Goal: Transaction & Acquisition: Purchase product/service

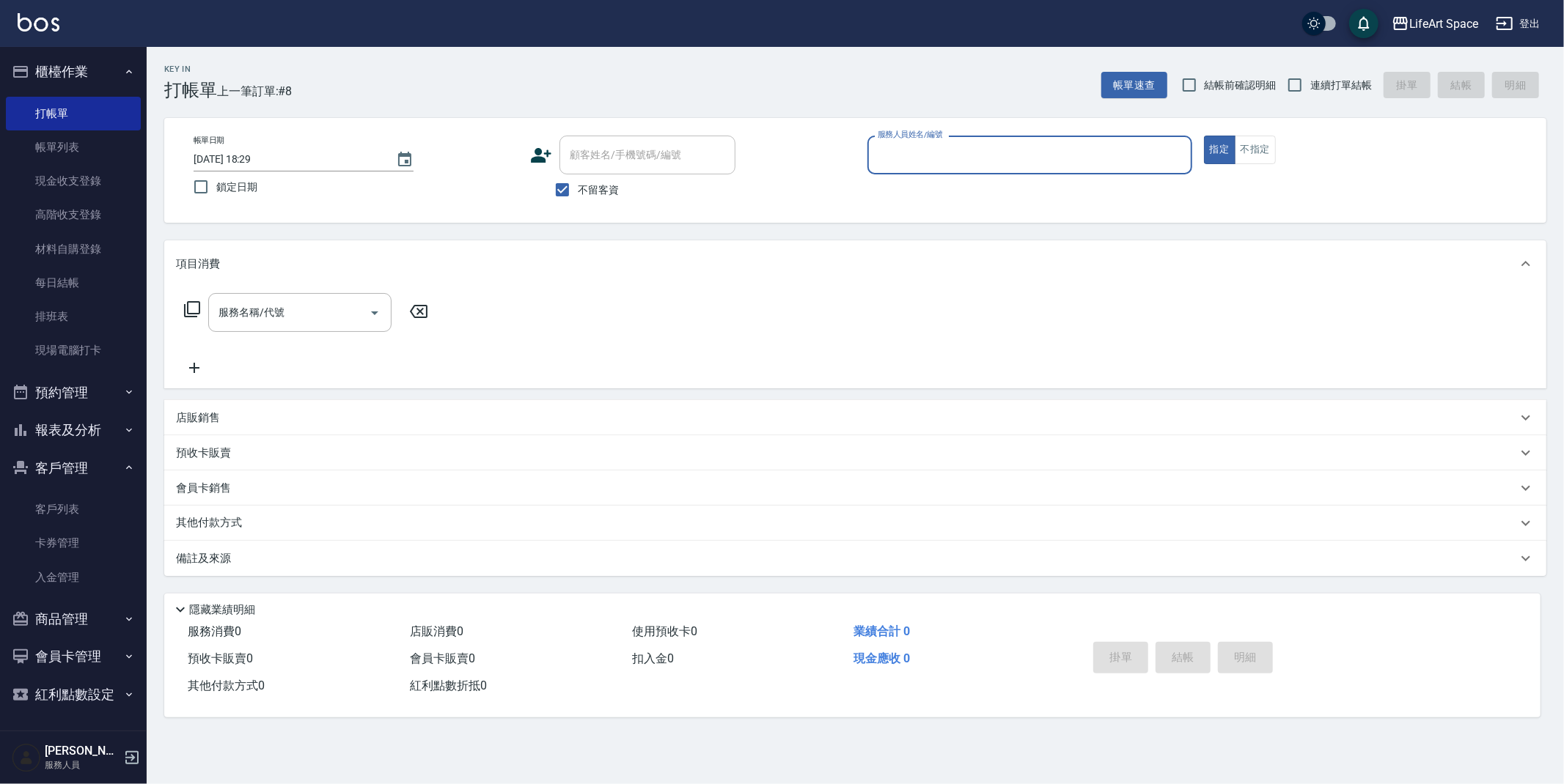
drag, startPoint x: 88, startPoint y: 147, endPoint x: 500, endPoint y: 12, distance: 433.6
click at [88, 147] on link "帳單列表" at bounding box center [73, 147] width 135 height 33
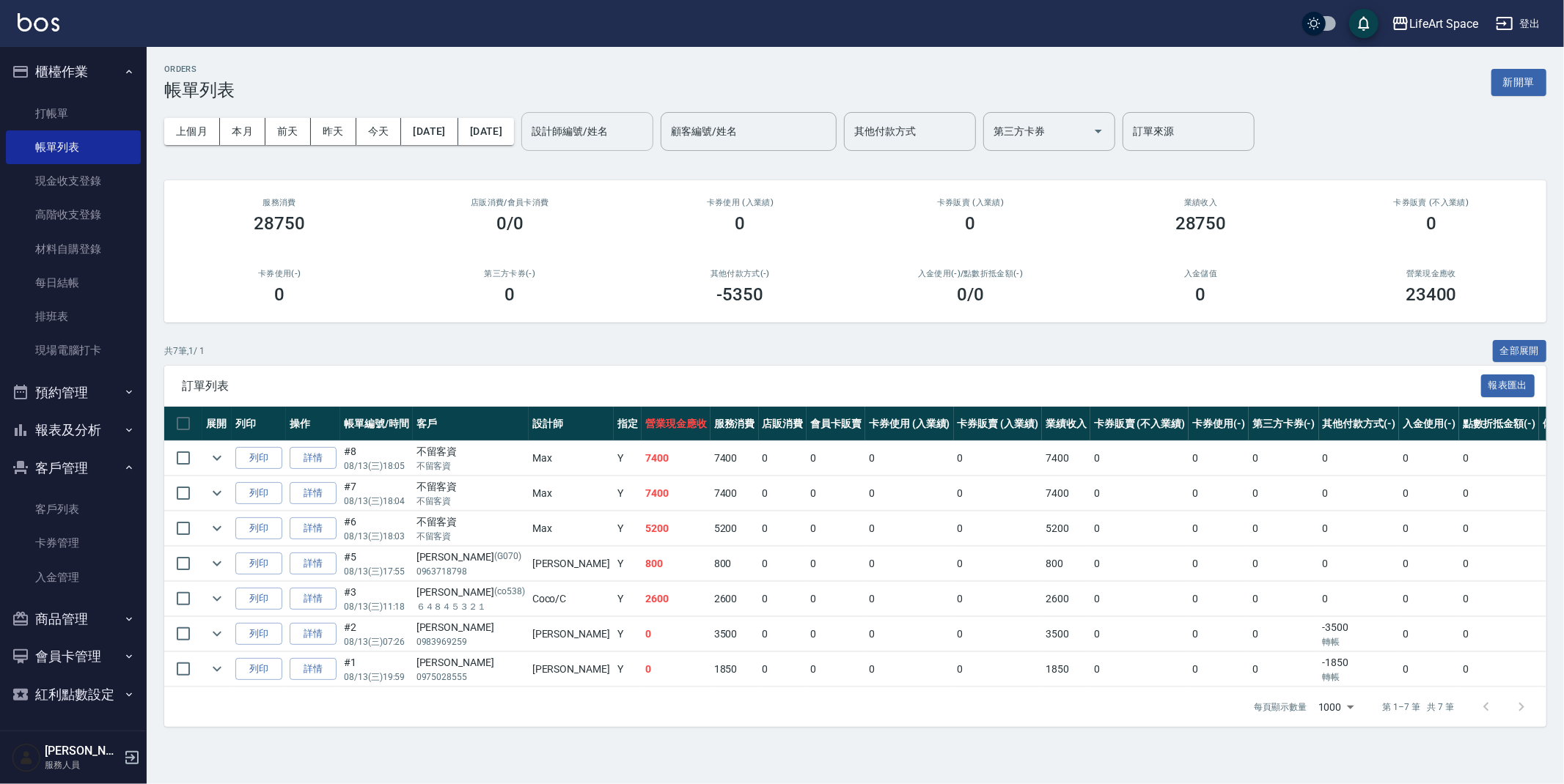
click at [633, 139] on input "設計師編號/姓名" at bounding box center [587, 131] width 118 height 26
drag, startPoint x: 638, startPoint y: 164, endPoint x: 611, endPoint y: 161, distance: 27.2
click at [638, 163] on span "Gina (無代號)" at bounding box center [638, 176] width 109 height 31
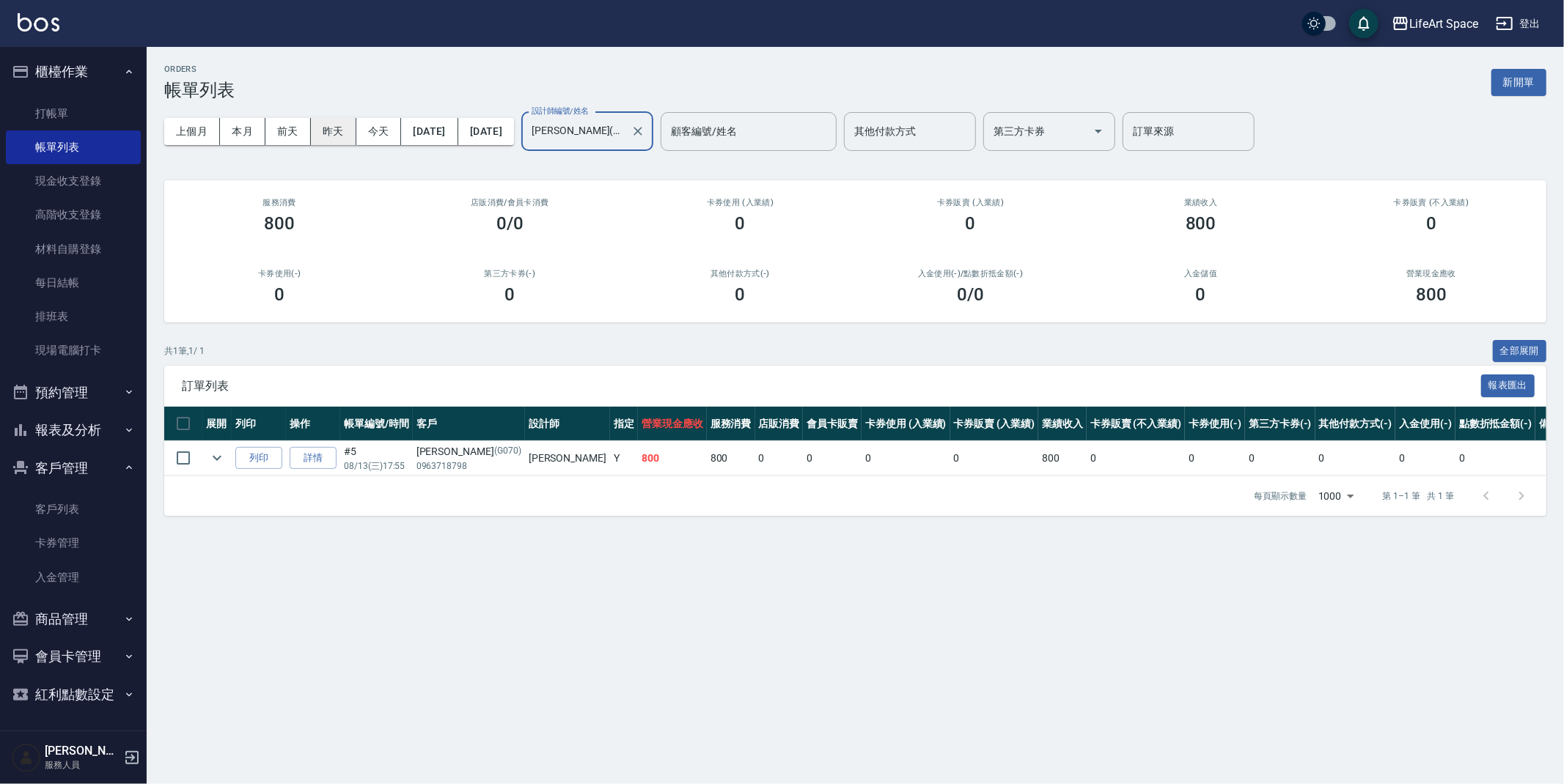
click at [329, 127] on button "昨天" at bounding box center [334, 132] width 46 height 27
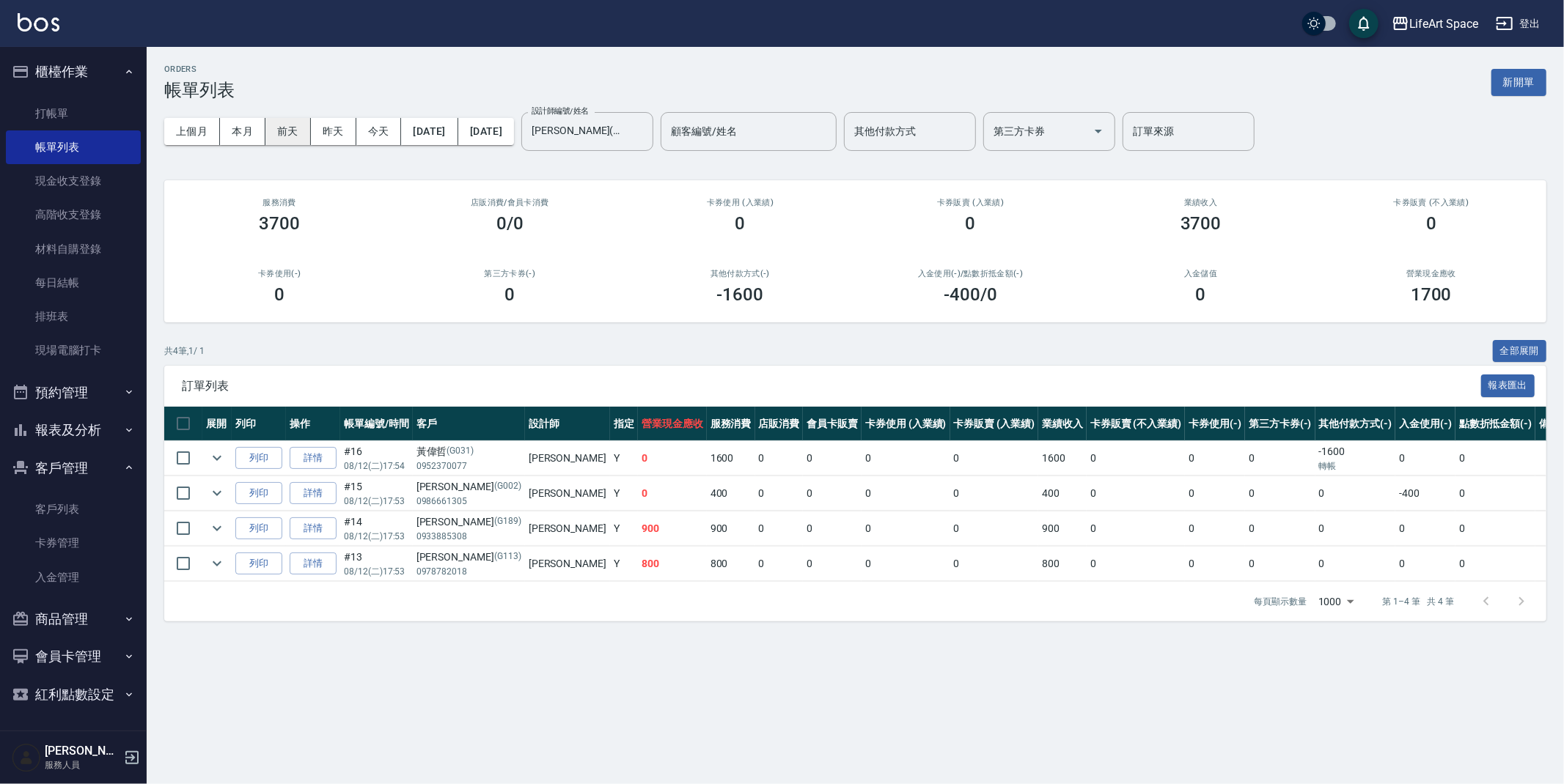
click at [277, 135] on button "前天" at bounding box center [288, 132] width 46 height 27
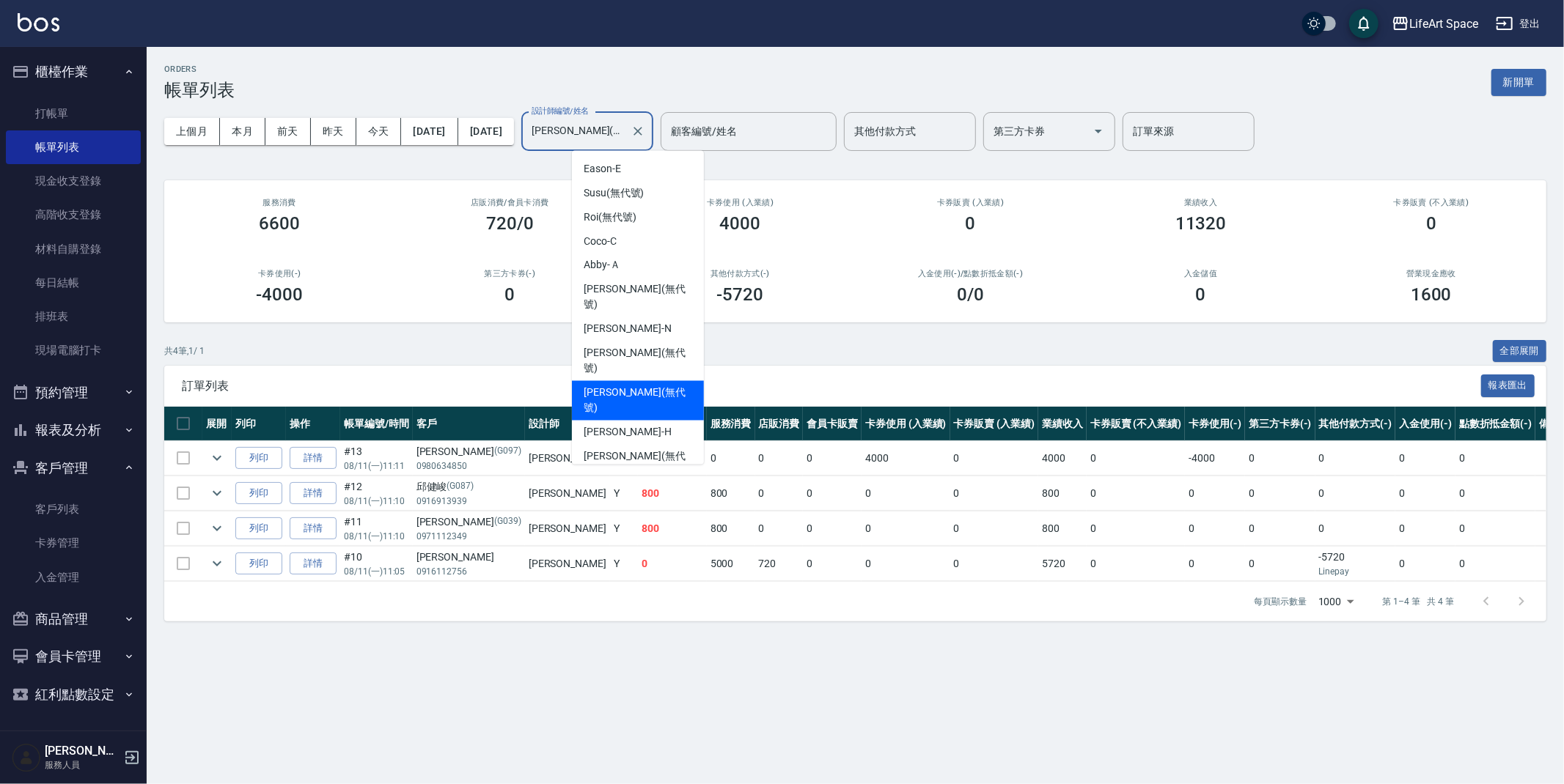
click at [625, 137] on input "Gina(無代號)" at bounding box center [575, 131] width 96 height 26
click at [625, 237] on div "Coco -C" at bounding box center [637, 241] width 132 height 24
type input "Coco-C"
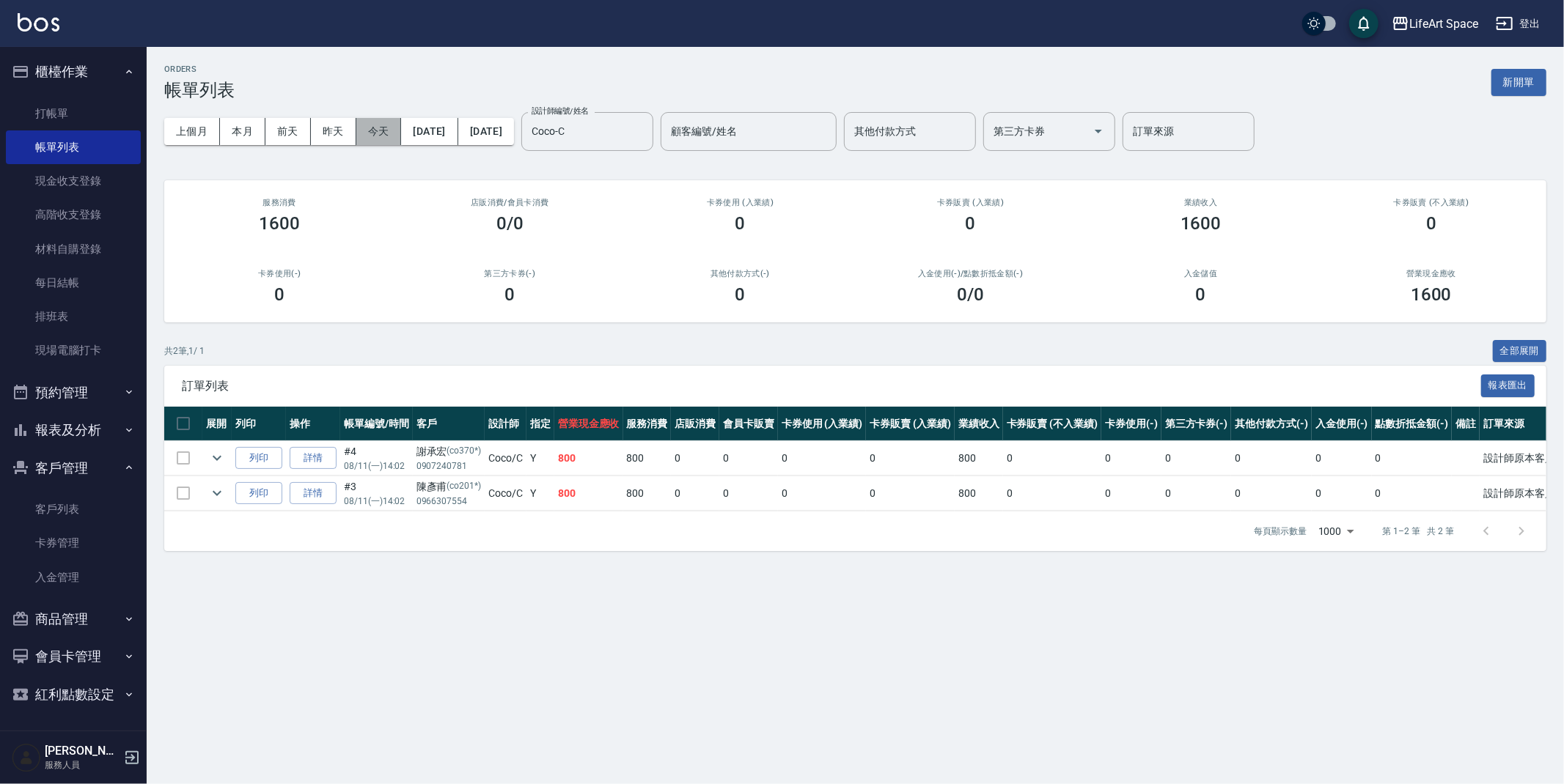
click at [382, 127] on button "今天" at bounding box center [379, 132] width 46 height 27
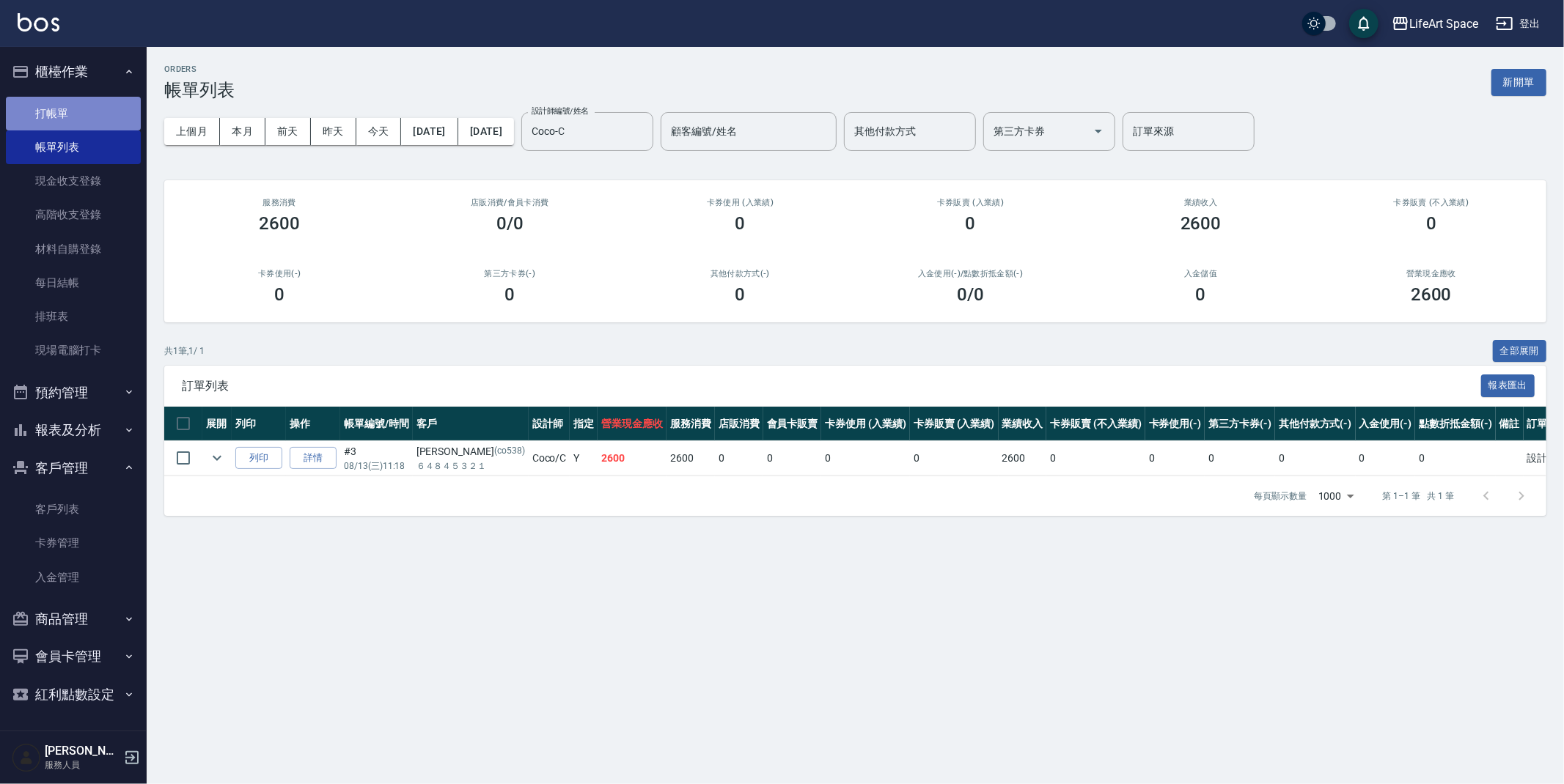
click at [52, 122] on link "打帳單" at bounding box center [73, 113] width 135 height 33
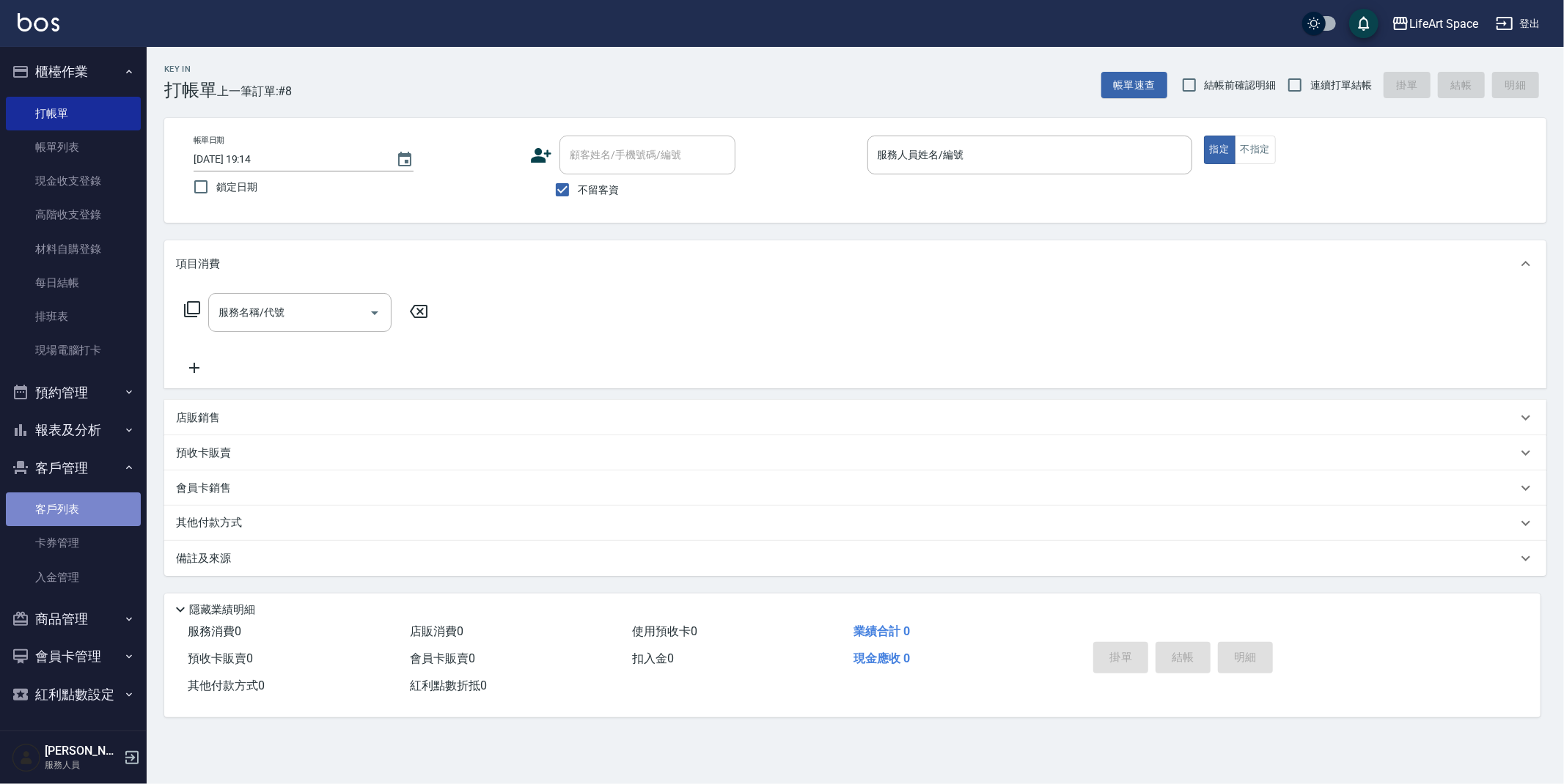
click at [92, 505] on link "客戶列表" at bounding box center [73, 508] width 135 height 33
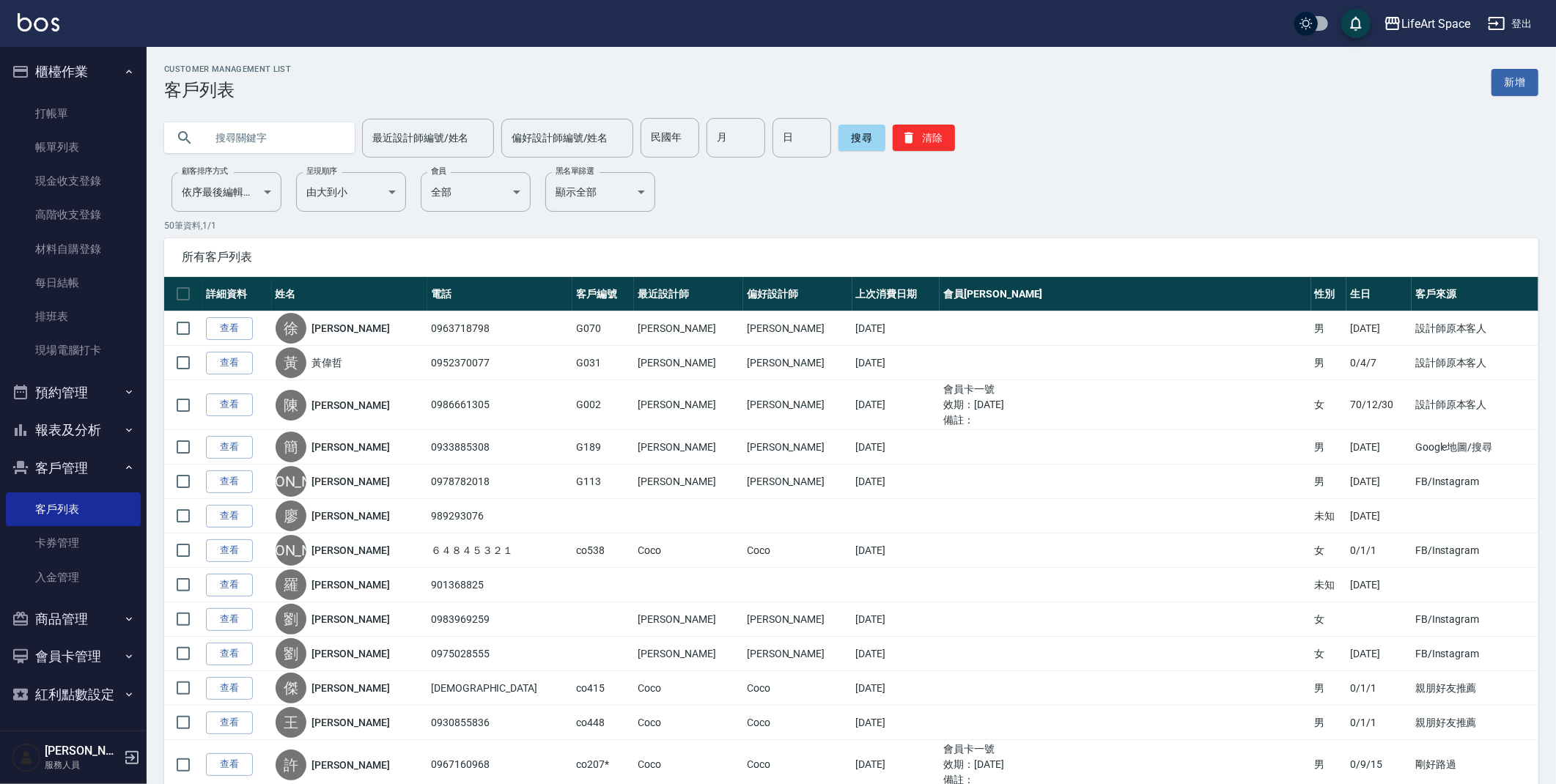
click at [292, 149] on input "text" at bounding box center [274, 137] width 137 height 39
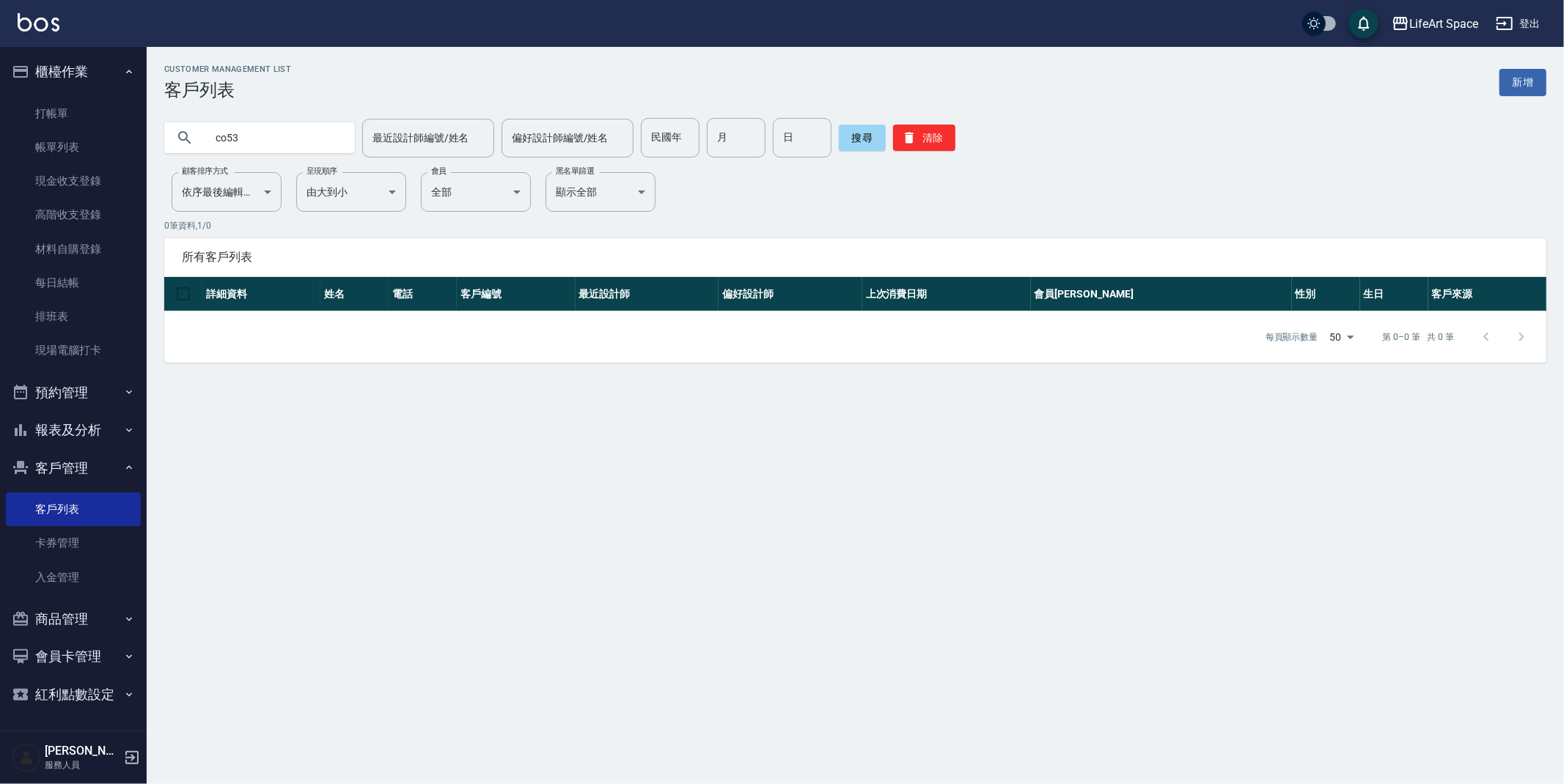
type input "co53"
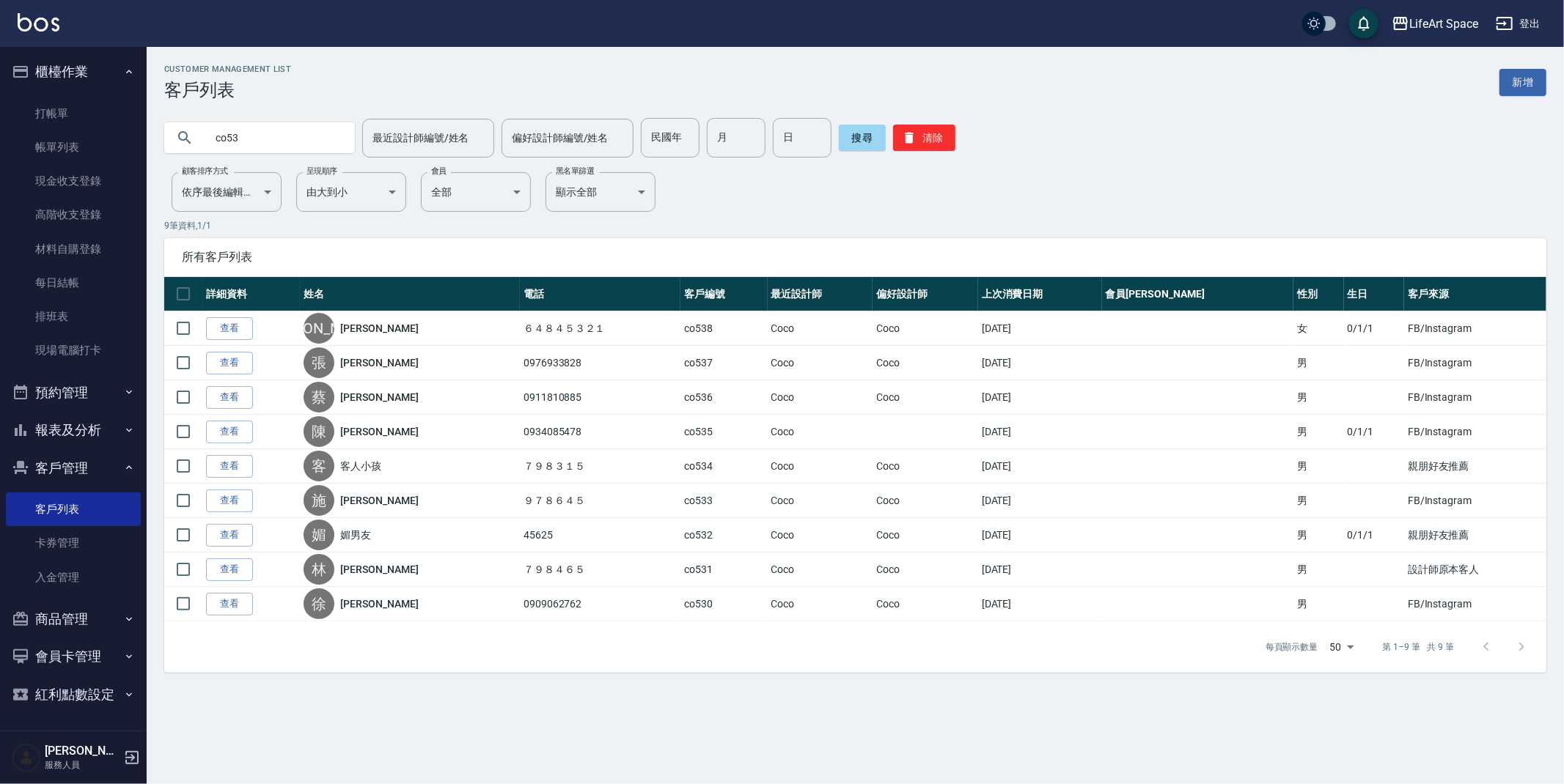
click at [1522, 63] on div "Customer Management List 客戶列表 新增 co53 最近設計師編號/姓名 最近設計師編號/姓名 偏好設計師編號/姓名 偏好設計師編號/…" at bounding box center [855, 368] width 1417 height 644
click at [1521, 75] on link "新增" at bounding box center [1522, 82] width 47 height 27
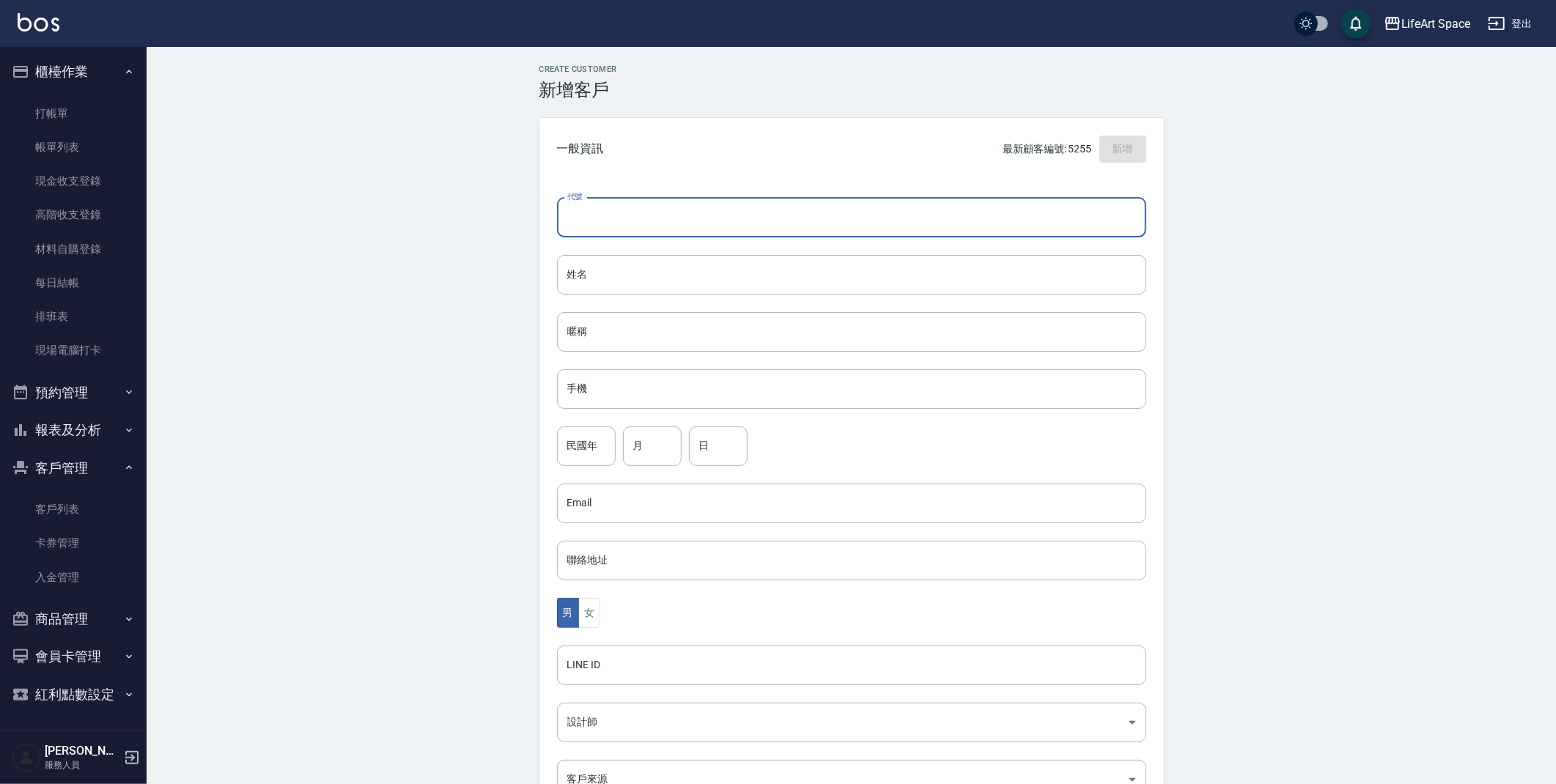
click at [610, 220] on input "代號" at bounding box center [852, 217] width 590 height 39
type input "co539"
click at [583, 286] on input "姓名" at bounding box center [852, 274] width 590 height 39
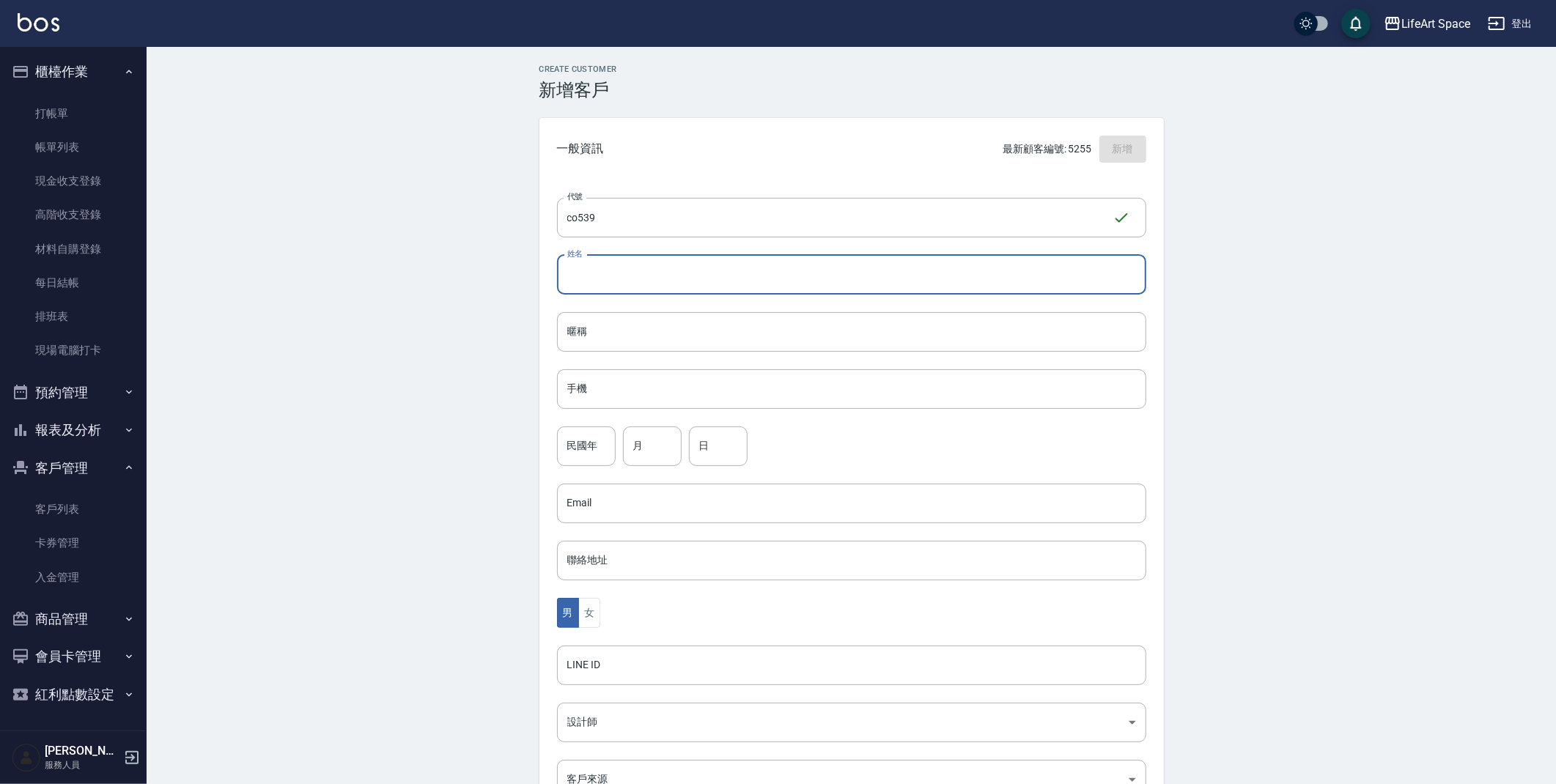
type input "d"
type input "林峻宇"
click at [600, 341] on input "暱稱" at bounding box center [852, 331] width 590 height 39
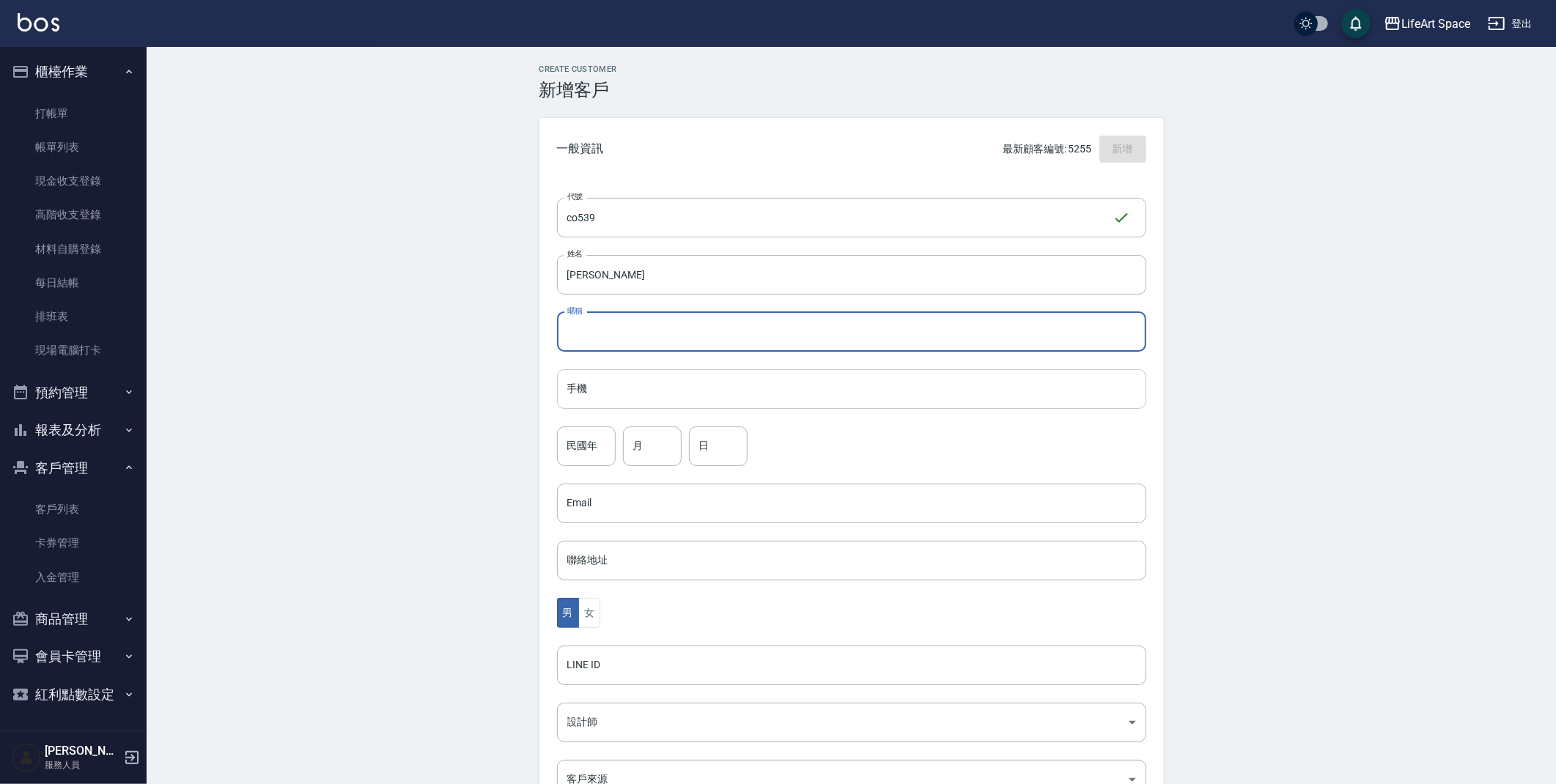
click at [596, 386] on input "手機" at bounding box center [852, 388] width 590 height 39
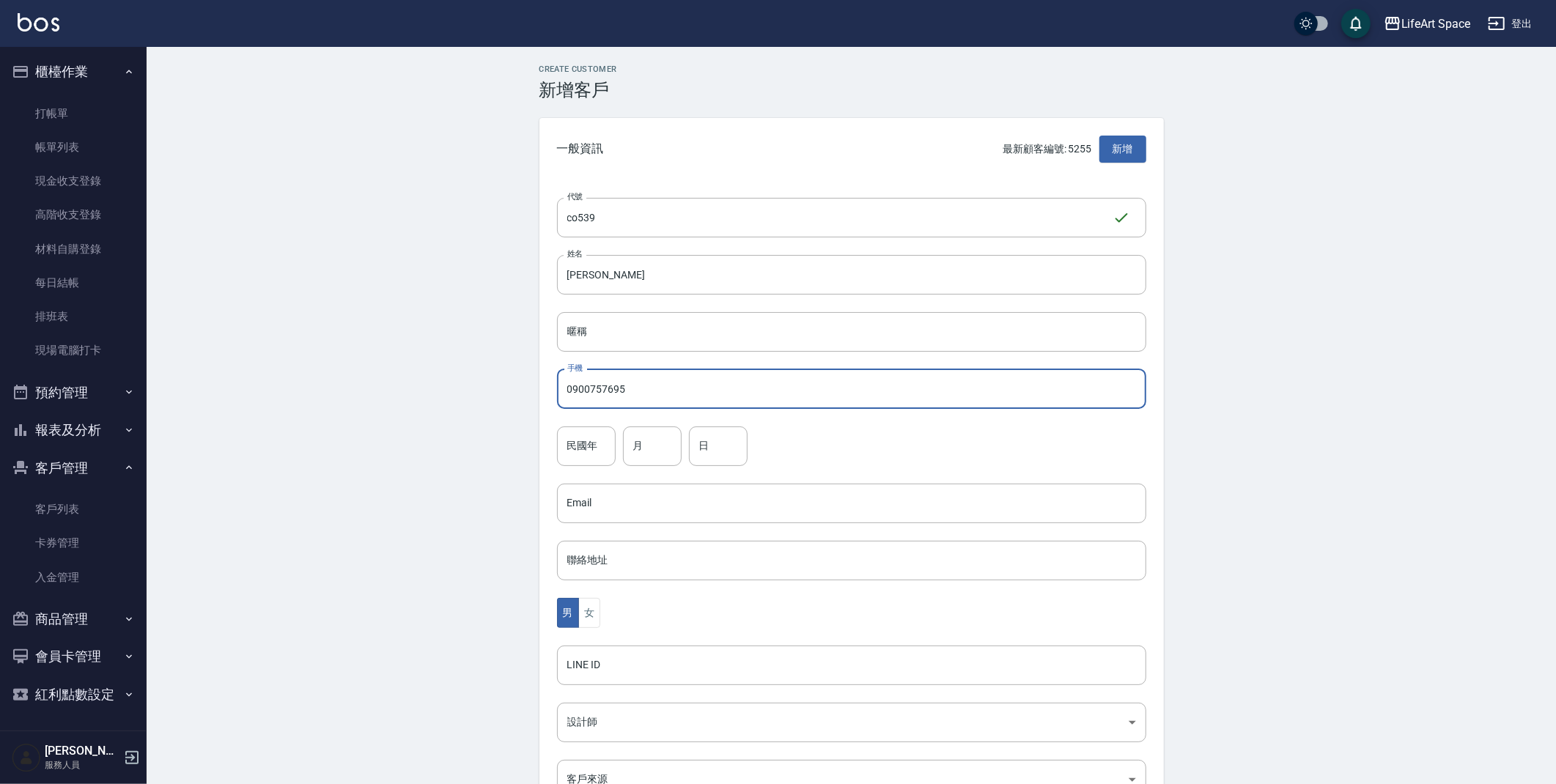
type input "0900757695"
click at [495, 441] on div "Create Customer 新增客戶 一般資訊 最新顧客編號: 5255 新增 代號 co539 ​ 代號 姓名 林峻宇 姓名 暱稱 暱稱 手機 0900…" at bounding box center [852, 500] width 1410 height 907
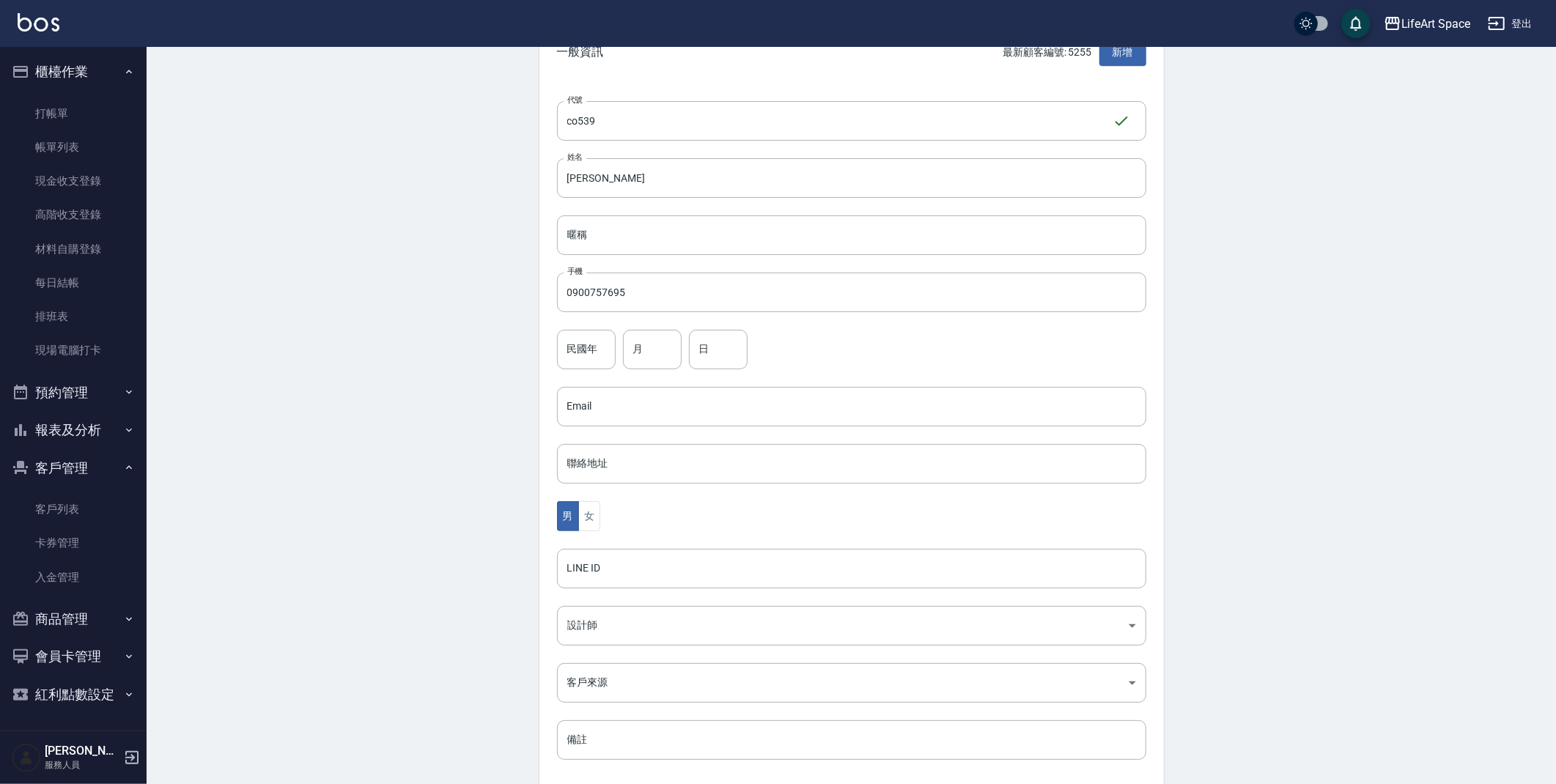
scroll to position [170, 0]
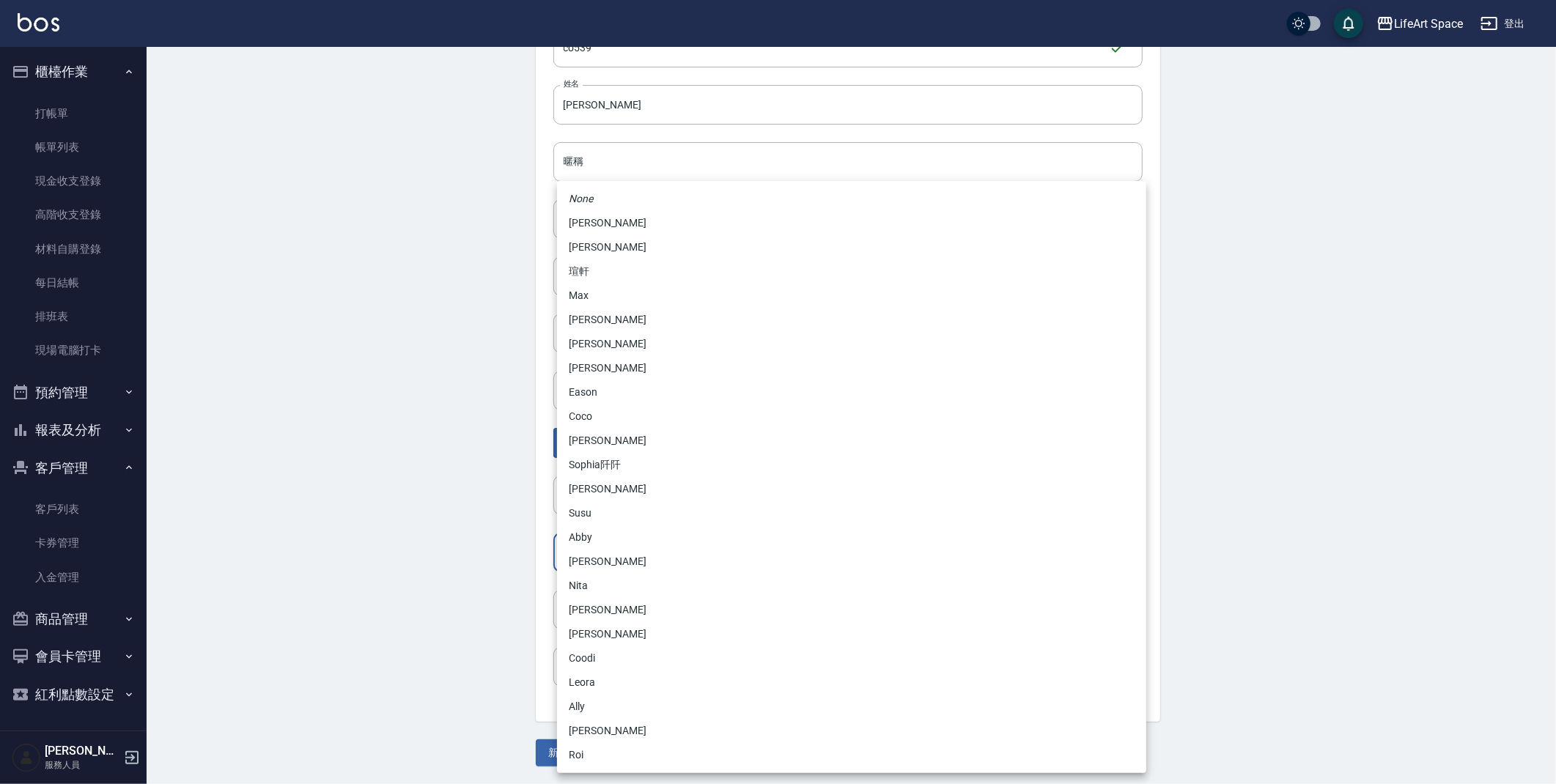
click at [610, 565] on body "LifeArt Space 登出 櫃檯作業 打帳單 帳單列表 現金收支登錄 高階收支登錄 材料自購登錄 每日結帳 排班表 現場電腦打卡 預約管理 預約管理 單…" at bounding box center [778, 307] width 1556 height 955
click at [591, 420] on li "Coco" at bounding box center [852, 416] width 590 height 24
type input "cda1efc3-0924-40dc-b120-f8115da55f2e"
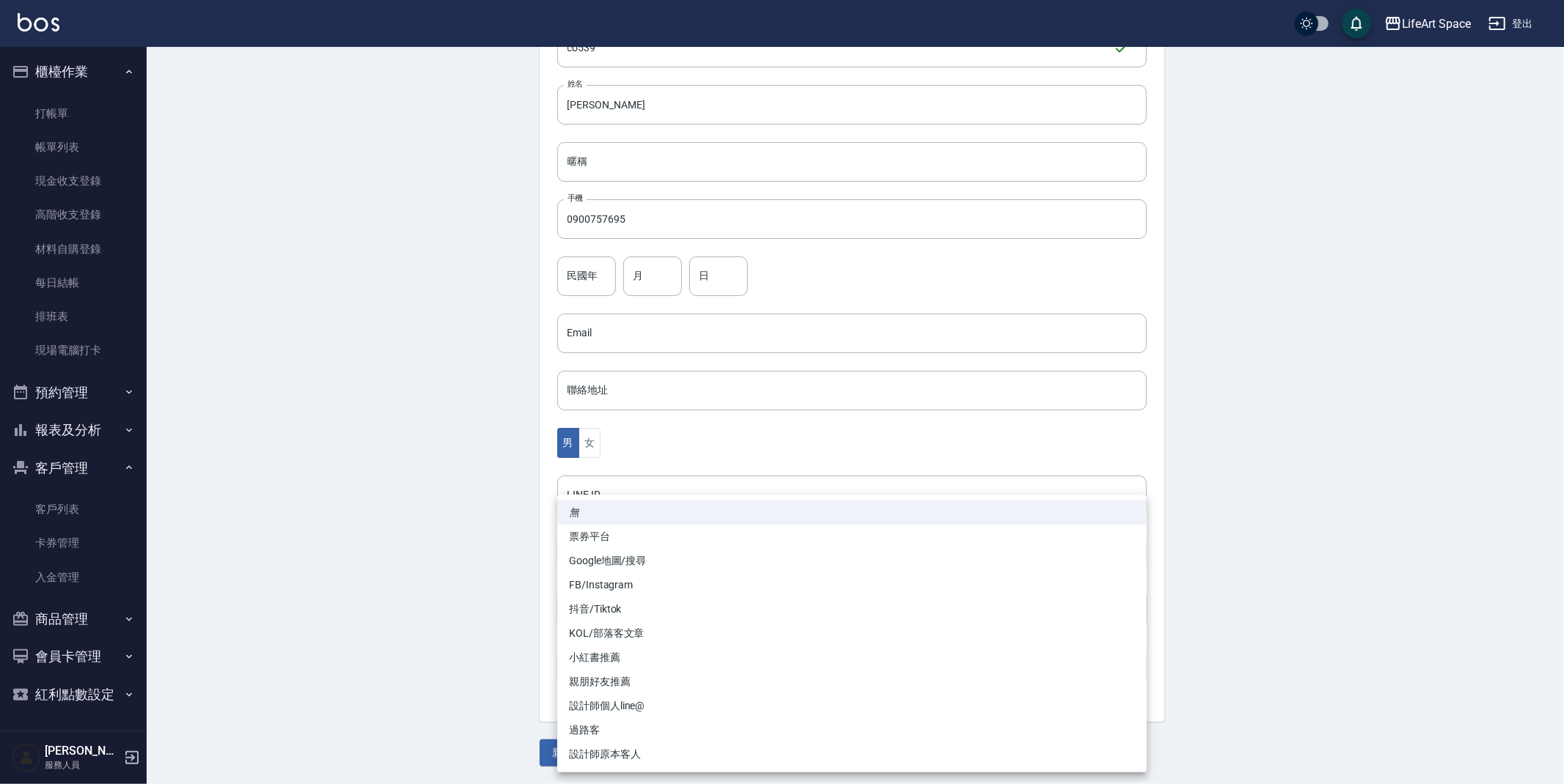
click at [615, 616] on body "LifeArt Space 登出 櫃檯作業 打帳單 帳單列表 現金收支登錄 高階收支登錄 材料自購登錄 每日結帳 排班表 現場電腦打卡 預約管理 預約管理 單…" at bounding box center [782, 307] width 1564 height 955
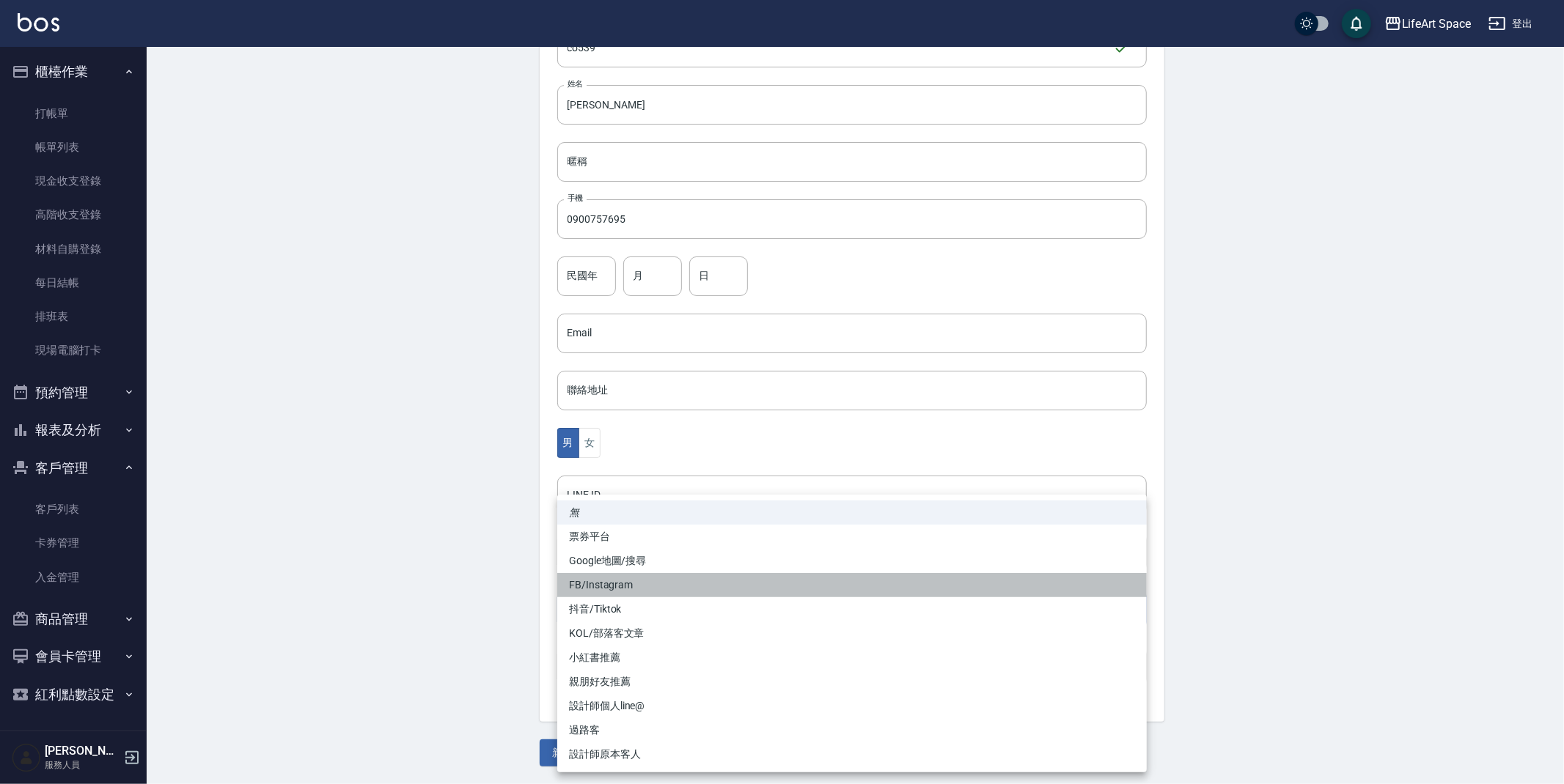
click at [613, 593] on li "FB/Instagram" at bounding box center [852, 585] width 590 height 24
type input "FB/Instagram"
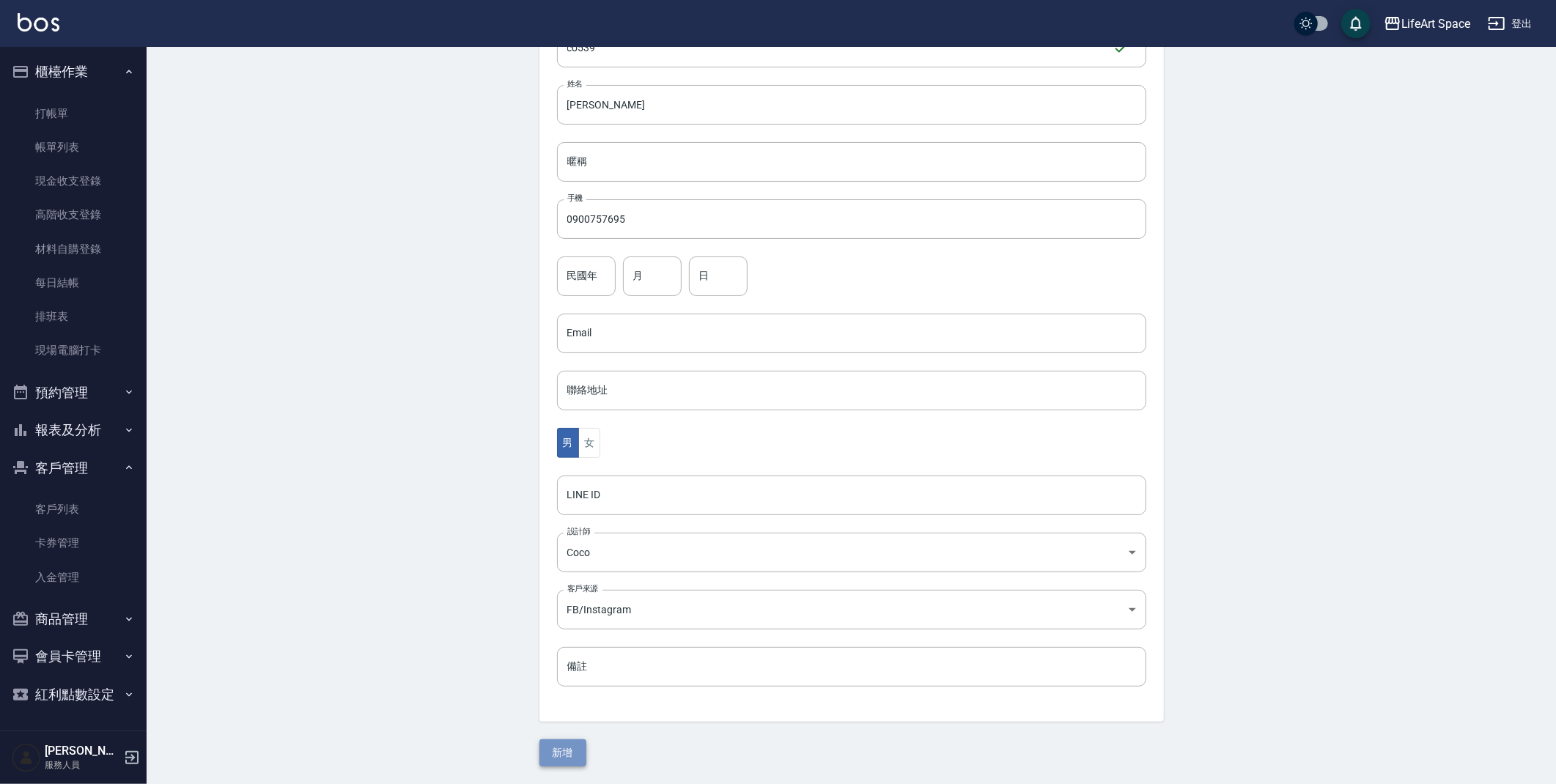
click at [567, 745] on button "新增" at bounding box center [563, 753] width 47 height 27
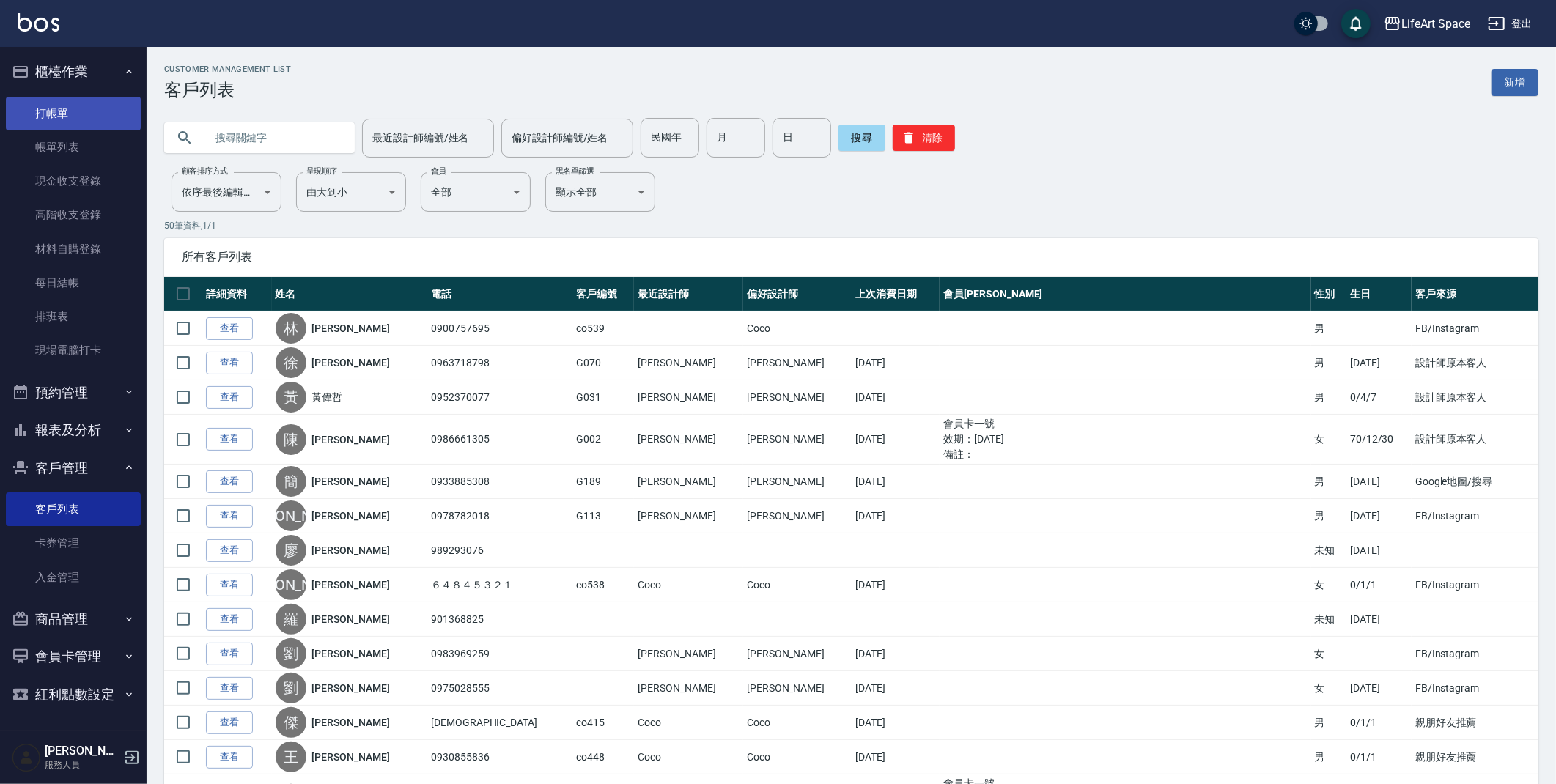
click at [113, 114] on link "打帳單" at bounding box center [73, 113] width 135 height 33
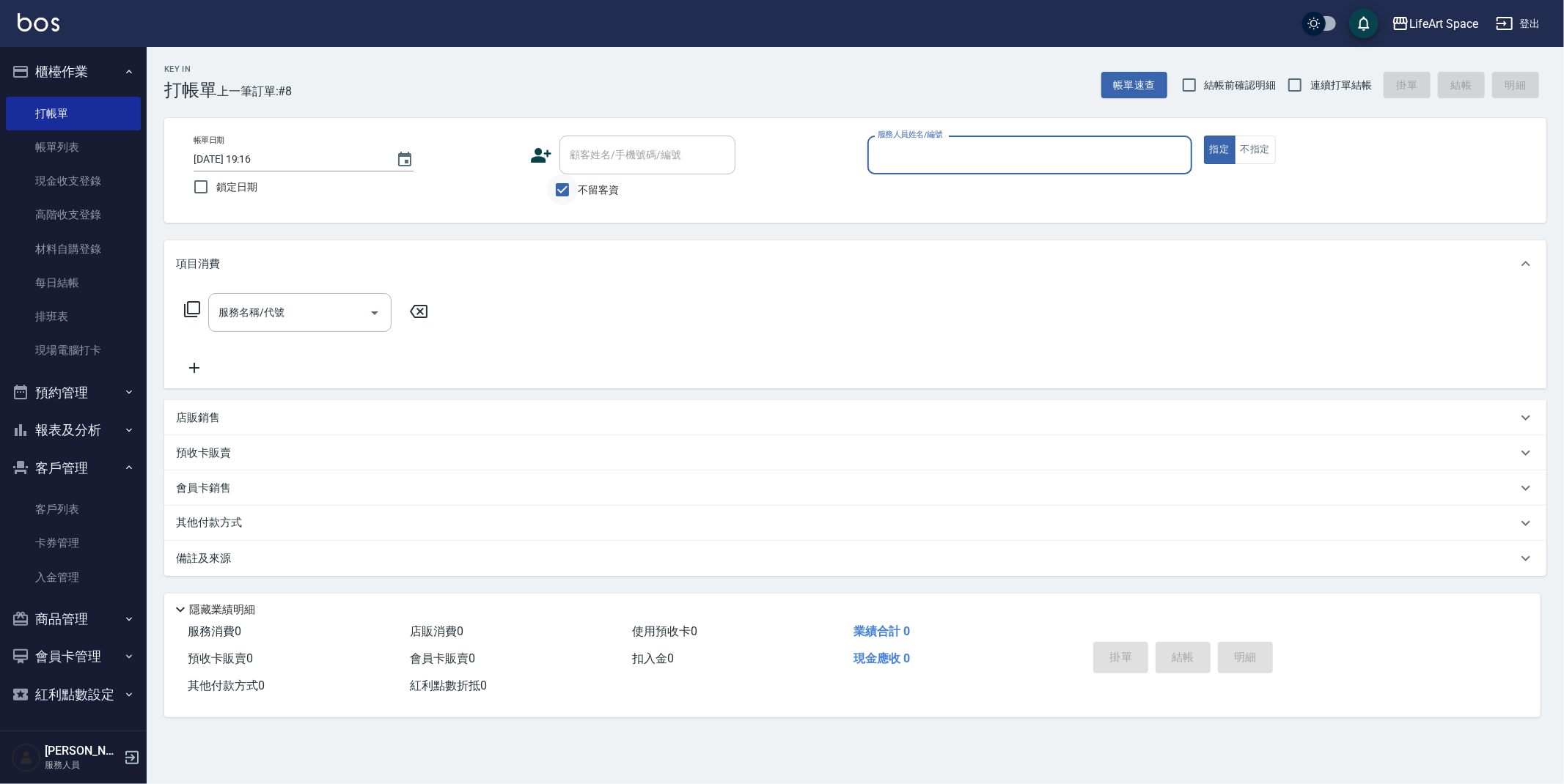
click at [566, 192] on input "不留客資" at bounding box center [562, 190] width 31 height 31
checkbox input "false"
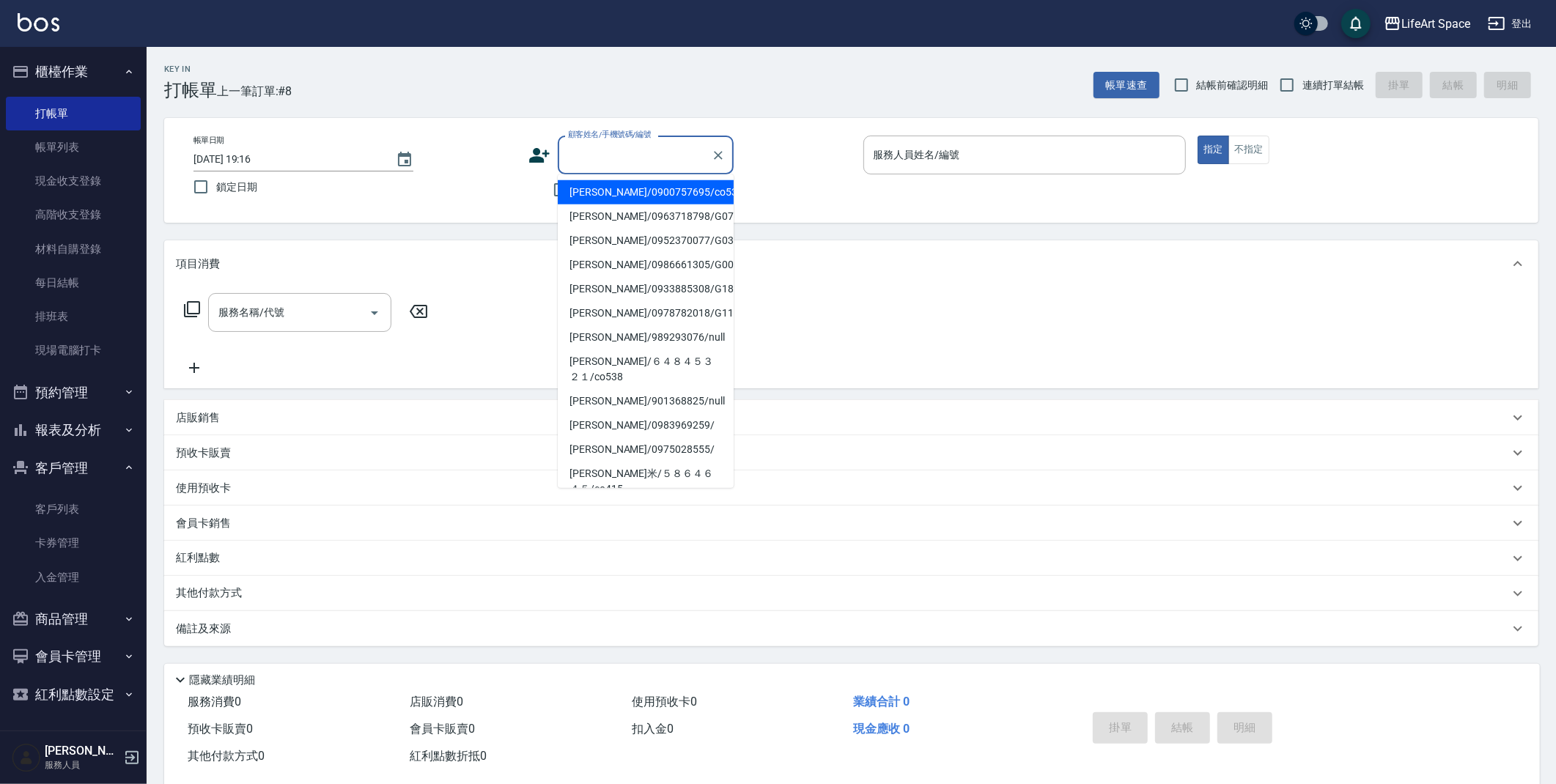
click at [610, 152] on input "顧客姓名/手機號碼/編號" at bounding box center [635, 155] width 141 height 26
drag, startPoint x: 586, startPoint y: 196, endPoint x: 309, endPoint y: 286, distance: 291.3
click at [586, 196] on li "林峻宇/0900757695/co539" at bounding box center [646, 192] width 176 height 24
type input "林峻宇/0900757695/co539"
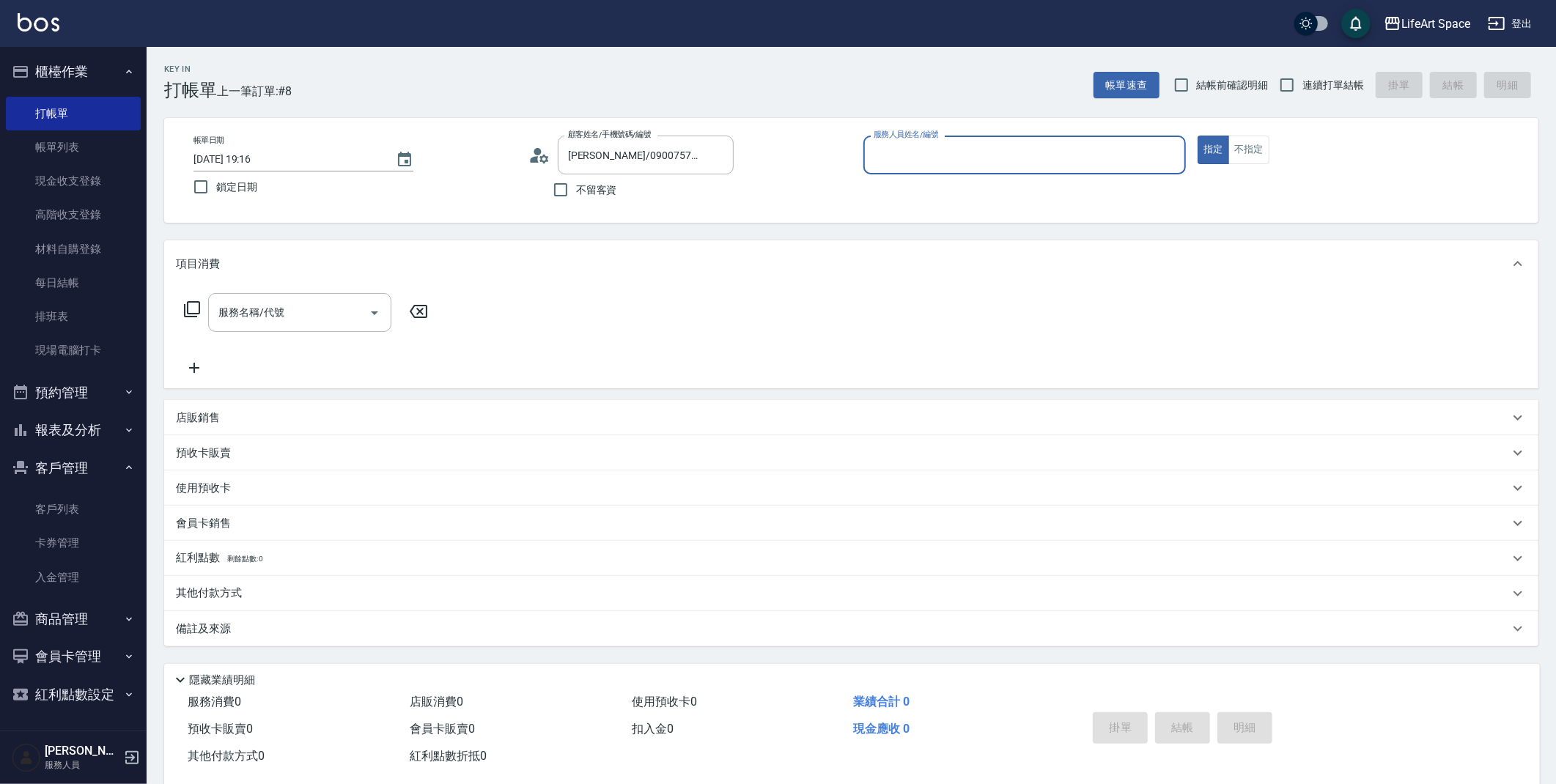
type input "Coco-C"
click at [306, 296] on div "服務名稱/代號" at bounding box center [300, 312] width 183 height 39
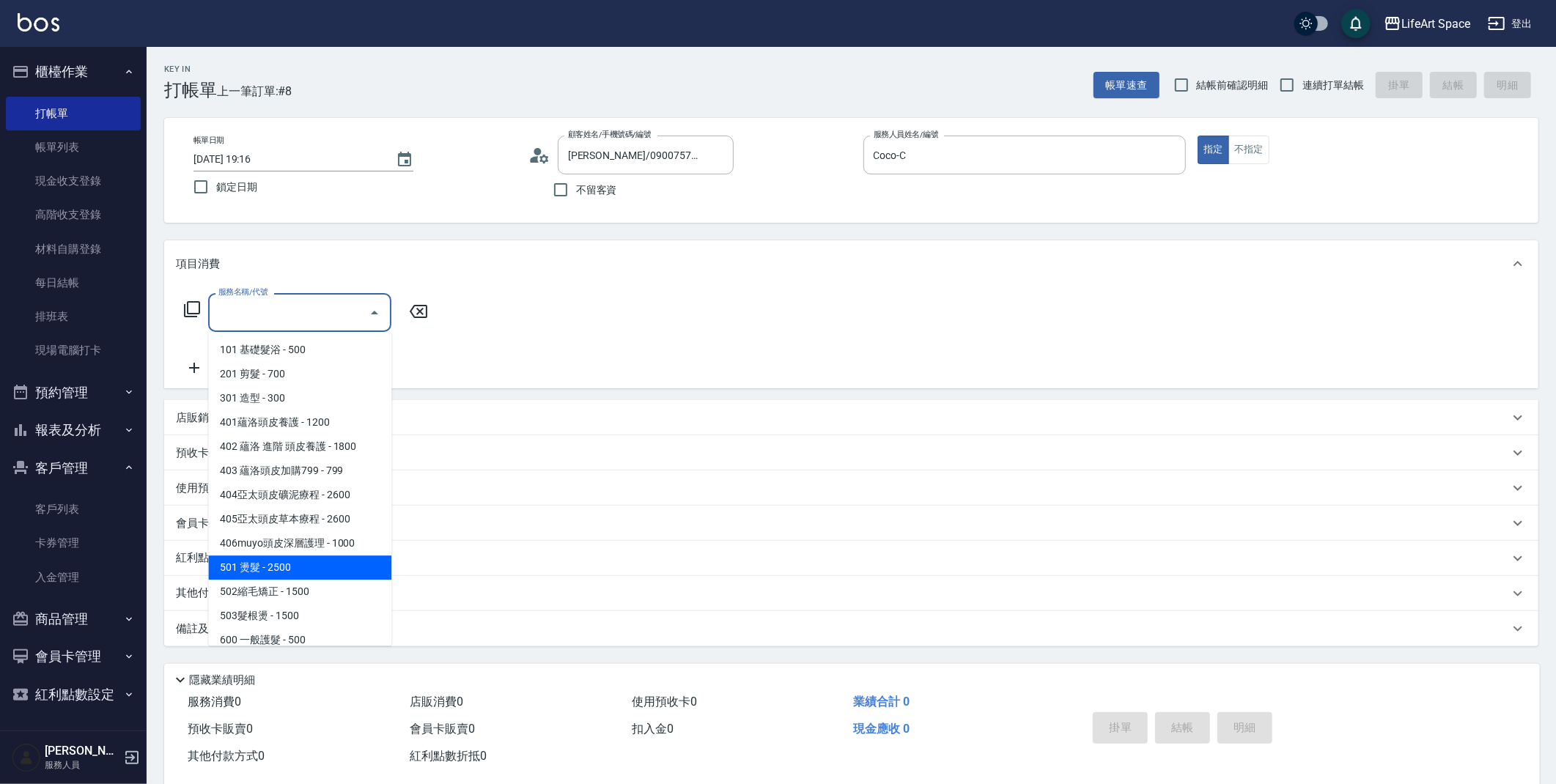
click at [313, 567] on span "501 燙髮 - 2500" at bounding box center [300, 567] width 183 height 24
type input "501 燙髮(501)"
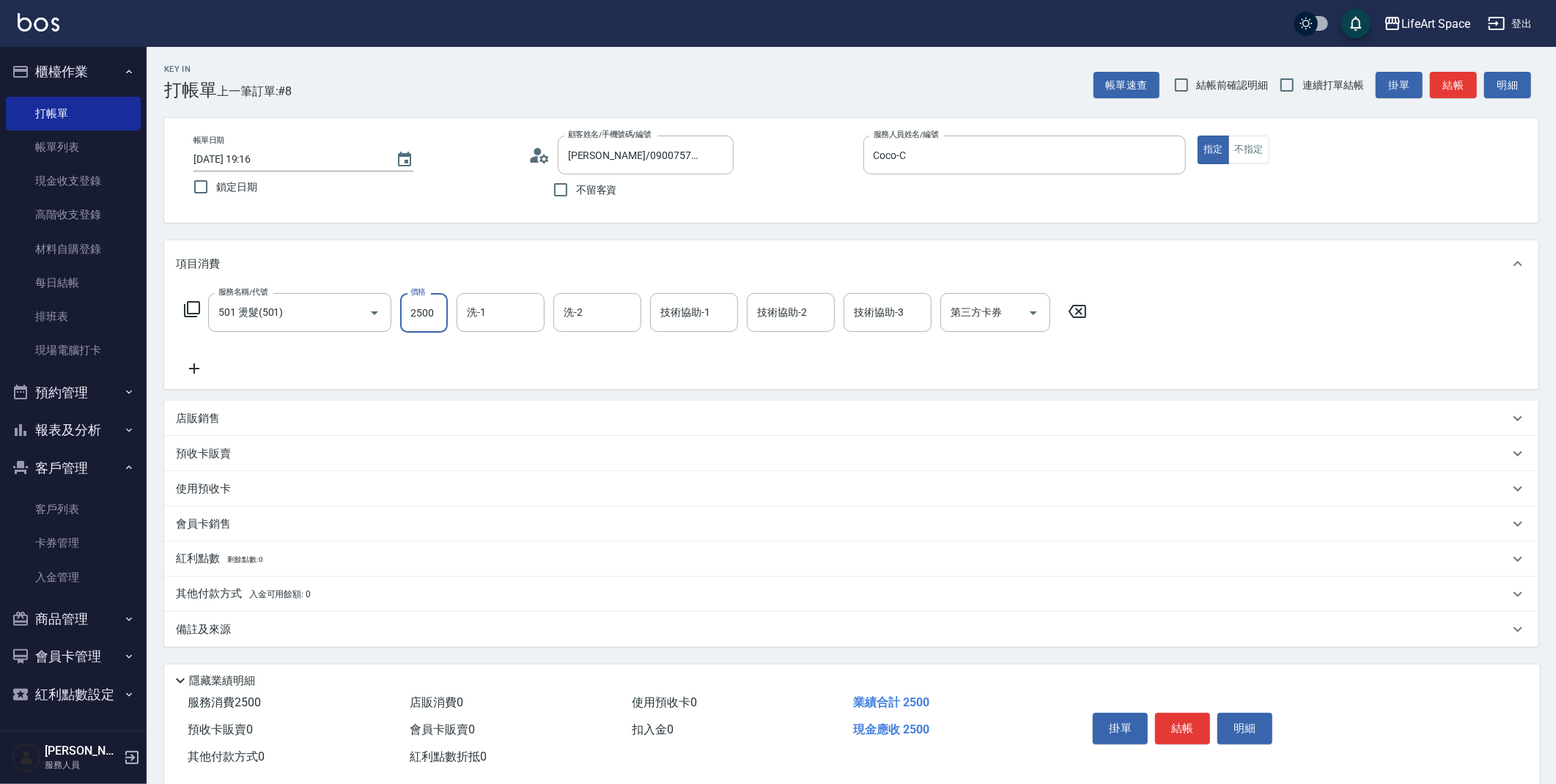
click at [435, 318] on input "2500" at bounding box center [425, 312] width 48 height 39
type input "1700"
click at [365, 641] on div "備註及來源" at bounding box center [851, 629] width 1375 height 35
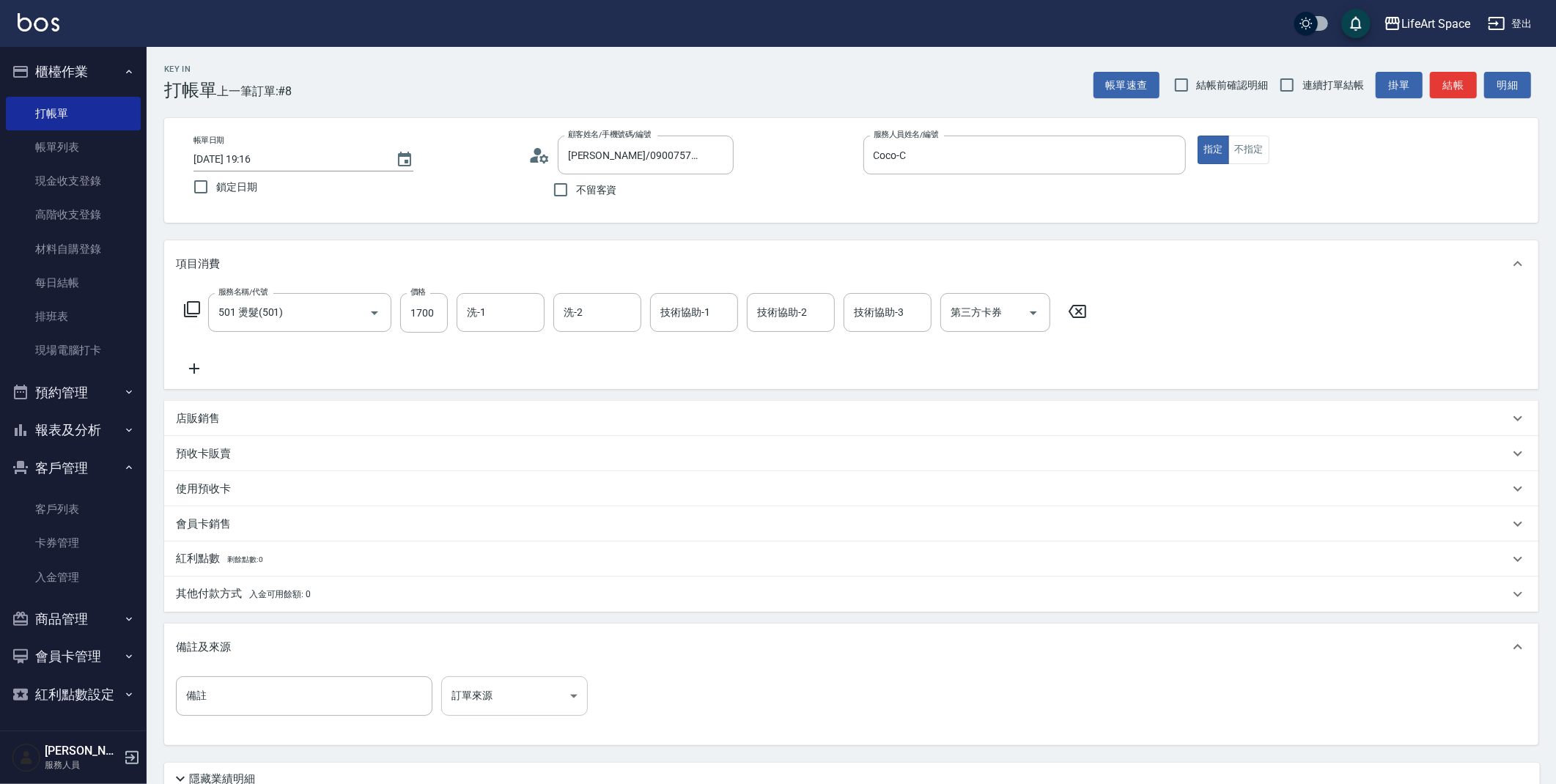
click at [483, 708] on body "LifeArt Space 登出 櫃檯作業 打帳單 帳單列表 現金收支登錄 高階收支登錄 材料自購登錄 每日結帳 排班表 現場電腦打卡 預約管理 預約管理 單…" at bounding box center [778, 452] width 1556 height 904
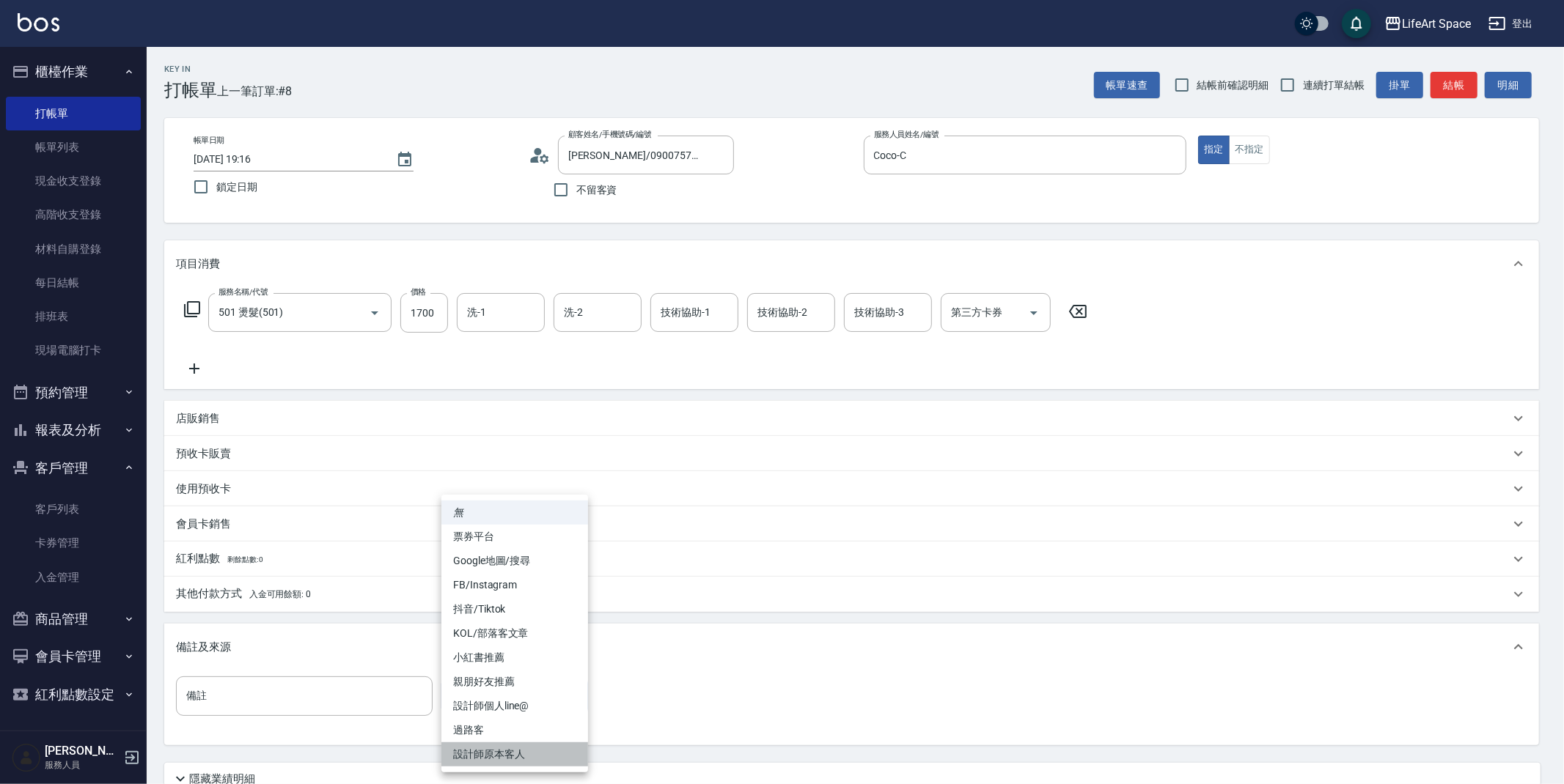
click at [493, 751] on li "設計師原本客人" at bounding box center [515, 753] width 147 height 24
type input "設計師原本客人"
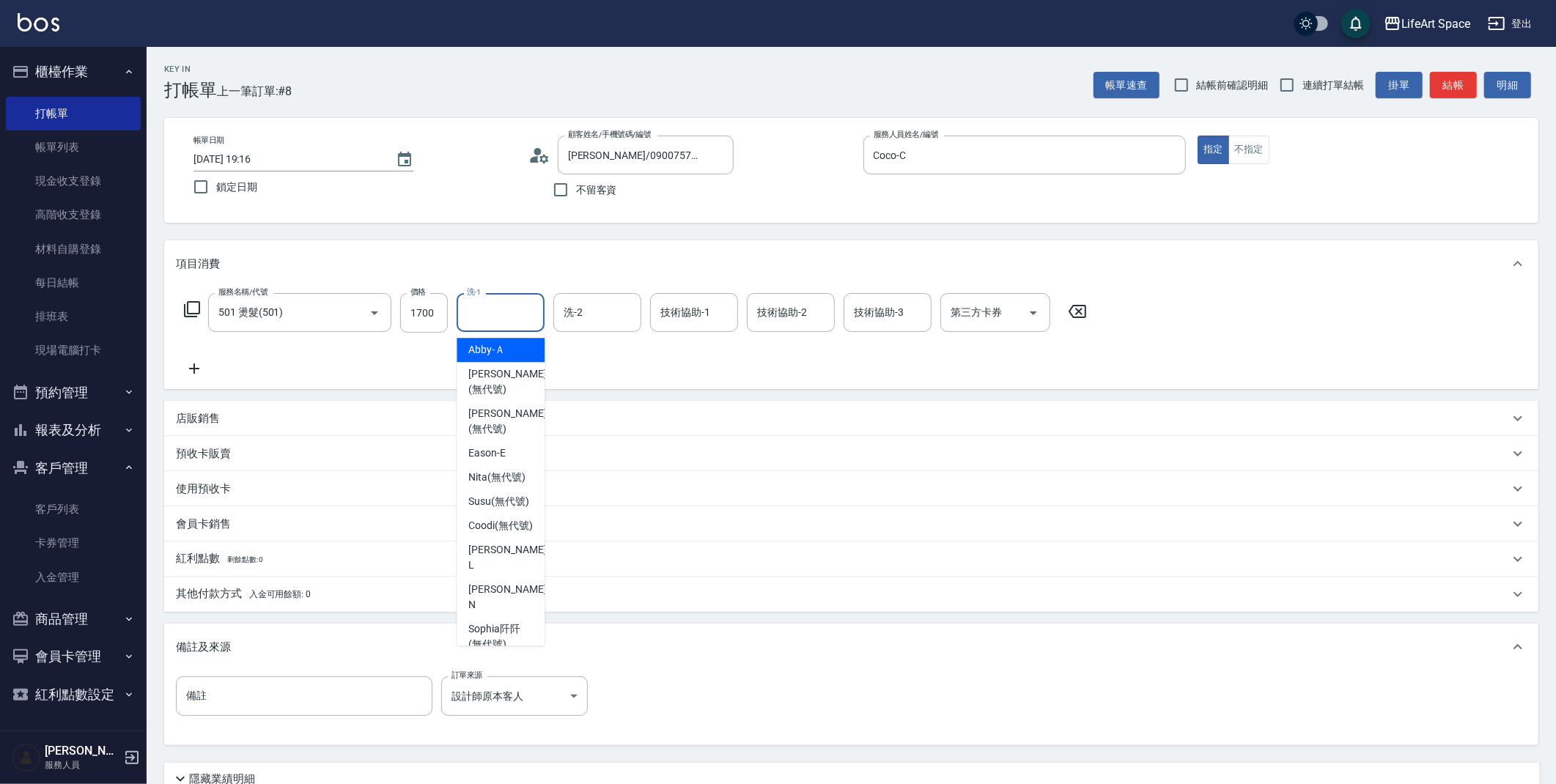
click at [488, 313] on input "洗-1" at bounding box center [501, 312] width 74 height 26
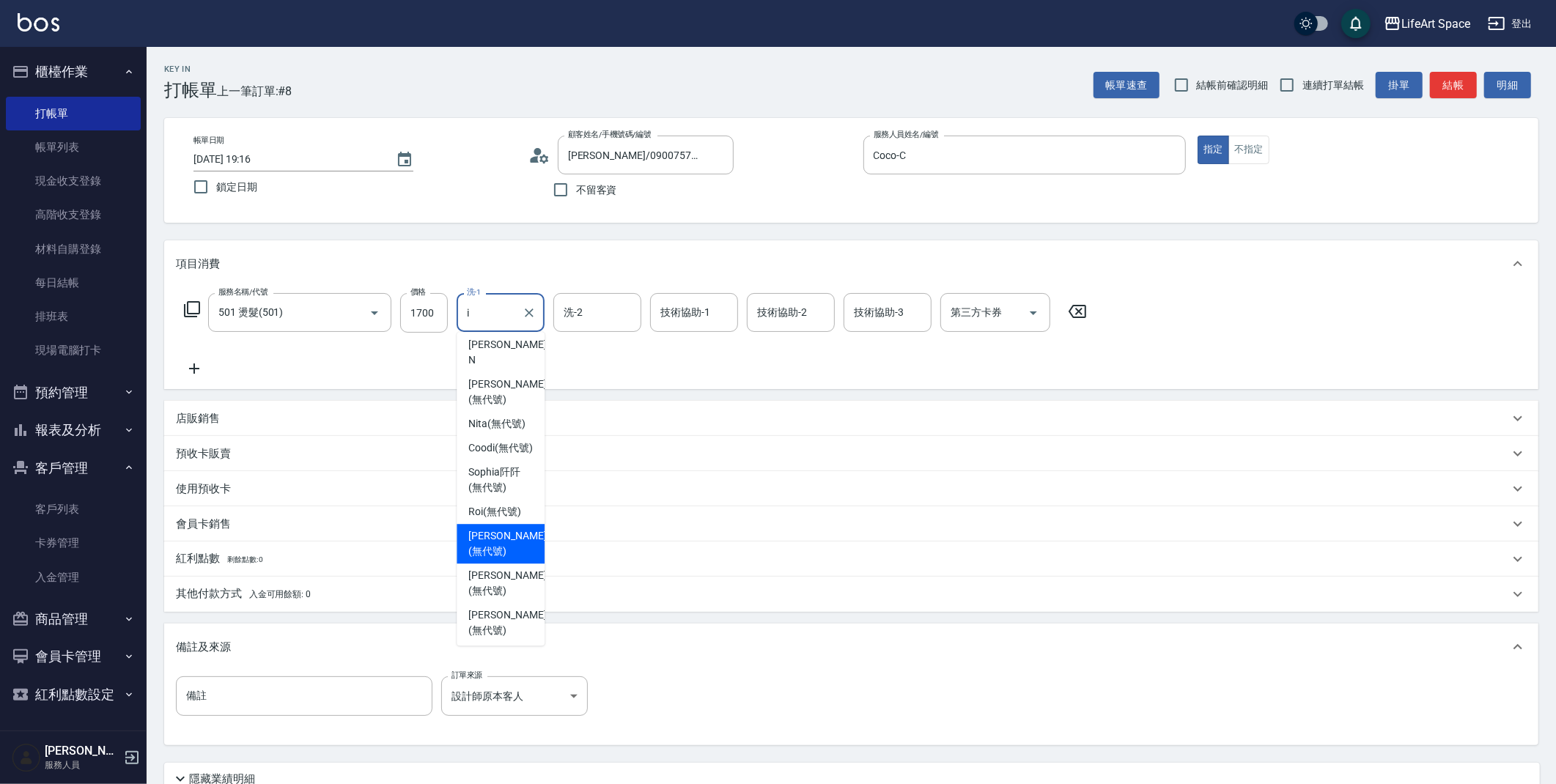
click at [500, 545] on span "Ivan (無代號)" at bounding box center [507, 544] width 77 height 31
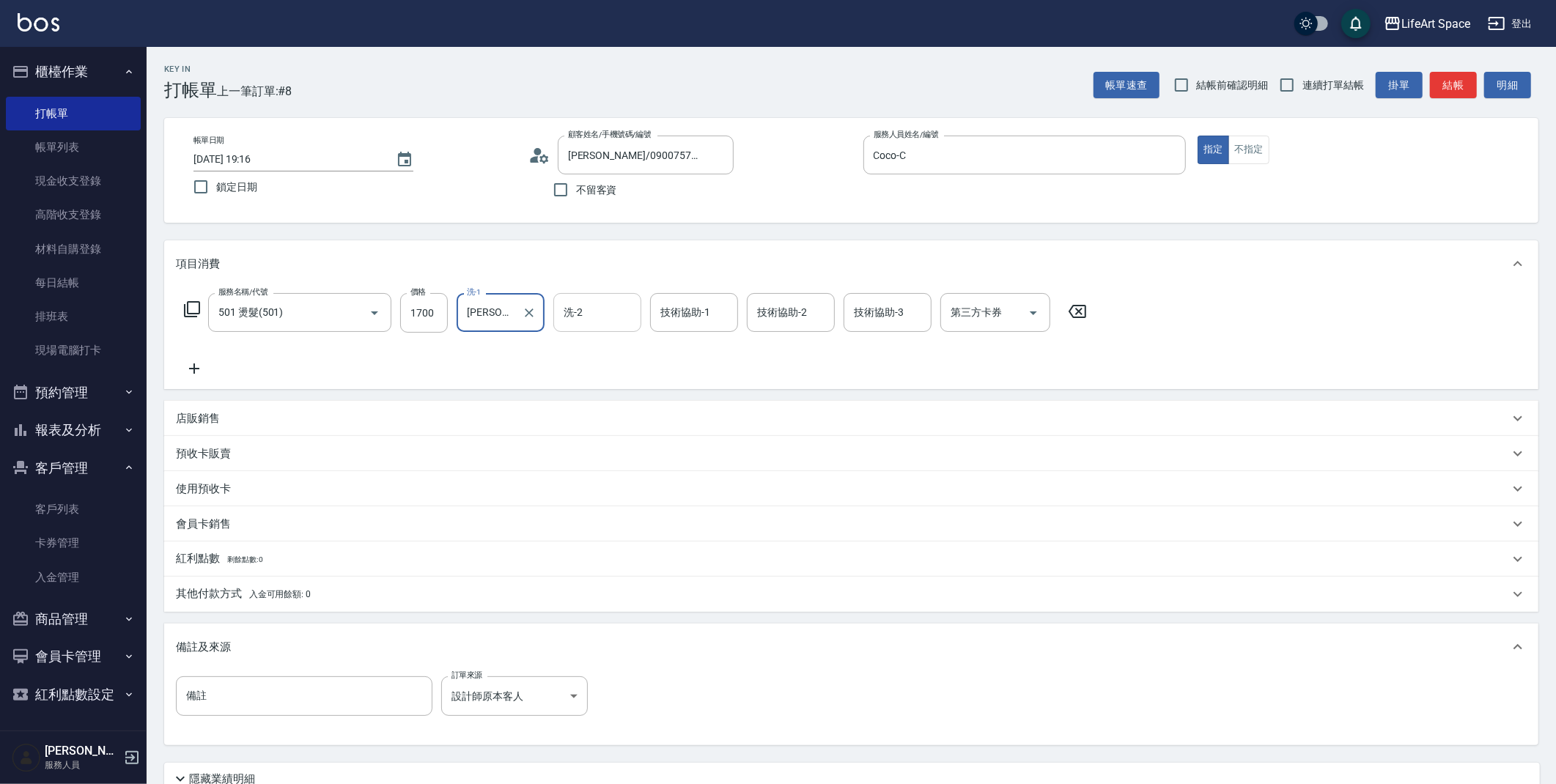
click at [582, 325] on div "洗-2" at bounding box center [597, 312] width 88 height 39
type input "Ivan(無代號)"
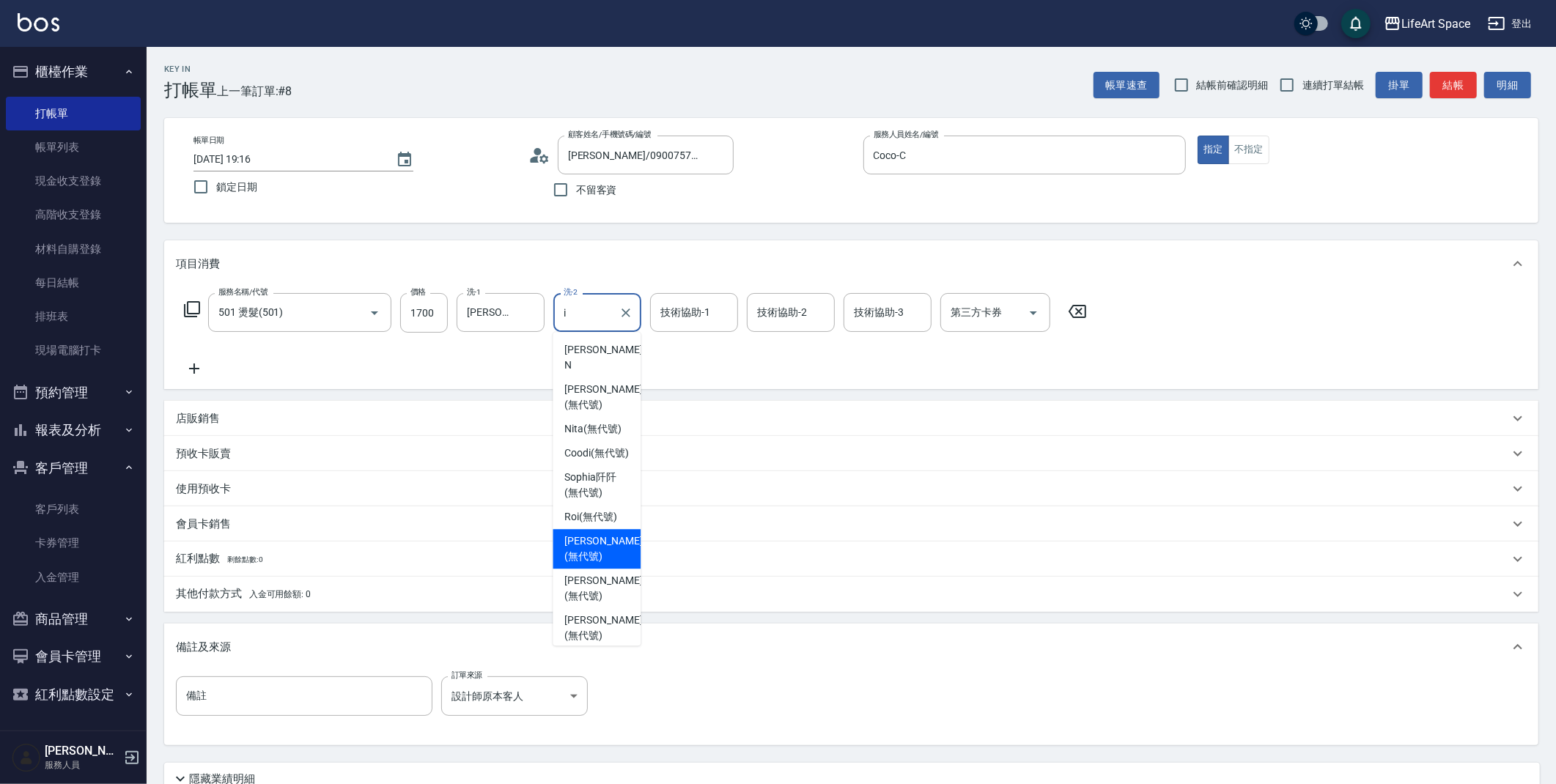
click at [581, 556] on span "Ivan (無代號)" at bounding box center [603, 548] width 77 height 31
type input "Ivan(無代號)"
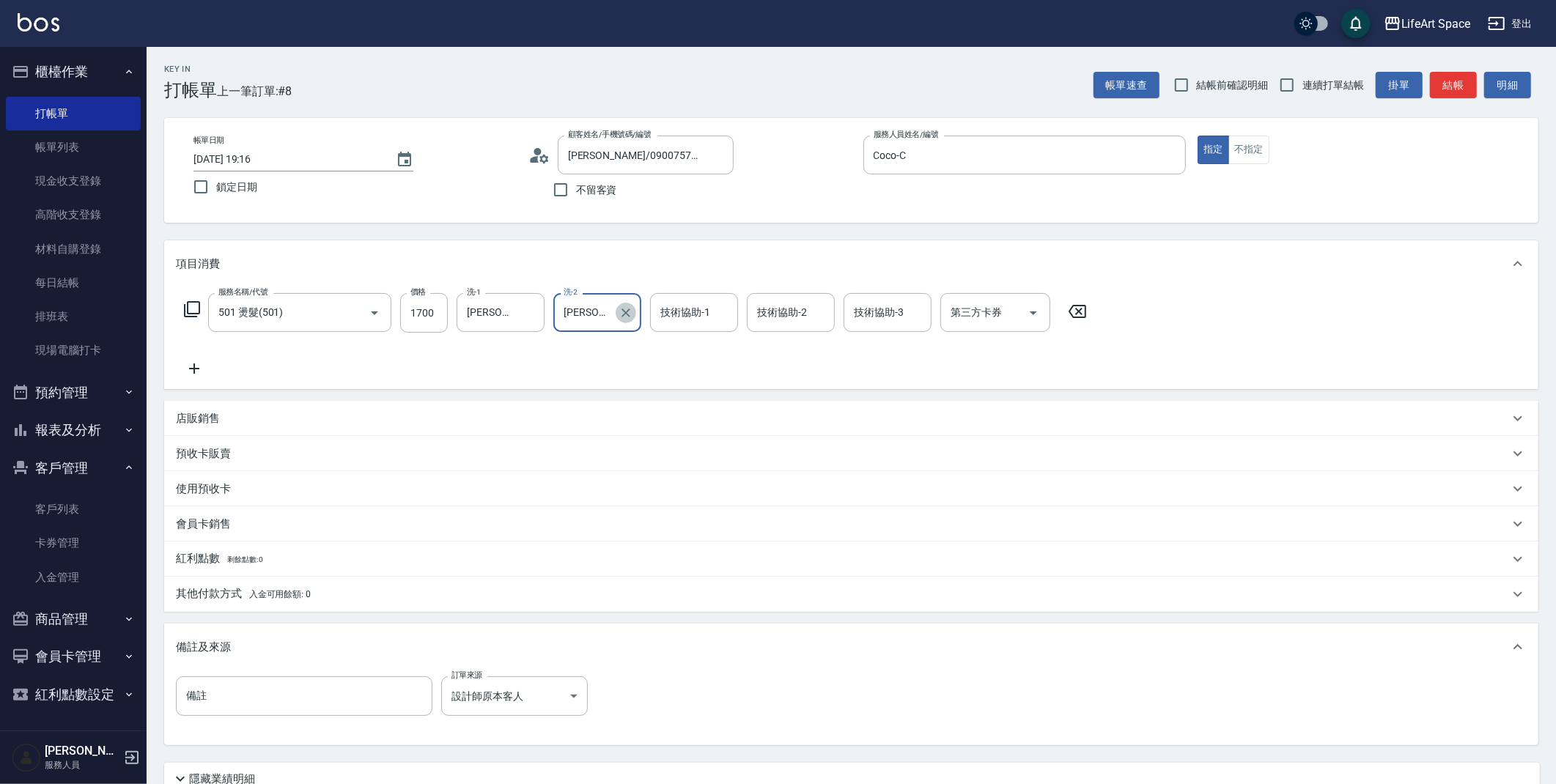
click at [627, 312] on icon "Clear" at bounding box center [626, 312] width 14 height 14
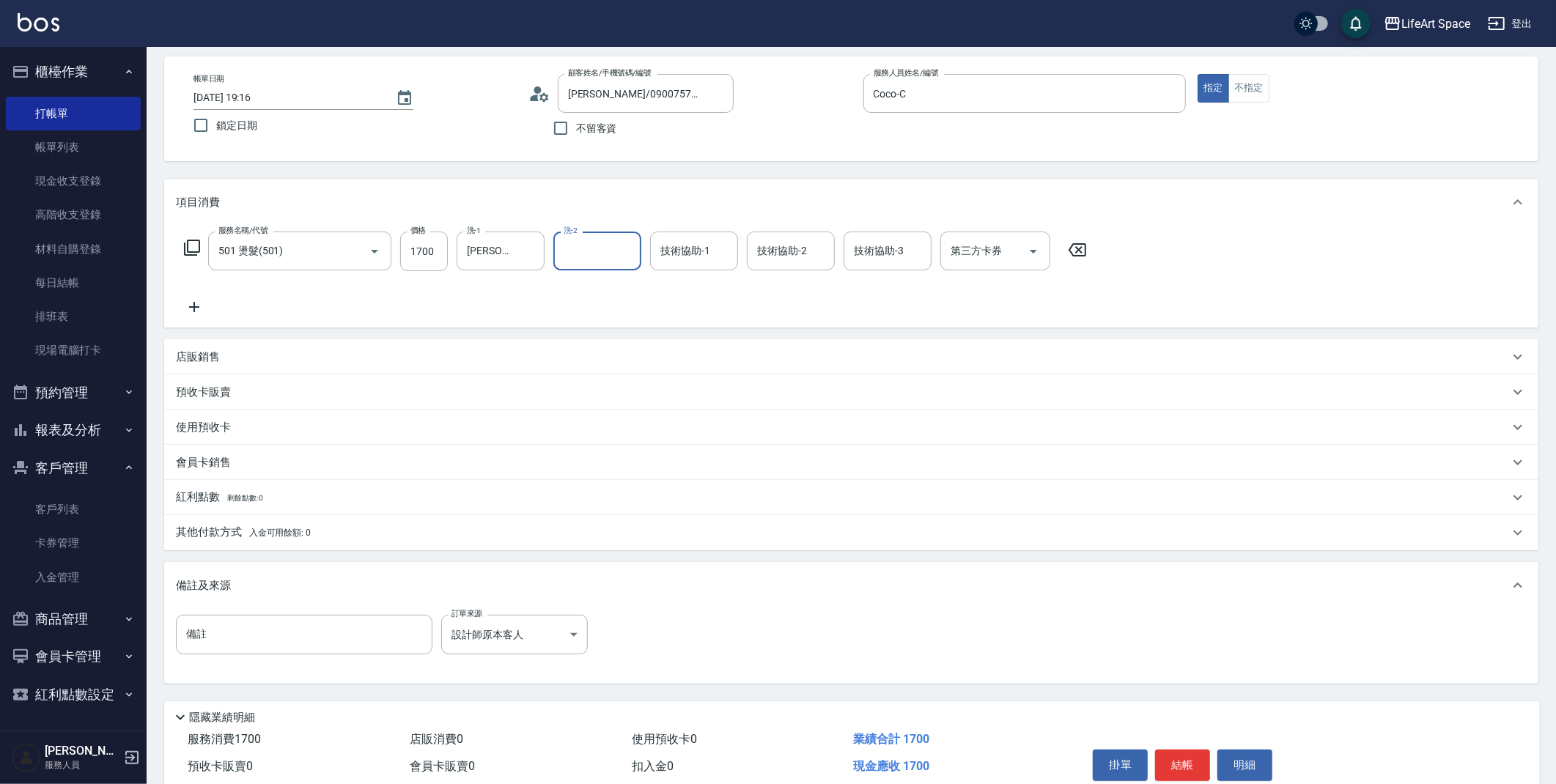
scroll to position [0, 0]
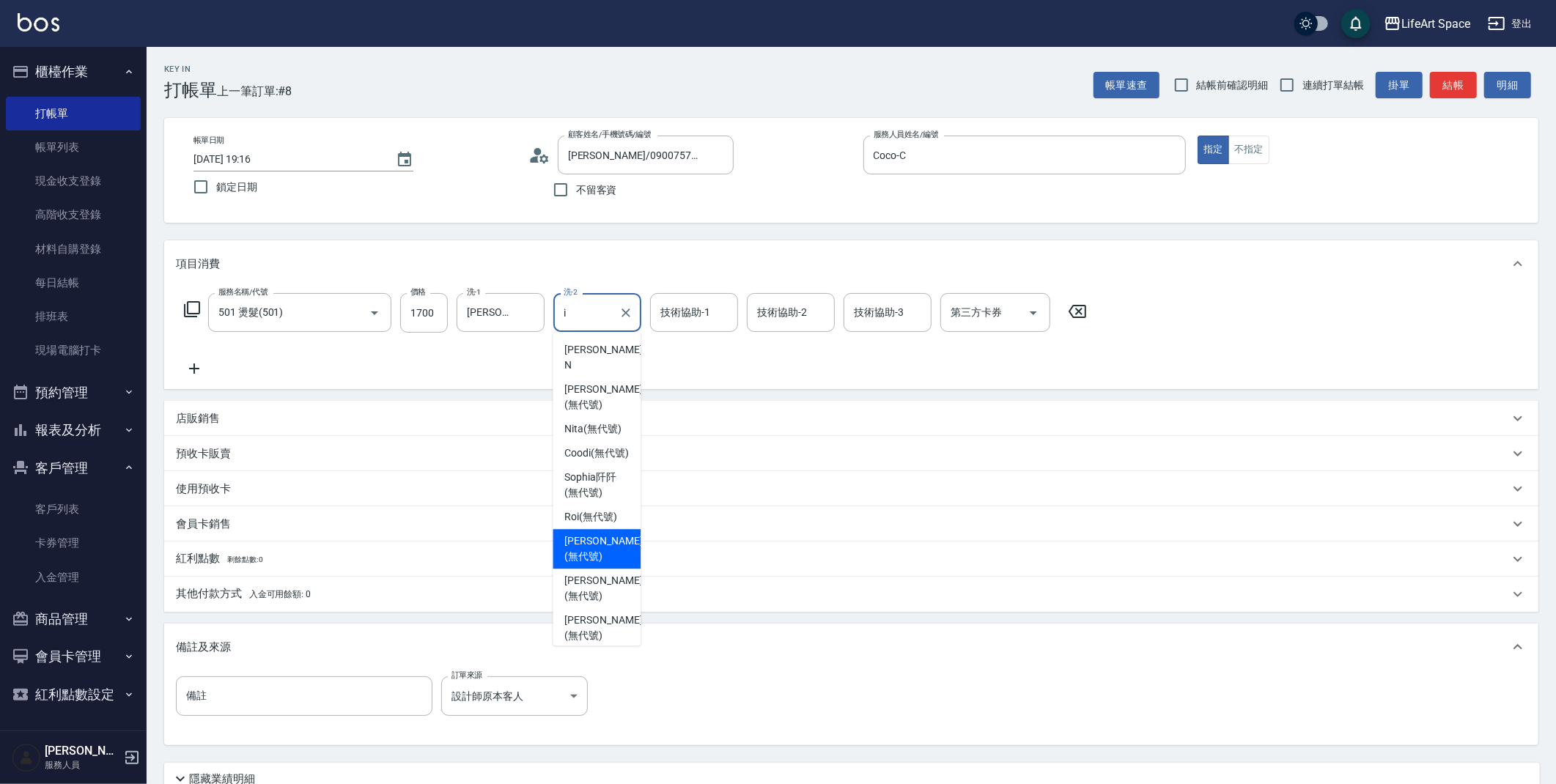
click at [607, 533] on span "Ivan (無代號)" at bounding box center [603, 548] width 77 height 31
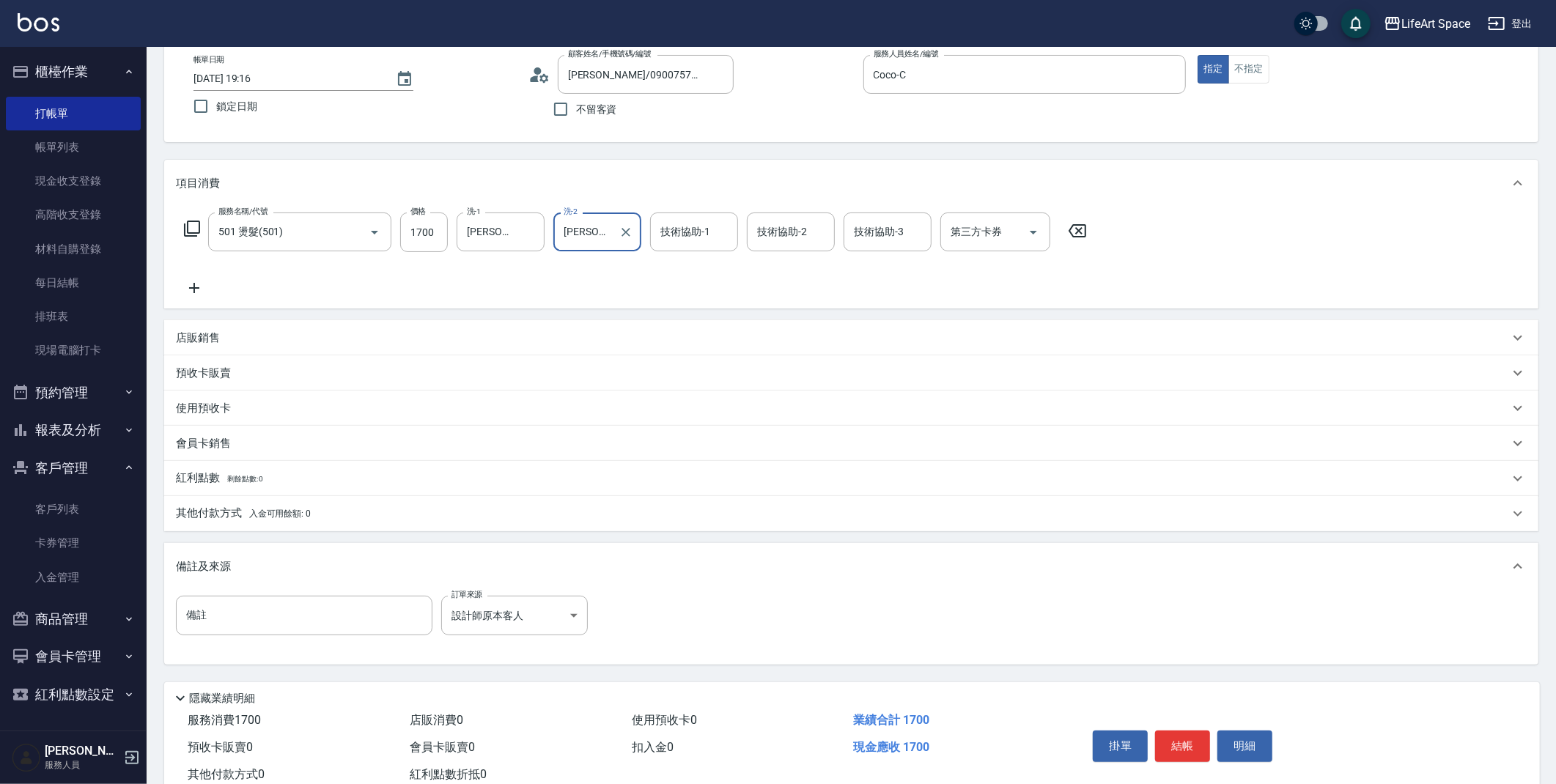
scroll to position [125, 0]
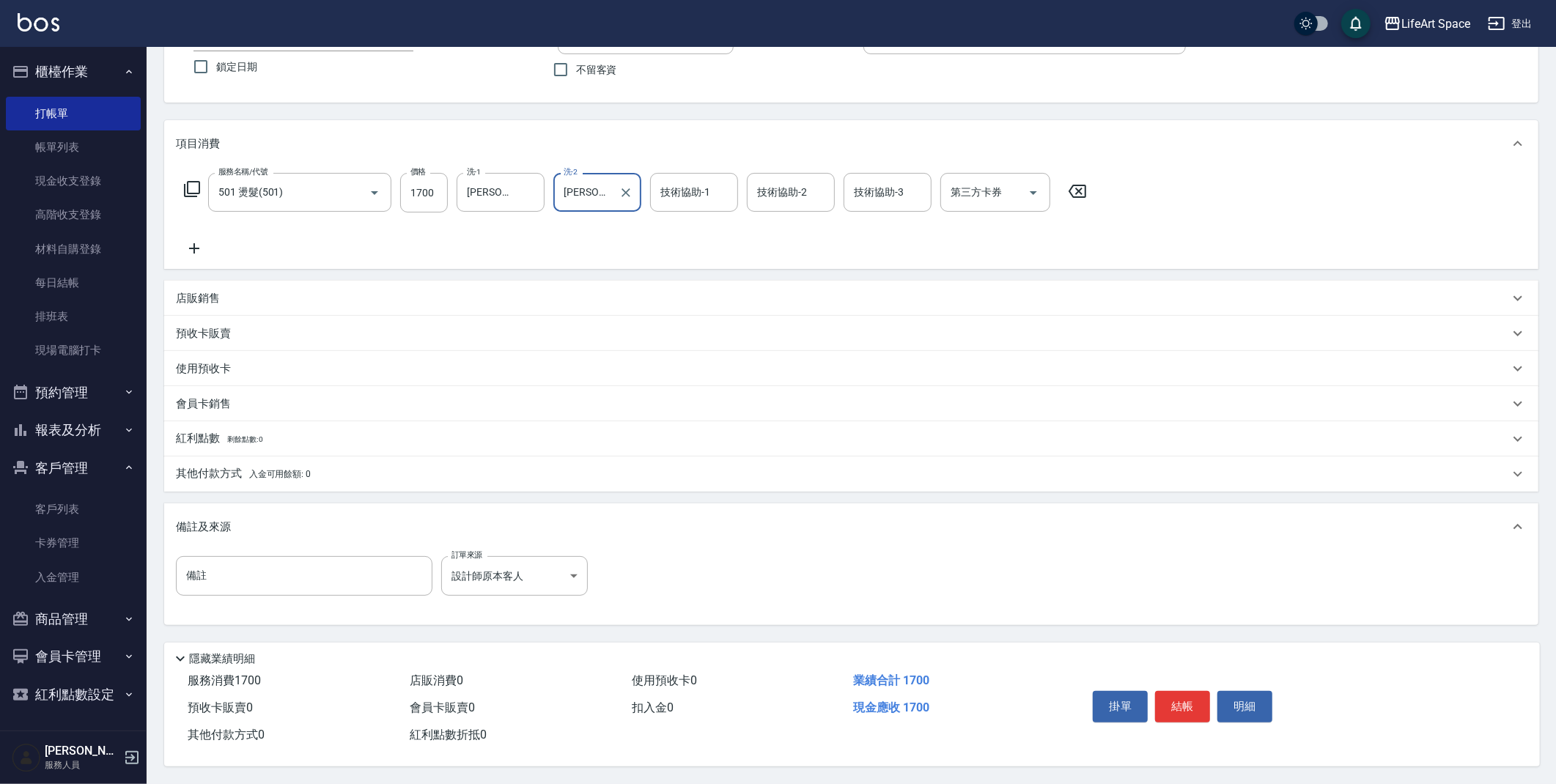
type input "Ivan(無代號)"
click at [261, 469] on span "入金可用餘額: 0" at bounding box center [280, 474] width 62 height 10
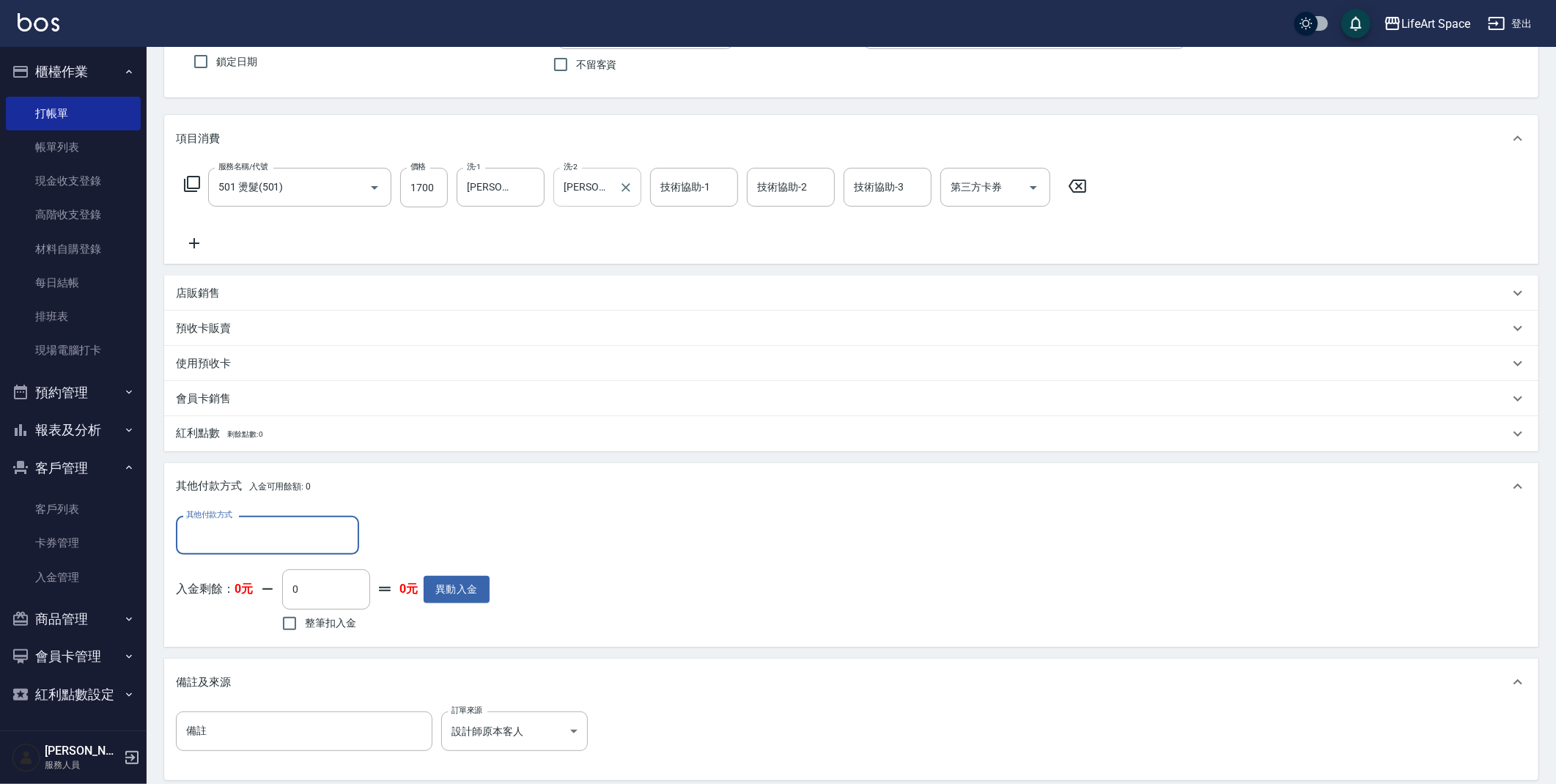
scroll to position [0, 0]
click at [261, 528] on input "其他付款方式" at bounding box center [267, 535] width 170 height 26
click at [250, 573] on span "轉帳" at bounding box center [267, 572] width 183 height 24
type input "轉帳"
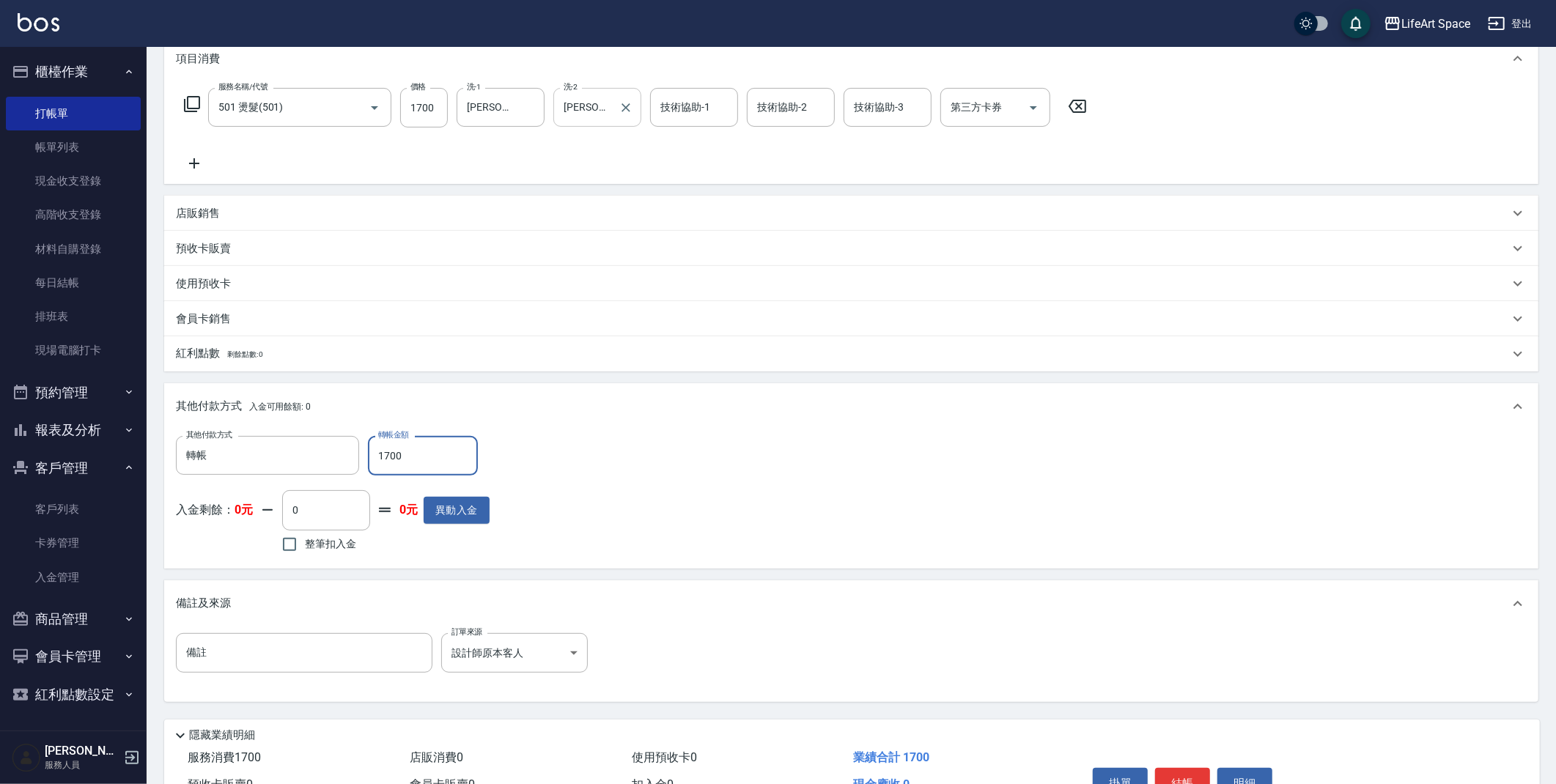
scroll to position [286, 0]
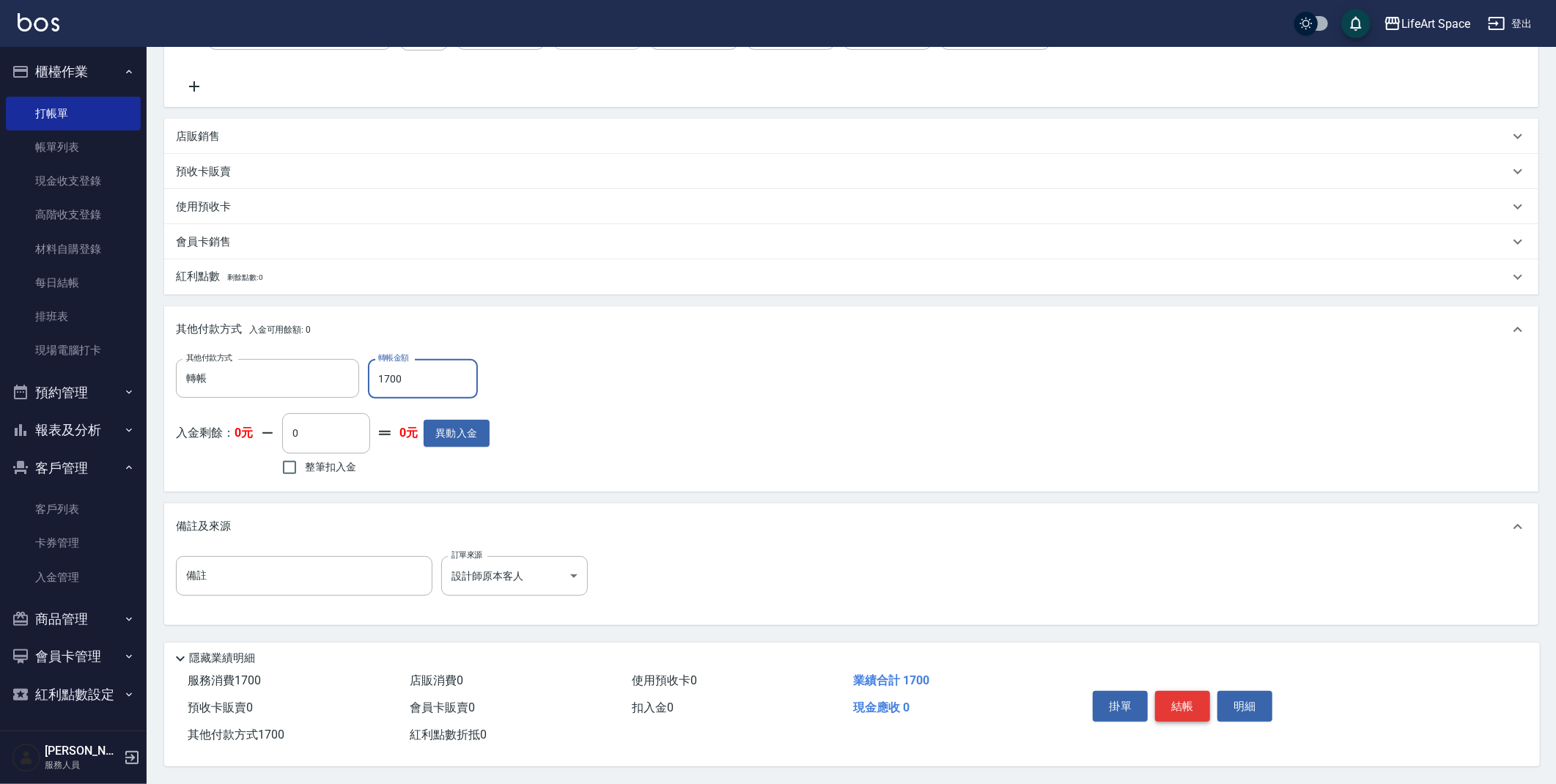
type input "1700"
click at [1177, 709] on button "結帳" at bounding box center [1183, 707] width 55 height 31
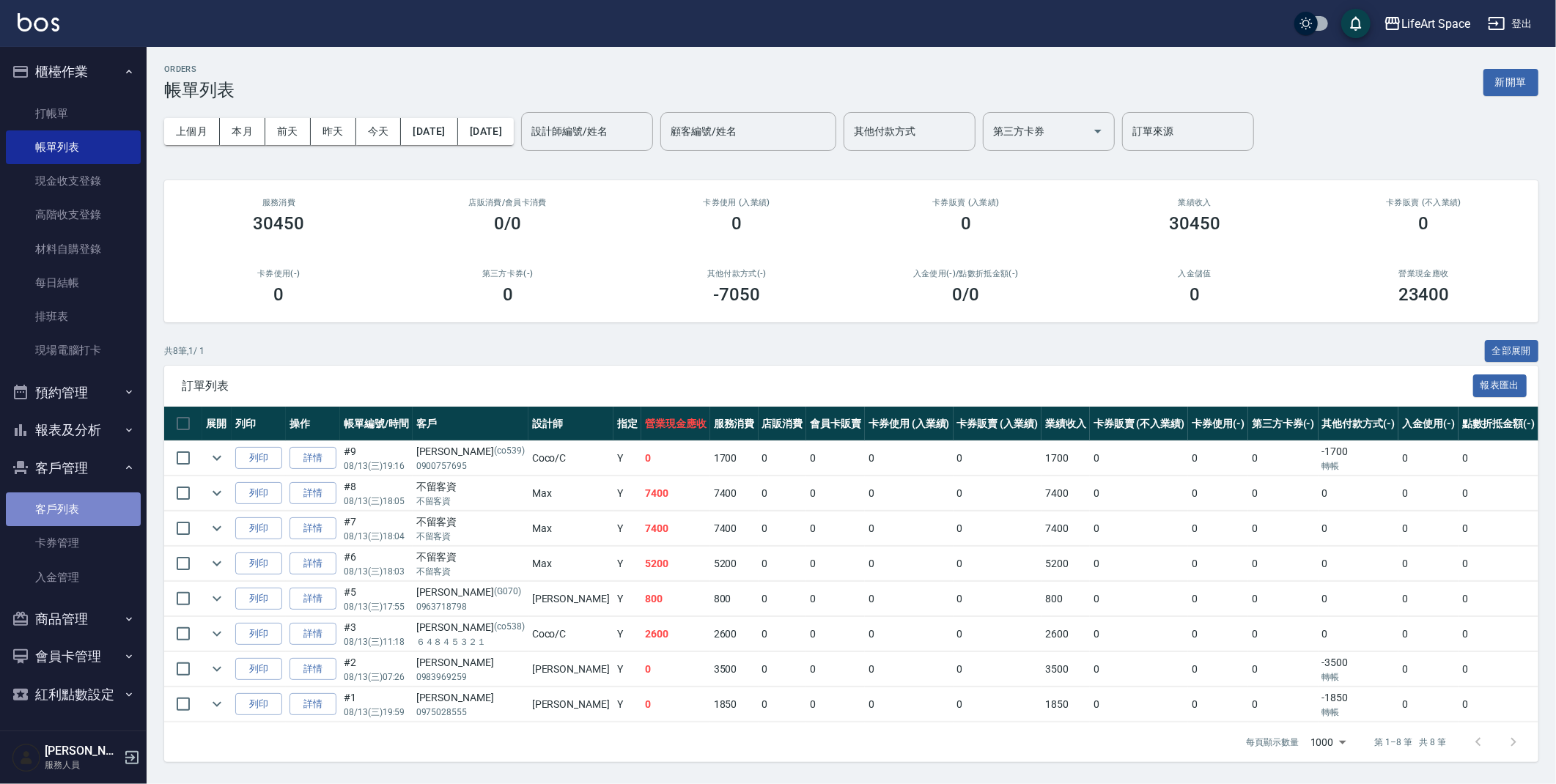
click at [58, 517] on link "客戶列表" at bounding box center [73, 508] width 135 height 33
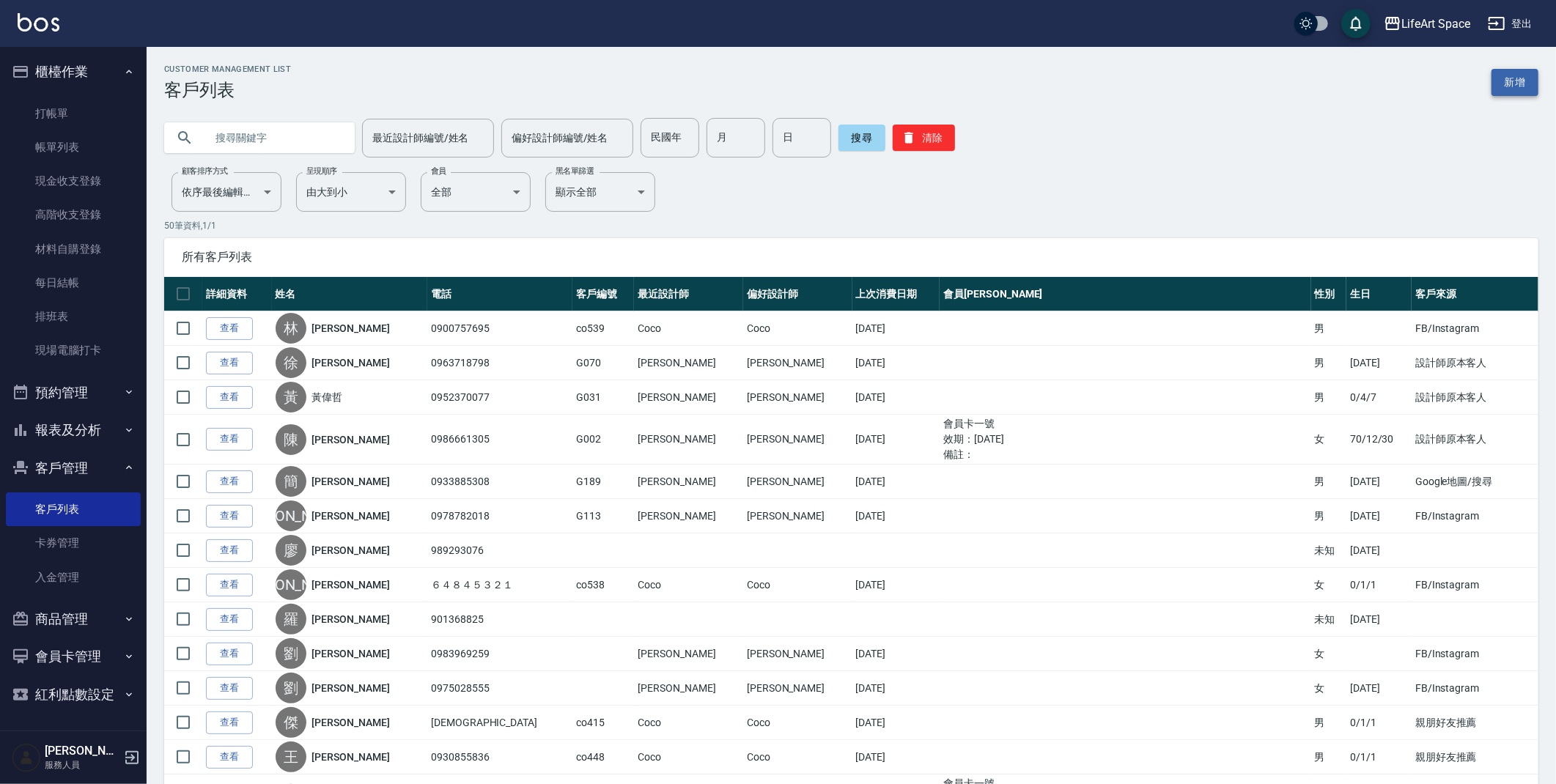
click at [1520, 84] on link "新增" at bounding box center [1515, 82] width 47 height 27
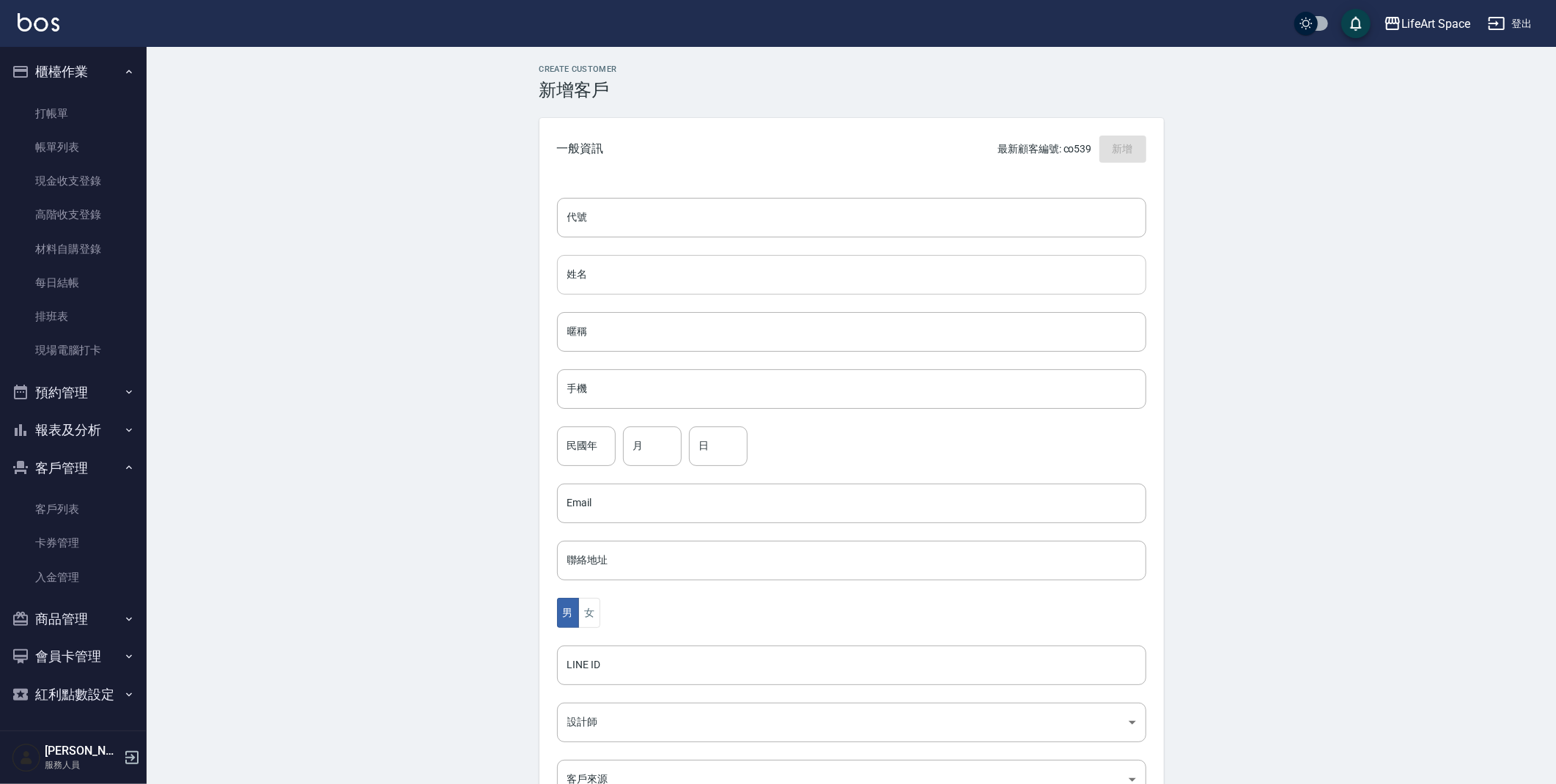
click at [614, 277] on input "姓名" at bounding box center [852, 274] width 590 height 39
type input "1"
type input "包小姐"
click at [718, 397] on input "手機" at bounding box center [852, 388] width 590 height 39
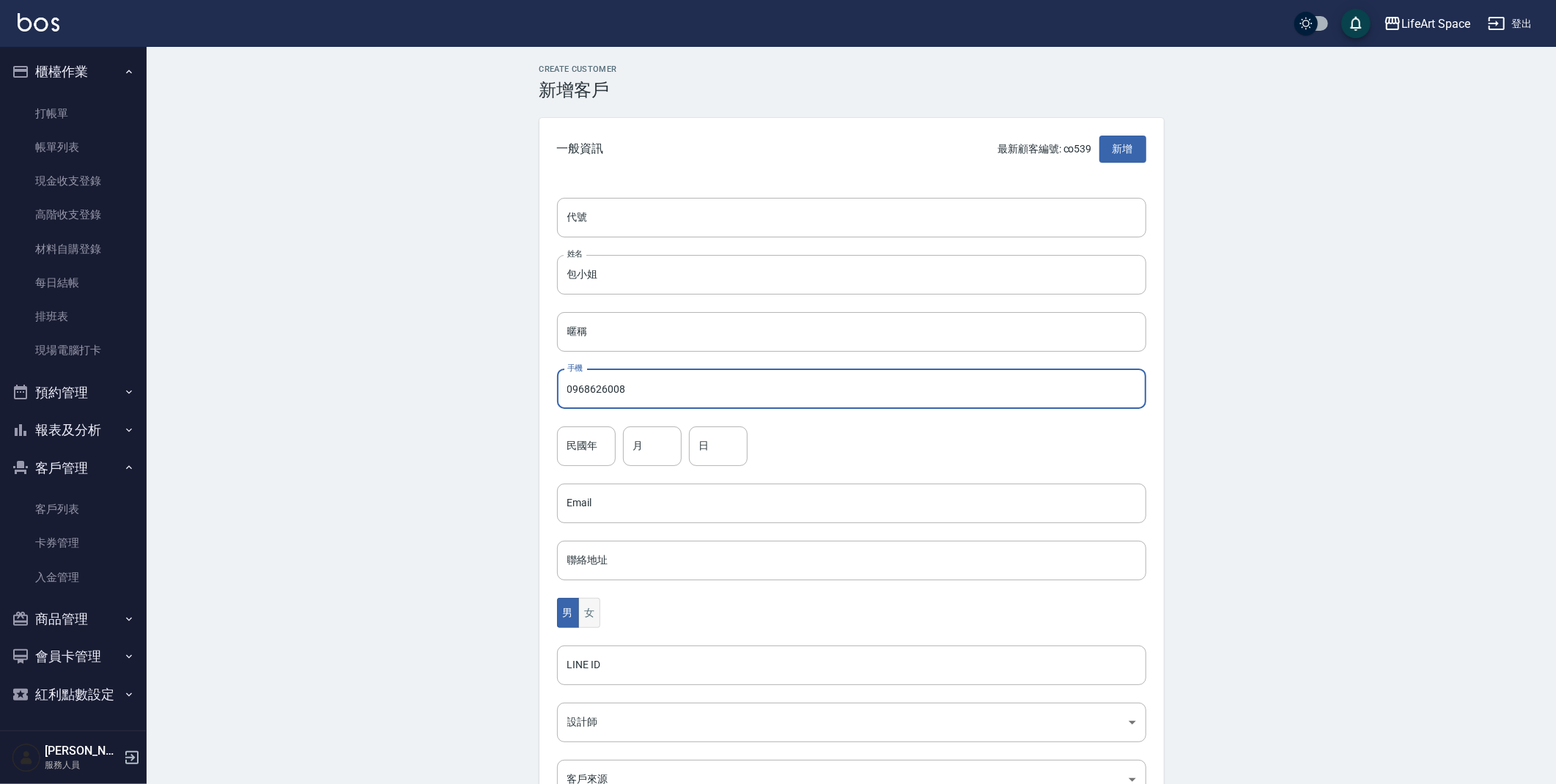
type input "0968626008"
click at [597, 608] on button "女" at bounding box center [589, 613] width 22 height 31
click at [619, 715] on body "LifeArt Space 登出 櫃檯作業 打帳單 帳單列表 現金收支登錄 高階收支登錄 材料自購登錄 每日結帳 排班表 現場電腦打卡 預約管理 預約管理 單…" at bounding box center [781, 477] width 1564 height 955
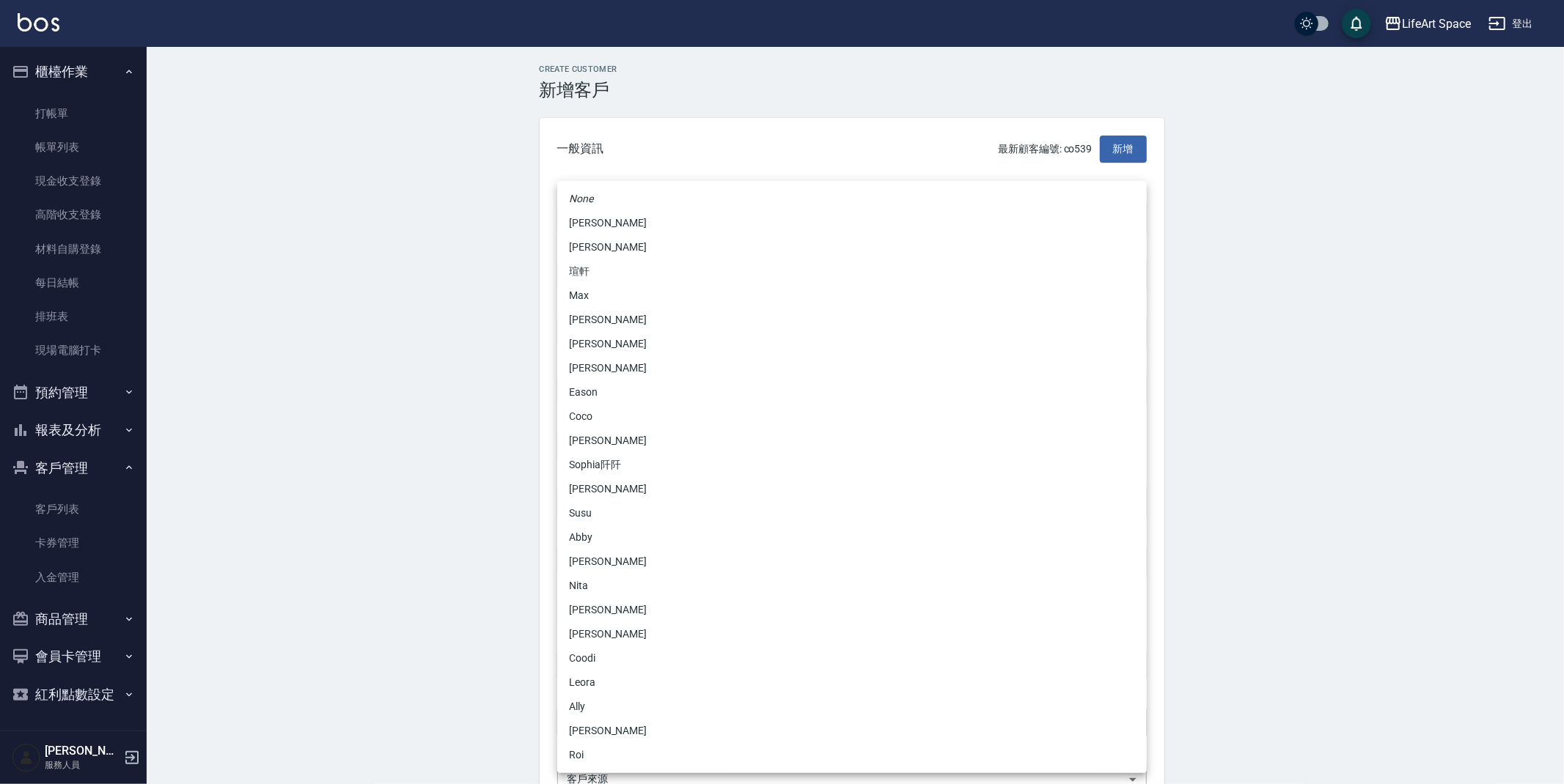
click at [622, 245] on li "Nicole" at bounding box center [852, 247] width 590 height 24
type input "3fd5e77f-d133-45c9-9c8a-ccd66447b9d8"
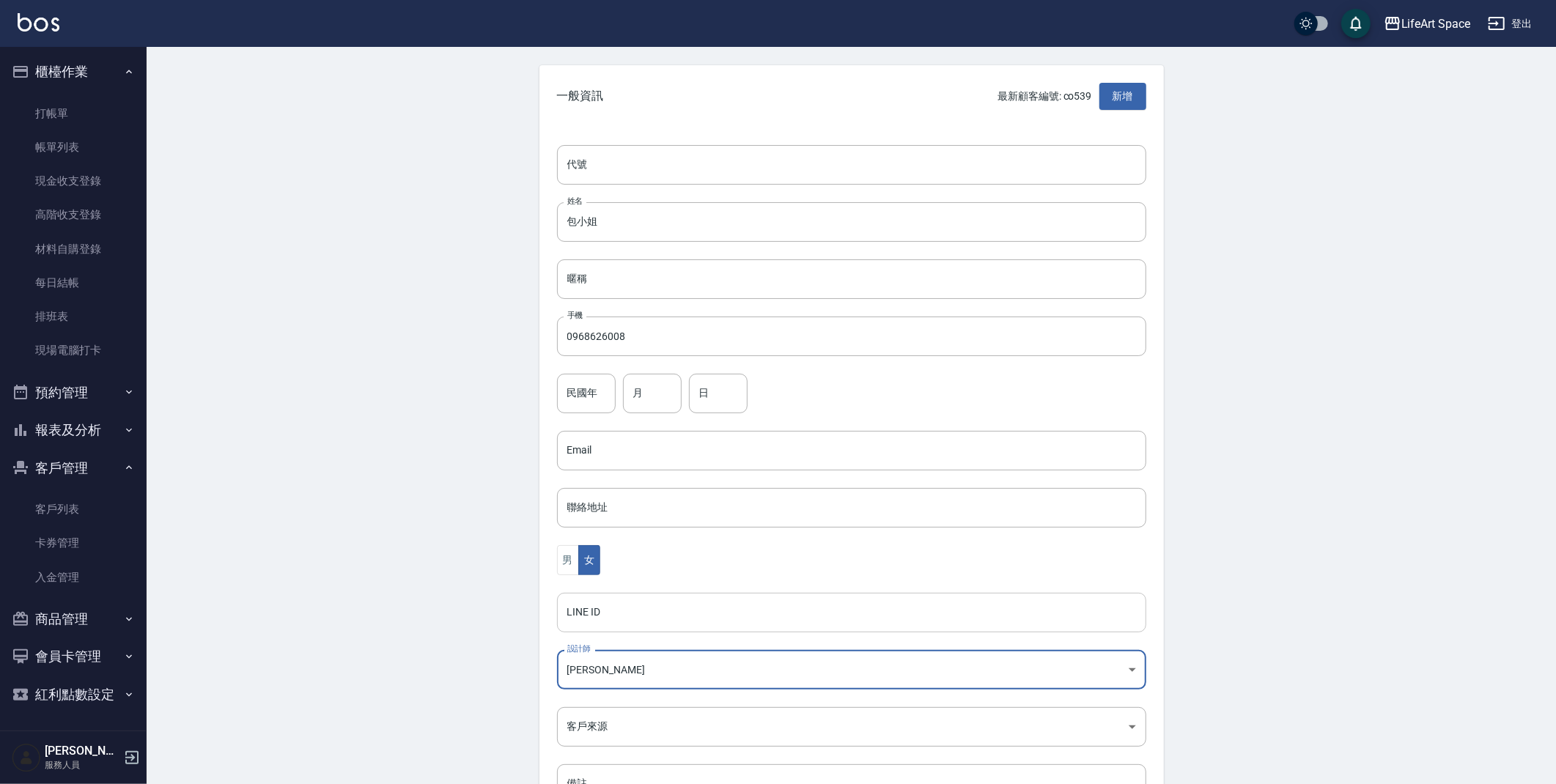
scroll to position [170, 0]
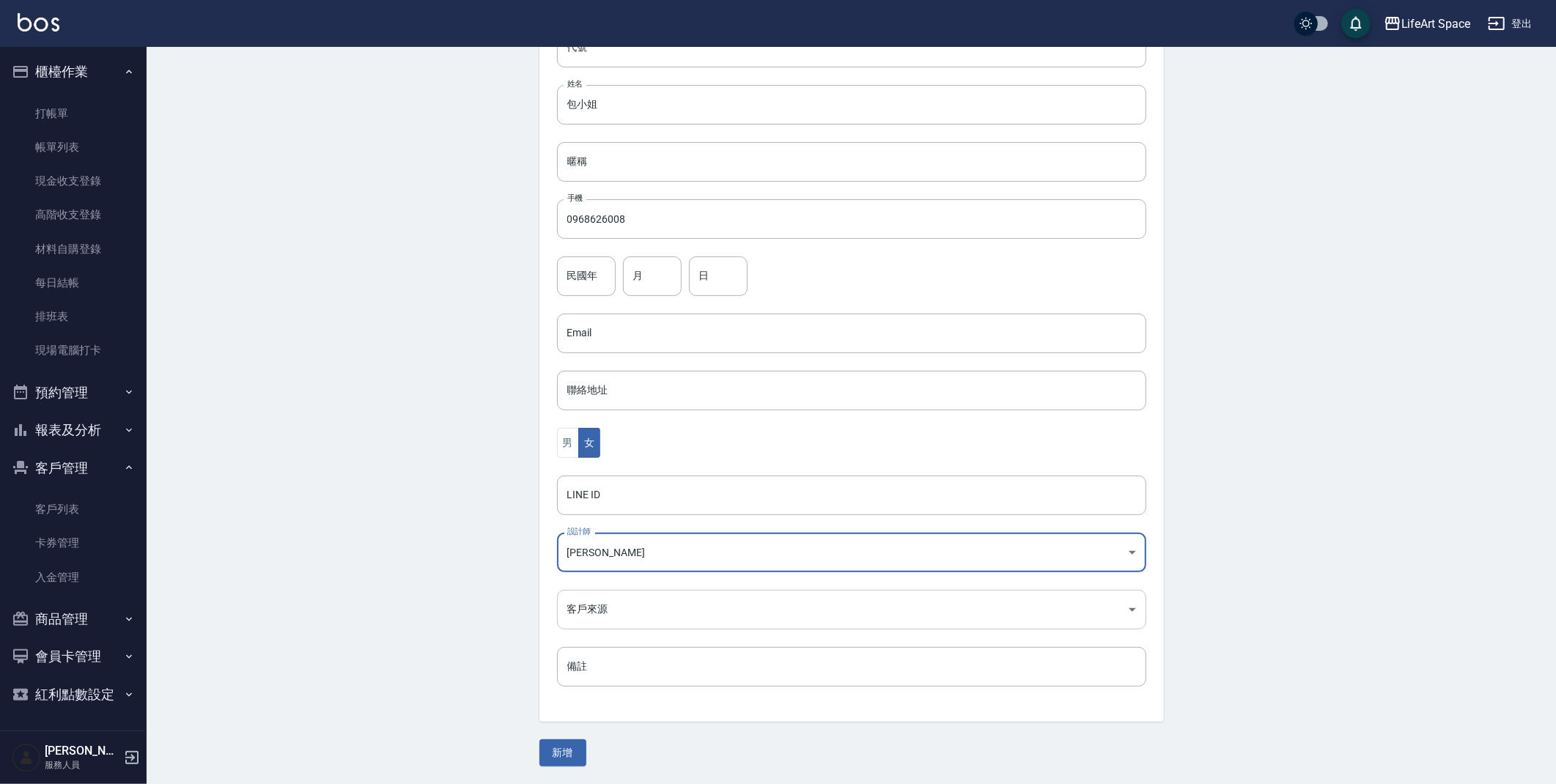
click at [665, 618] on body "LifeArt Space 登出 櫃檯作業 打帳單 帳單列表 現金收支登錄 高階收支登錄 材料自購登錄 每日結帳 排班表 現場電腦打卡 預約管理 預約管理 單…" at bounding box center [778, 307] width 1556 height 955
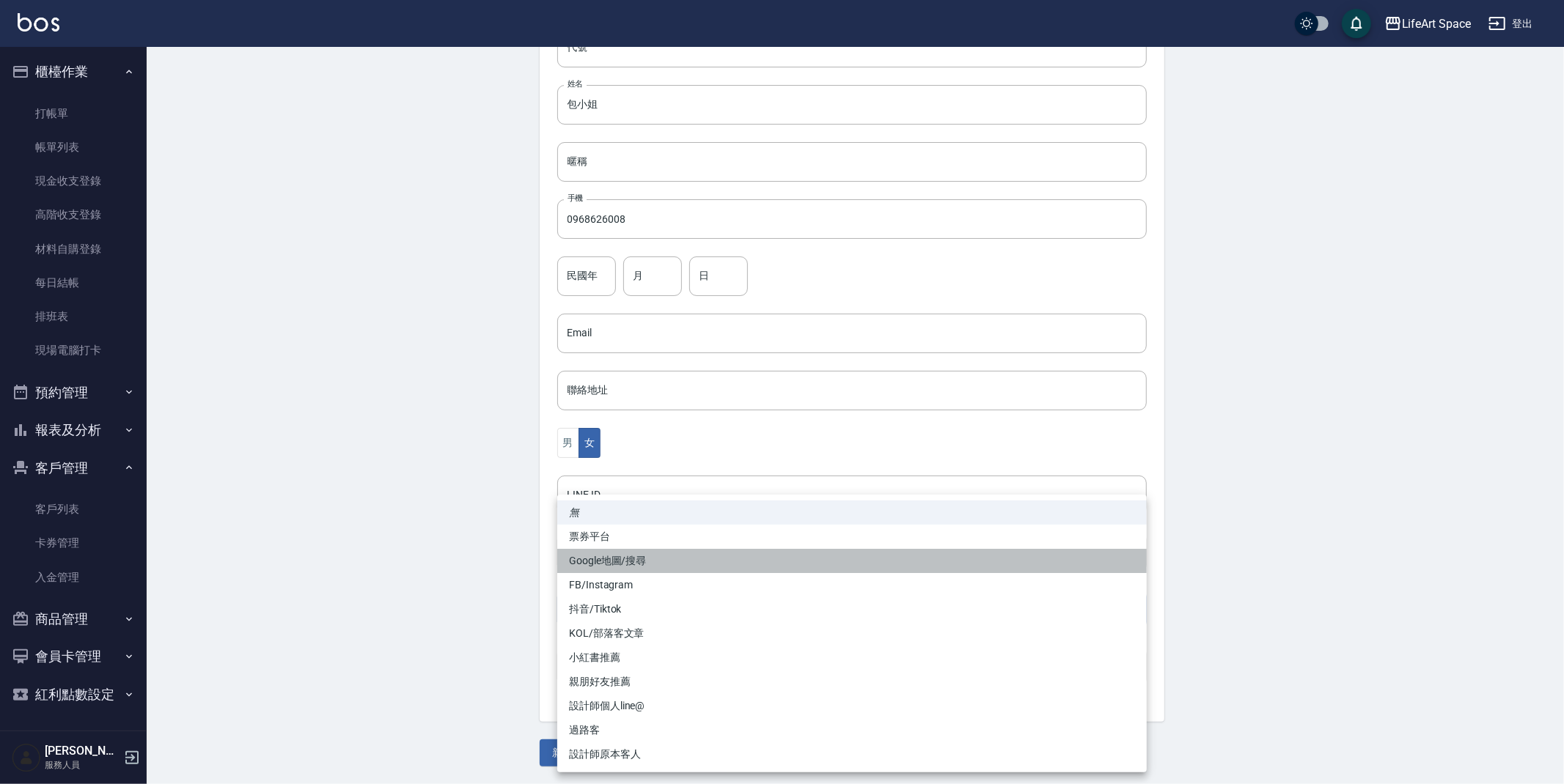
click at [665, 555] on li "Google地圖/搜尋" at bounding box center [852, 561] width 590 height 24
type input "Google地圖/搜尋"
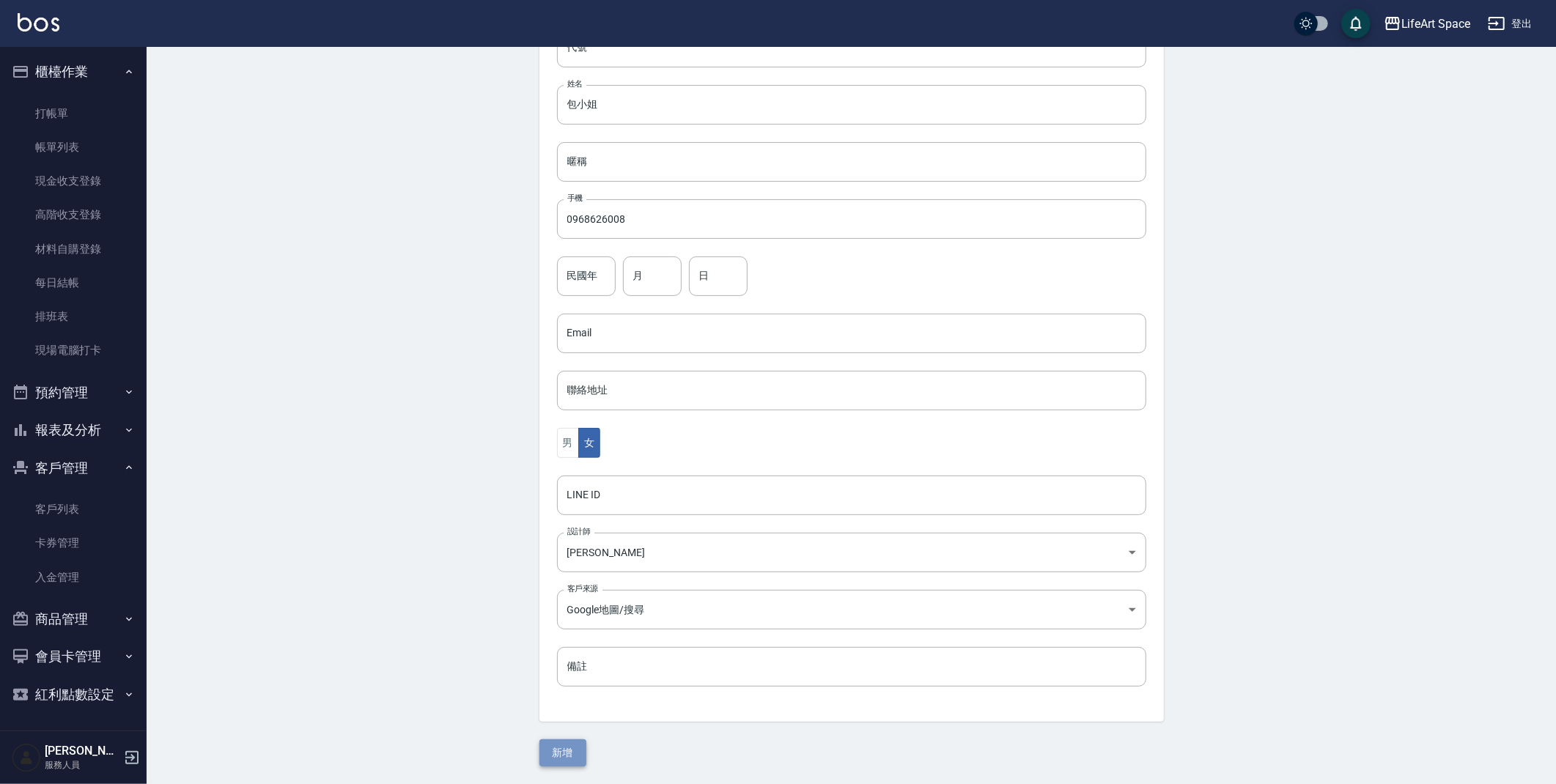
click at [579, 755] on button "新增" at bounding box center [563, 753] width 47 height 27
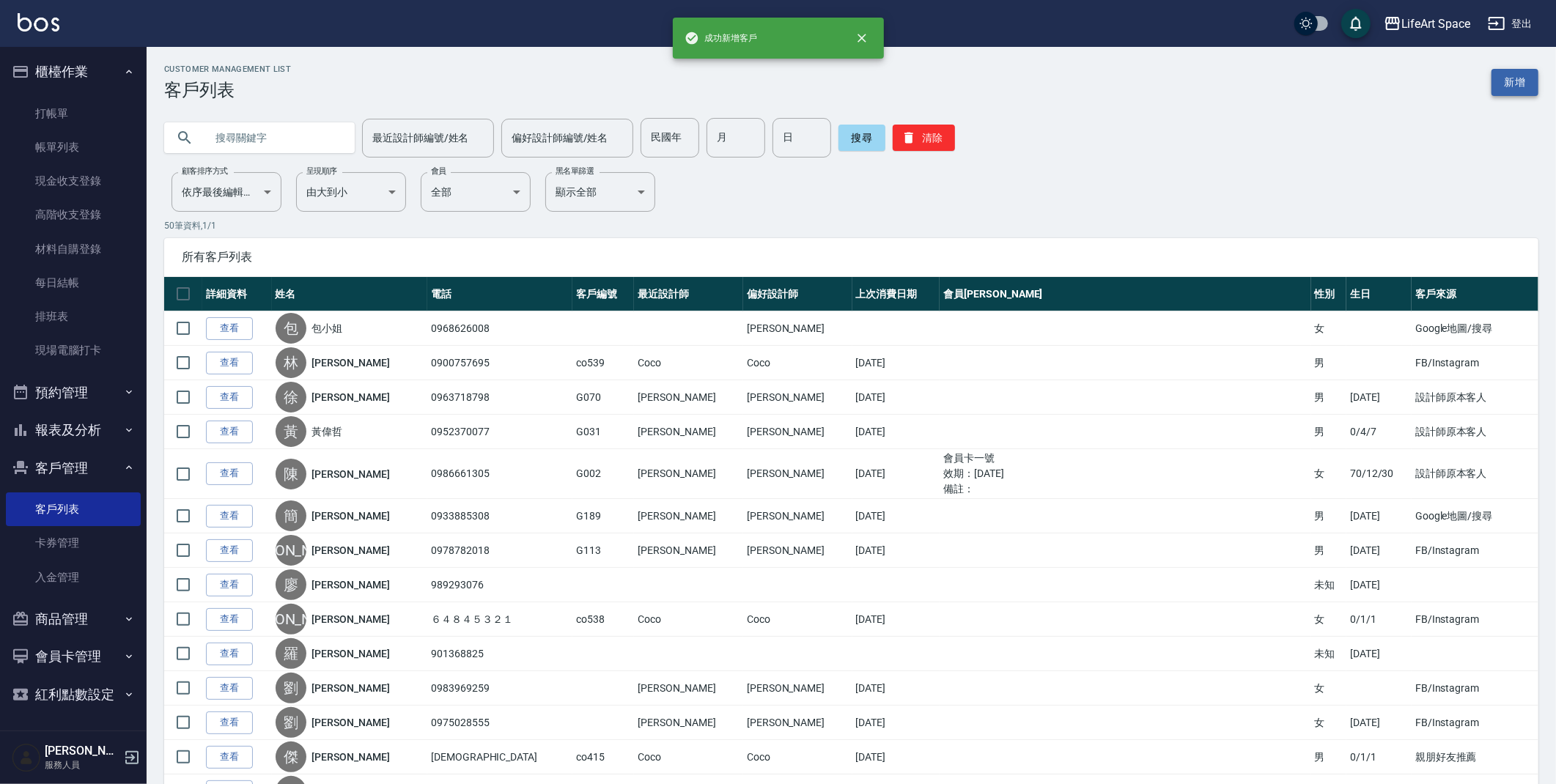
click at [1524, 85] on link "新增" at bounding box center [1515, 82] width 47 height 27
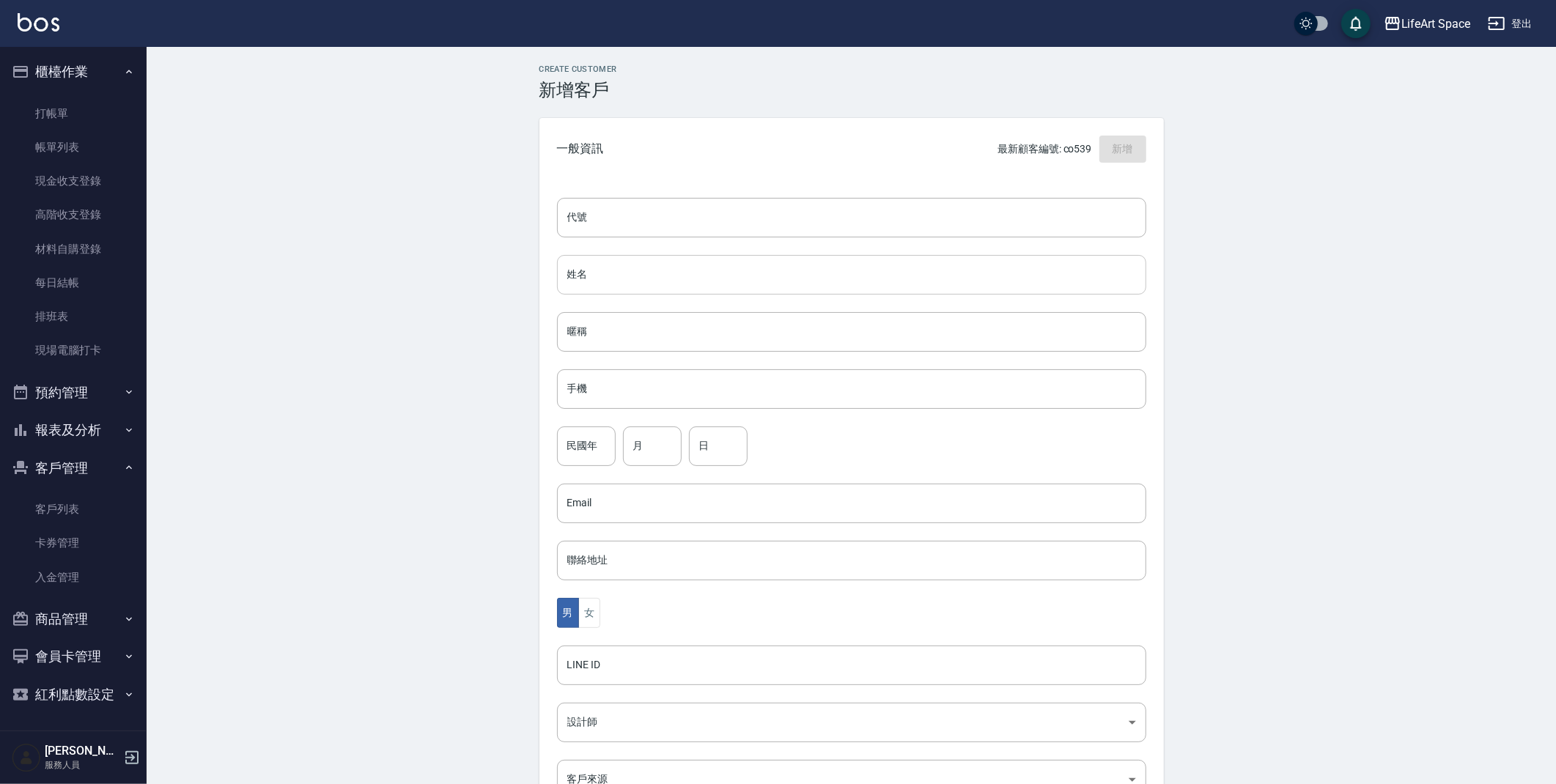
click at [589, 283] on input "姓名" at bounding box center [852, 274] width 590 height 39
type input "余樂融"
click at [593, 613] on button "女" at bounding box center [589, 613] width 22 height 31
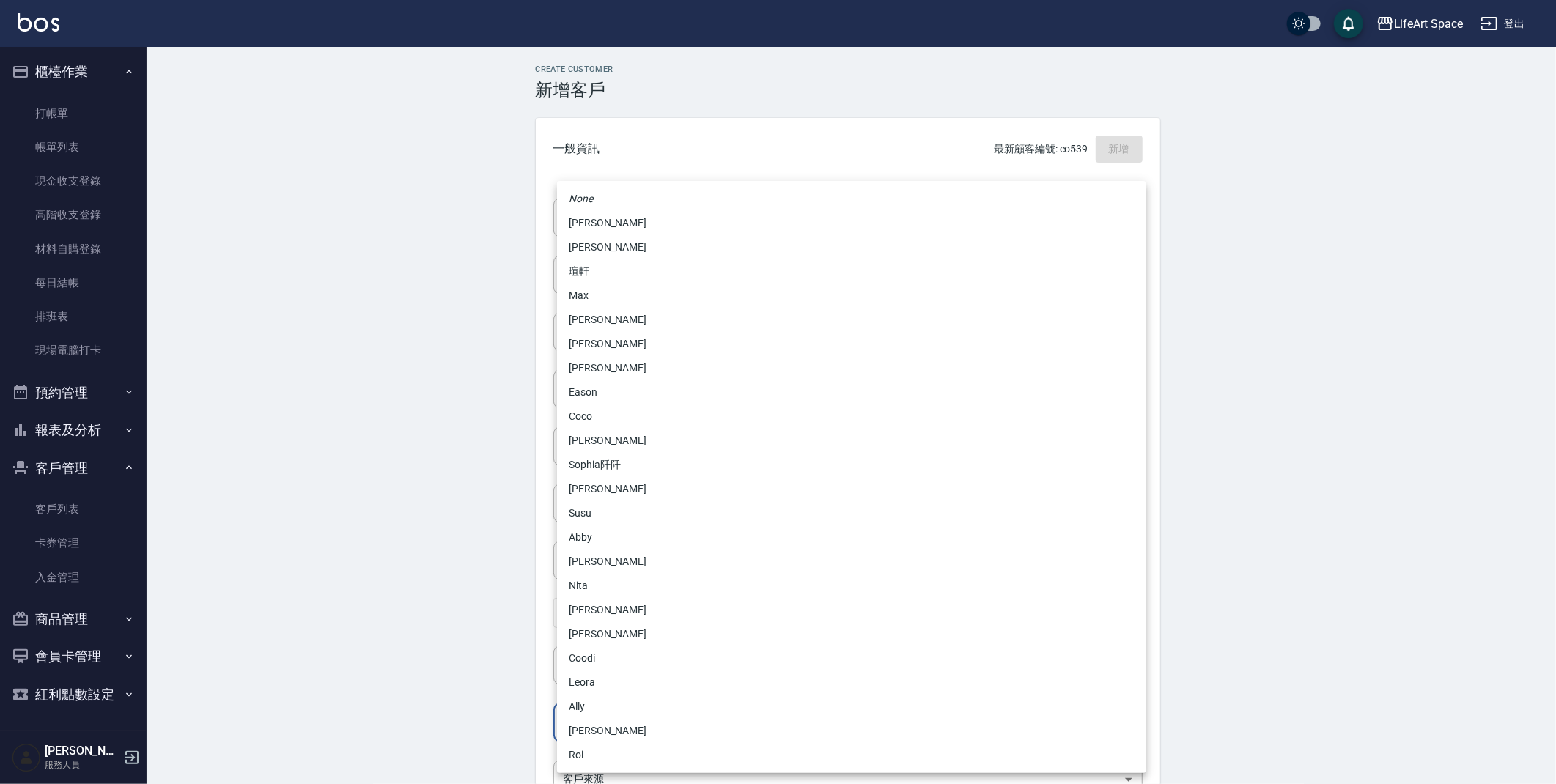
click at [606, 725] on body "LifeArt Space 登出 櫃檯作業 打帳單 帳單列表 現金收支登錄 高階收支登錄 材料自購登錄 每日結帳 排班表 現場電腦打卡 預約管理 預約管理 單…" at bounding box center [778, 477] width 1556 height 955
click at [622, 240] on li "Nicole" at bounding box center [852, 247] width 590 height 24
type input "3fd5e77f-d133-45c9-9c8a-ccd66447b9d8"
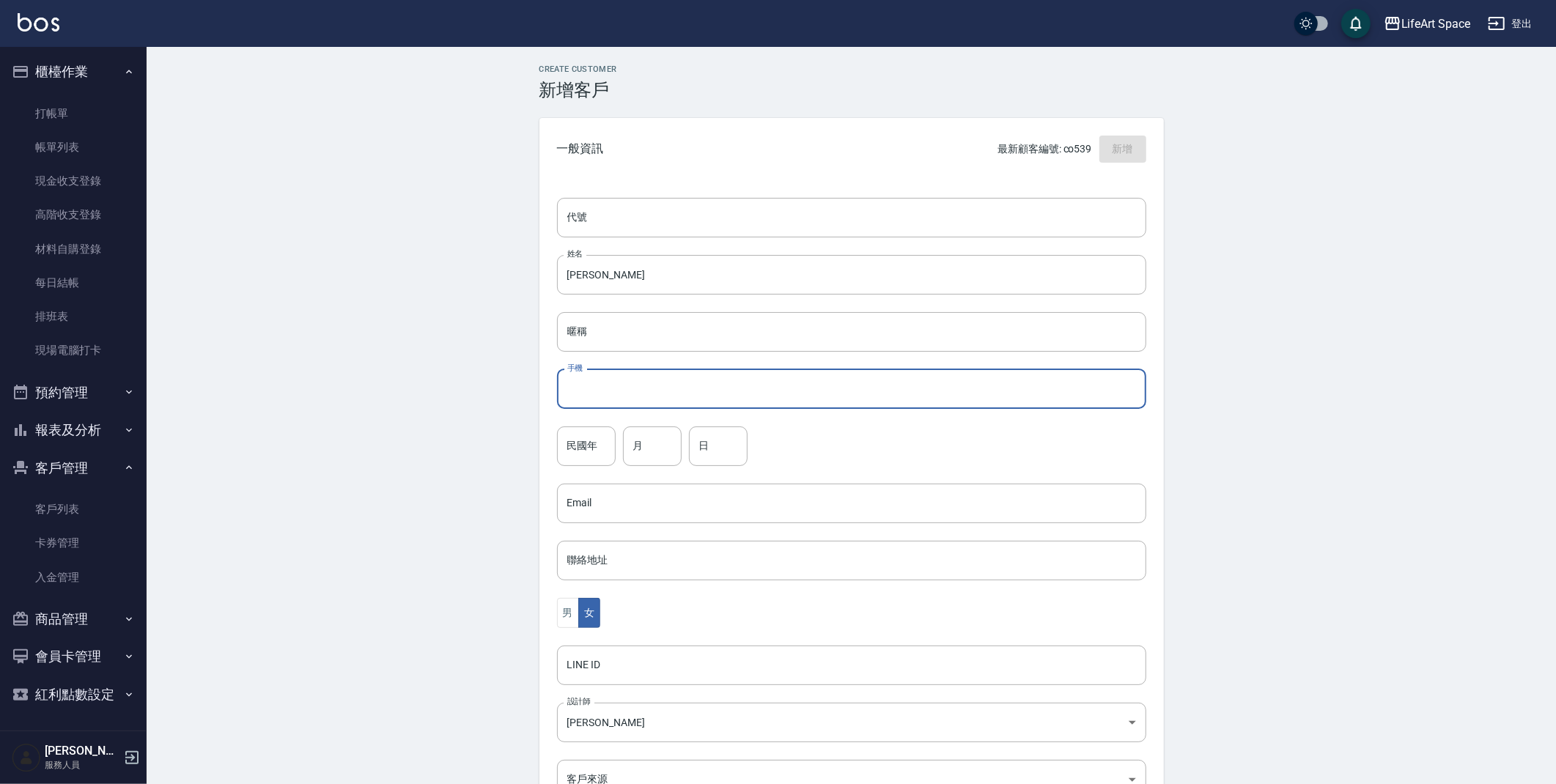
click at [642, 387] on input "手機" at bounding box center [852, 388] width 590 height 39
type input "０"
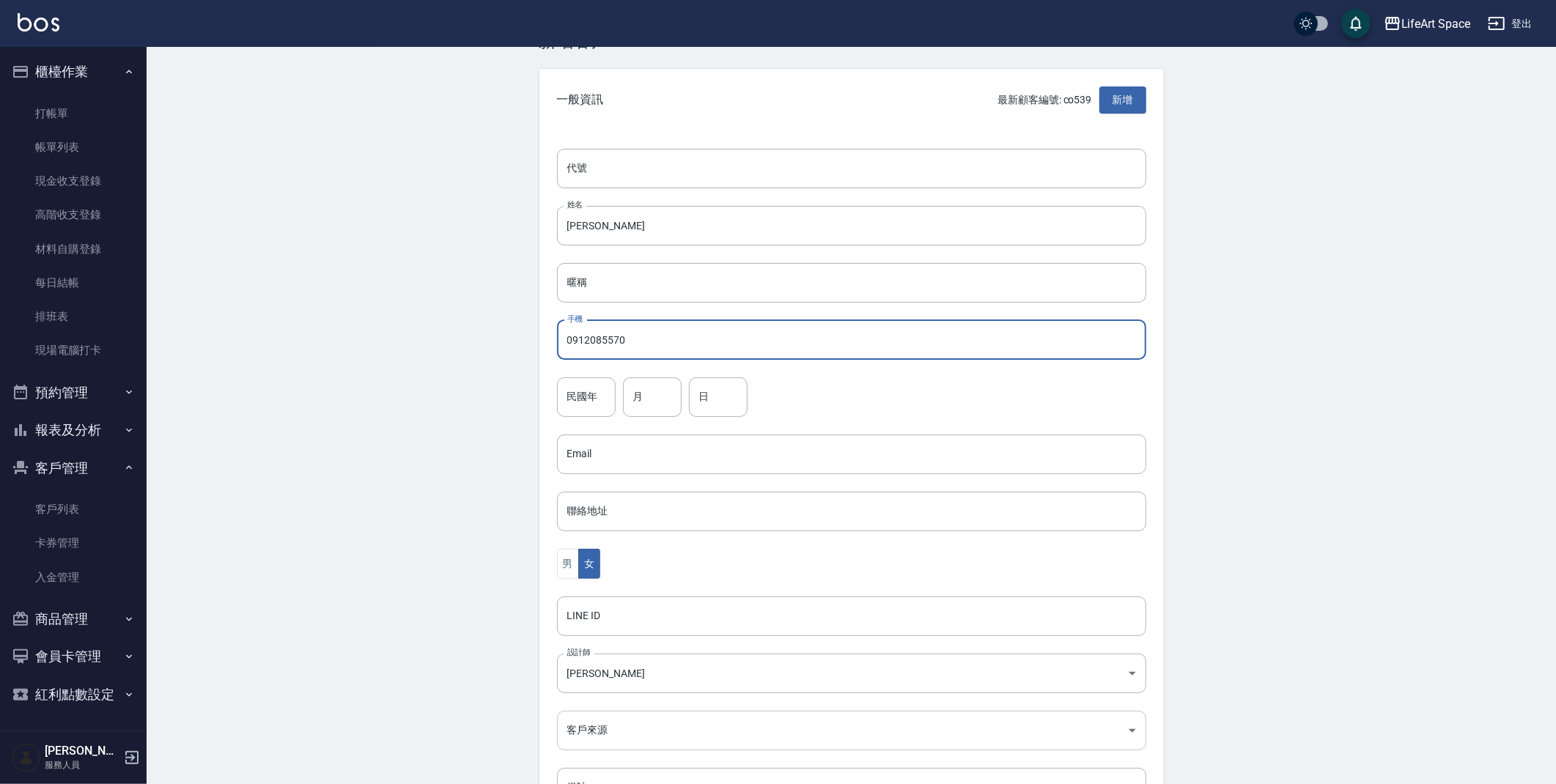
type input "0912085570"
click at [637, 730] on body "LifeArt Space 登出 櫃檯作業 打帳單 帳單列表 現金收支登錄 高階收支登錄 材料自購登錄 每日結帳 排班表 現場電腦打卡 預約管理 預約管理 單…" at bounding box center [781, 428] width 1564 height 955
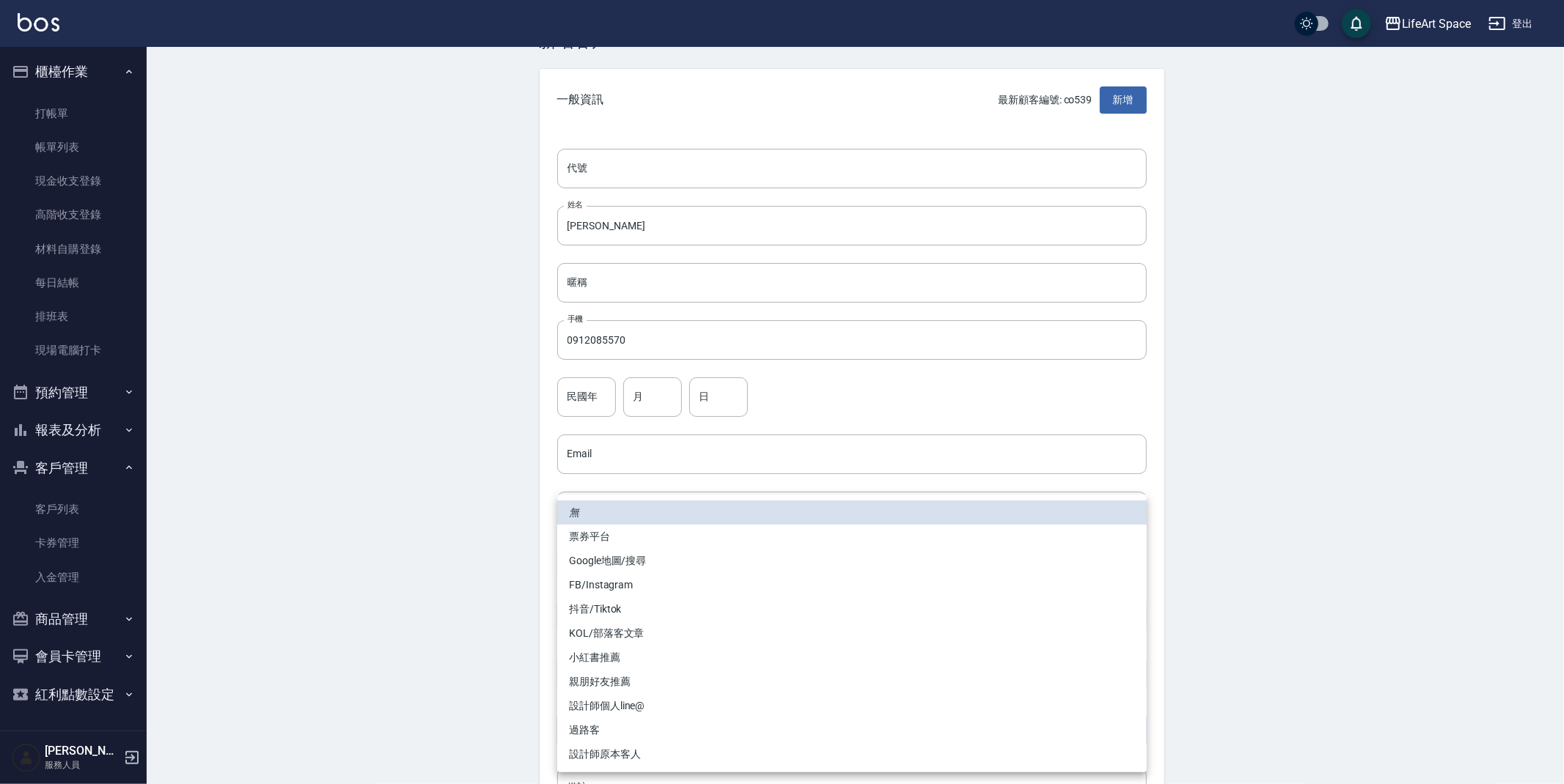
click at [643, 585] on li "FB/Instagram" at bounding box center [852, 585] width 590 height 24
type input "FB/Instagram"
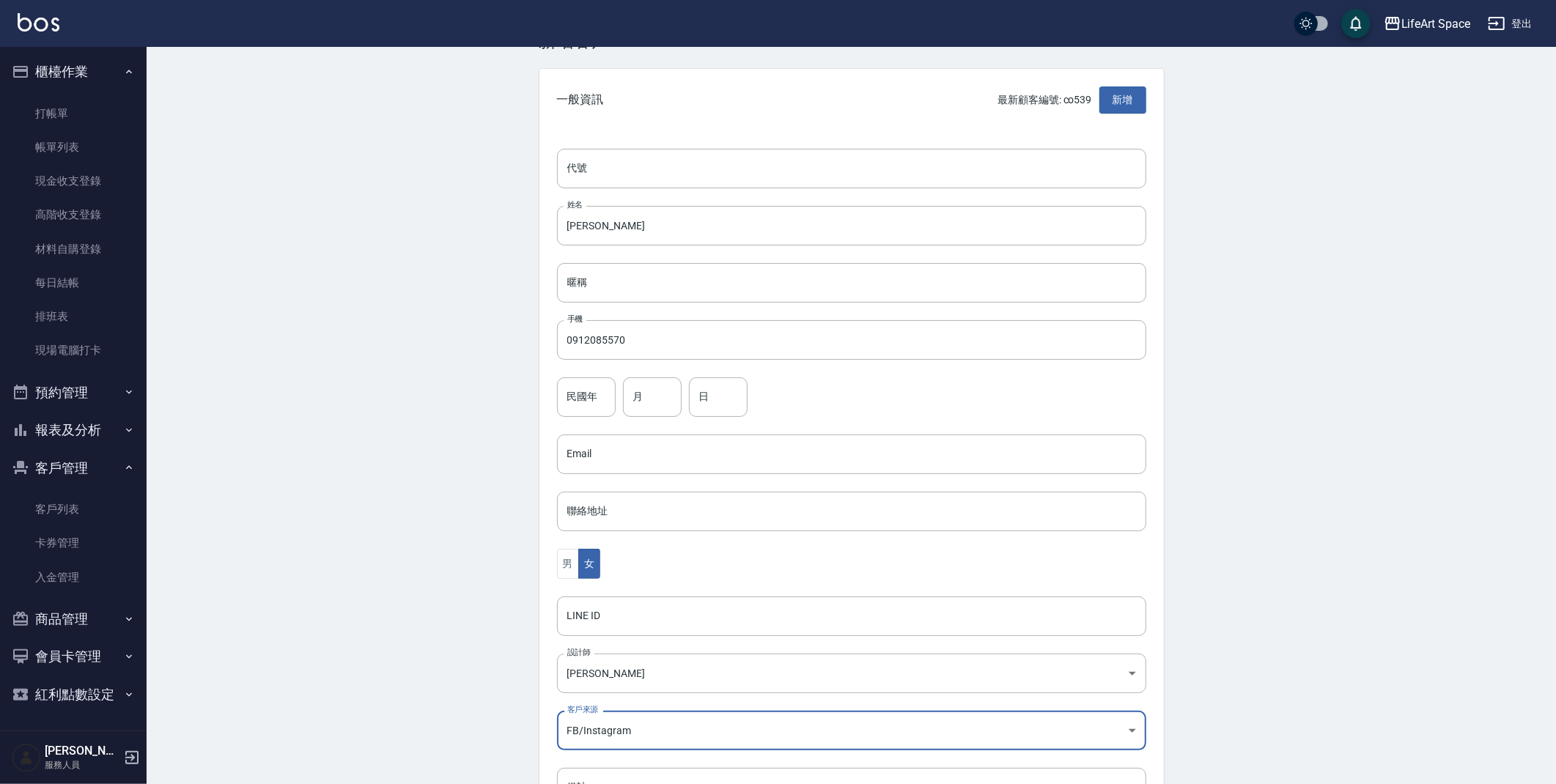
click at [433, 634] on div "Create Customer 新增客戶 一般資訊 最新顧客編號: co539 新增 代號 代號 姓名 余樂融 姓名 暱稱 暱稱 手機 0912085570 …" at bounding box center [852, 451] width 1410 height 907
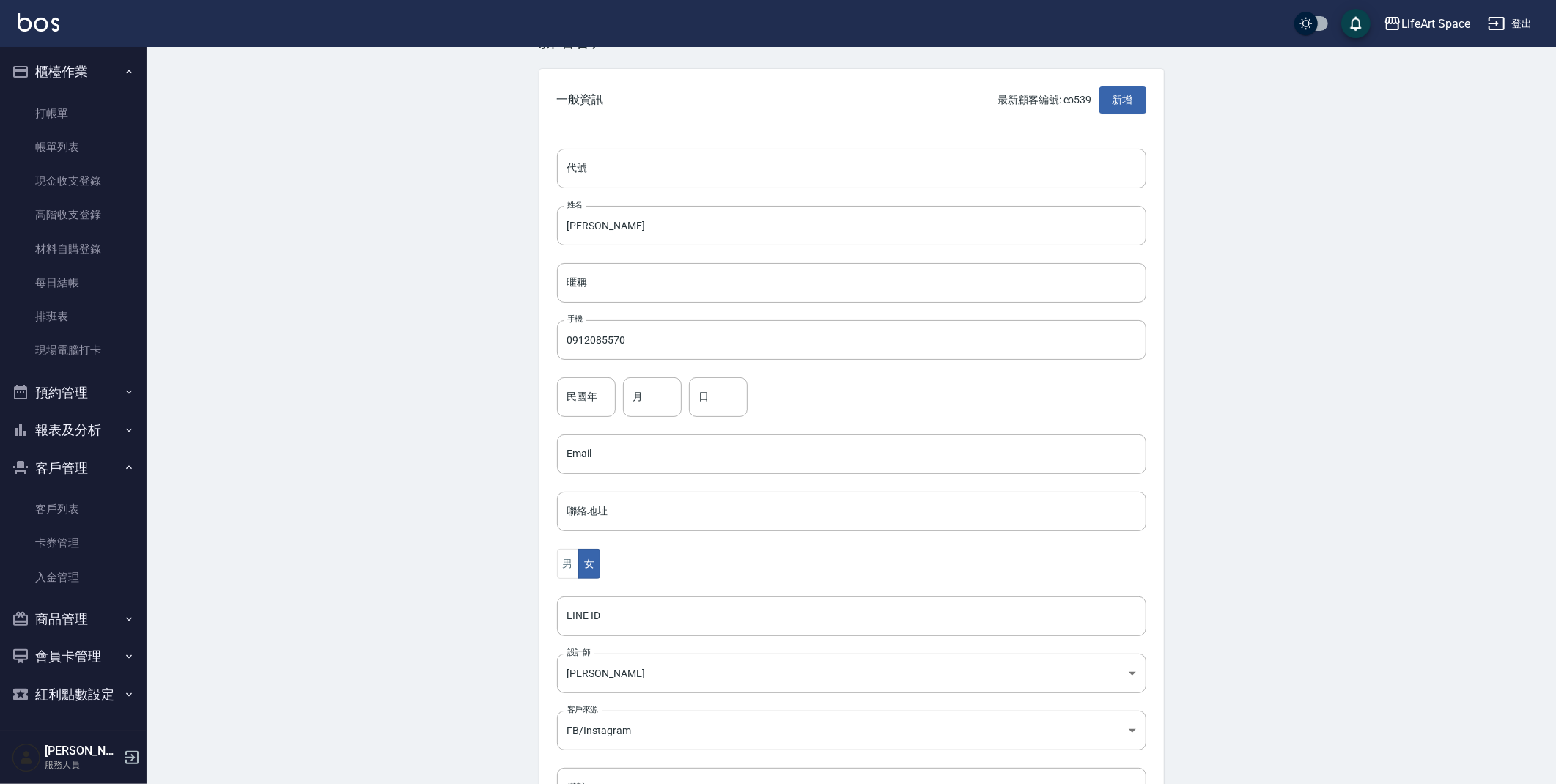
scroll to position [170, 0]
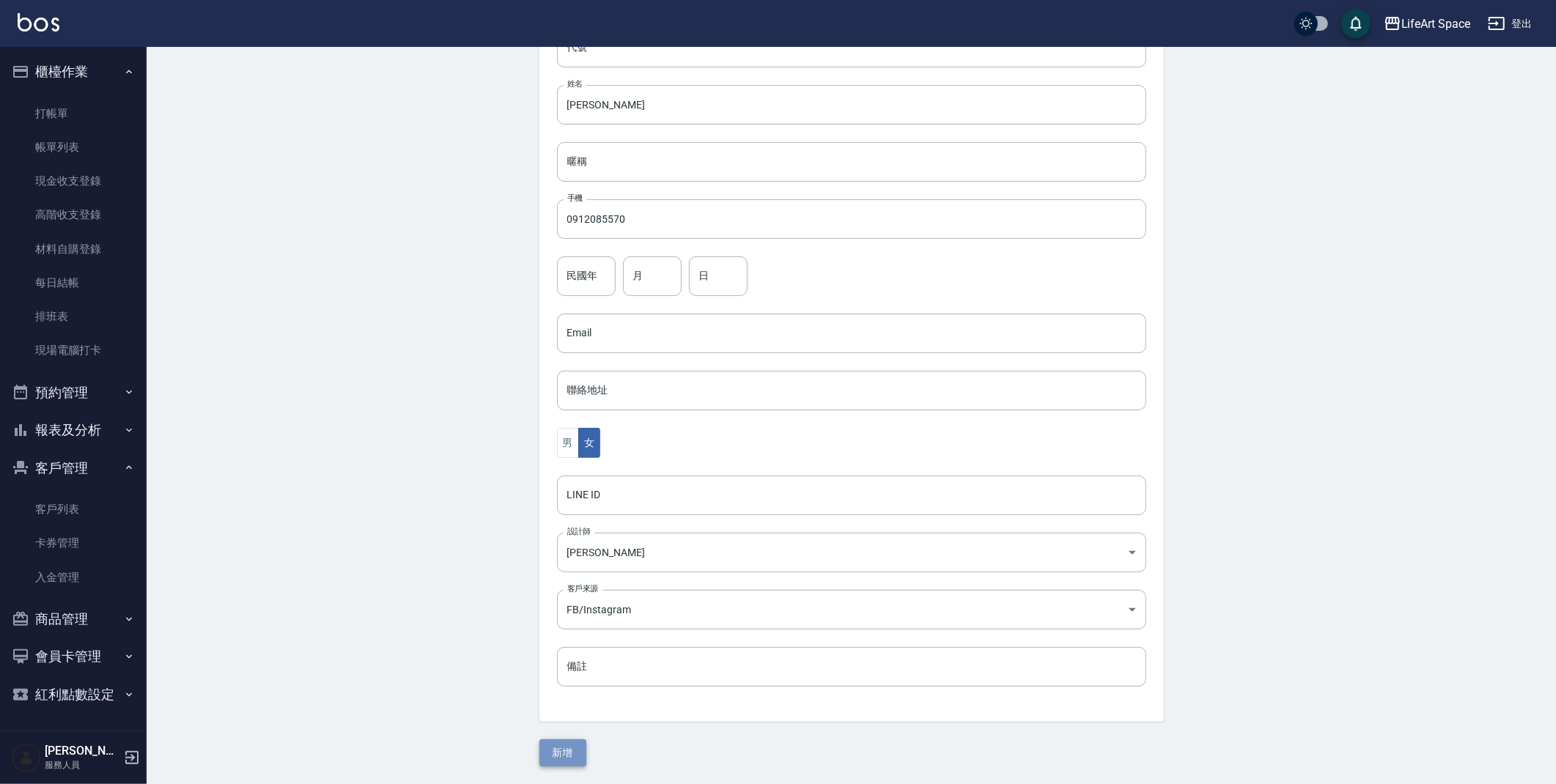
click at [559, 746] on button "新增" at bounding box center [563, 753] width 47 height 27
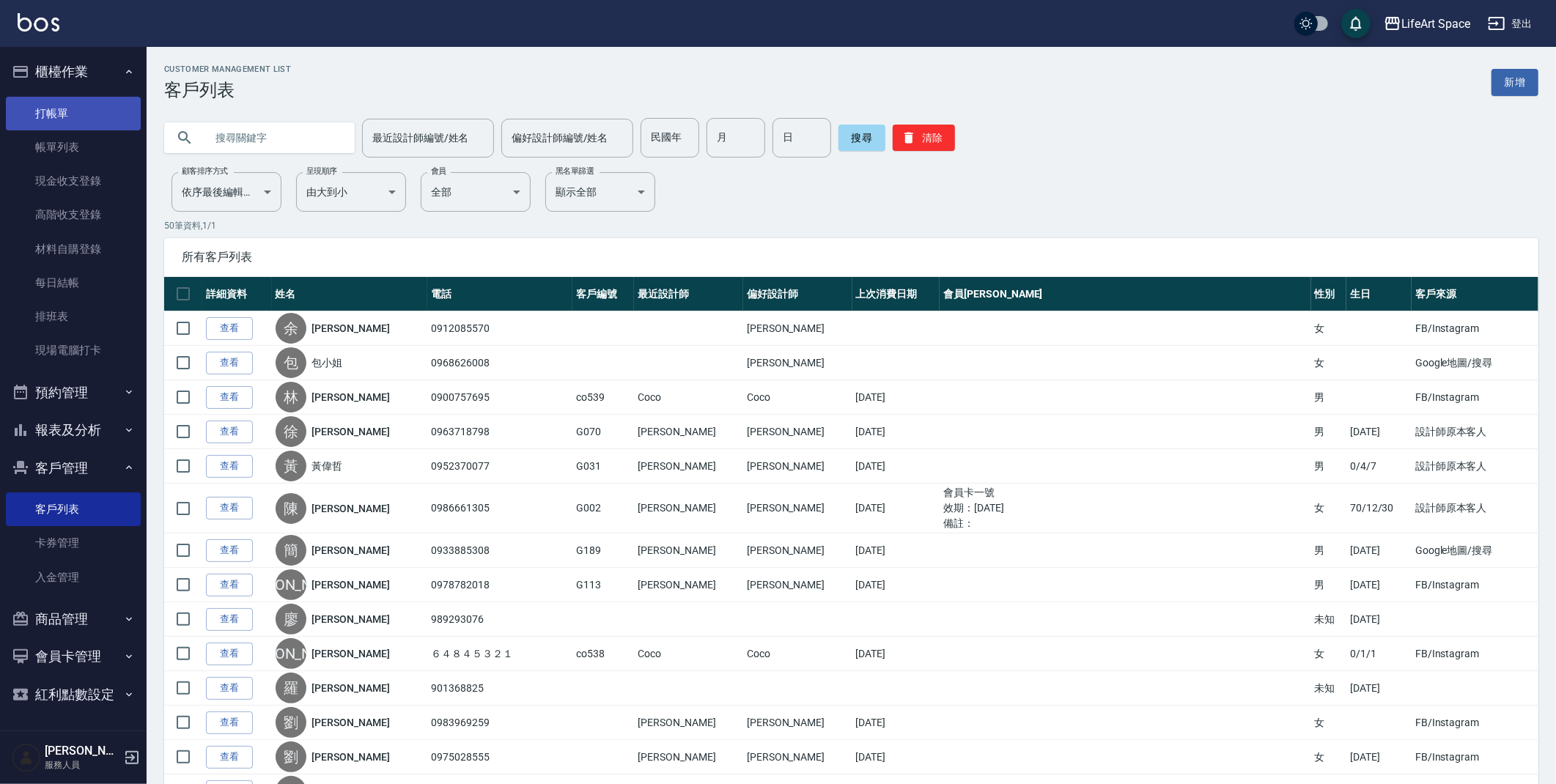
click at [83, 117] on link "打帳單" at bounding box center [73, 113] width 135 height 33
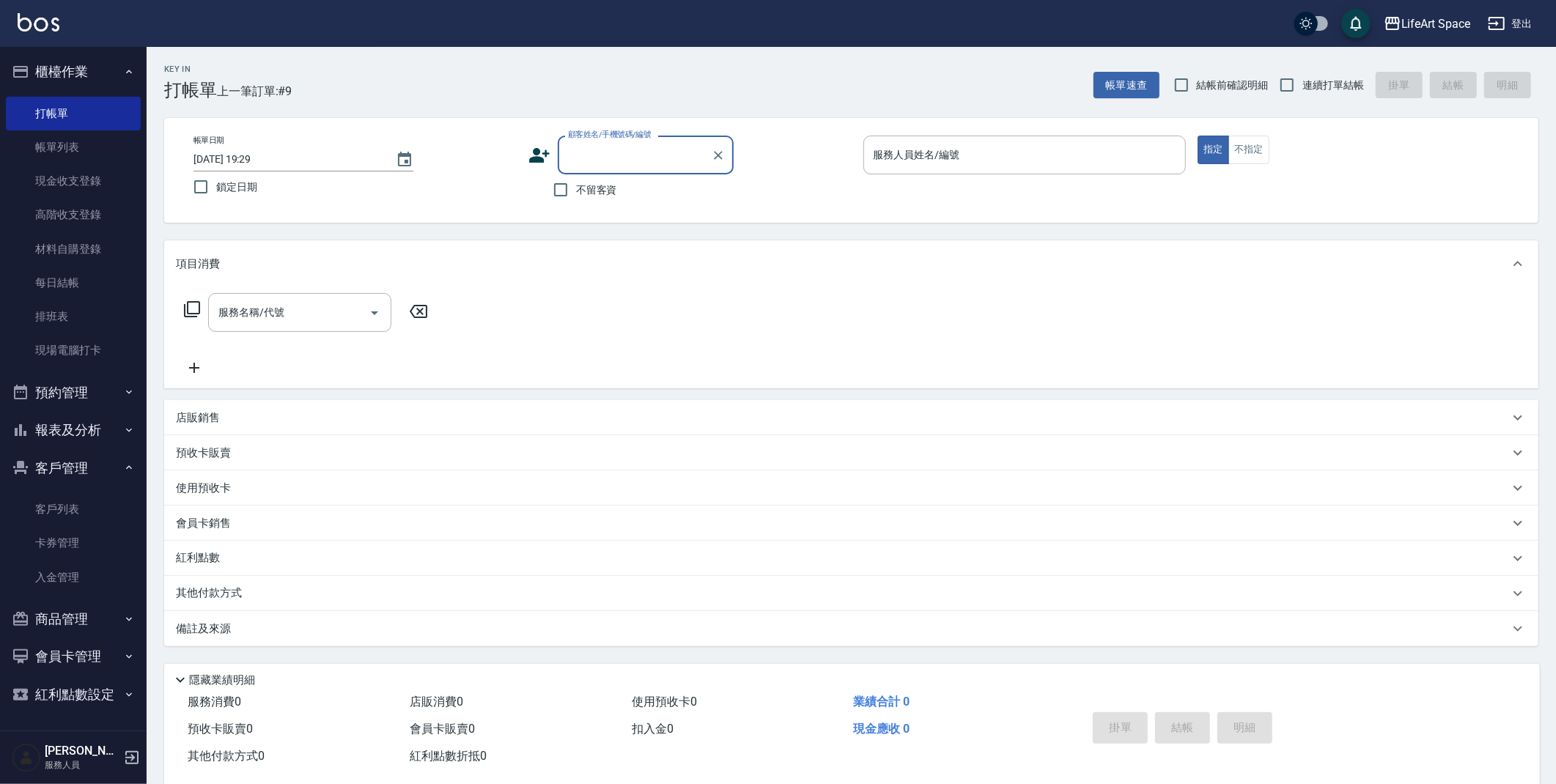
click at [612, 158] on input "顧客姓名/手機號碼/編號" at bounding box center [635, 155] width 141 height 26
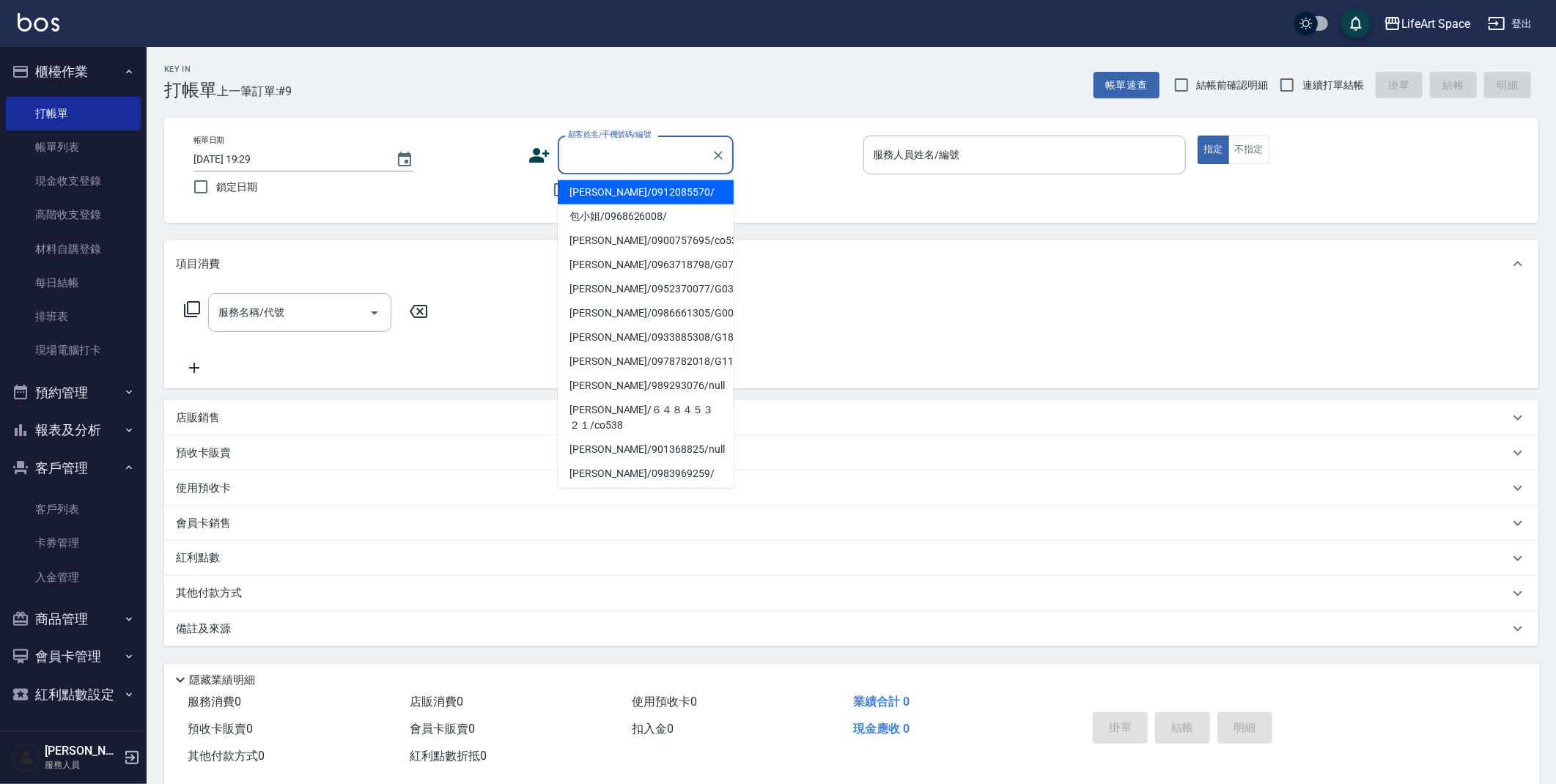
drag, startPoint x: 614, startPoint y: 198, endPoint x: 744, endPoint y: 176, distance: 131.8
click at [614, 197] on li "余樂融/0912085570/" at bounding box center [646, 192] width 176 height 24
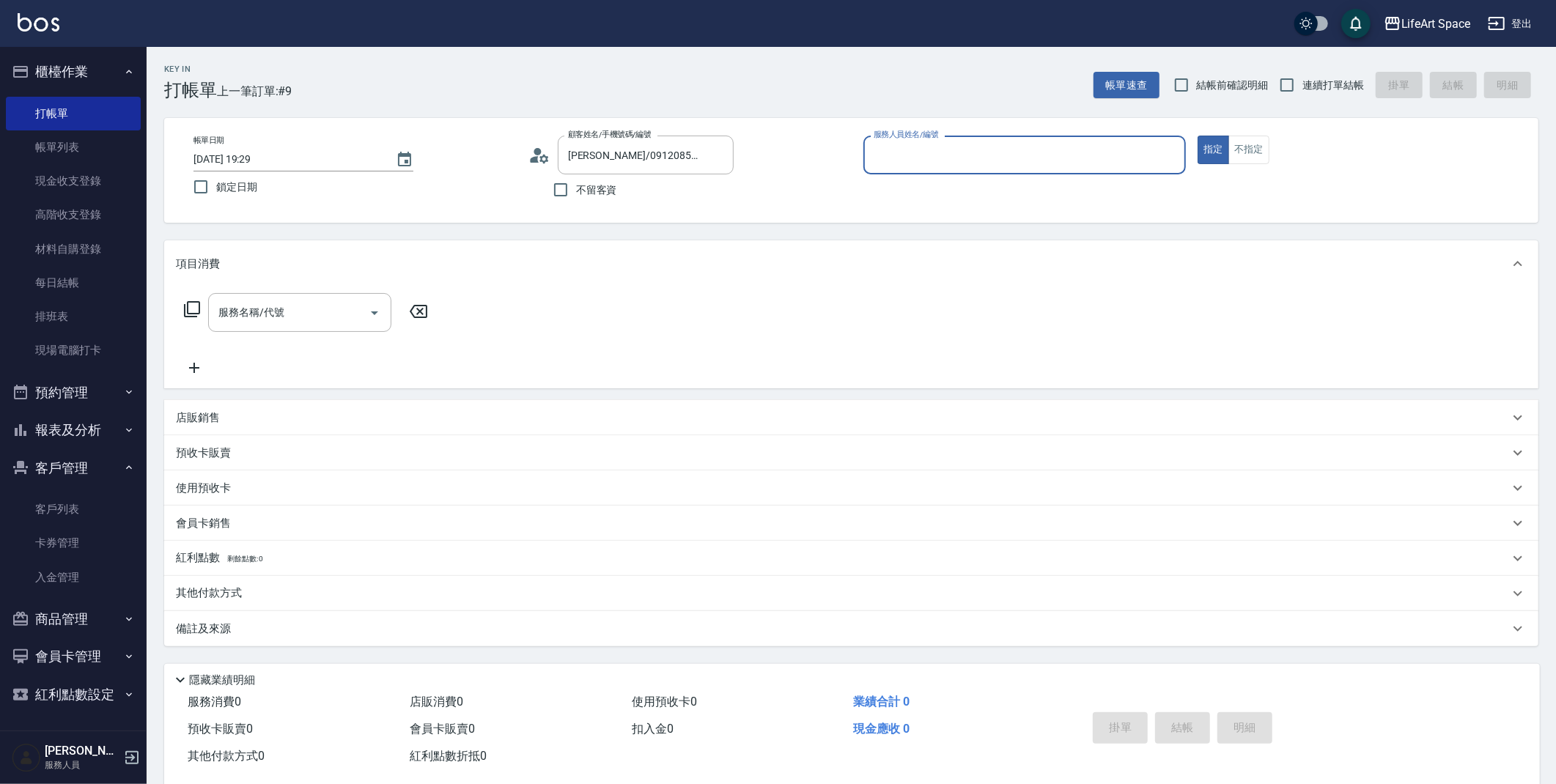
type input "余樂融/0912085570/"
type input "[PERSON_NAME](無代號)"
click at [286, 321] on input "服務名稱/代號" at bounding box center [288, 312] width 148 height 26
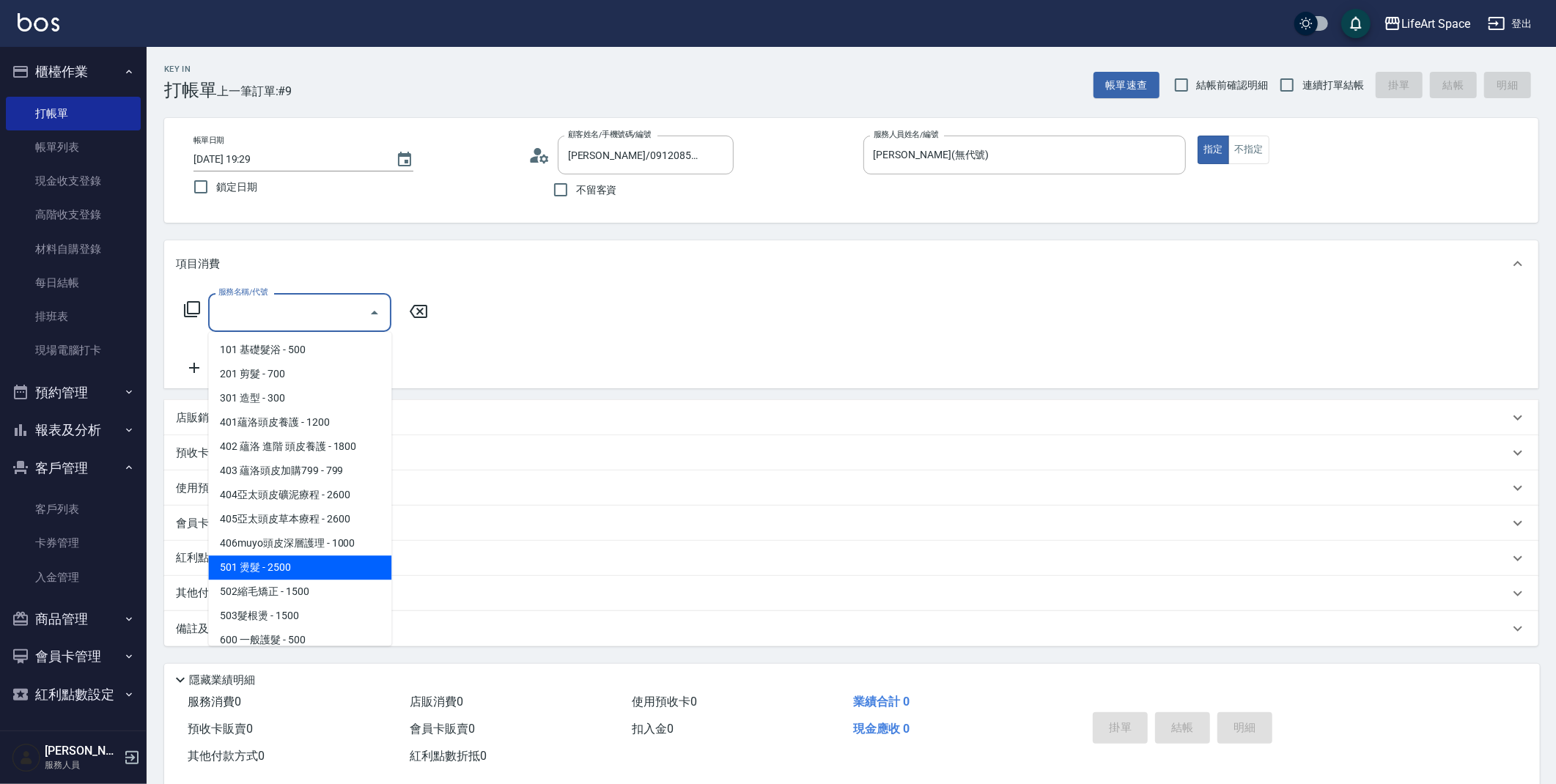
click at [295, 567] on span "501 燙髮 - 2500" at bounding box center [300, 567] width 183 height 24
type input "501 燙髮(501)"
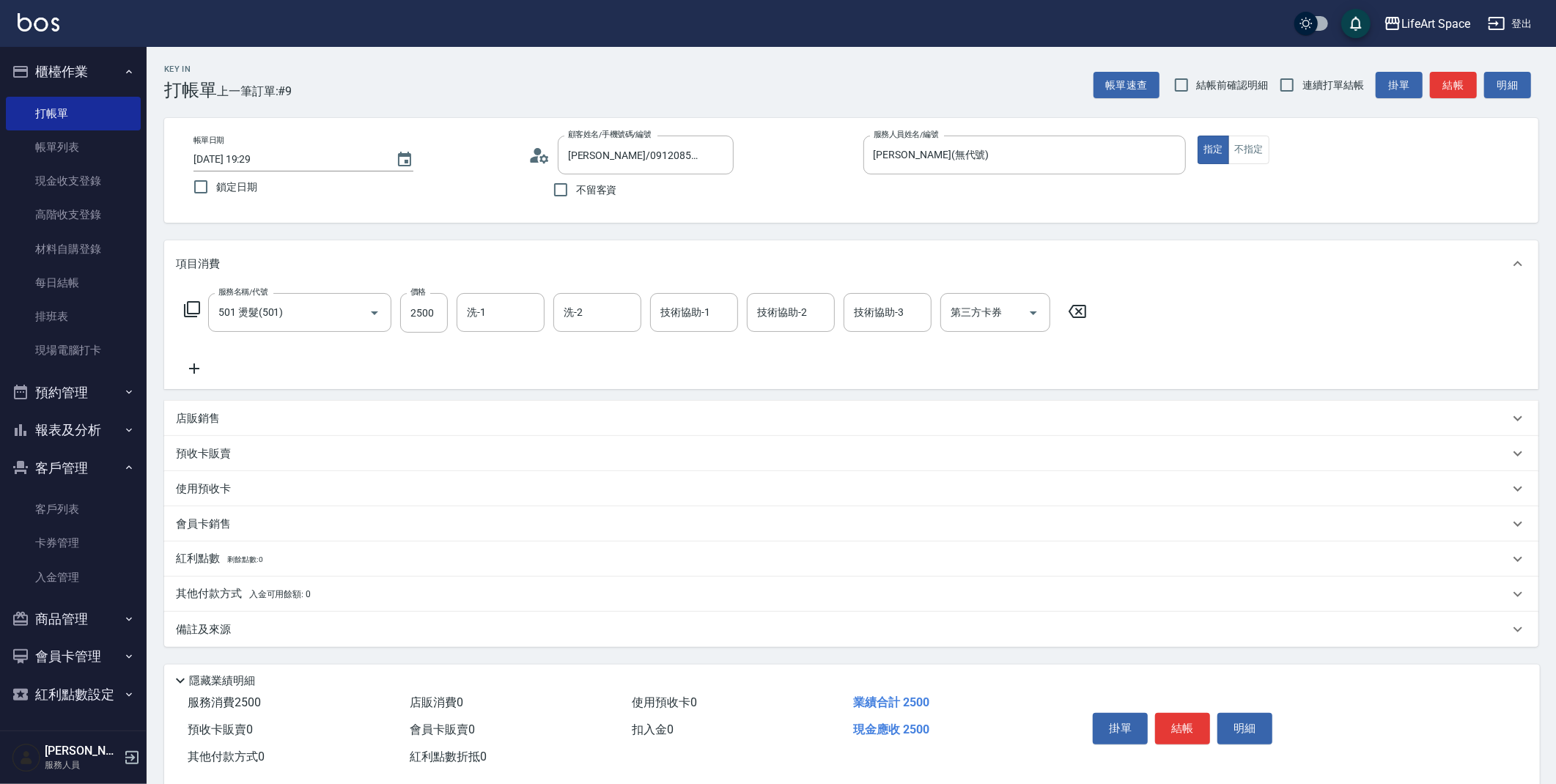
click at [192, 369] on icon at bounding box center [194, 368] width 10 height 10
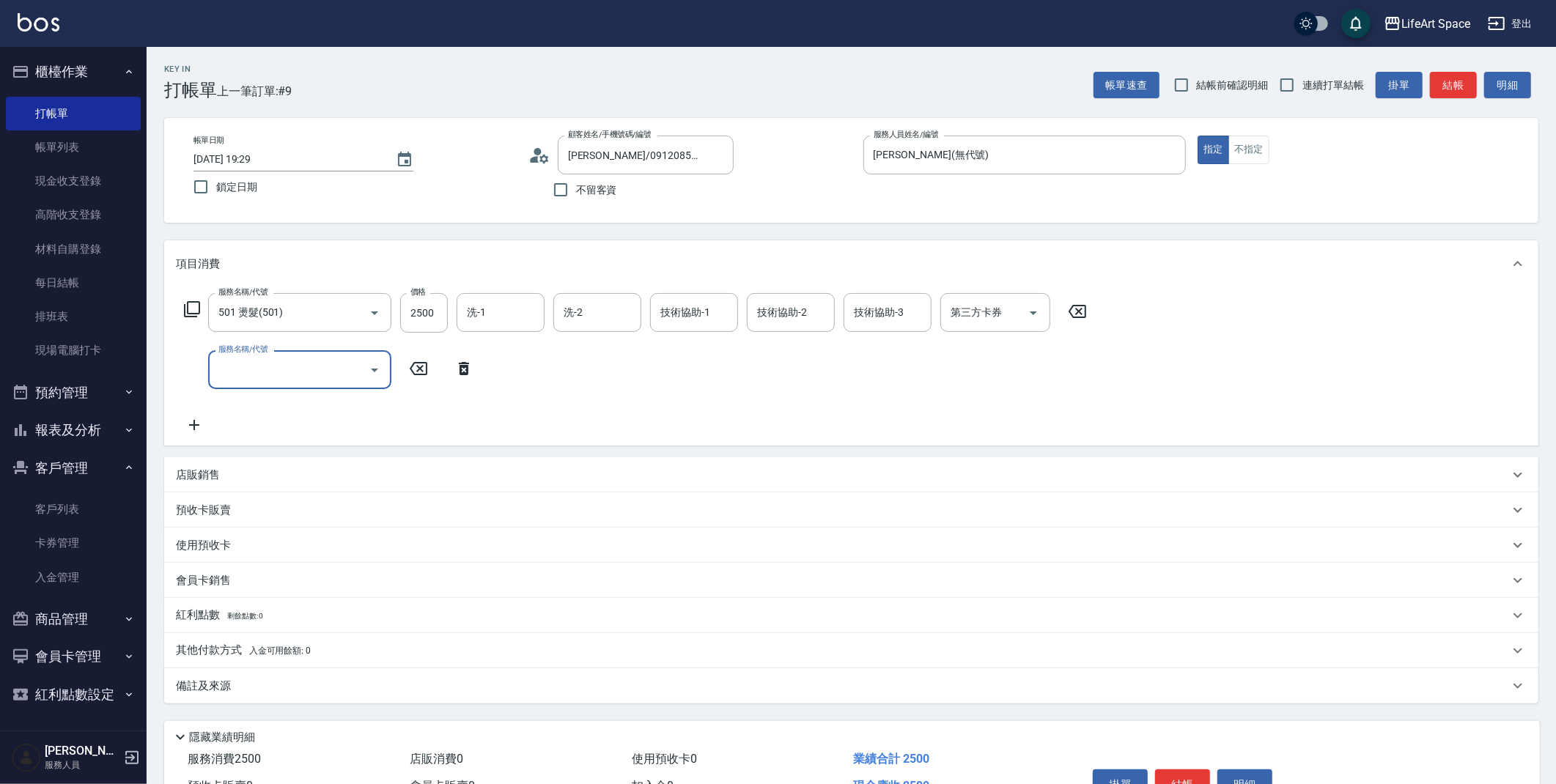
click at [245, 365] on input "服務名稱/代號" at bounding box center [288, 369] width 148 height 26
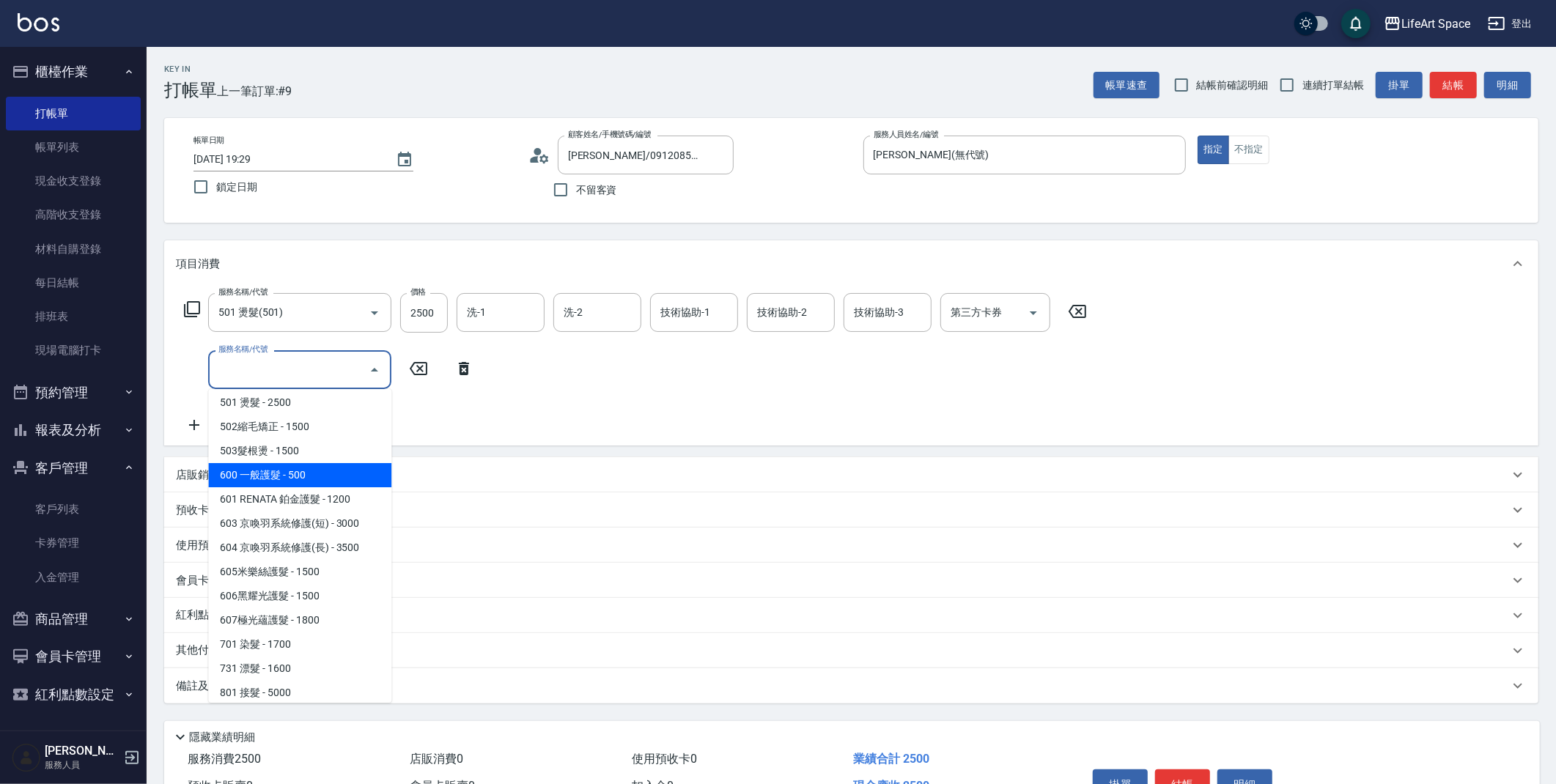
scroll to position [230, 0]
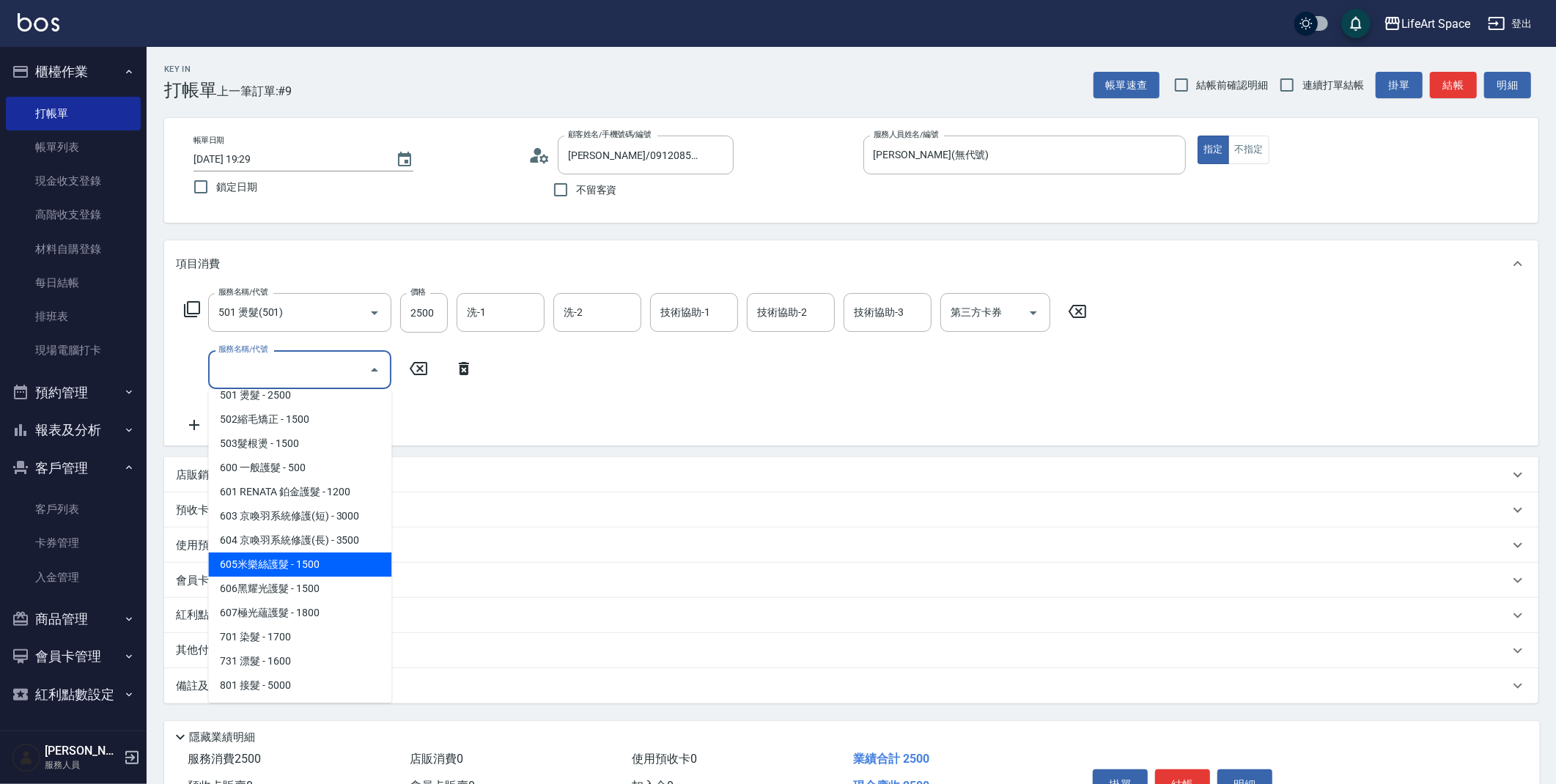
click at [326, 567] on span "605米樂絲護髮 - 1500" at bounding box center [300, 564] width 183 height 24
type input "605米樂絲護髮(605)"
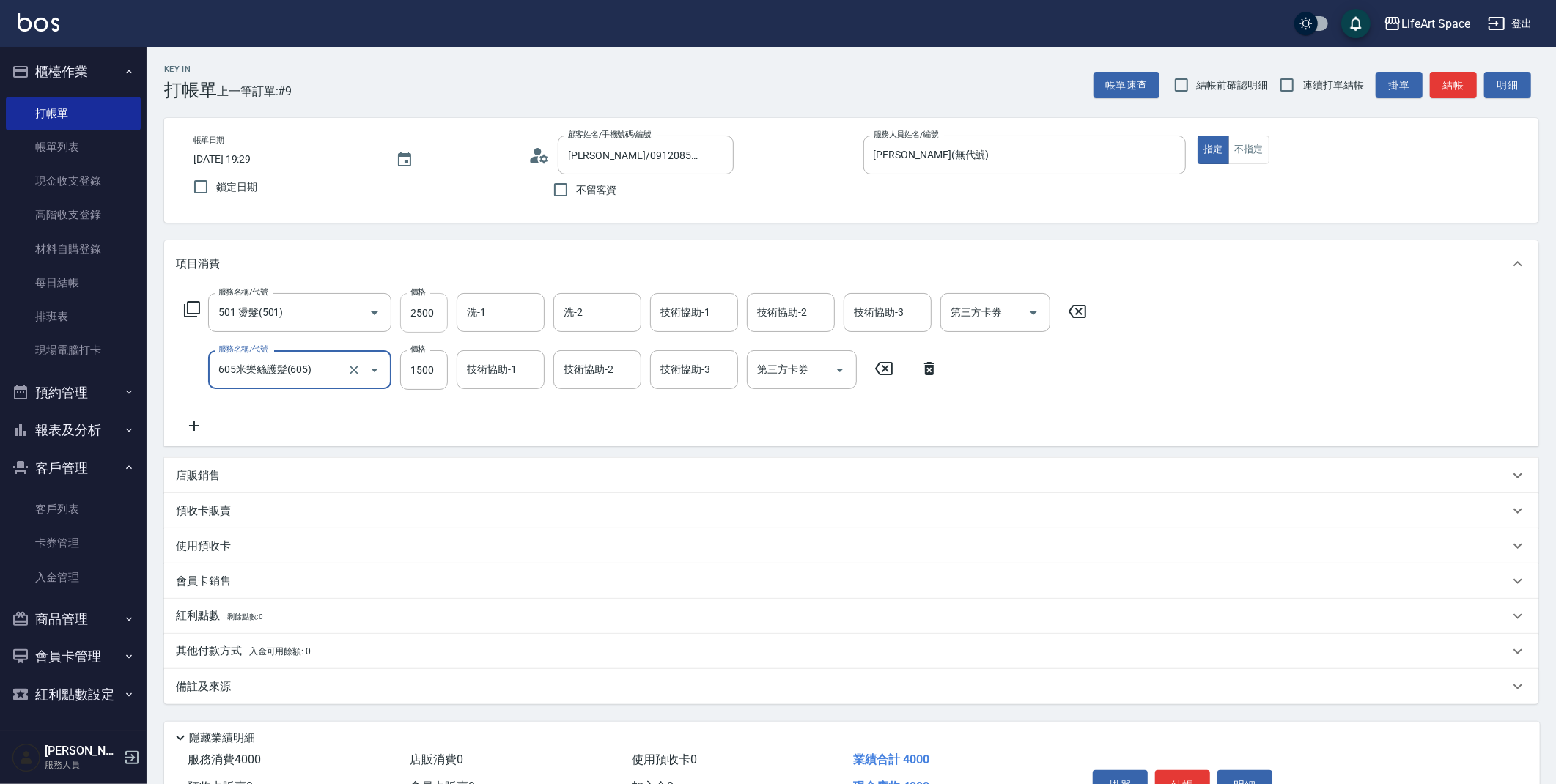
click at [437, 308] on input "2500" at bounding box center [425, 312] width 48 height 39
click at [437, 312] on input "2500" at bounding box center [425, 312] width 48 height 39
type input "3000"
click at [470, 375] on input "技術協助-1" at bounding box center [501, 369] width 74 height 26
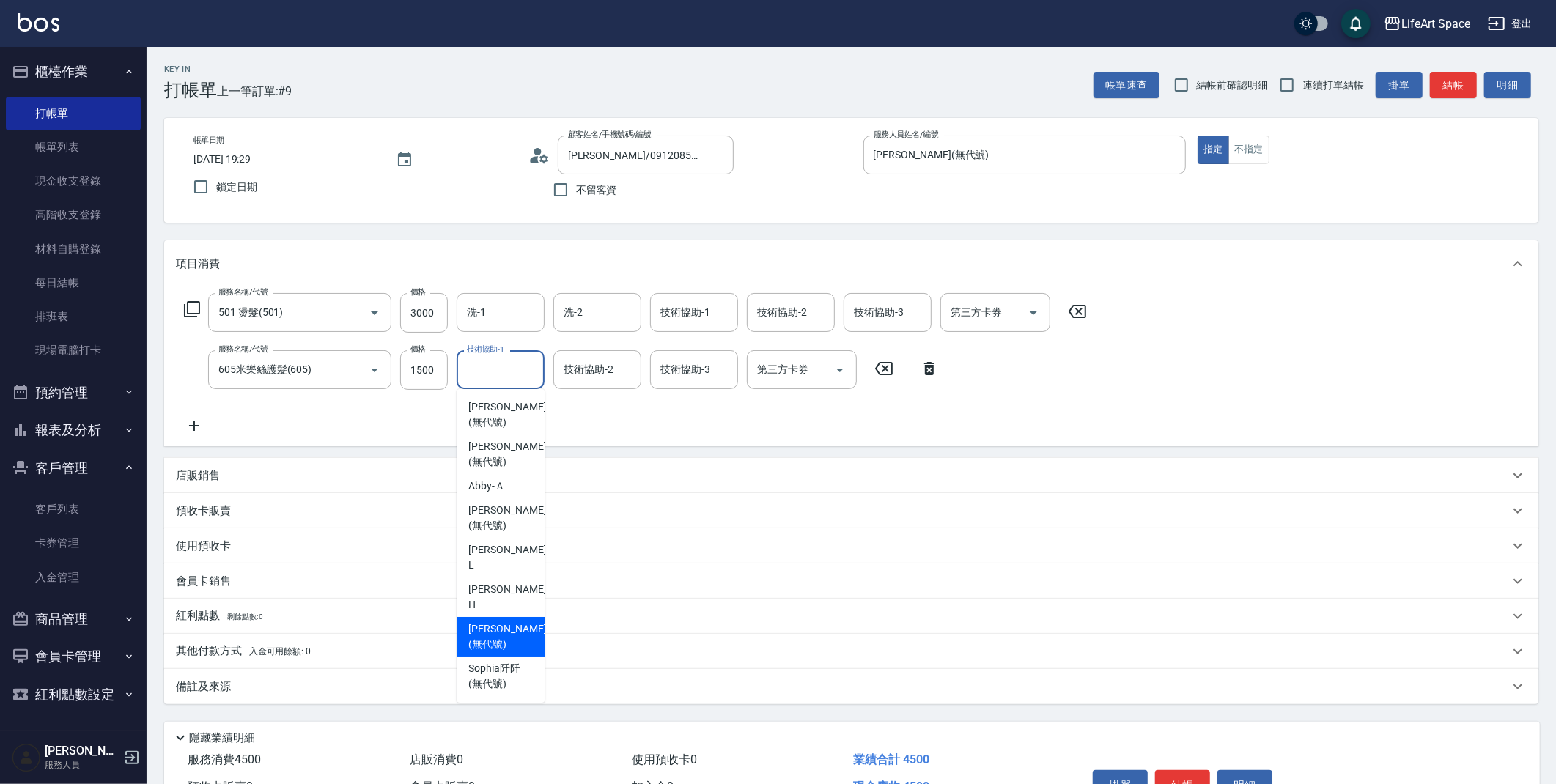
click at [487, 622] on span "Ivan (無代號)" at bounding box center [507, 637] width 77 height 31
type input "Ivan(無代號)"
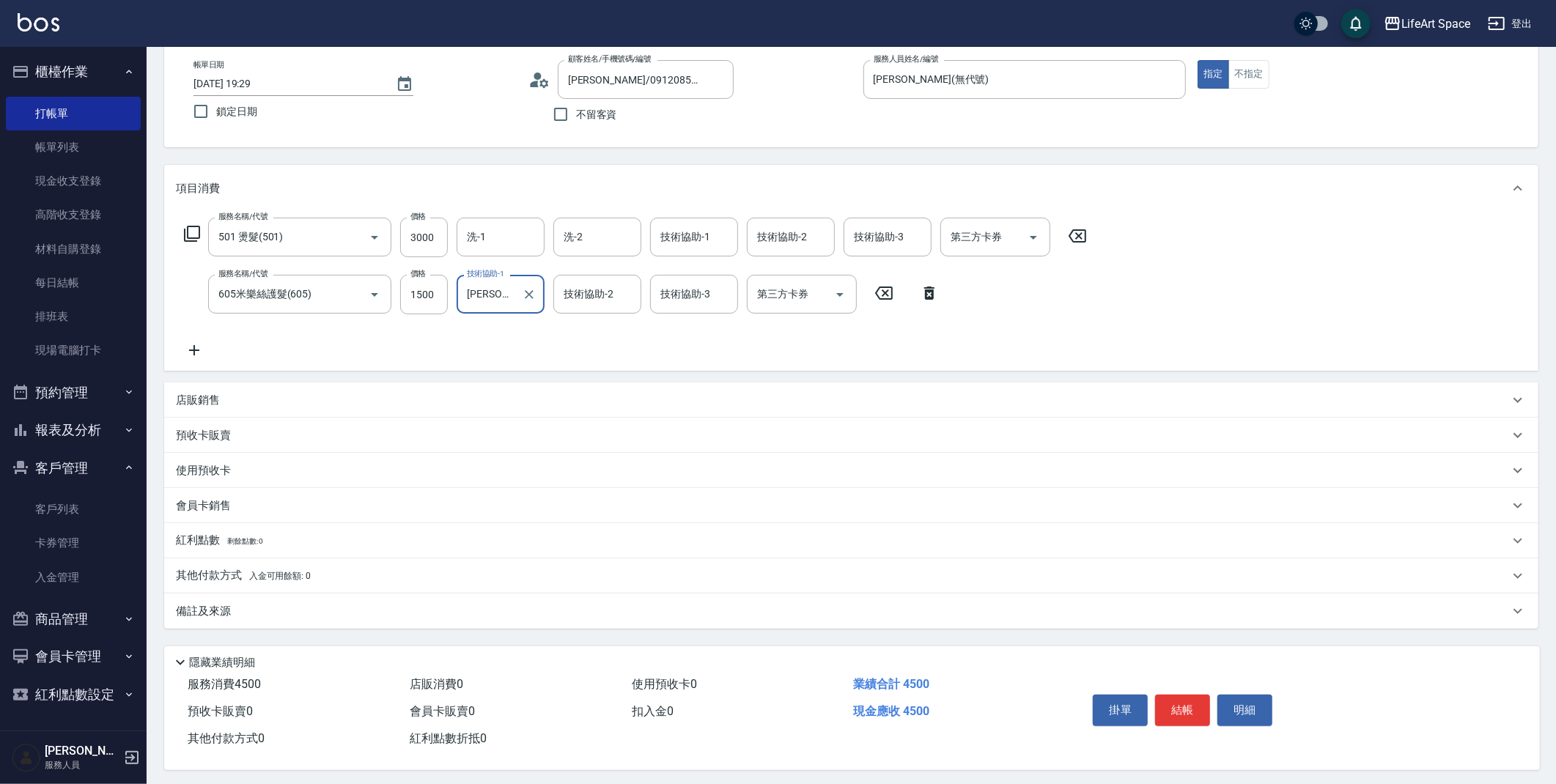
scroll to position [84, 0]
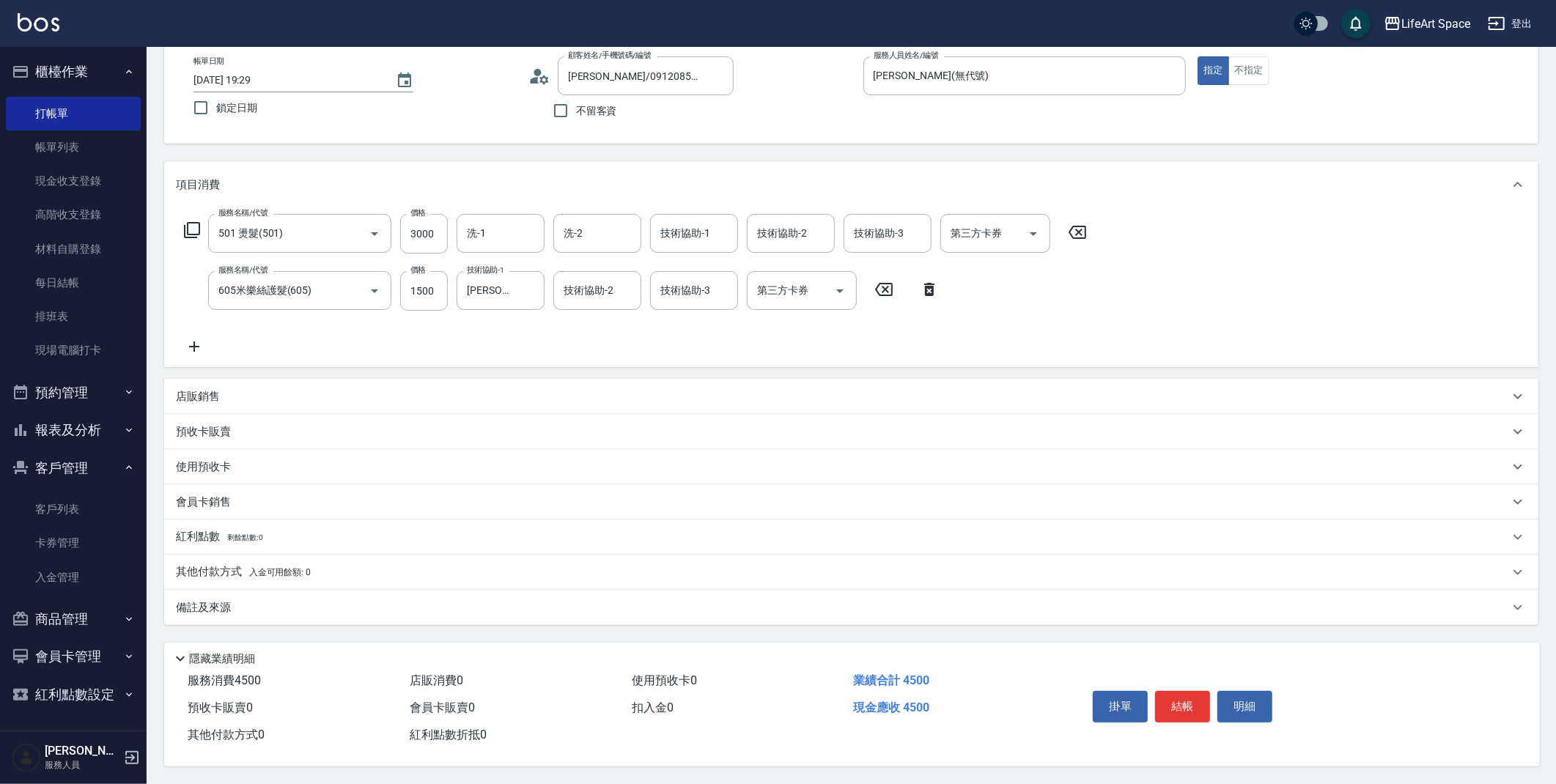
click at [242, 565] on p "其他付款方式 入金可用餘額: 0" at bounding box center [242, 572] width 135 height 16
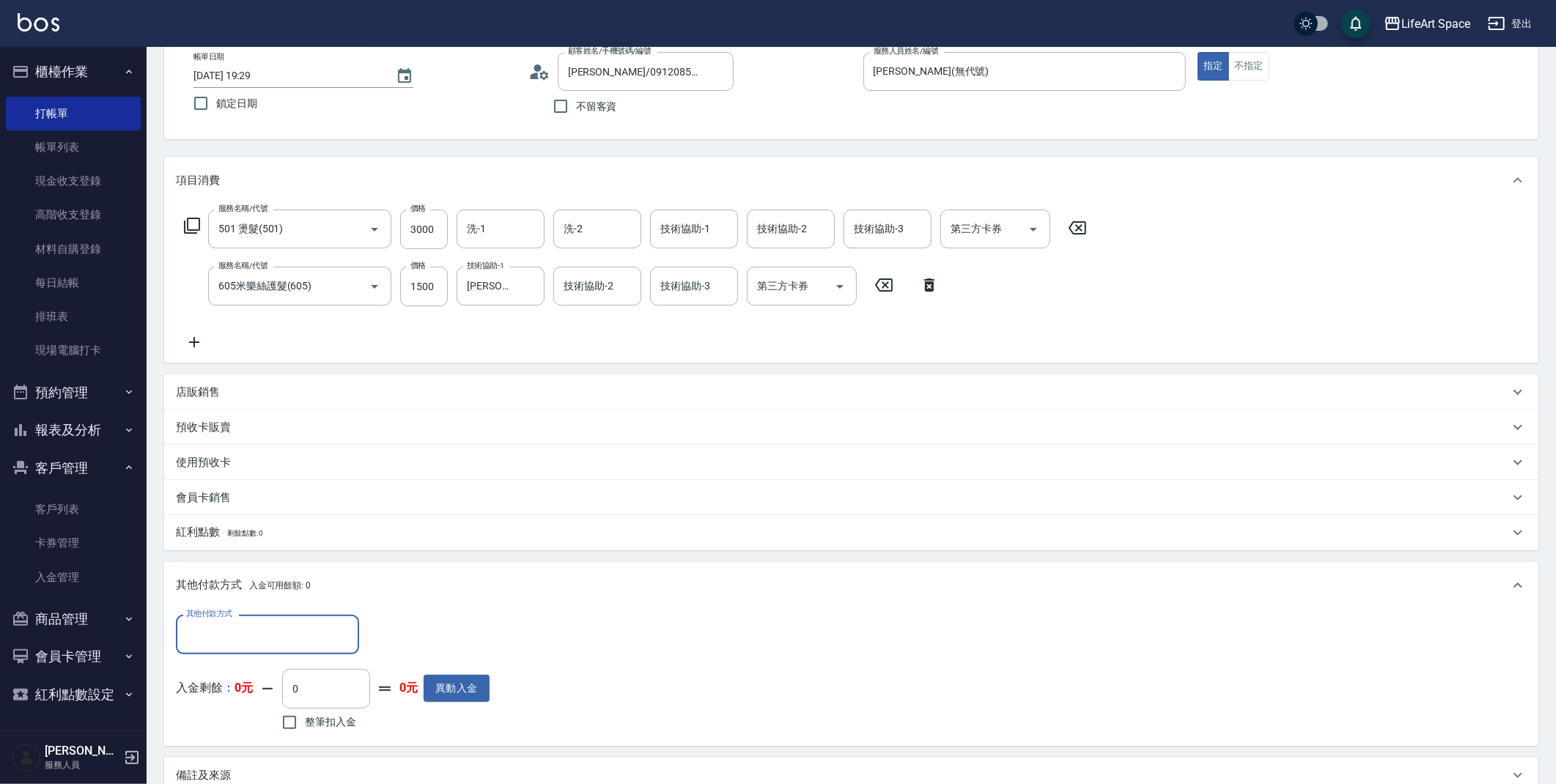
scroll to position [0, 0]
click at [239, 628] on input "其他付款方式" at bounding box center [267, 634] width 170 height 26
click at [245, 688] on span "Linepay" at bounding box center [267, 696] width 183 height 24
type input "Linepay"
click at [413, 638] on input "0" at bounding box center [423, 634] width 110 height 39
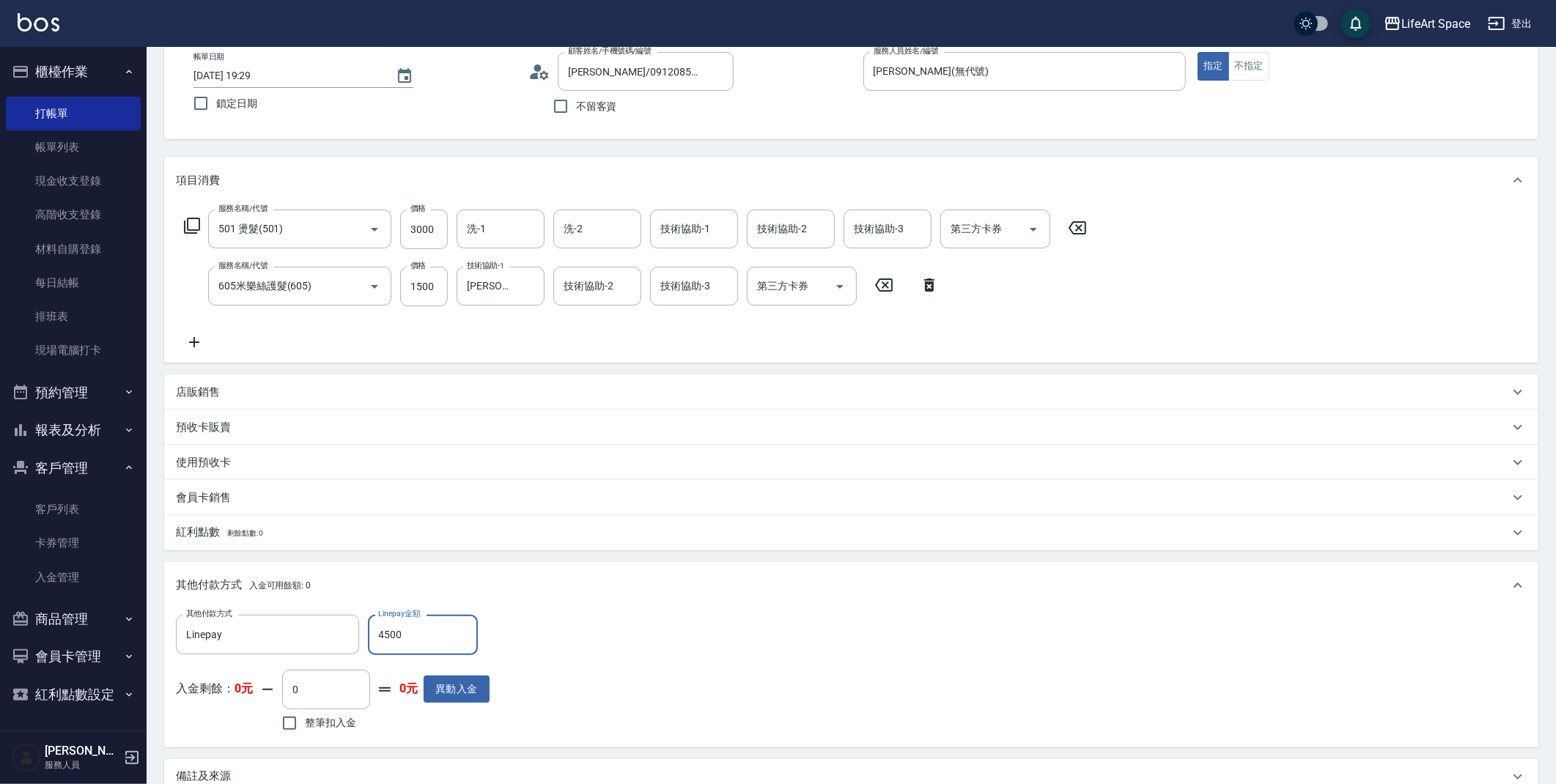
type input "4500"
click at [539, 649] on div "其他付款方式 Linepay 其他付款方式 Linepay金額 4500 Linepay金額 入金剩餘： 0元 0 ​ 整筆扣入金 0元 異動入金" at bounding box center [851, 675] width 1351 height 120
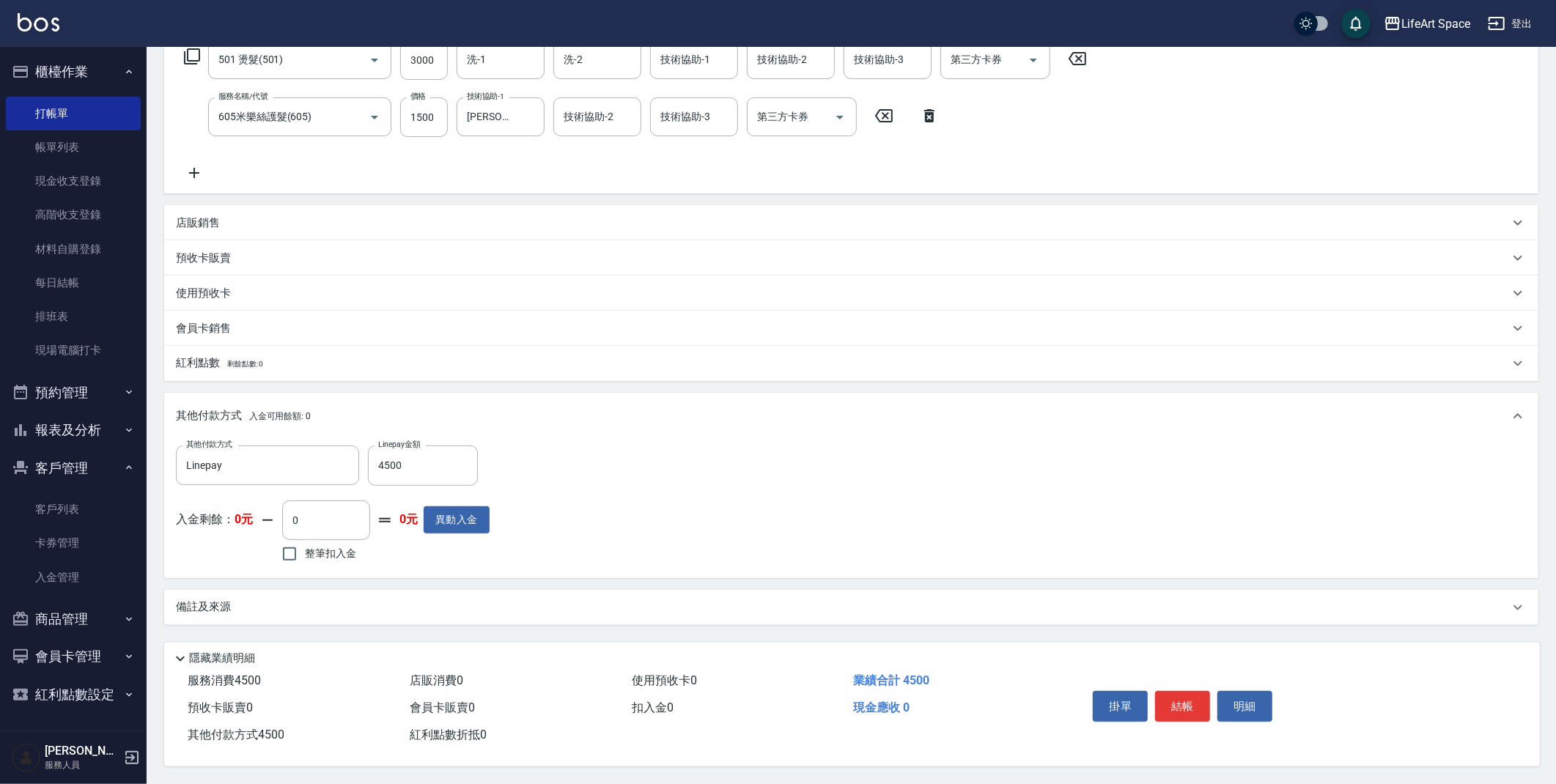
scroll to position [258, 0]
click at [252, 600] on div "備註及來源" at bounding box center [842, 608] width 1334 height 15
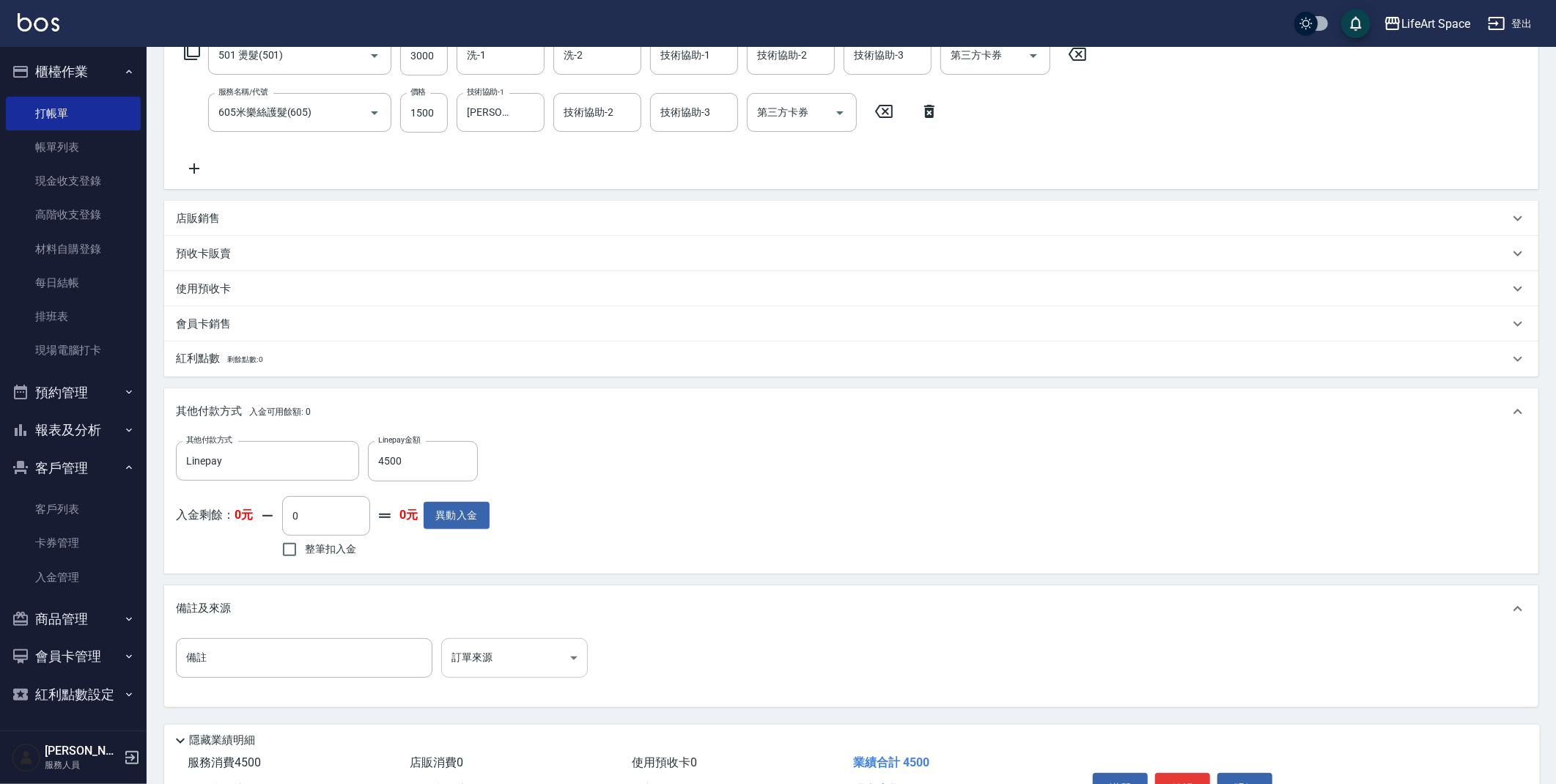
click at [467, 653] on body "LifeArt Space 登出 櫃檯作業 打帳單 帳單列表 現金收支登錄 高階收支登錄 材料自購登錄 每日結帳 排班表 現場電腦打卡 預約管理 預約管理 單…" at bounding box center [778, 304] width 1556 height 1124
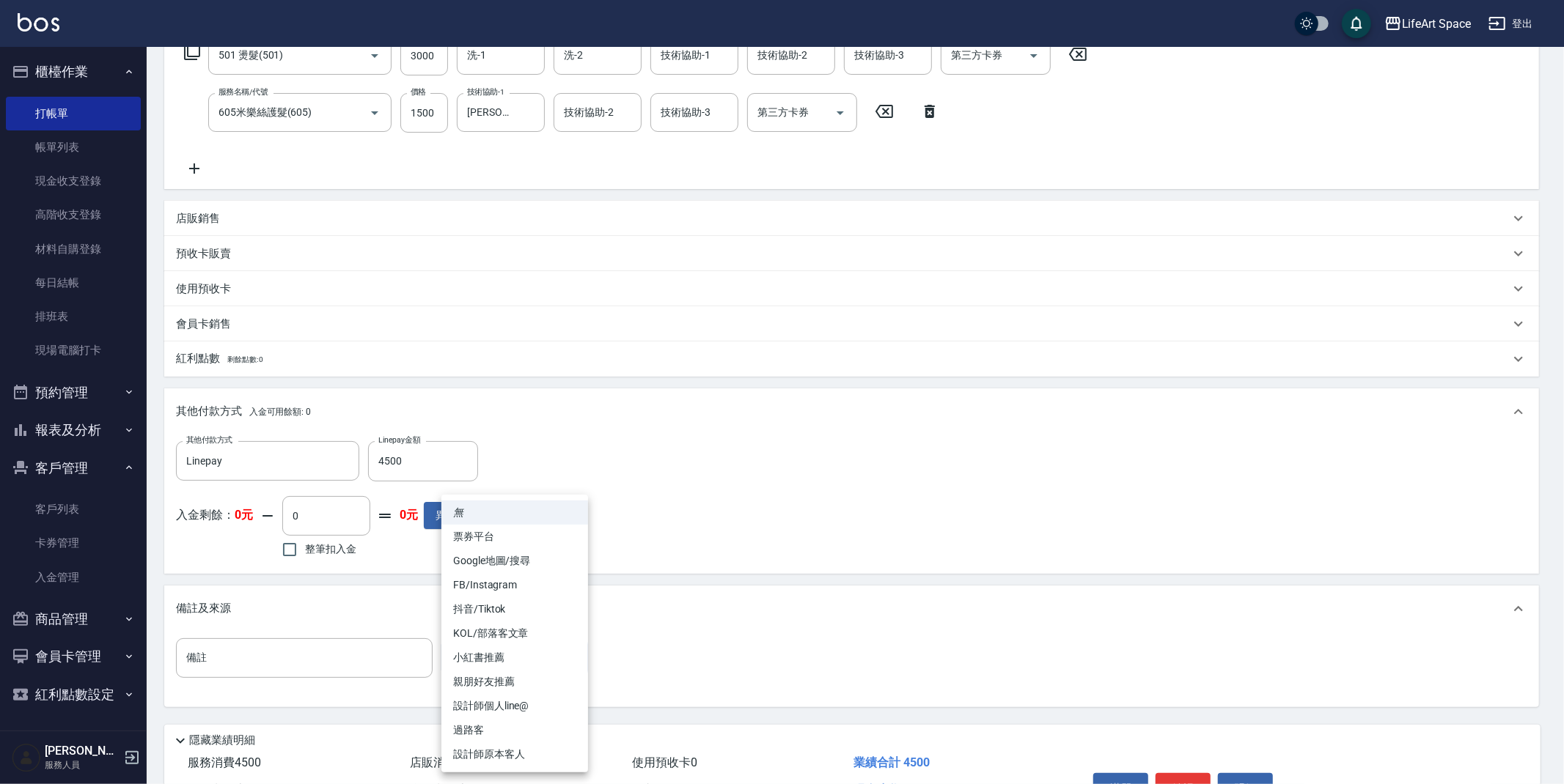
click at [480, 588] on li "FB/Instagram" at bounding box center [515, 585] width 147 height 24
type input "FB/Instagram"
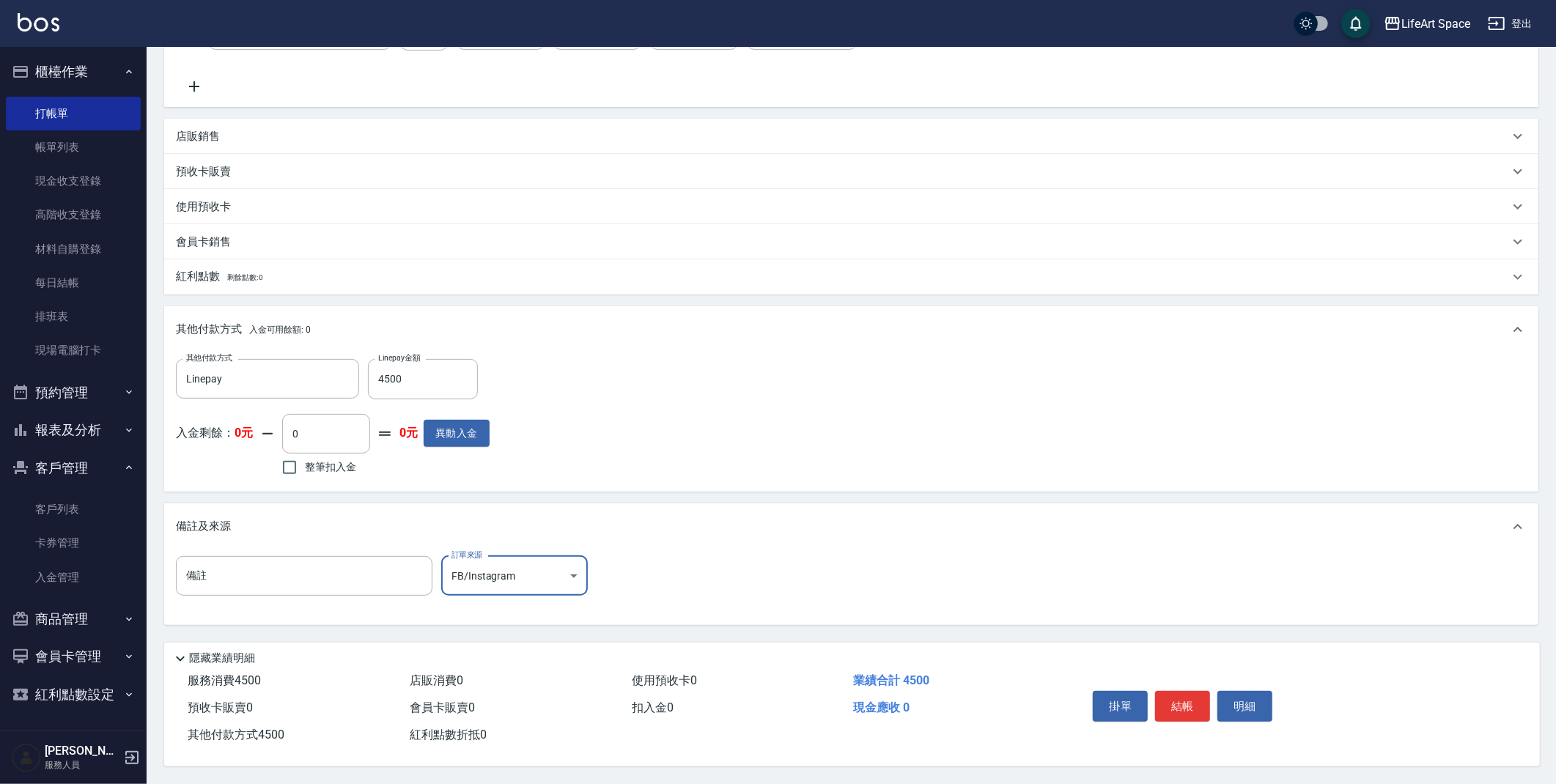
scroll to position [343, 0]
click at [1186, 709] on button "結帳" at bounding box center [1183, 707] width 55 height 31
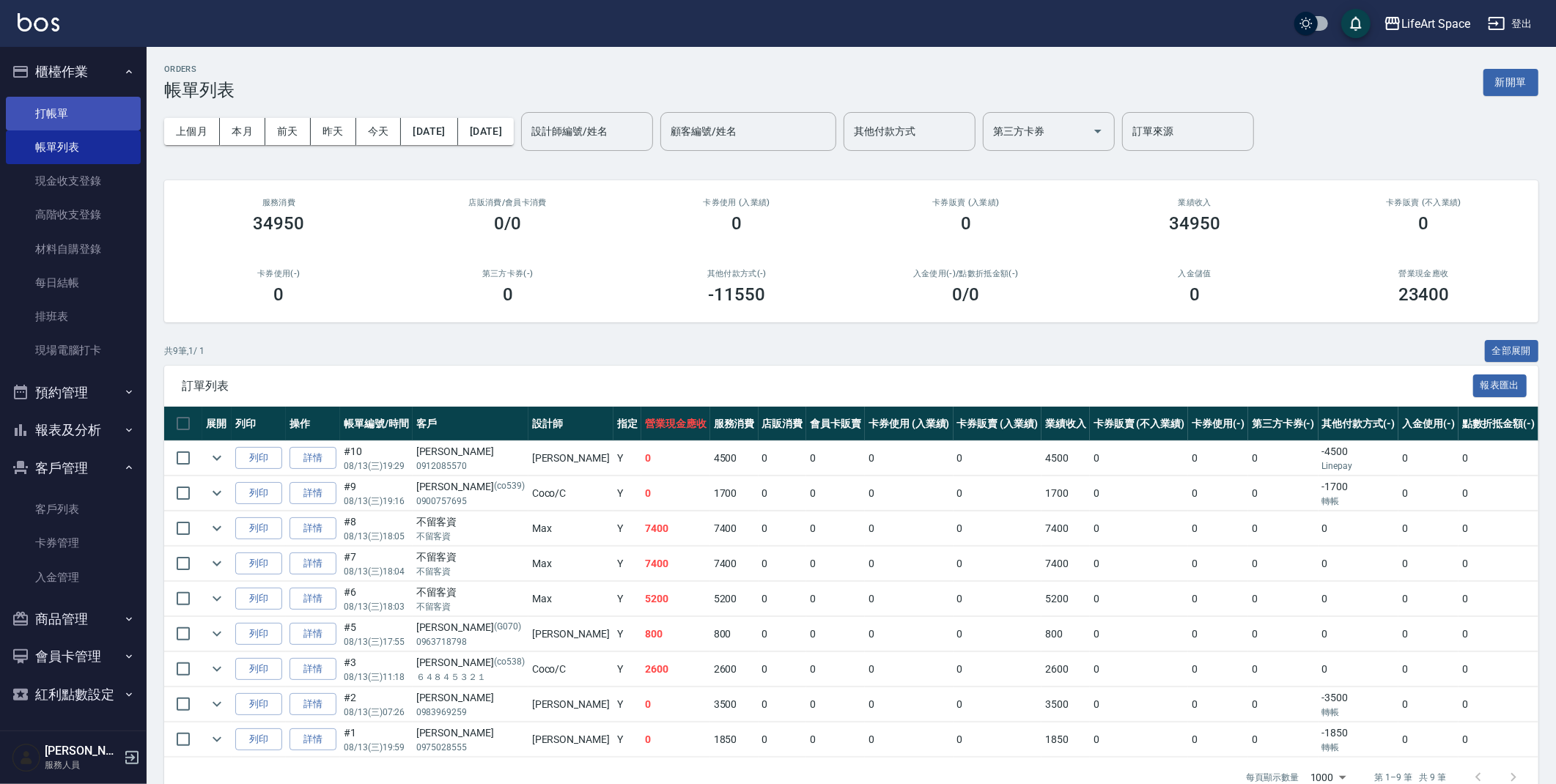
click at [57, 118] on link "打帳單" at bounding box center [73, 113] width 135 height 33
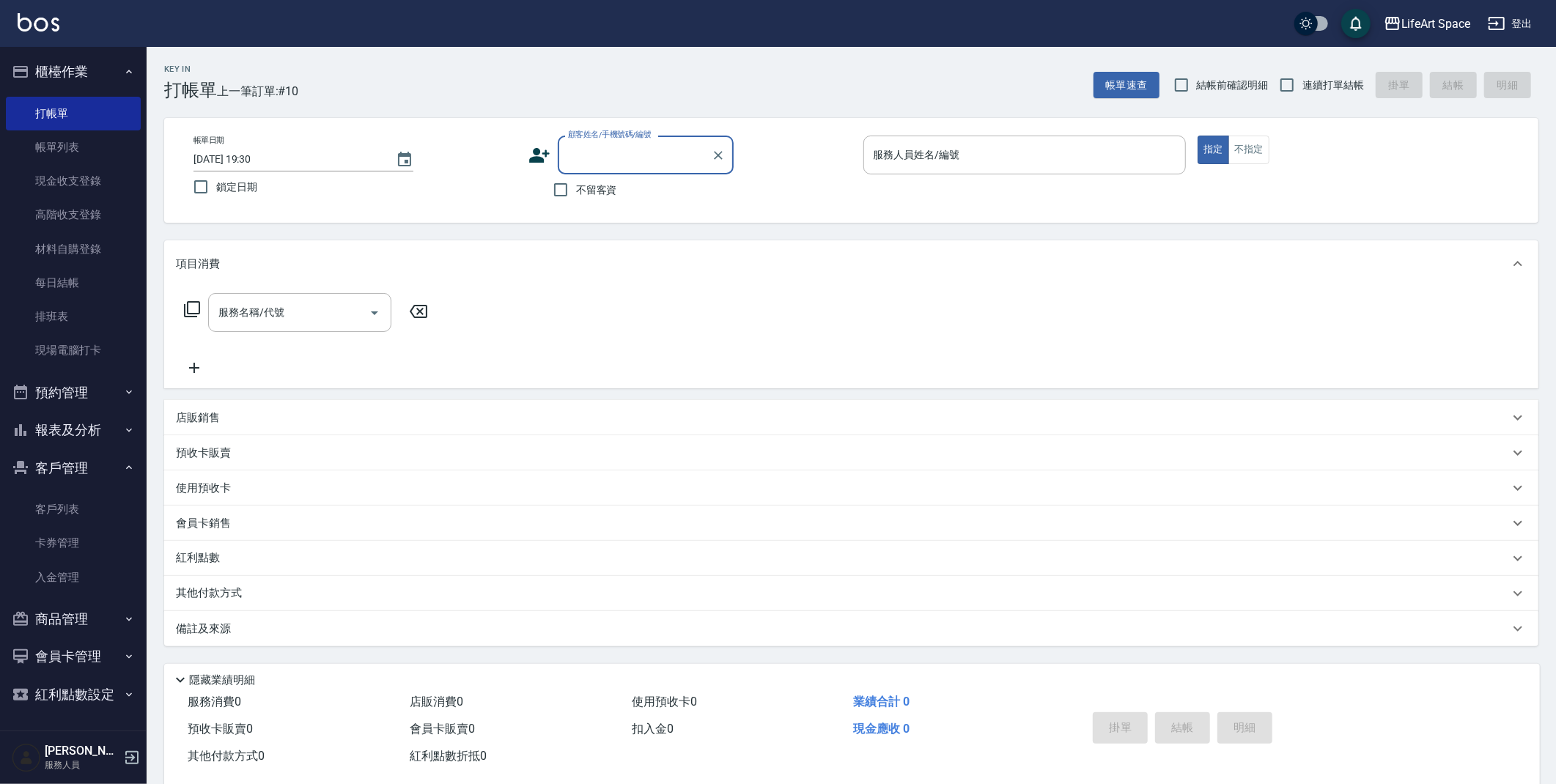
click at [607, 164] on input "顧客姓名/手機號碼/編號" at bounding box center [635, 155] width 141 height 26
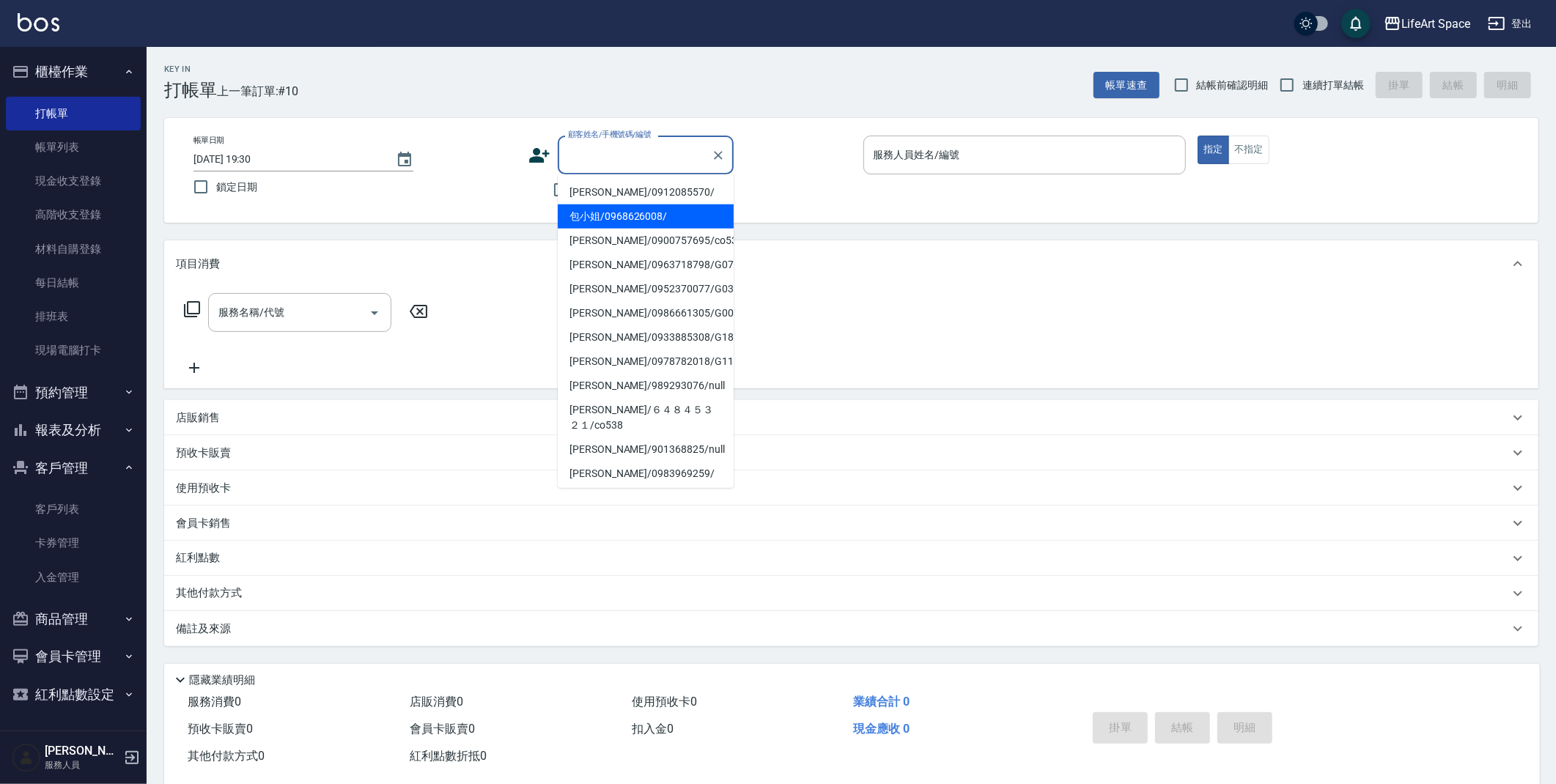
click at [615, 206] on li "包小姐/0968626008/" at bounding box center [646, 216] width 176 height 24
type input "包小姐/0968626008/"
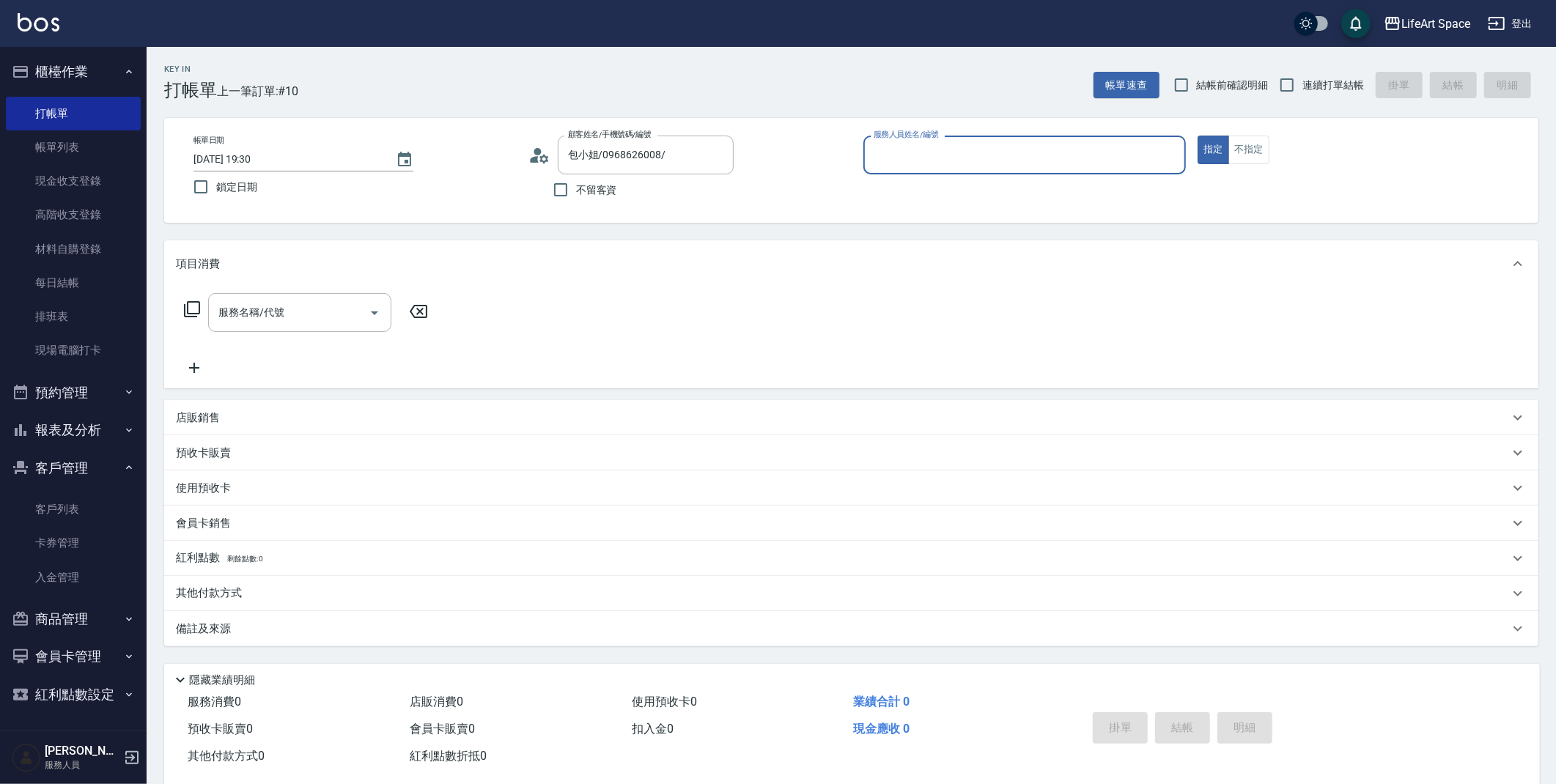
type input "[PERSON_NAME](無代號)"
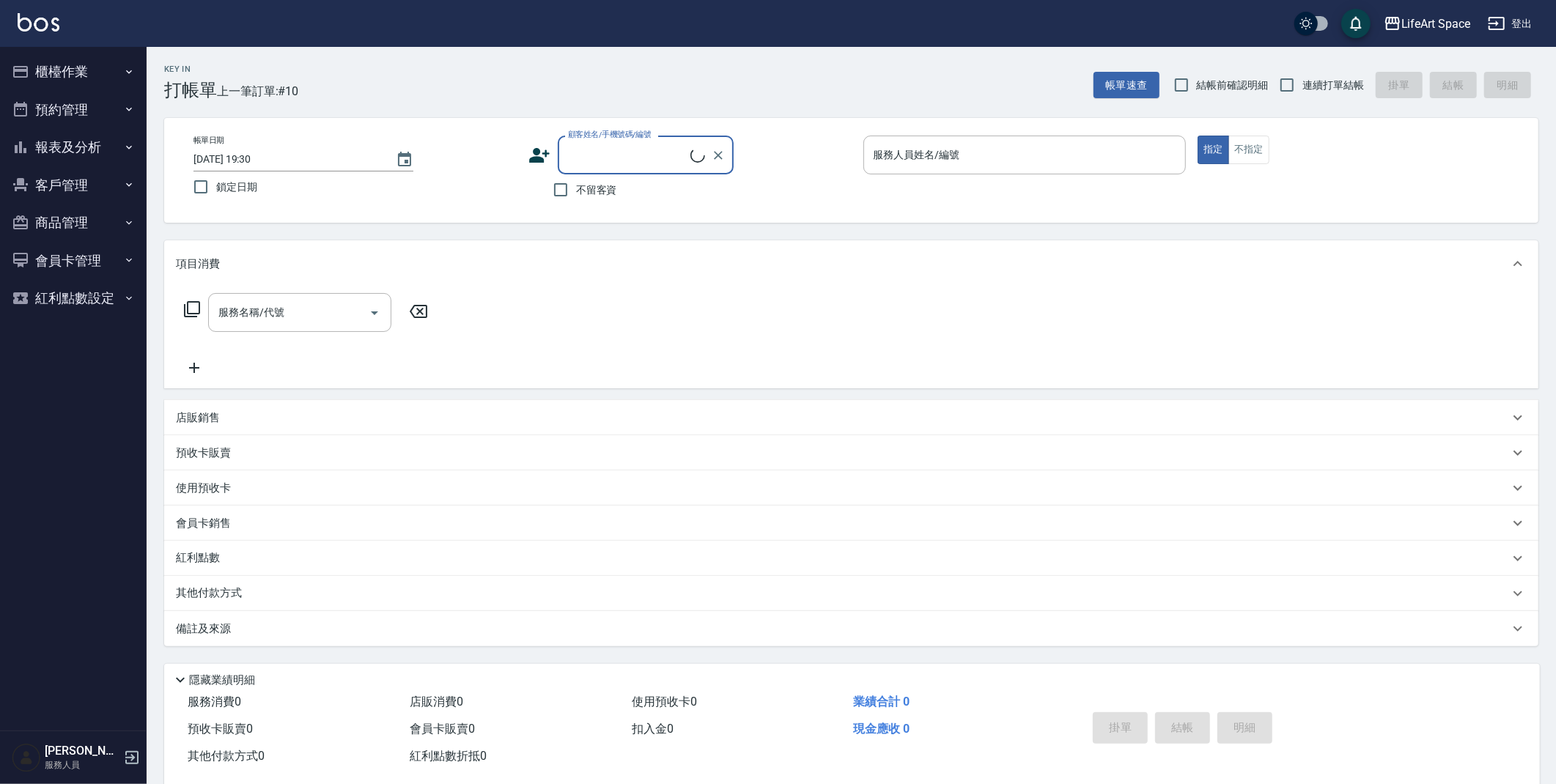
click at [68, 173] on button "客戶管理" at bounding box center [73, 185] width 135 height 38
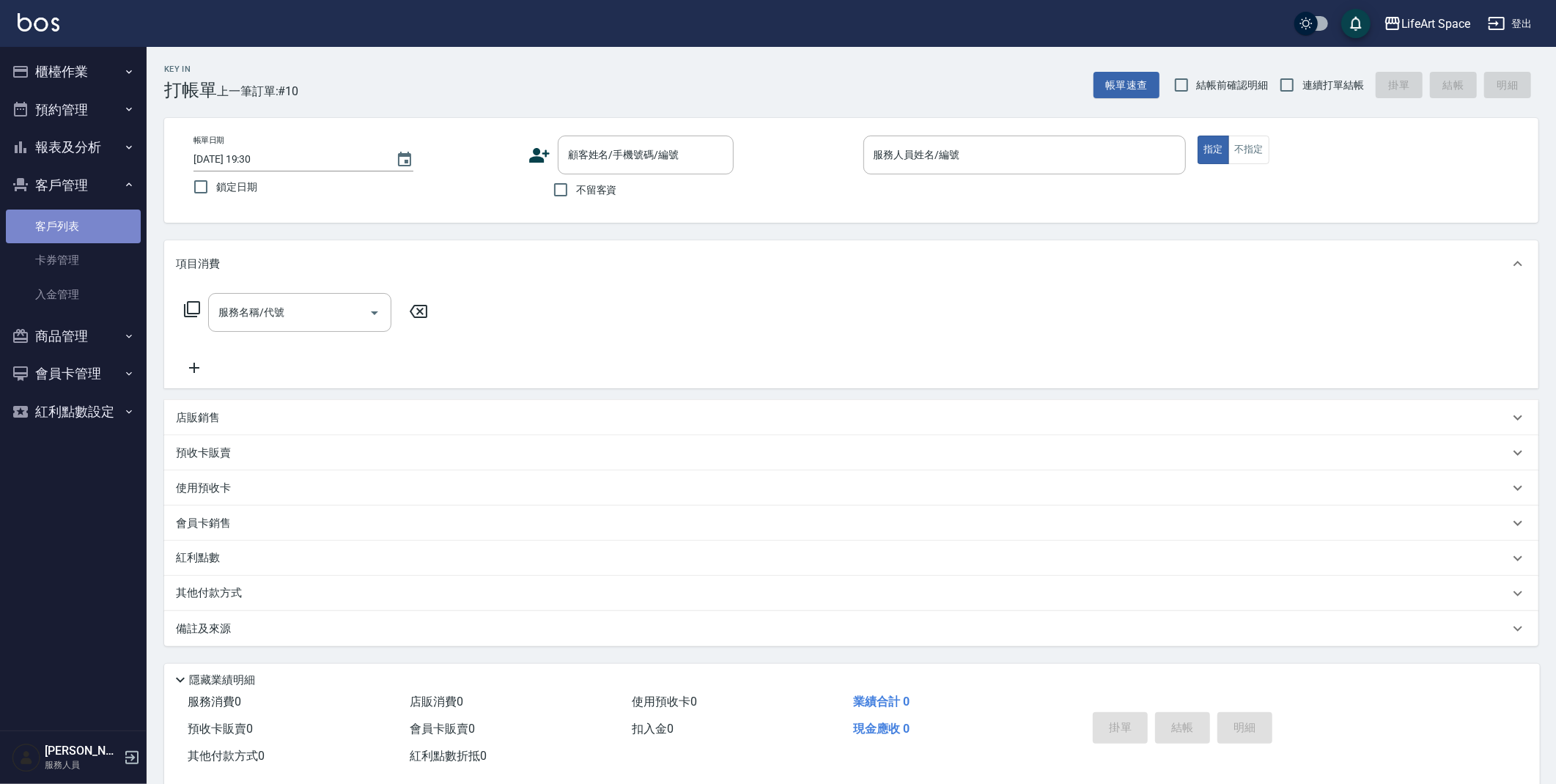
click at [95, 220] on link "客戶列表" at bounding box center [73, 226] width 135 height 33
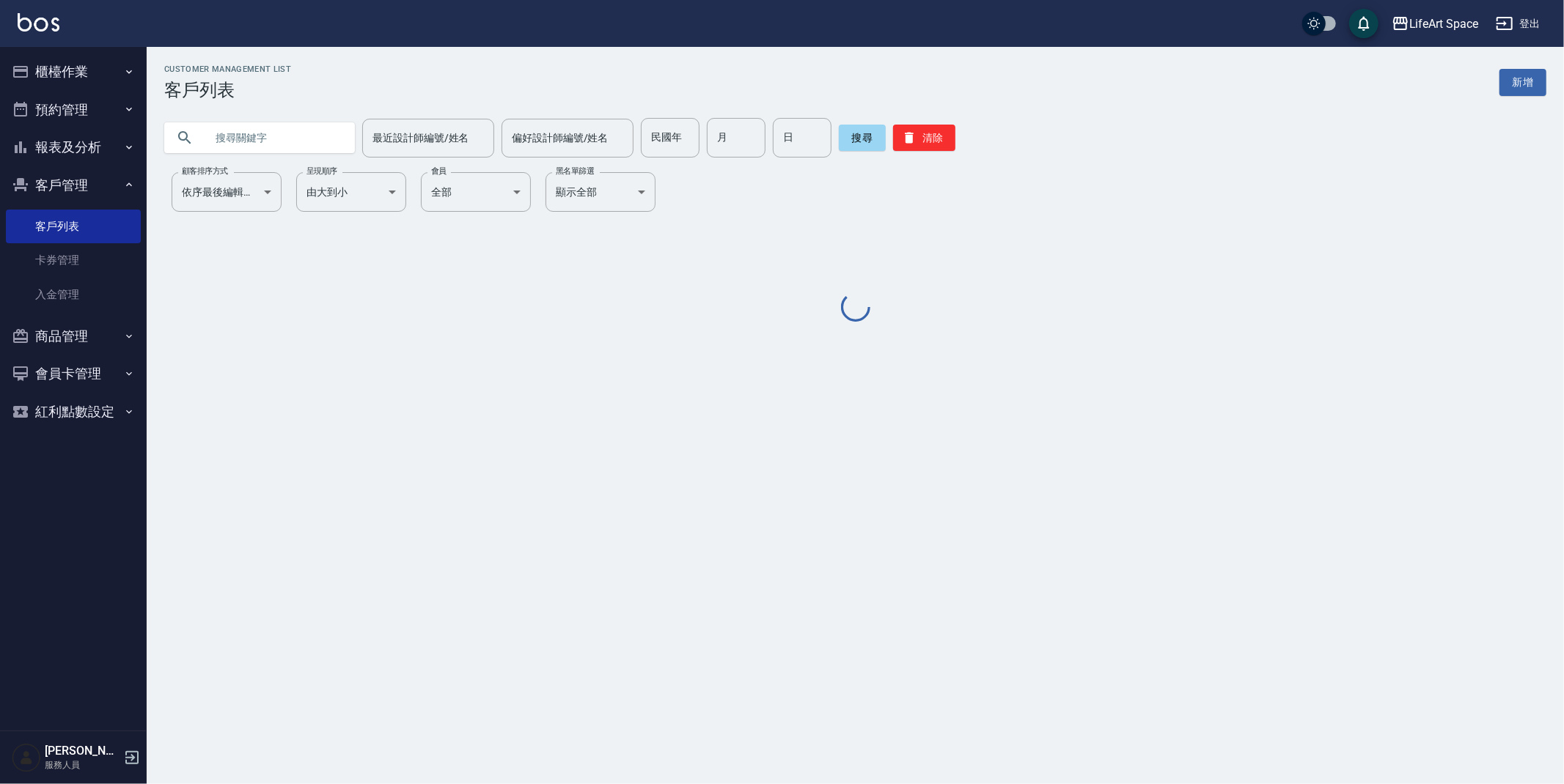
click at [291, 141] on input "text" at bounding box center [274, 137] width 137 height 39
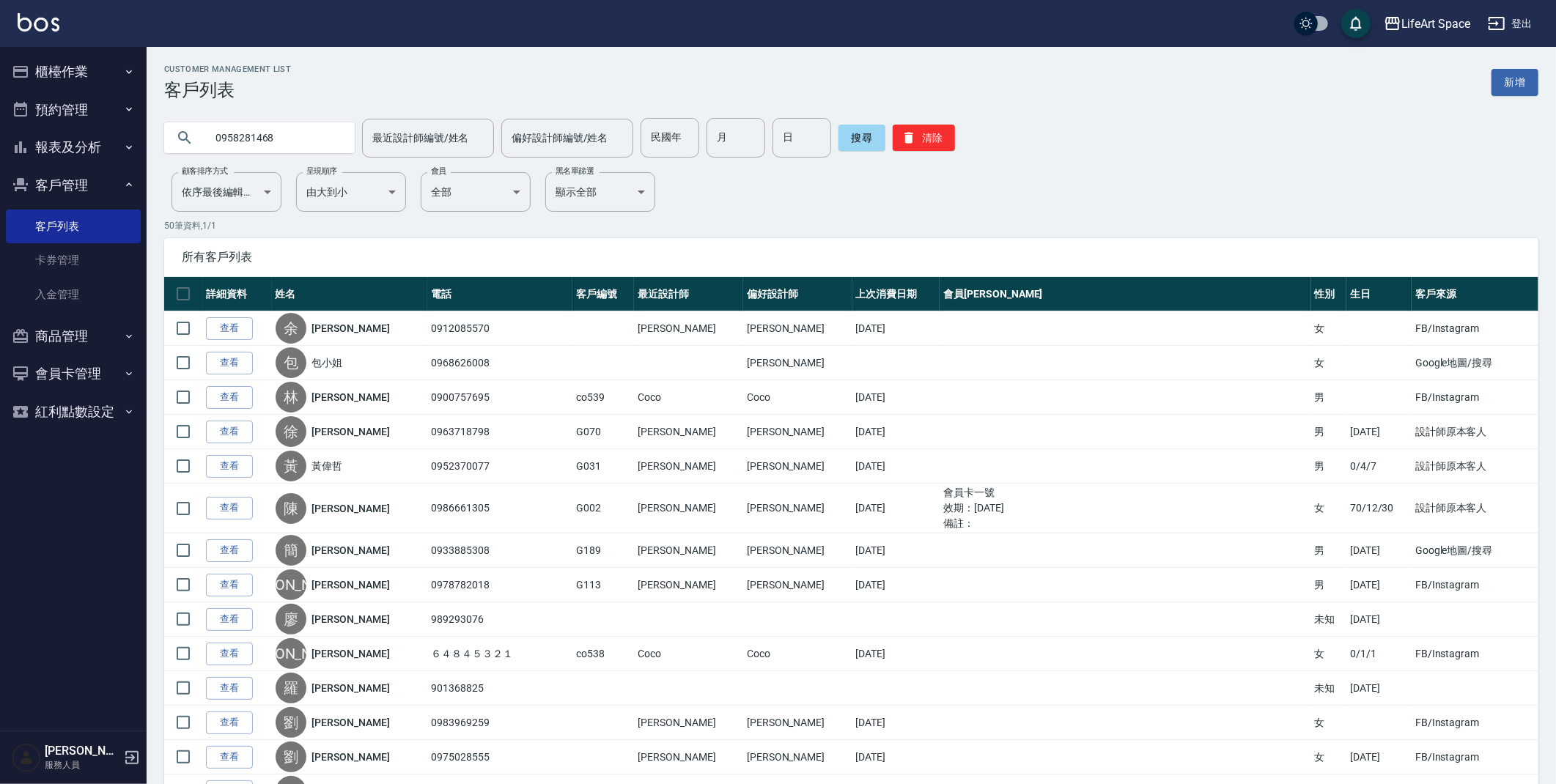
type input "0958281468"
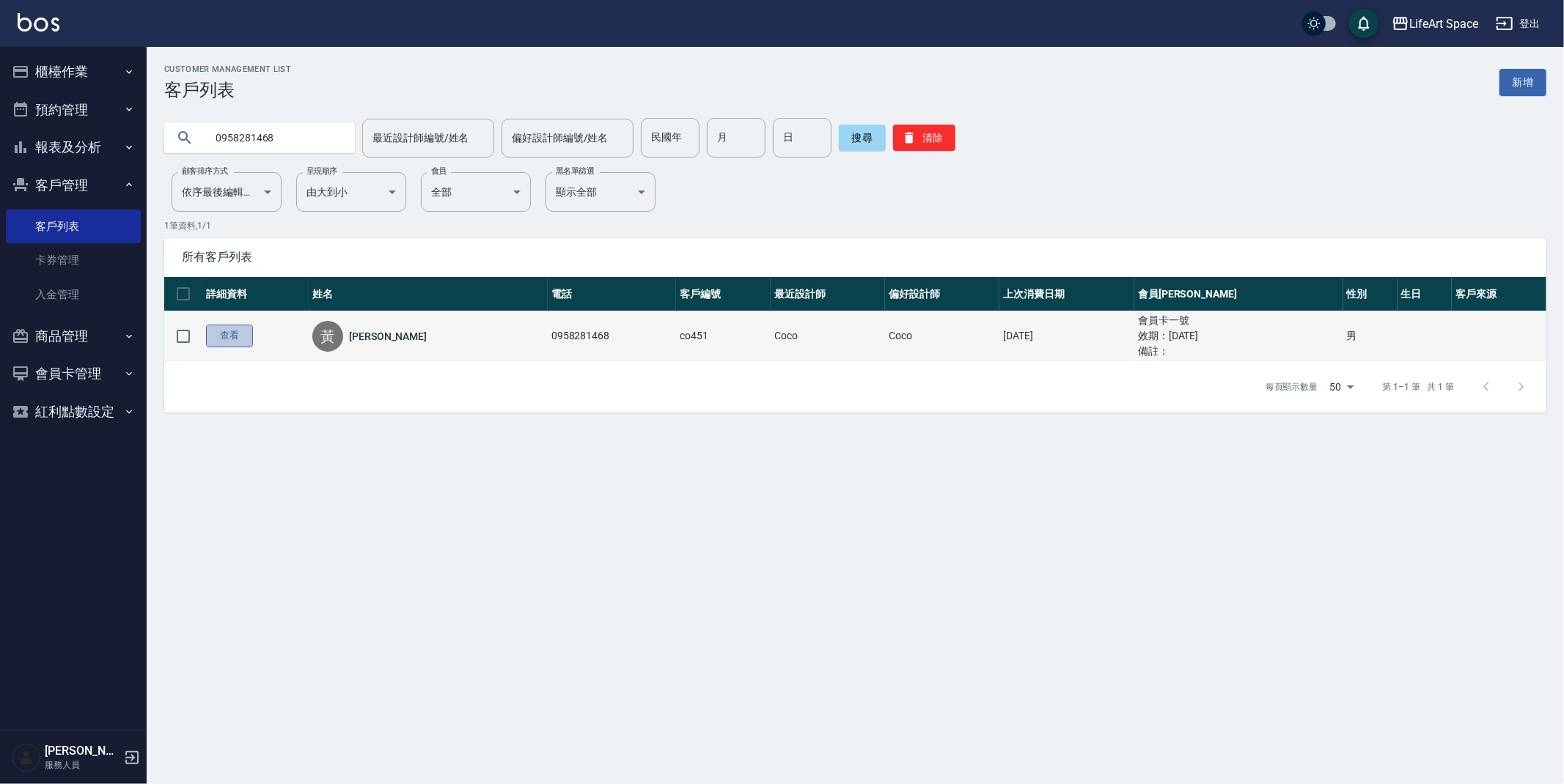
click at [242, 336] on link "查看" at bounding box center [229, 336] width 47 height 23
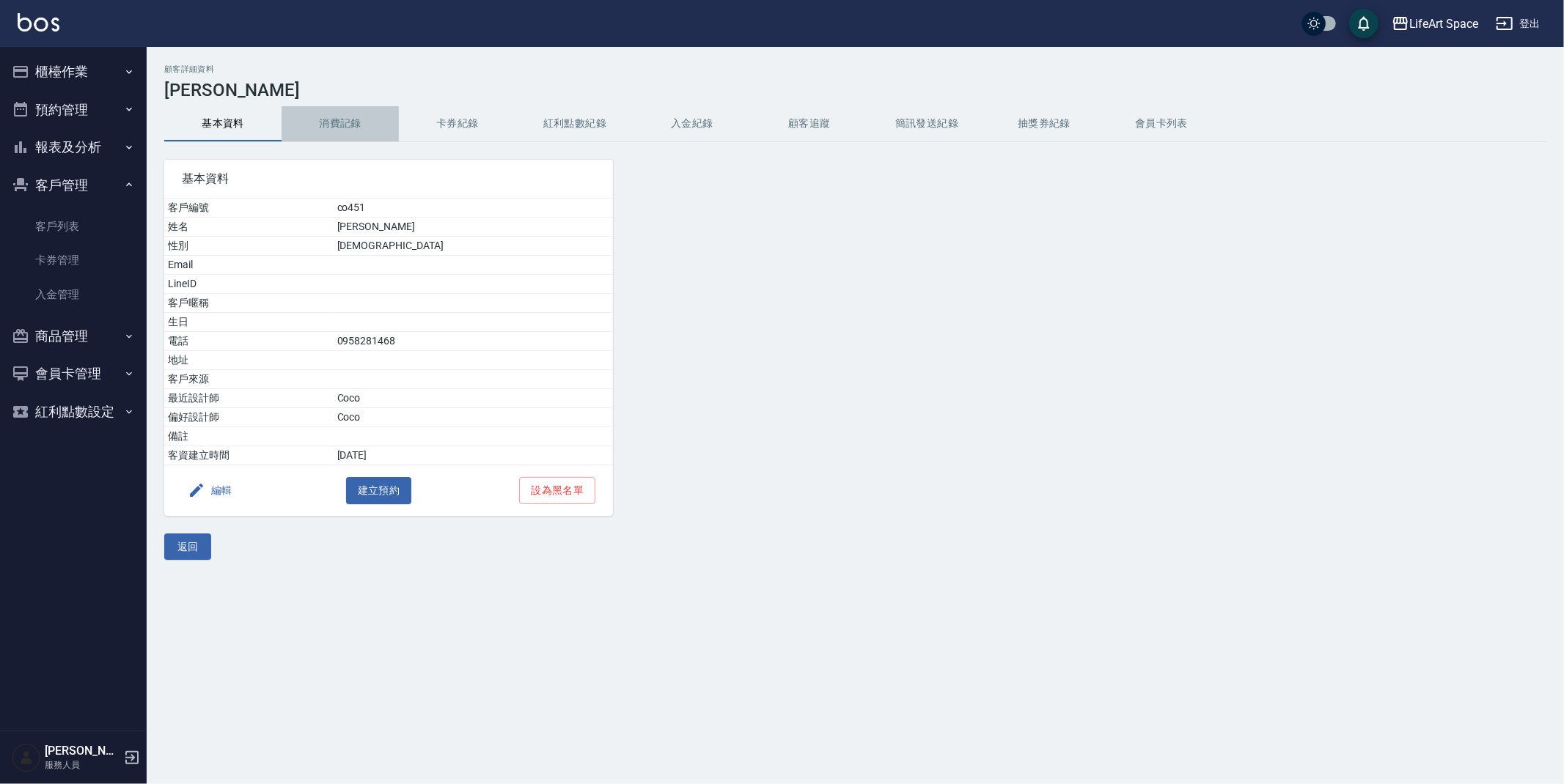
click at [327, 122] on button "消費記錄" at bounding box center [340, 123] width 117 height 35
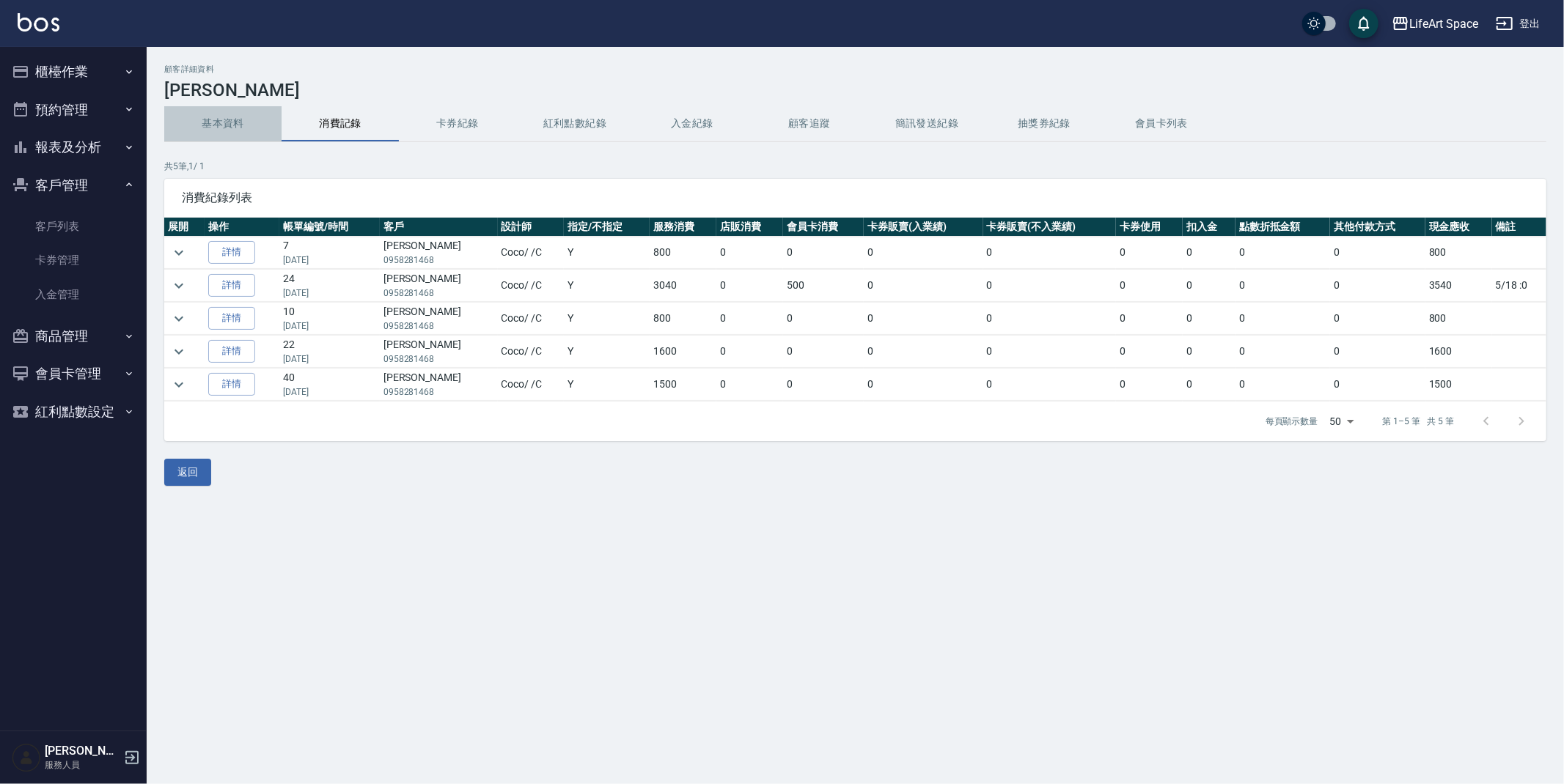
click at [187, 122] on button "基本資料" at bounding box center [222, 123] width 117 height 35
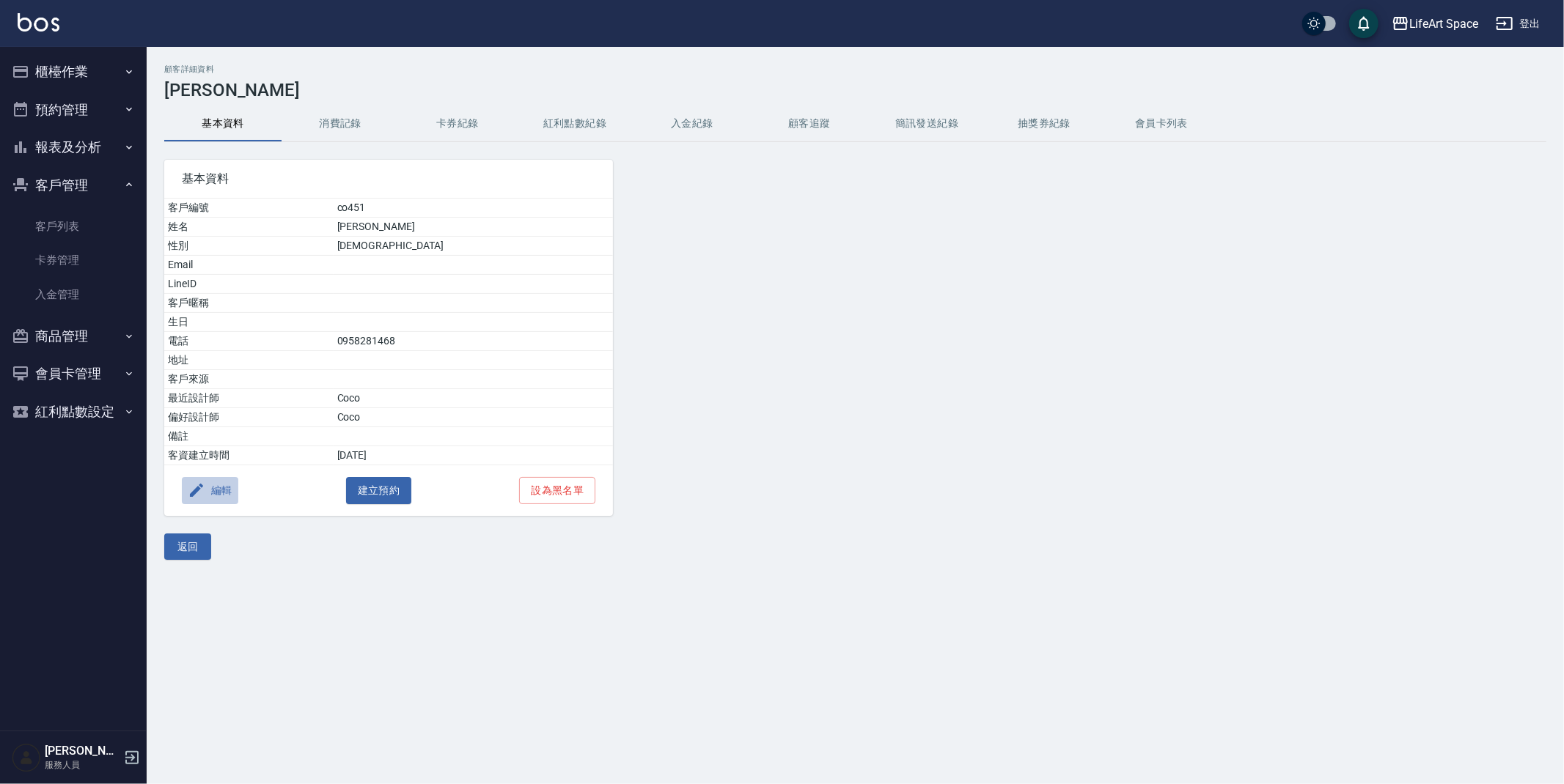
click at [223, 497] on button "編輯" at bounding box center [210, 490] width 56 height 27
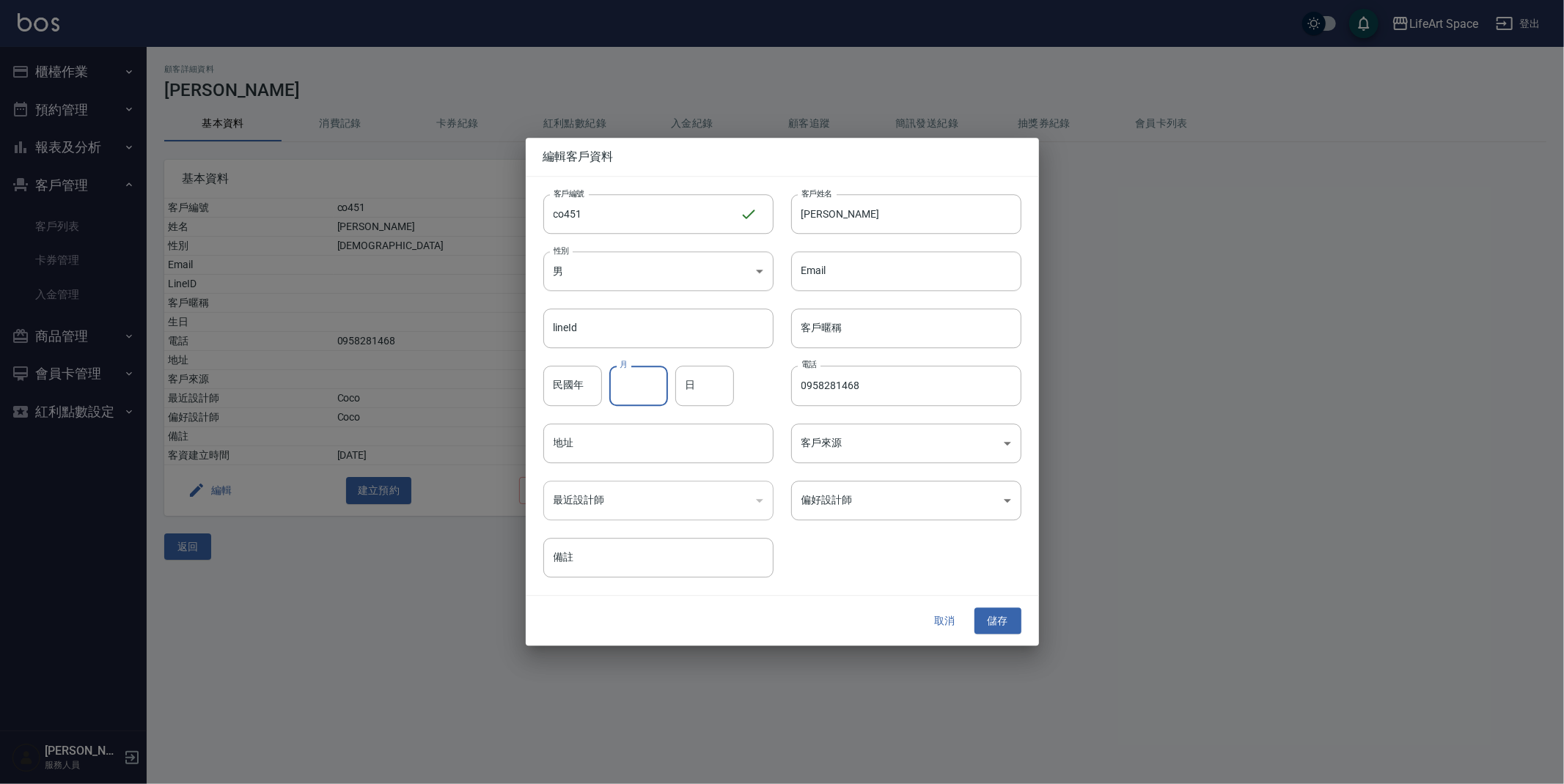
click at [636, 382] on input "月" at bounding box center [638, 385] width 58 height 39
type input "11"
click at [695, 388] on input "日" at bounding box center [704, 385] width 58 height 39
type input "13"
click at [1002, 618] on button "儲存" at bounding box center [997, 621] width 47 height 27
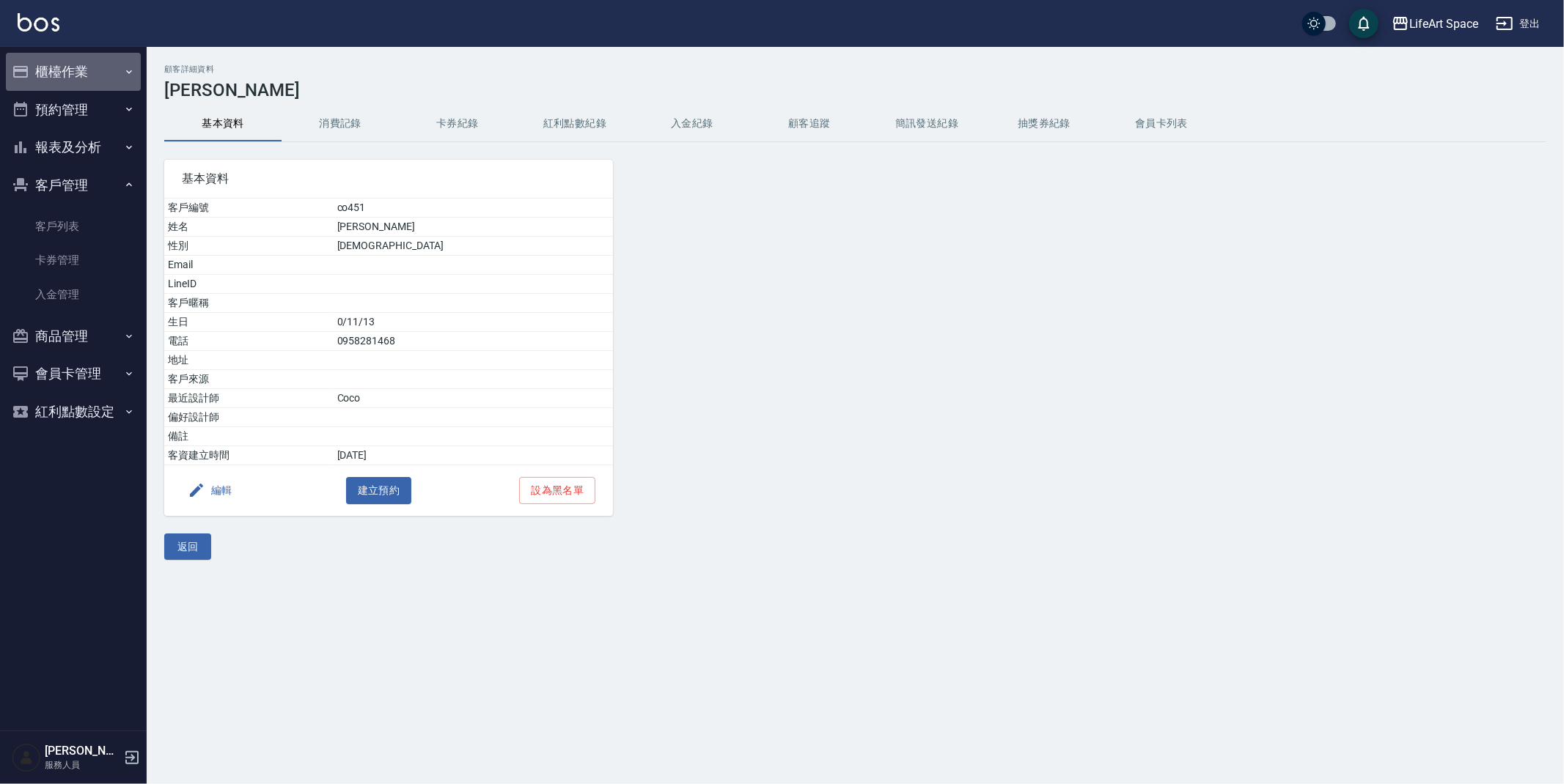
click at [96, 72] on button "櫃檯作業" at bounding box center [73, 72] width 135 height 38
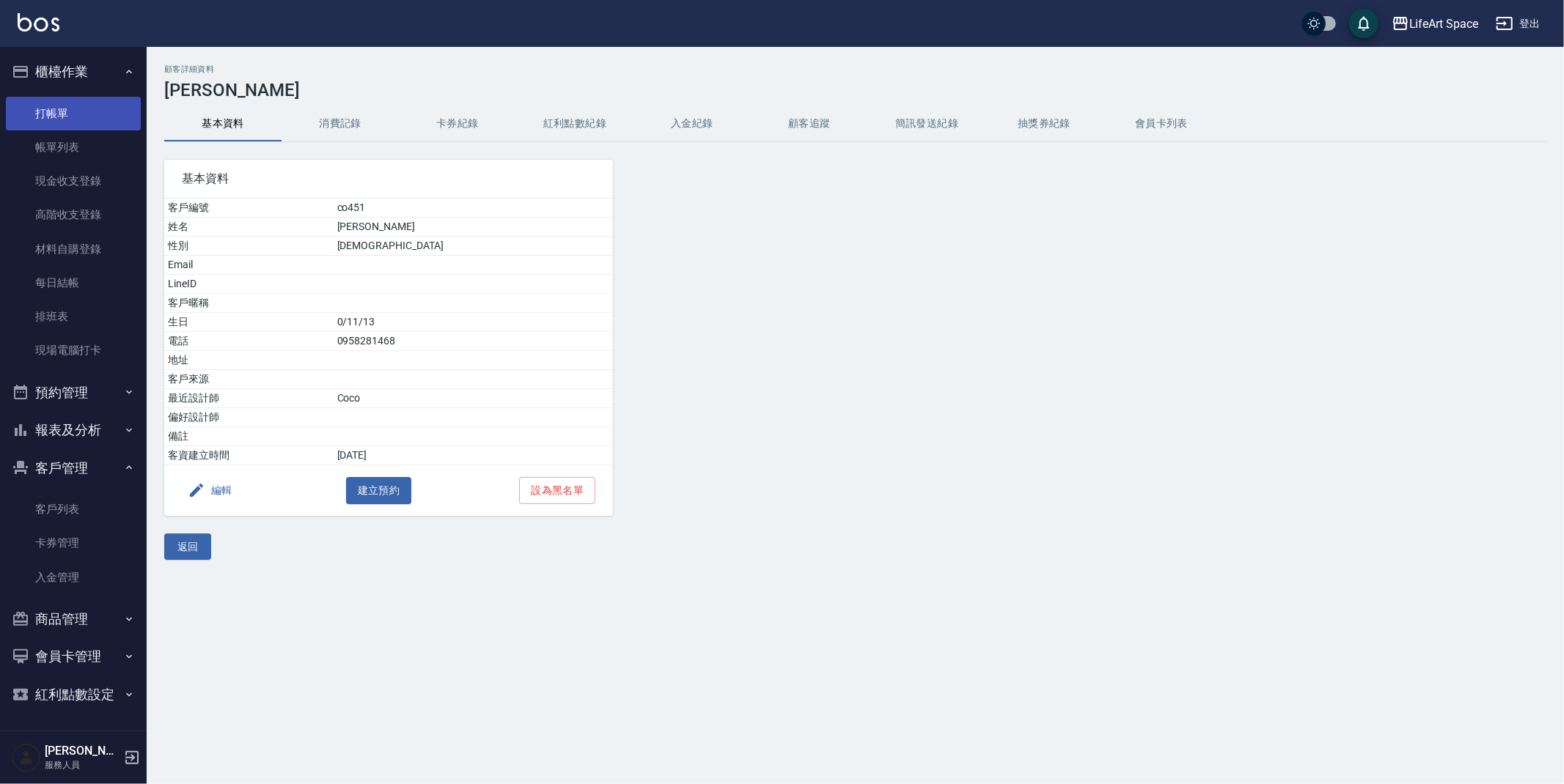
click at [99, 108] on link "打帳單" at bounding box center [73, 113] width 135 height 33
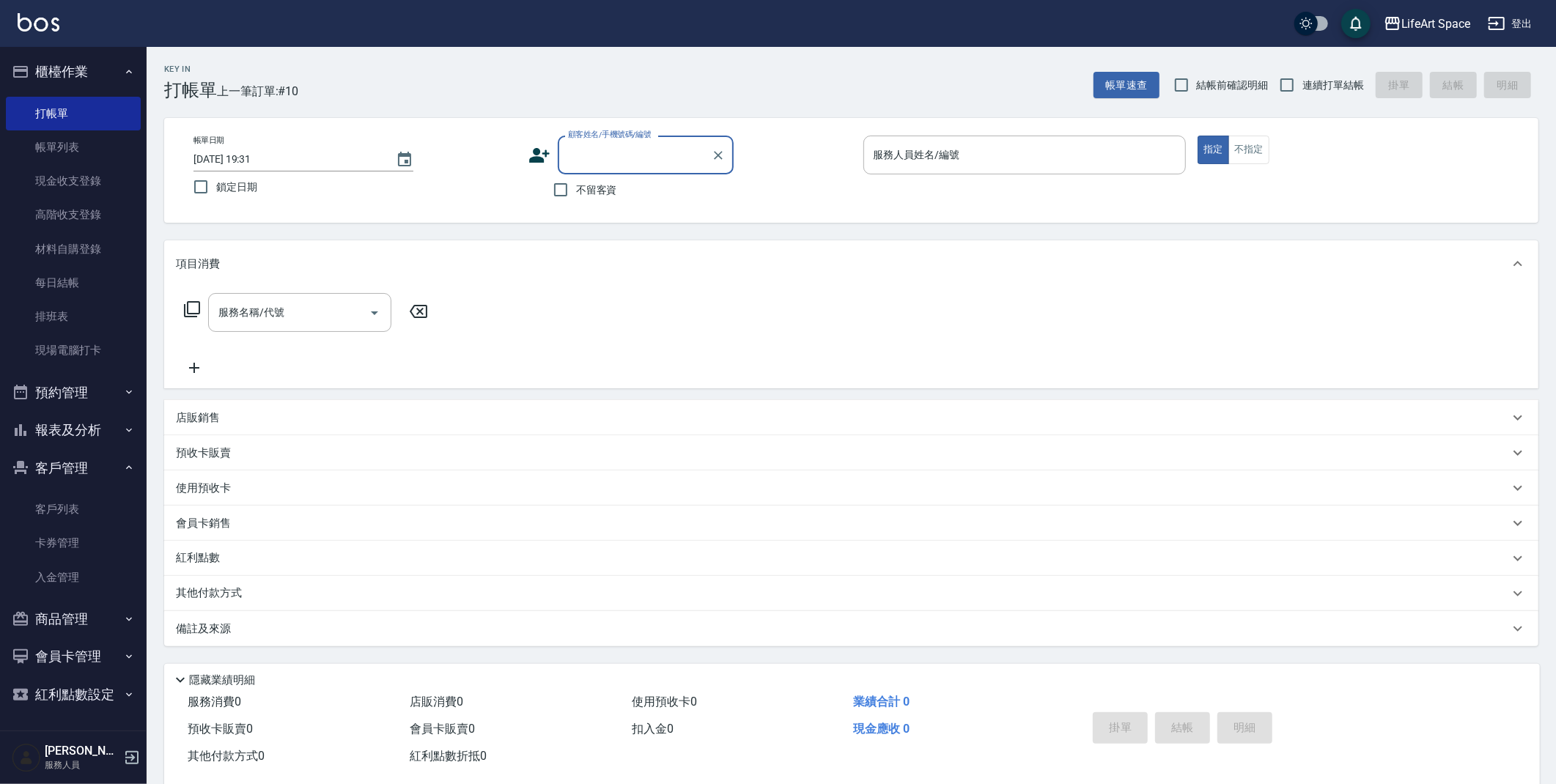
click at [598, 157] on input "顧客姓名/手機號碼/編號" at bounding box center [635, 155] width 141 height 26
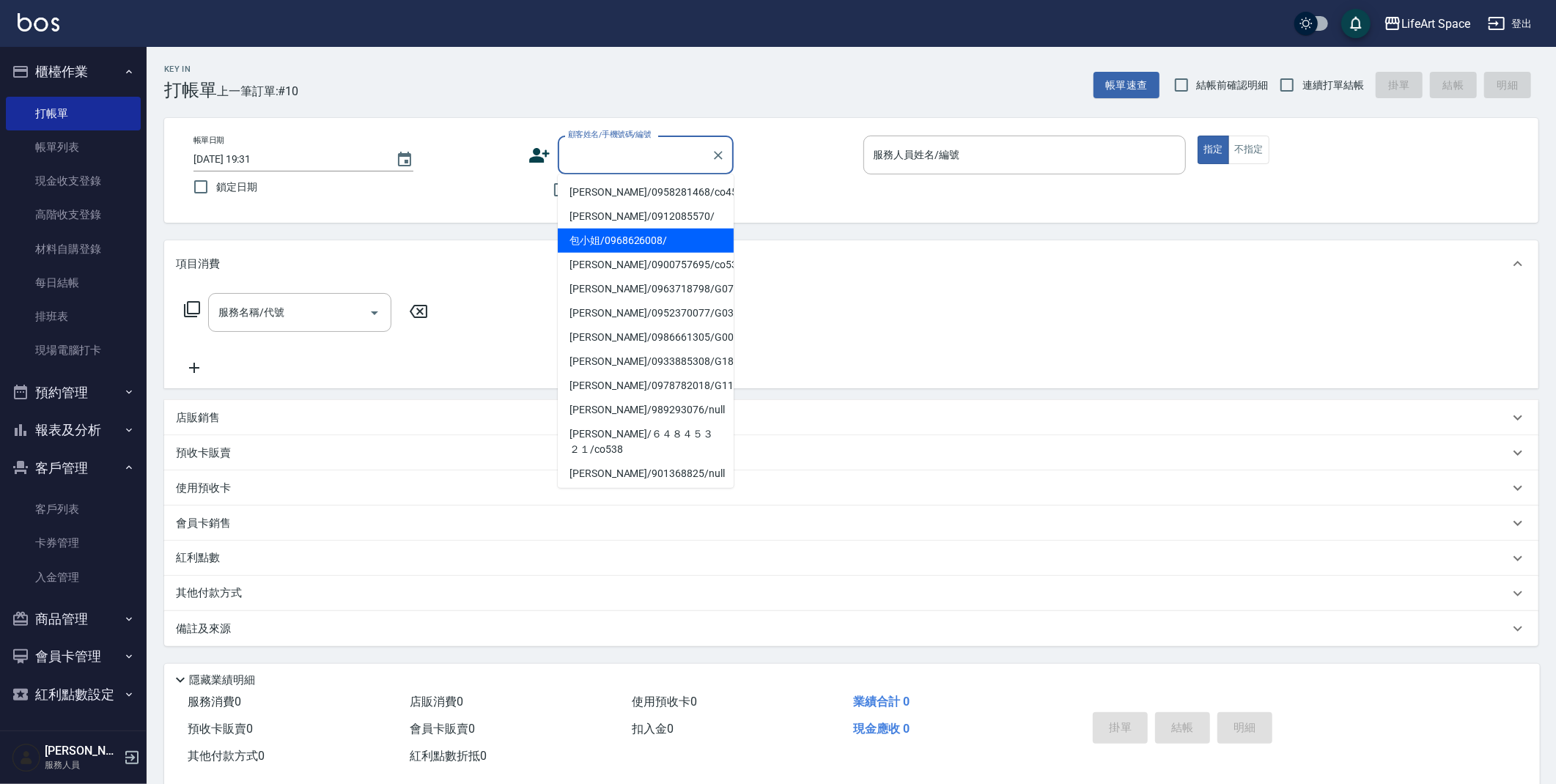
click at [614, 239] on li "包小姐/0968626008/" at bounding box center [646, 240] width 176 height 24
type input "包小姐/0968626008/"
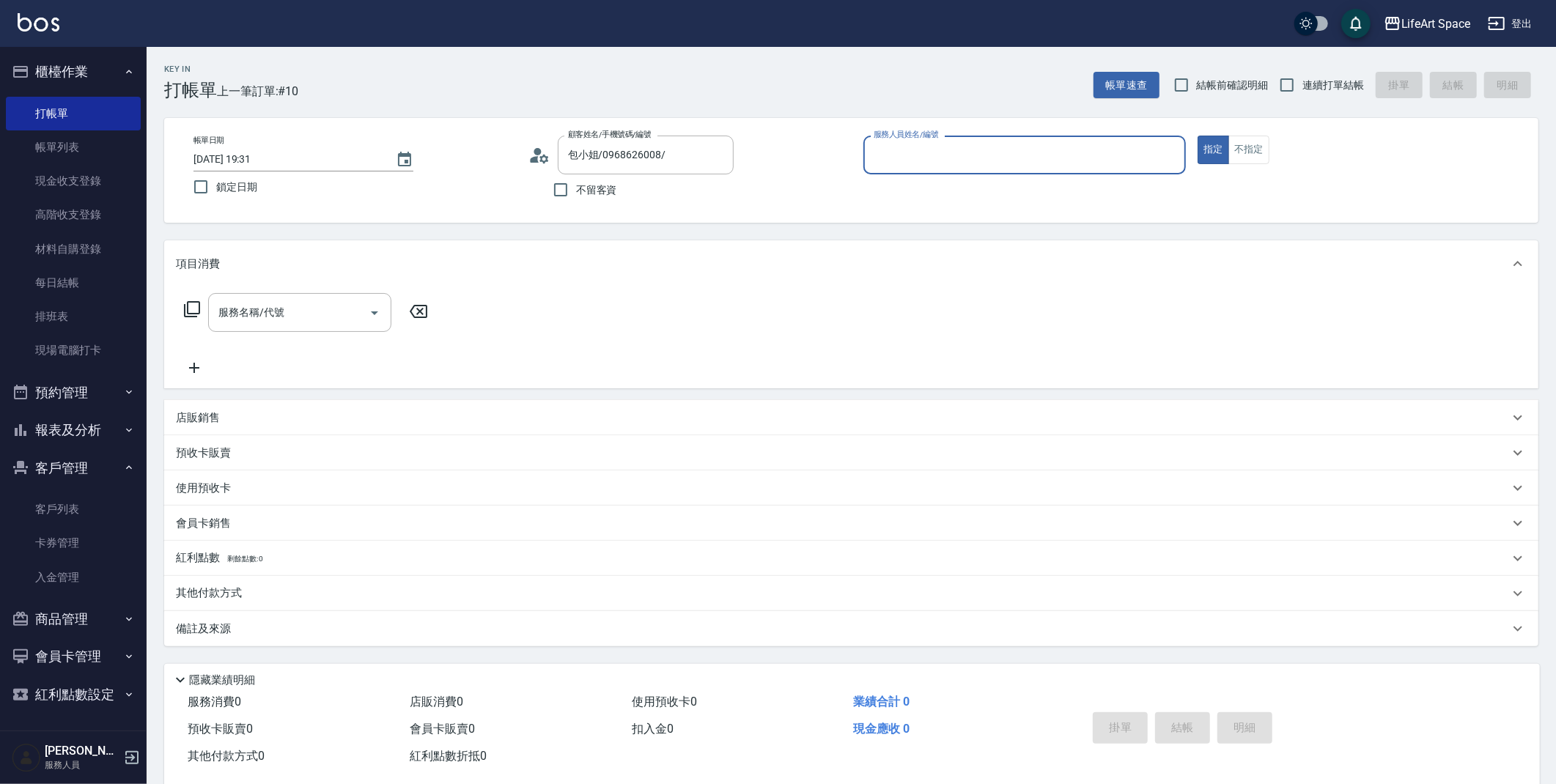
type input "[PERSON_NAME](無代號)"
click at [322, 309] on input "服務名稱/代號" at bounding box center [288, 312] width 148 height 26
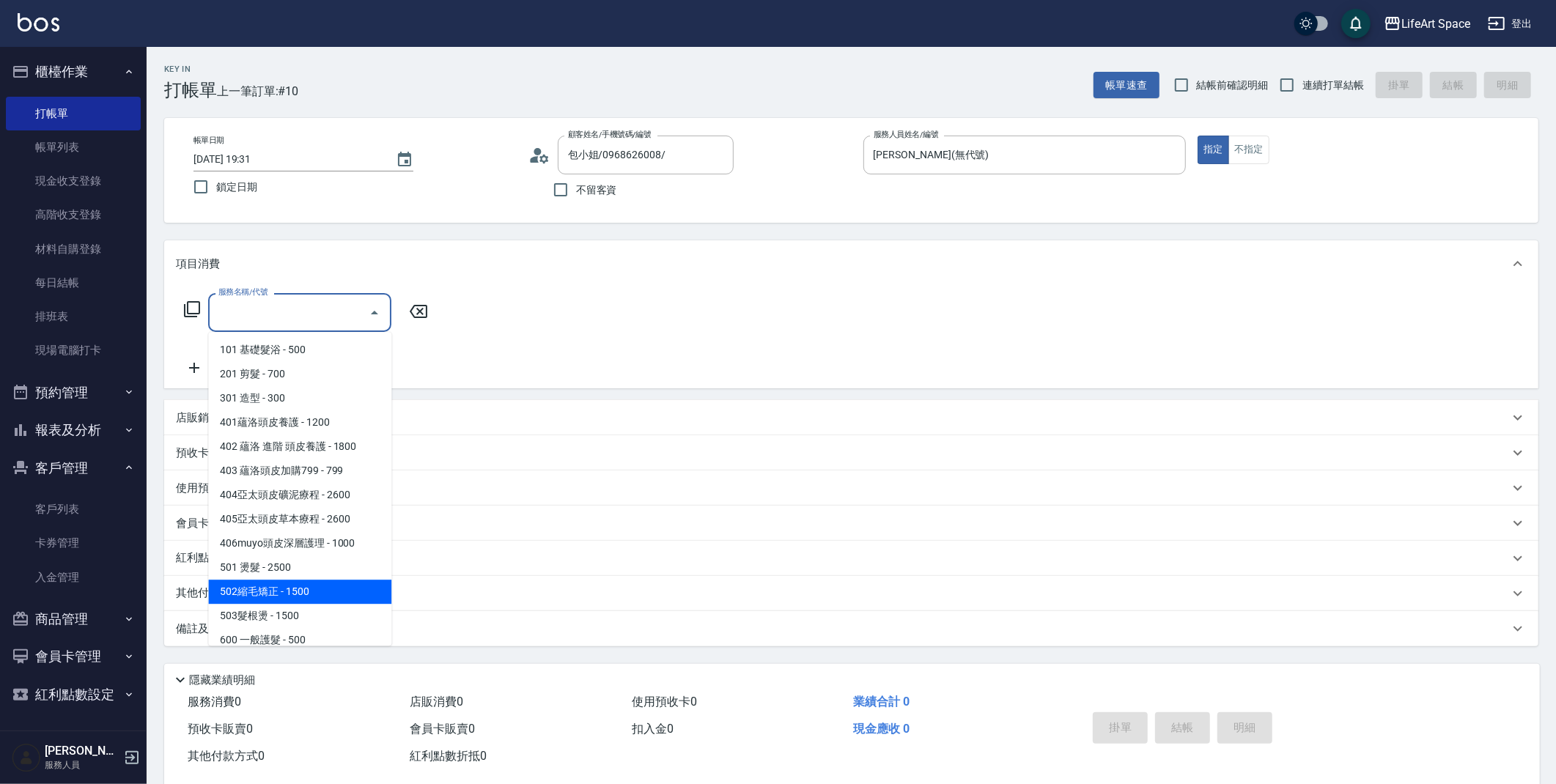
click at [300, 590] on span "502縮毛矯正 - 1500" at bounding box center [300, 591] width 183 height 24
type input "502縮毛矯正 (502)"
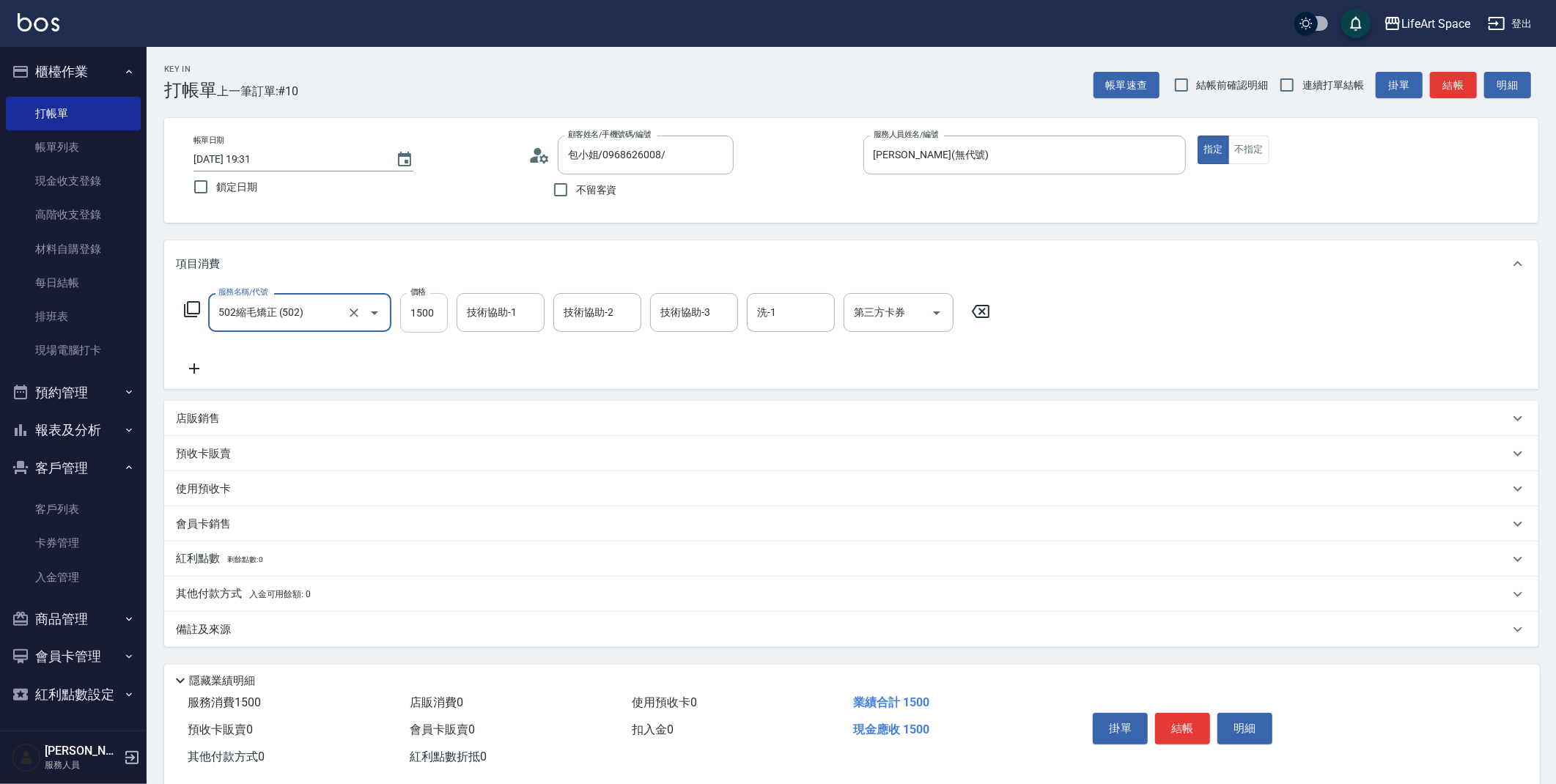
click at [424, 320] on input "1500" at bounding box center [425, 312] width 48 height 39
type input "2000"
click at [508, 318] on input "技術協助-1" at bounding box center [501, 312] width 74 height 26
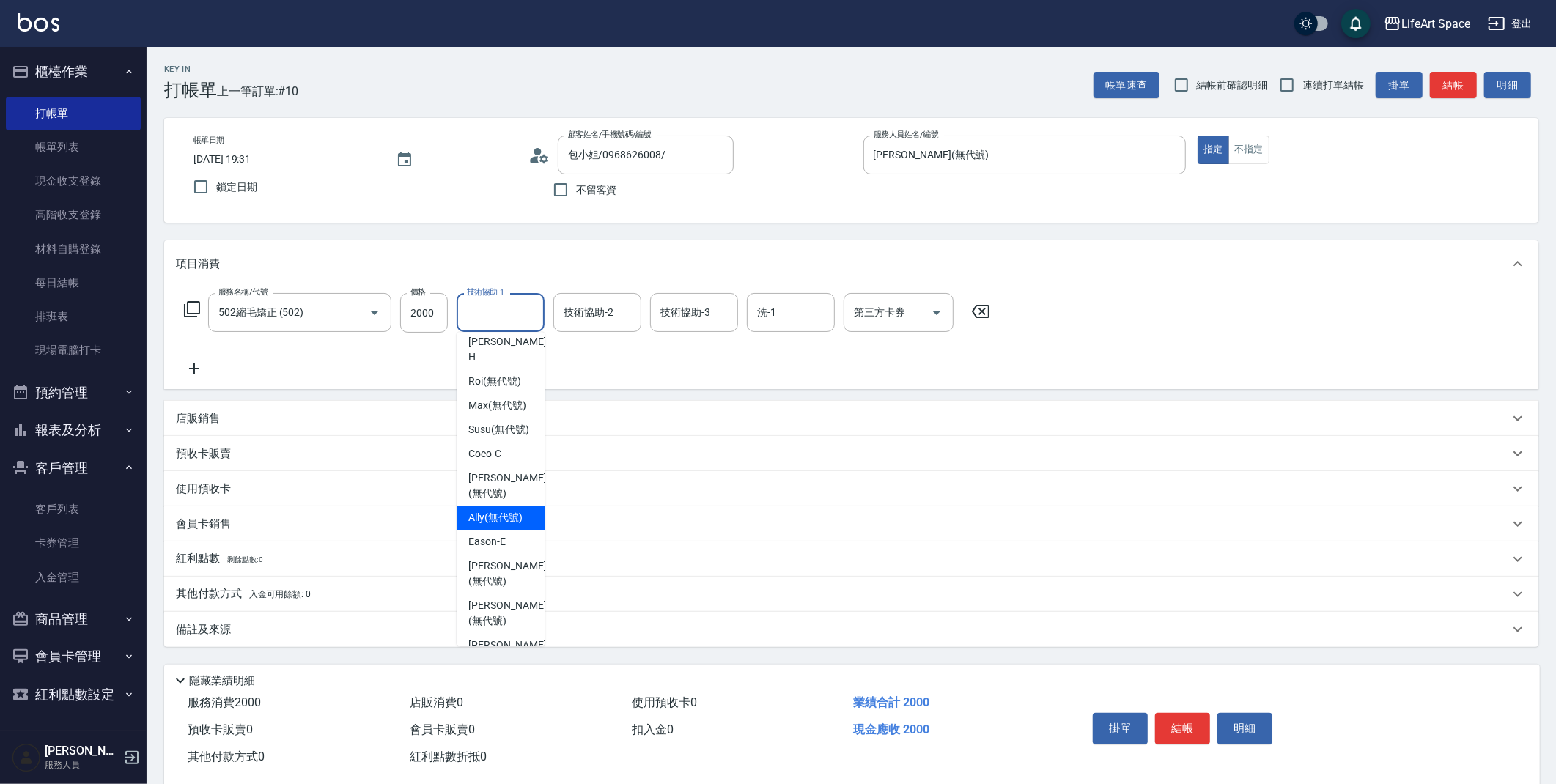
scroll to position [321, 0]
click at [499, 609] on span "Ivan (無代號)" at bounding box center [507, 610] width 77 height 31
type input "Ivan(無代號)"
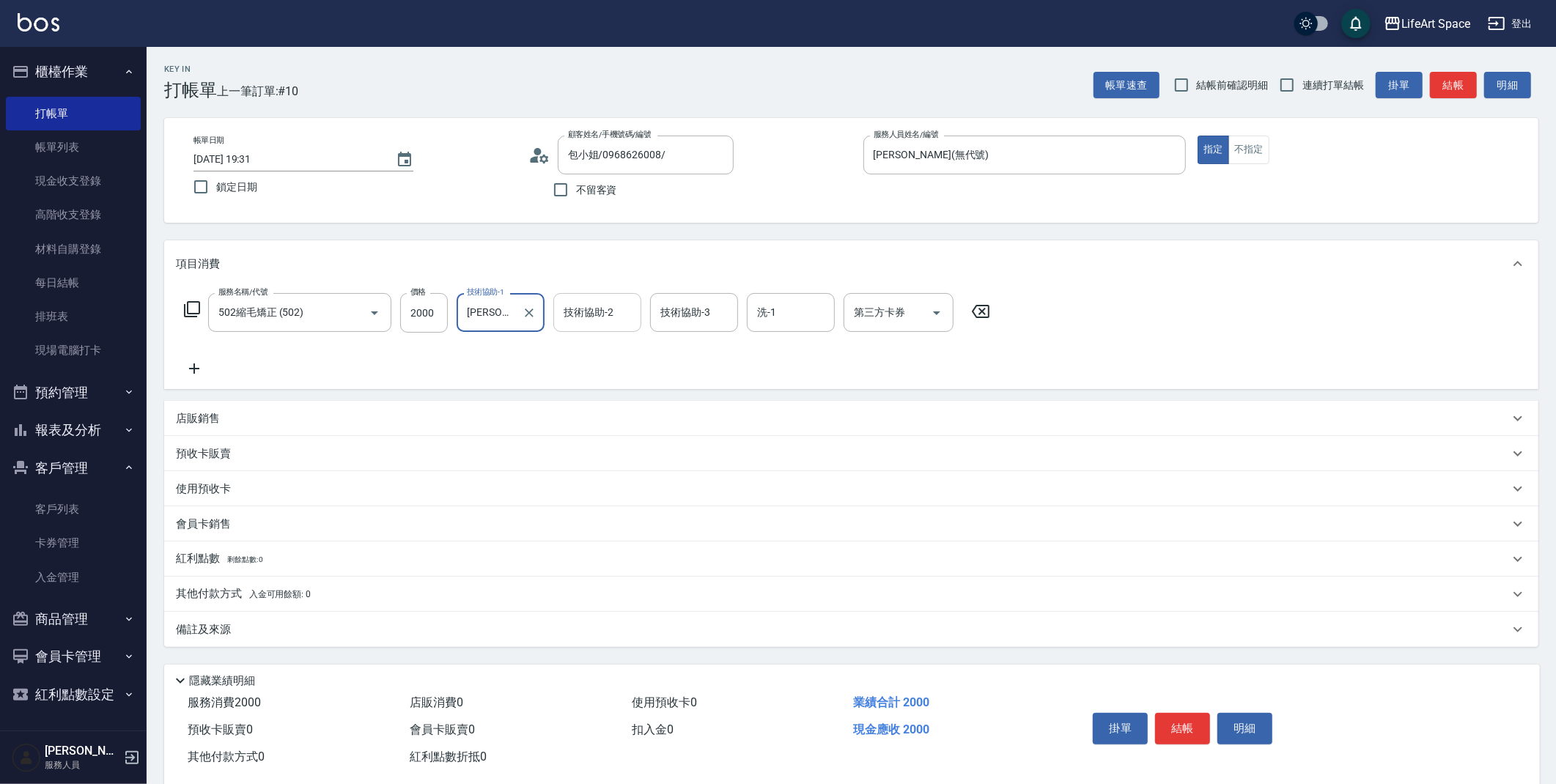
click at [590, 311] on div "技術協助-2 技術協助-2" at bounding box center [597, 312] width 88 height 39
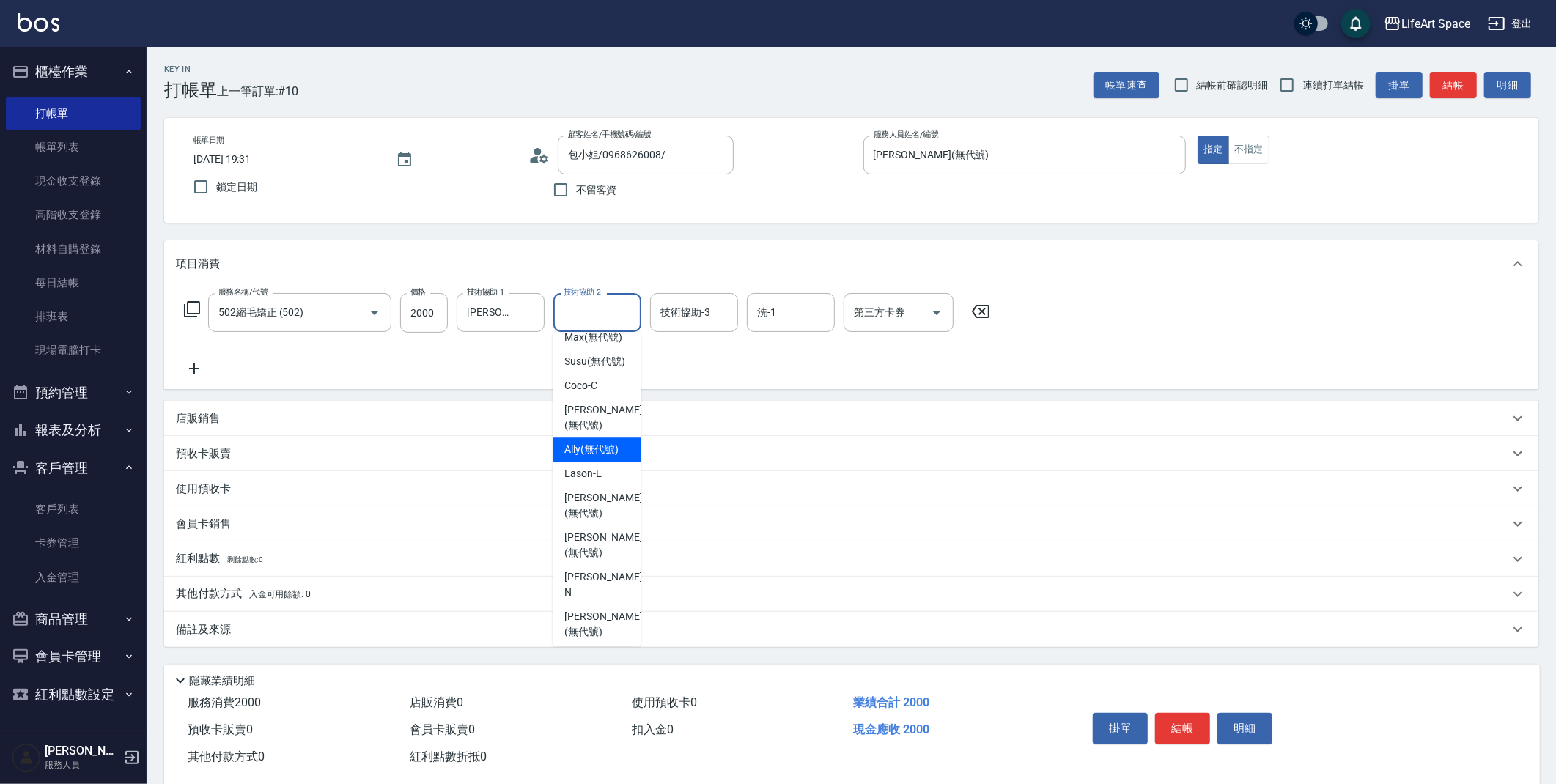
scroll to position [414, 0]
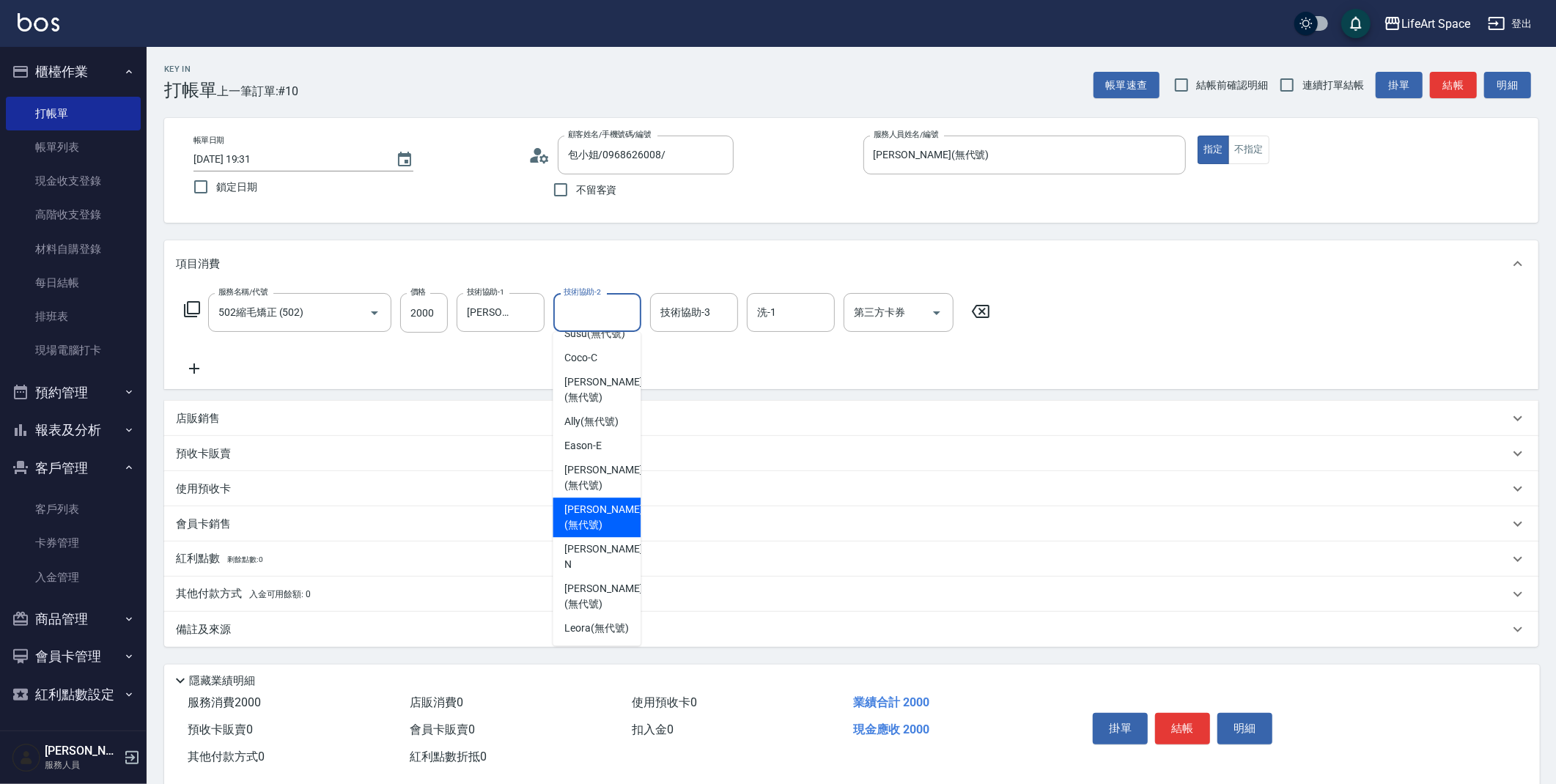
click at [597, 525] on span "Ivan (無代號)" at bounding box center [603, 517] width 77 height 31
type input "Ivan(無代號)"
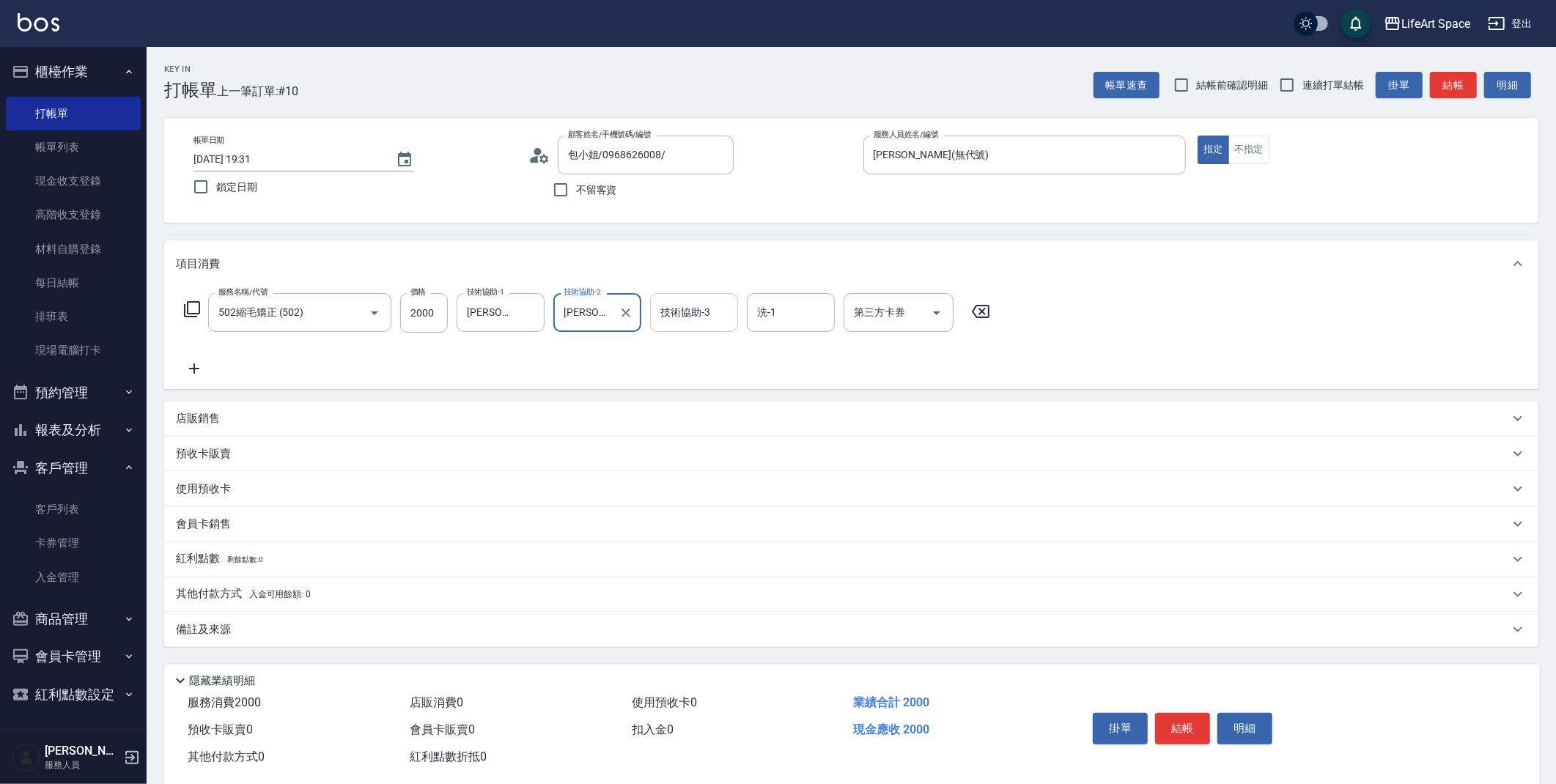
click at [682, 315] on input "技術協助-3" at bounding box center [695, 312] width 74 height 26
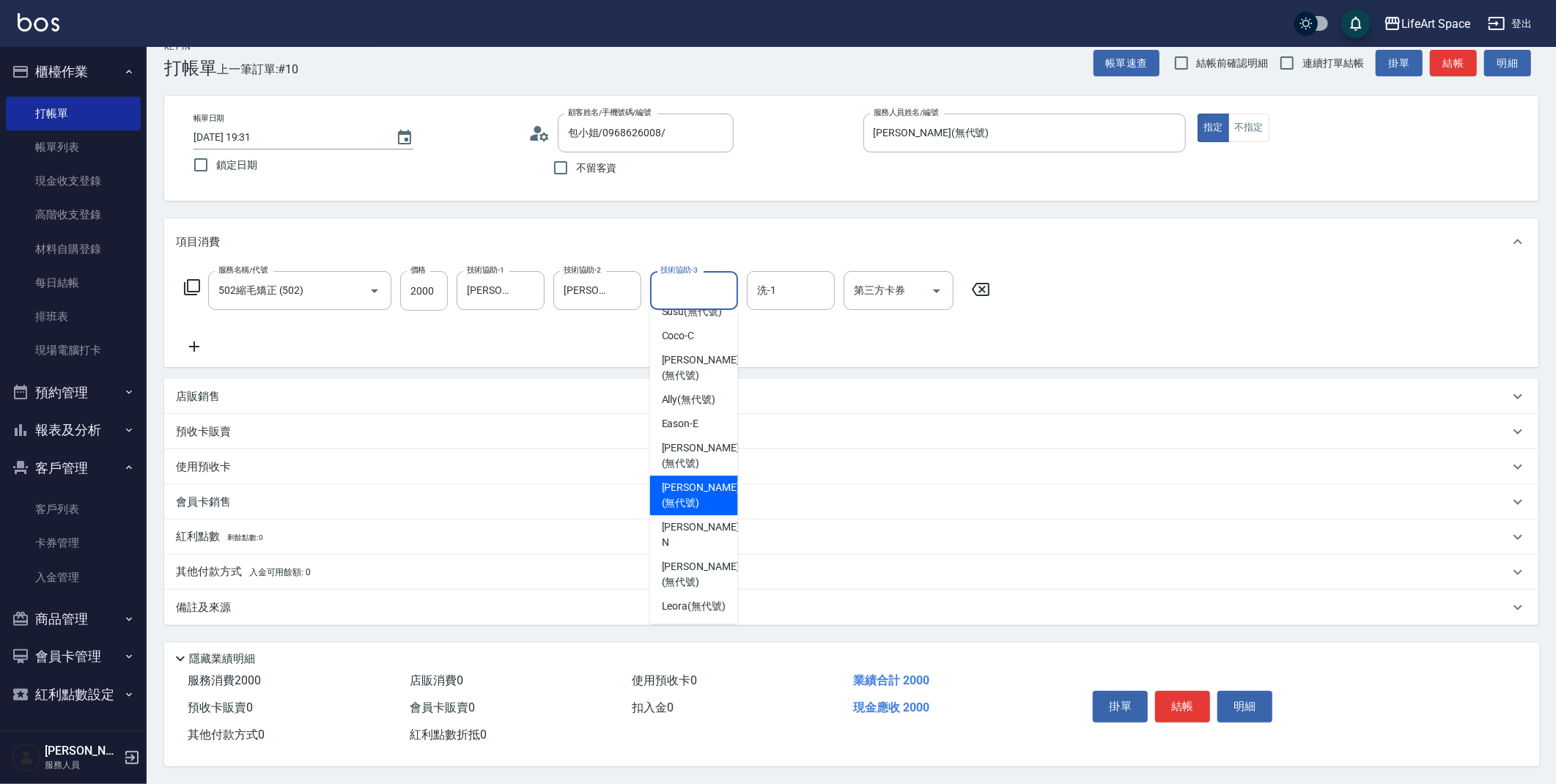
click at [695, 502] on span "Ivan (無代號)" at bounding box center [700, 495] width 77 height 31
type input "Ivan(無代號)"
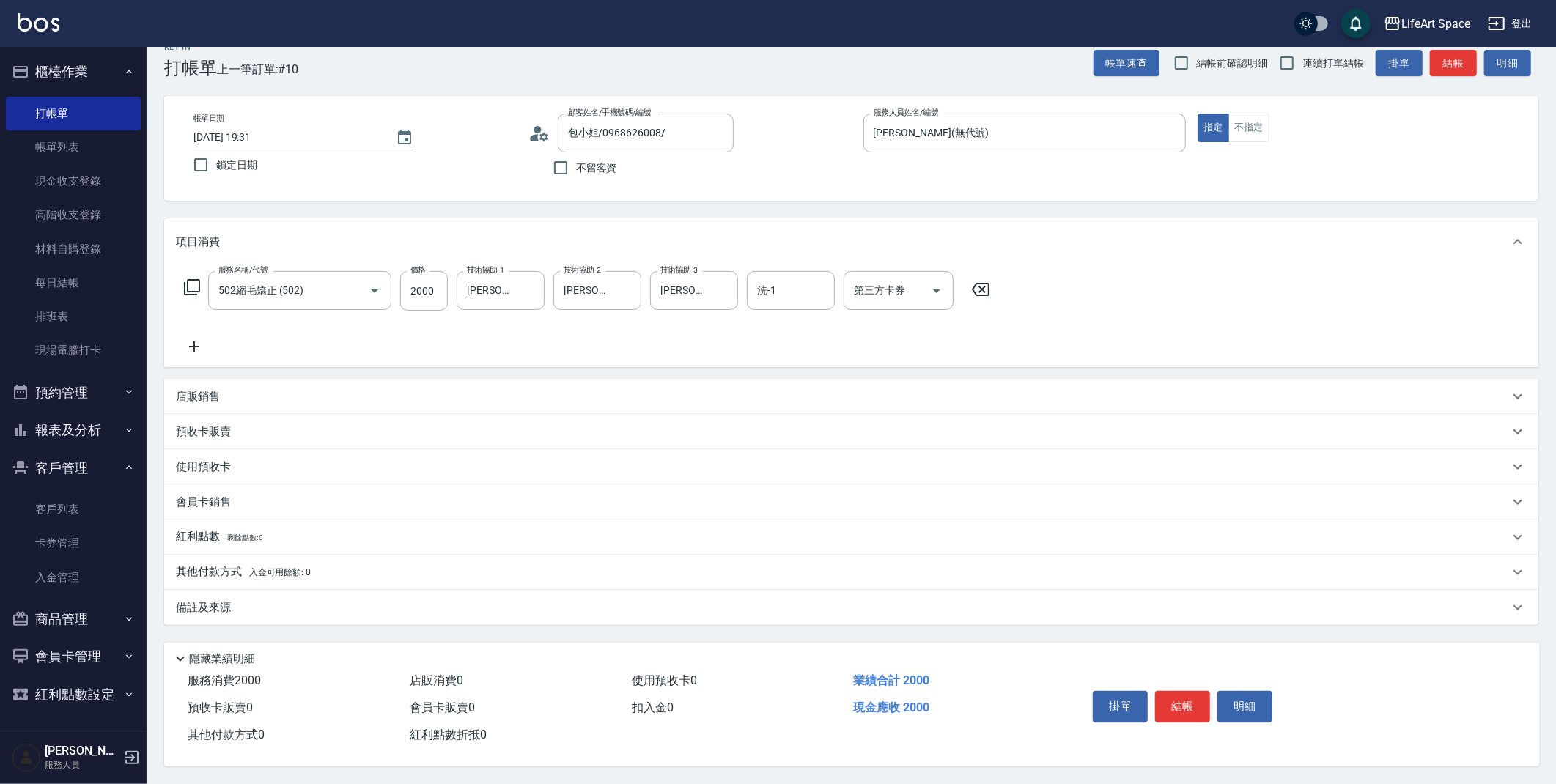
click at [276, 603] on div "備註及來源" at bounding box center [842, 608] width 1334 height 15
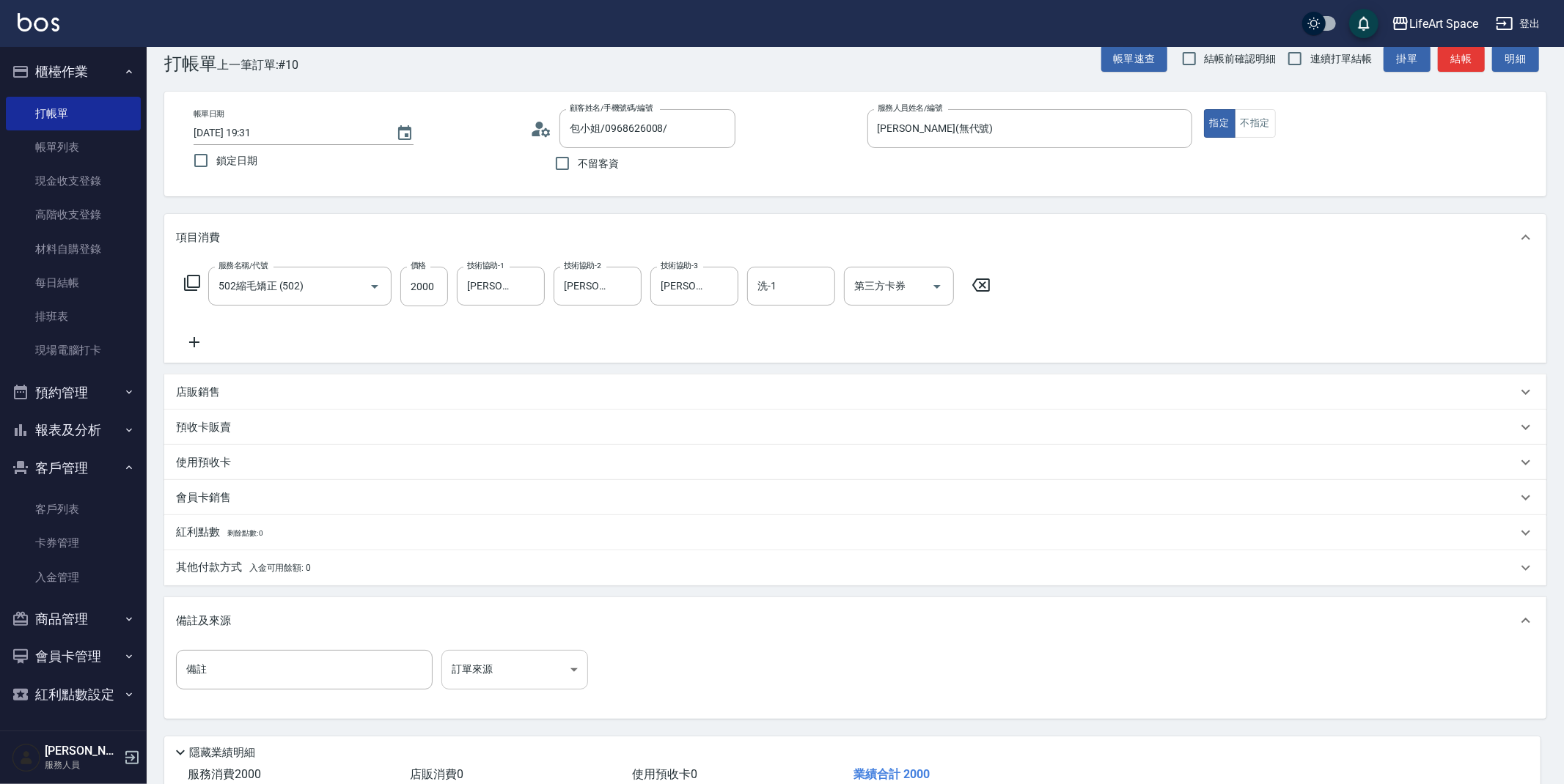
click at [500, 671] on body "LifeArt Space 登出 櫃檯作業 打帳單 帳單列表 現金收支登錄 高階收支登錄 材料自購登錄 每日結帳 排班表 現場電腦打卡 預約管理 預約管理 單…" at bounding box center [782, 425] width 1564 height 904
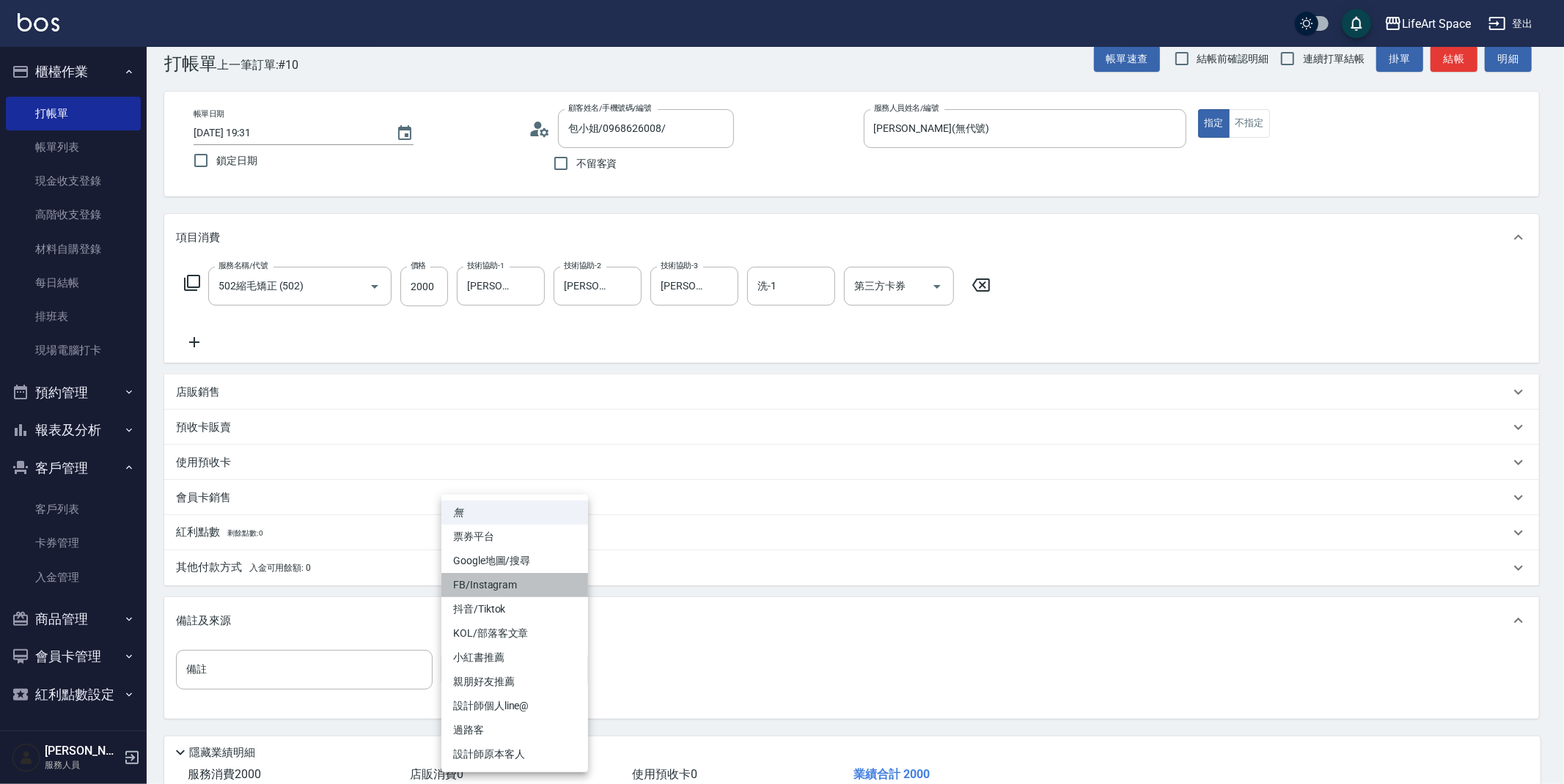
click at [490, 587] on li "FB/Instagram" at bounding box center [515, 585] width 147 height 24
type input "FB/Instagram"
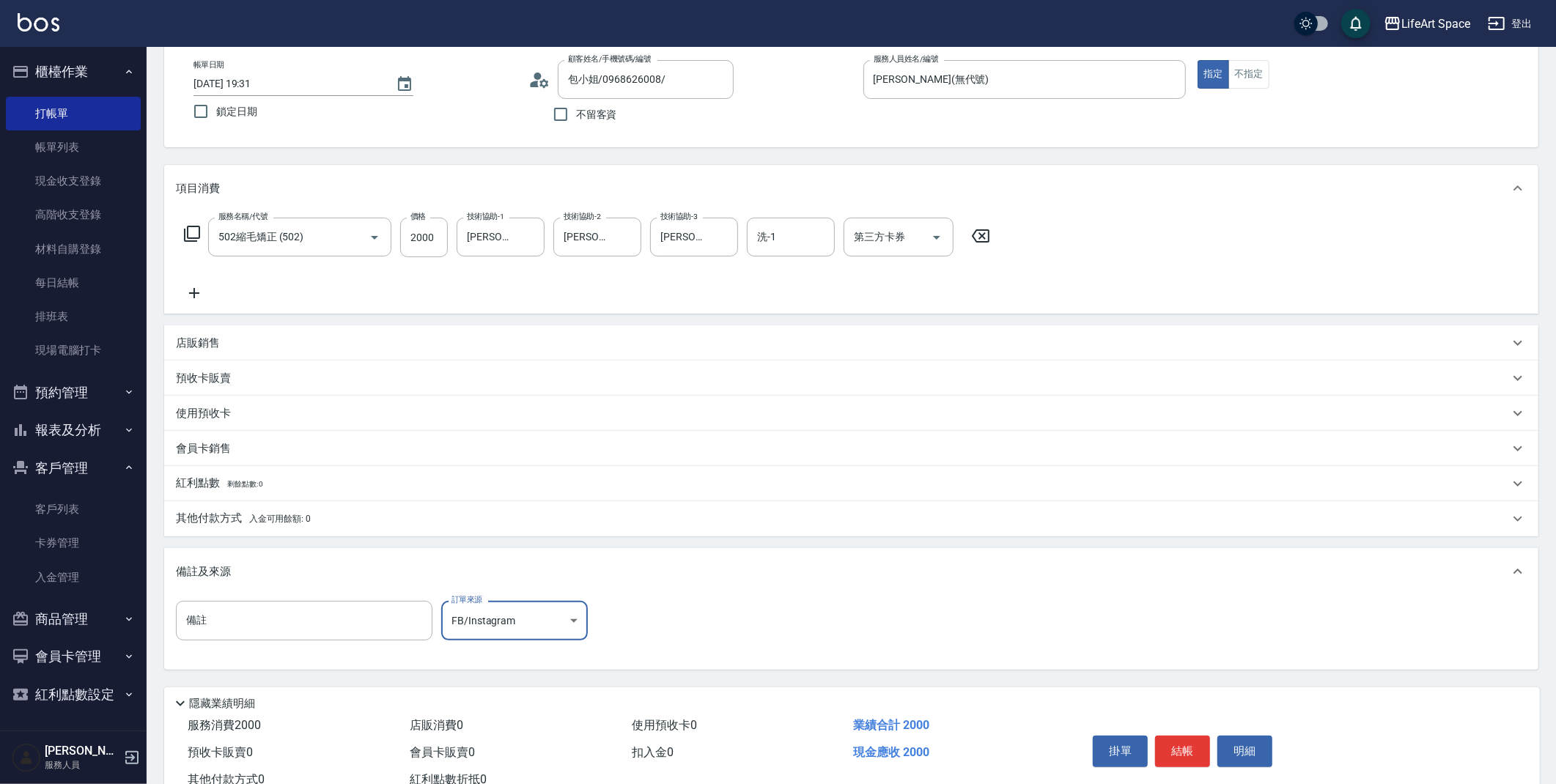
scroll to position [125, 0]
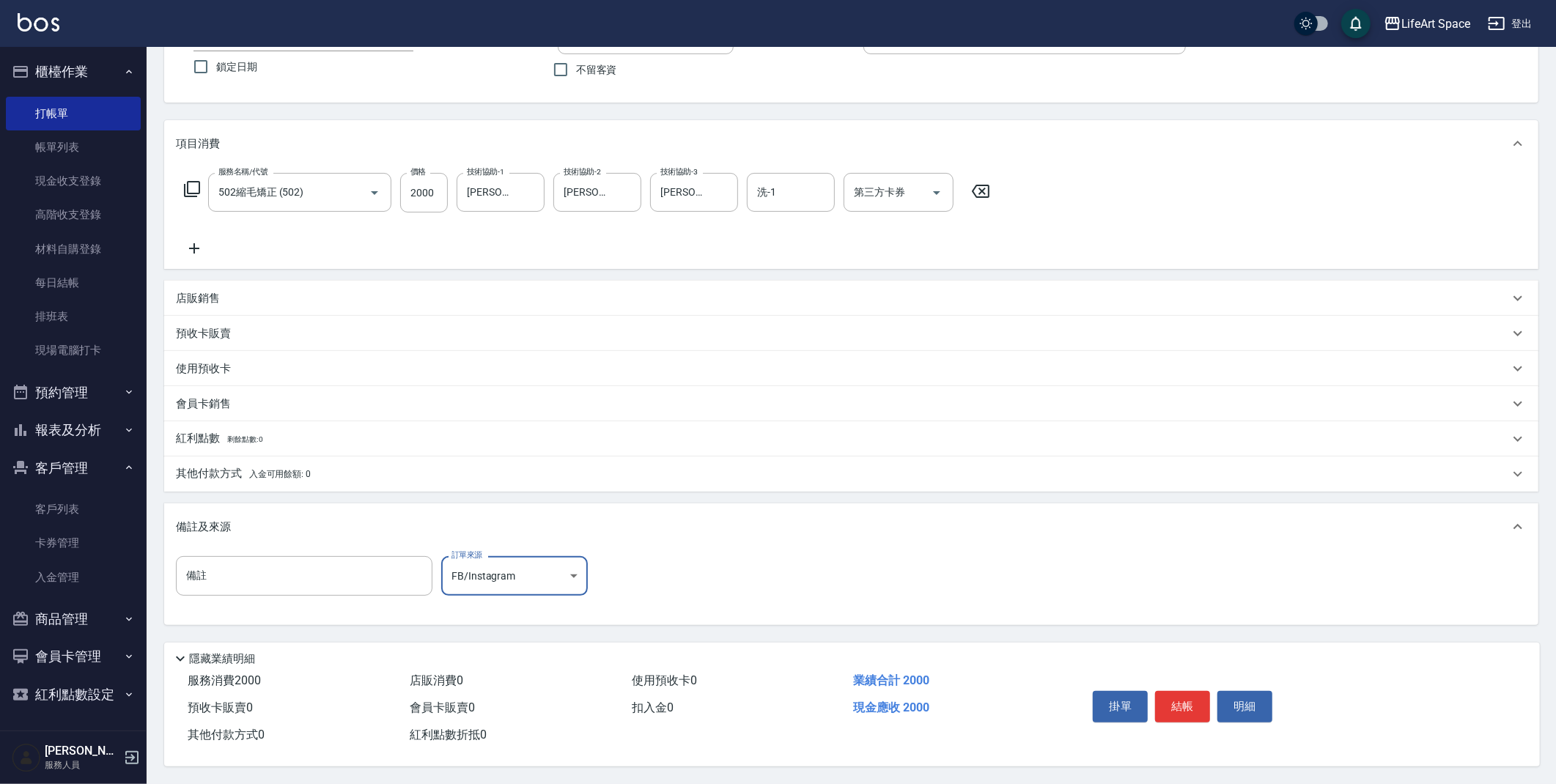
click at [1169, 702] on button "結帳" at bounding box center [1183, 707] width 55 height 31
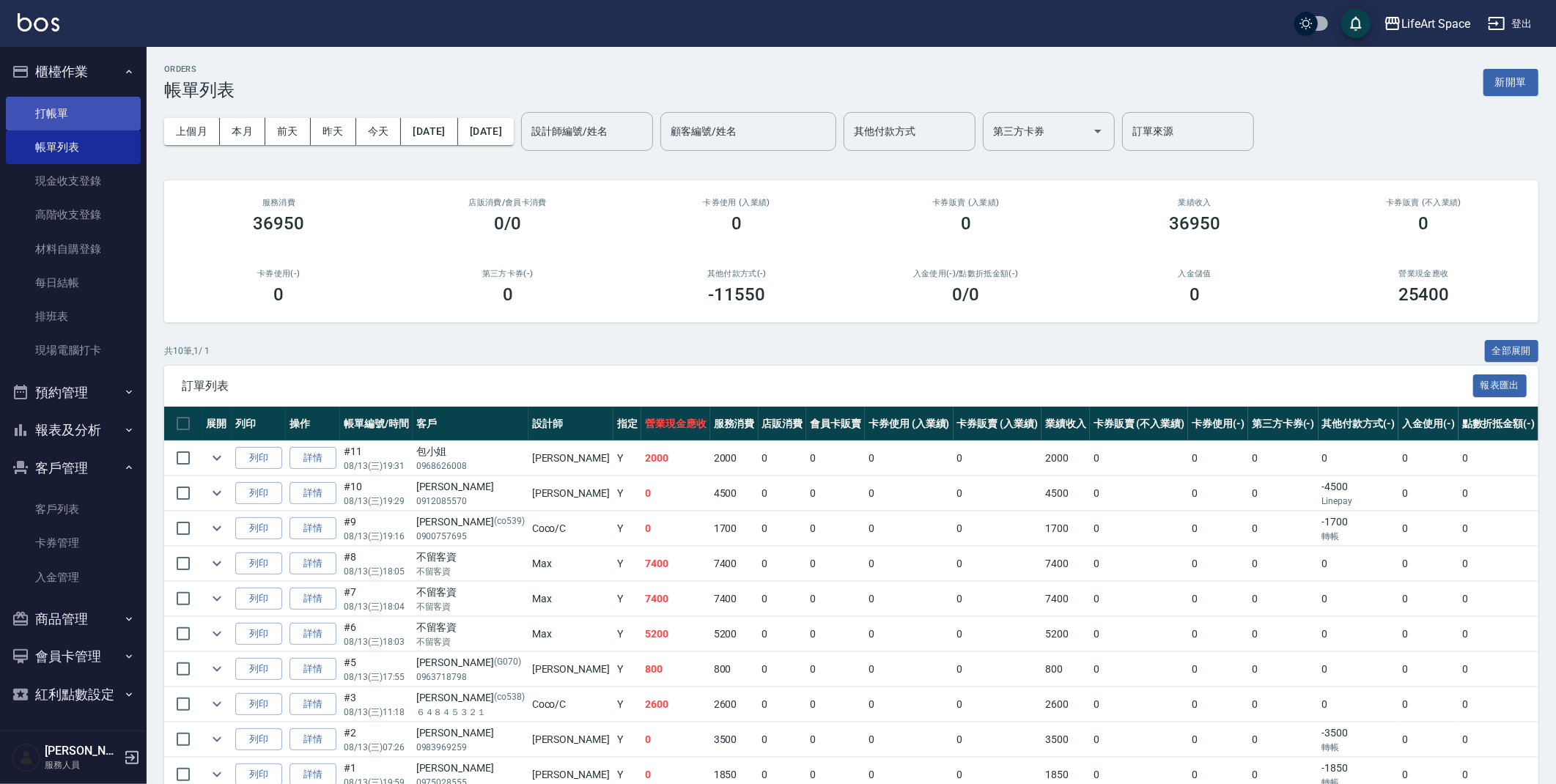
click at [50, 120] on link "打帳單" at bounding box center [73, 113] width 135 height 33
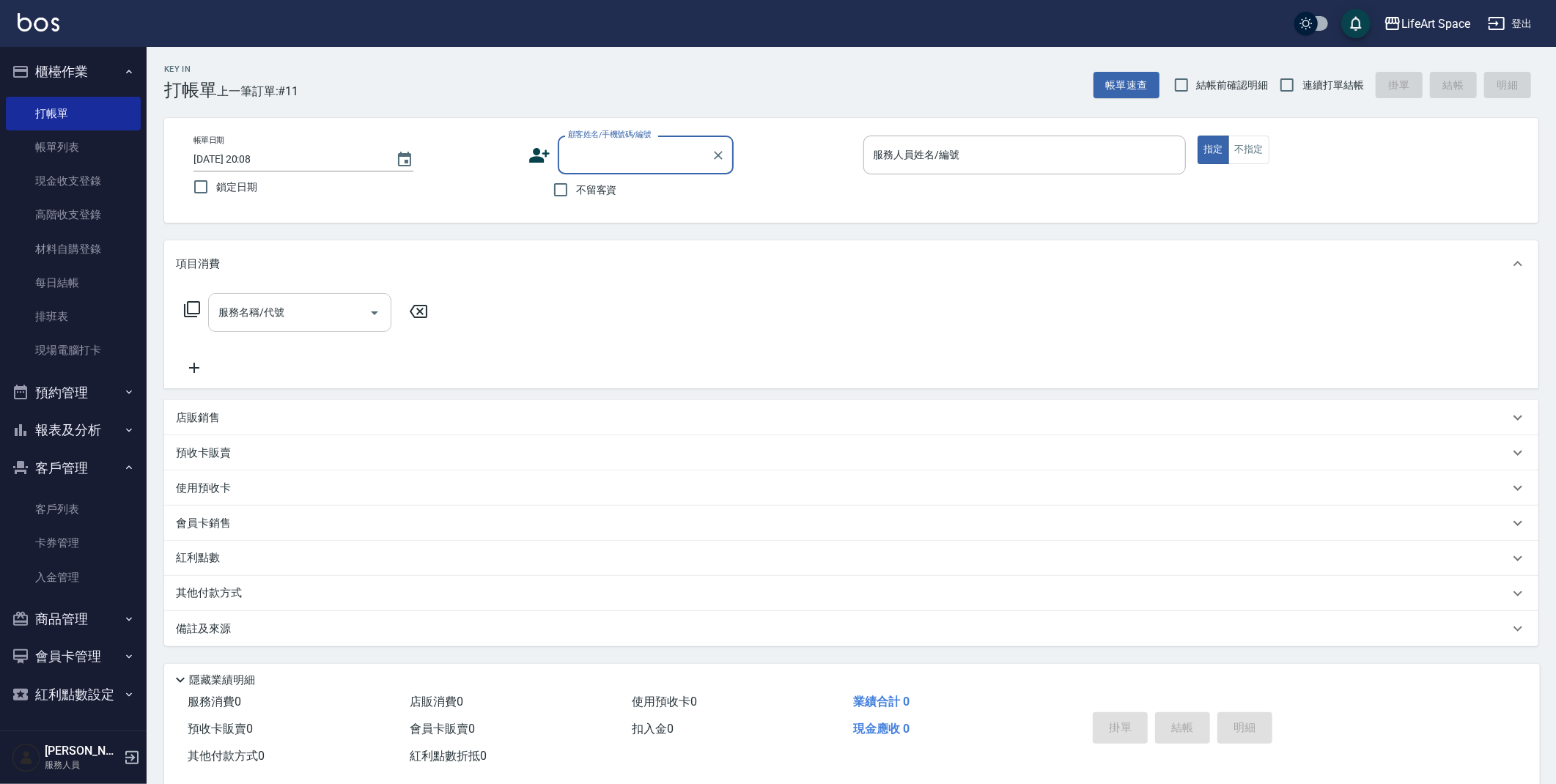
click at [335, 293] on div "服務名稱/代號" at bounding box center [300, 312] width 183 height 39
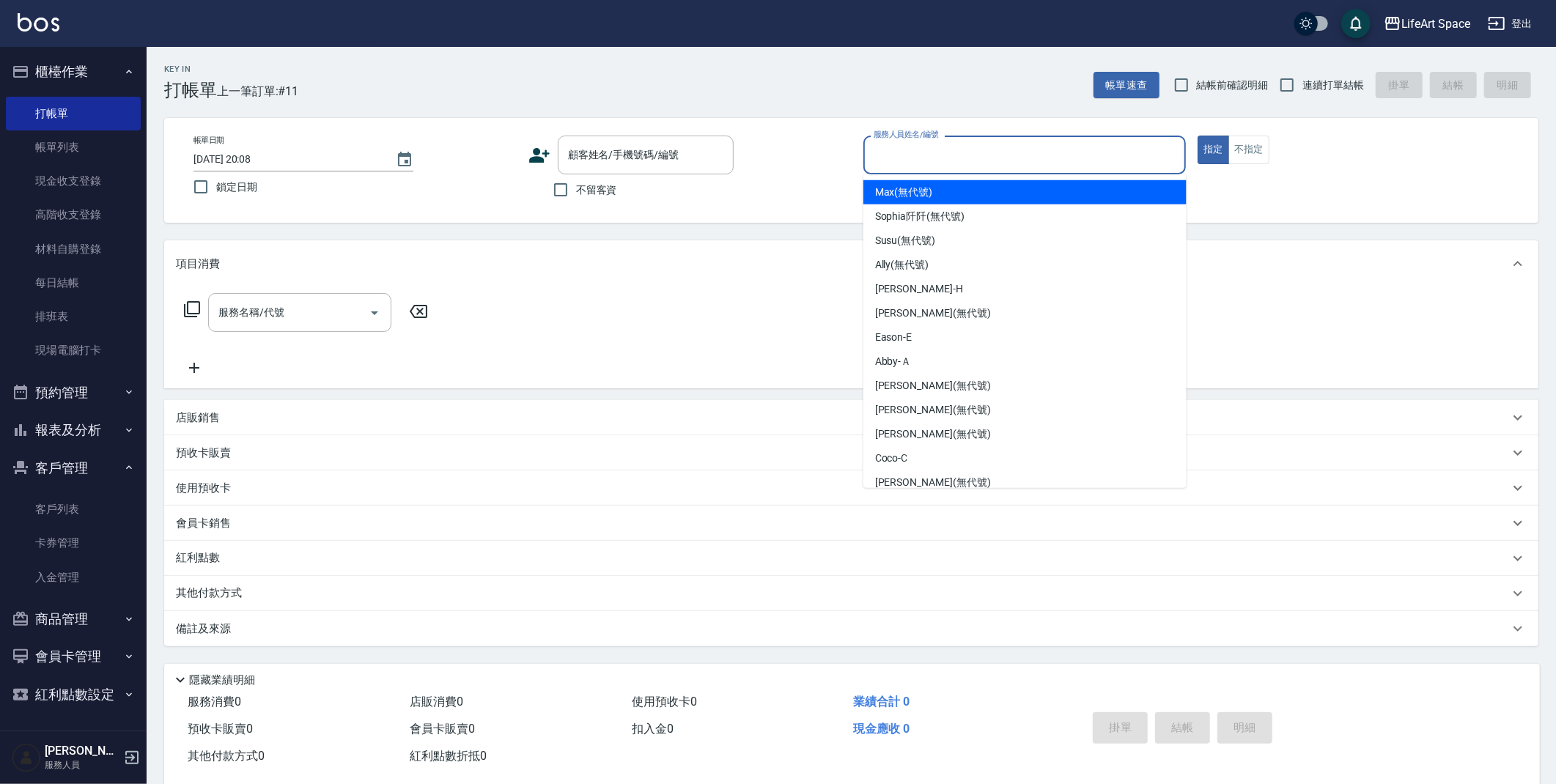
click at [955, 160] on div "服務人員姓名/編號 服務人員姓名/編號" at bounding box center [1025, 155] width 323 height 39
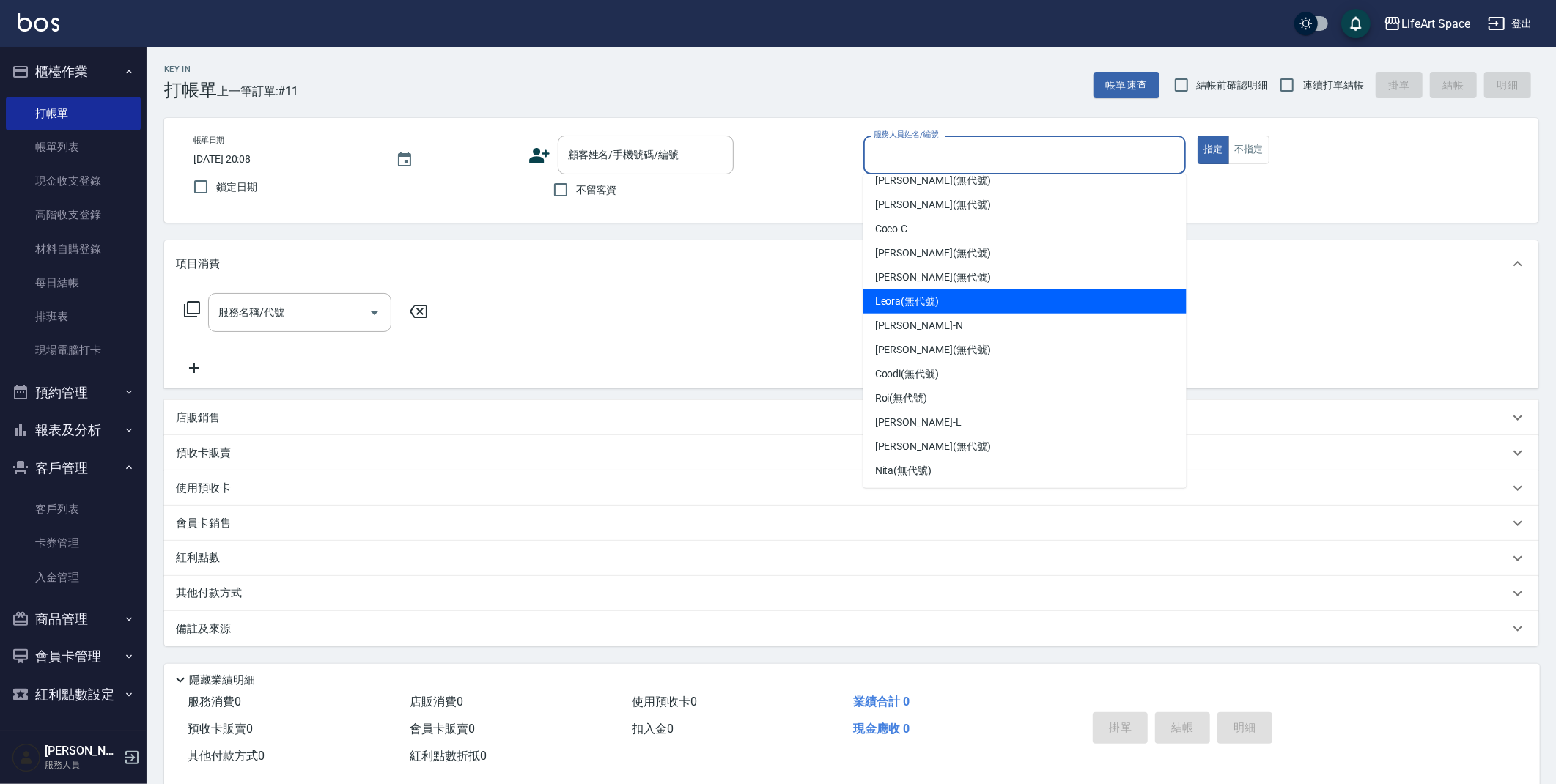
scroll to position [26, 0]
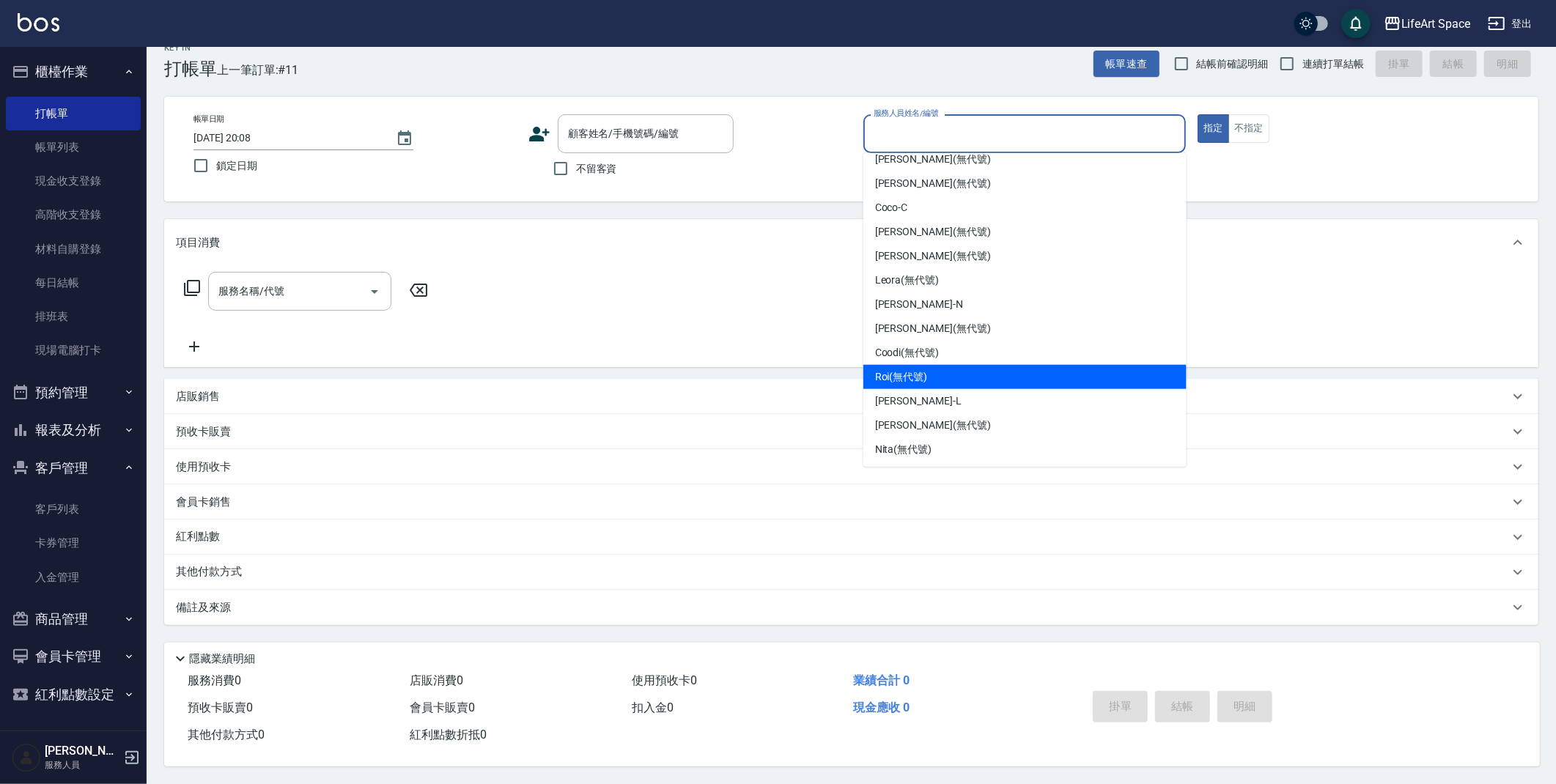
click at [908, 369] on span "Roi (無代號)" at bounding box center [902, 377] width 52 height 15
type input "Roi(無代號)"
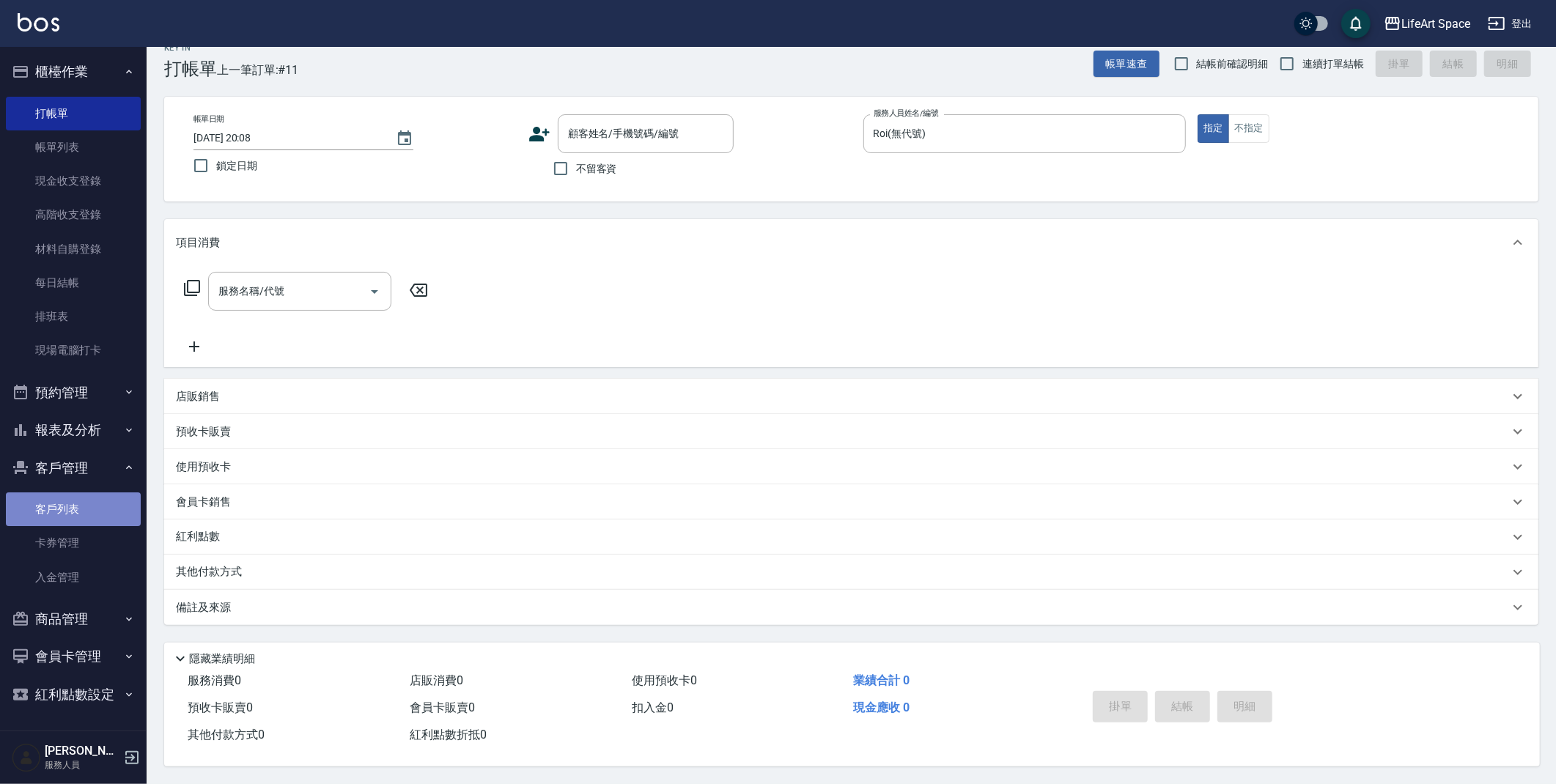
click at [73, 507] on link "客戶列表" at bounding box center [73, 508] width 135 height 33
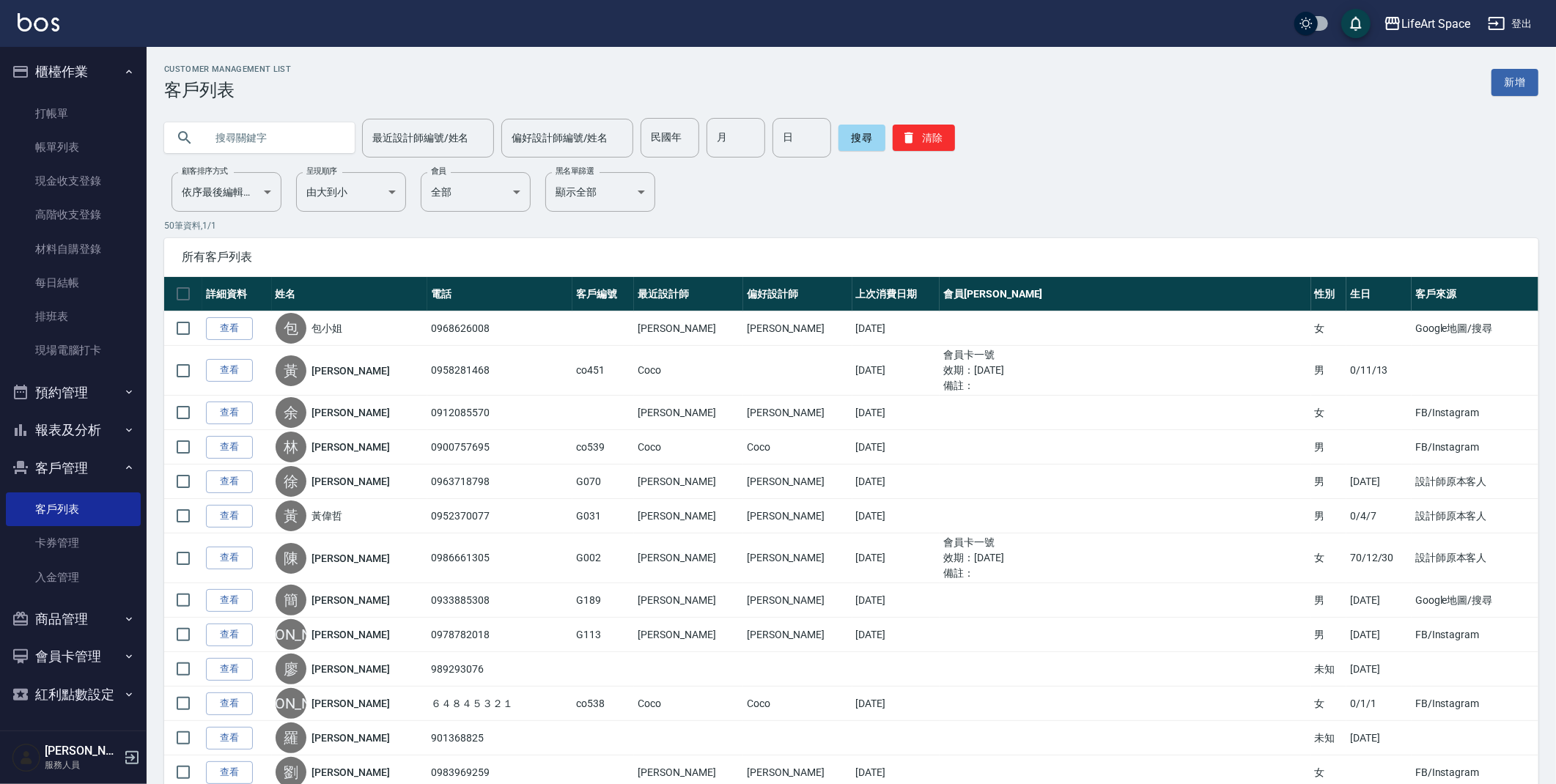
click at [278, 143] on input "text" at bounding box center [274, 137] width 137 height 39
type input "co001"
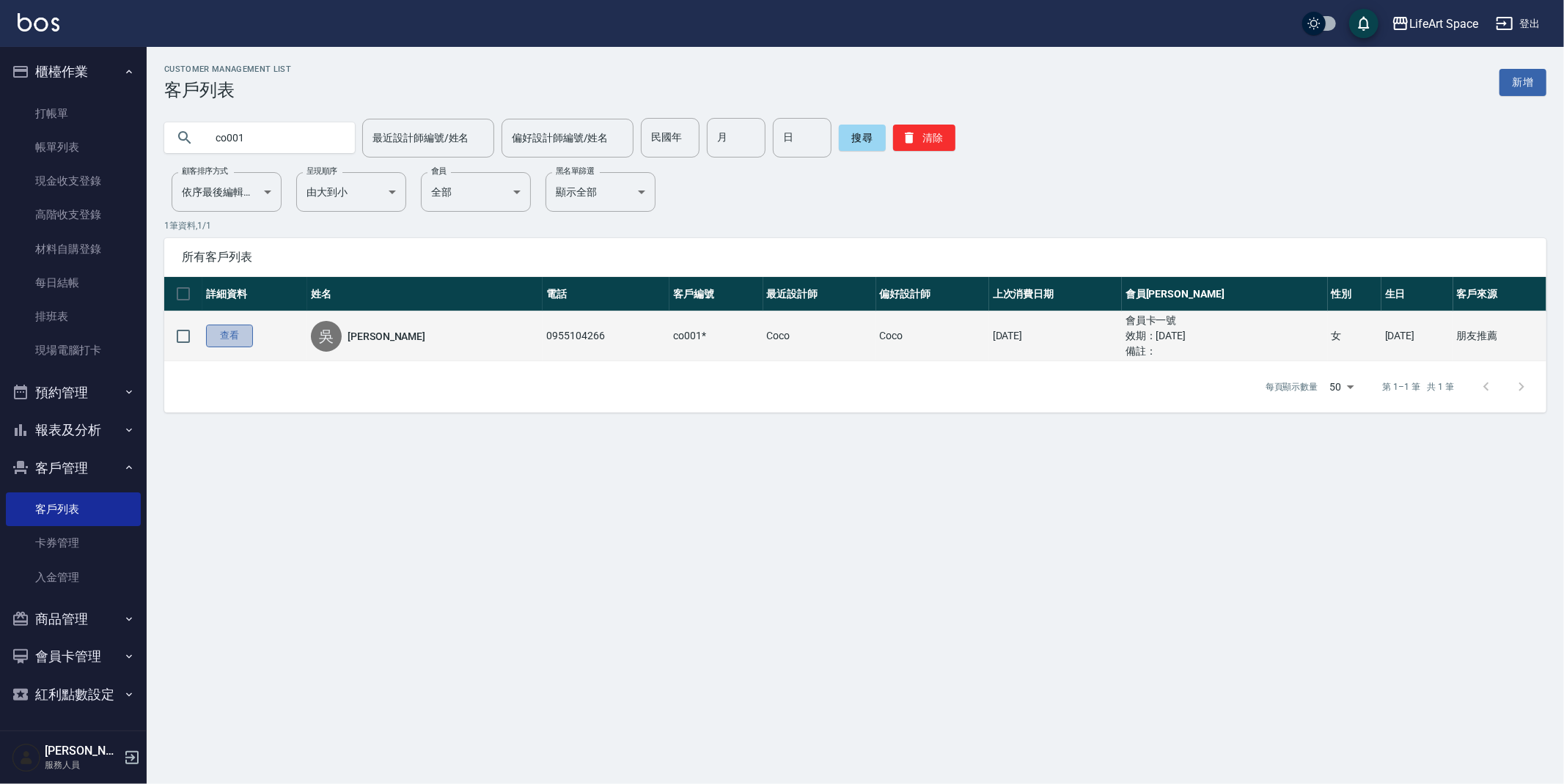
click at [233, 338] on link "查看" at bounding box center [229, 336] width 47 height 23
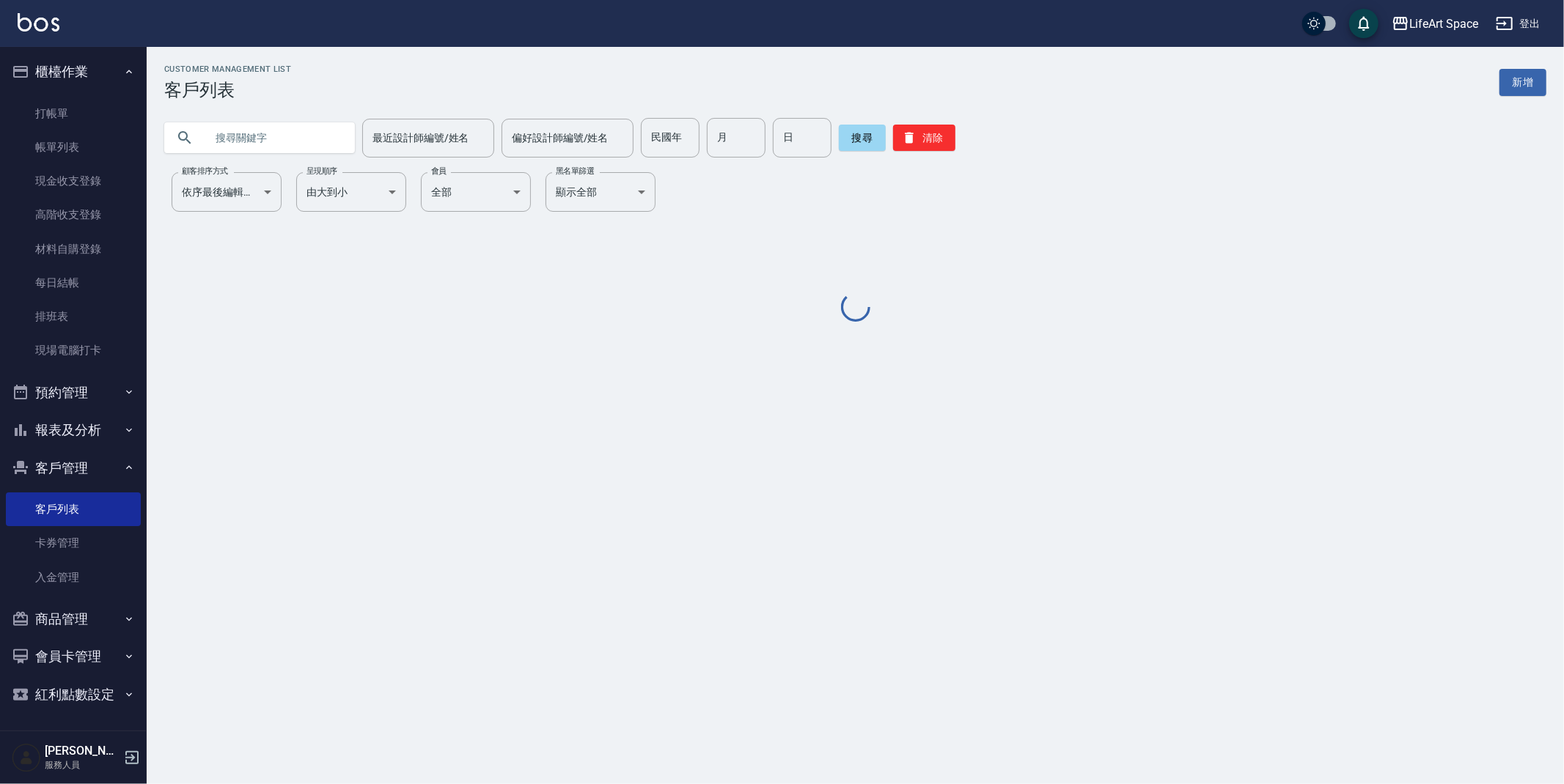
click at [245, 151] on input "text" at bounding box center [274, 137] width 137 height 39
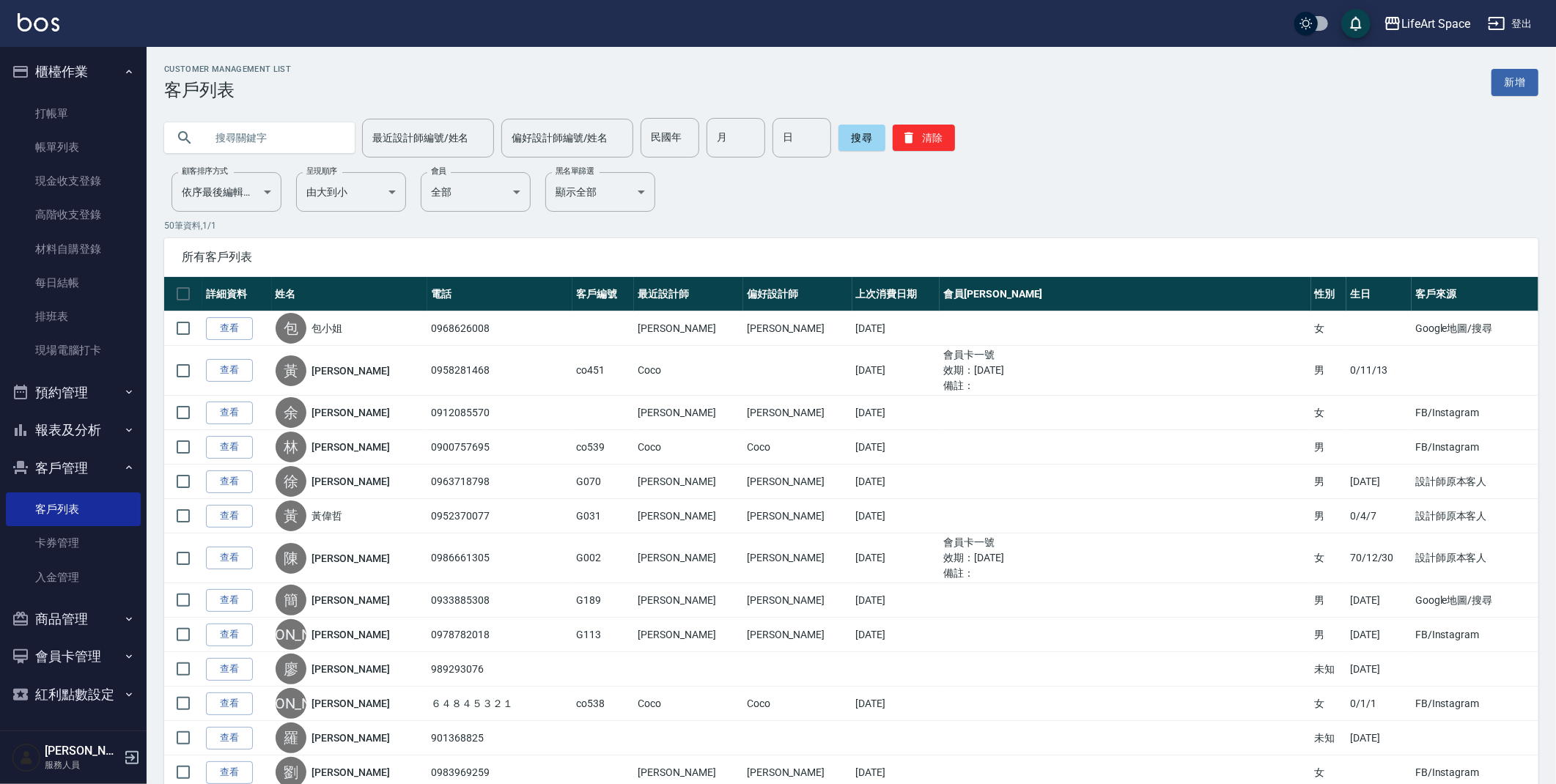
click at [243, 142] on input "text" at bounding box center [274, 137] width 137 height 39
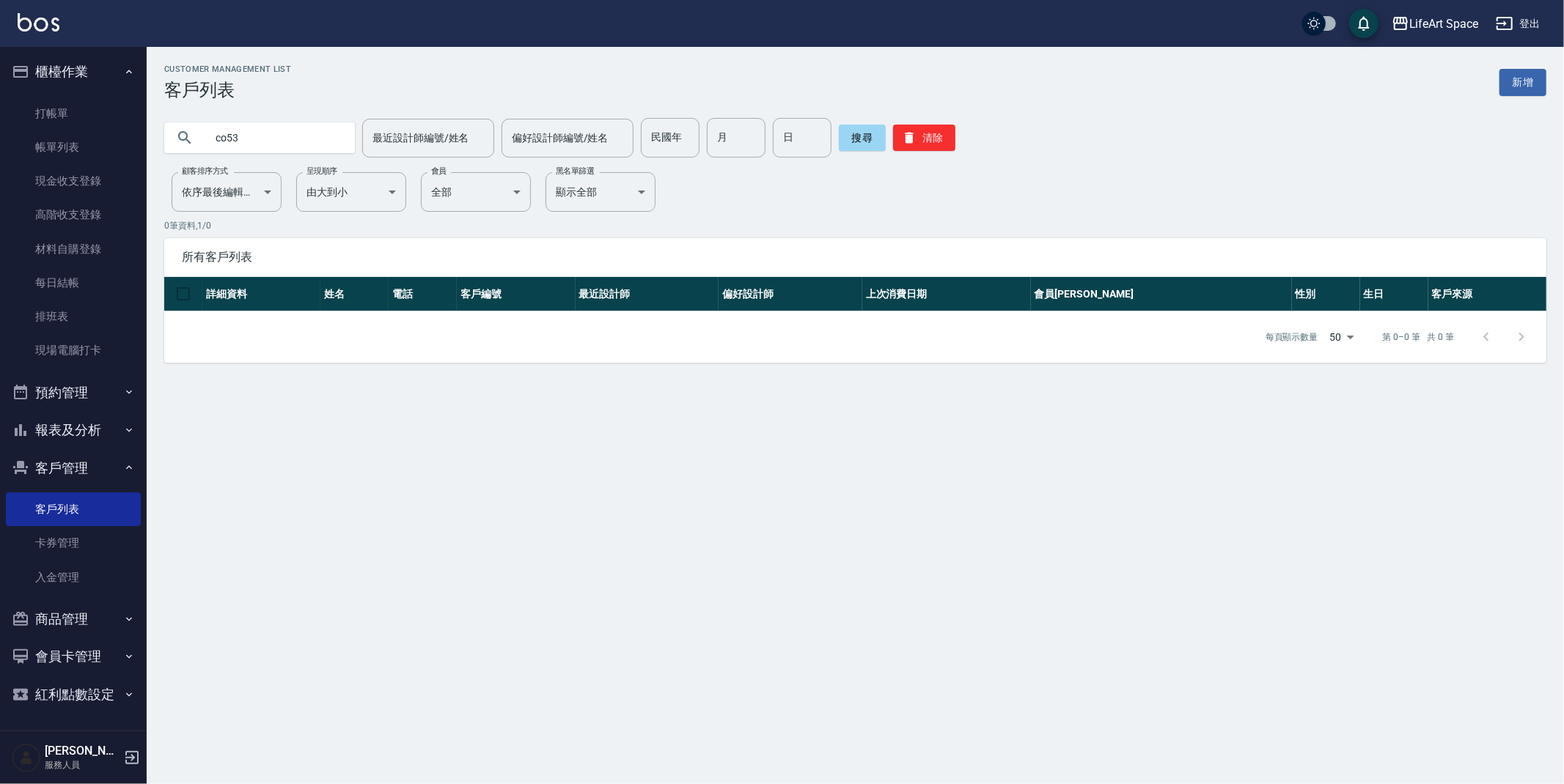
type input "co53"
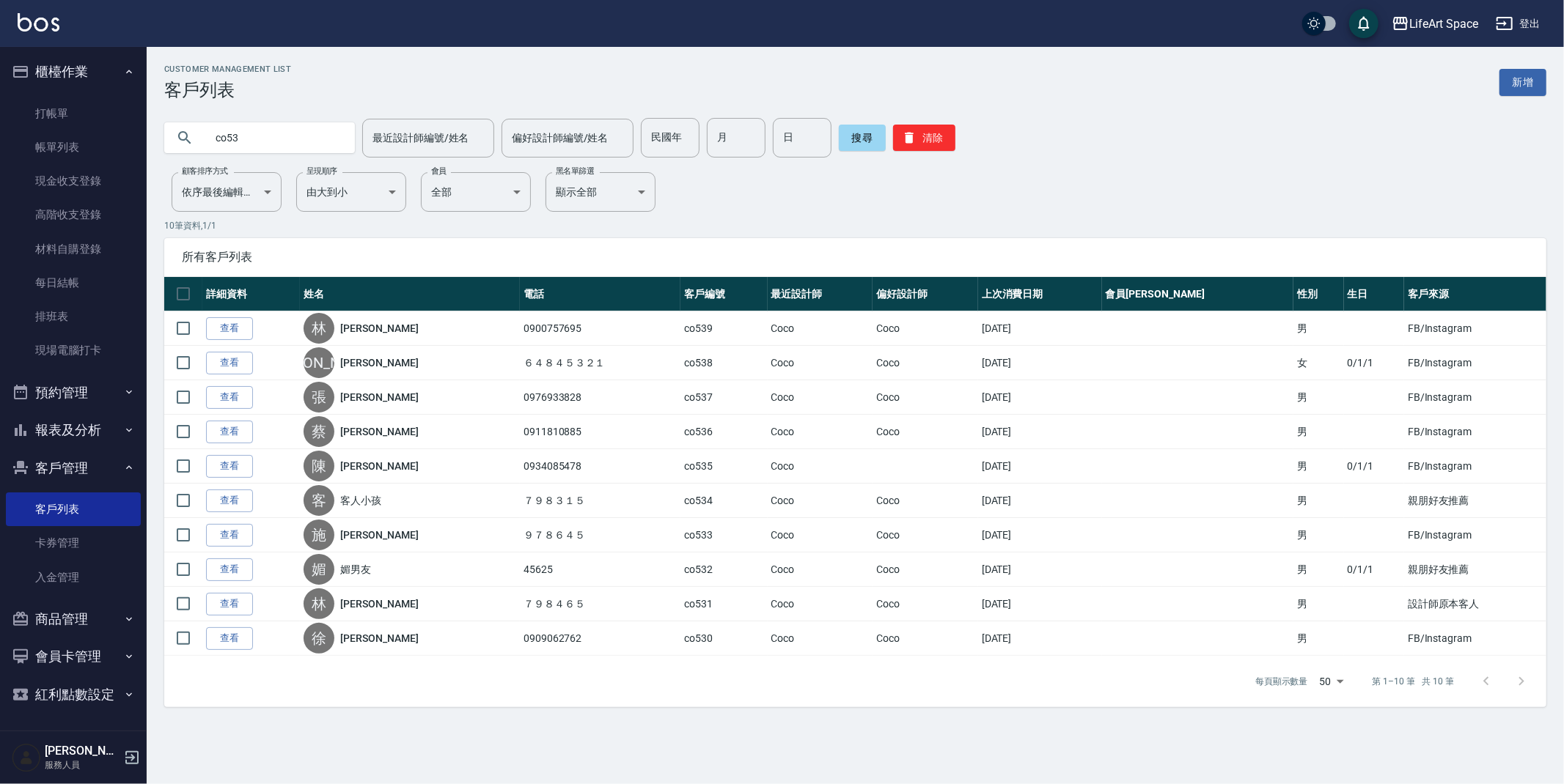
drag, startPoint x: 277, startPoint y: 142, endPoint x: 197, endPoint y: 128, distance: 81.2
click at [197, 128] on div "co53" at bounding box center [260, 137] width 191 height 31
click at [1524, 89] on link "新增" at bounding box center [1522, 82] width 47 height 27
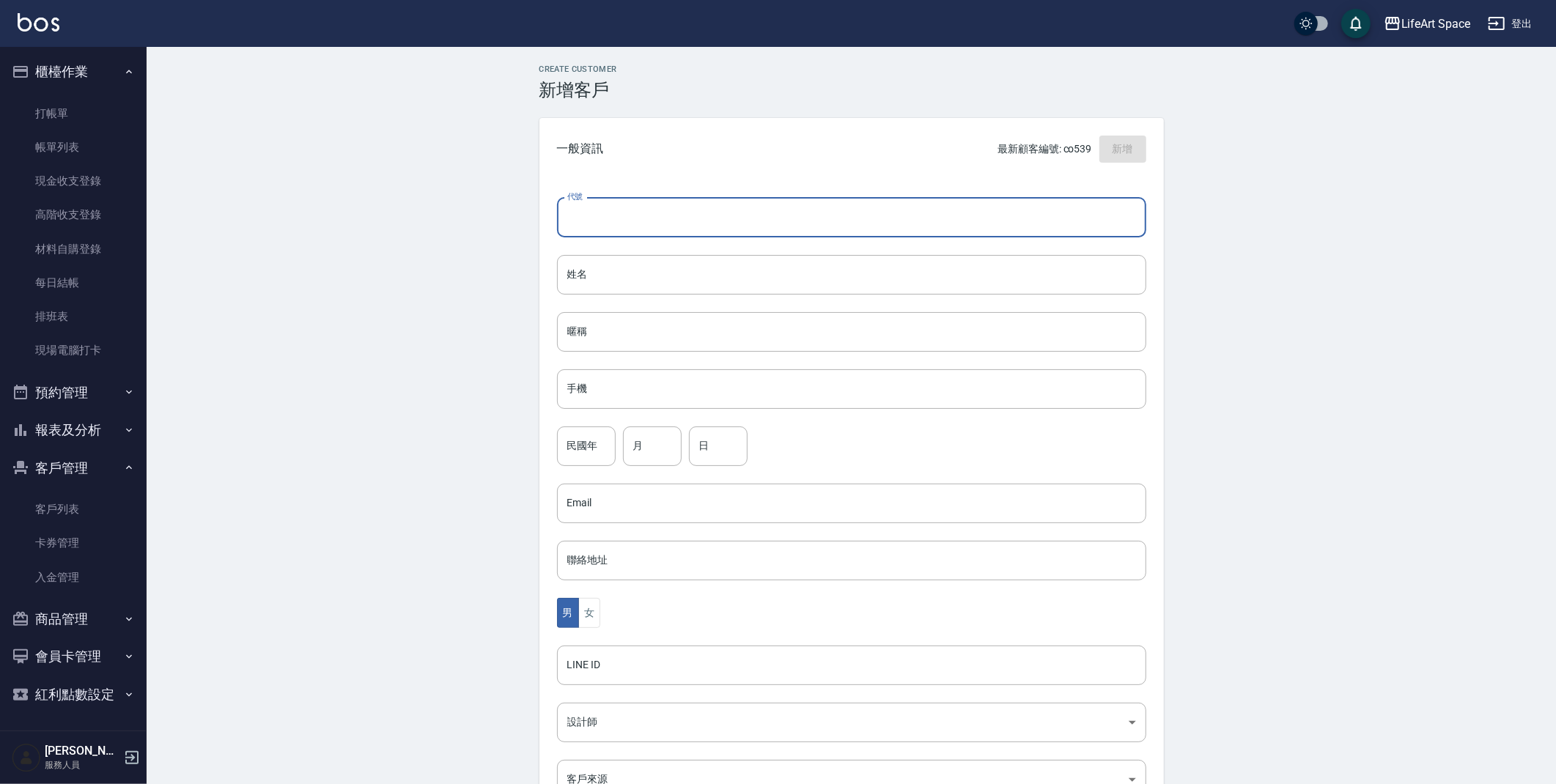
click at [696, 211] on input "代號" at bounding box center [852, 217] width 590 height 39
click at [593, 280] on input "姓名" at bounding box center [852, 274] width 590 height 39
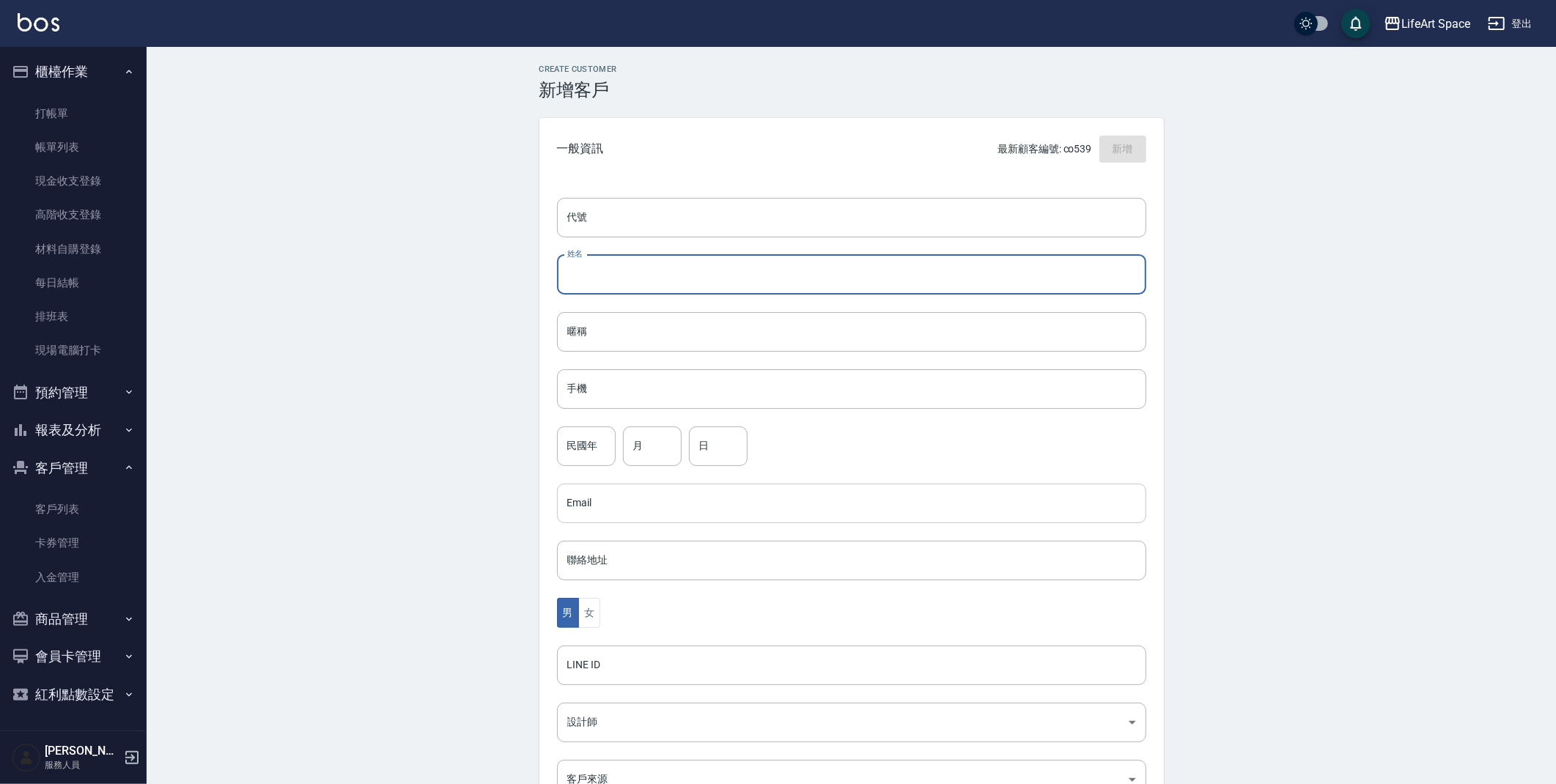
drag, startPoint x: 604, startPoint y: 378, endPoint x: 601, endPoint y: 495, distance: 117.0
click at [604, 378] on input "手機" at bounding box center [852, 388] width 590 height 39
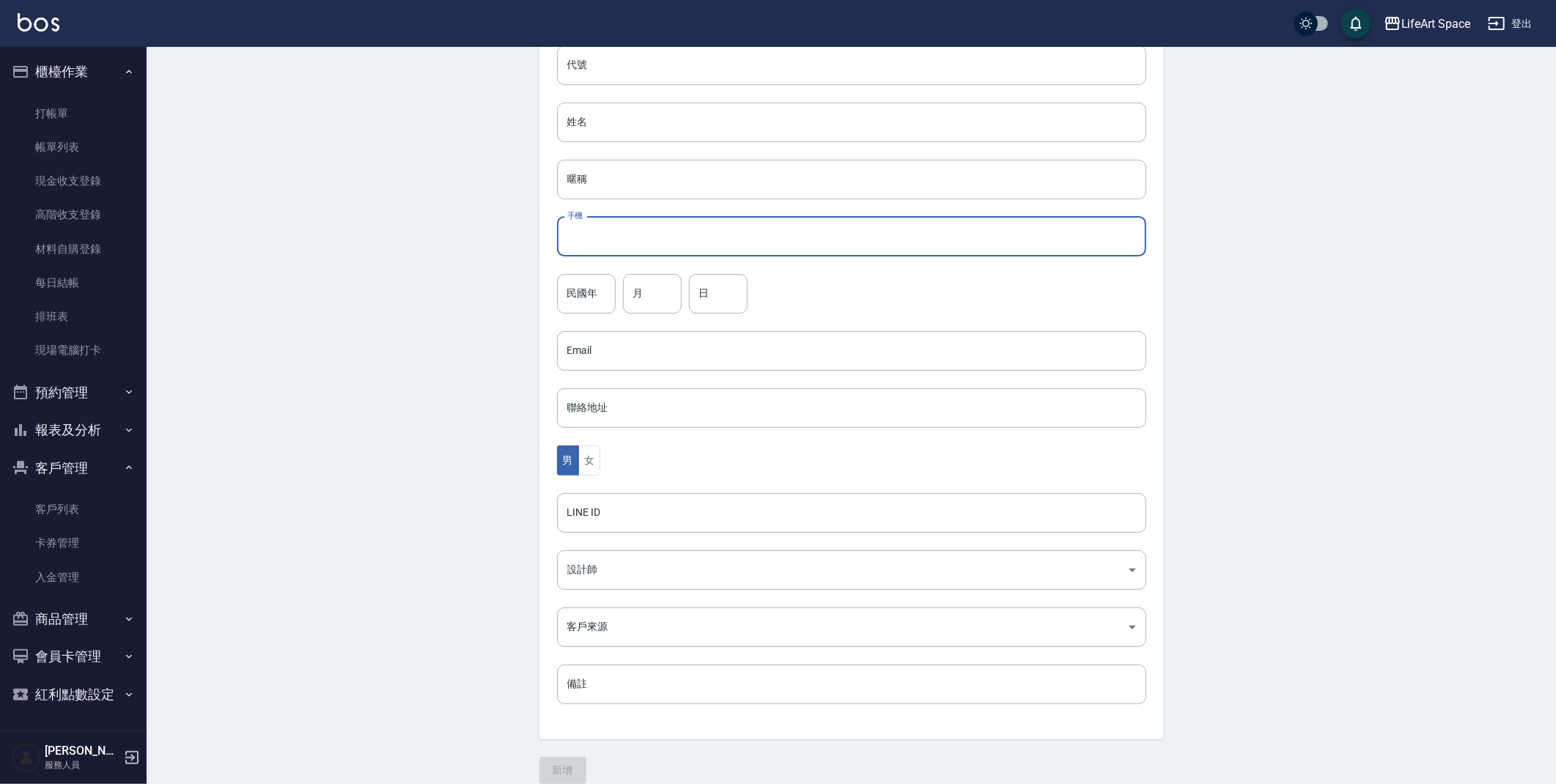
scroll to position [170, 0]
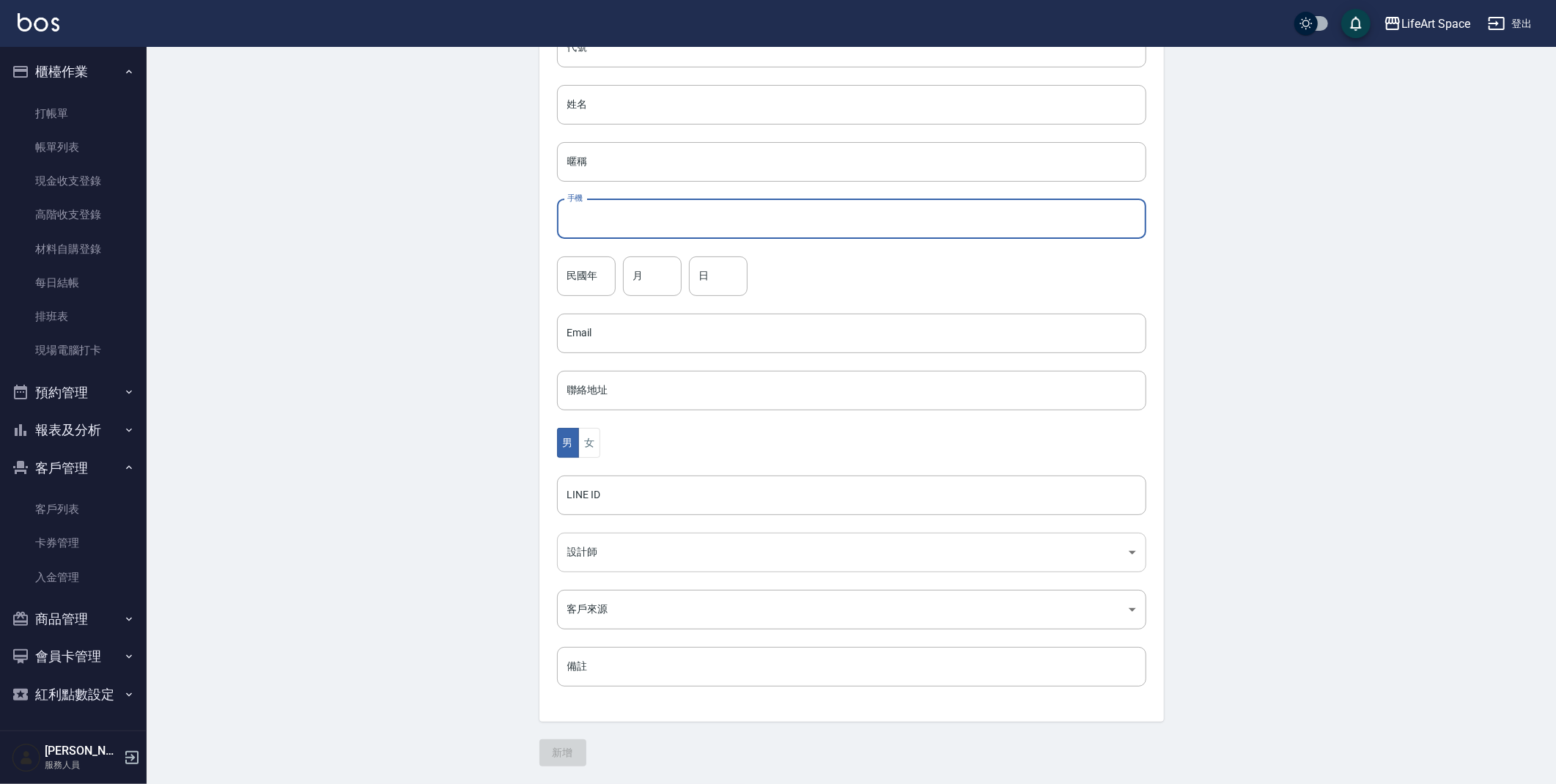
click at [627, 571] on body "LifeArt Space 登出 櫃檯作業 打帳單 帳單列表 現金收支登錄 高階收支登錄 材料自購登錄 每日結帳 排班表 現場電腦打卡 預約管理 預約管理 單…" at bounding box center [778, 307] width 1556 height 955
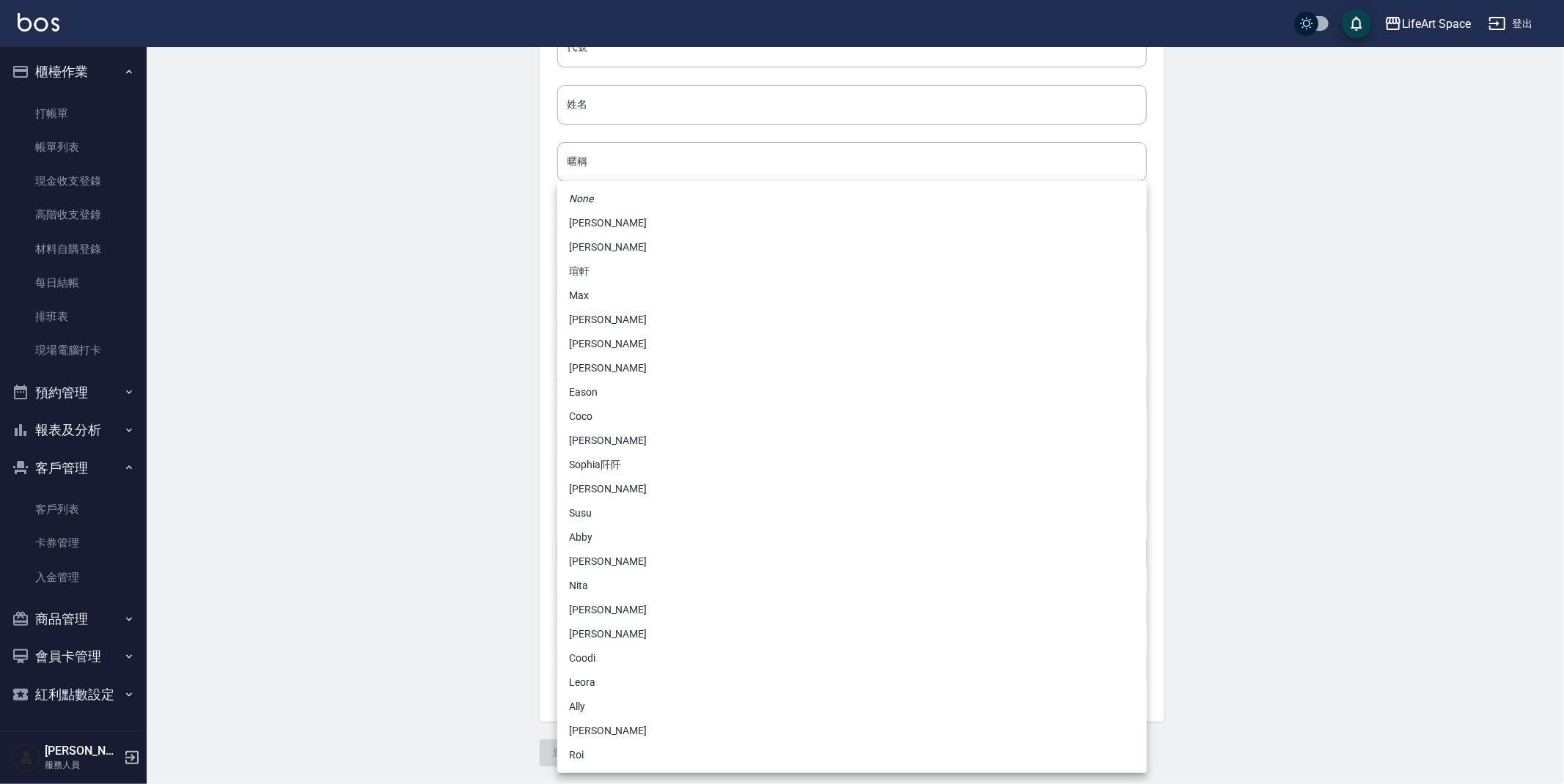
click at [464, 636] on div at bounding box center [782, 392] width 1564 height 784
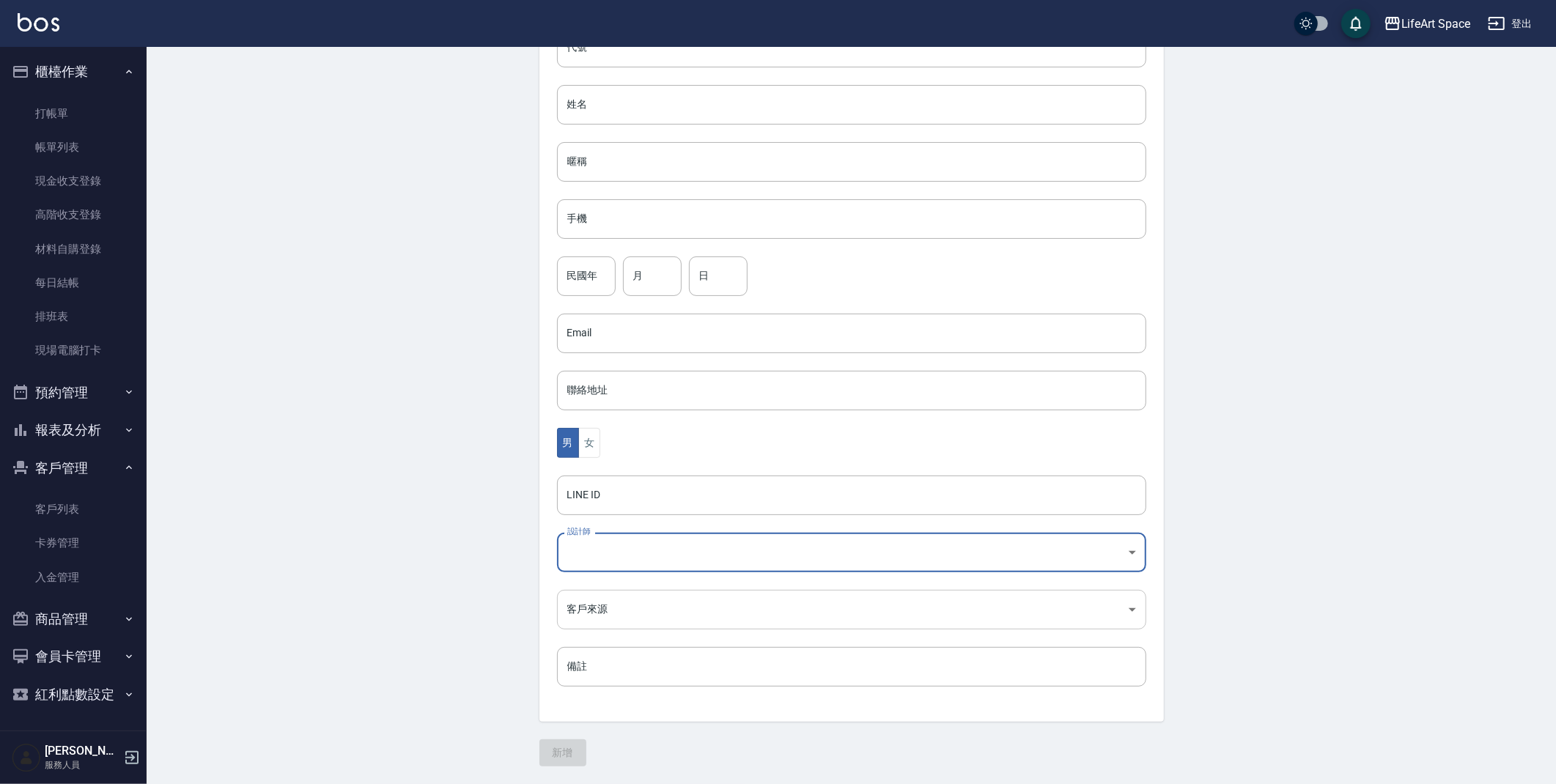
click at [610, 606] on body "LifeArt Space 登出 櫃檯作業 打帳單 帳單列表 現金收支登錄 高階收支登錄 材料自購登錄 每日結帳 排班表 現場電腦打卡 預約管理 預約管理 單…" at bounding box center [778, 307] width 1556 height 955
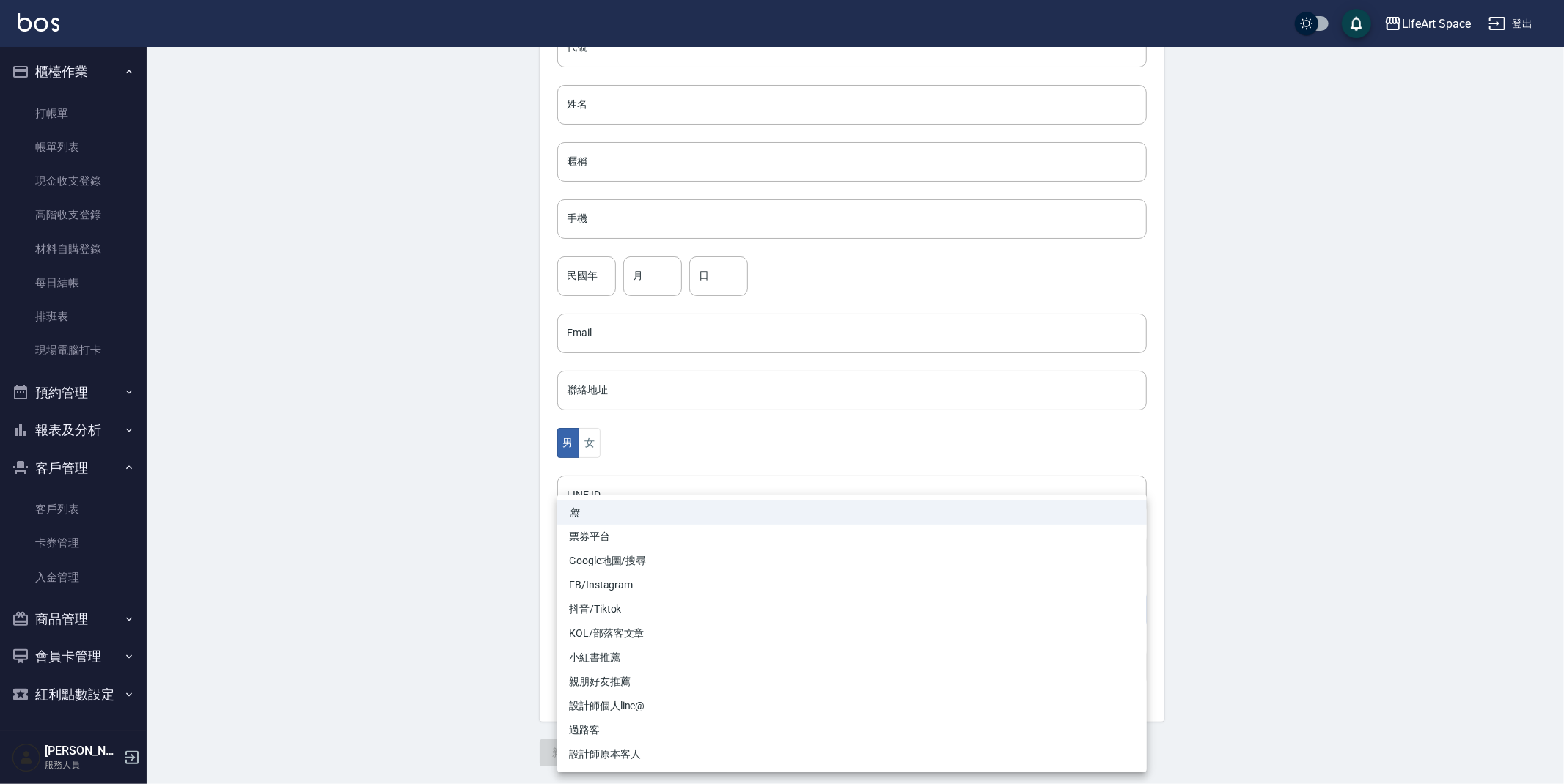
click at [394, 483] on div at bounding box center [782, 392] width 1564 height 784
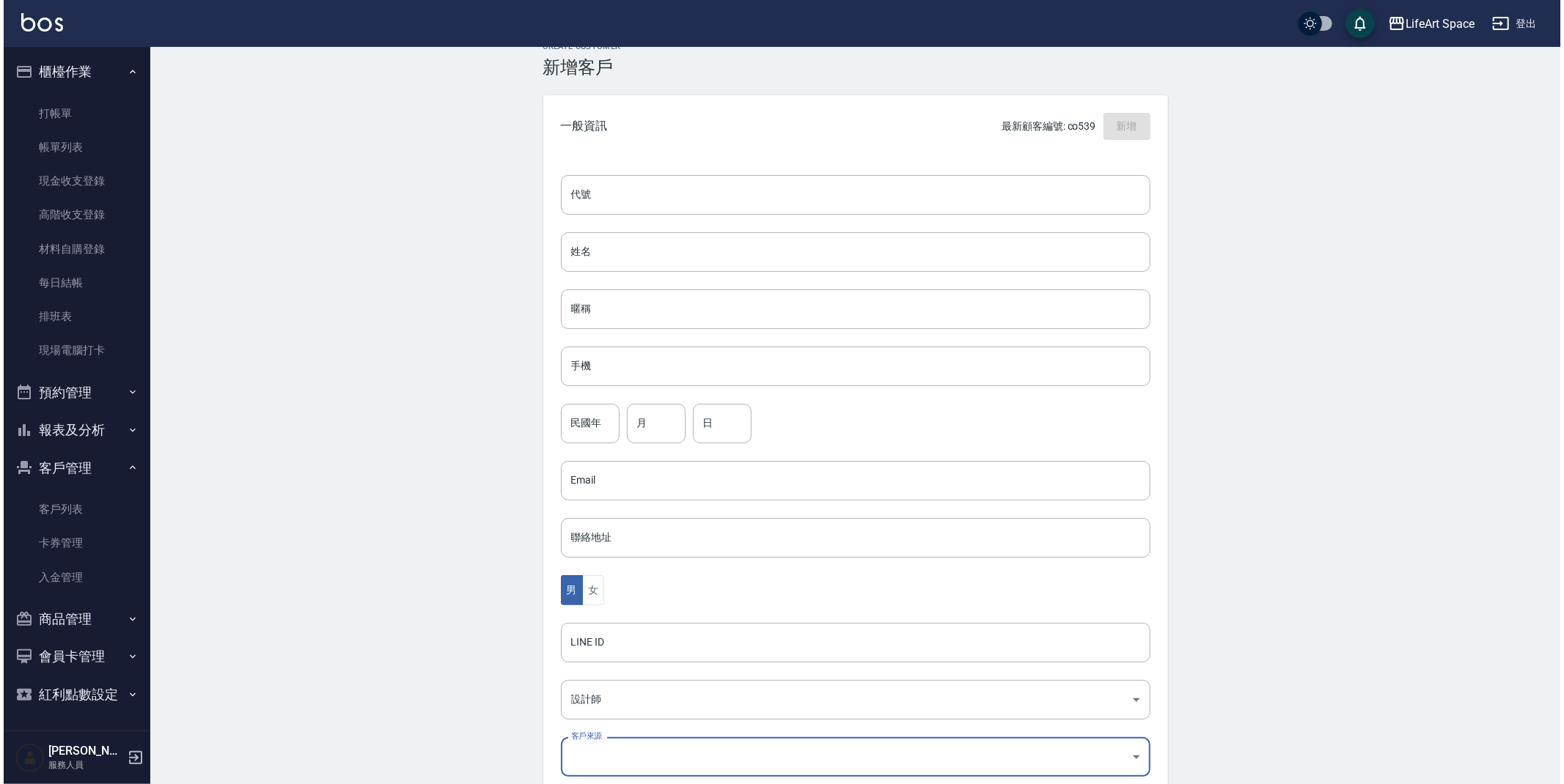
scroll to position [0, 0]
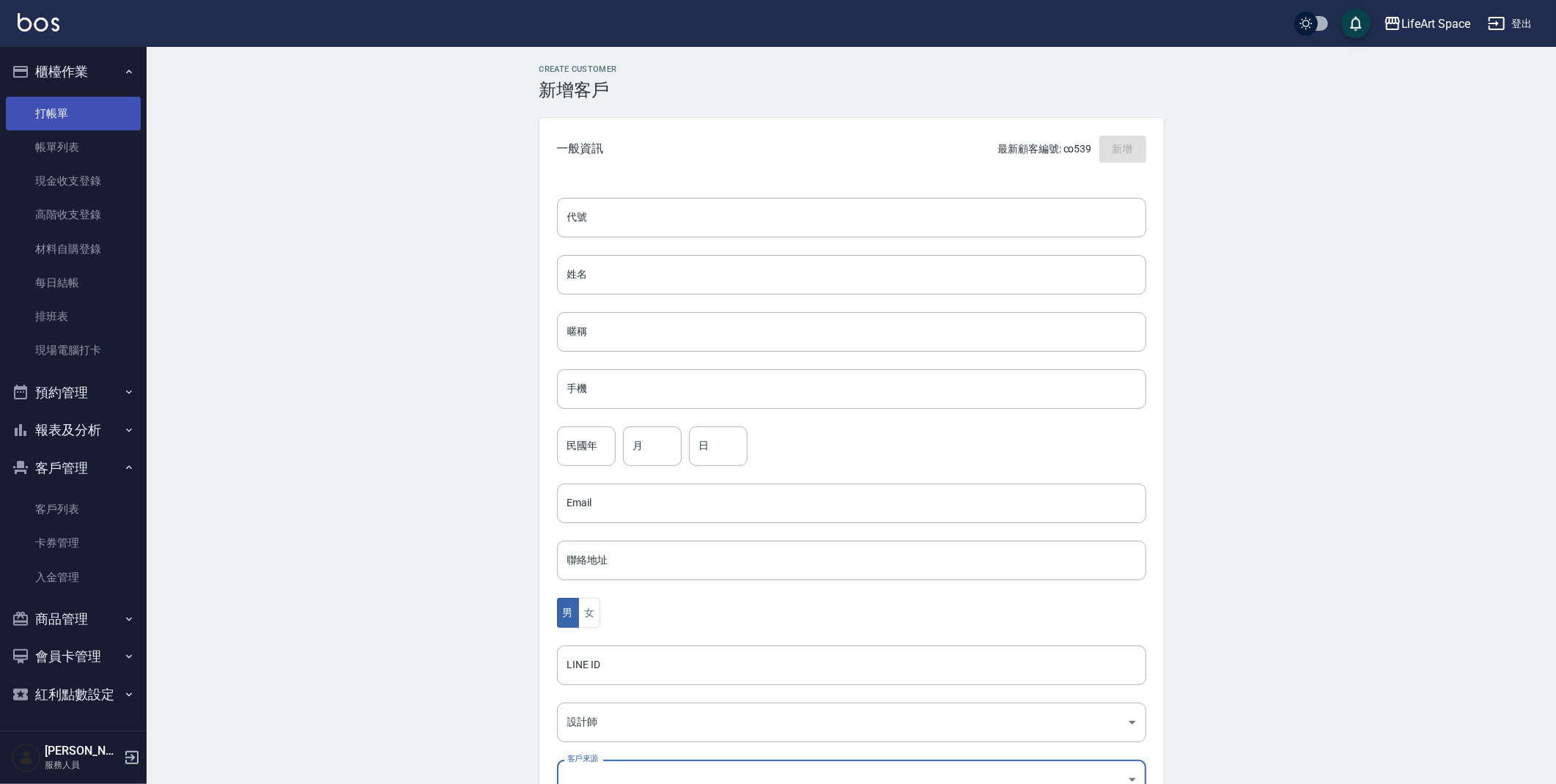
click at [39, 128] on link "打帳單" at bounding box center [73, 113] width 135 height 33
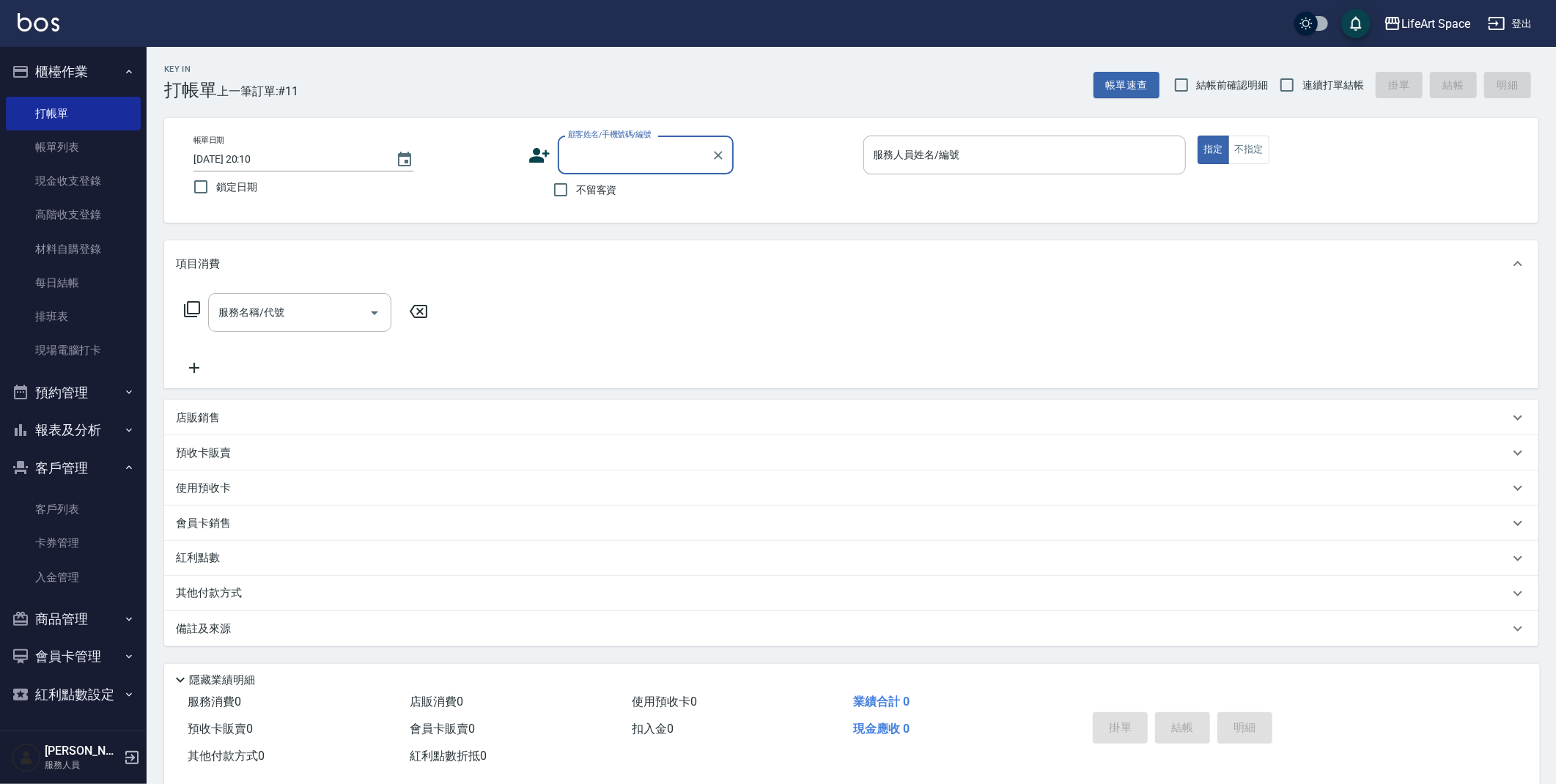
click at [659, 152] on input "顧客姓名/手機號碼/編號" at bounding box center [635, 155] width 141 height 26
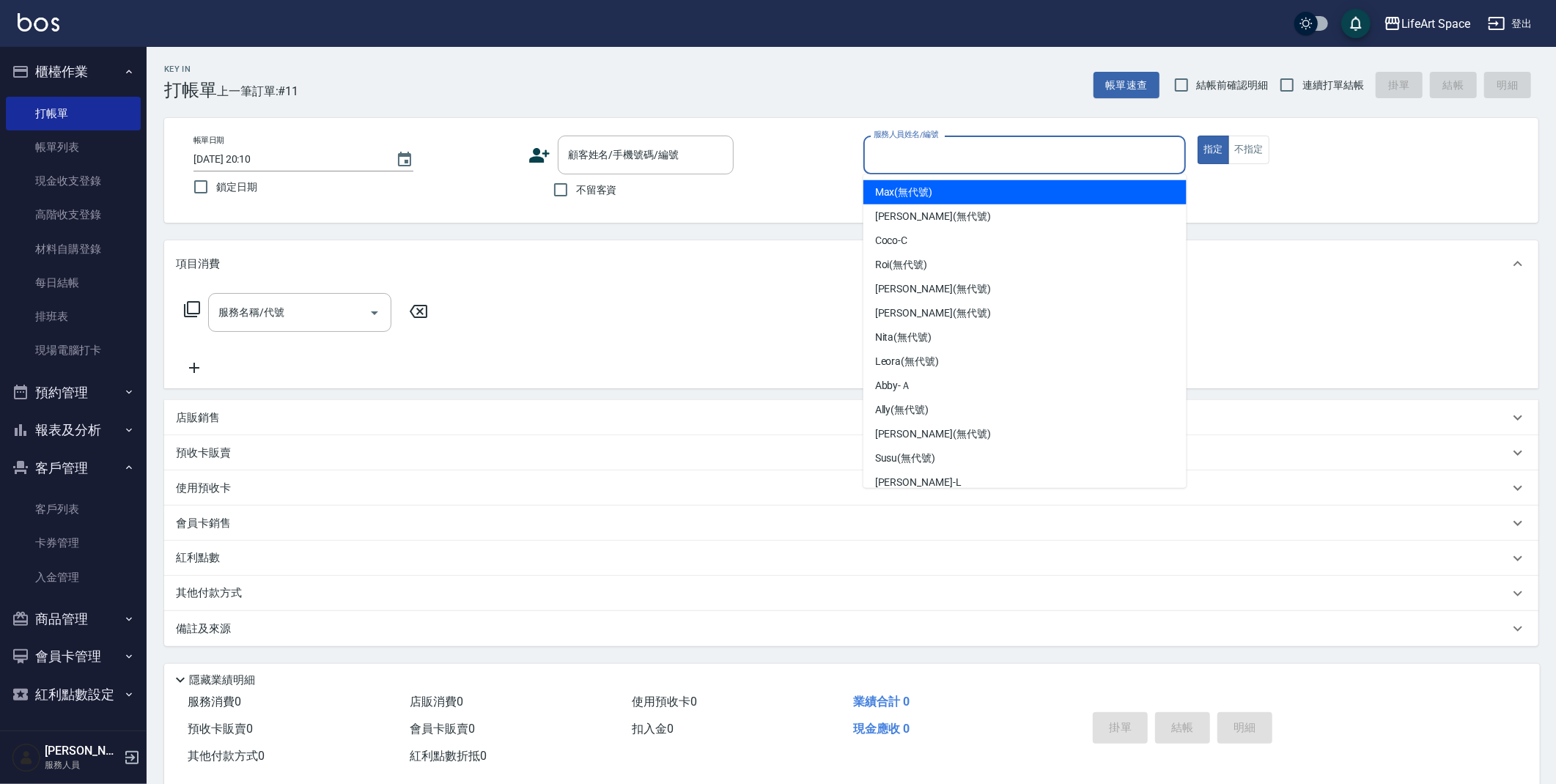
click at [967, 152] on input "服務人員姓名/編號" at bounding box center [1025, 155] width 310 height 26
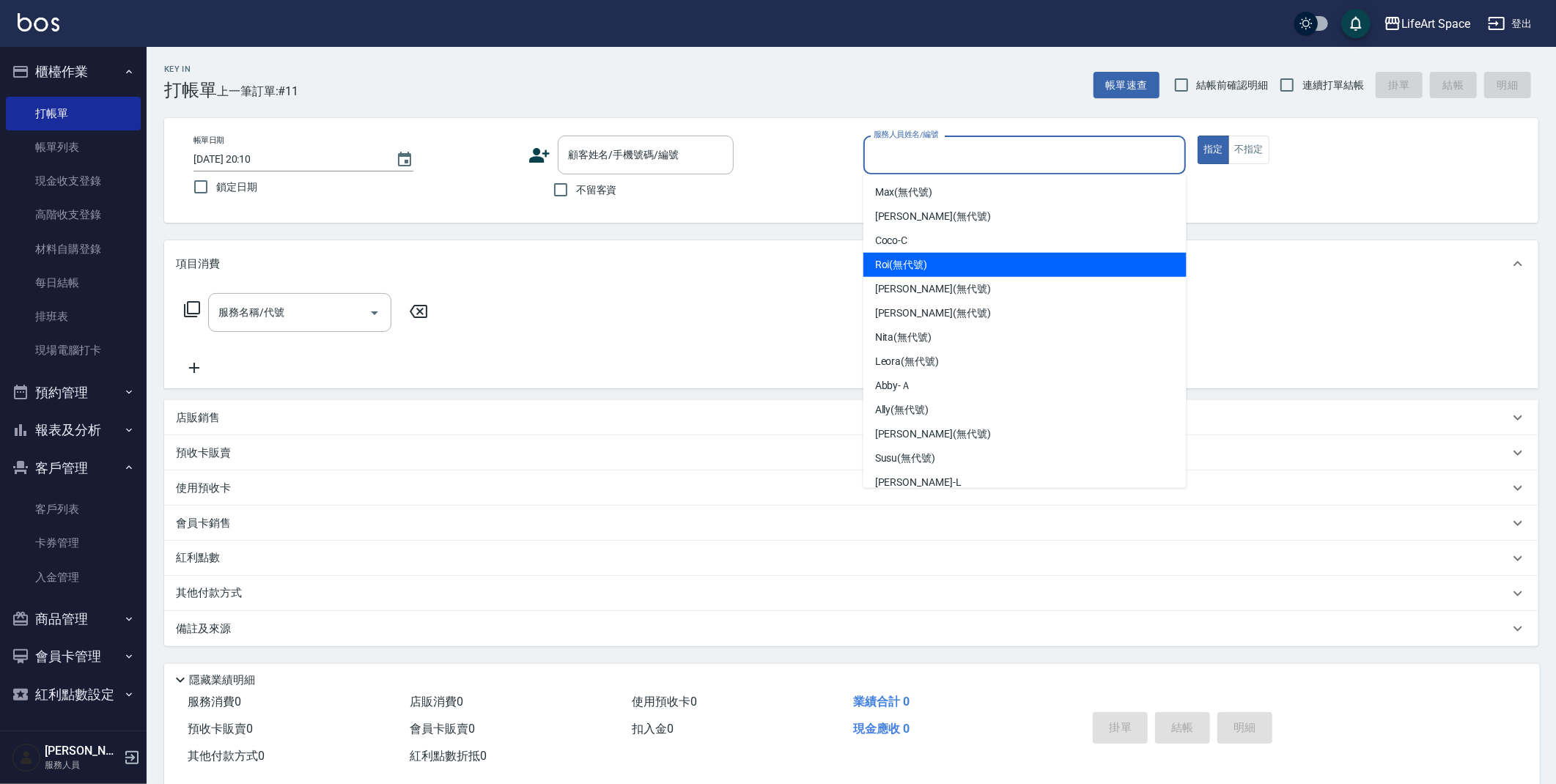
click at [965, 266] on div "Roi (無代號)" at bounding box center [1025, 264] width 323 height 24
type input "Roi(無代號)"
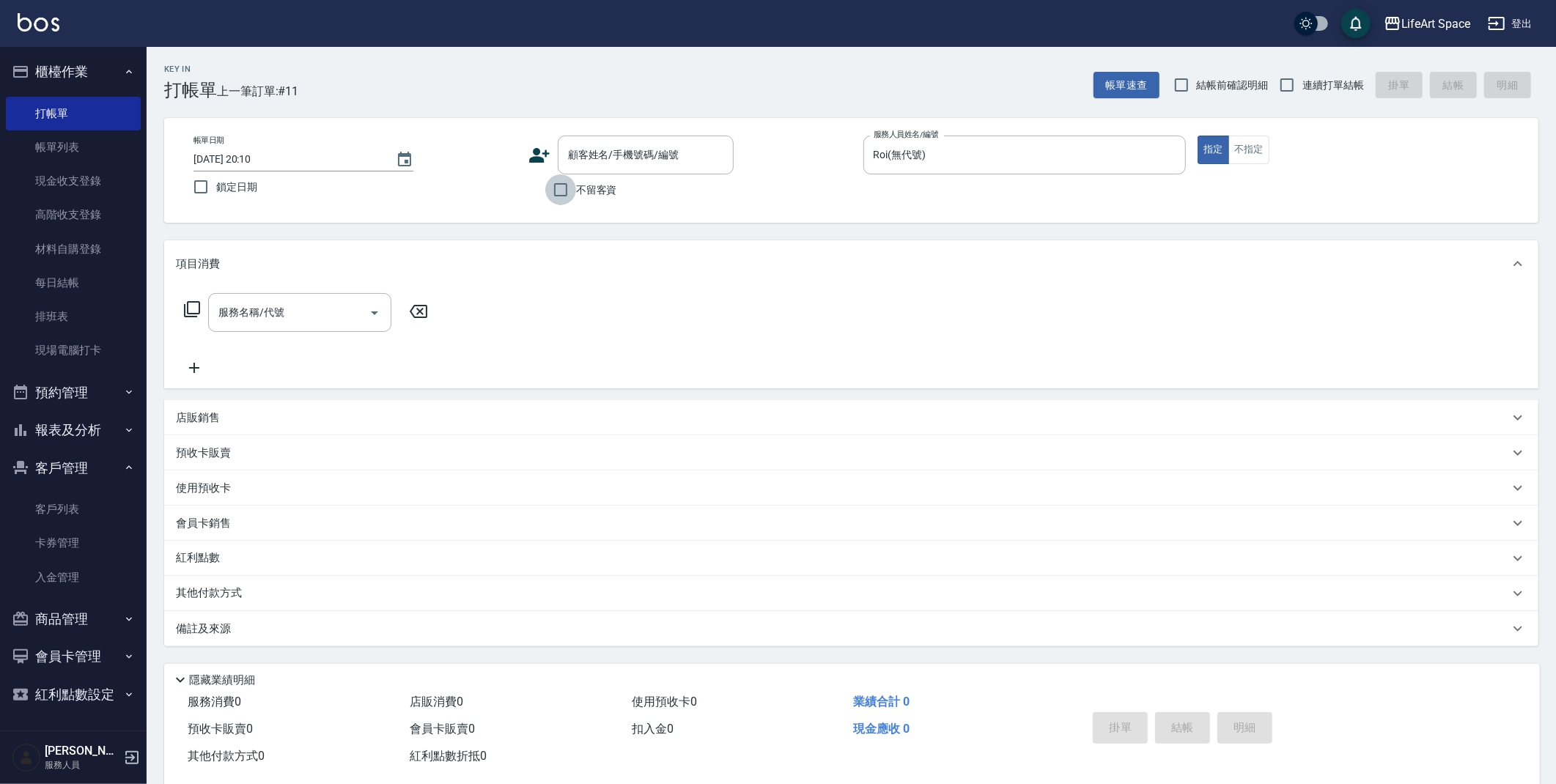
click at [570, 185] on input "不留客資" at bounding box center [561, 190] width 31 height 31
checkbox input "true"
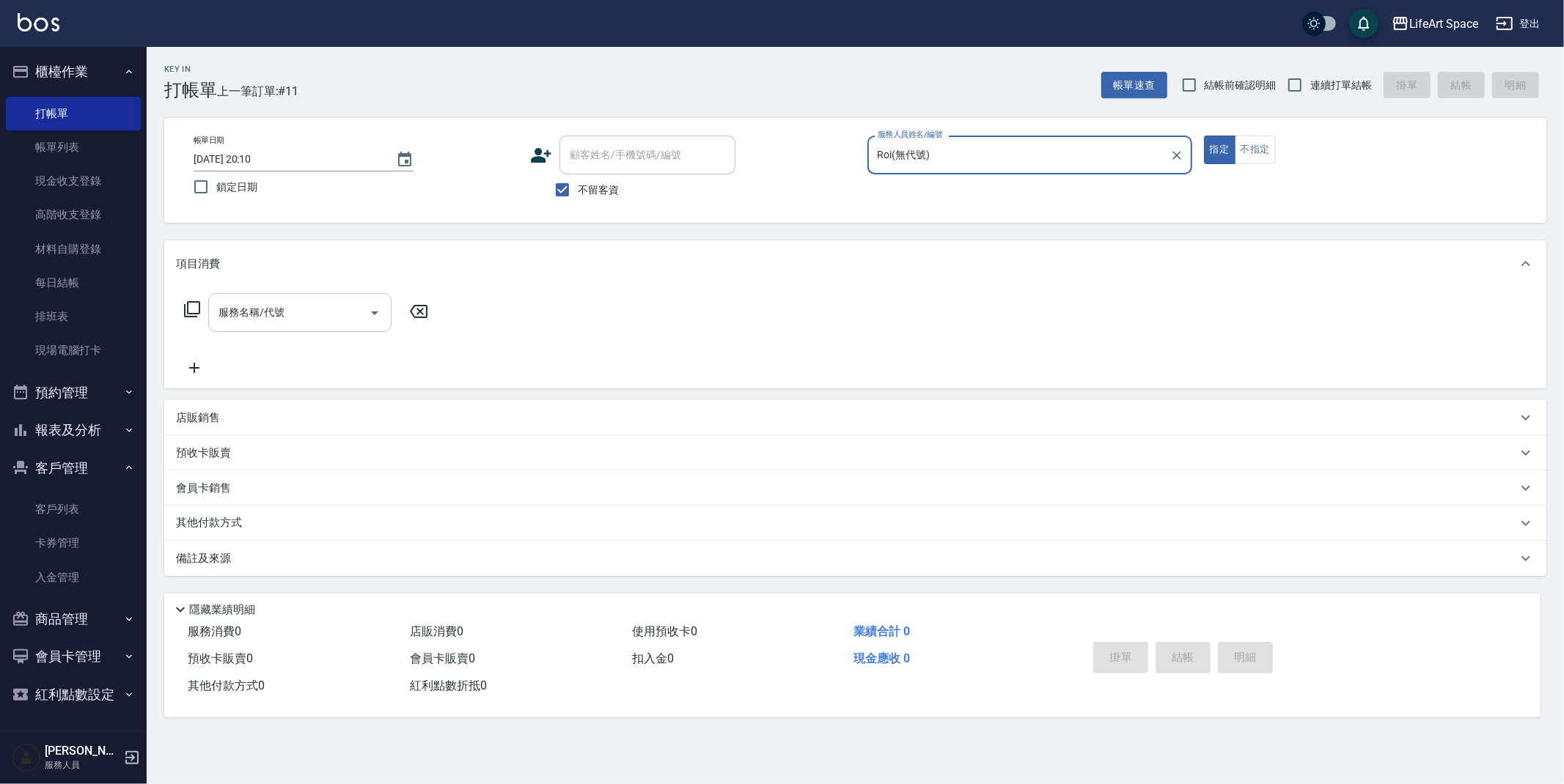
click at [297, 309] on input "服務名稱/代號" at bounding box center [288, 312] width 148 height 26
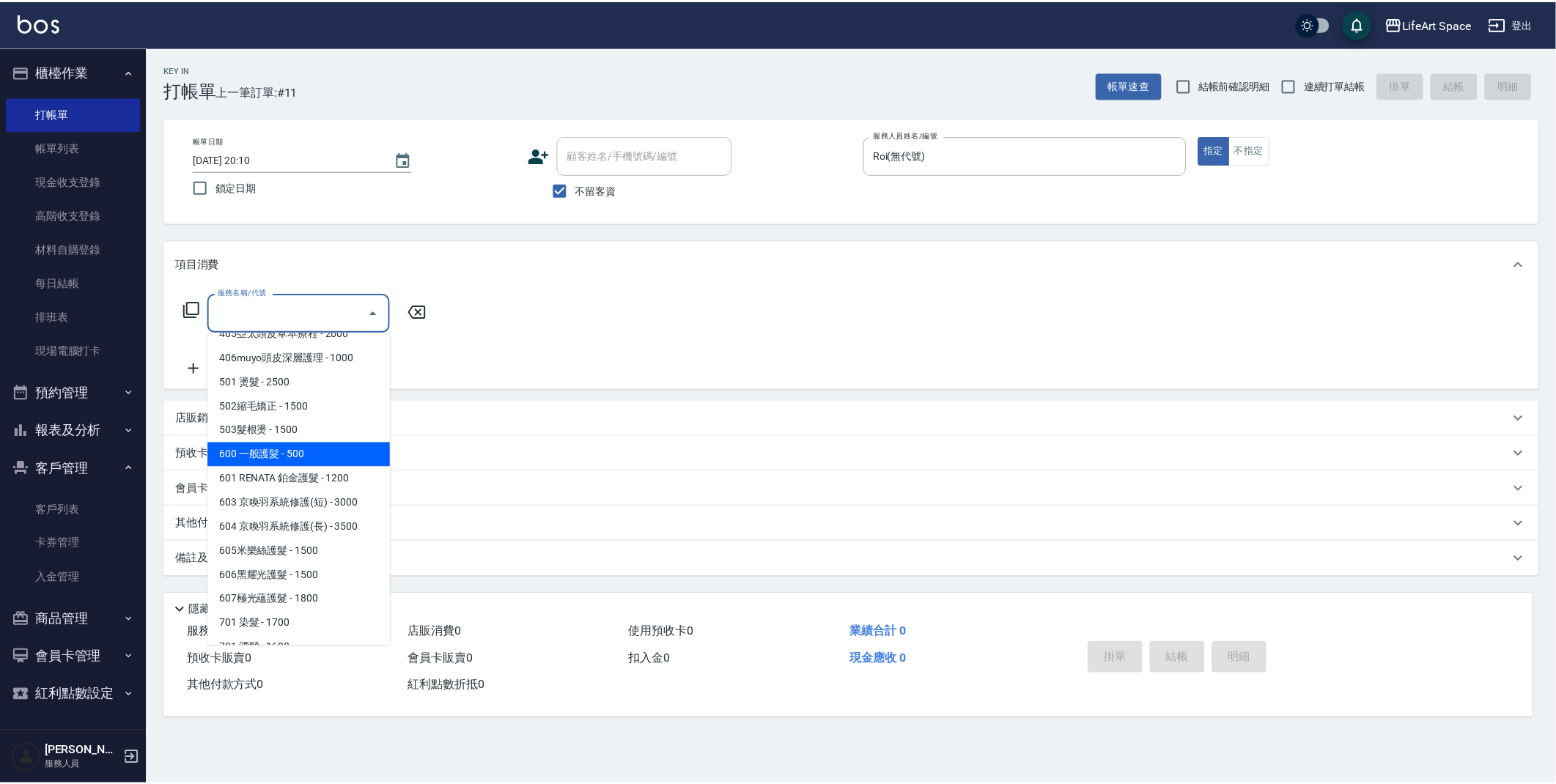
scroll to position [189, 0]
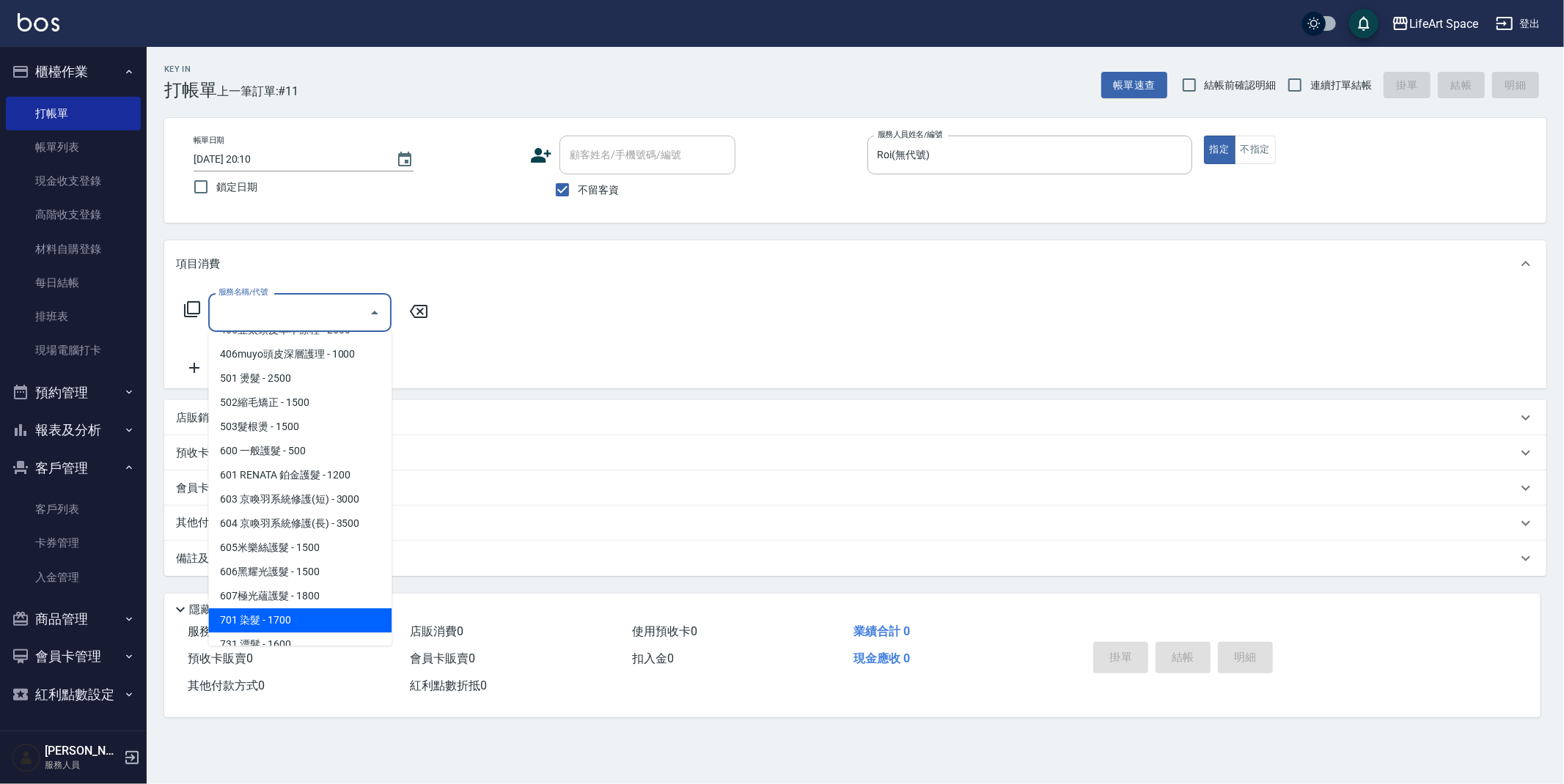
click at [287, 623] on span "701 染髮 - 1700" at bounding box center [300, 620] width 183 height 24
type input "701 染髮(701)"
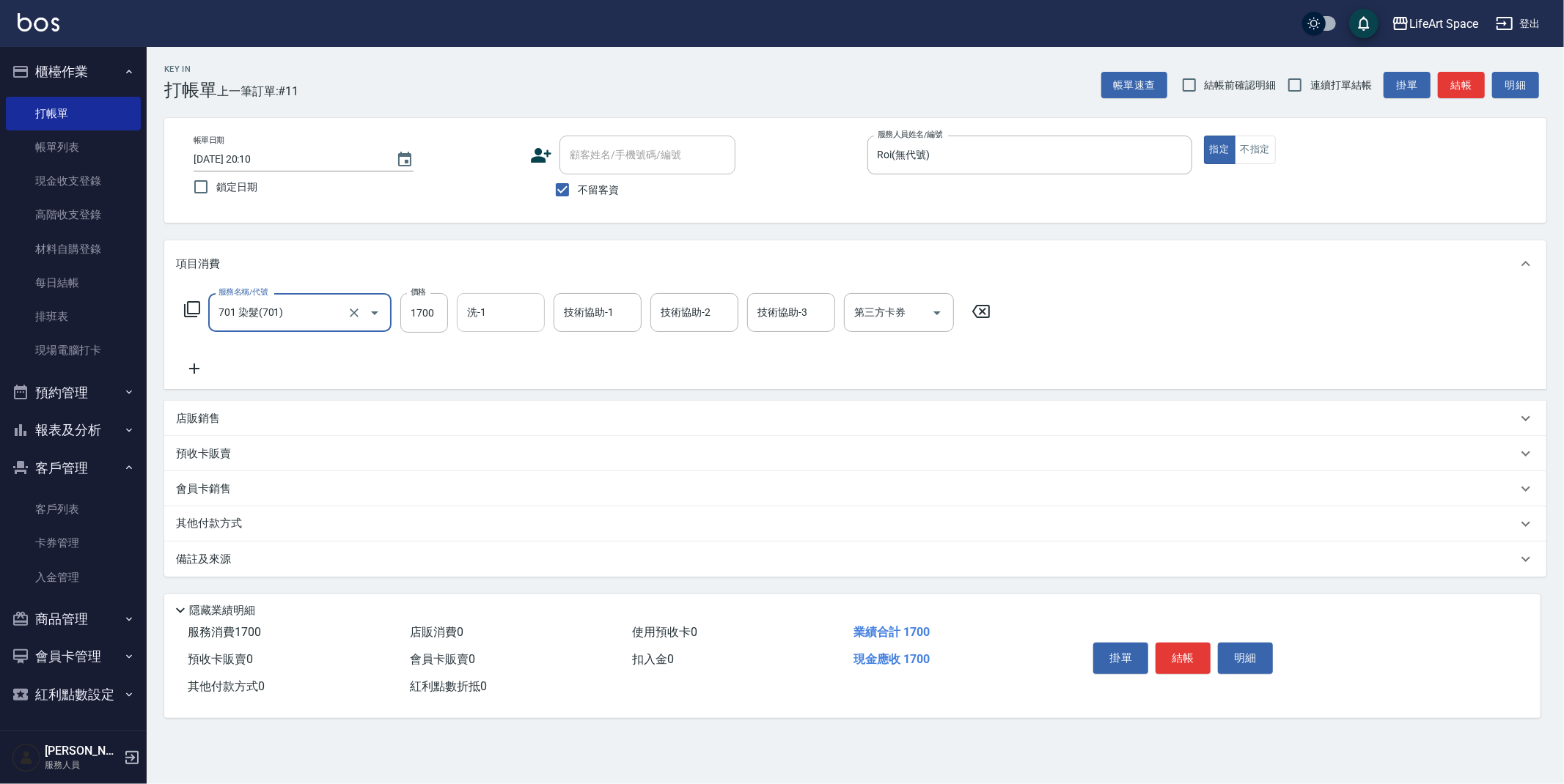
click at [527, 326] on div "洗-1" at bounding box center [501, 312] width 88 height 39
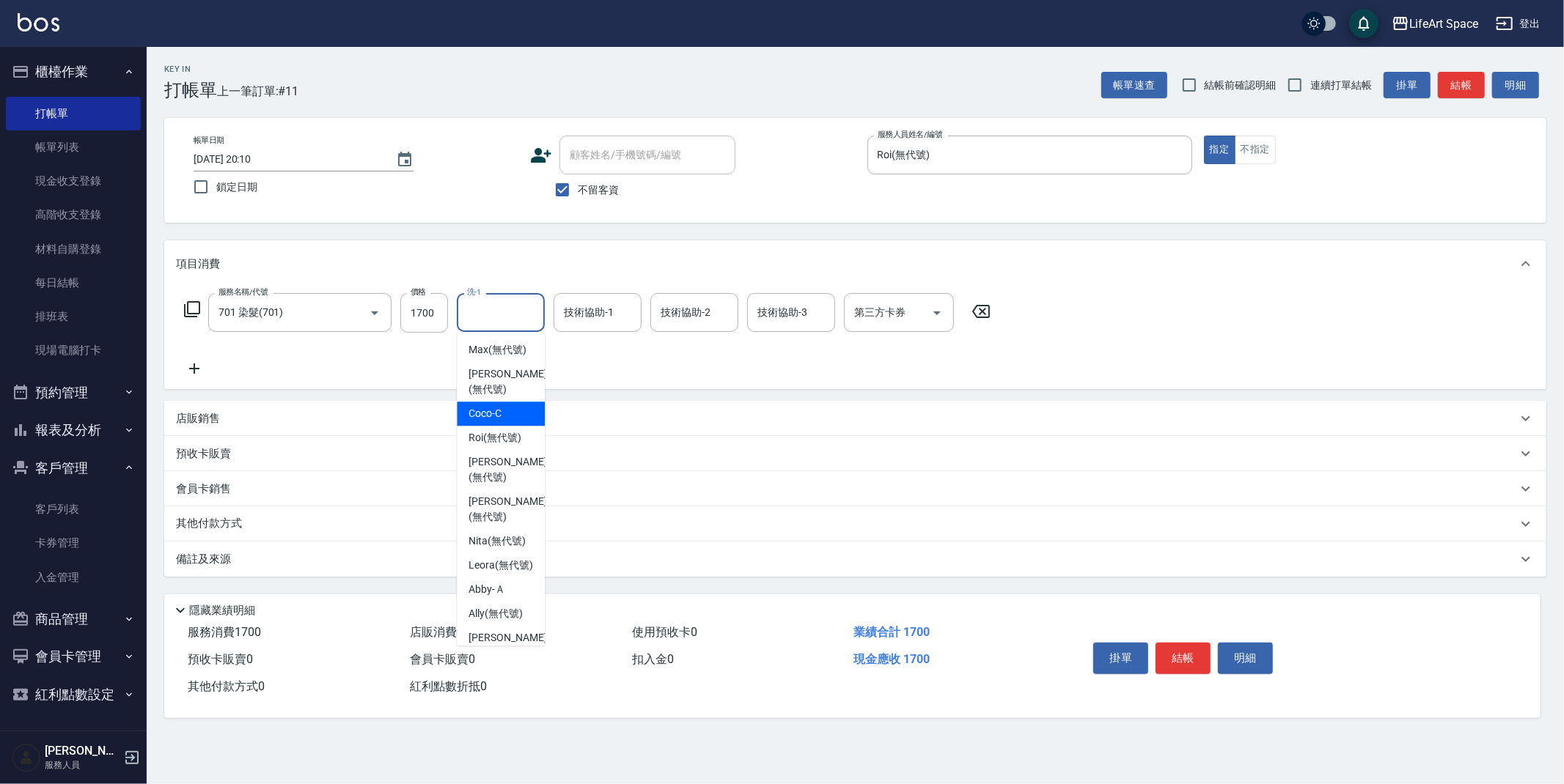
click at [491, 423] on div "Coco -C" at bounding box center [501, 413] width 88 height 24
type input "Coco-C"
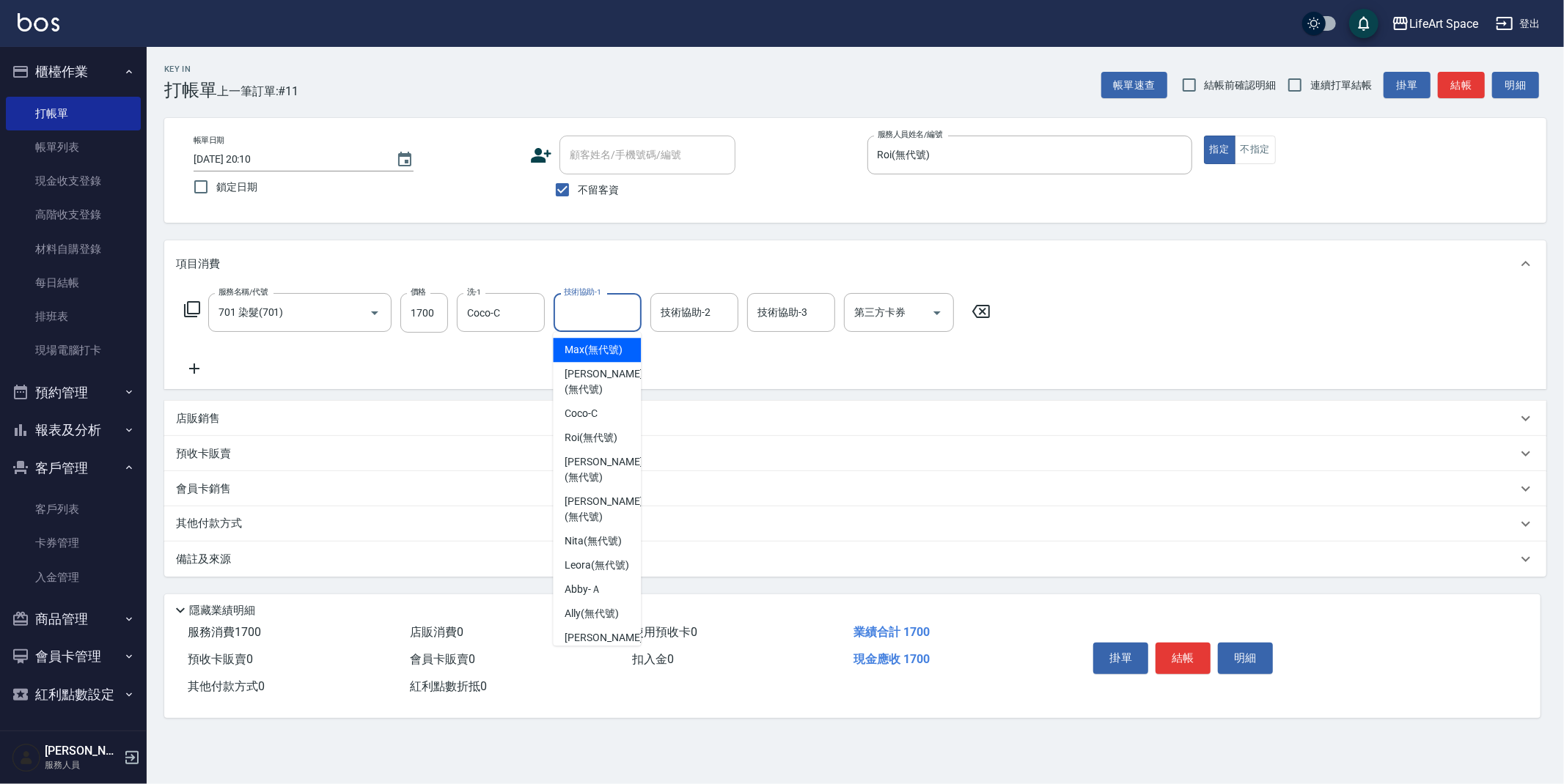
click at [603, 320] on input "技術協助-1" at bounding box center [597, 312] width 74 height 26
click at [532, 321] on button "Clear" at bounding box center [530, 313] width 21 height 21
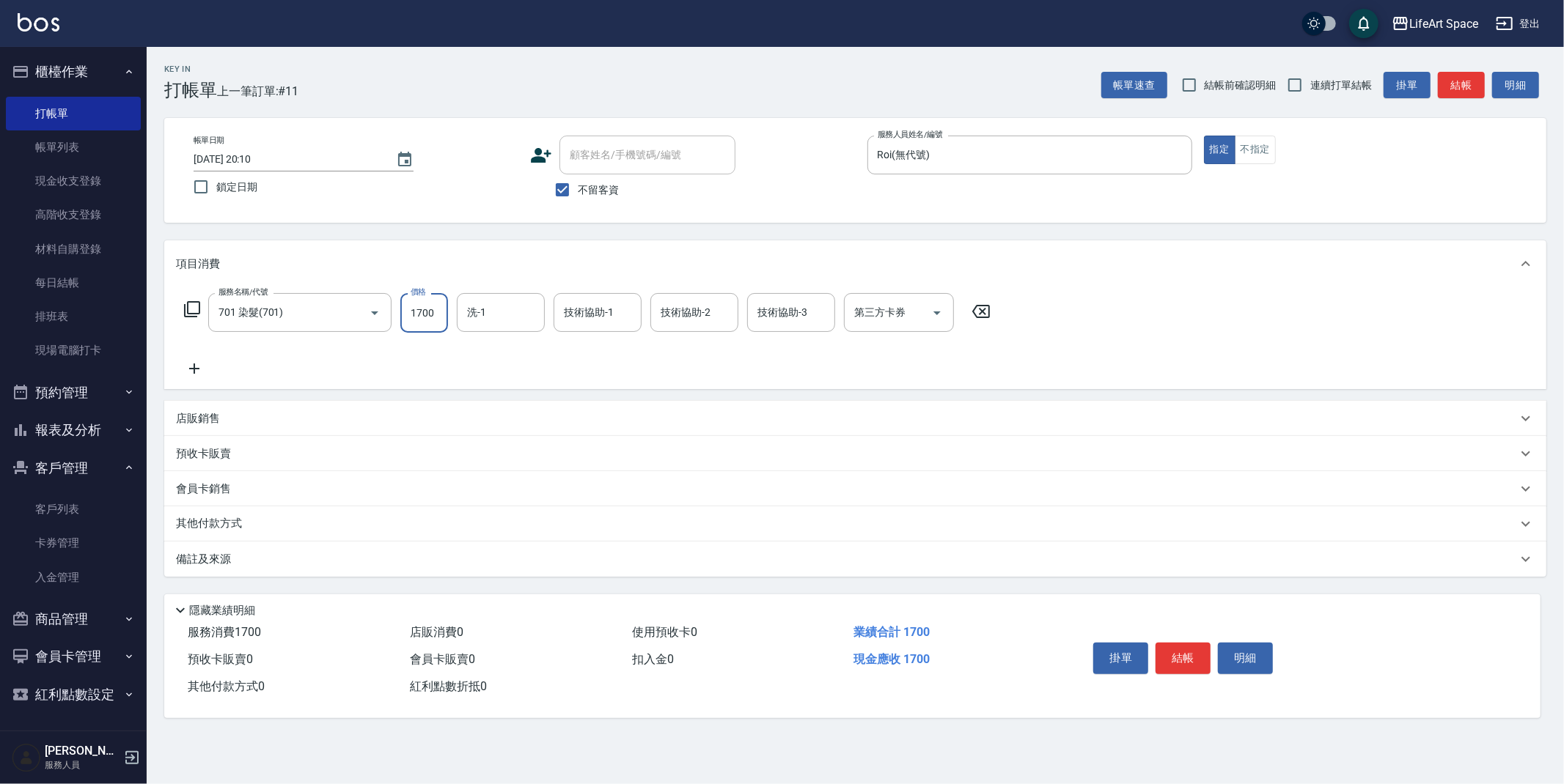
click at [427, 318] on input "1700" at bounding box center [425, 312] width 48 height 39
type input "2300"
click at [352, 547] on div "備註及來源" at bounding box center [855, 559] width 1383 height 35
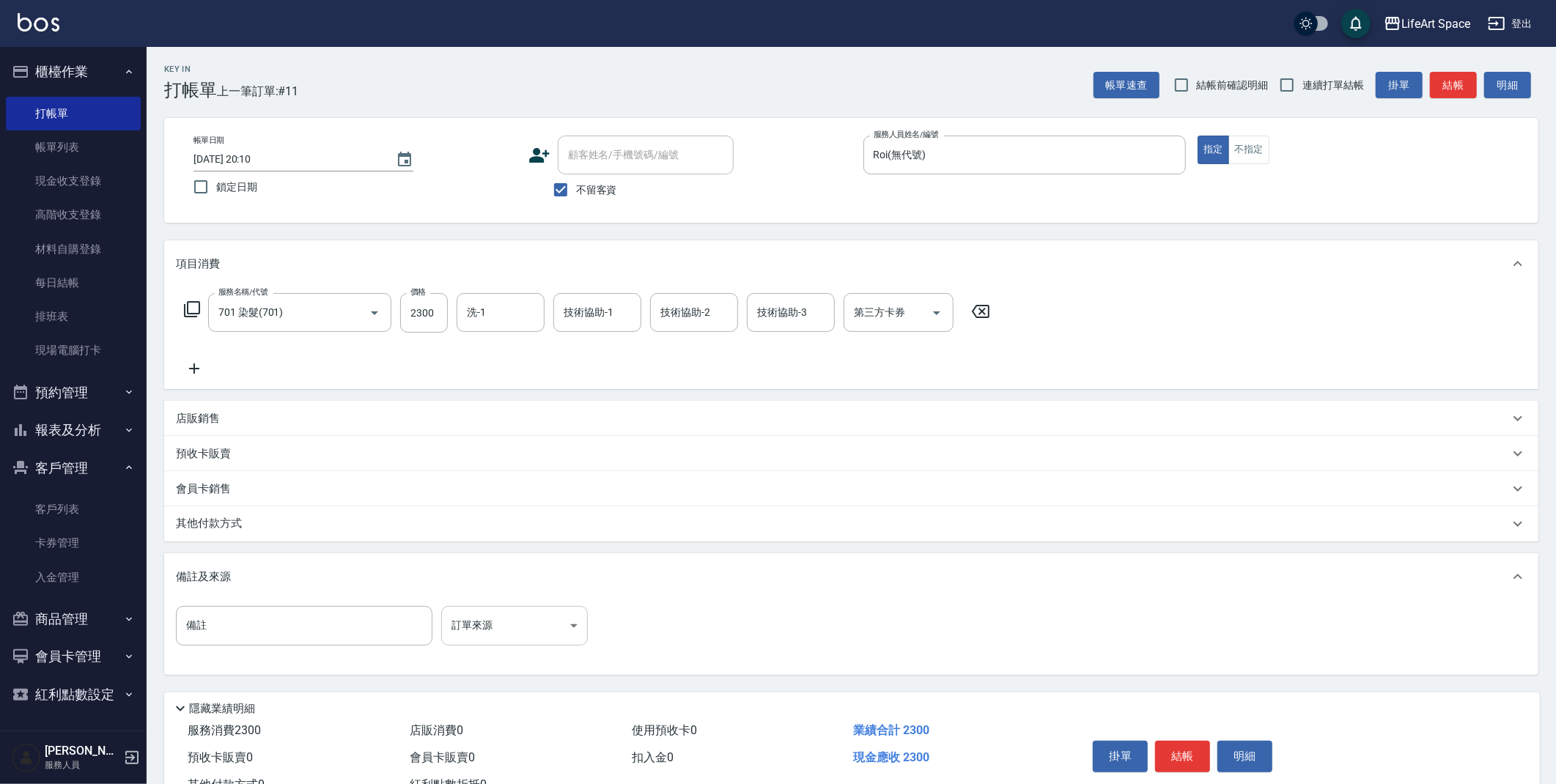
click at [550, 622] on body "LifeArt Space 登出 櫃檯作業 打帳單 帳單列表 現金收支登錄 高階收支登錄 材料自購登錄 每日結帳 排班表 現場電腦打卡 預約管理 預約管理 單…" at bounding box center [778, 417] width 1556 height 834
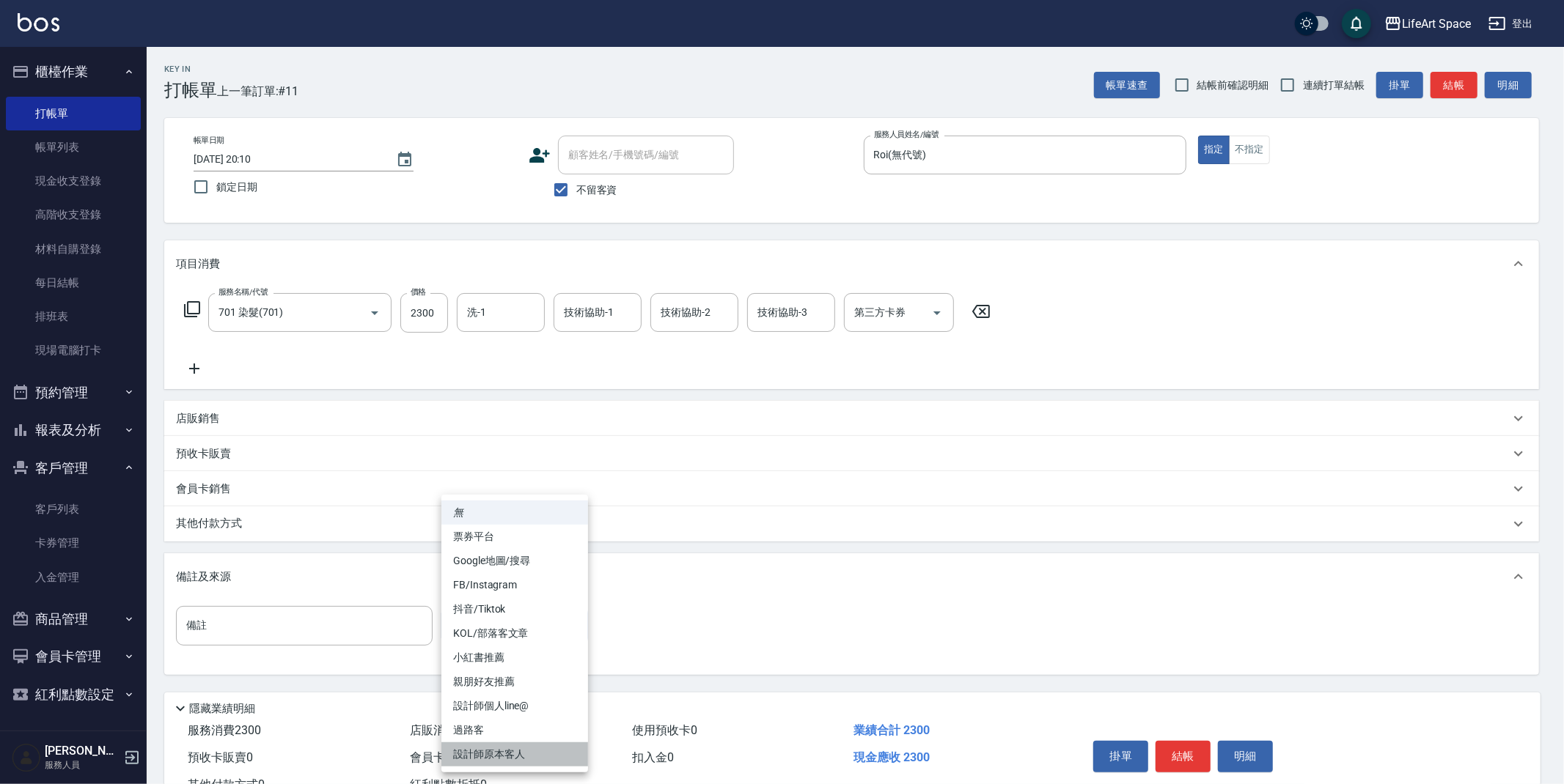
click at [496, 757] on li "設計師原本客人" at bounding box center [515, 753] width 147 height 24
type input "設計師原本客人"
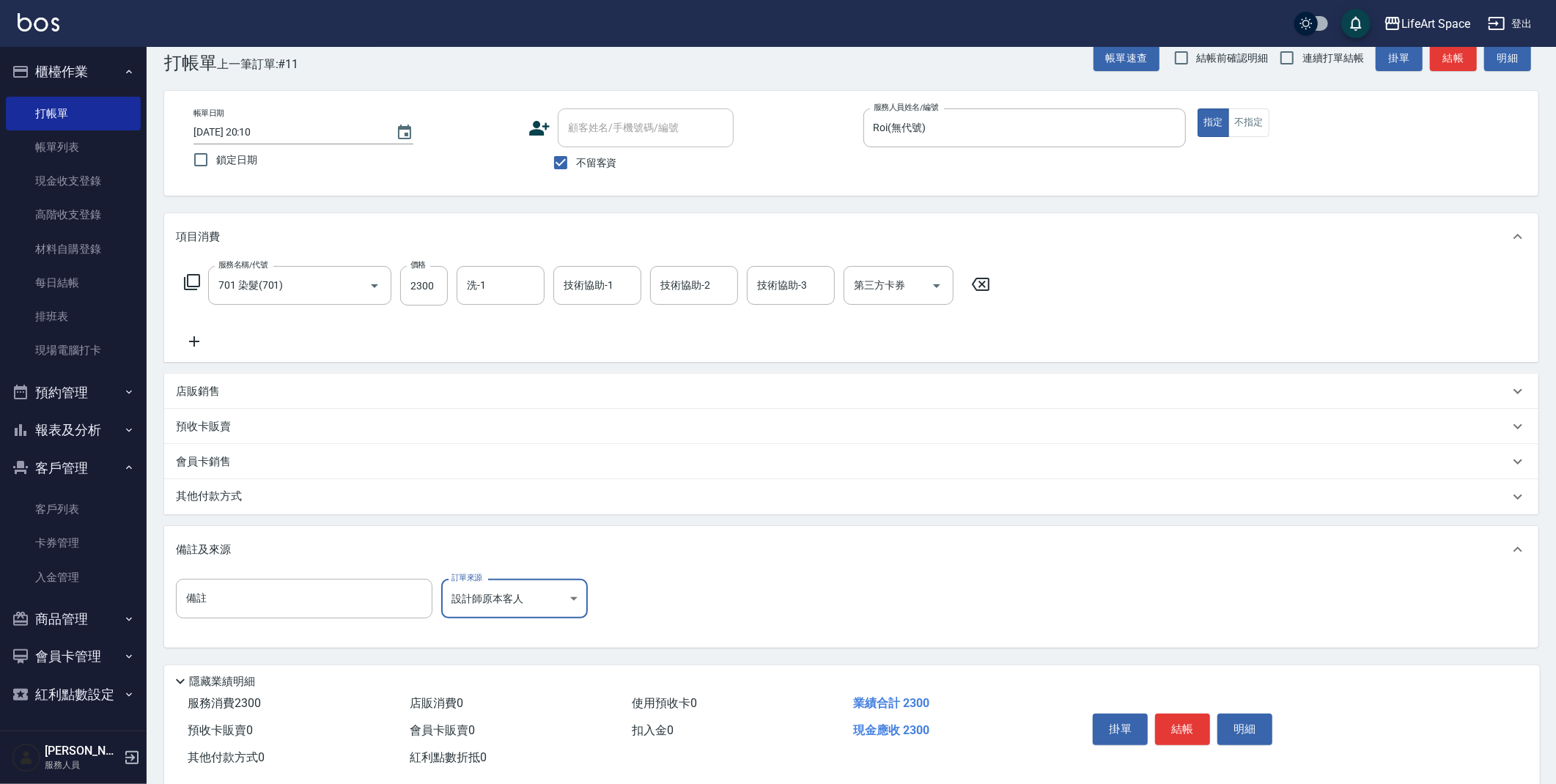
scroll to position [54, 0]
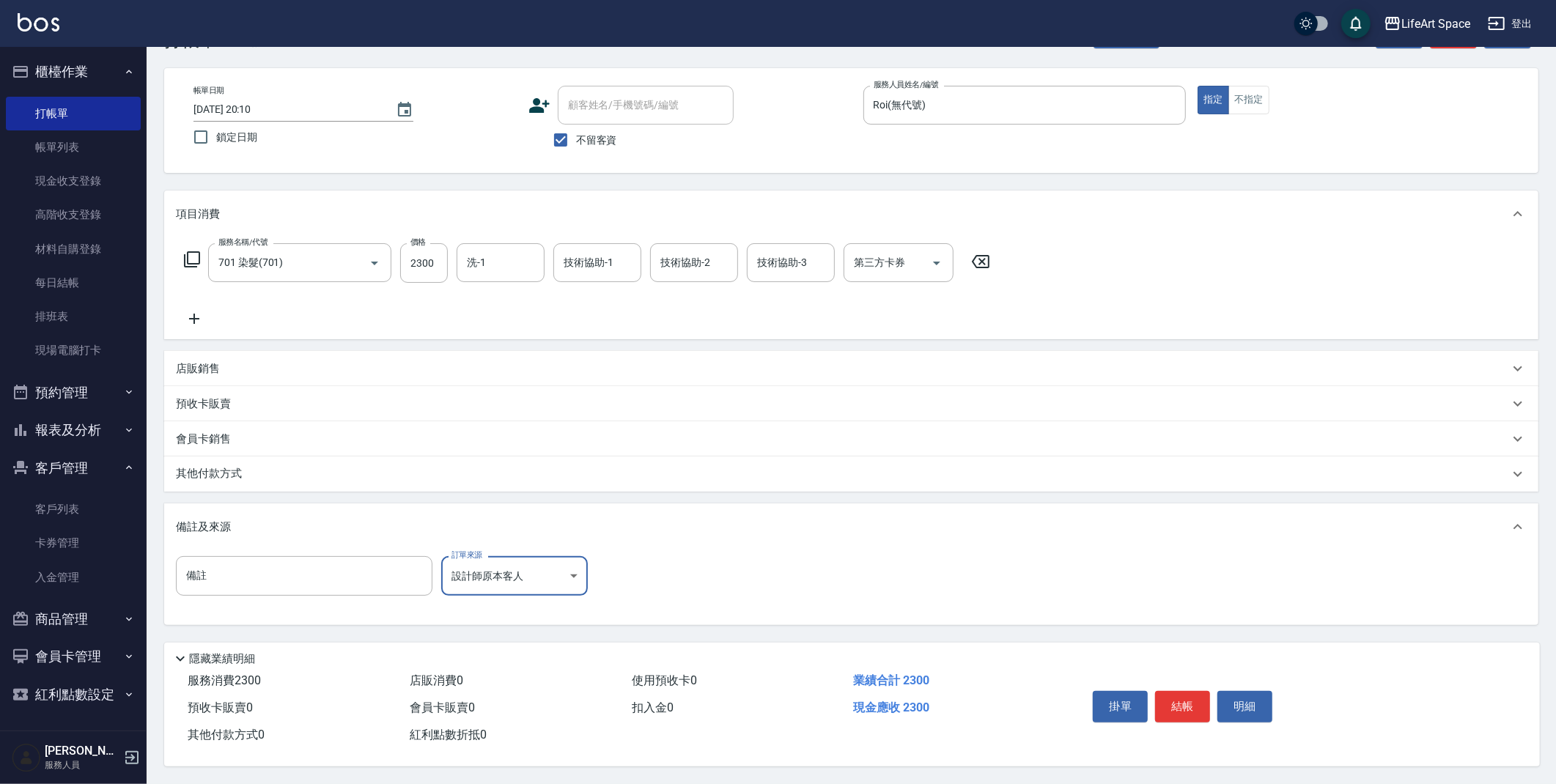
click at [206, 361] on p "店販銷售" at bounding box center [197, 369] width 44 height 15
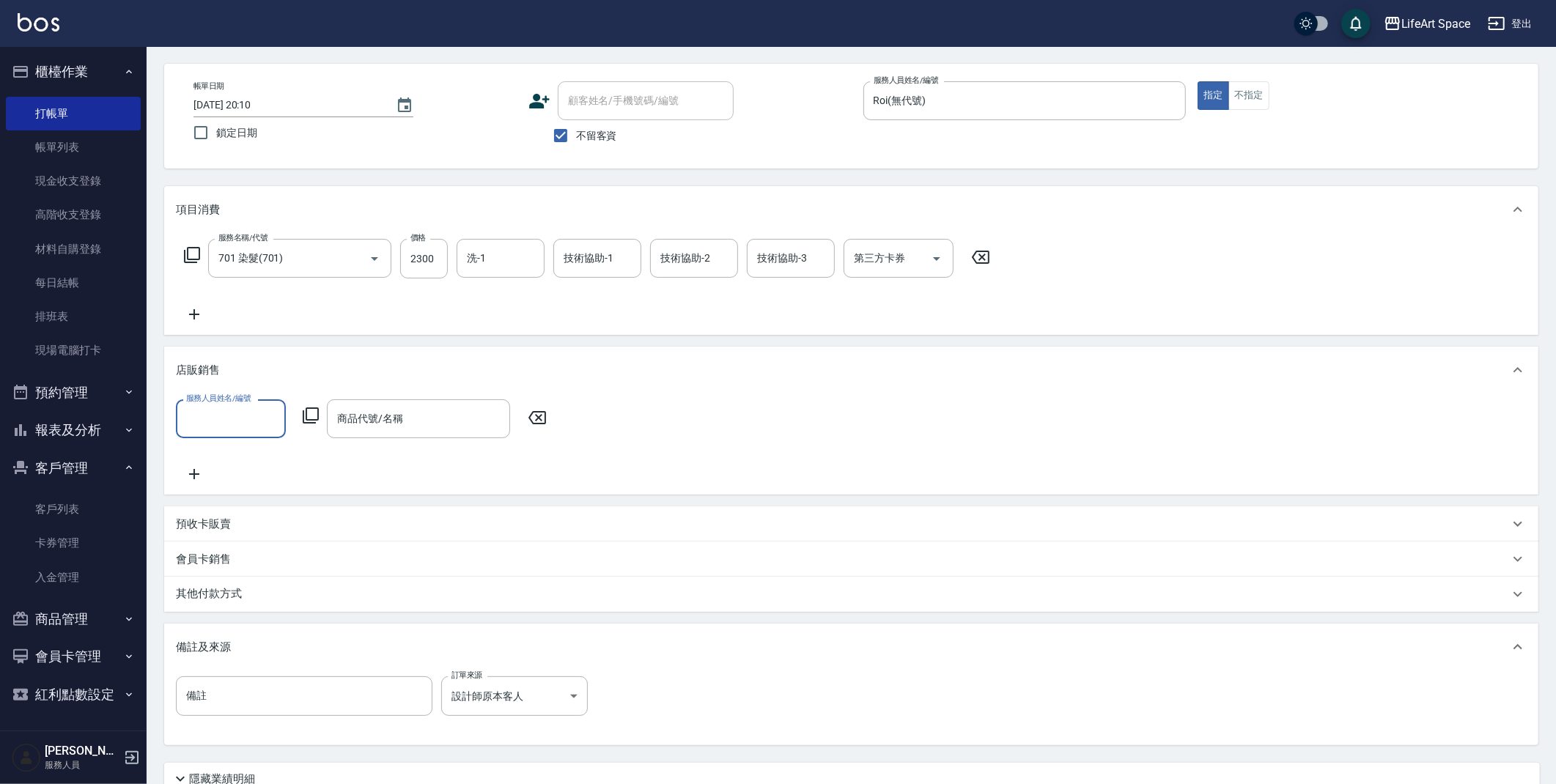
scroll to position [0, 0]
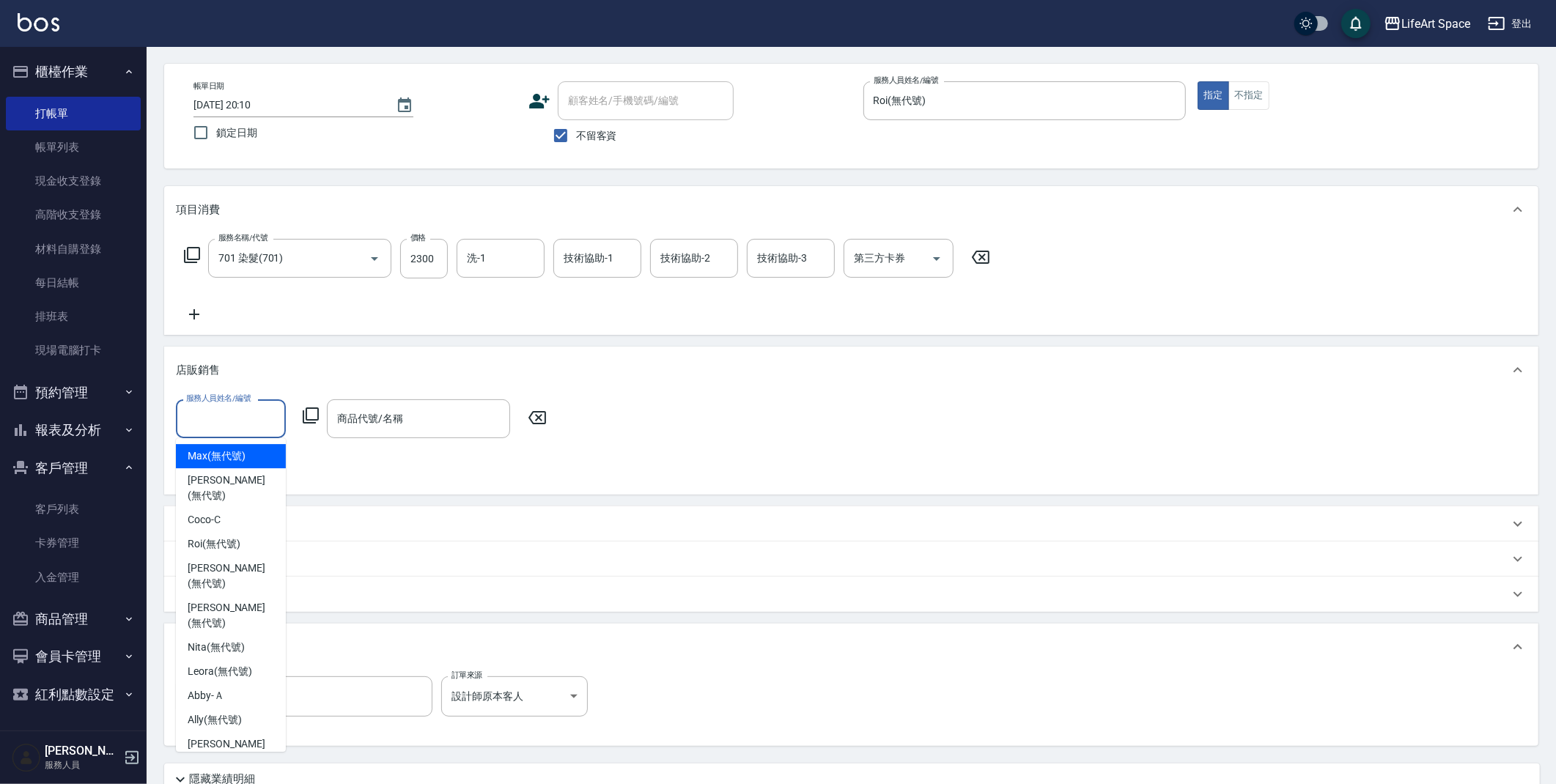
click at [223, 421] on input "服務人員姓名/編號" at bounding box center [230, 419] width 96 height 26
click at [217, 448] on span "Max (無代號)" at bounding box center [217, 456] width 58 height 15
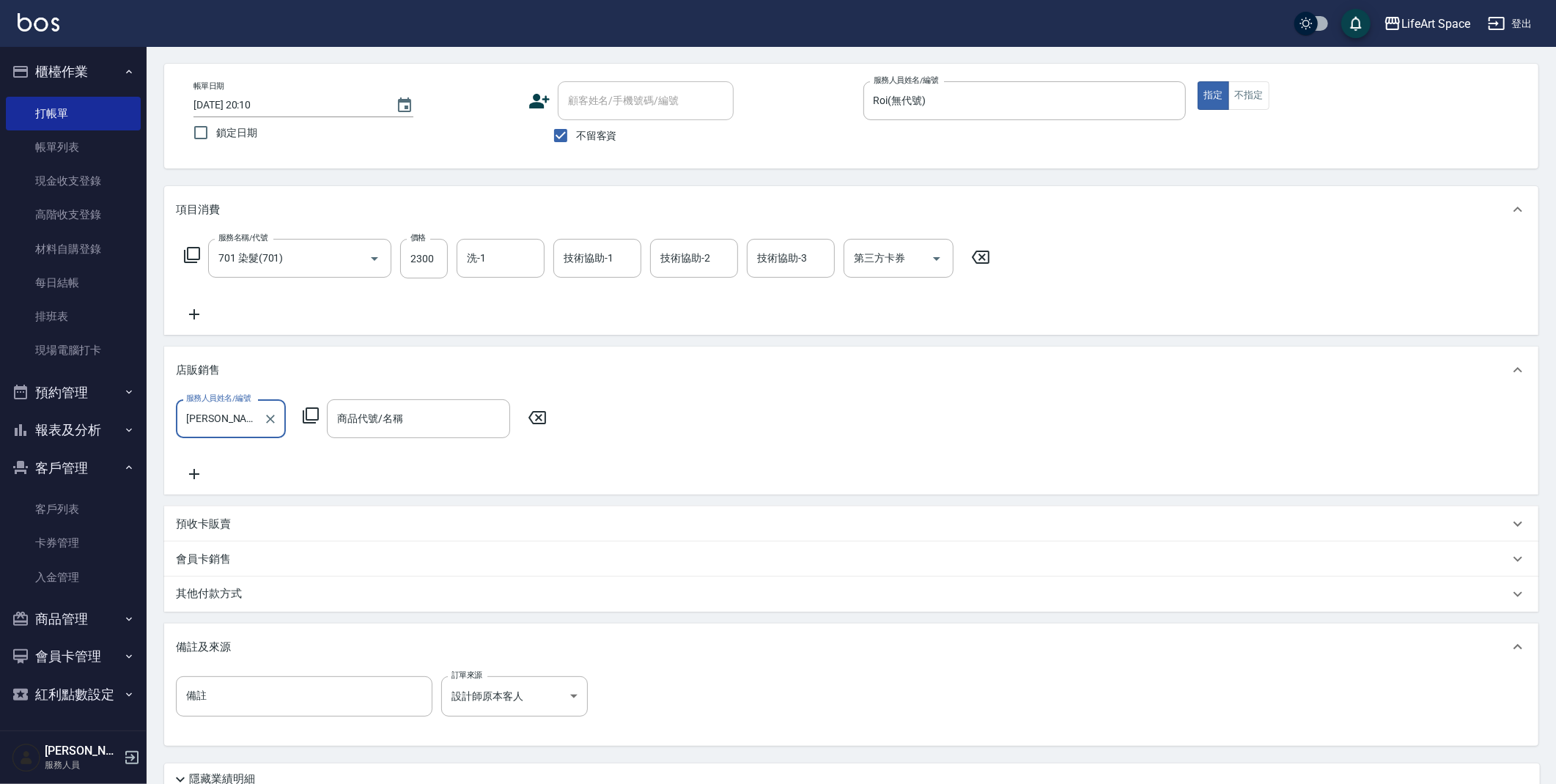
type input "Max(無代號)"
click at [464, 432] on div "商品代號/名稱" at bounding box center [419, 419] width 183 height 39
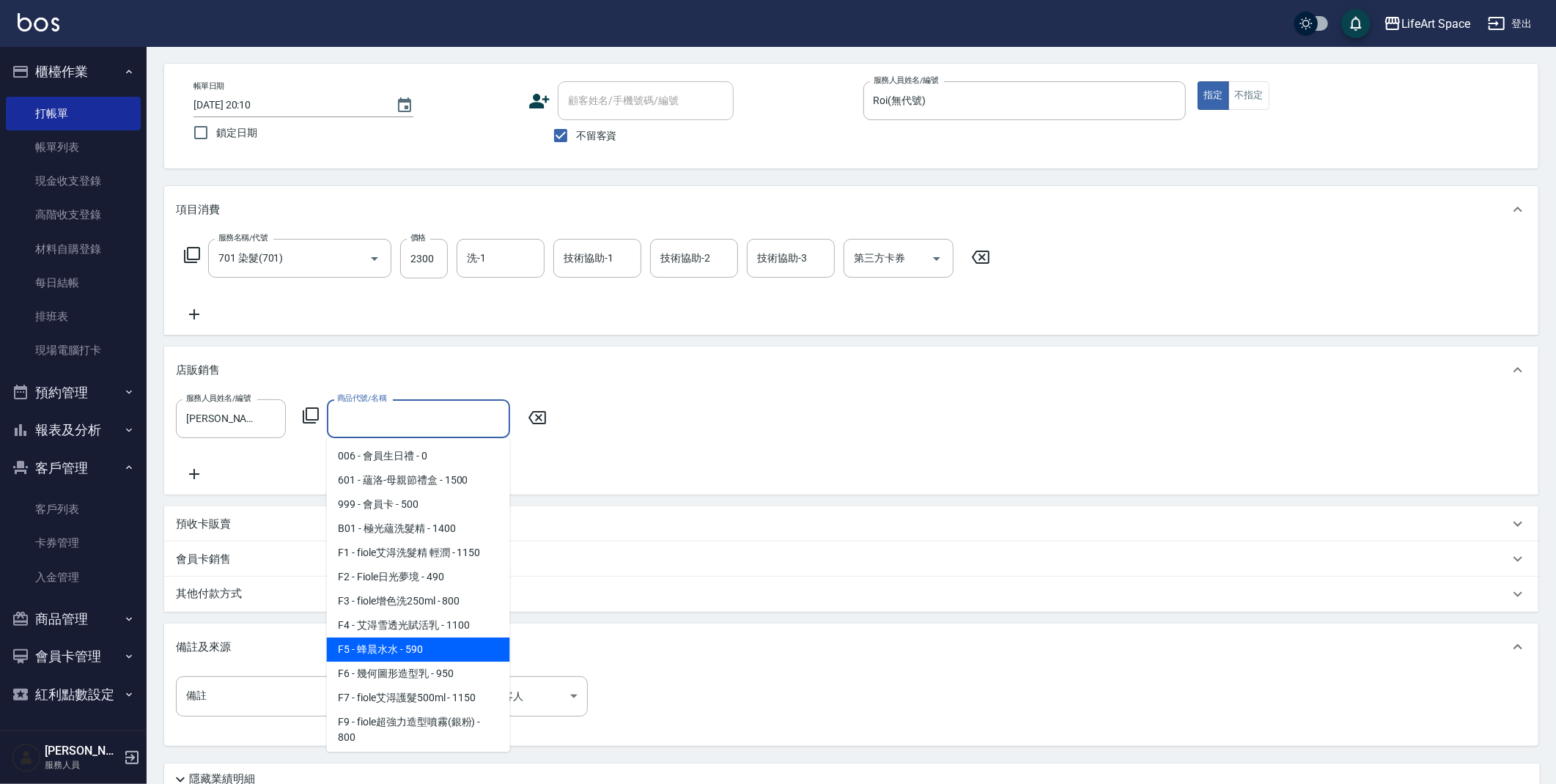
click at [378, 644] on span "F5 - 蜂晨水水 - 590" at bounding box center [419, 650] width 183 height 24
type input "蜂晨水水"
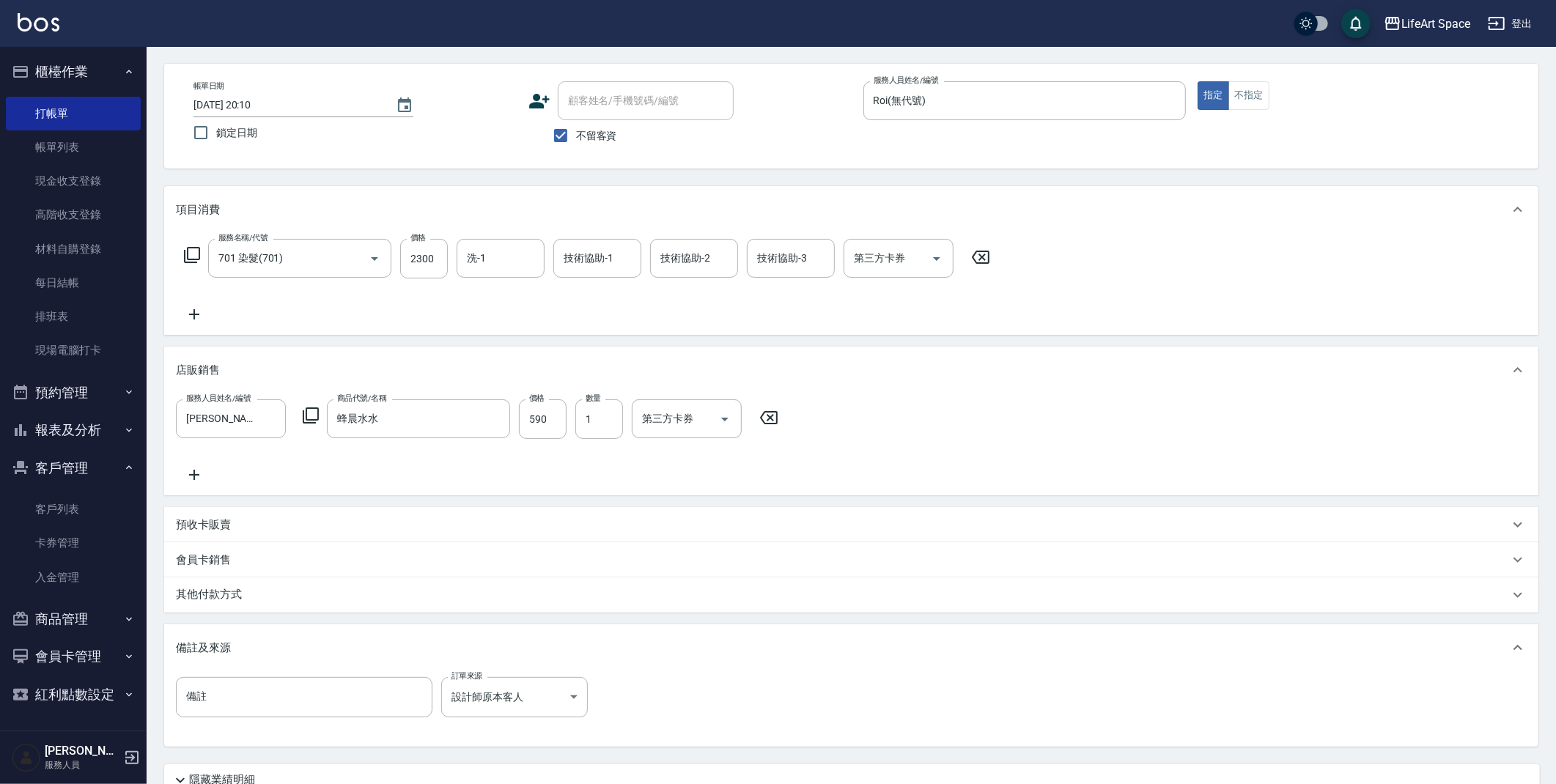
click at [780, 418] on icon at bounding box center [769, 418] width 36 height 17
click at [197, 379] on div "店販銷售" at bounding box center [851, 369] width 1375 height 47
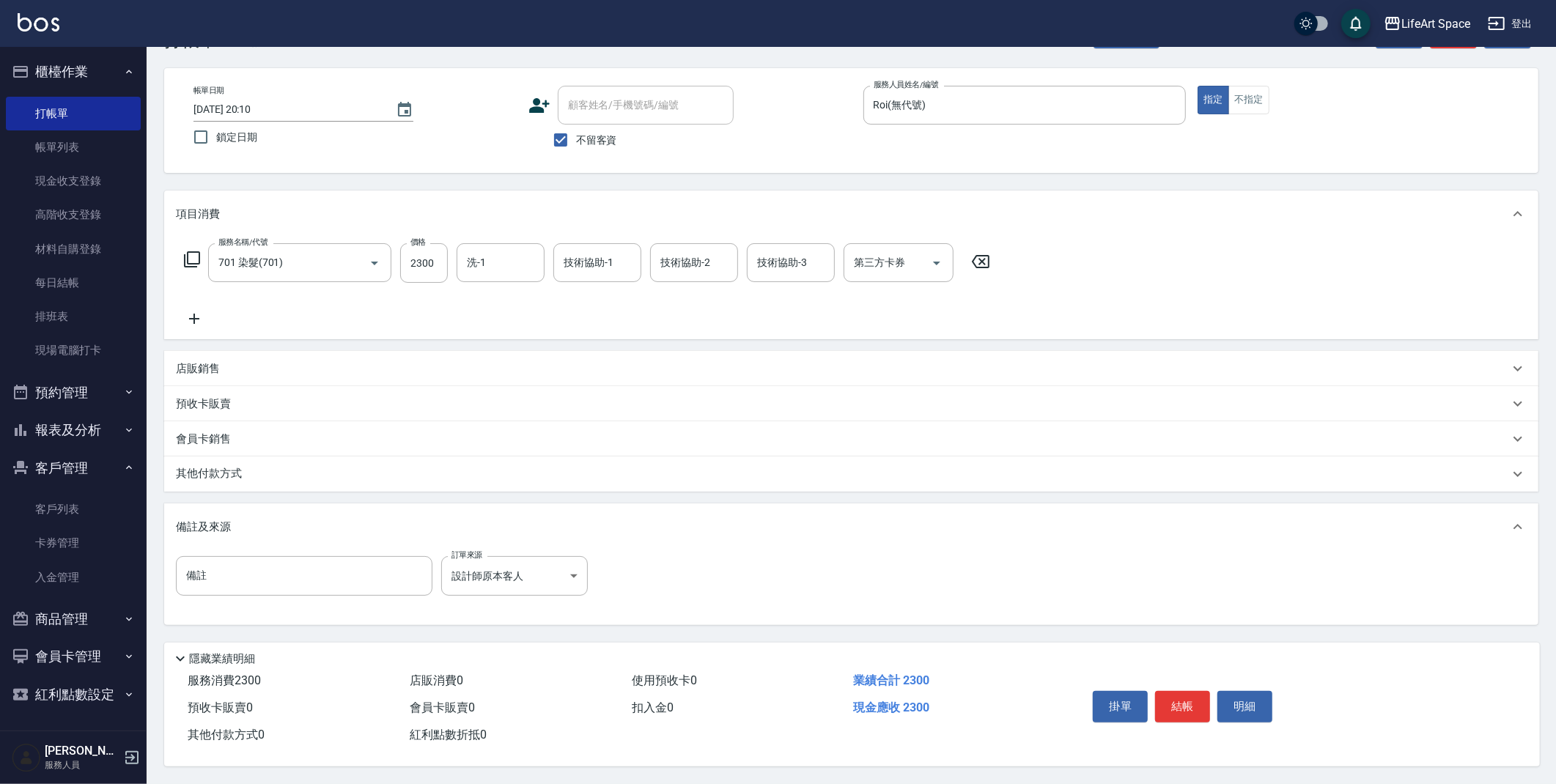
click at [241, 471] on p "其他付款方式" at bounding box center [212, 474] width 73 height 16
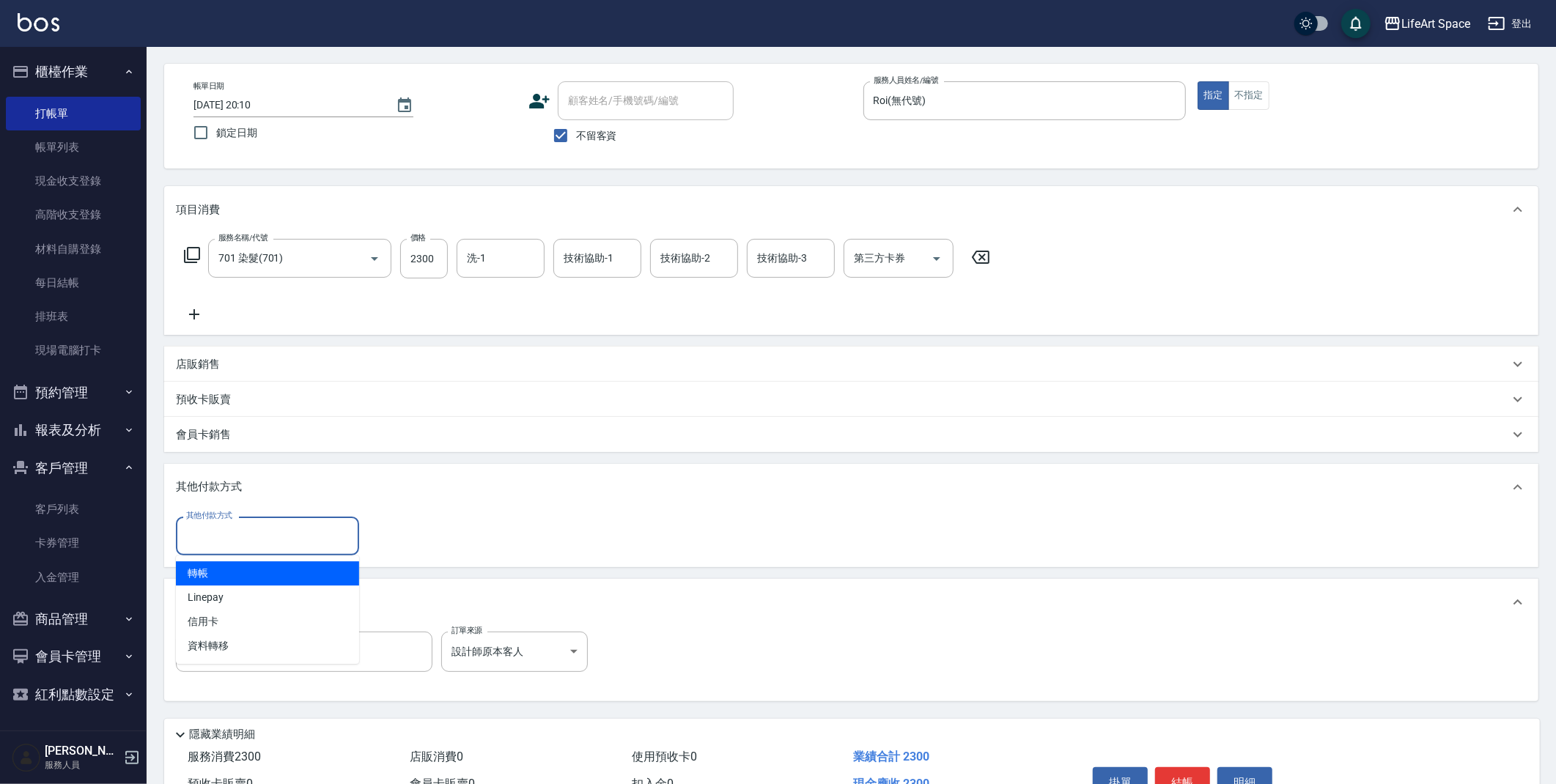
click at [220, 536] on input "其他付款方式" at bounding box center [267, 536] width 170 height 26
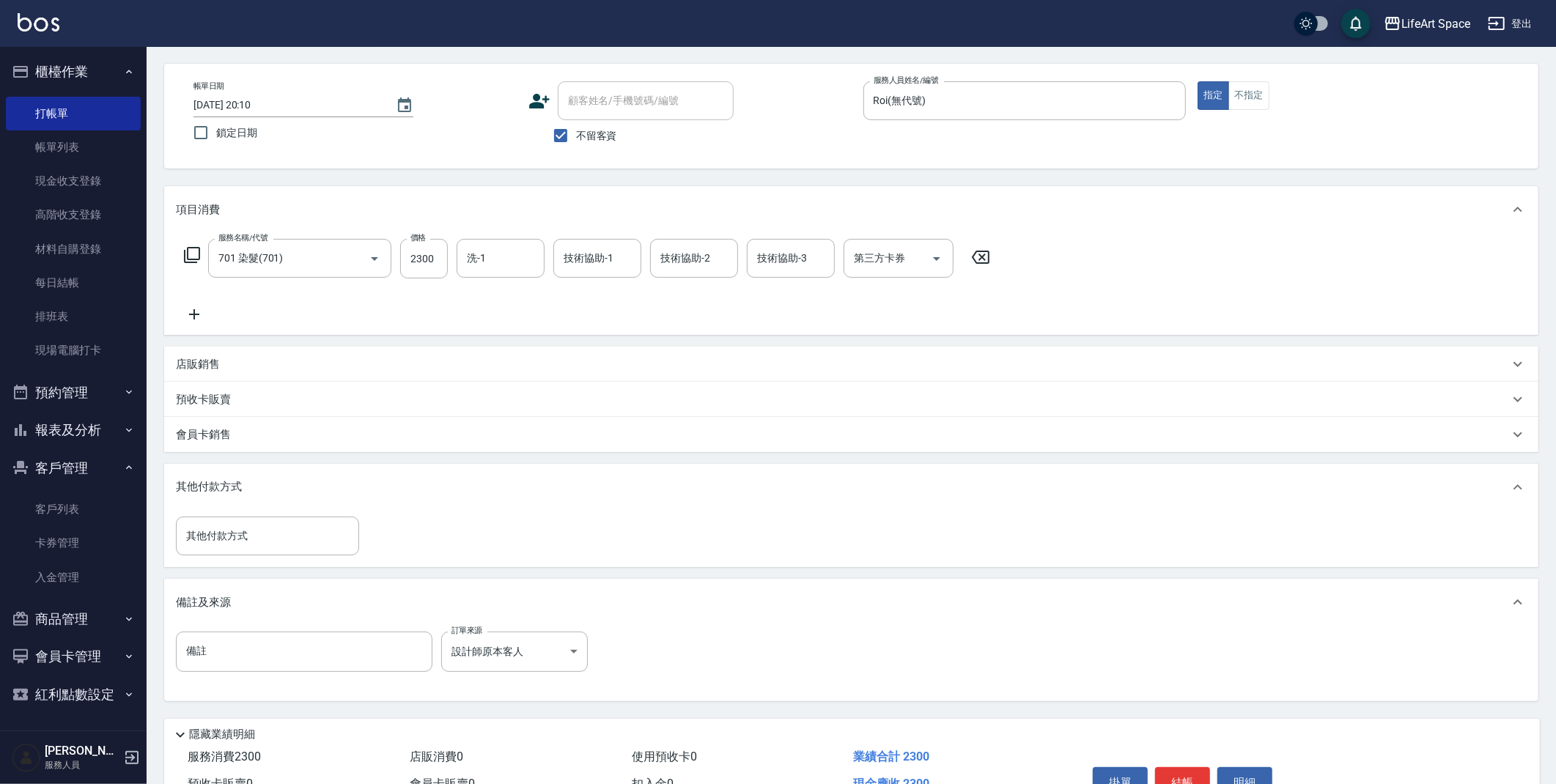
click at [205, 492] on p "其他付款方式" at bounding box center [212, 487] width 73 height 16
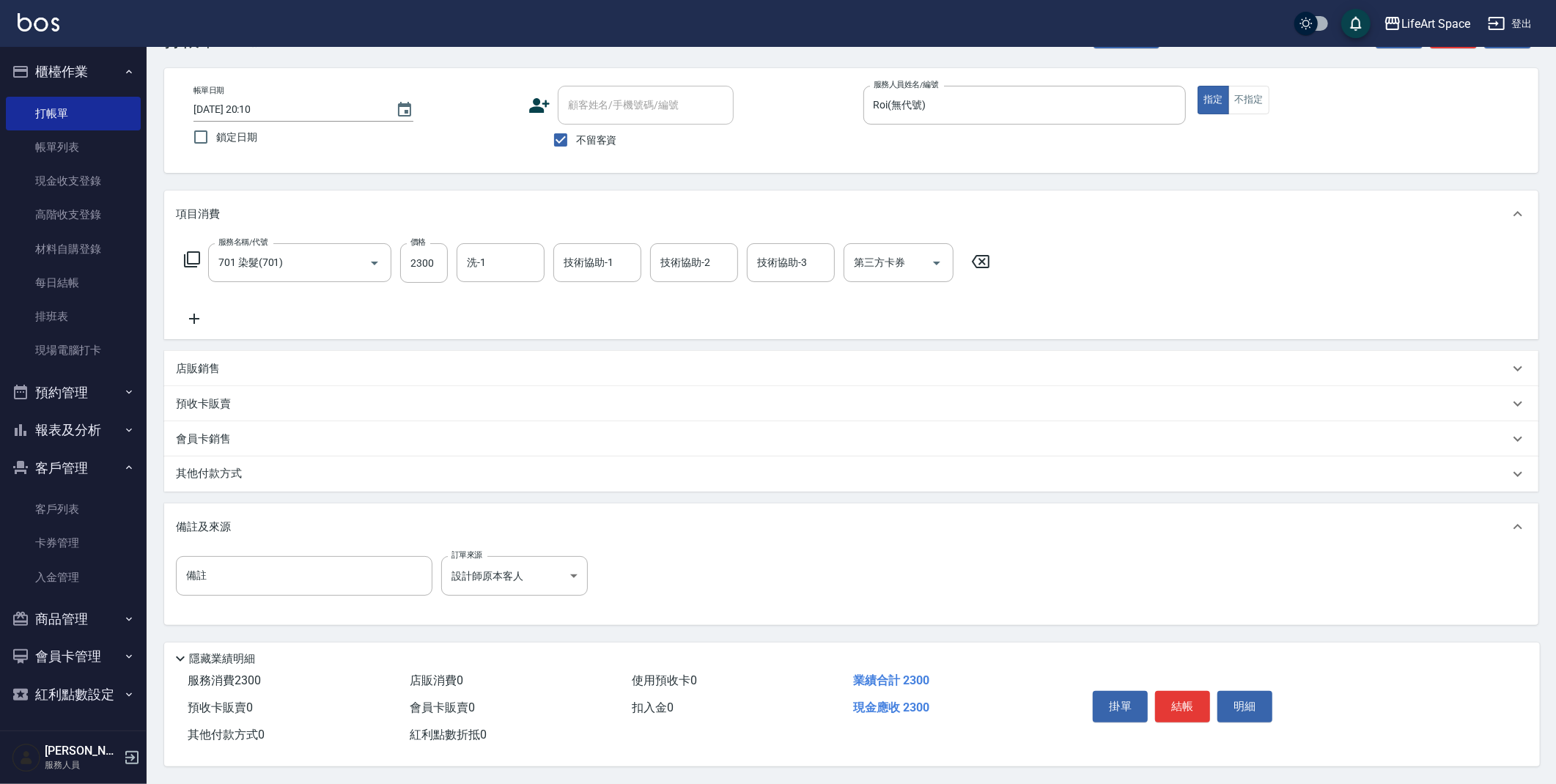
click at [215, 475] on p "其他付款方式" at bounding box center [212, 474] width 73 height 16
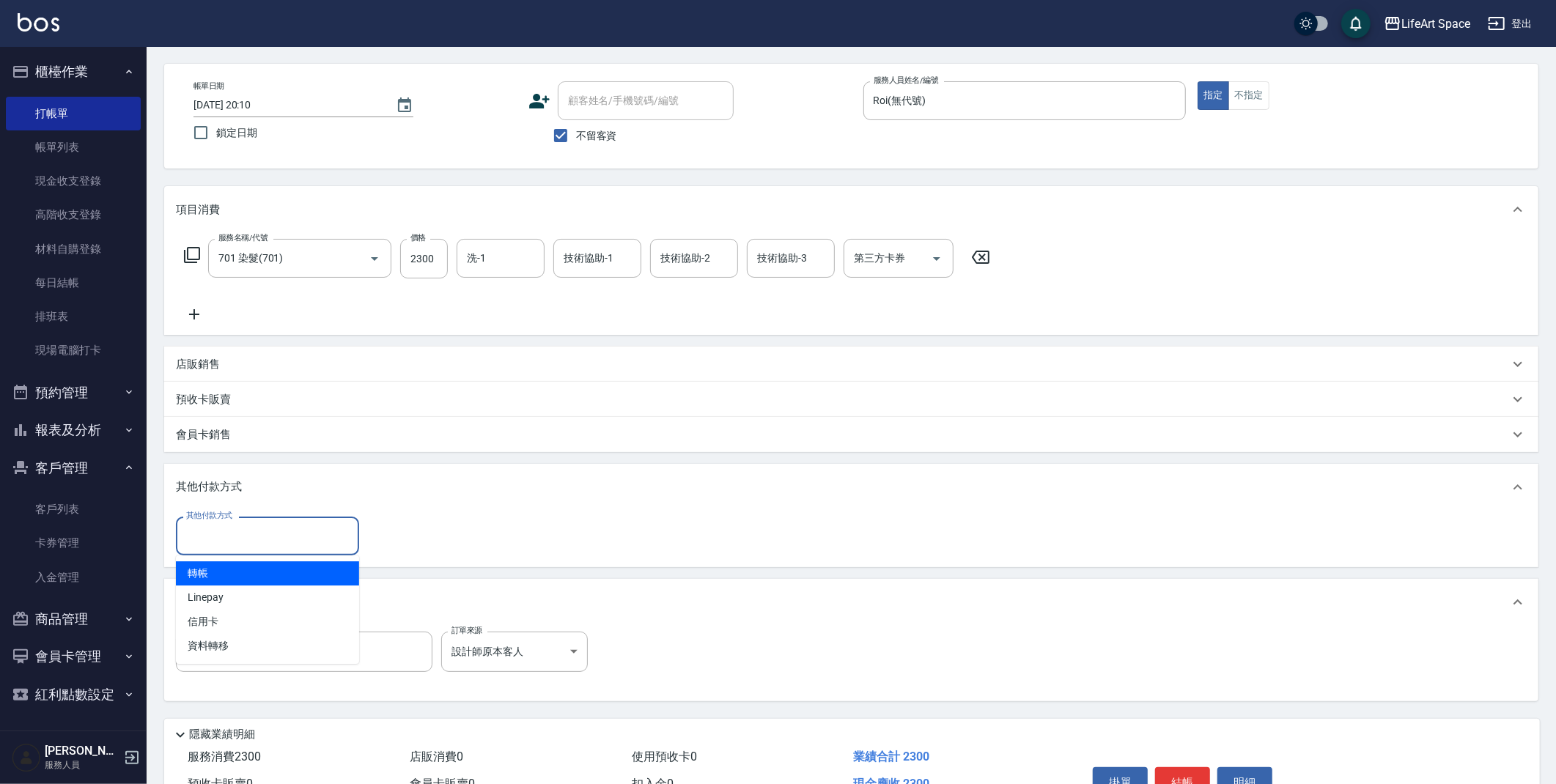
click at [233, 527] on input "其他付款方式" at bounding box center [267, 536] width 170 height 26
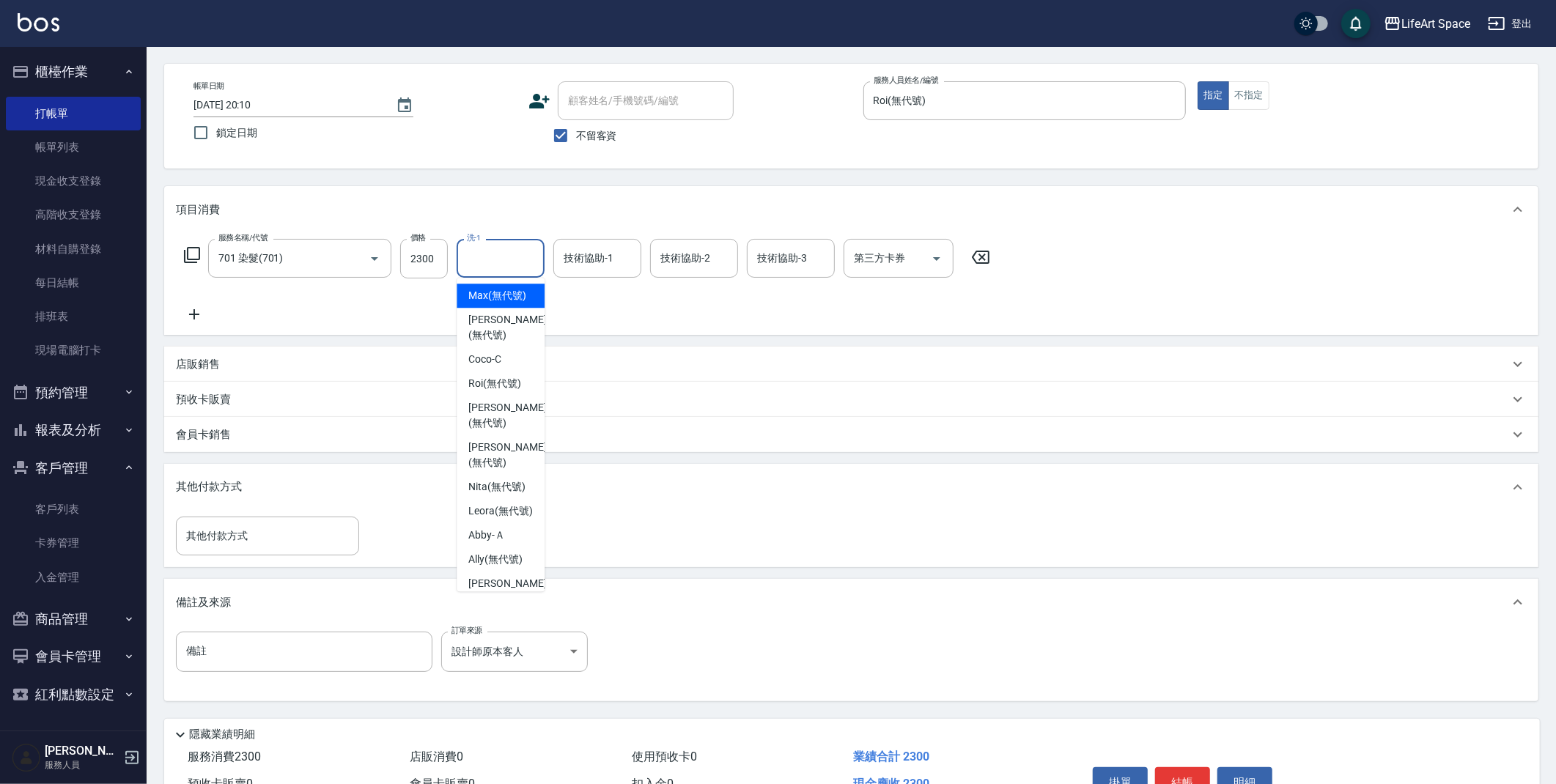
click at [513, 249] on input "洗-1" at bounding box center [501, 258] width 74 height 26
click at [490, 368] on div "Coco -C" at bounding box center [501, 359] width 88 height 24
type input "Coco-C"
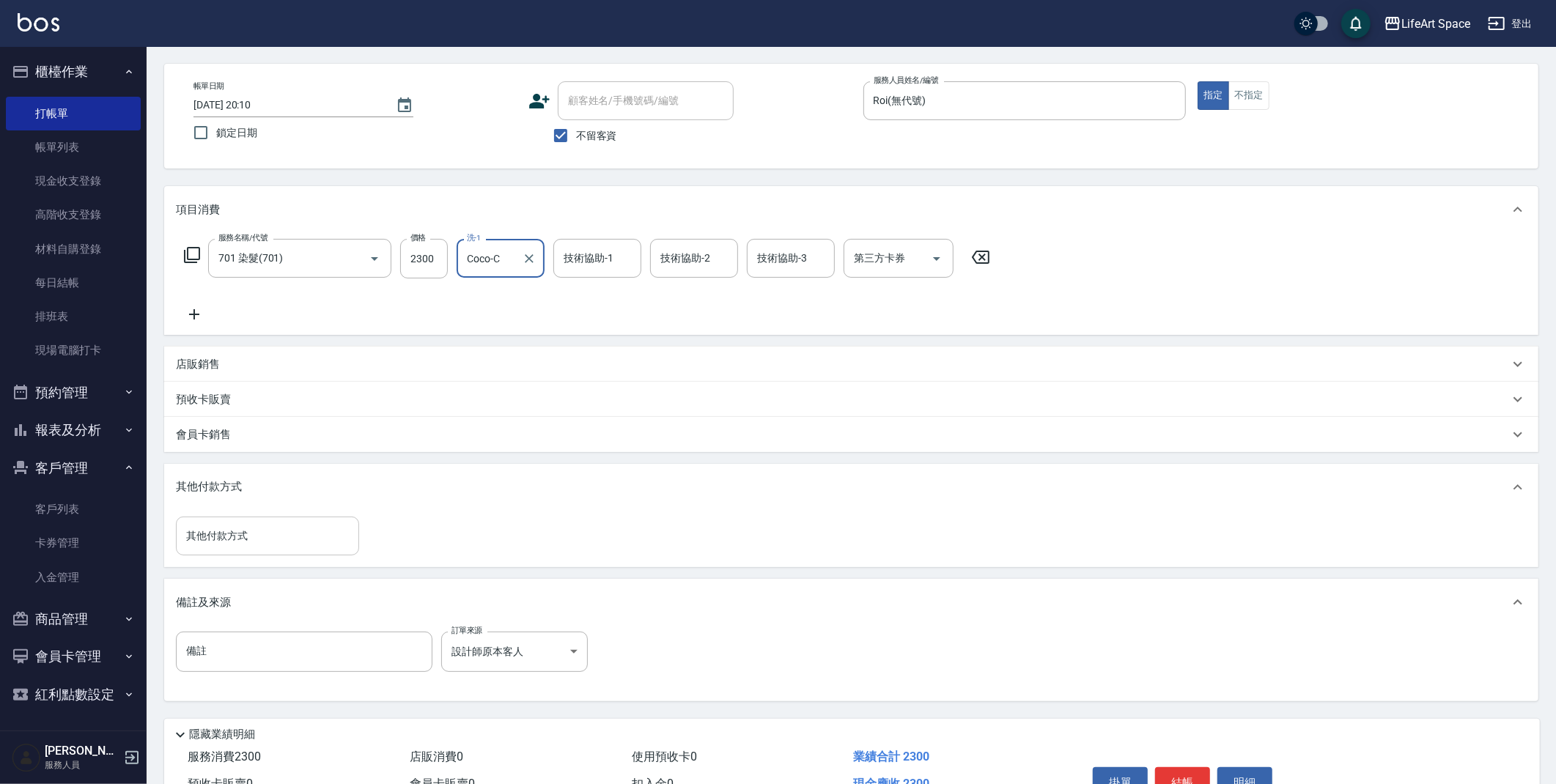
click at [280, 529] on input "其他付款方式" at bounding box center [267, 536] width 170 height 26
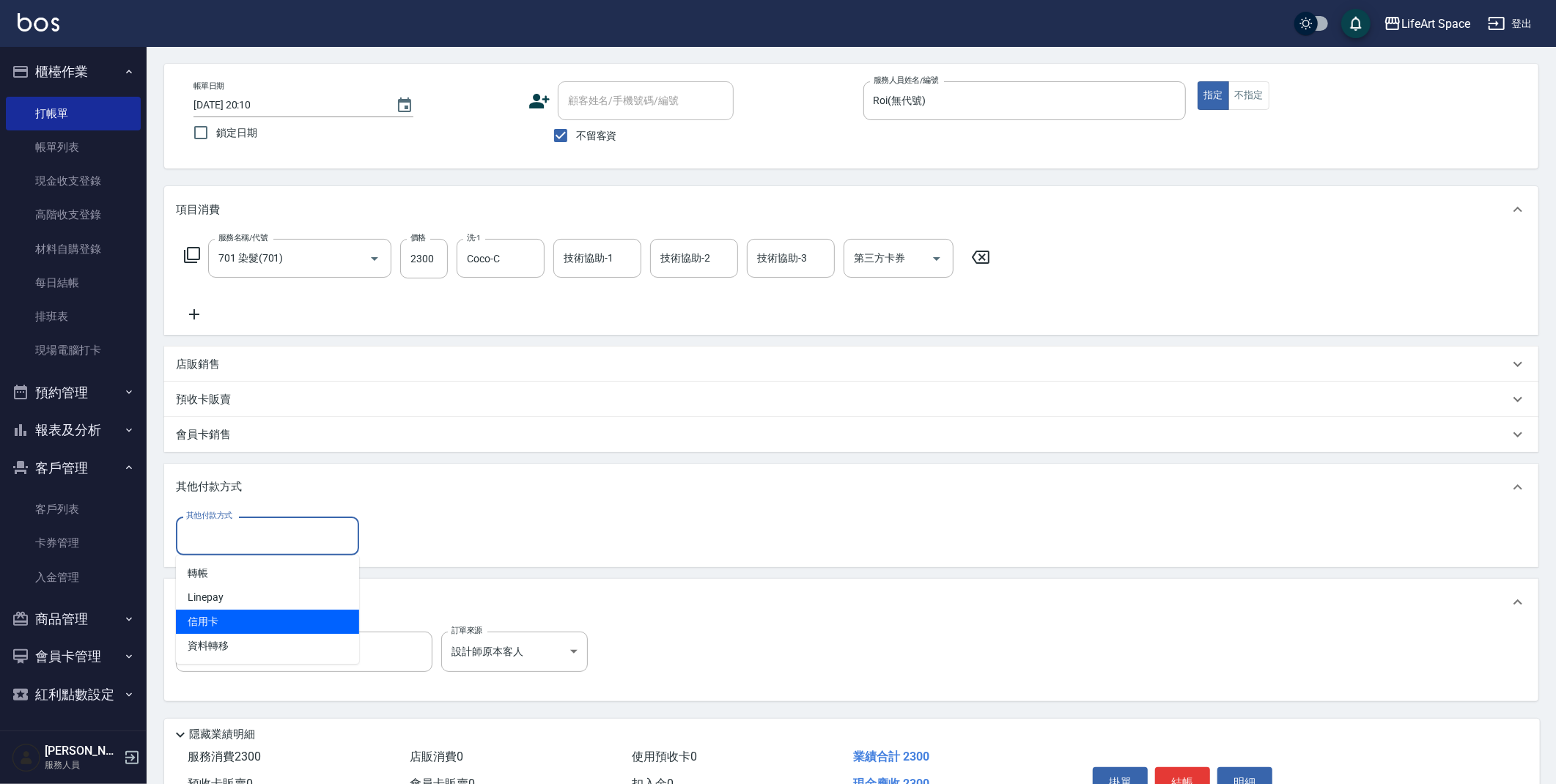
click at [254, 612] on span "信用卡" at bounding box center [267, 621] width 183 height 24
type input "信用卡"
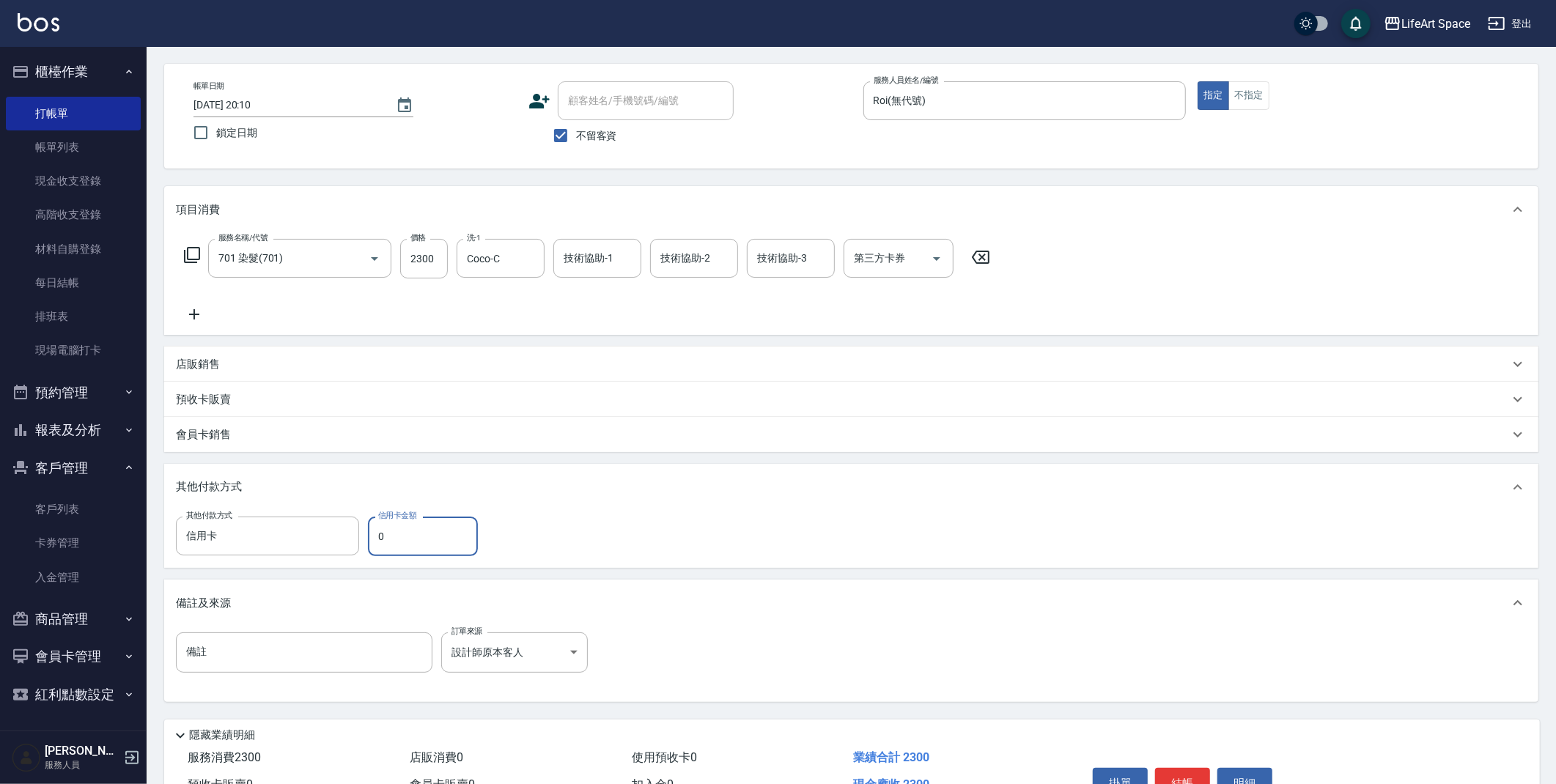
click at [430, 545] on input "0" at bounding box center [423, 536] width 110 height 39
type input "526"
click at [597, 259] on input "技術協助-1" at bounding box center [597, 258] width 74 height 26
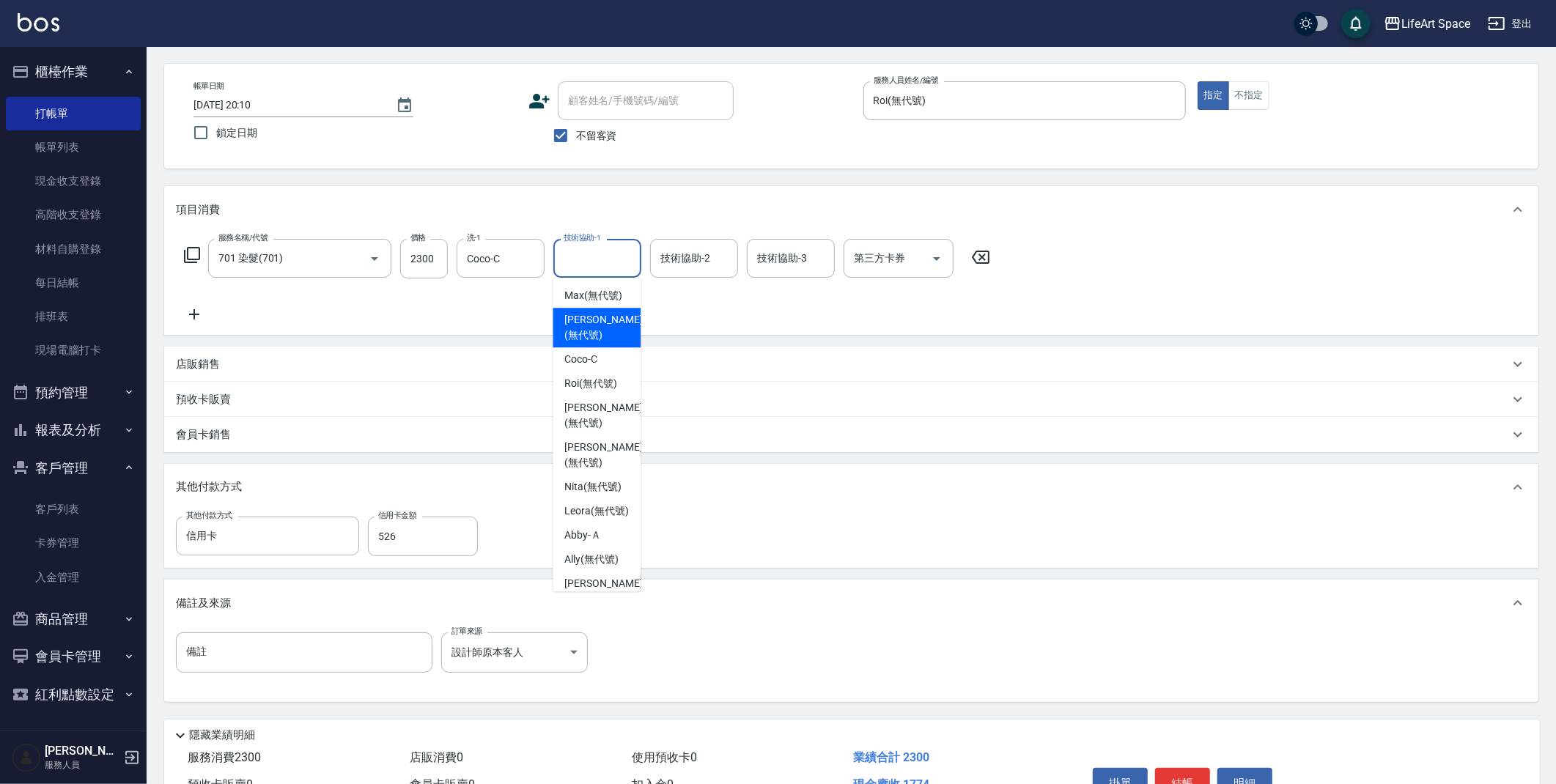
click at [583, 328] on span "Patty (無代號)" at bounding box center [603, 327] width 77 height 31
type input "Patty(無代號)"
type input "0"
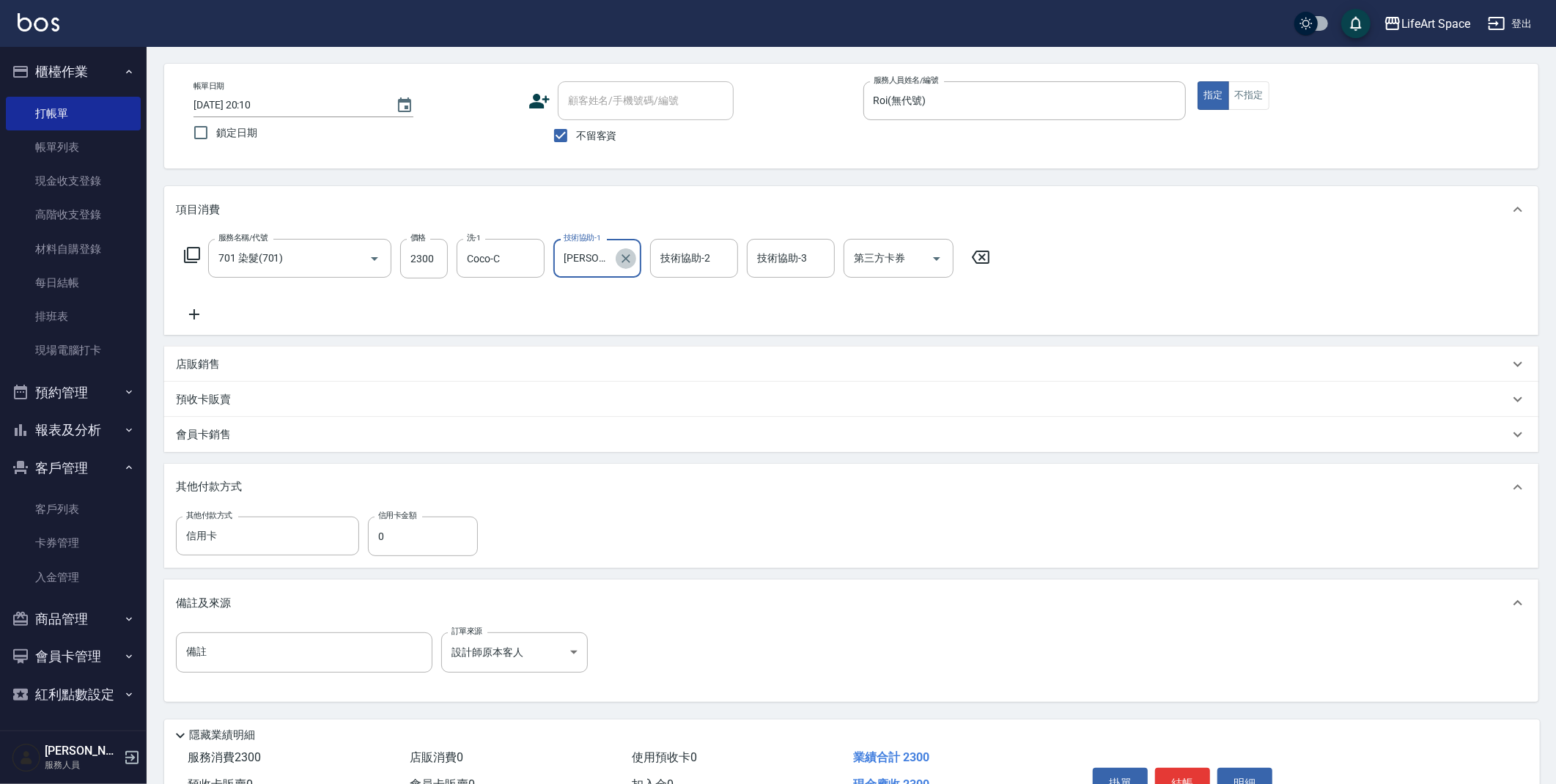
click at [630, 264] on icon "Clear" at bounding box center [626, 258] width 14 height 14
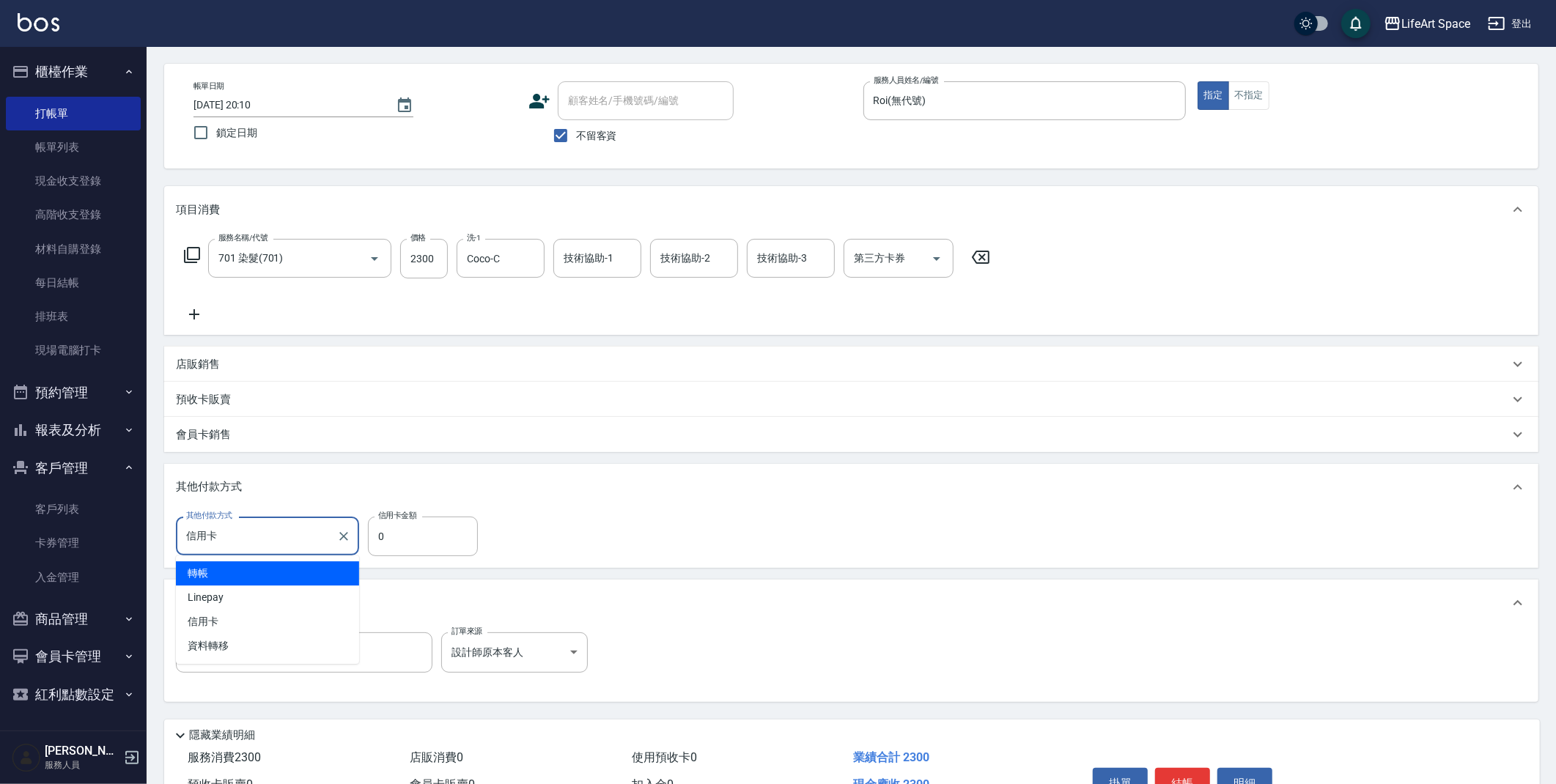
click at [319, 544] on input "信用卡" at bounding box center [256, 536] width 148 height 26
click at [340, 542] on icon "Clear" at bounding box center [343, 536] width 14 height 14
click at [222, 492] on p "其他付款方式" at bounding box center [212, 487] width 73 height 16
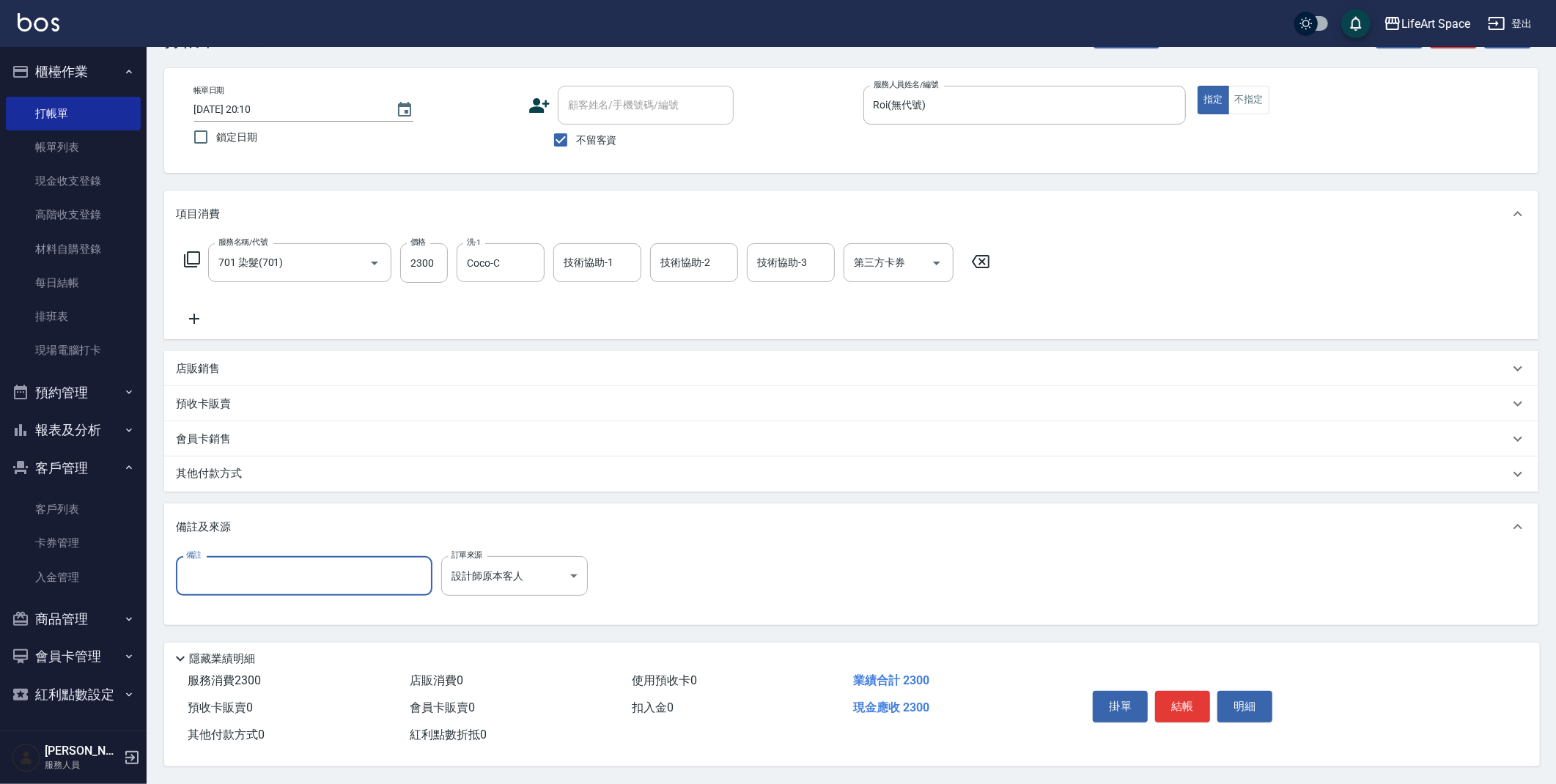
click at [249, 569] on input "備註" at bounding box center [303, 575] width 257 height 39
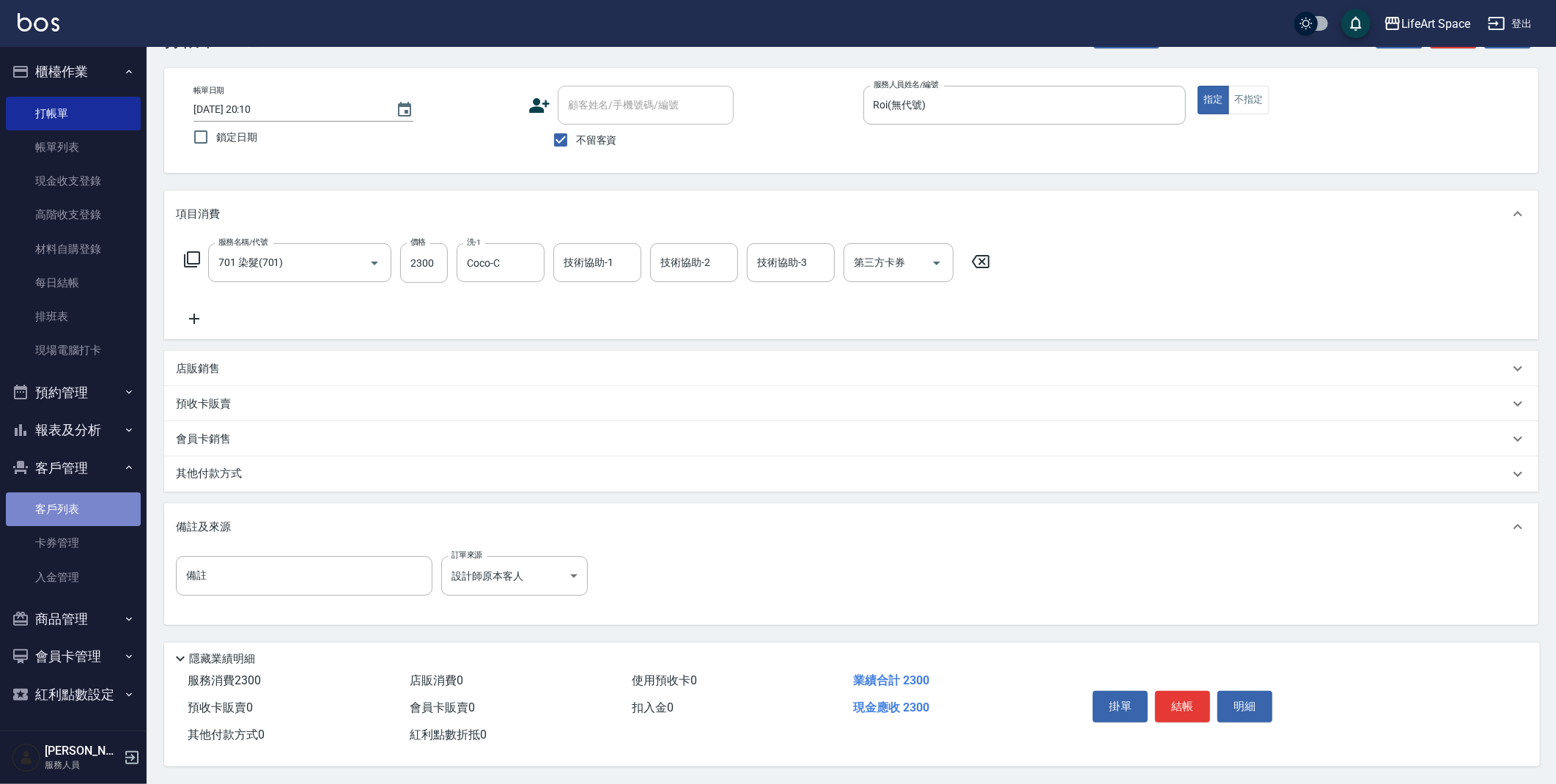
click at [71, 521] on link "客戶列表" at bounding box center [73, 508] width 135 height 33
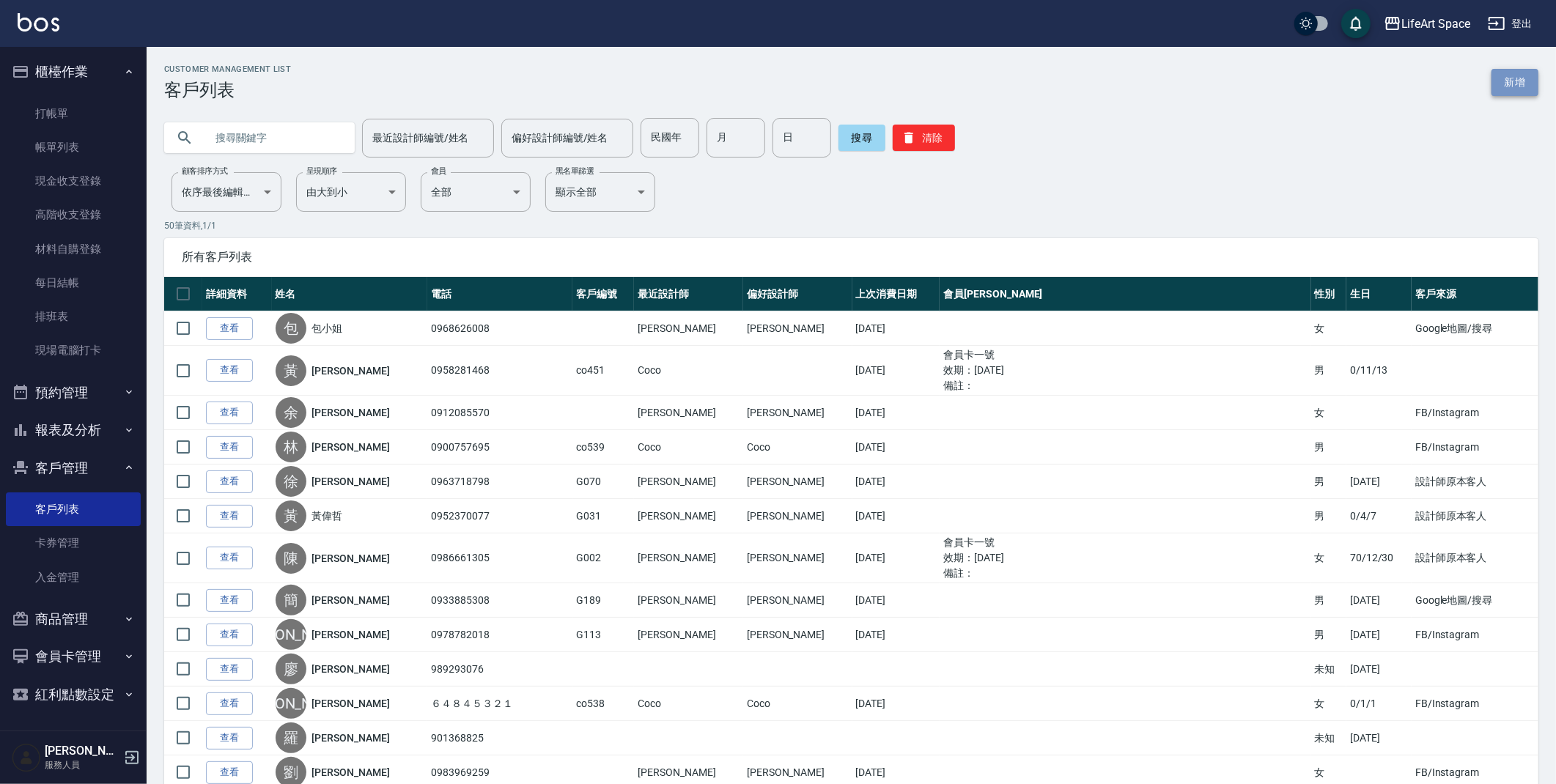
click at [1513, 74] on link "新增" at bounding box center [1515, 82] width 47 height 27
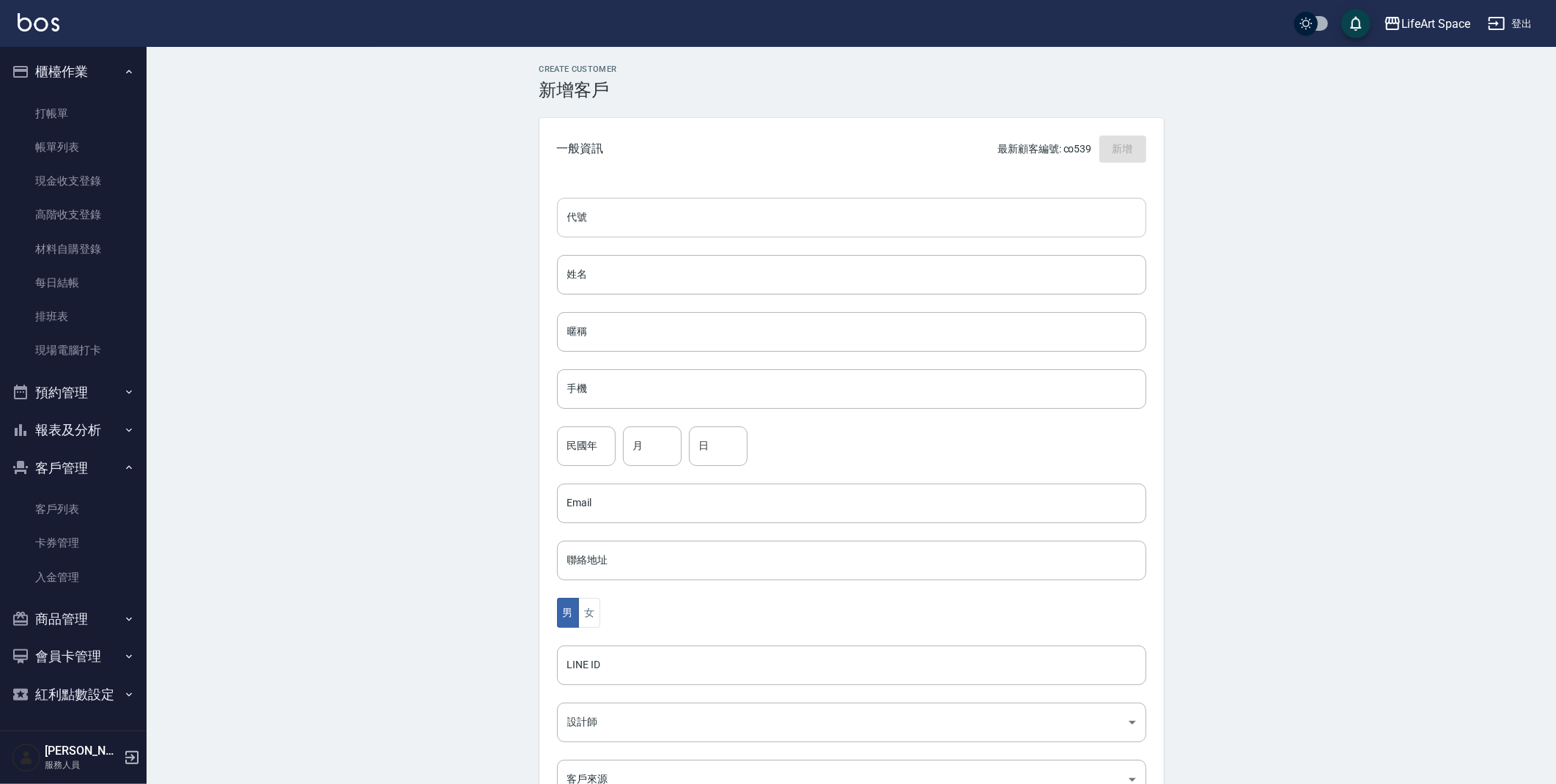
click at [688, 223] on input "代號" at bounding box center [852, 217] width 590 height 39
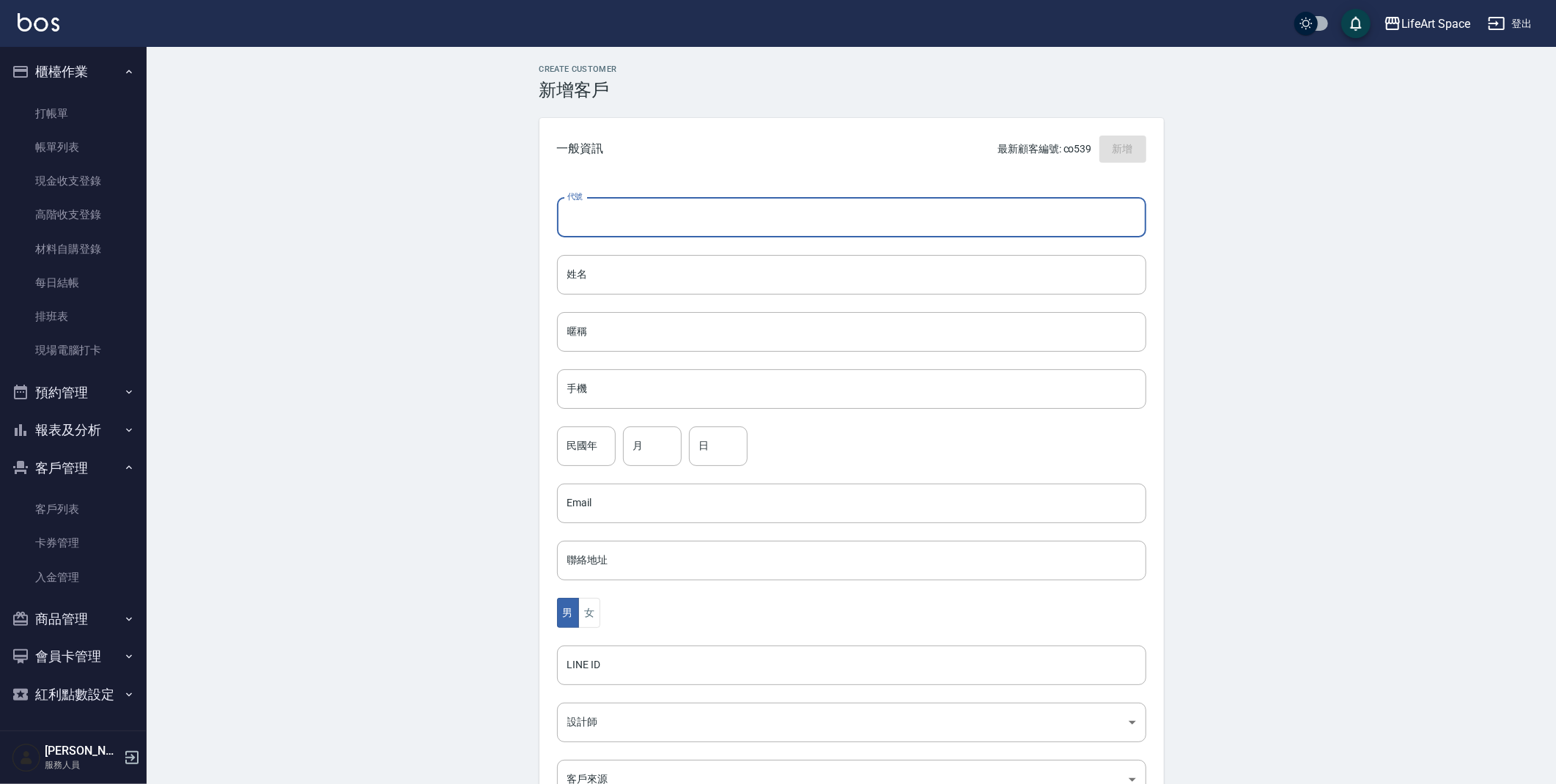
type input "r"
click at [721, 208] on input "代號" at bounding box center [852, 217] width 590 height 39
type input "ro001"
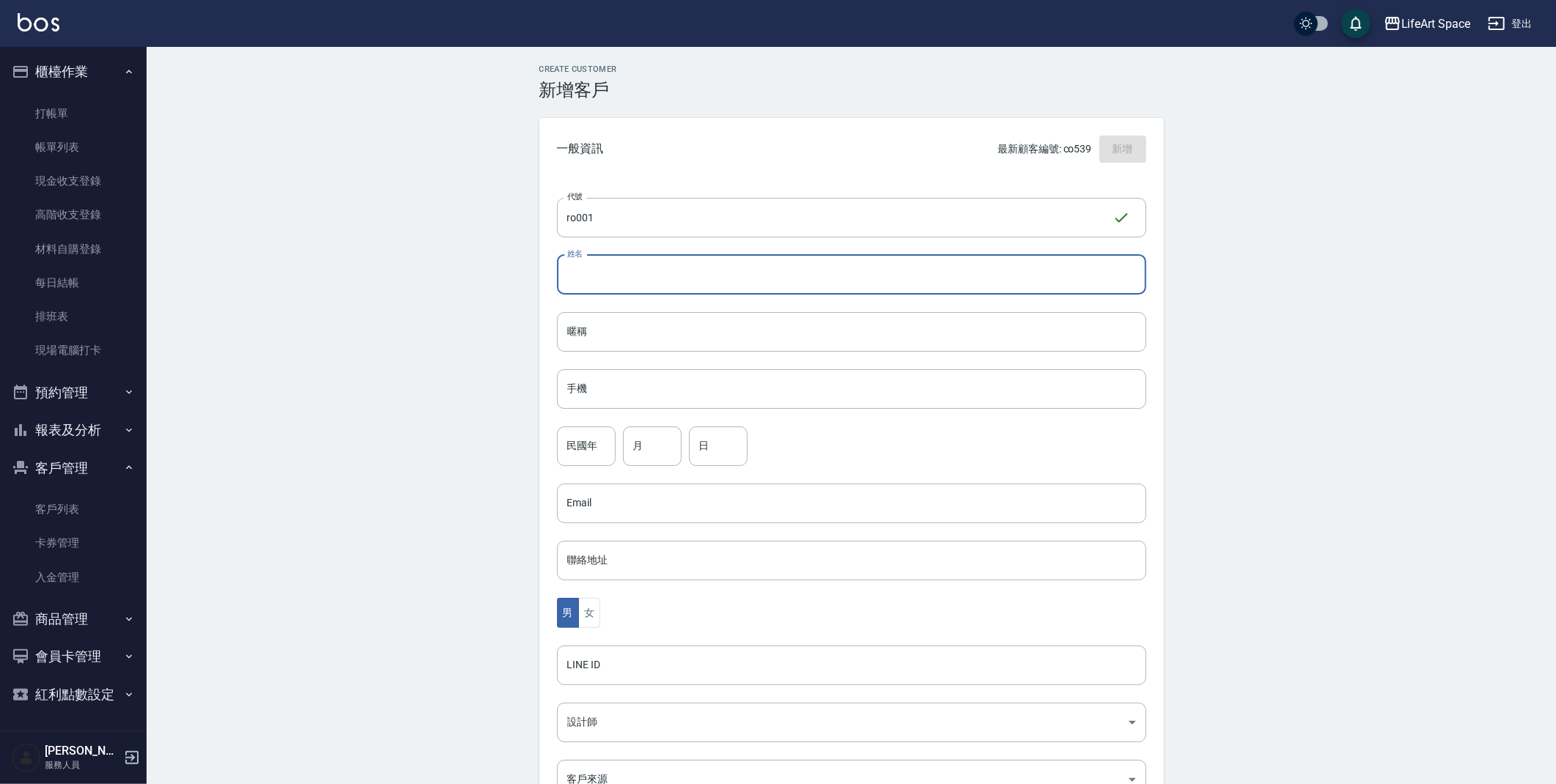
click at [645, 272] on input "姓名" at bounding box center [852, 274] width 590 height 39
type input "x"
type input "k"
type input "x"
type input "ㄐ"
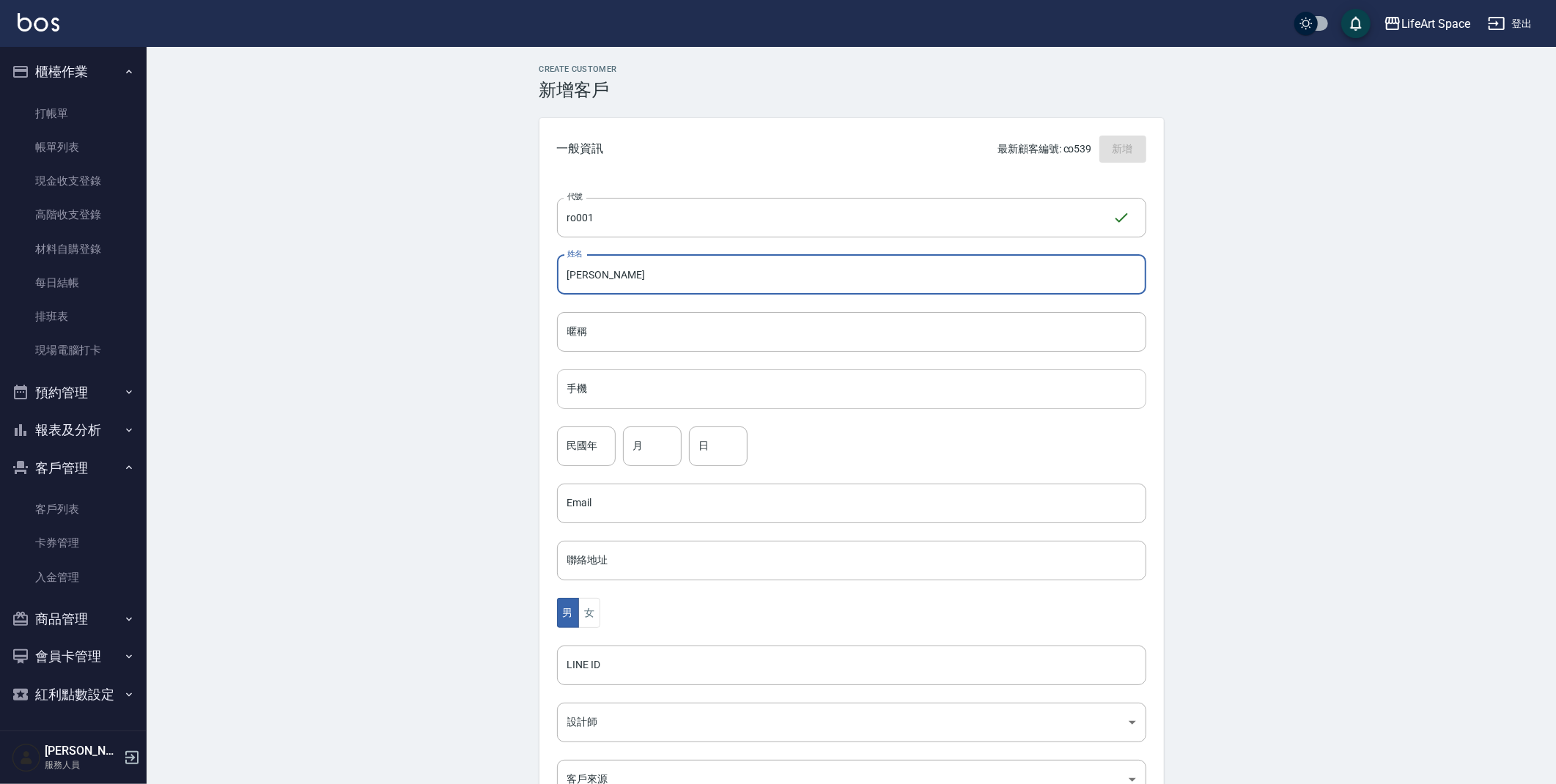
type input "李嘉璐"
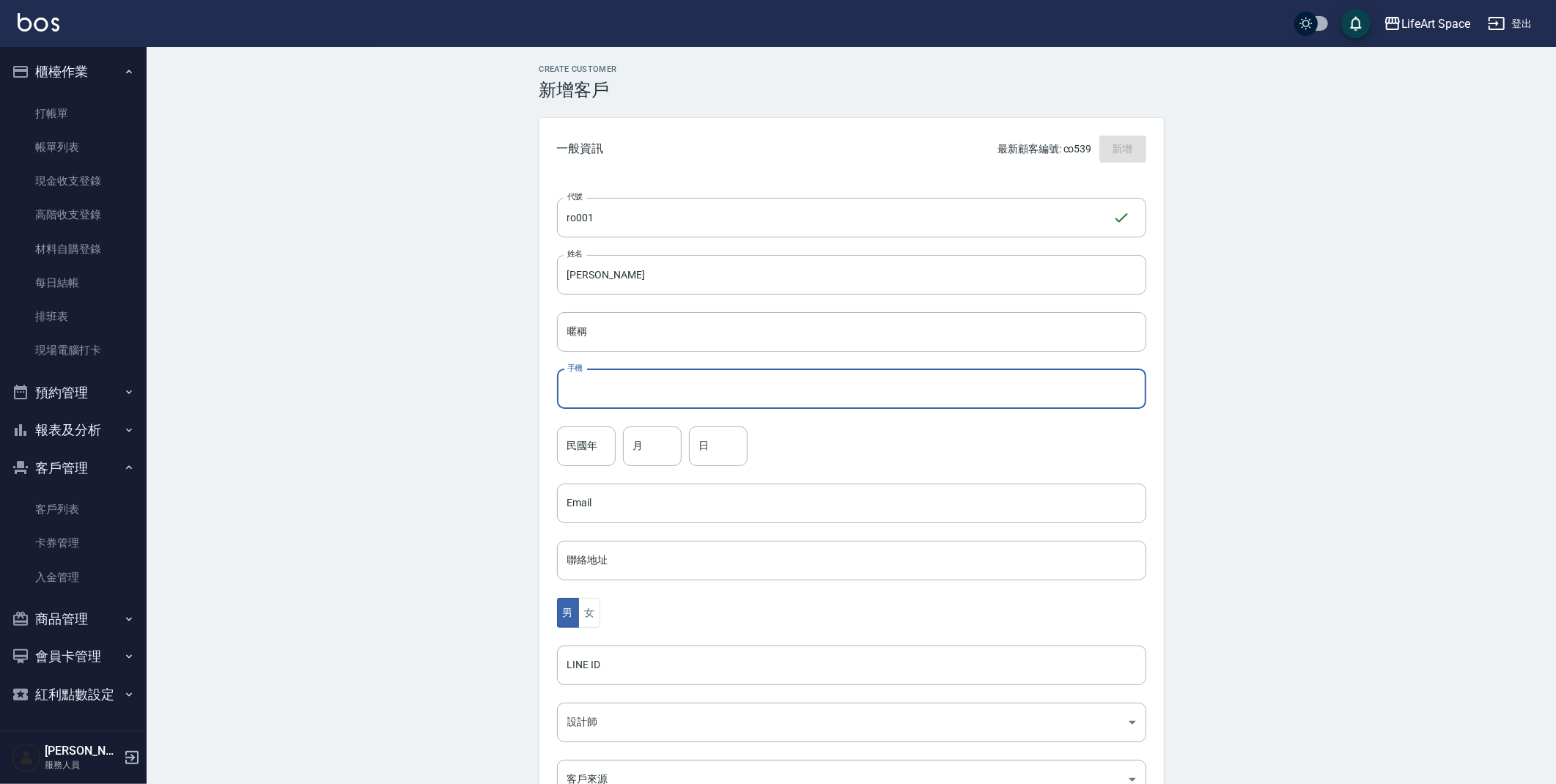
click at [737, 391] on input "手機" at bounding box center [852, 388] width 590 height 39
type input "０"
type input "0983959895"
click at [606, 448] on input "民國年" at bounding box center [586, 445] width 58 height 39
click at [838, 461] on div "民國年 民國年 月 月 日 日" at bounding box center [852, 445] width 590 height 39
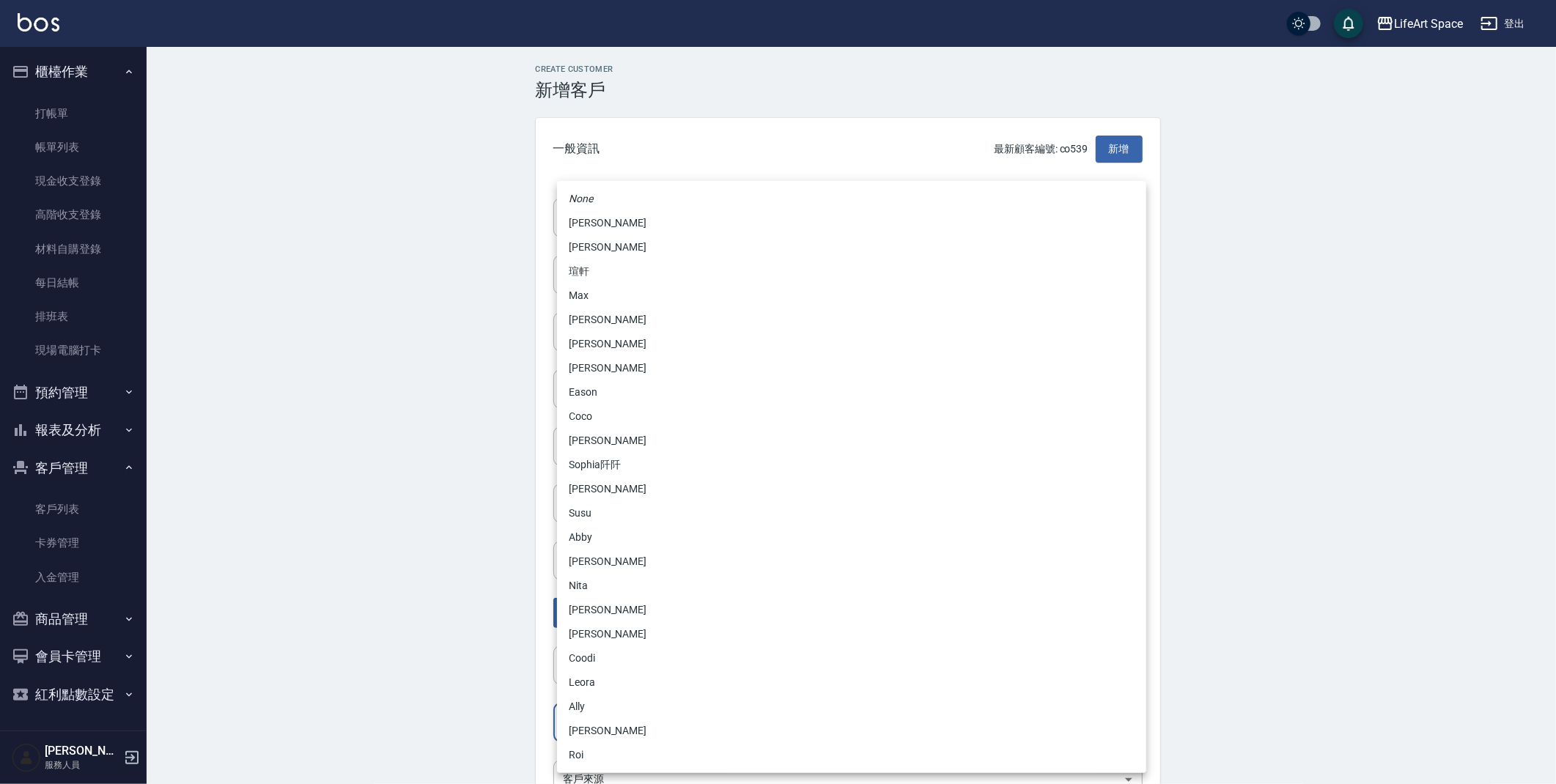
click at [615, 732] on body "LifeArt Space 登出 櫃檯作業 打帳單 帳單列表 現金收支登錄 高階收支登錄 材料自購登錄 每日結帳 排班表 現場電腦打卡 預約管理 預約管理 單…" at bounding box center [778, 477] width 1556 height 955
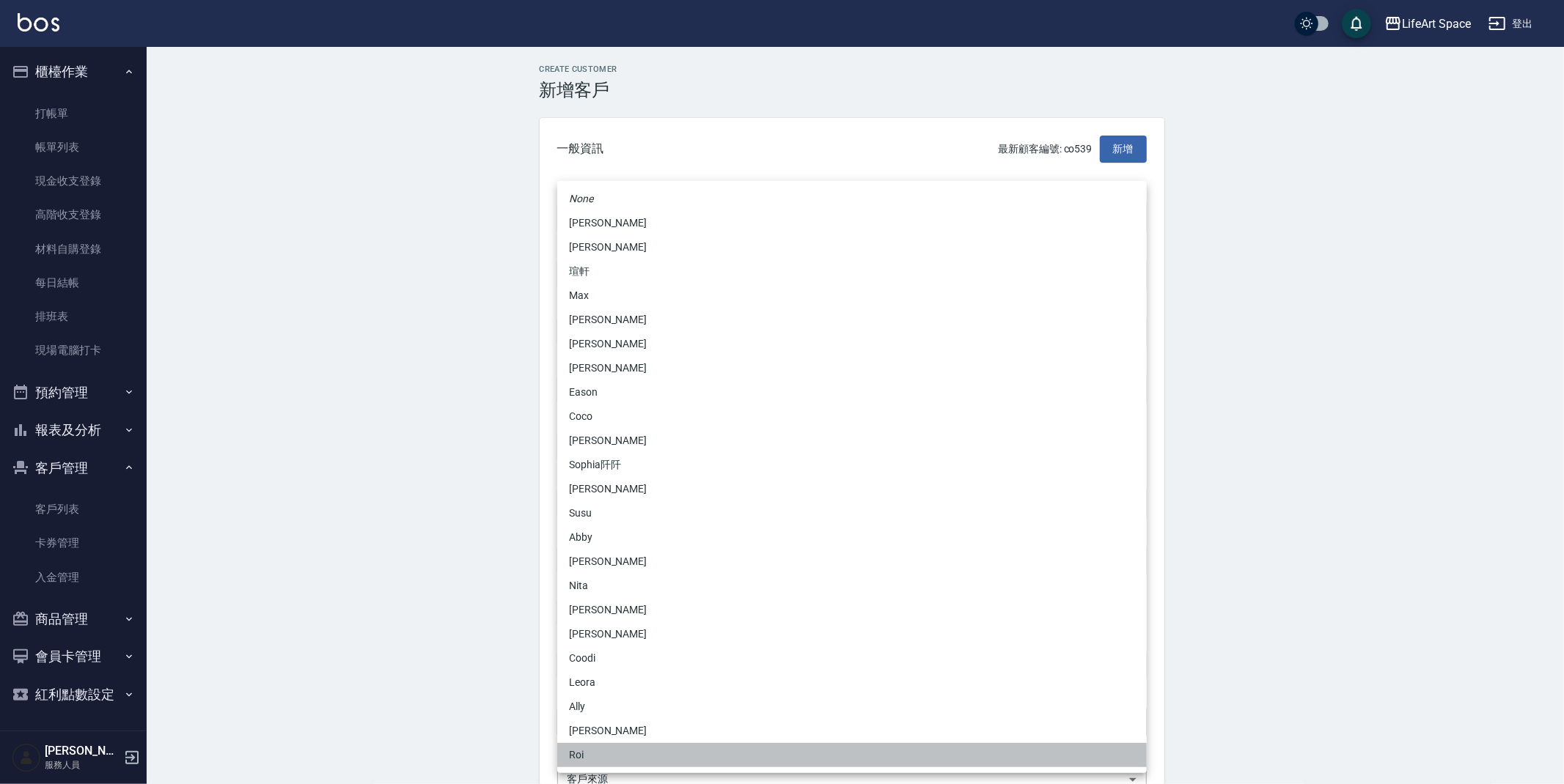
click at [595, 758] on li "Roi" at bounding box center [852, 754] width 590 height 24
type input "9184c5ba-570b-402b-a7b4-33868c9ae469"
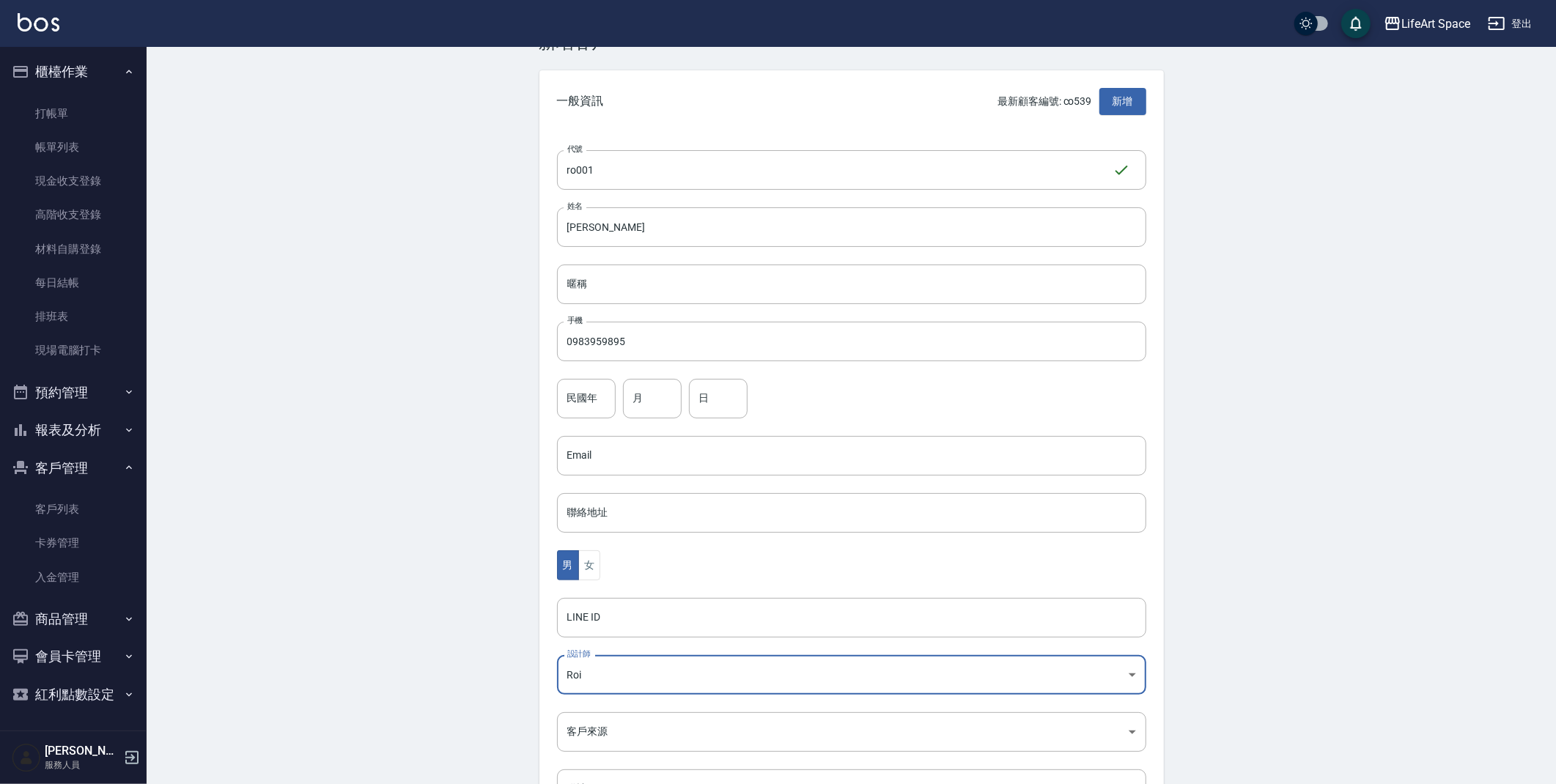
scroll to position [49, 0]
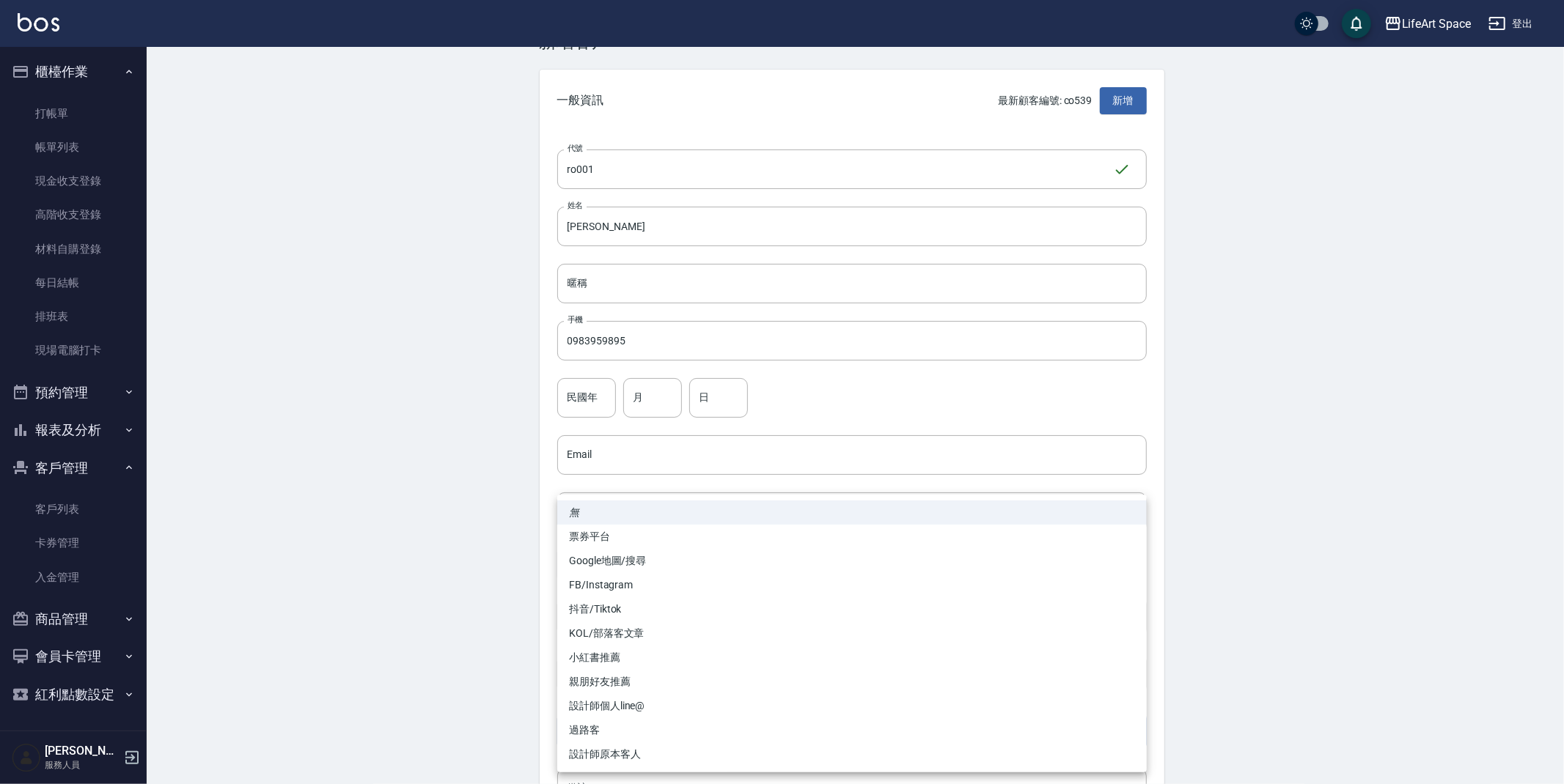
click at [1138, 730] on body "LifeArt Space 登出 櫃檯作業 打帳單 帳單列表 現金收支登錄 高階收支登錄 材料自購登錄 每日結帳 排班表 現場電腦打卡 預約管理 預約管理 單…" at bounding box center [782, 428] width 1564 height 955
click at [636, 758] on li "設計師原本客人" at bounding box center [852, 753] width 590 height 24
type input "設計師原本客人"
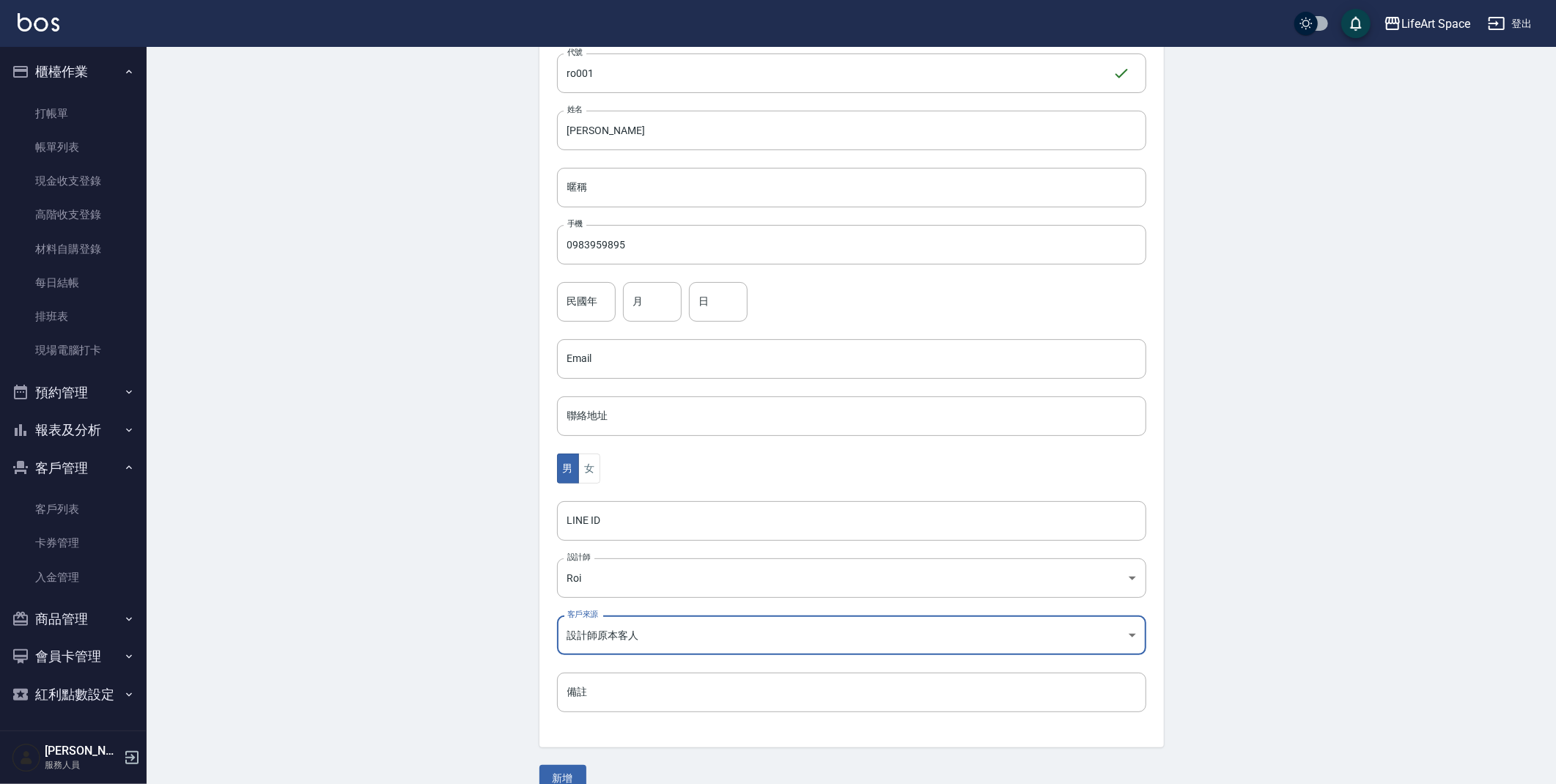
scroll to position [170, 0]
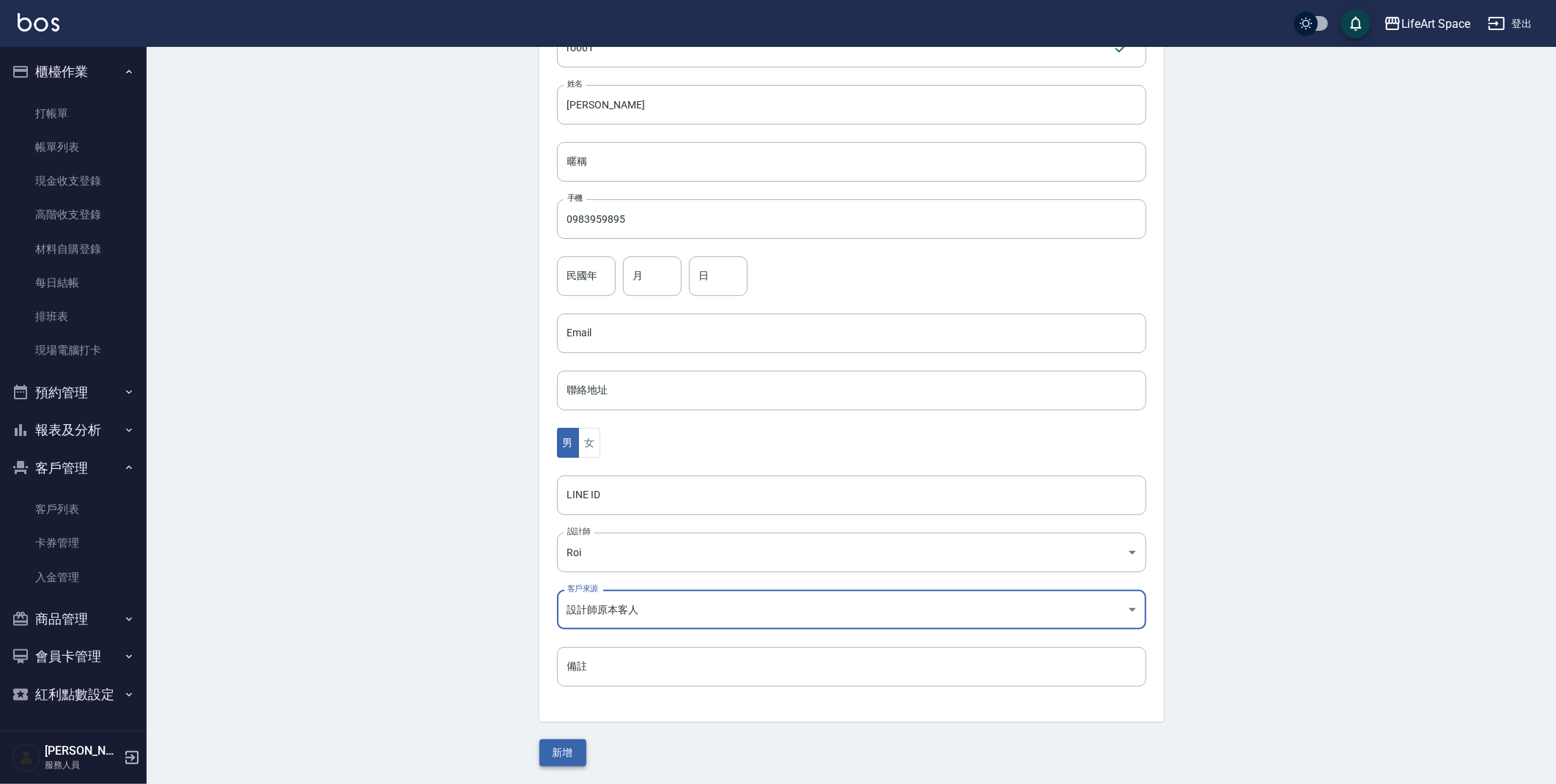
click at [565, 759] on button "新增" at bounding box center [563, 753] width 47 height 27
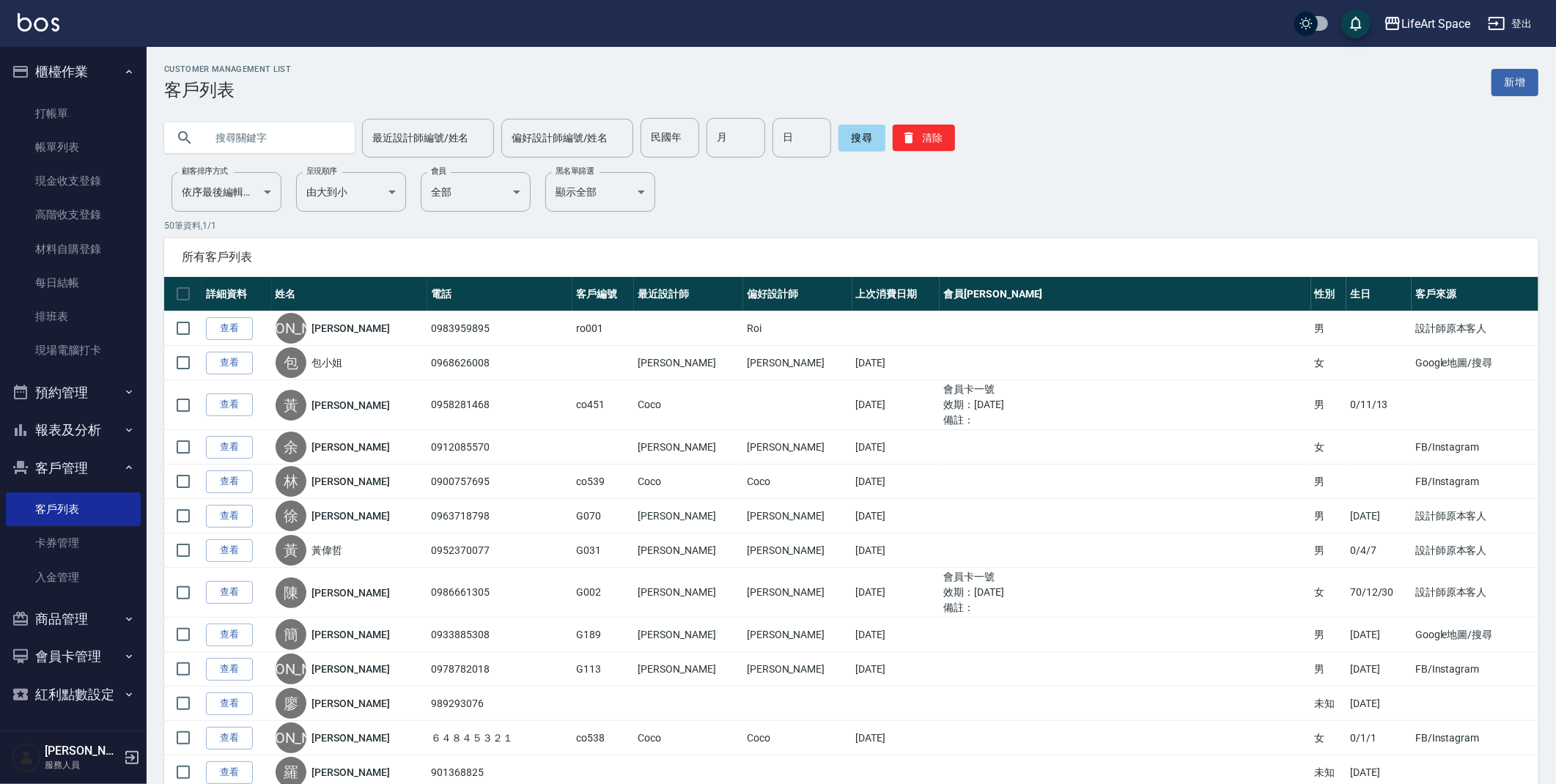
click at [280, 146] on input "text" at bounding box center [274, 137] width 137 height 39
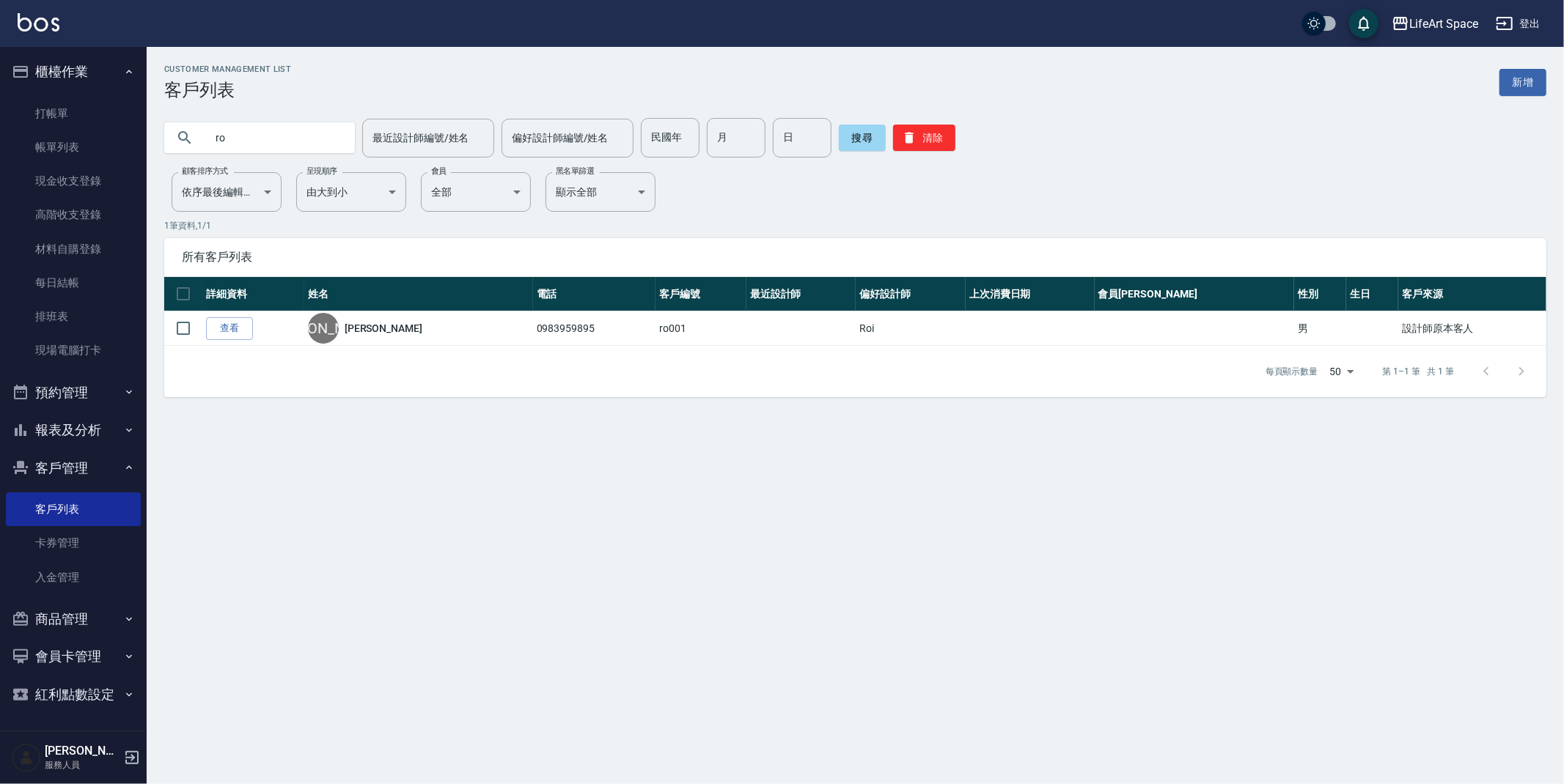
type input "r"
click at [29, 124] on link "打帳單" at bounding box center [73, 113] width 135 height 33
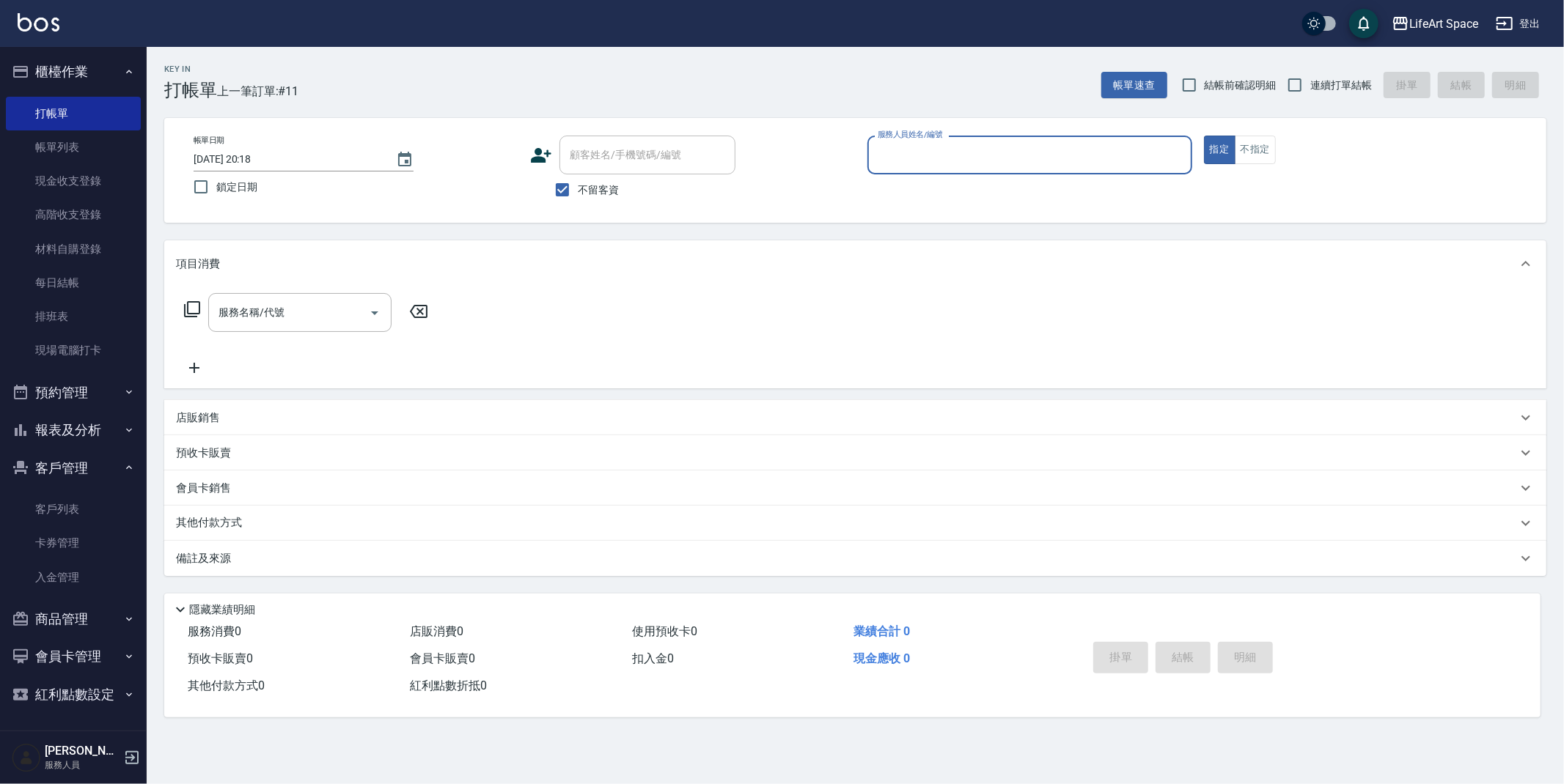
click at [568, 180] on input "不留客資" at bounding box center [562, 190] width 31 height 31
checkbox input "false"
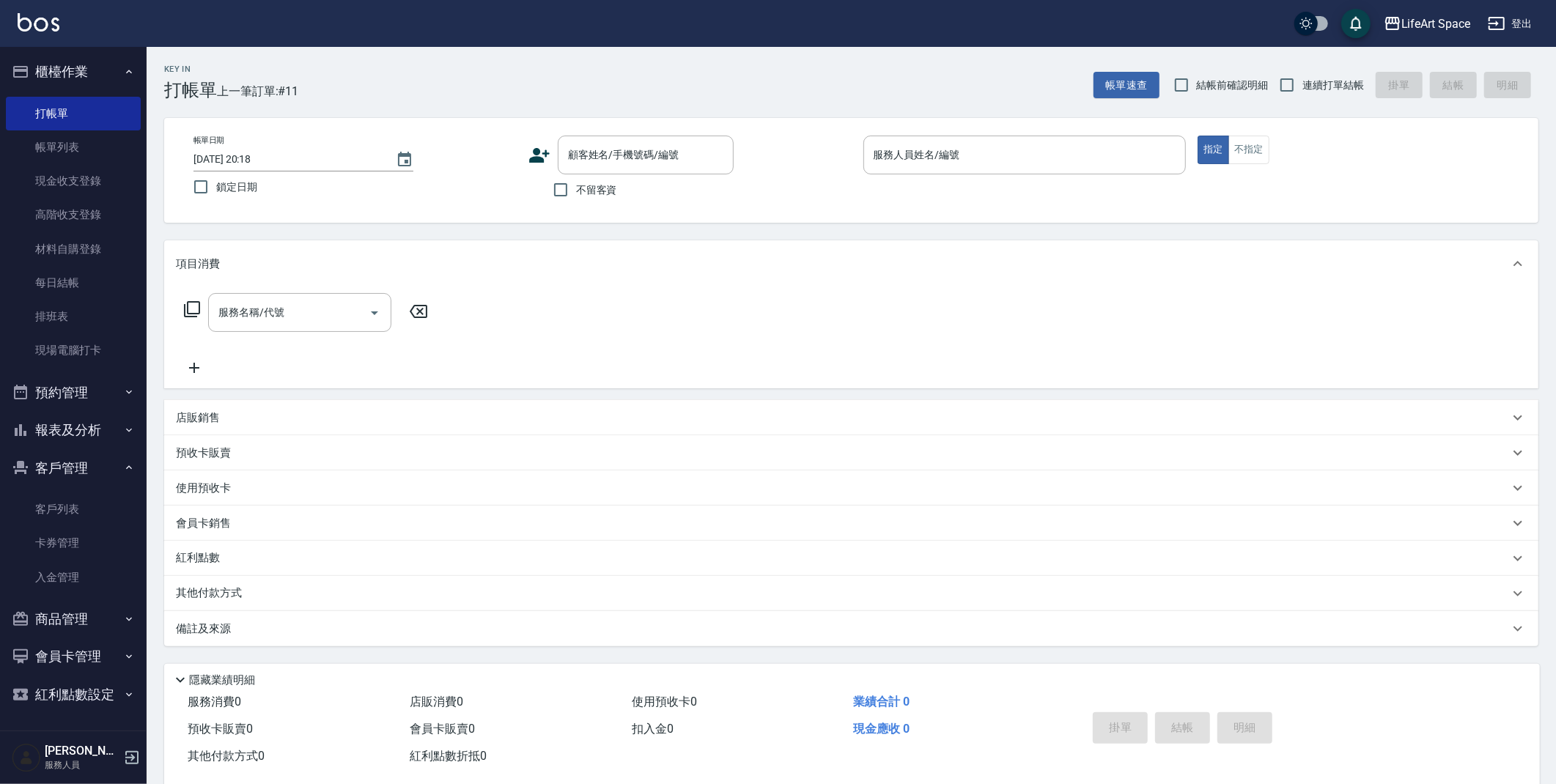
click at [539, 157] on icon at bounding box center [540, 155] width 21 height 14
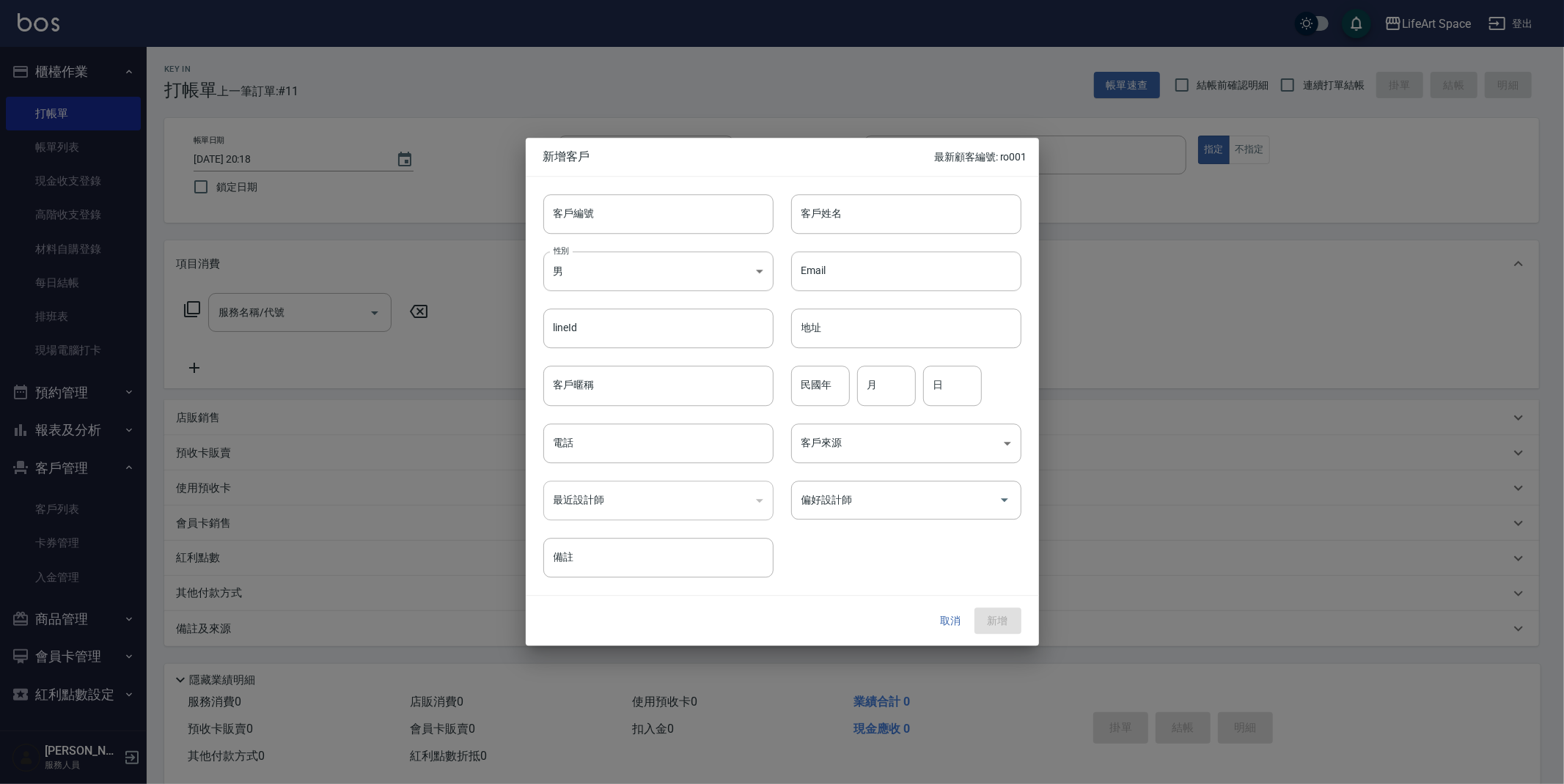
click at [942, 615] on button "取消" at bounding box center [950, 621] width 47 height 27
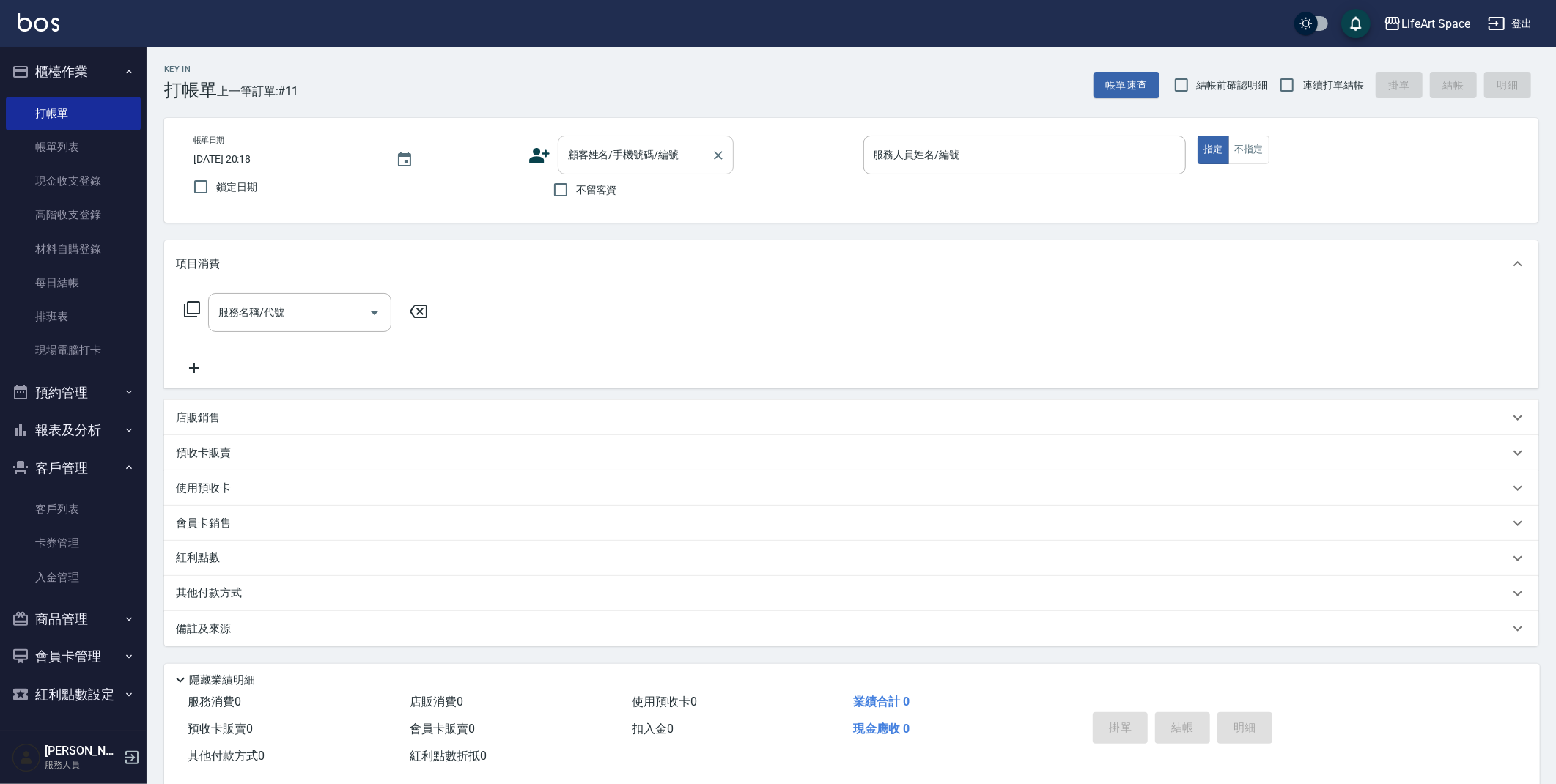
click at [615, 160] on input "顧客姓名/手機號碼/編號" at bounding box center [635, 155] width 141 height 26
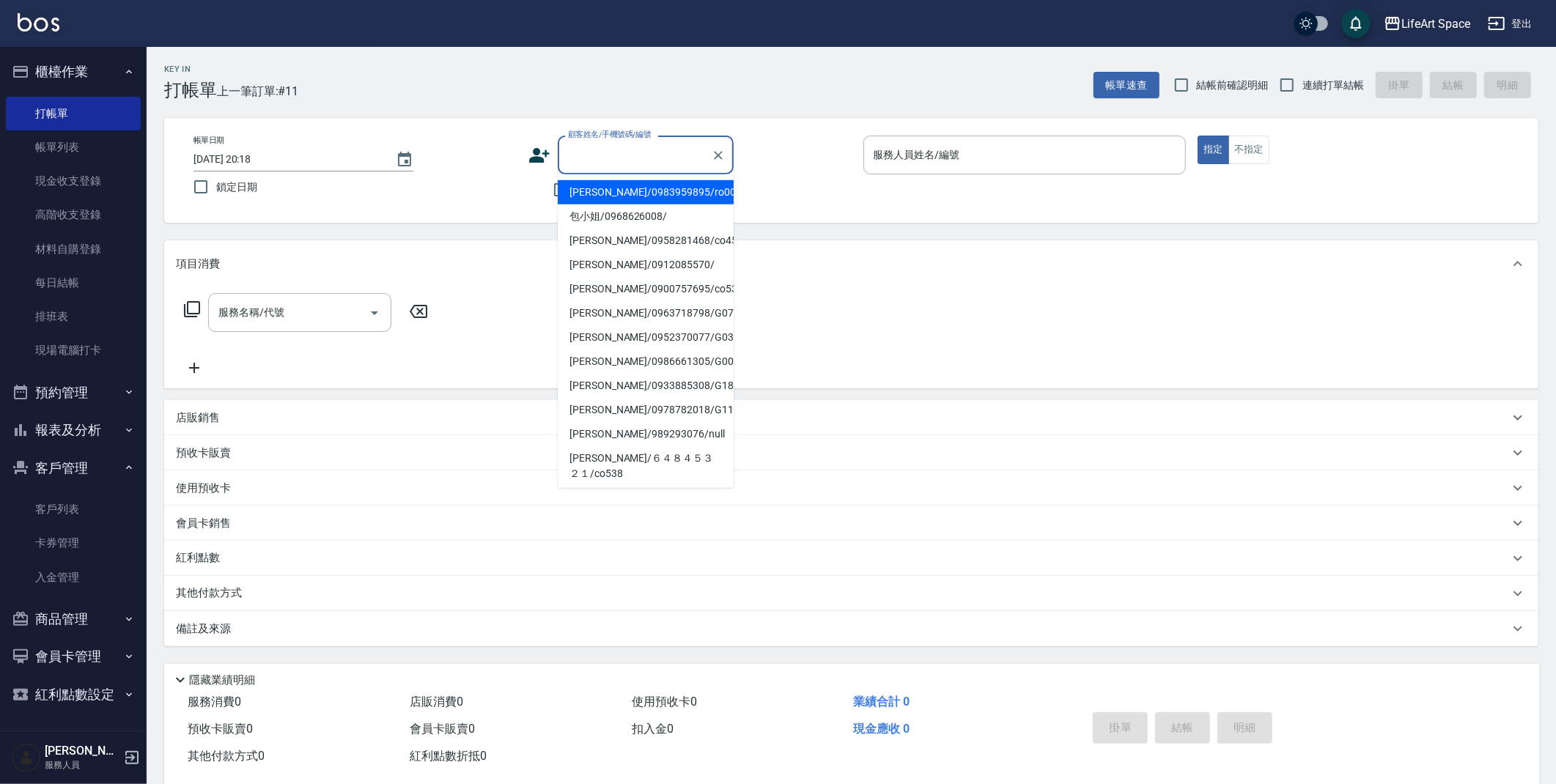
click at [619, 195] on li "李嘉璐/0983959895/ro001" at bounding box center [646, 192] width 176 height 24
type input "李嘉璐/0983959895/ro001"
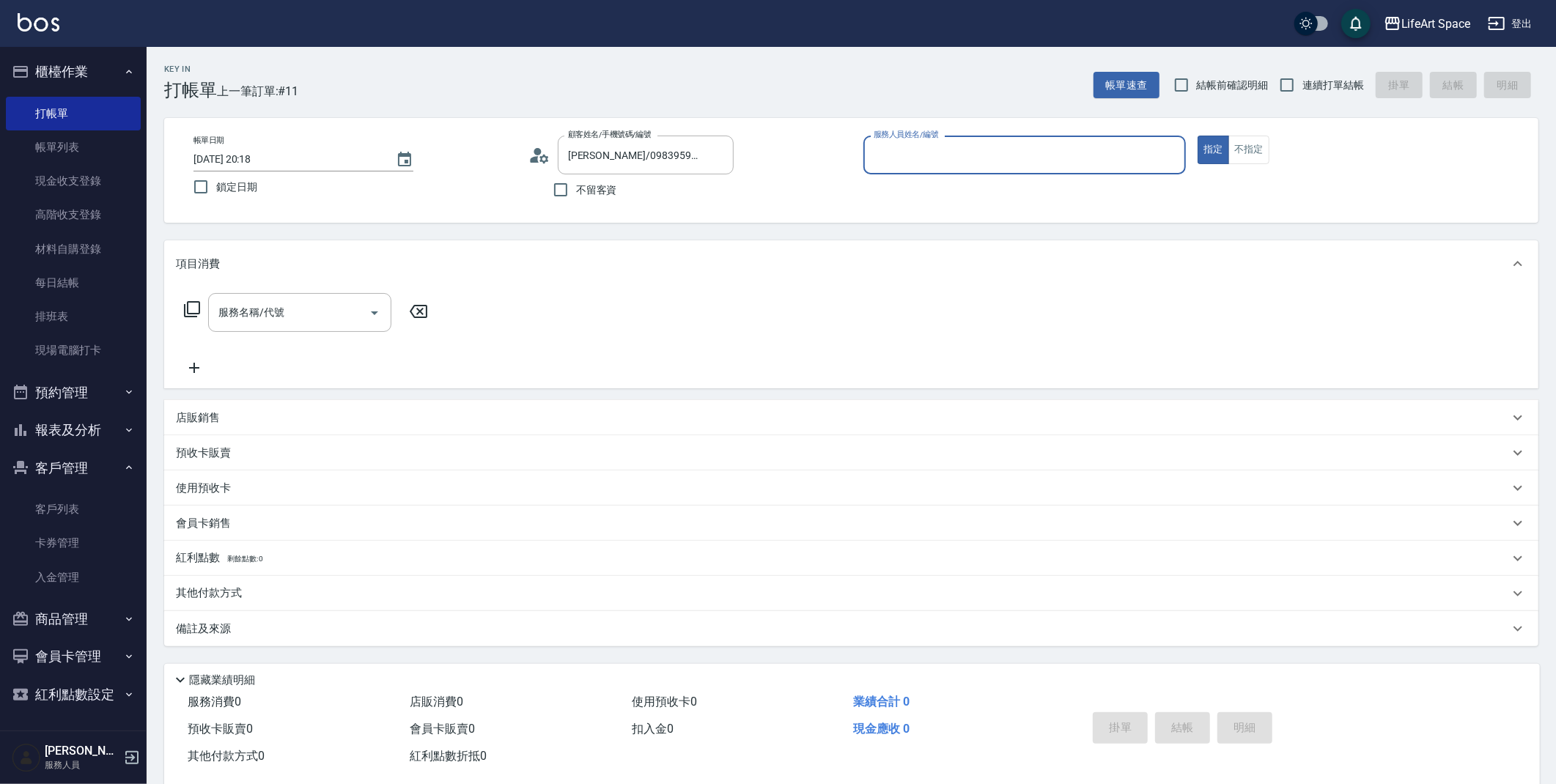
type input "Roi(無代號)"
click at [272, 328] on div "服務名稱/代號" at bounding box center [300, 312] width 183 height 39
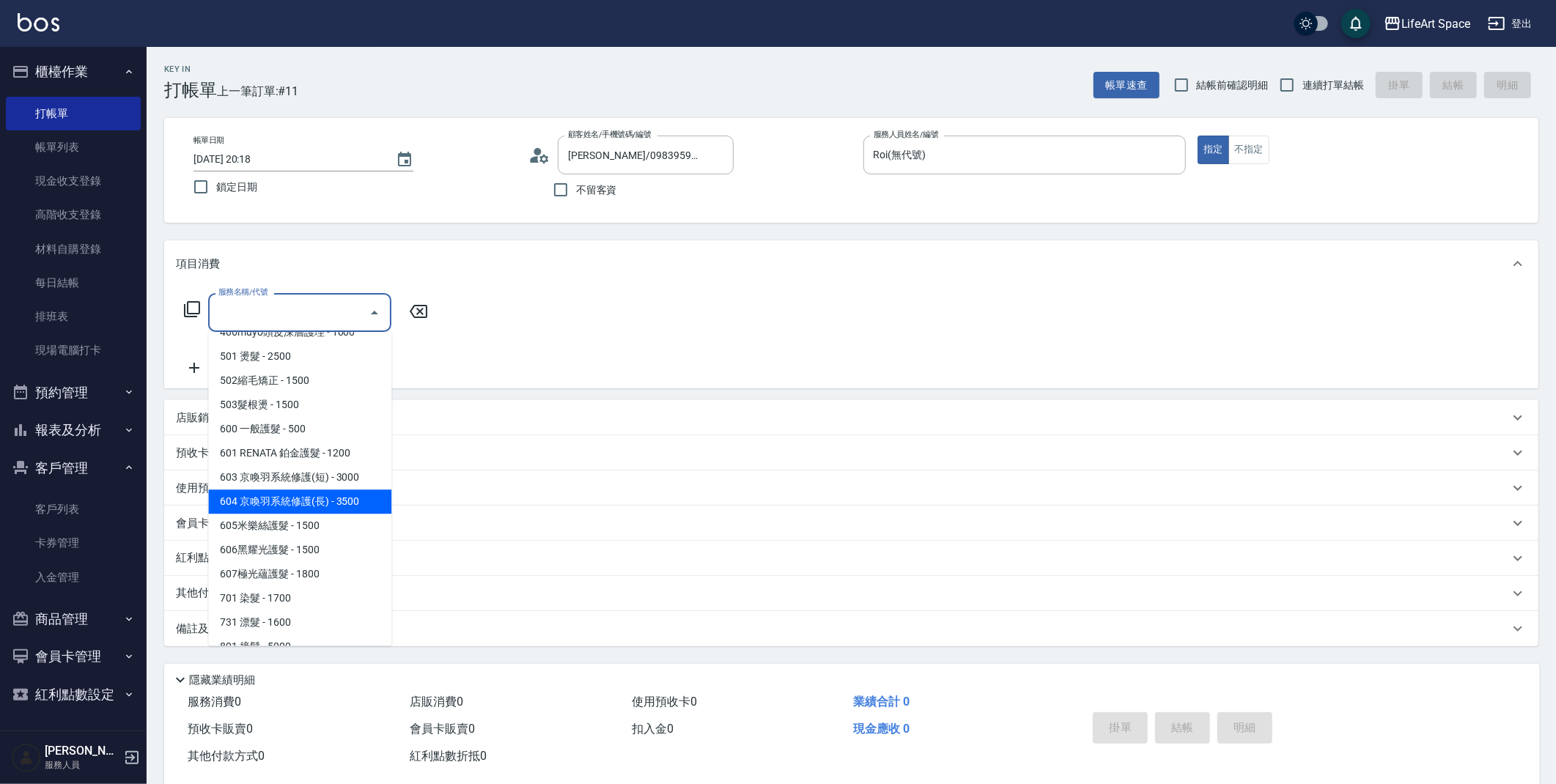
scroll to position [213, 0]
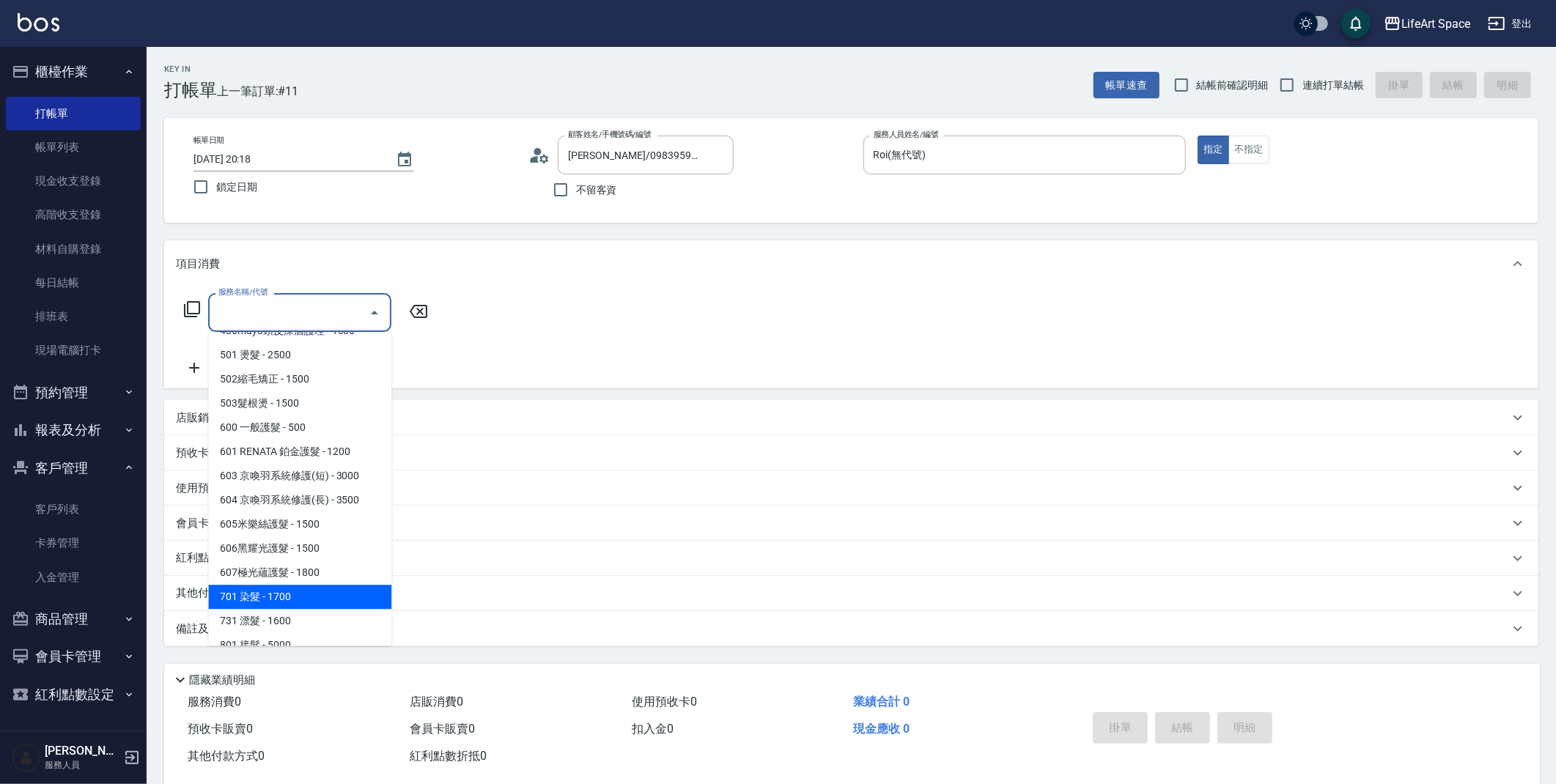
click at [235, 604] on span "701 染髮 - 1700" at bounding box center [300, 596] width 183 height 24
type input "701 染髮(701)"
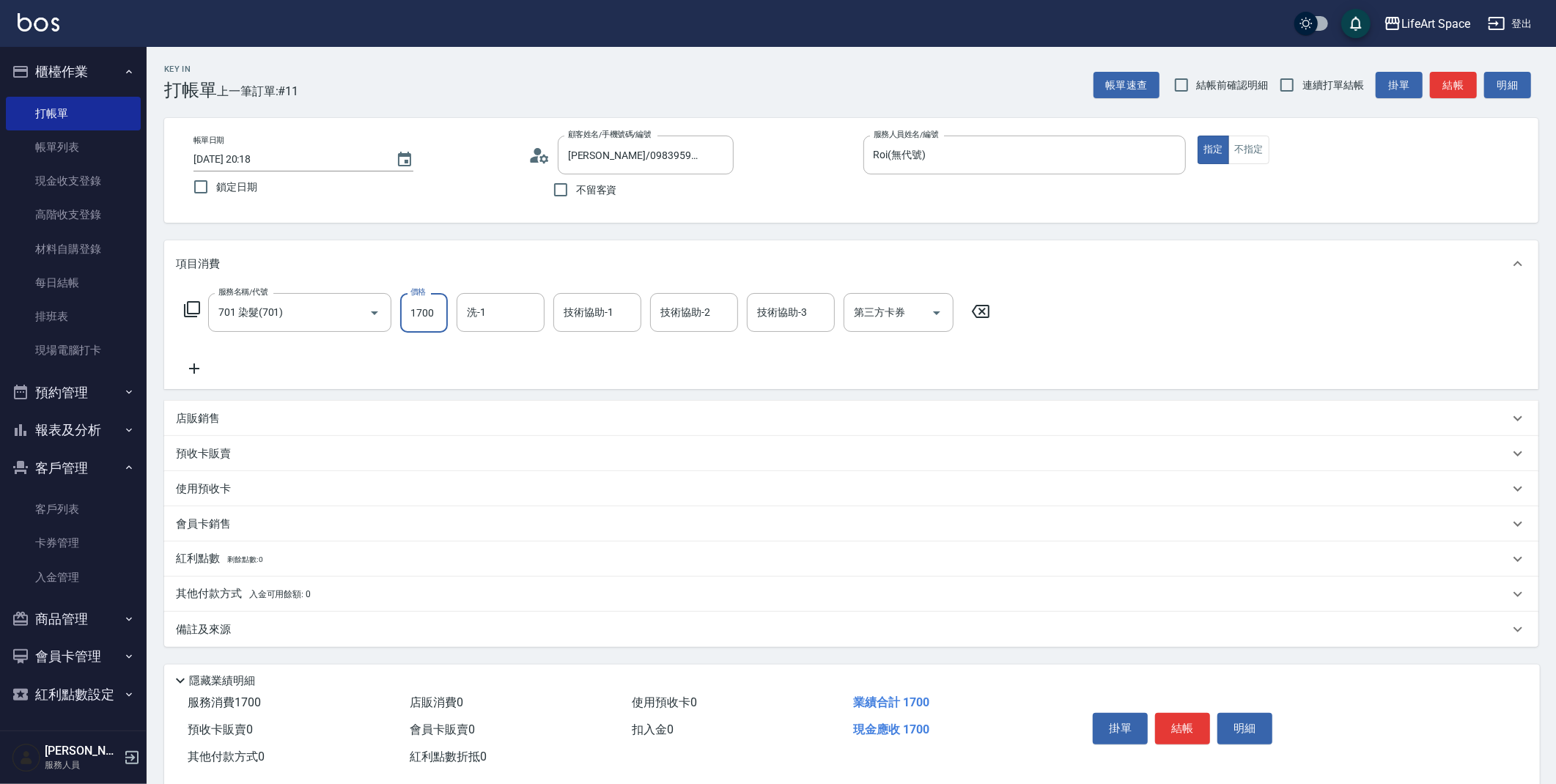
click at [434, 309] on input "1700" at bounding box center [425, 312] width 48 height 39
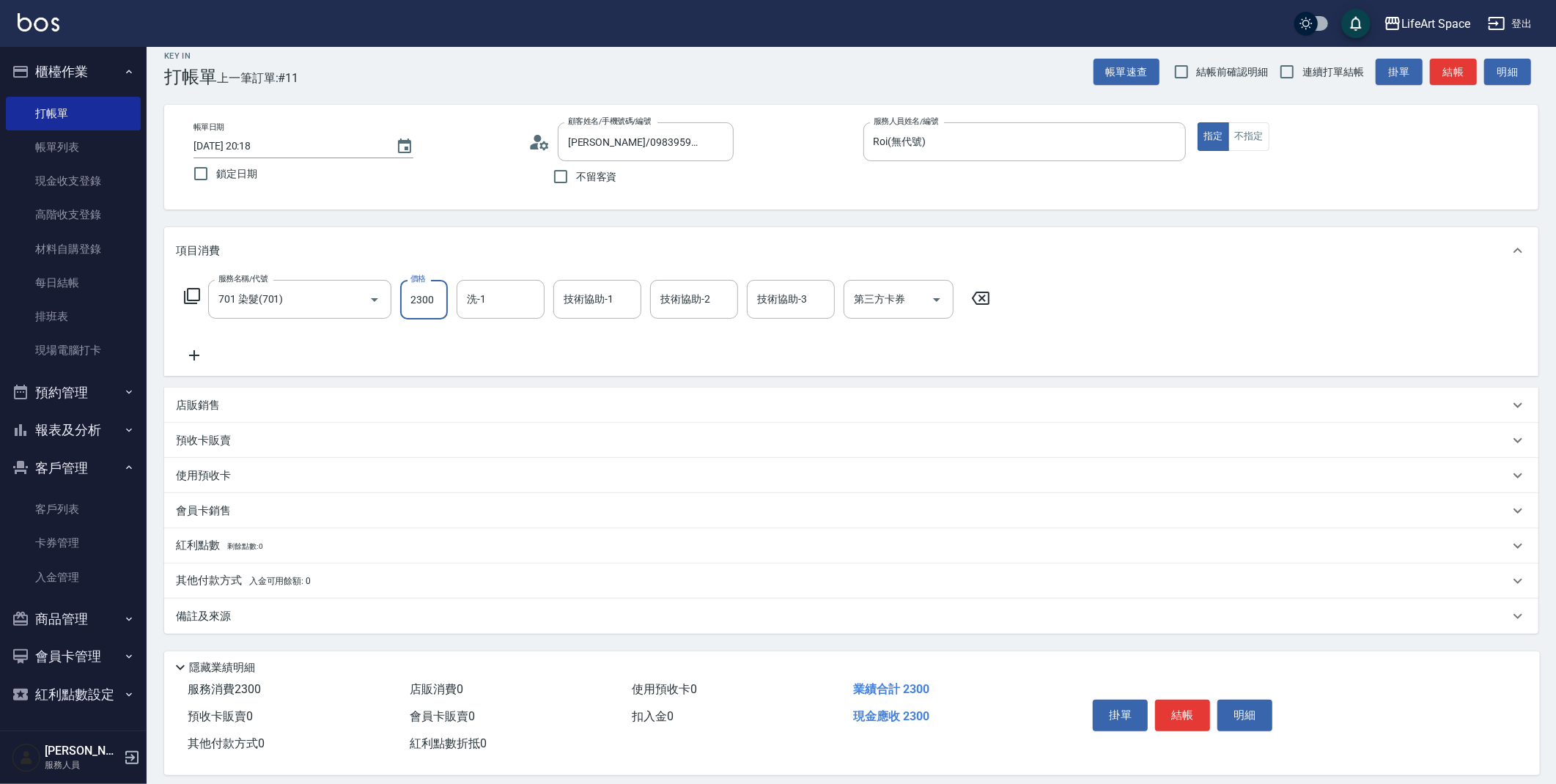
scroll to position [27, 0]
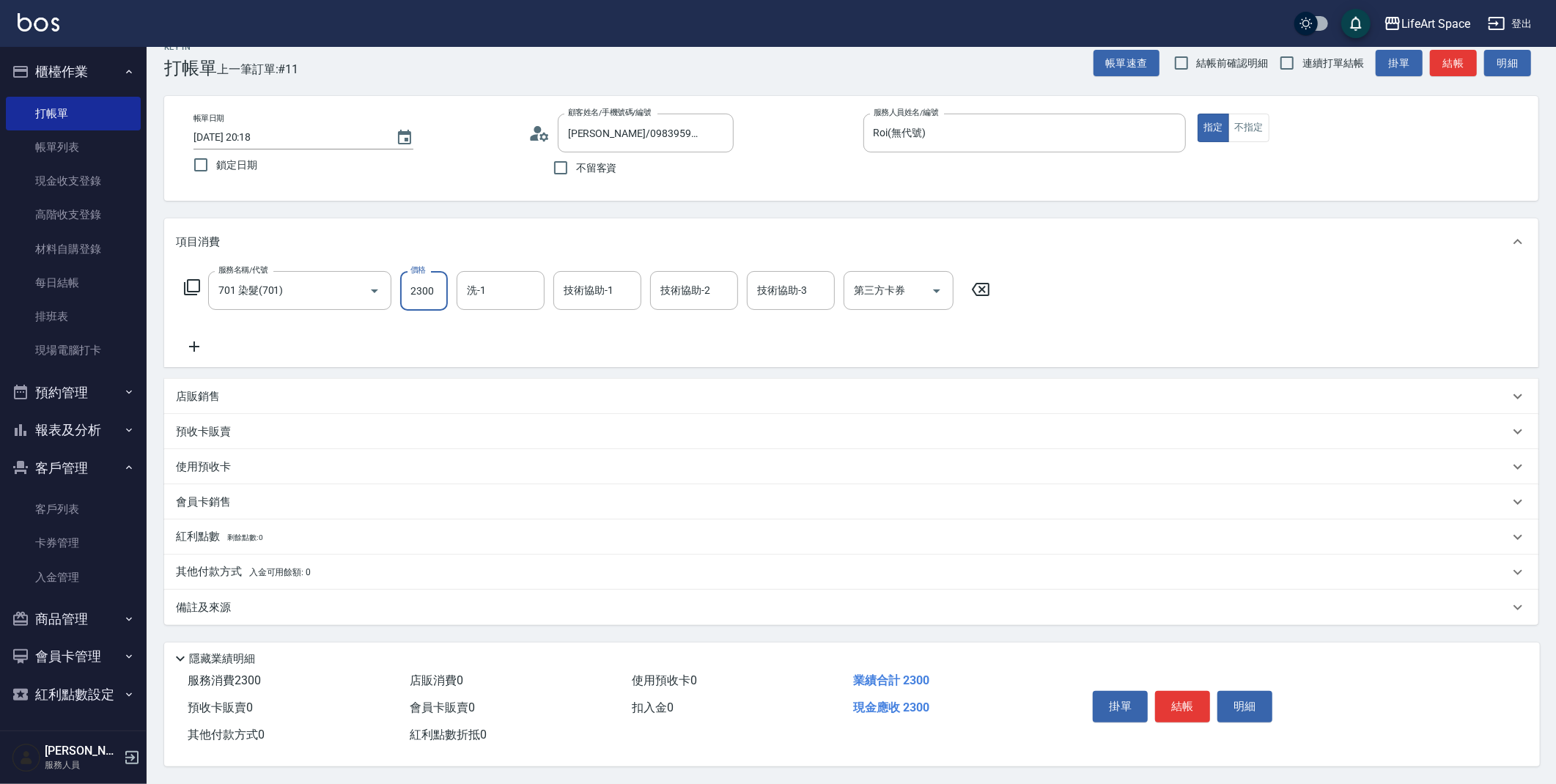
type input "2300"
click at [245, 614] on div "備註及來源" at bounding box center [851, 608] width 1375 height 35
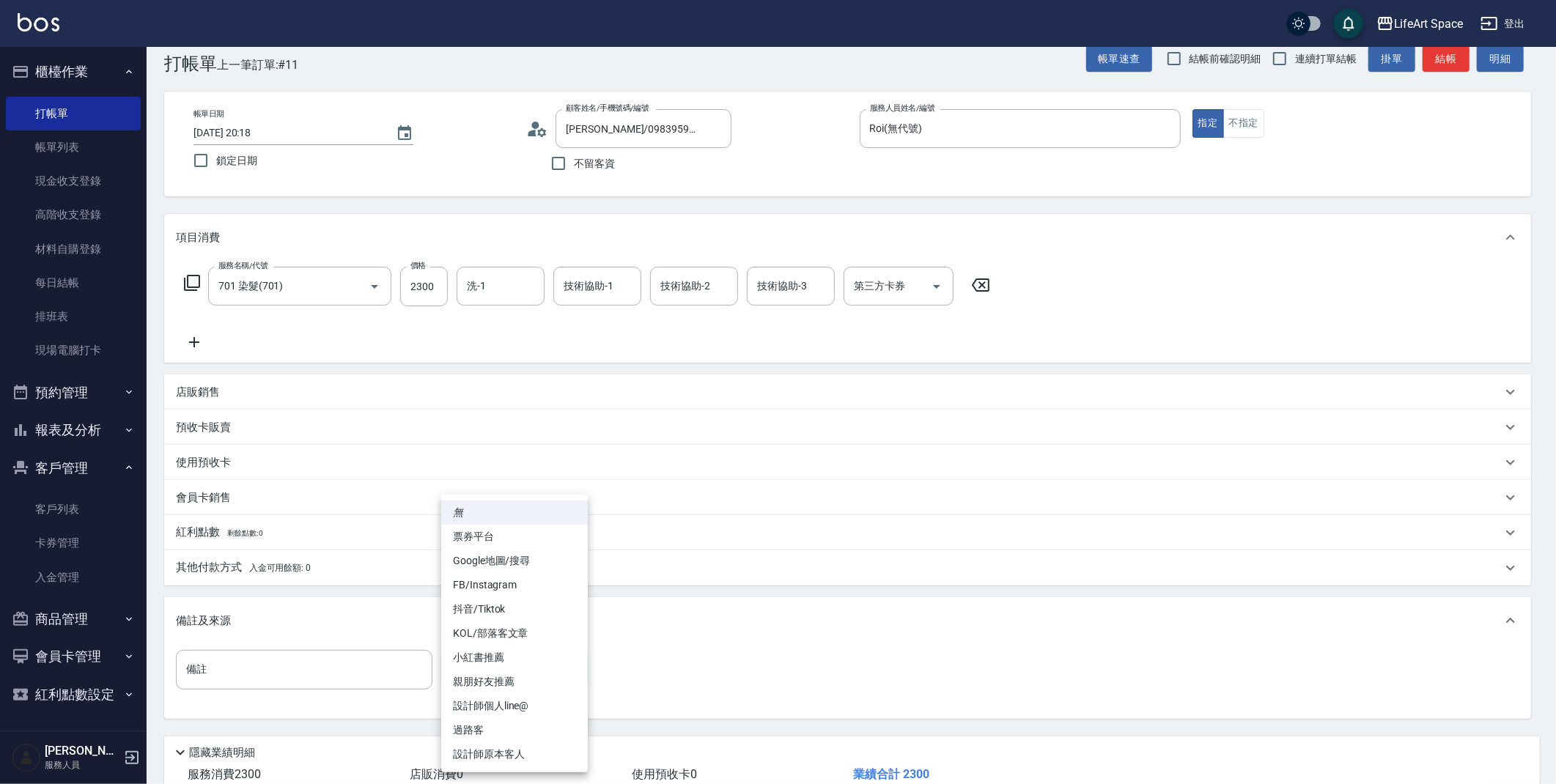
click at [498, 667] on body "LifeArt Space 登出 櫃檯作業 打帳單 帳單列表 現金收支登錄 高階收支登錄 材料自購登錄 每日結帳 排班表 現場電腦打卡 預約管理 預約管理 單…" at bounding box center [778, 425] width 1556 height 904
drag, startPoint x: 474, startPoint y: 746, endPoint x: 494, endPoint y: 717, distance: 35.2
click at [474, 746] on li "設計師原本客人" at bounding box center [515, 753] width 147 height 24
type input "設計師原本客人"
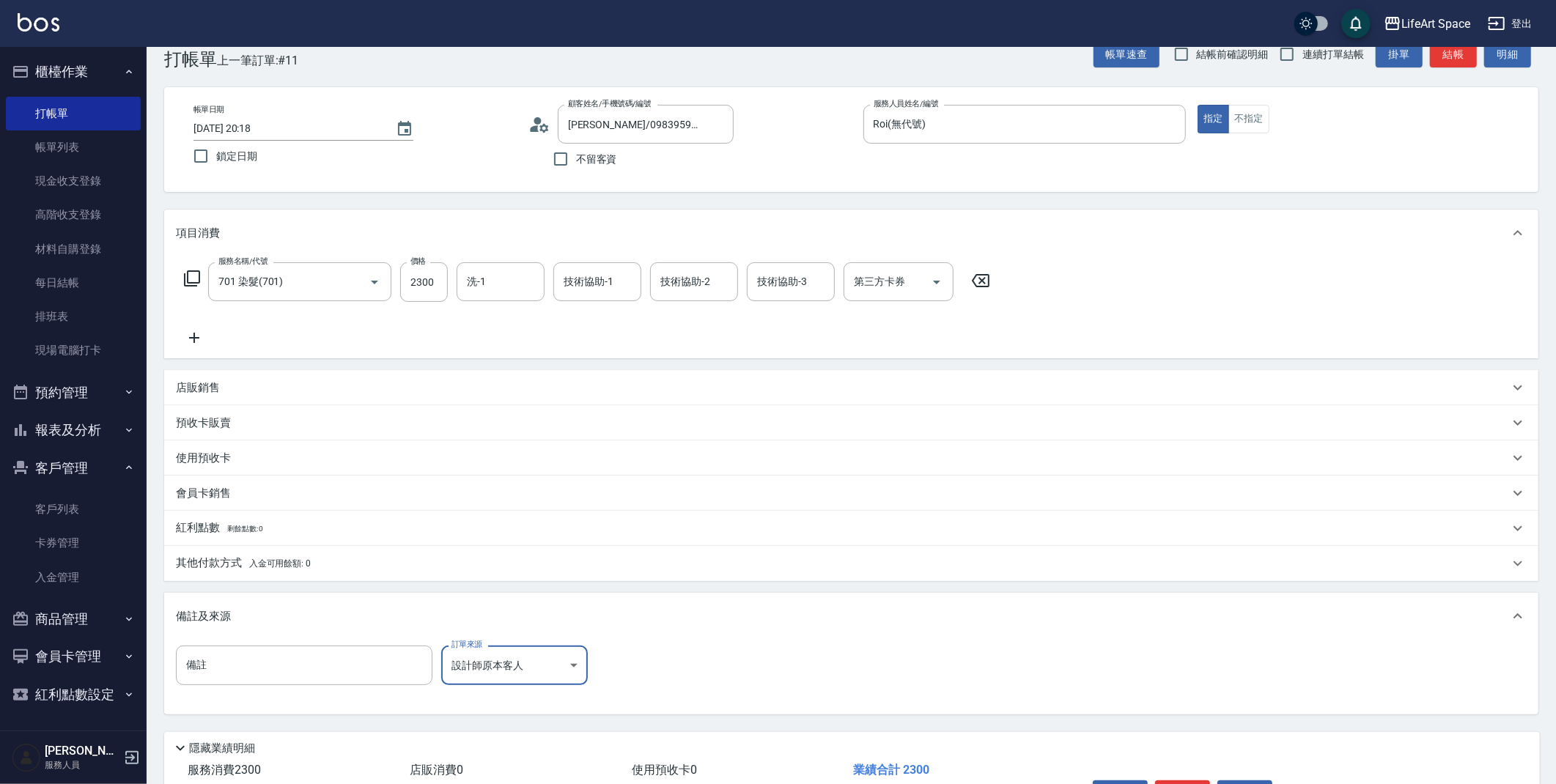
scroll to position [125, 0]
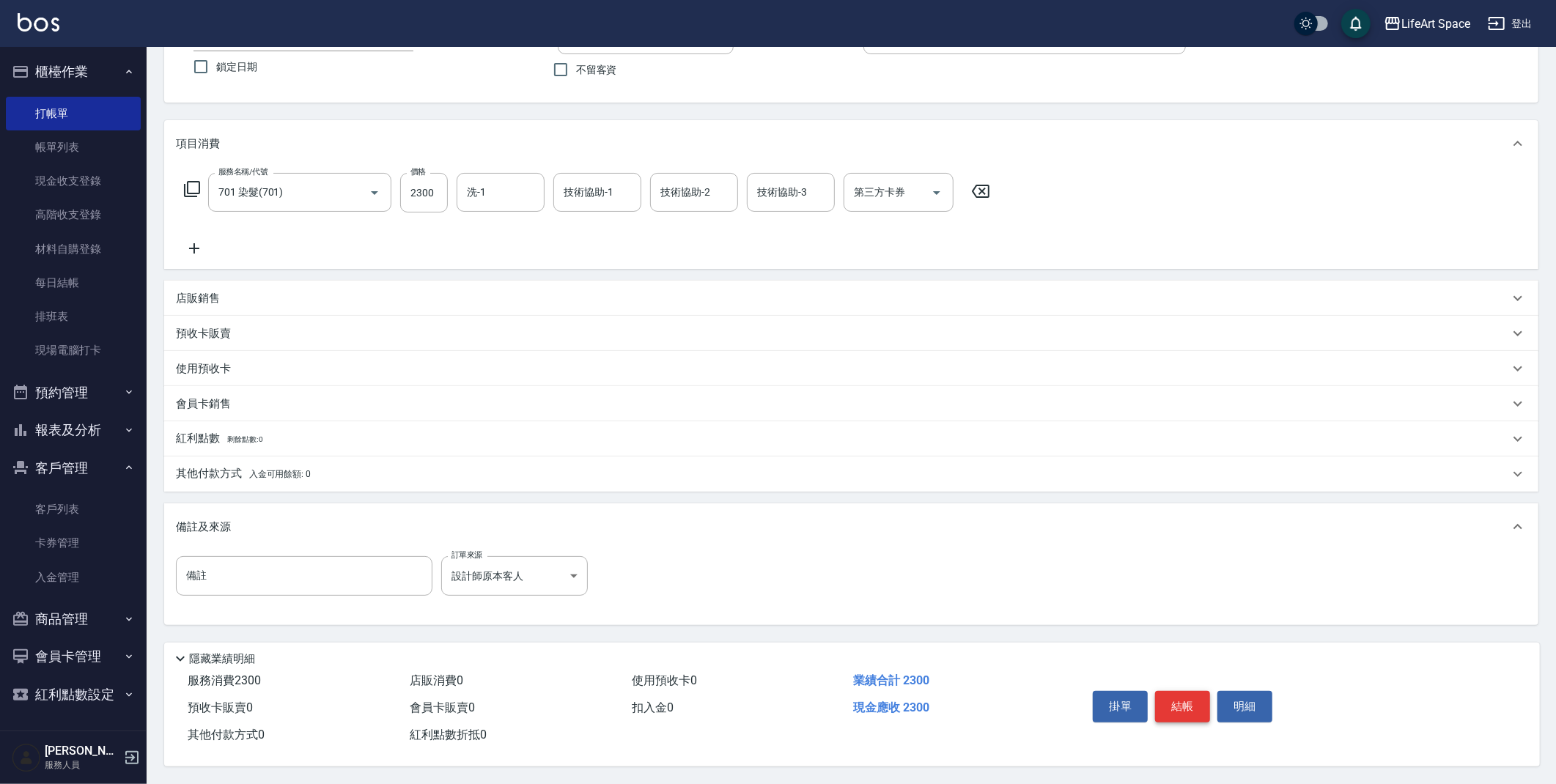
drag, startPoint x: 1151, startPoint y: 700, endPoint x: 1167, endPoint y: 699, distance: 16.0
click at [1157, 702] on div "掛單 結帳 明細" at bounding box center [1183, 708] width 192 height 46
click at [1173, 698] on button "結帳" at bounding box center [1183, 707] width 55 height 31
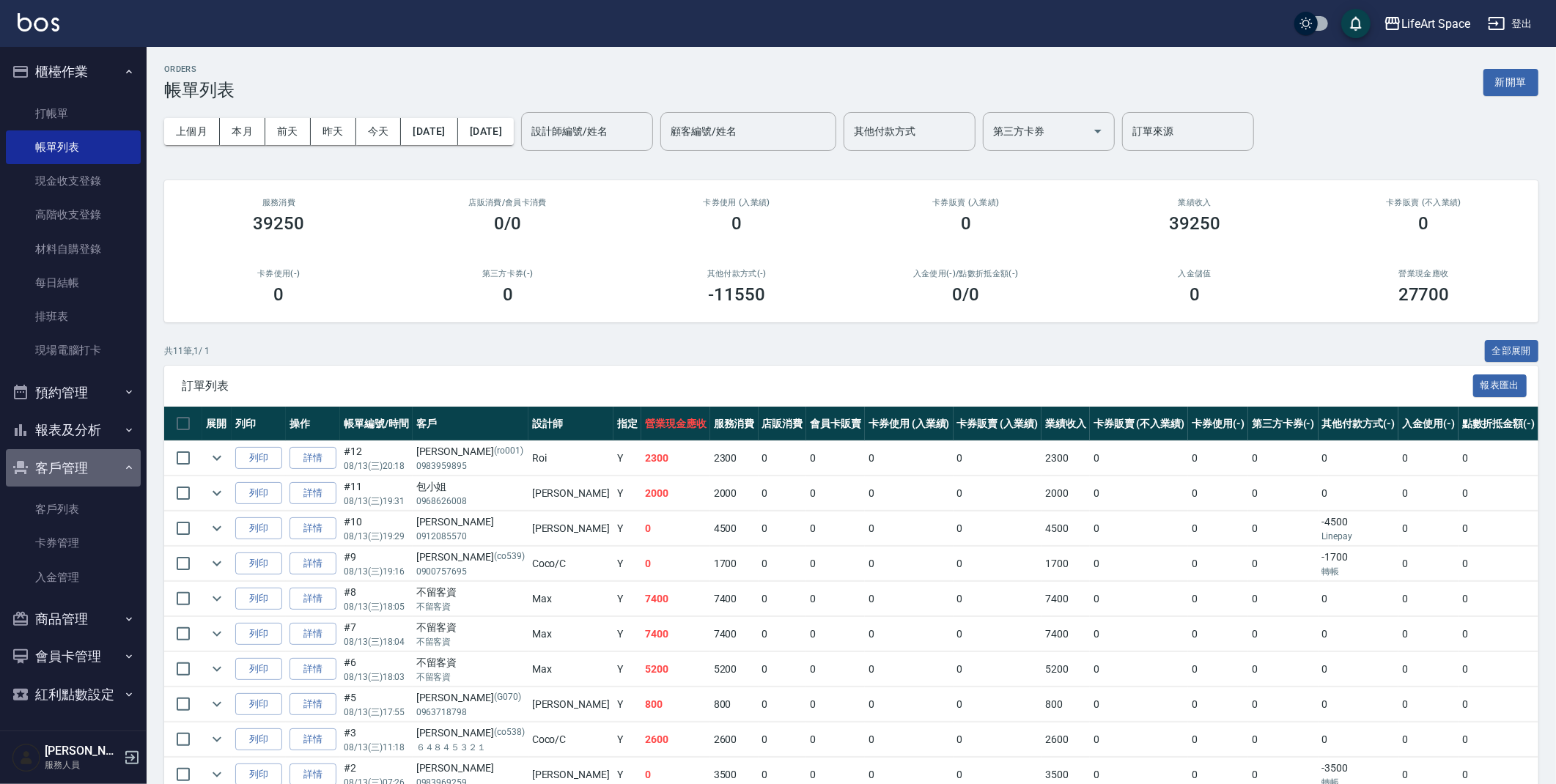
click at [115, 473] on button "客戶管理" at bounding box center [73, 468] width 135 height 38
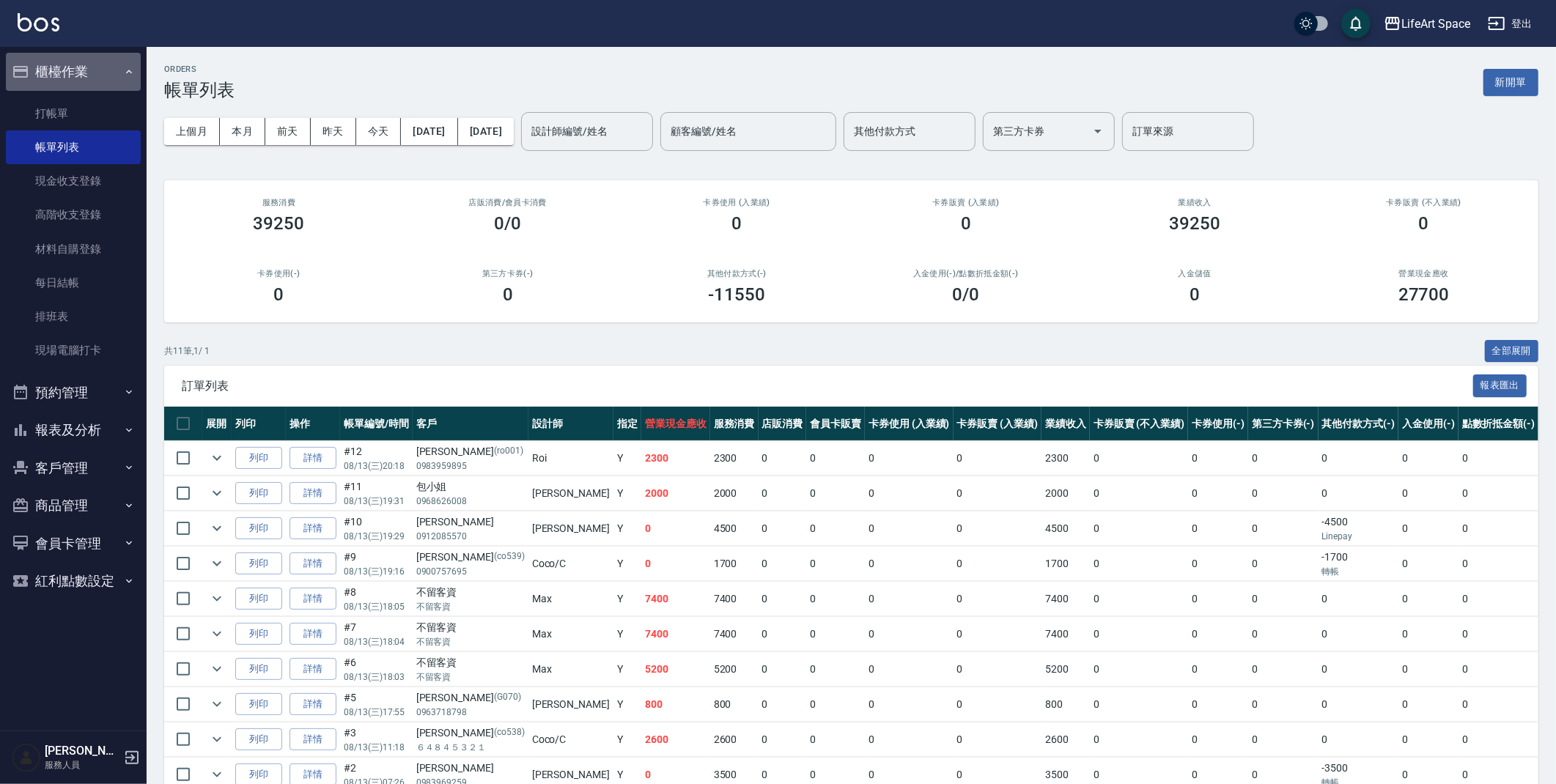
click at [93, 68] on button "櫃檯作業" at bounding box center [73, 72] width 135 height 38
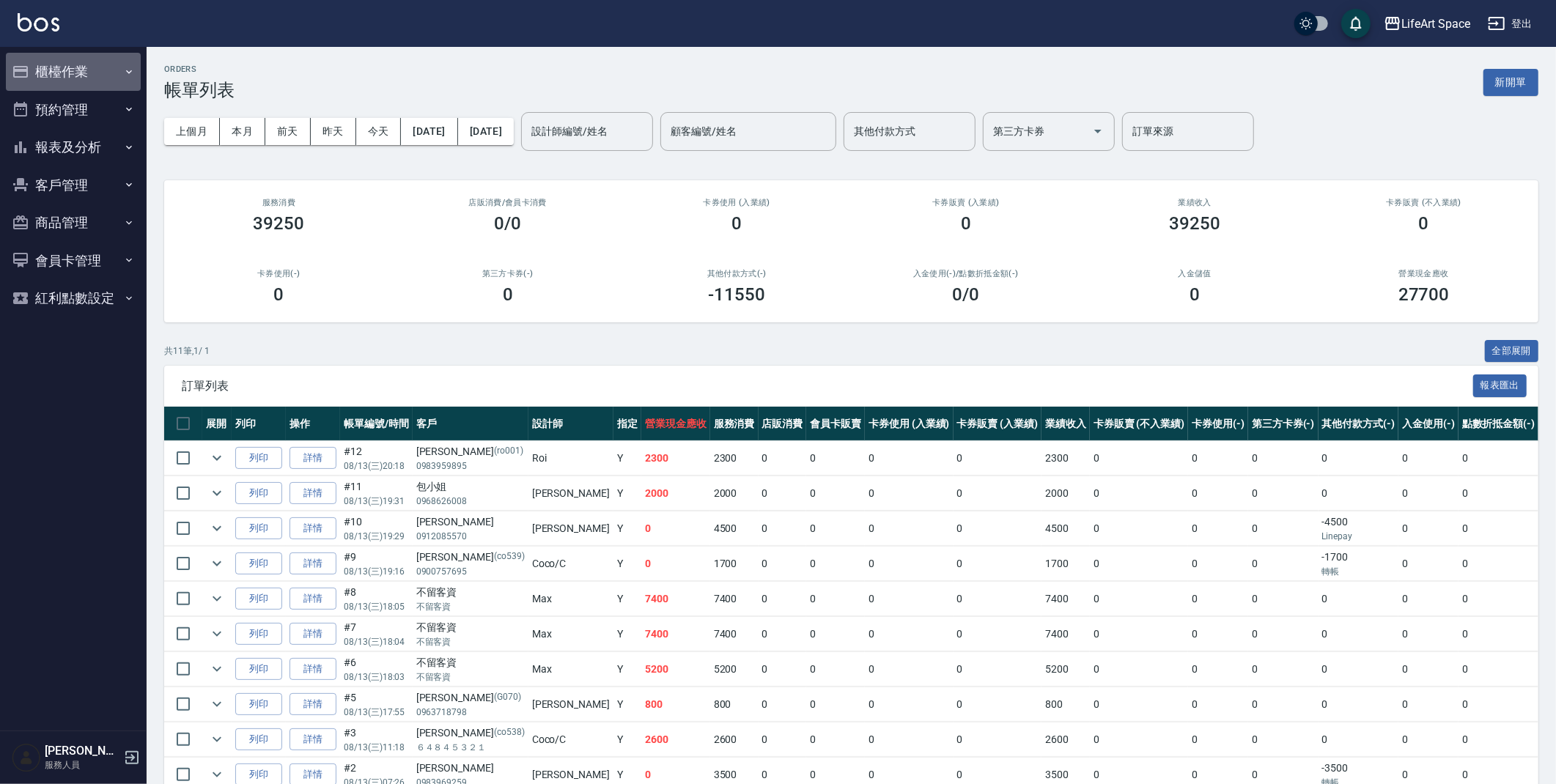
click at [42, 74] on button "櫃檯作業" at bounding box center [73, 72] width 135 height 38
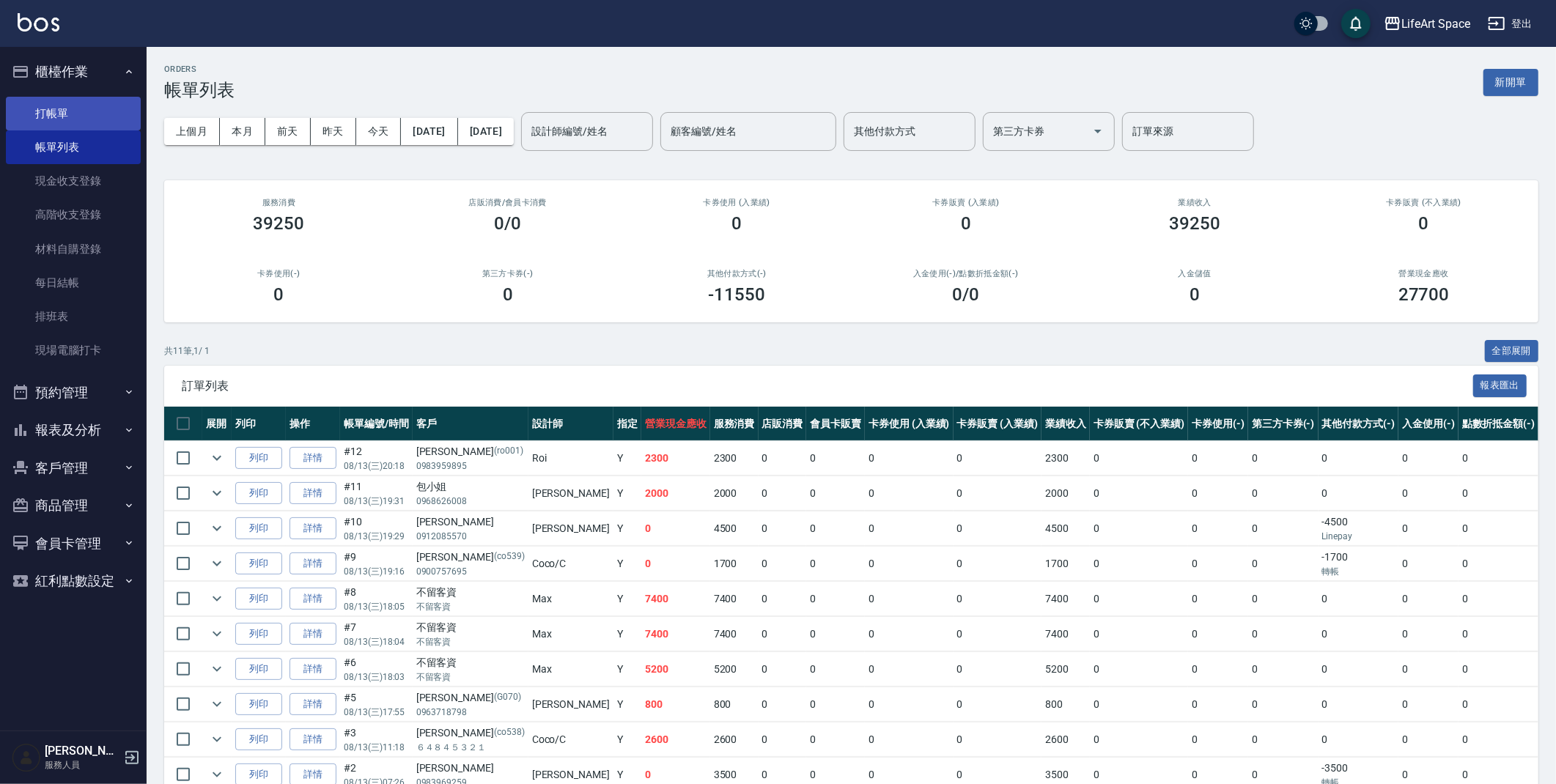
click at [86, 113] on link "打帳單" at bounding box center [73, 113] width 135 height 33
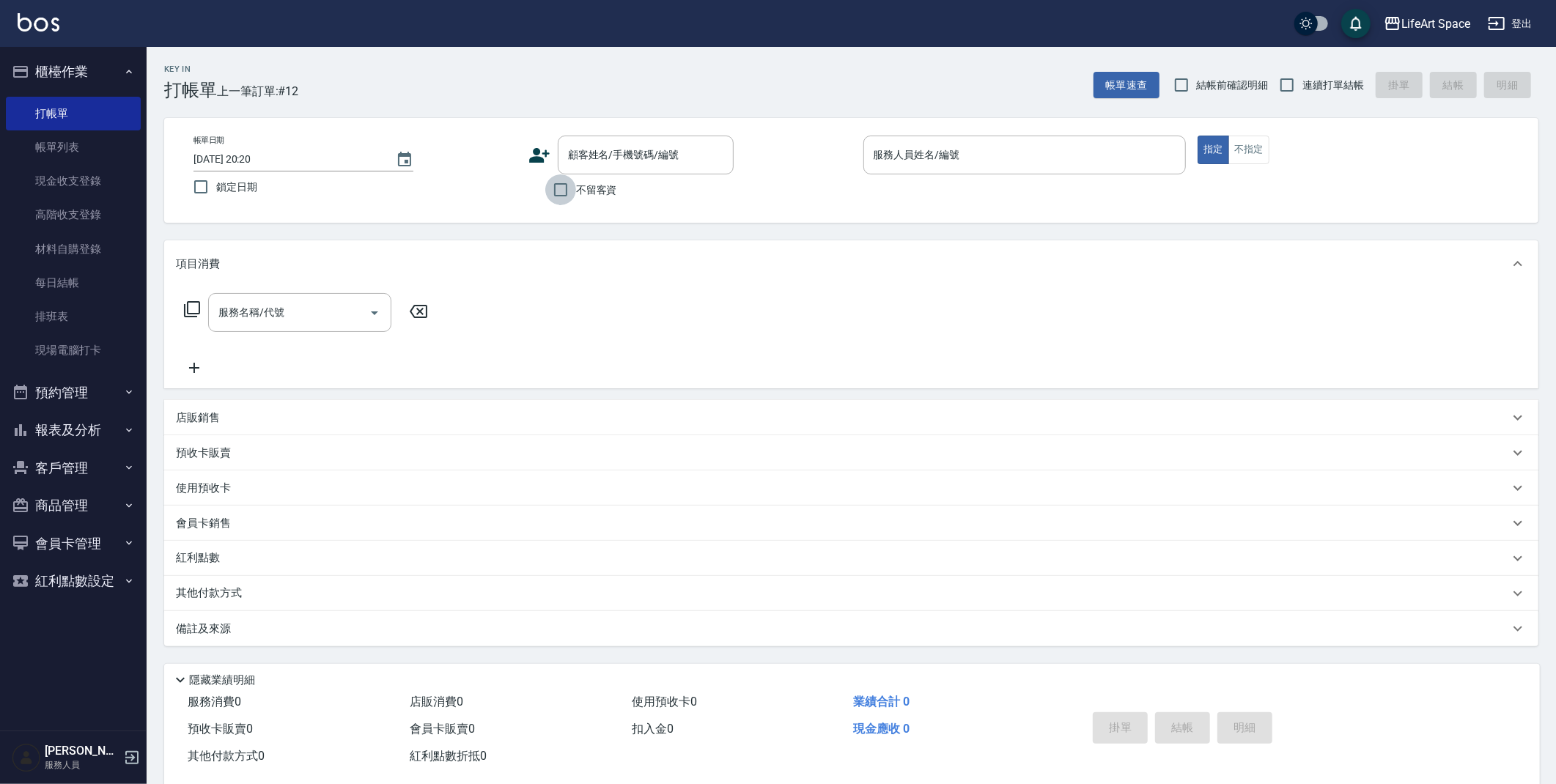
click at [560, 201] on input "不留客資" at bounding box center [561, 190] width 31 height 31
checkbox input "true"
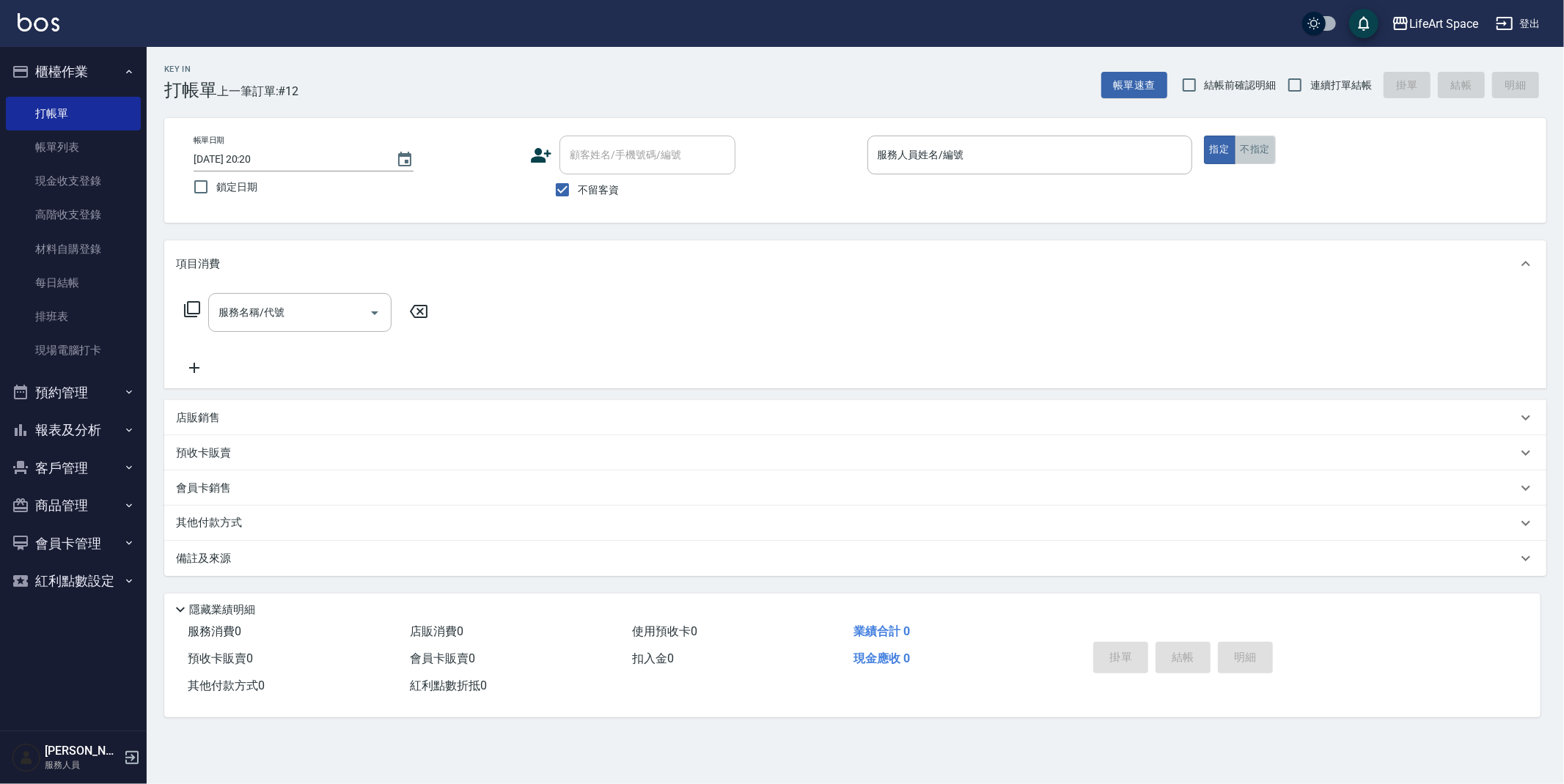
drag, startPoint x: 1246, startPoint y: 155, endPoint x: 1237, endPoint y: 156, distance: 9.1
click at [1246, 155] on button "不指定" at bounding box center [1255, 150] width 41 height 29
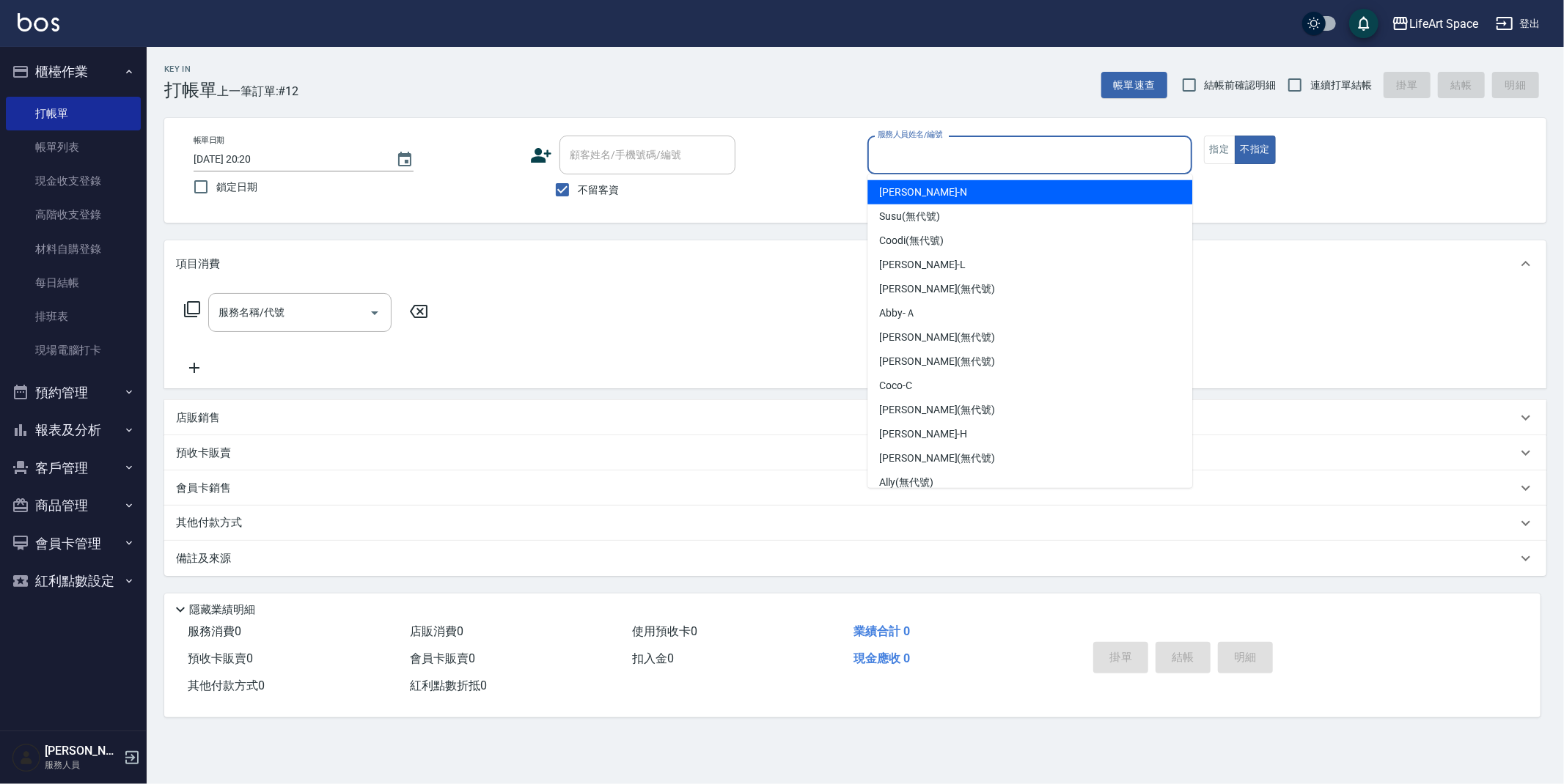
click at [972, 161] on input "服務人員姓名/編號" at bounding box center [1030, 155] width 312 height 26
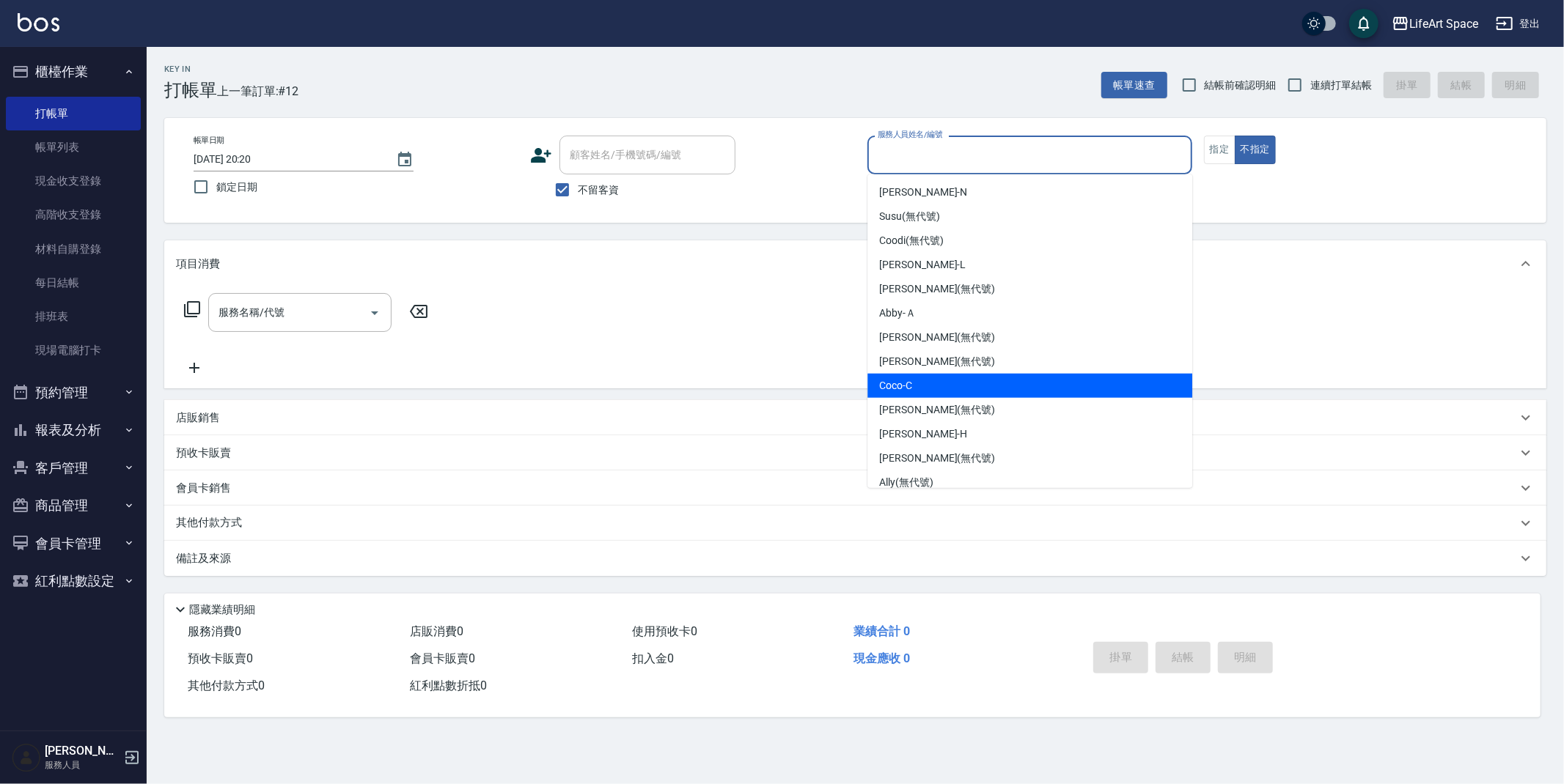
scroll to position [230, 0]
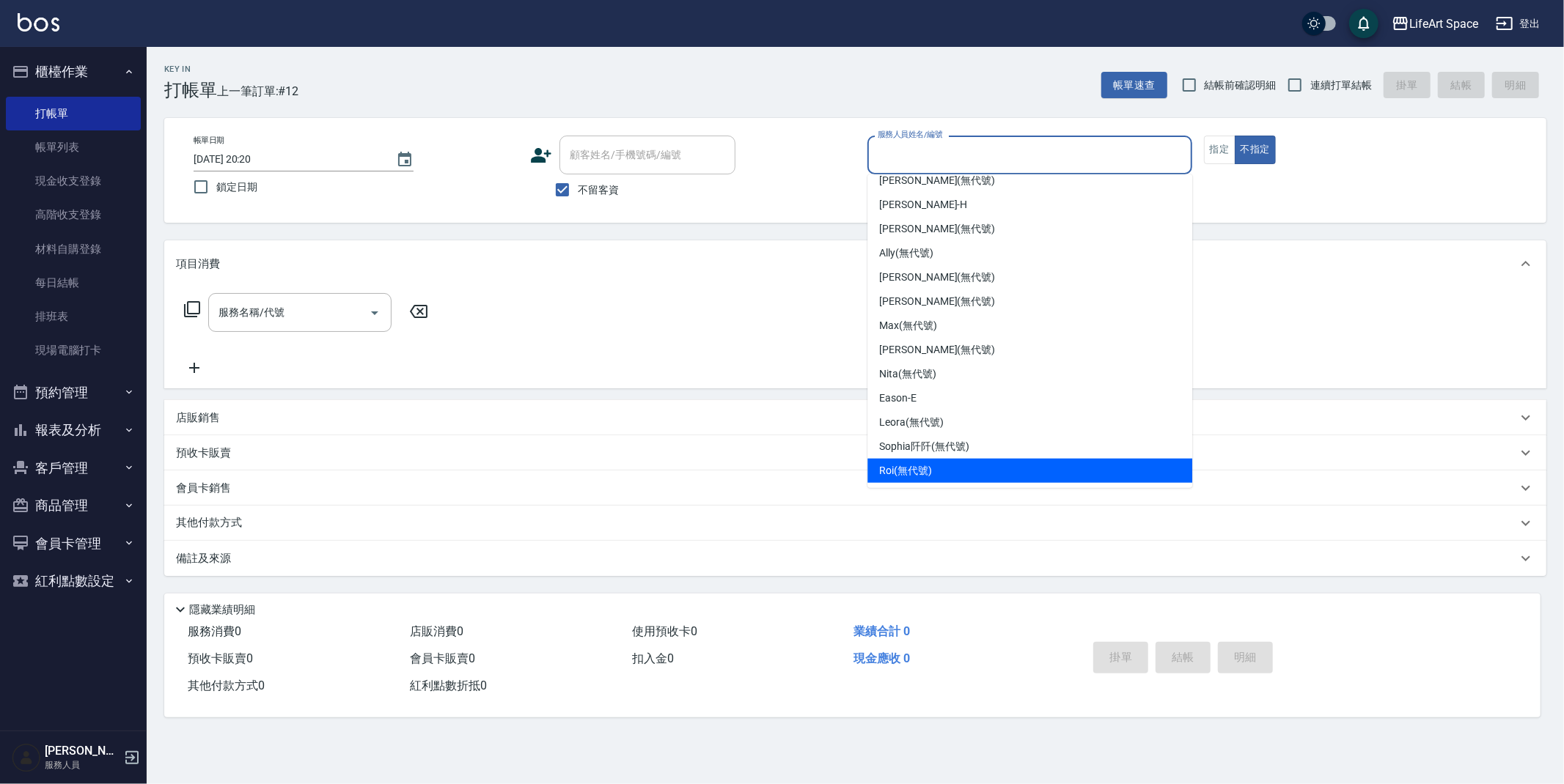
click at [928, 465] on span "Roi (無代號)" at bounding box center [905, 471] width 52 height 15
type input "Roi(無代號)"
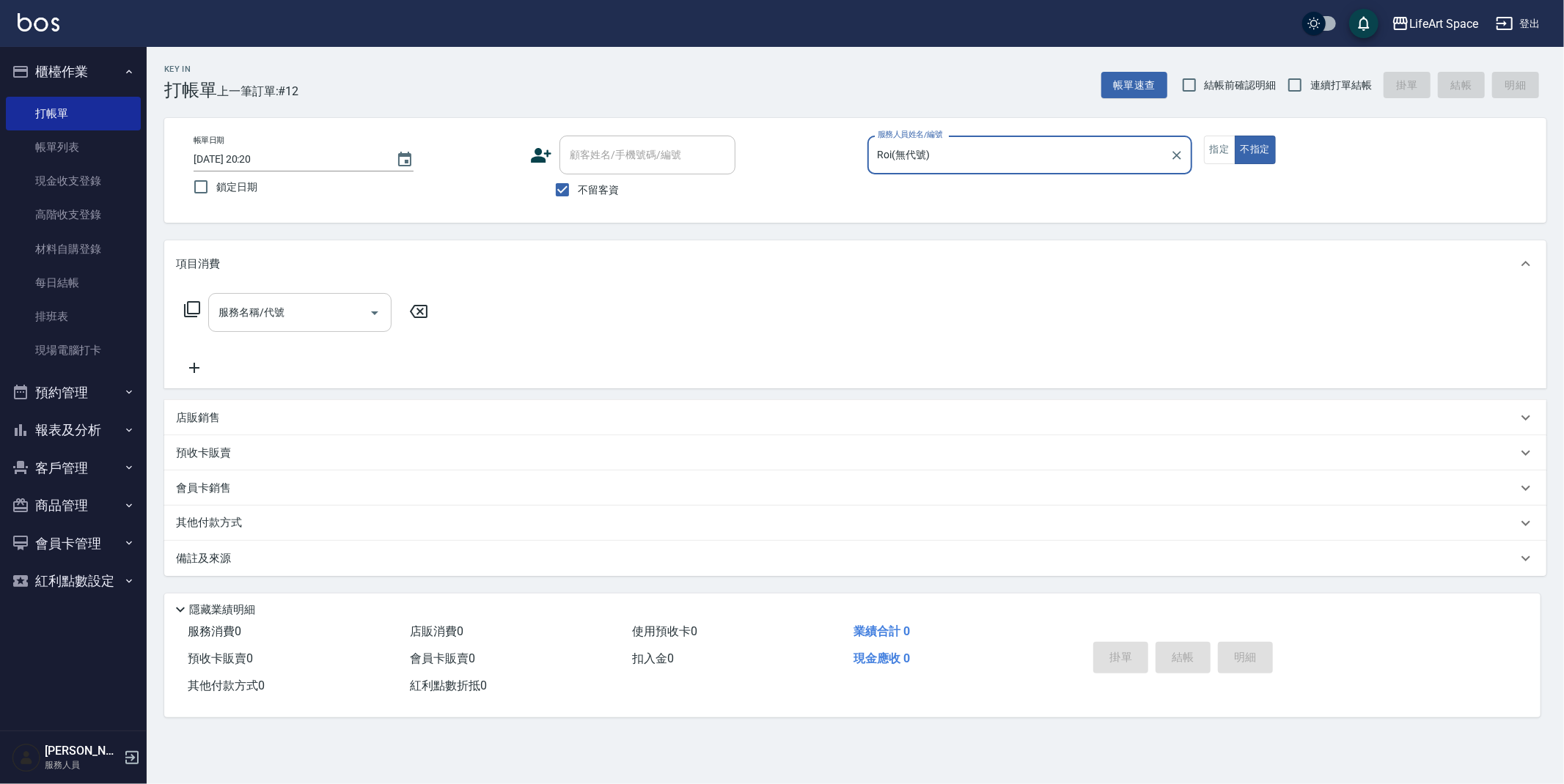
click at [374, 319] on icon "Open" at bounding box center [374, 313] width 17 height 17
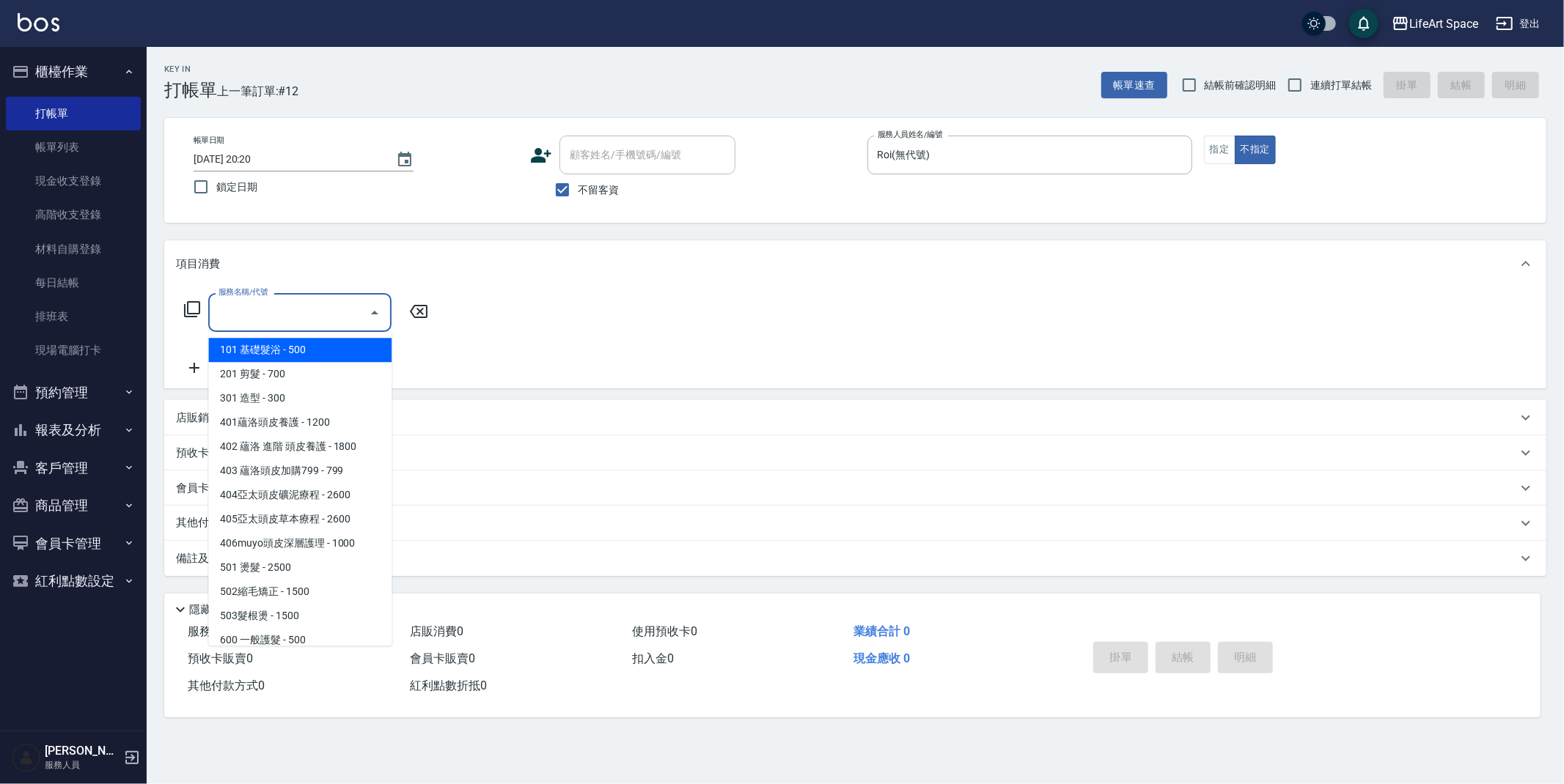
click at [321, 351] on span "101 基礎髮浴 - 500" at bounding box center [300, 349] width 183 height 24
type input "101 基礎髮浴 (101)"
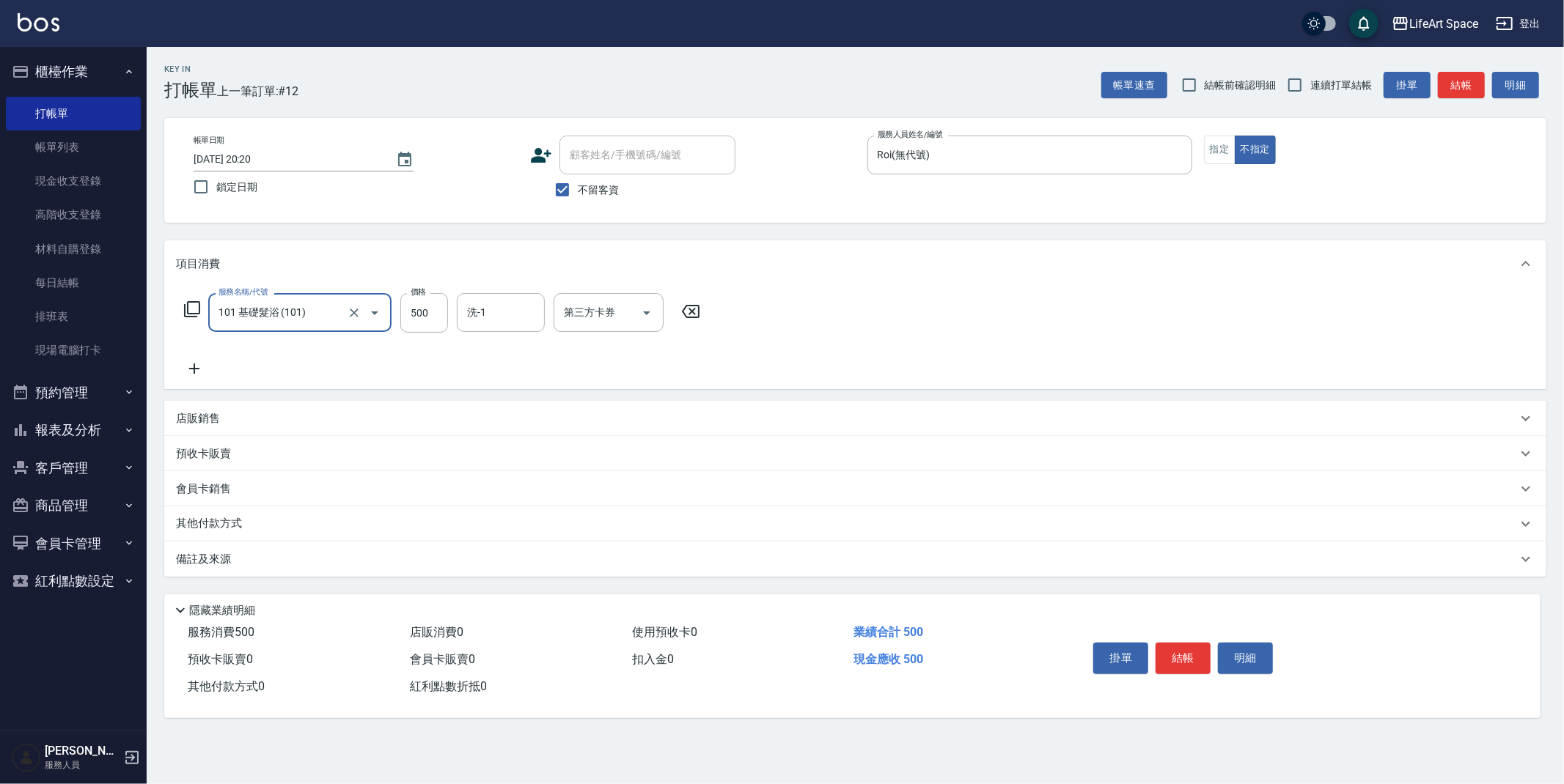
click at [192, 559] on p "備註及來源" at bounding box center [203, 560] width 55 height 15
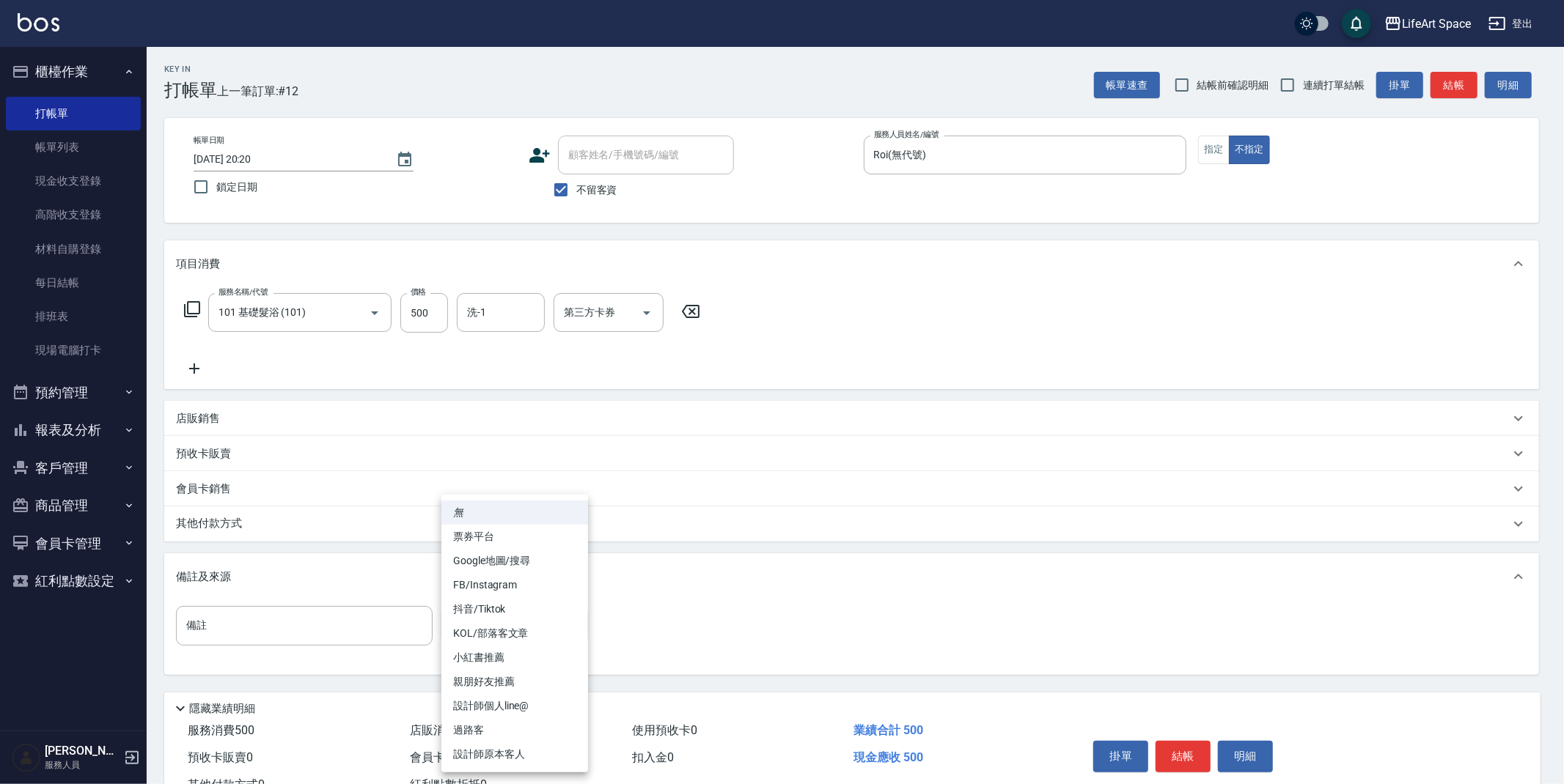
click at [523, 636] on body "LifeArt Space 登出 櫃檯作業 打帳單 帳單列表 現金收支登錄 高階收支登錄 材料自購登錄 每日結帳 排班表 現場電腦打卡 預約管理 預約管理 單…" at bounding box center [782, 417] width 1564 height 834
click at [514, 729] on li "過路客" at bounding box center [515, 730] width 147 height 24
type input "過路客"
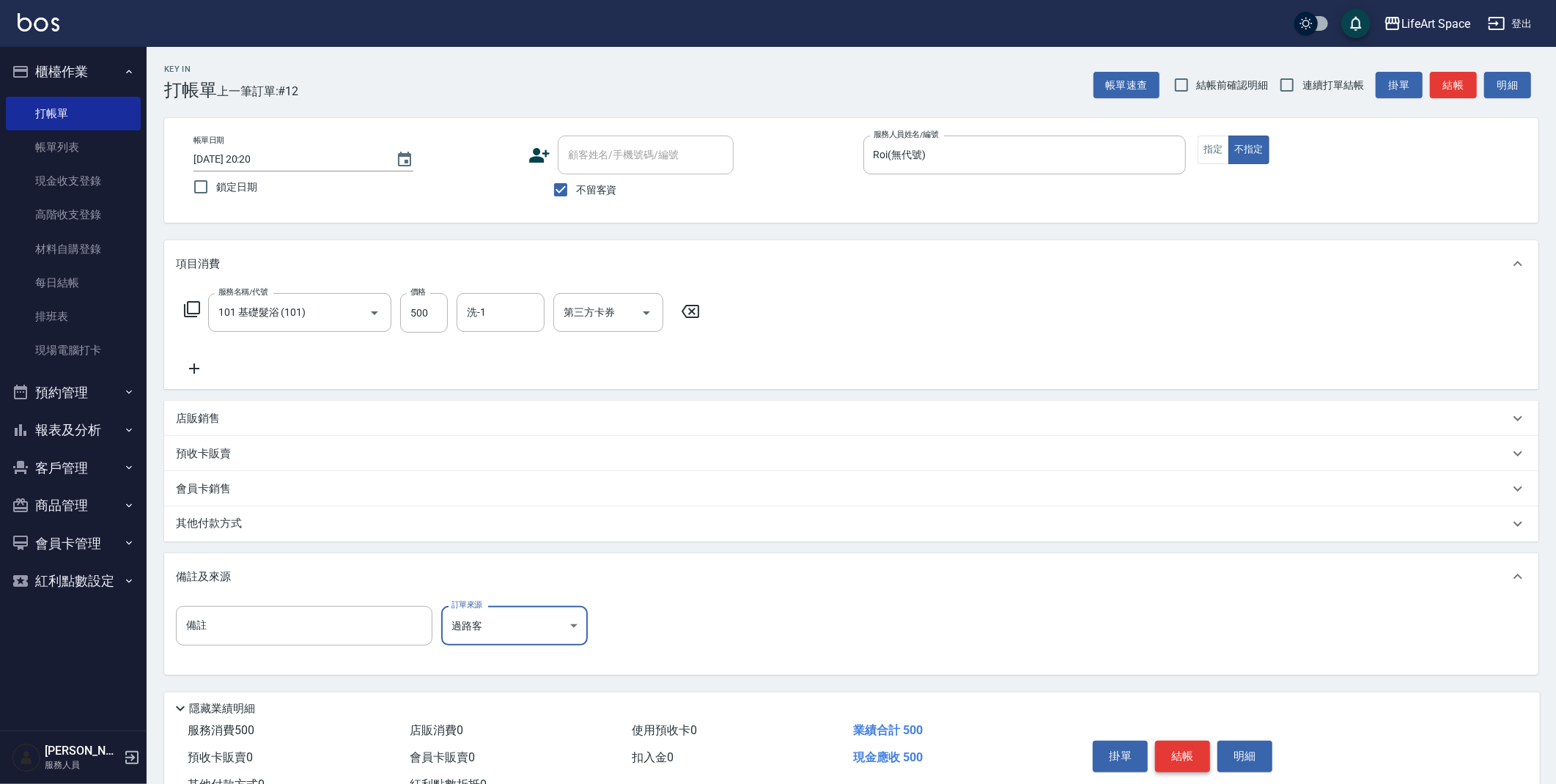
click at [1187, 760] on button "結帳" at bounding box center [1183, 756] width 55 height 31
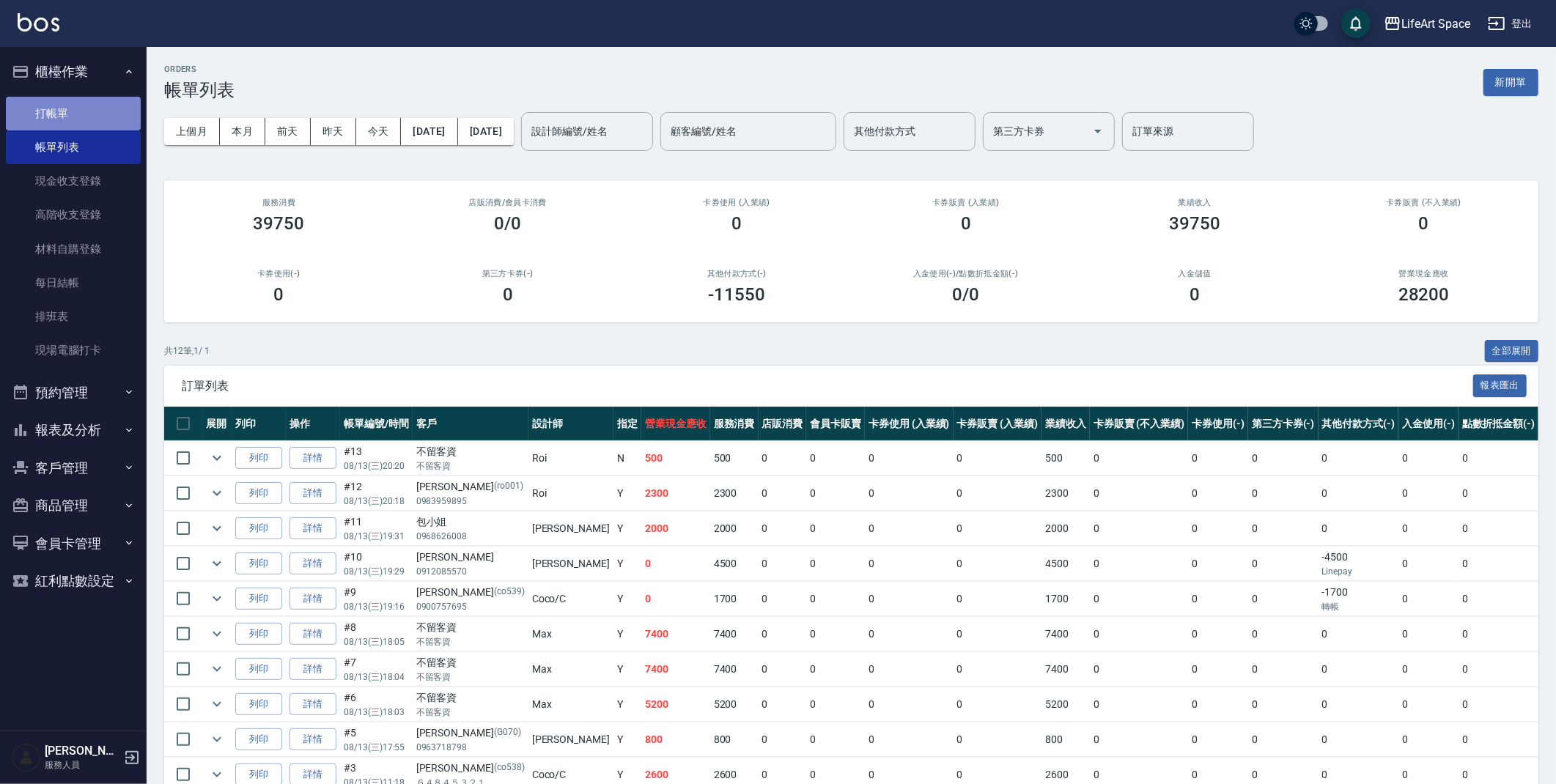
click at [35, 110] on link "打帳單" at bounding box center [73, 113] width 135 height 33
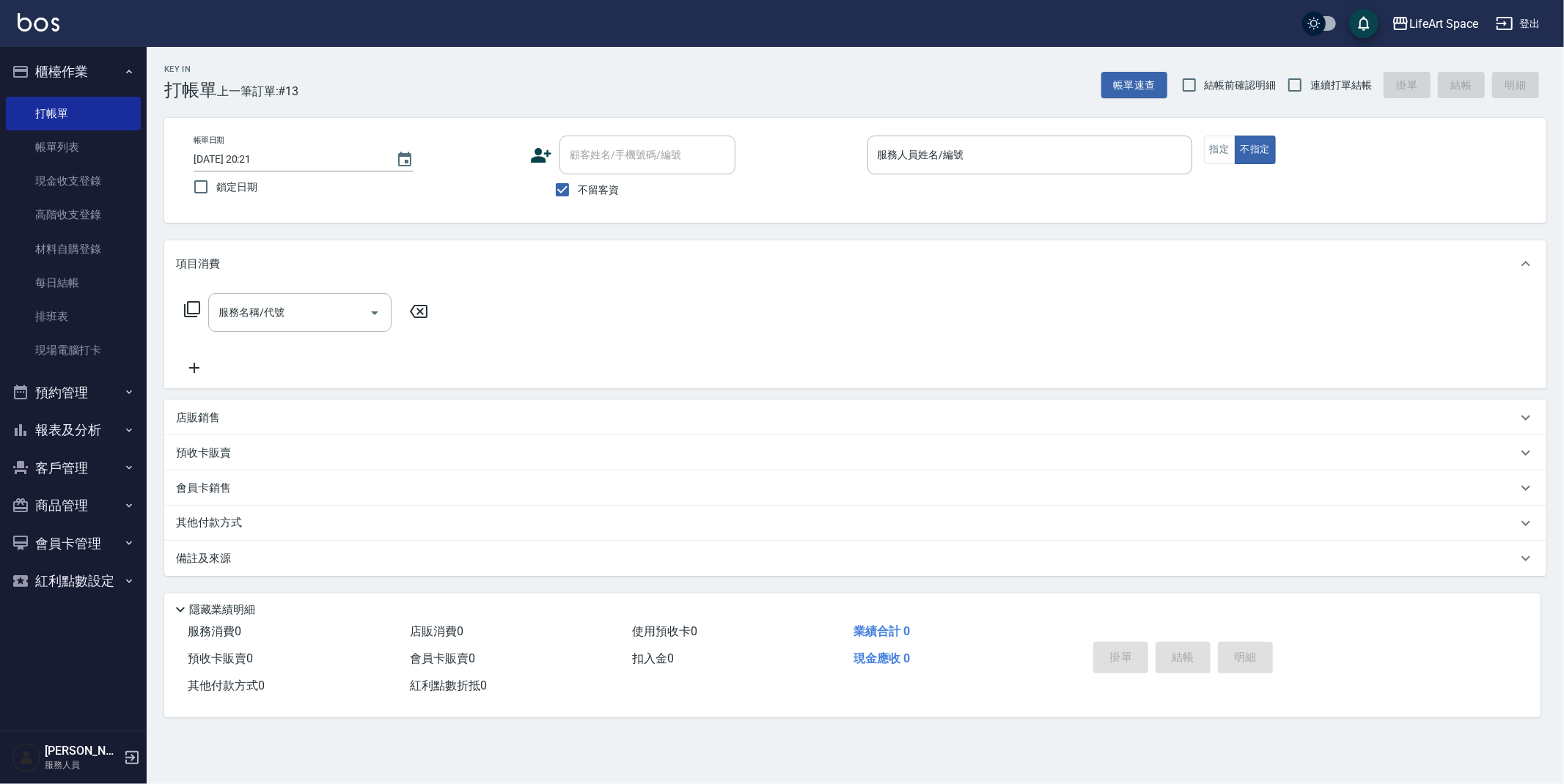
click at [637, 169] on div "顧客姓名/手機號碼/編號" at bounding box center [647, 155] width 176 height 39
click at [559, 188] on input "不留客資" at bounding box center [562, 190] width 31 height 31
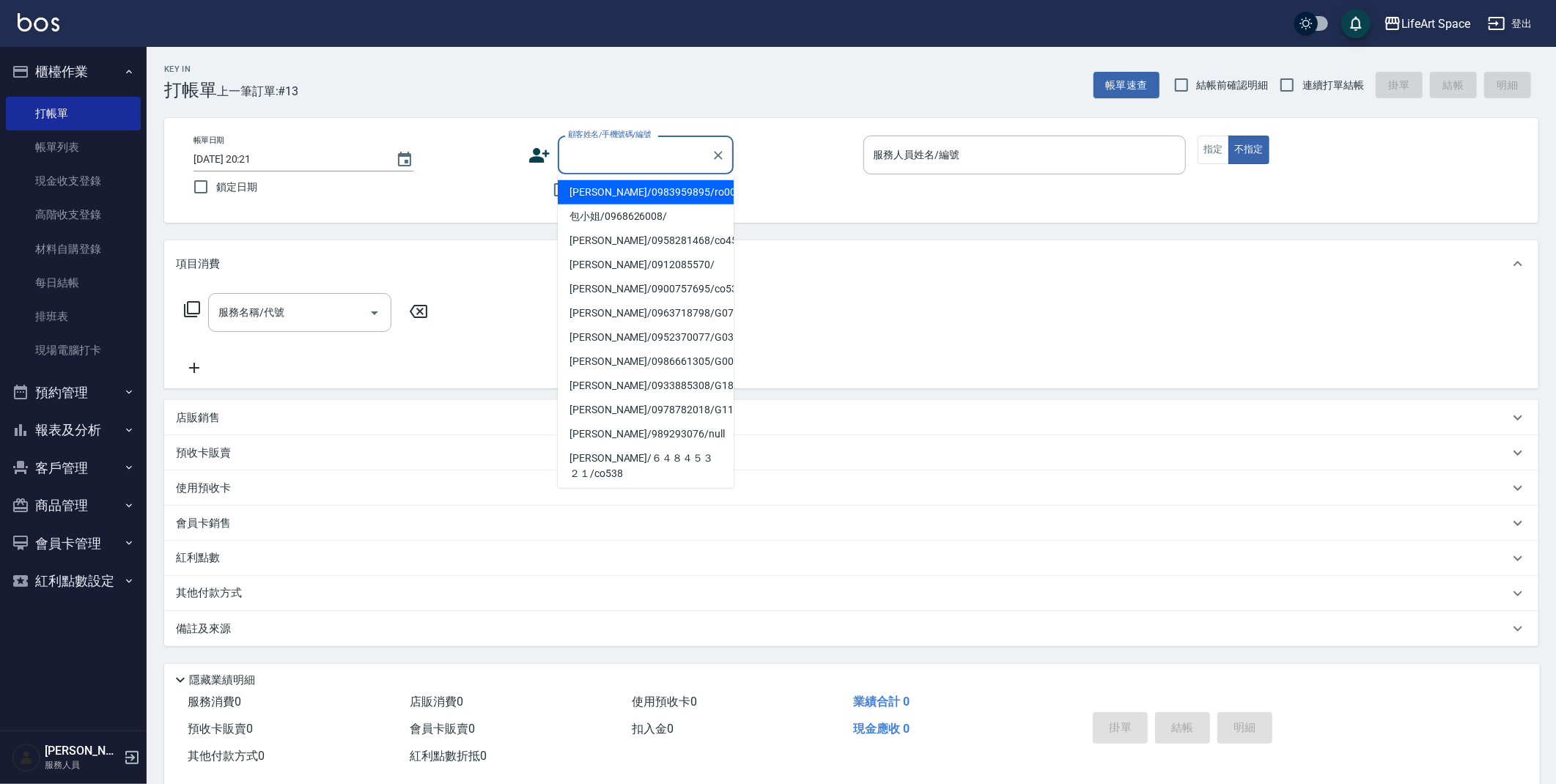
click at [635, 151] on input "顧客姓名/手機號碼/編號" at bounding box center [635, 155] width 141 height 26
click at [714, 156] on icon "Clear" at bounding box center [717, 155] width 14 height 14
click at [722, 154] on icon "Clear" at bounding box center [717, 155] width 14 height 14
click at [757, 151] on div "顧客姓名/手機號碼/編號 顧客姓名/手機號碼/編號" at bounding box center [690, 155] width 323 height 39
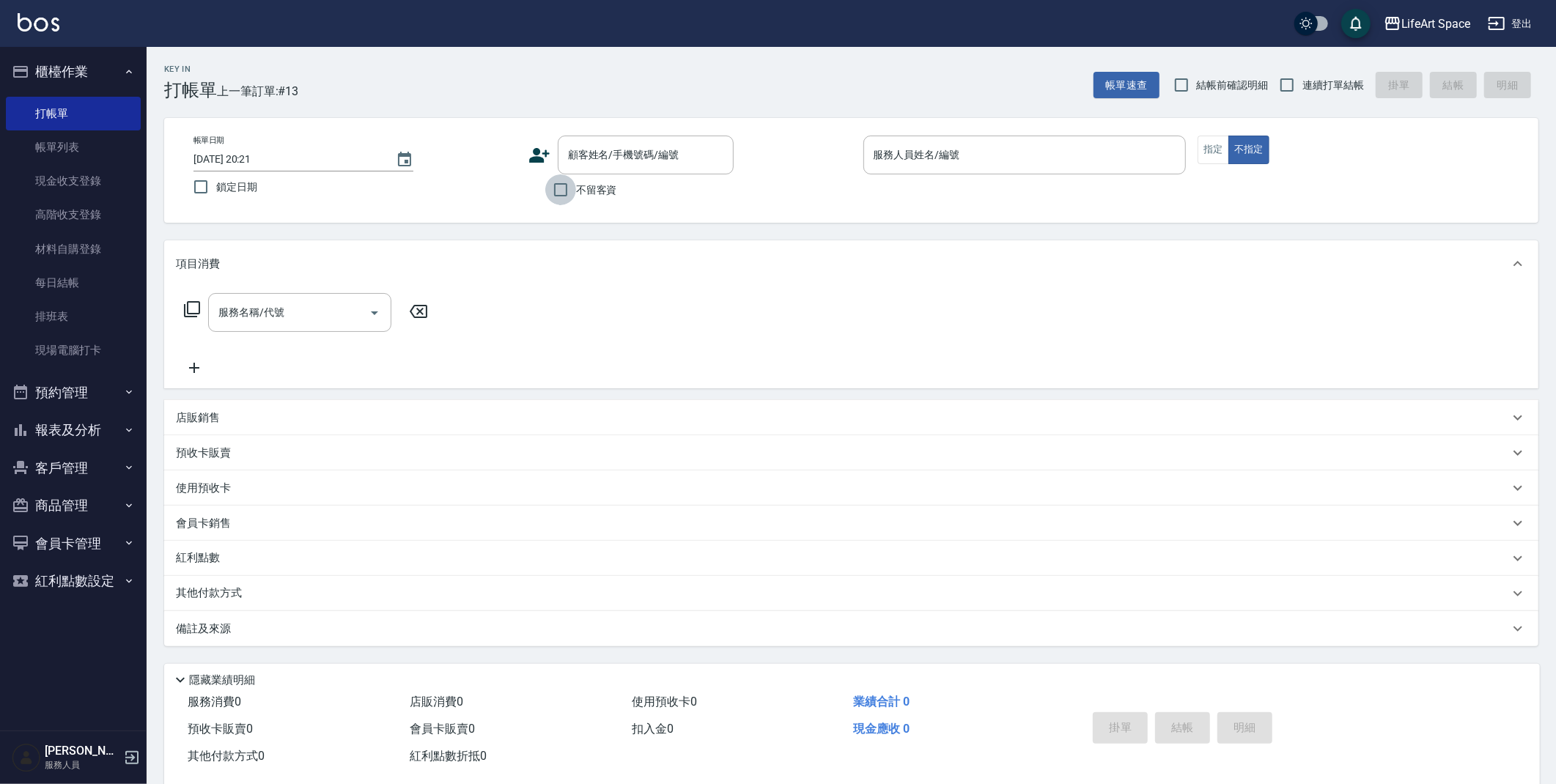
click at [559, 193] on input "不留客資" at bounding box center [561, 190] width 31 height 31
checkbox input "true"
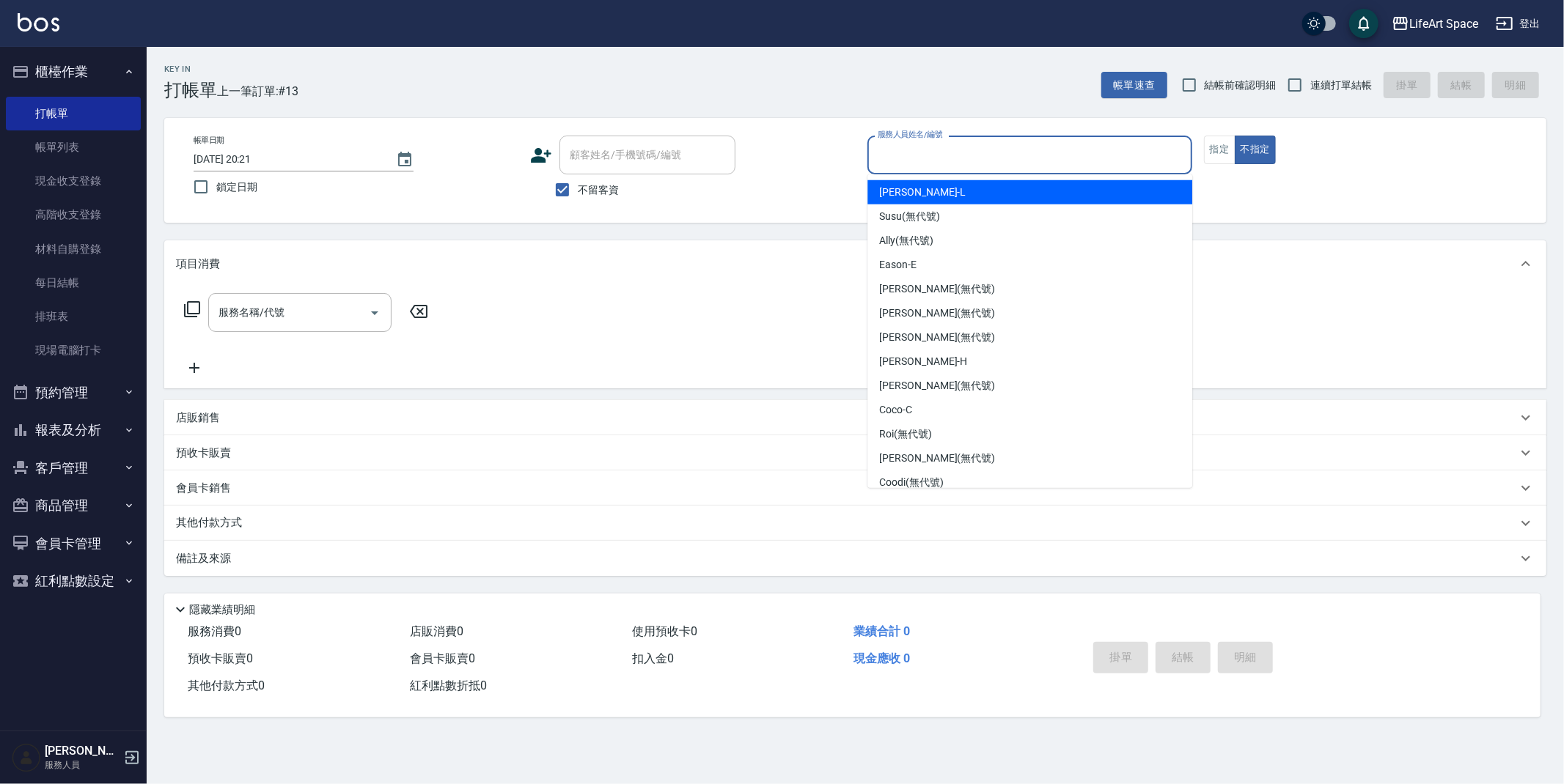
click at [1169, 161] on input "服務人員姓名/編號" at bounding box center [1030, 155] width 312 height 26
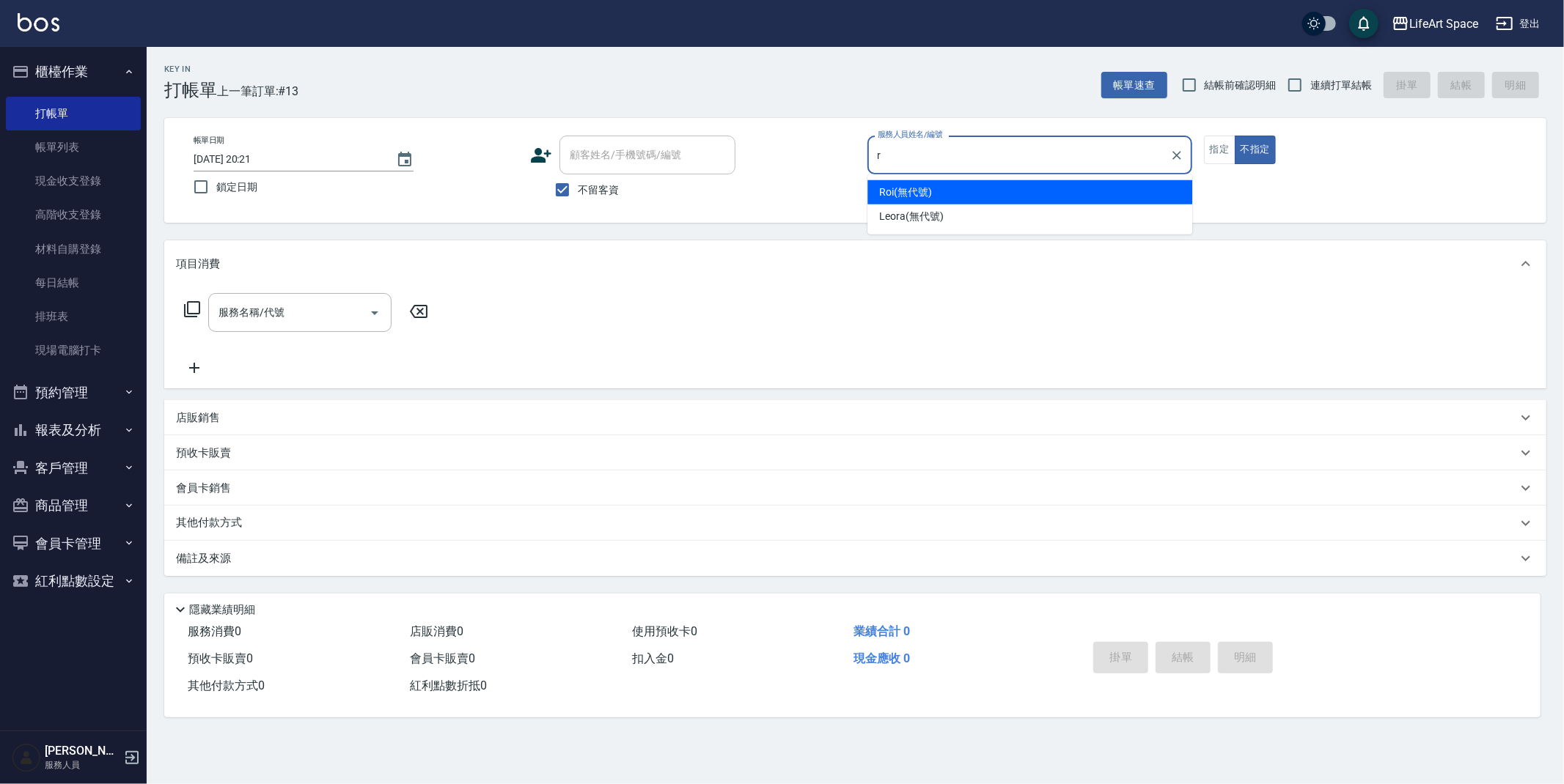
click at [983, 198] on div "Roi (無代號)" at bounding box center [1030, 192] width 324 height 24
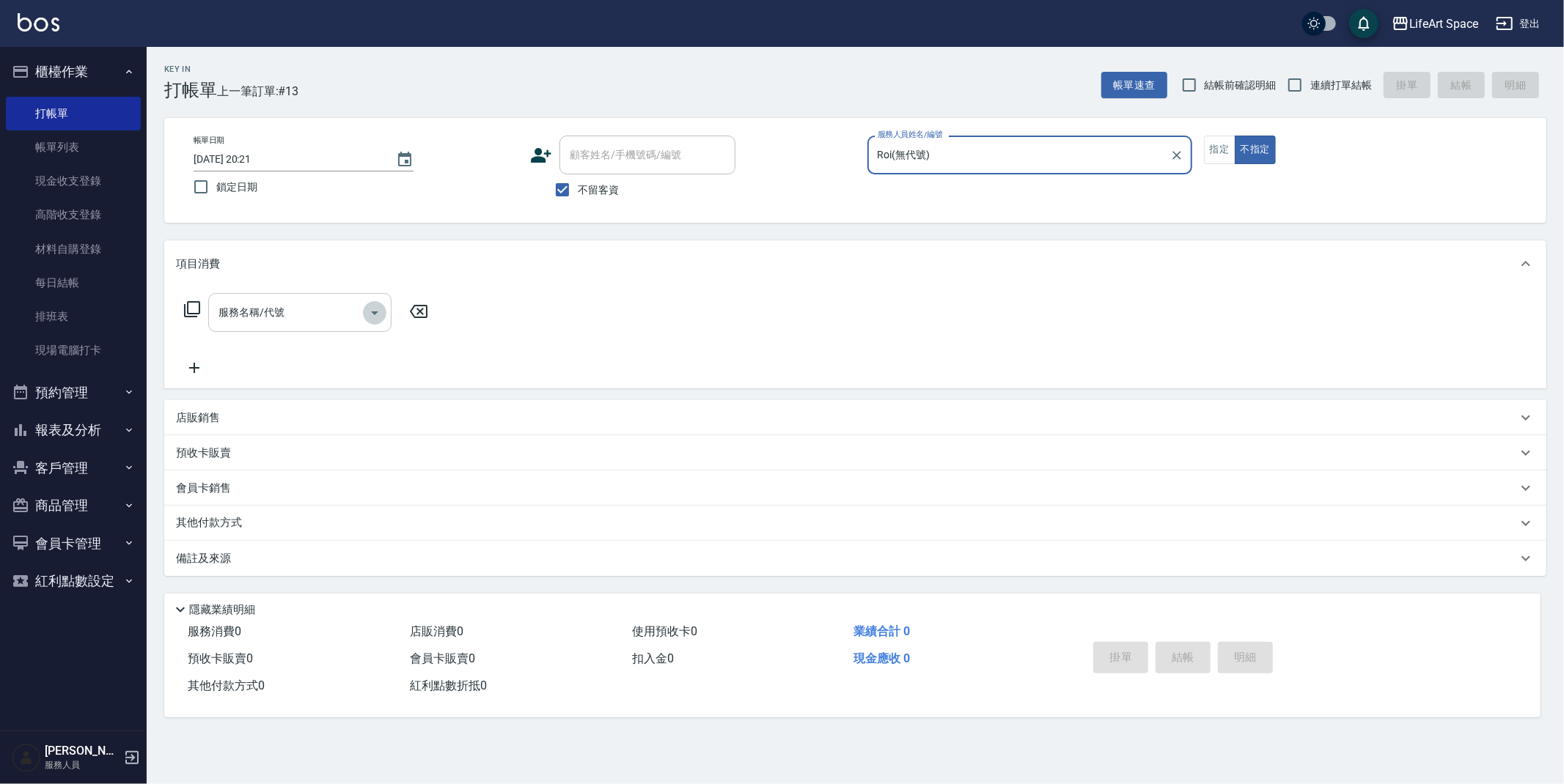
click at [371, 314] on icon "Open" at bounding box center [374, 313] width 17 height 17
type input "Roi(無代號)"
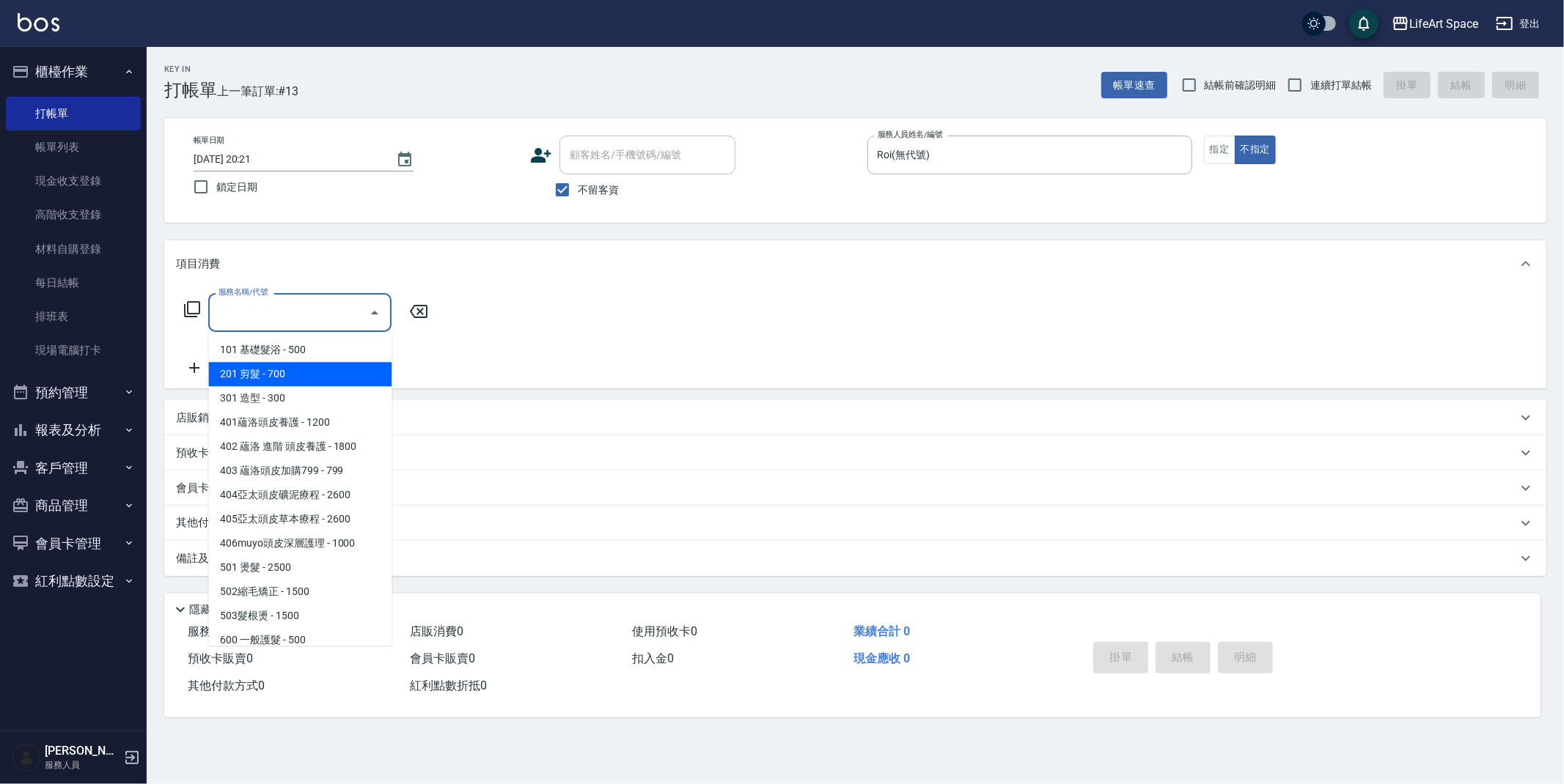
click at [298, 381] on span "201 剪髮 - 700" at bounding box center [300, 374] width 183 height 24
type input "201 剪髮(201)"
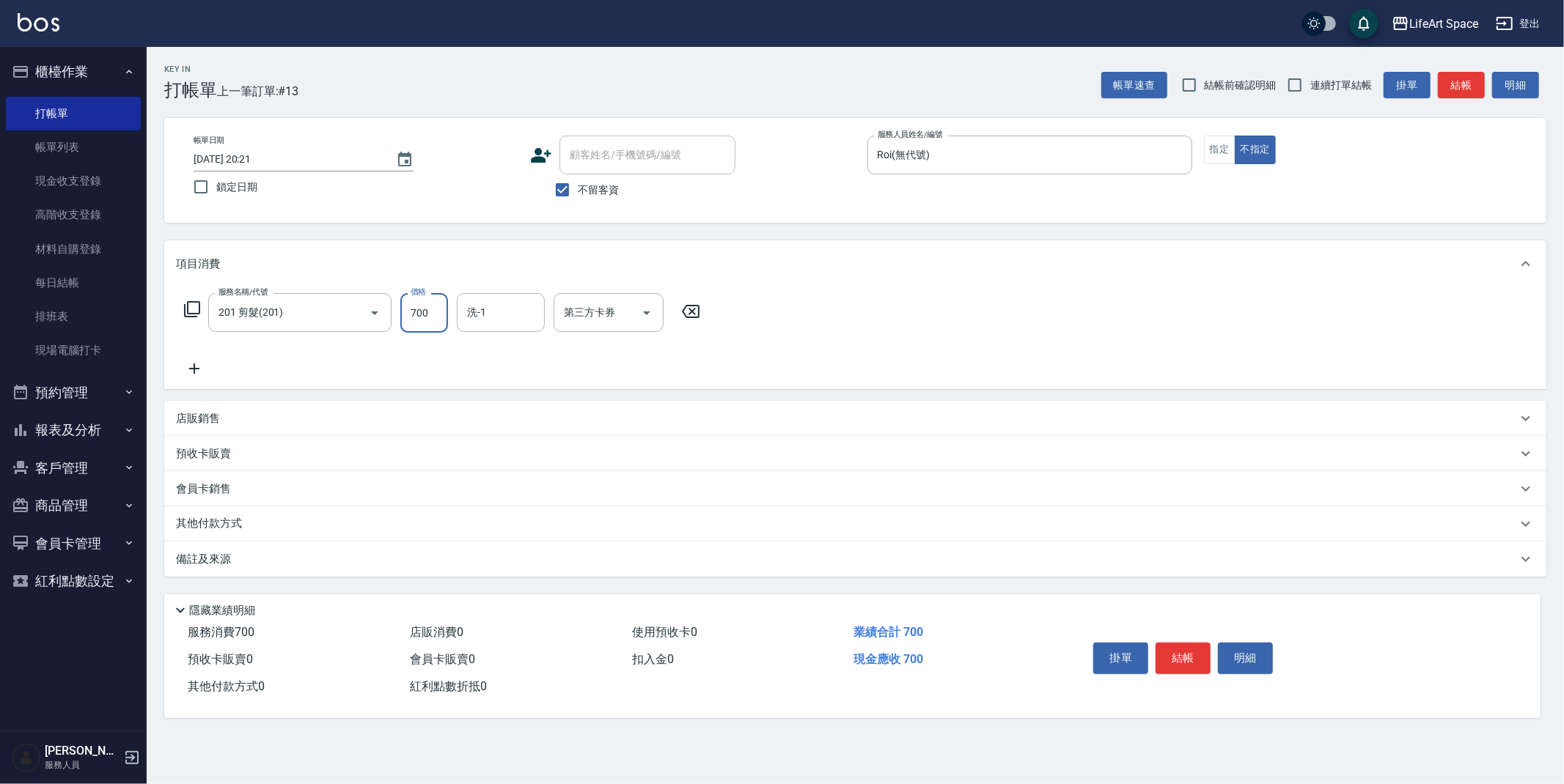
click at [438, 320] on input "700" at bounding box center [425, 312] width 48 height 39
type input "800"
click at [218, 559] on p "備註及來源" at bounding box center [203, 560] width 55 height 15
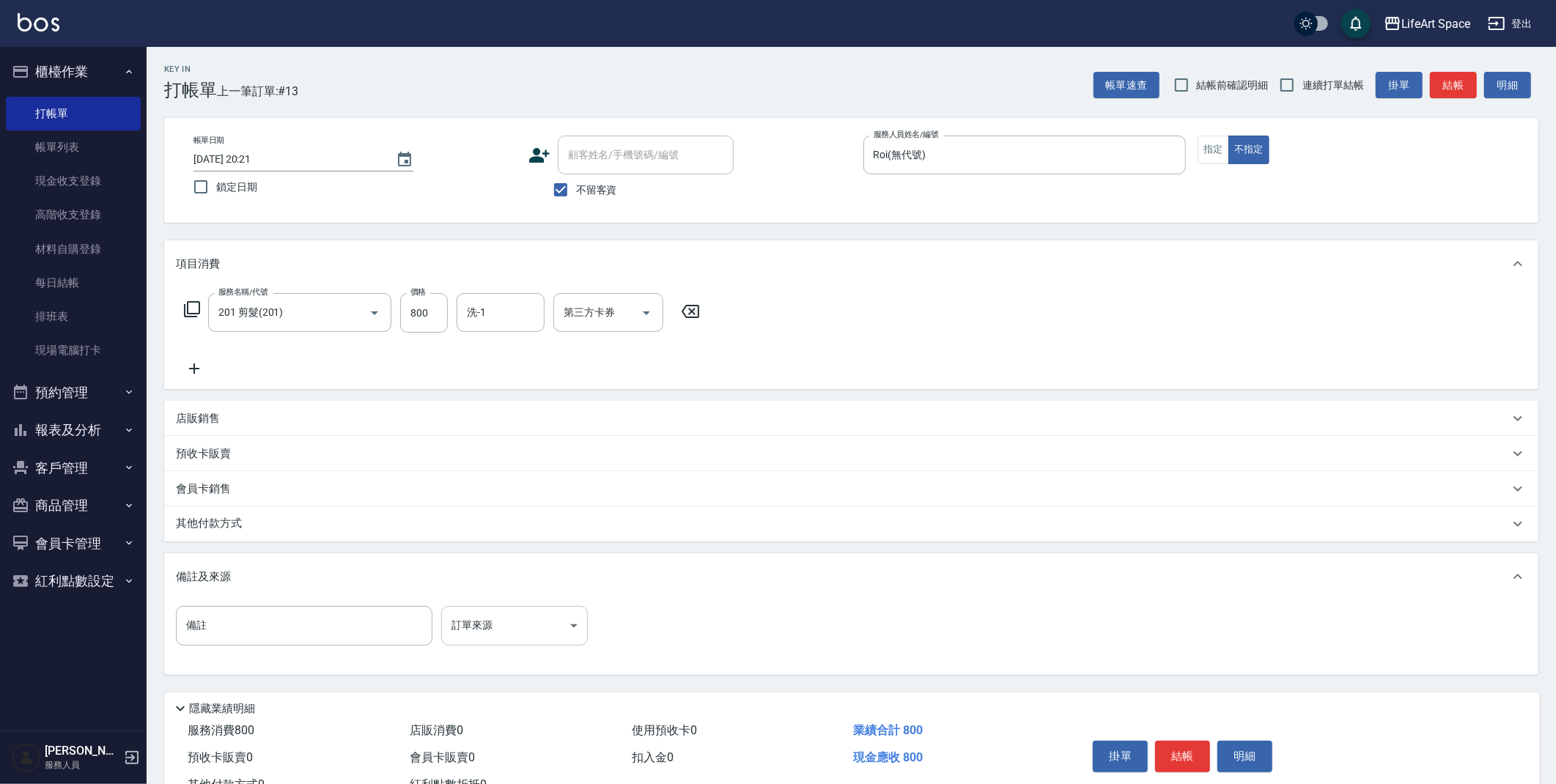
click at [567, 625] on body "LifeArt Space 登出 櫃檯作業 打帳單 帳單列表 現金收支登錄 高階收支登錄 材料自購登錄 每日結帳 排班表 現場電腦打卡 預約管理 預約管理 單…" at bounding box center [778, 417] width 1556 height 834
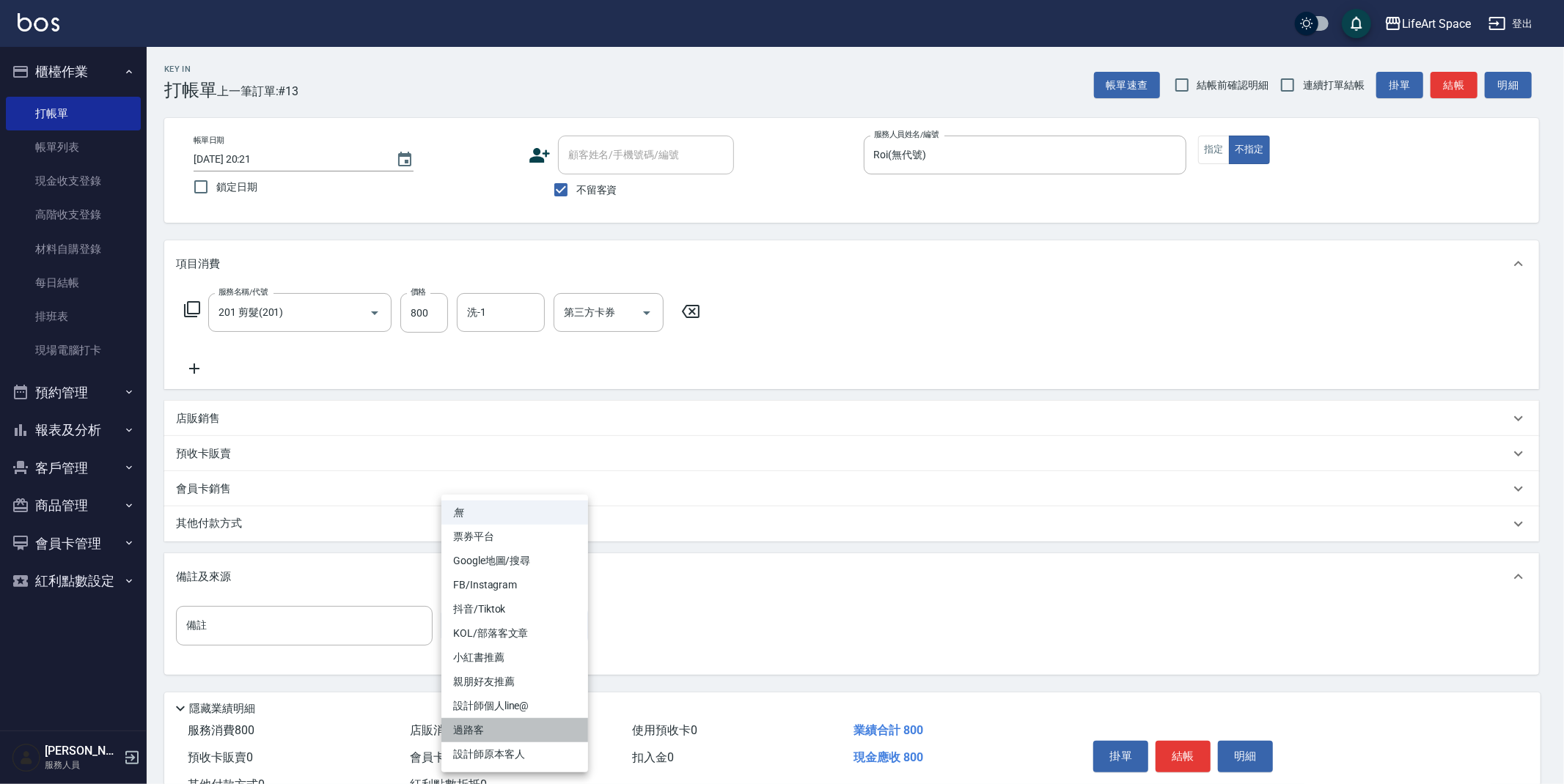
click at [518, 723] on li "過路客" at bounding box center [515, 730] width 147 height 24
type input "過路客"
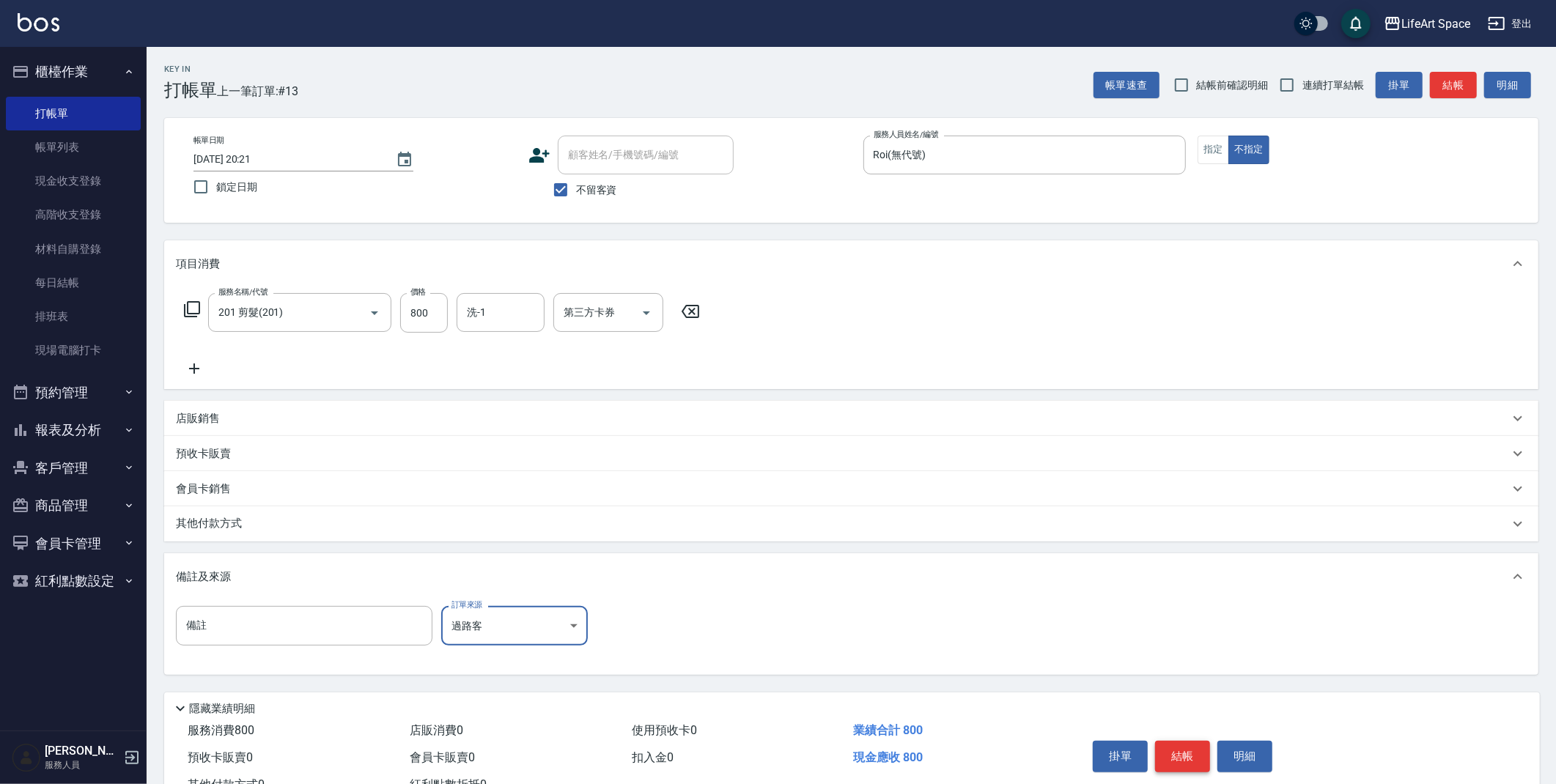
click at [1192, 762] on button "結帳" at bounding box center [1183, 756] width 55 height 31
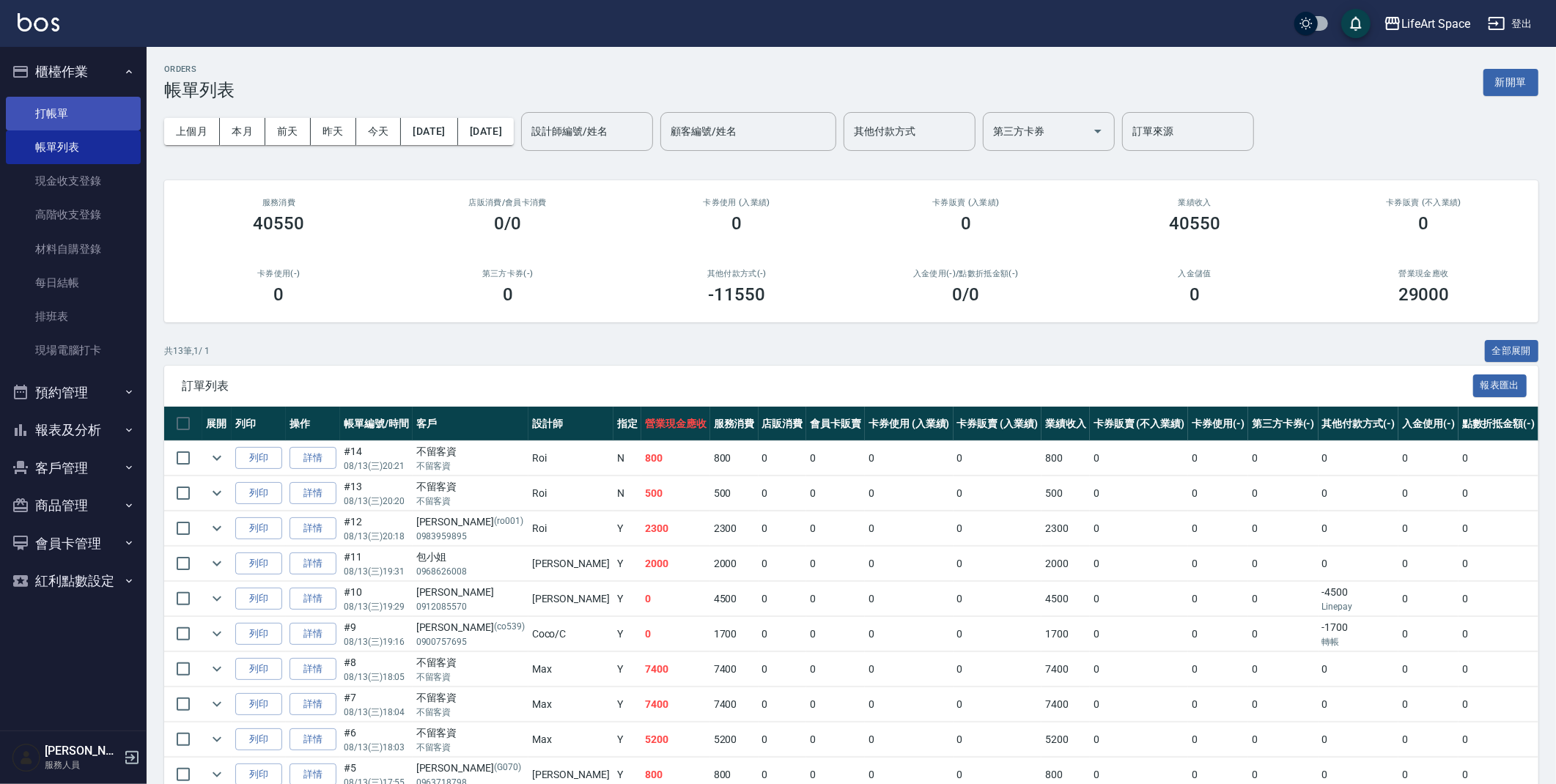
click at [40, 114] on link "打帳單" at bounding box center [73, 113] width 135 height 33
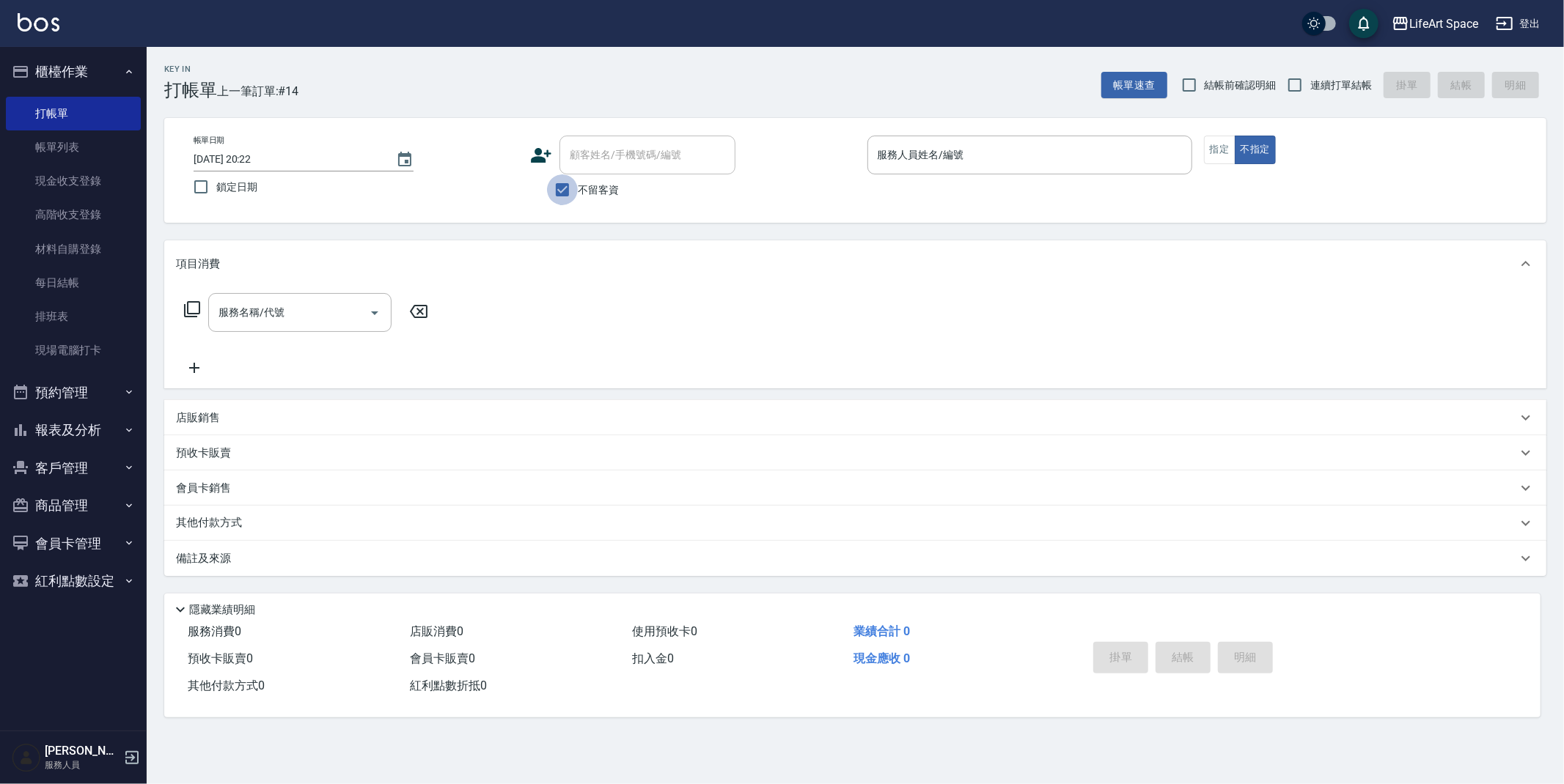
click at [553, 188] on input "不留客資" at bounding box center [562, 190] width 31 height 31
checkbox input "false"
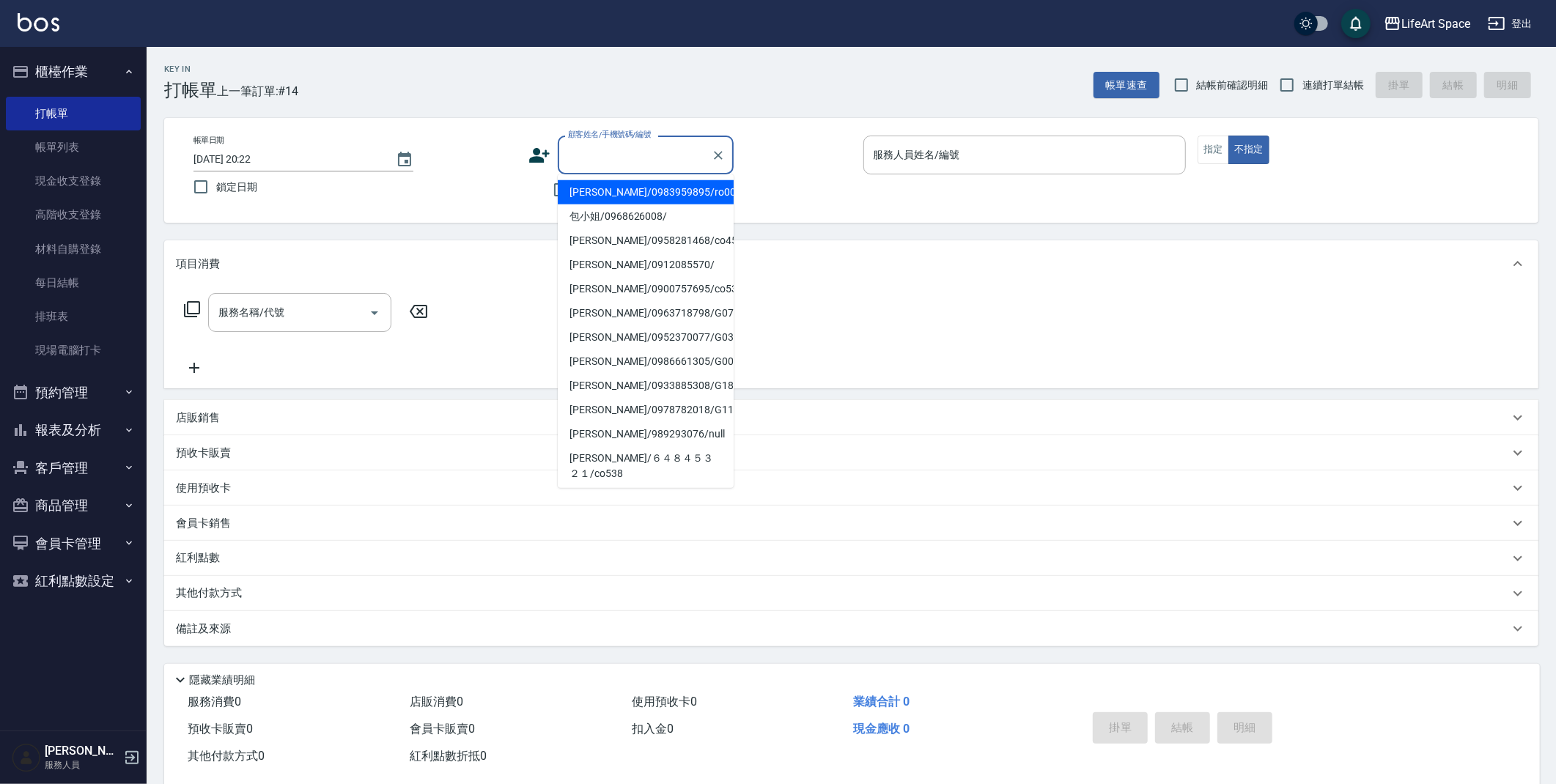
click at [592, 153] on div "顧客姓名/手機號碼/編號 顧客姓名/手機號碼/編號" at bounding box center [646, 155] width 176 height 39
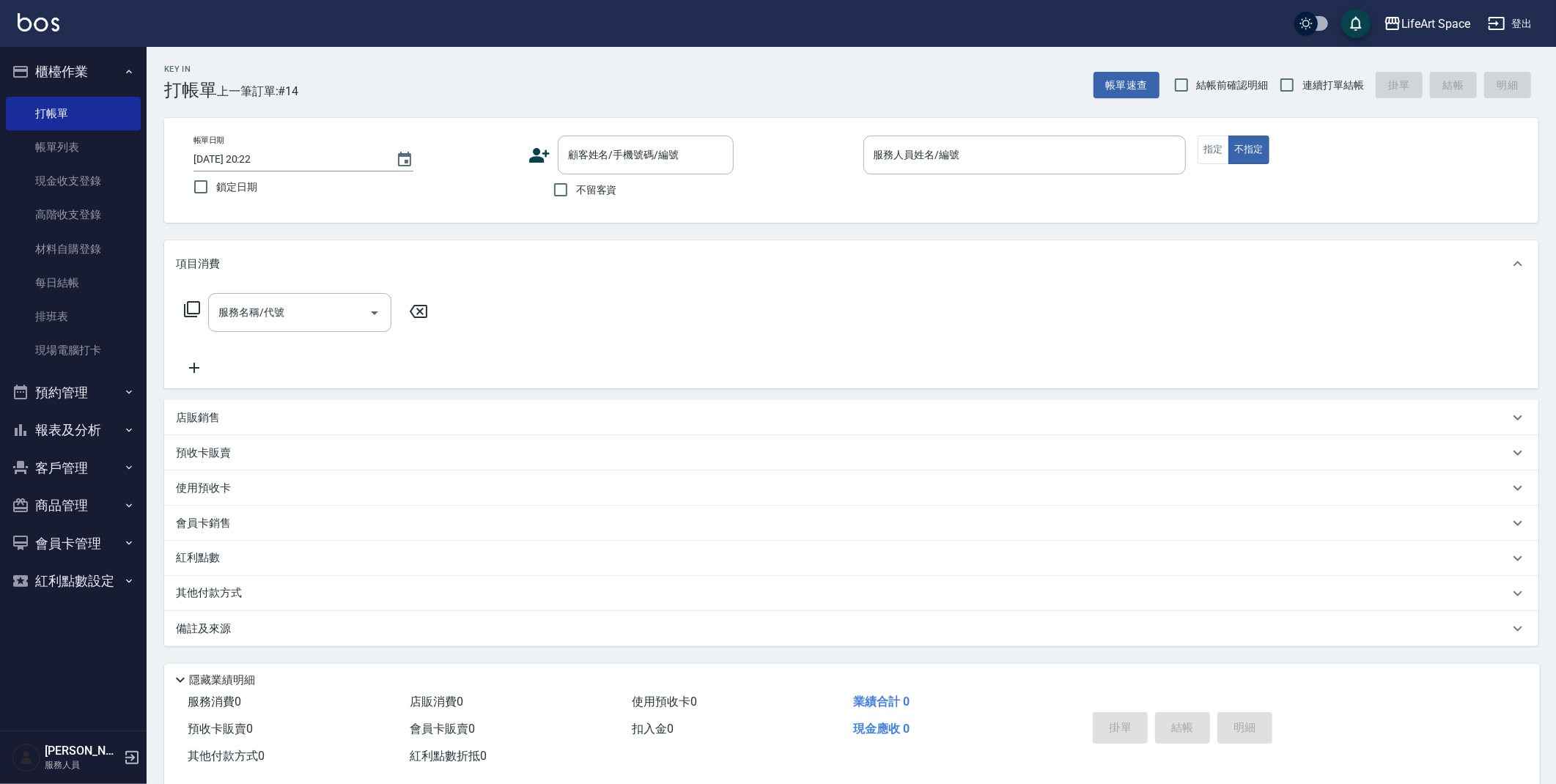
click at [524, 170] on div "帳單日期 2025/08/13 20:22 鎖定日期 顧客姓名/手機號碼/編號 顧客姓名/手機號碼/編號 不留客資 服務人員姓名/編號 服務人員姓名/編號 指…" at bounding box center [852, 170] width 1339 height 70
click at [541, 158] on icon at bounding box center [540, 155] width 21 height 14
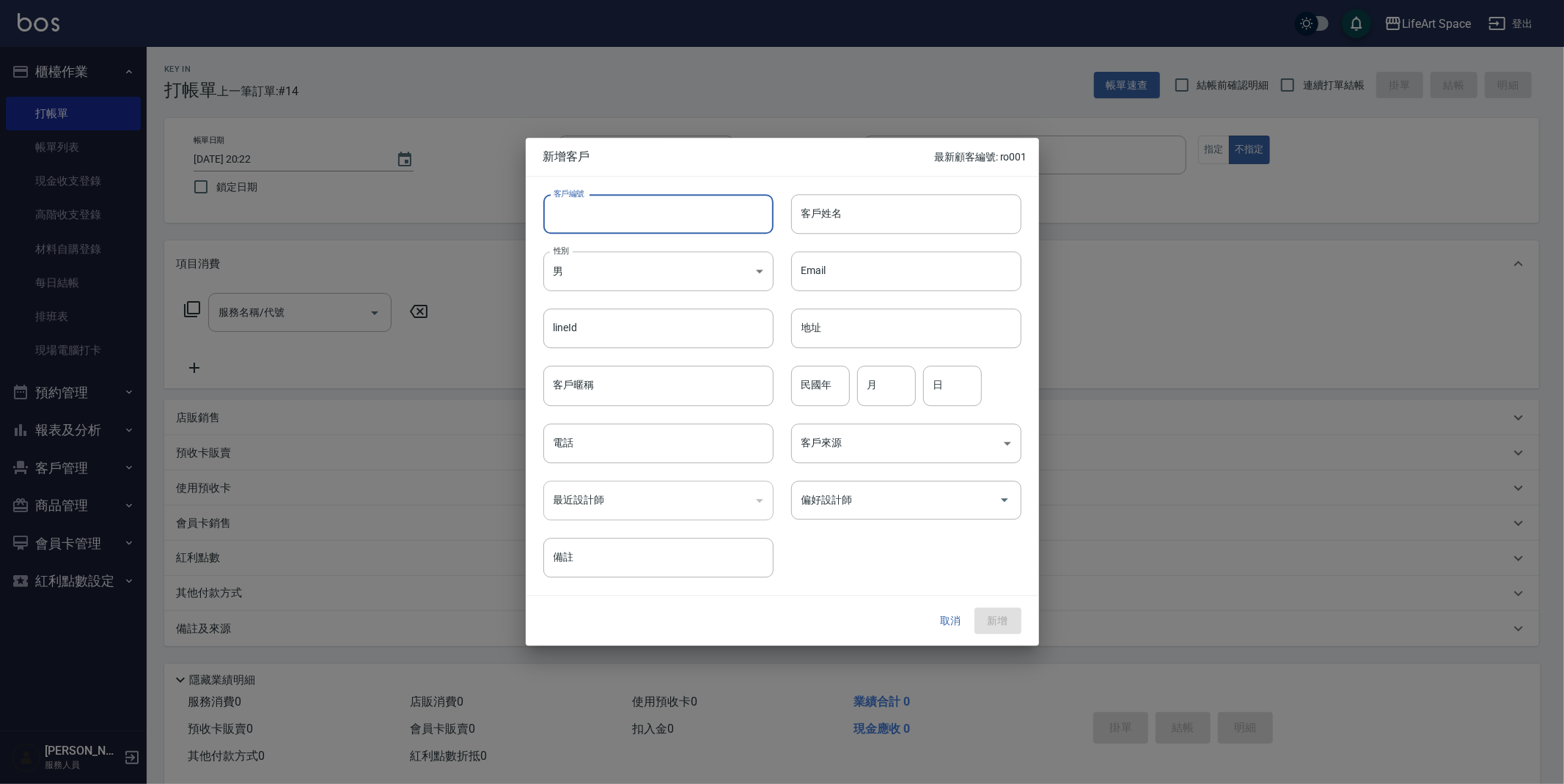
click at [632, 217] on input "客戶編號" at bounding box center [657, 214] width 230 height 39
type input "0"
type input "ro002"
click at [836, 208] on input "客戶姓名" at bounding box center [906, 214] width 230 height 39
type input "t"
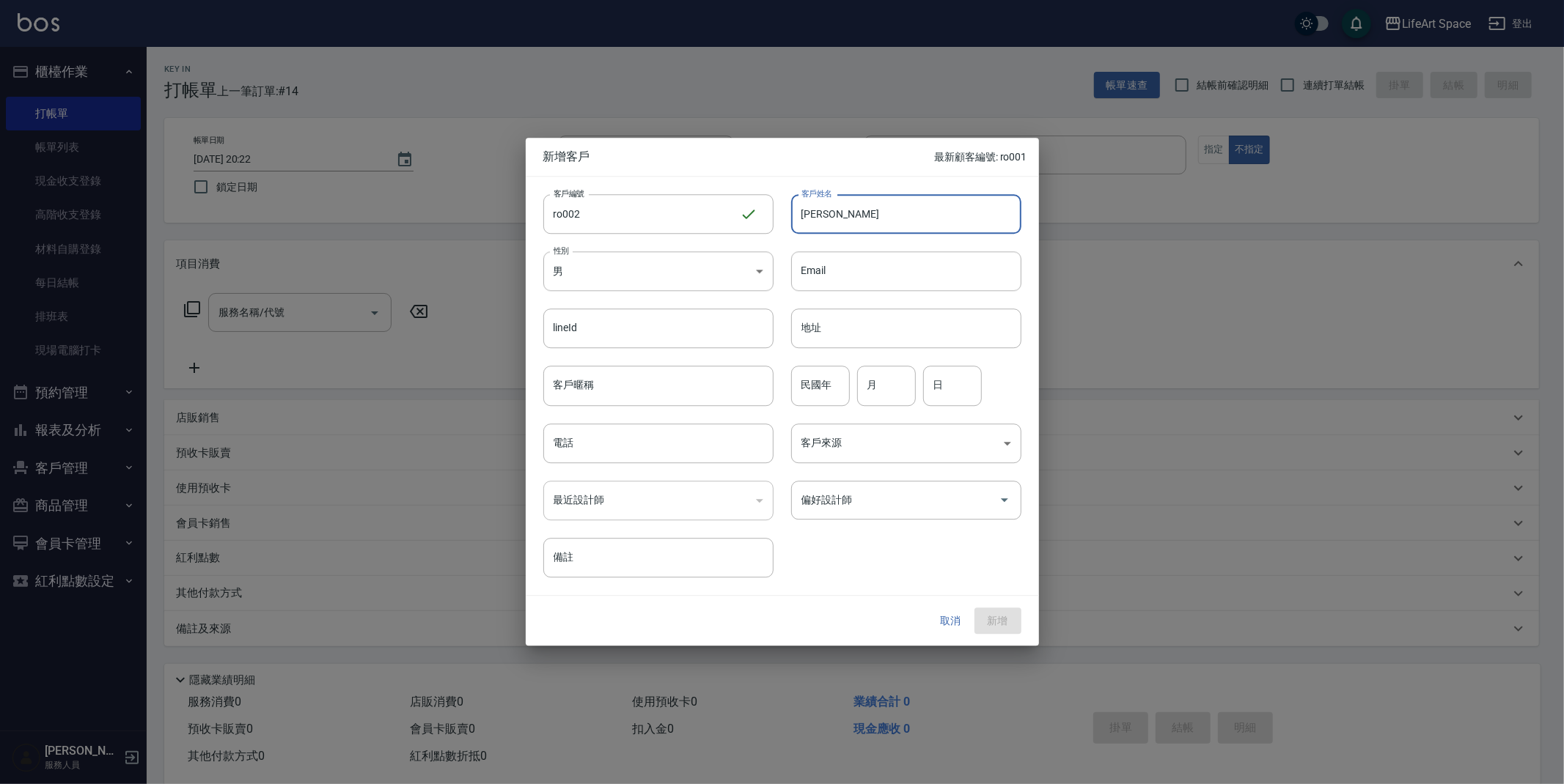
type input "陳科斌"
click at [696, 444] on input "電話" at bounding box center [657, 443] width 230 height 39
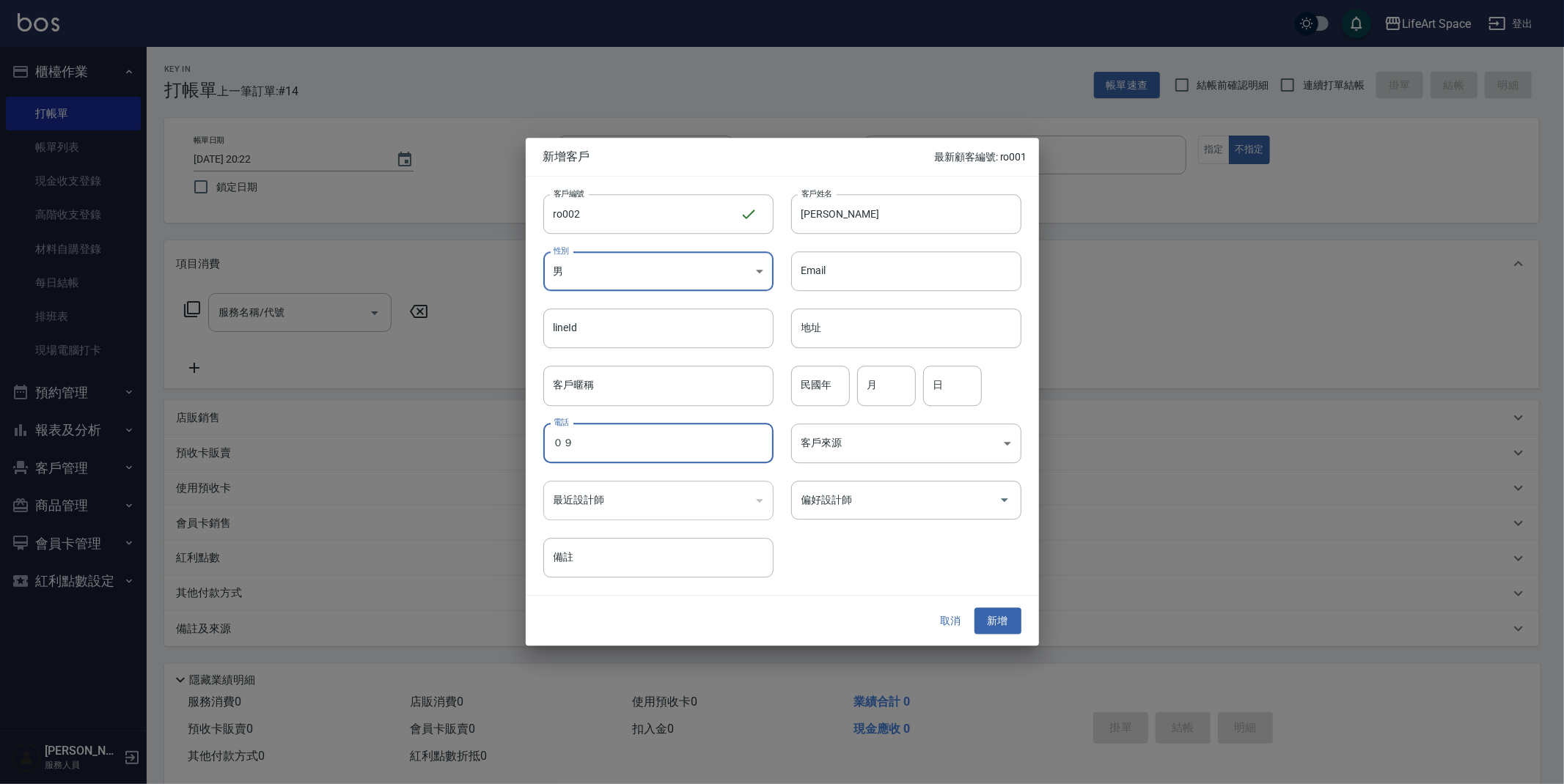
type input "０"
type input "0989801110"
click at [946, 509] on input "偏好設計師" at bounding box center [895, 500] width 195 height 26
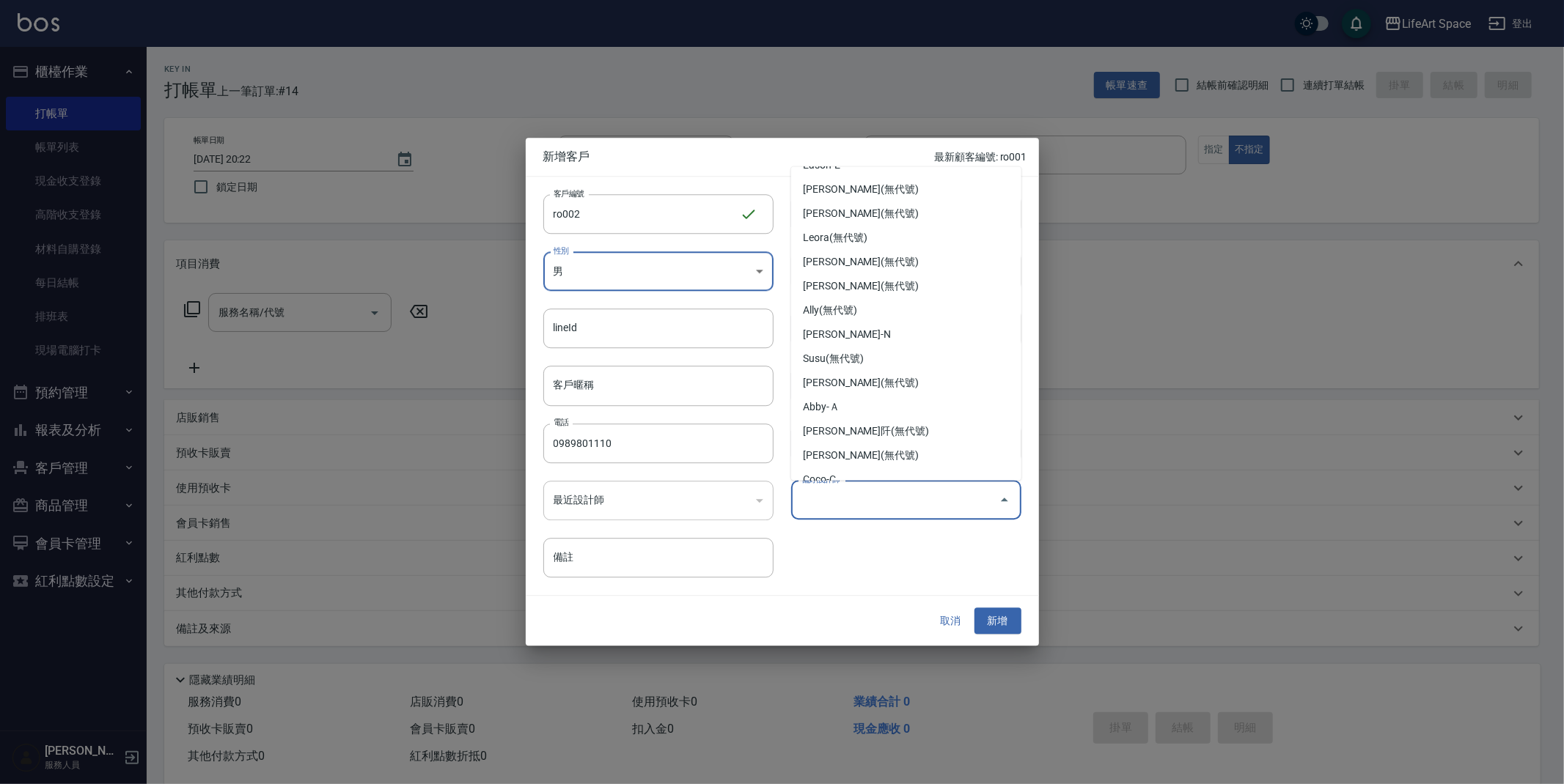
scroll to position [202, 0]
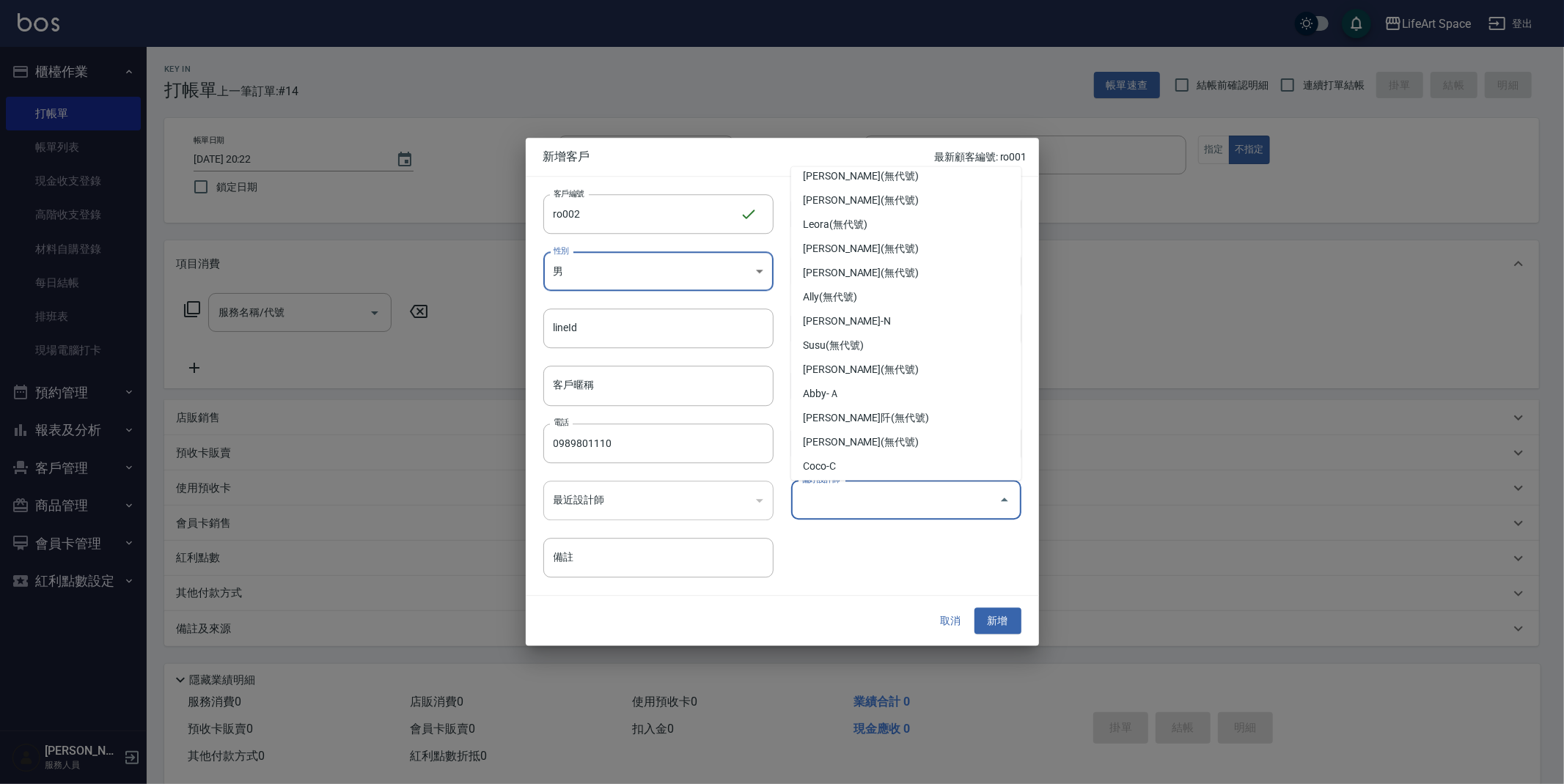
type input "r"
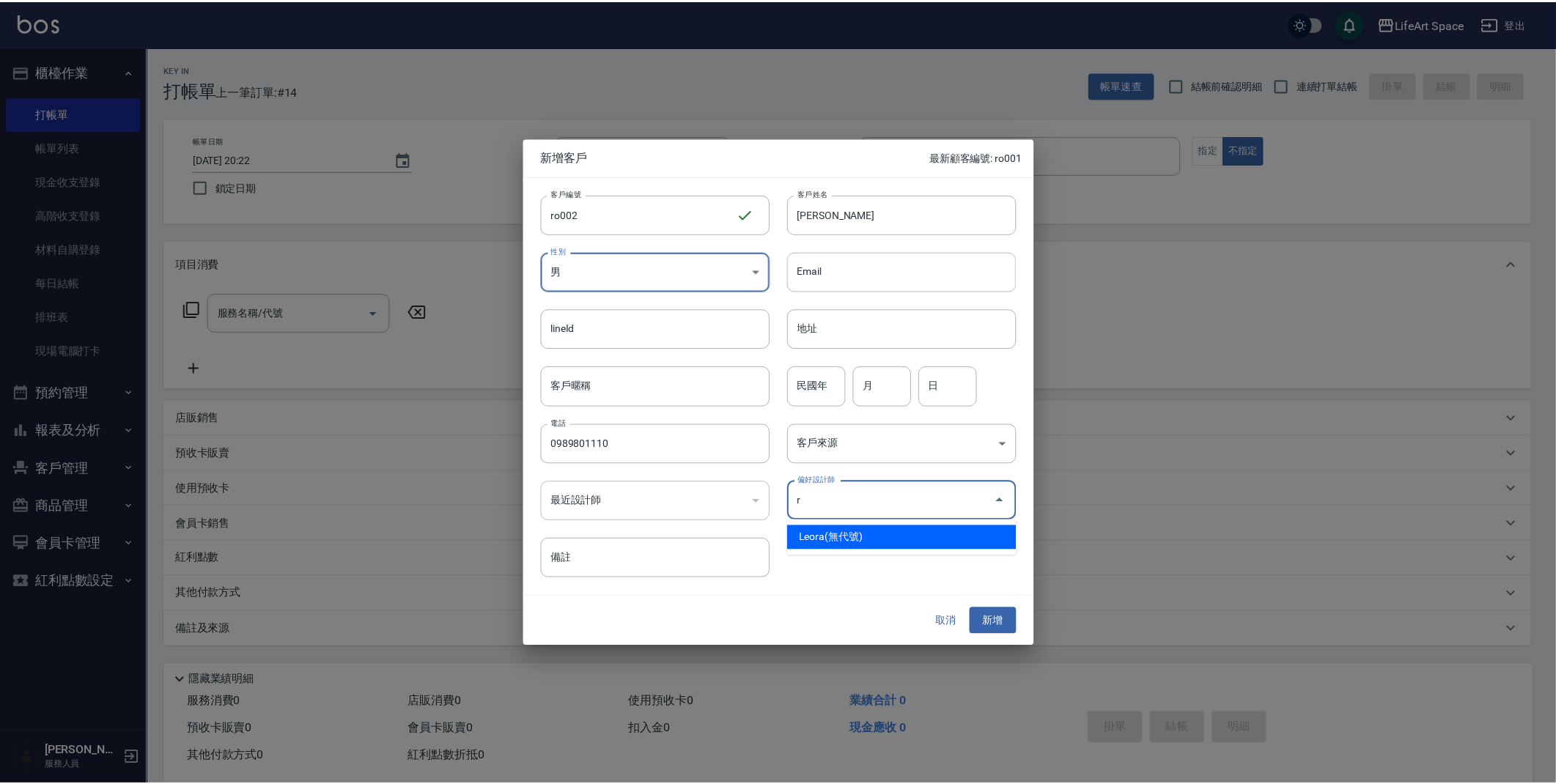
scroll to position [0, 0]
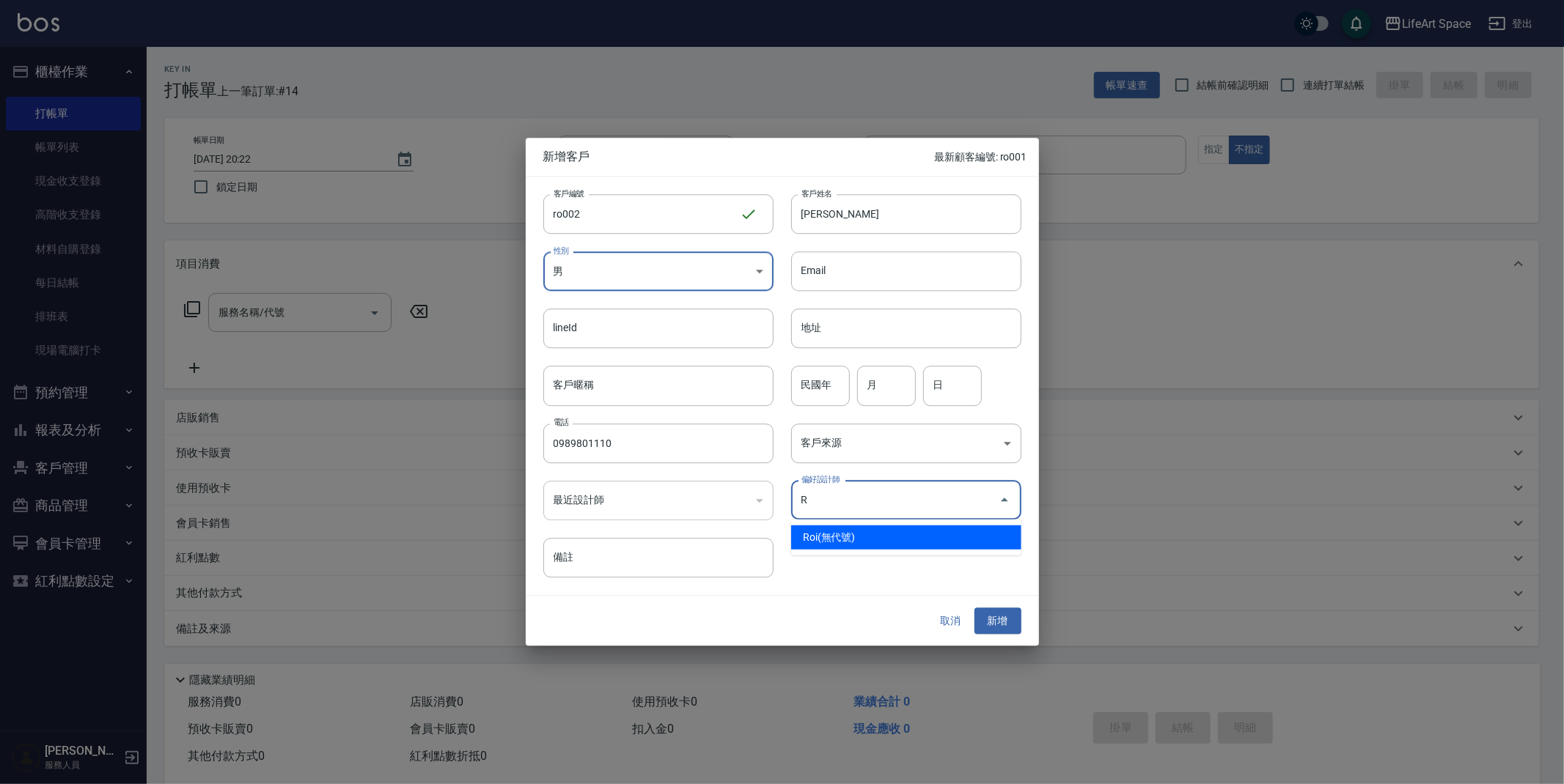
click at [857, 546] on li "Roi(無代號)" at bounding box center [906, 537] width 230 height 24
type input "Roi"
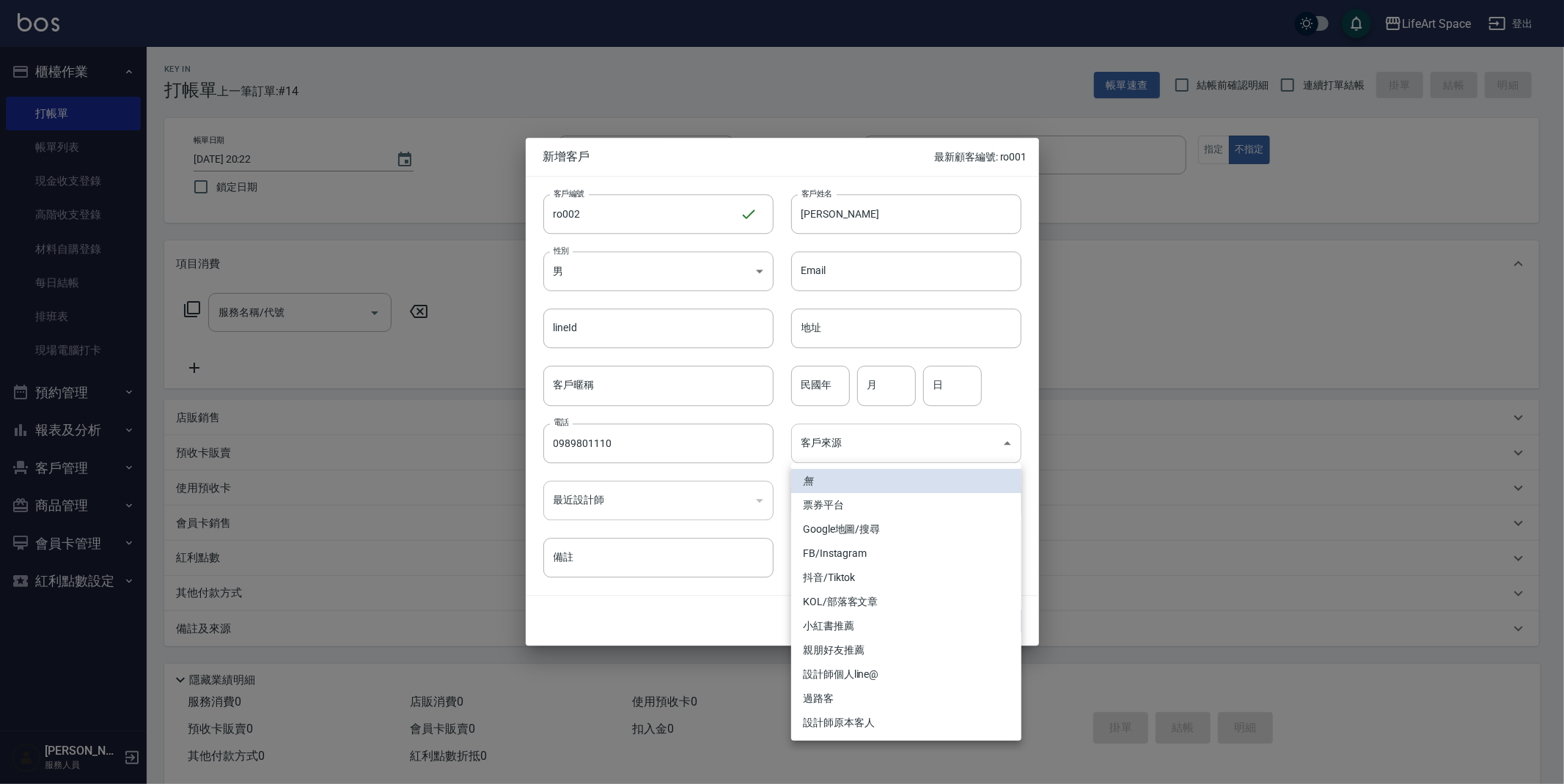
click at [953, 455] on body "LifeArt Space 登出 櫃檯作業 打帳單 帳單列表 現金收支登錄 高階收支登錄 材料自購登錄 每日結帳 排班表 現場電腦打卡 預約管理 預約管理 單…" at bounding box center [782, 402] width 1564 height 806
click at [921, 718] on li "設計師原本客人" at bounding box center [906, 722] width 230 height 24
type input "設計師原本客人"
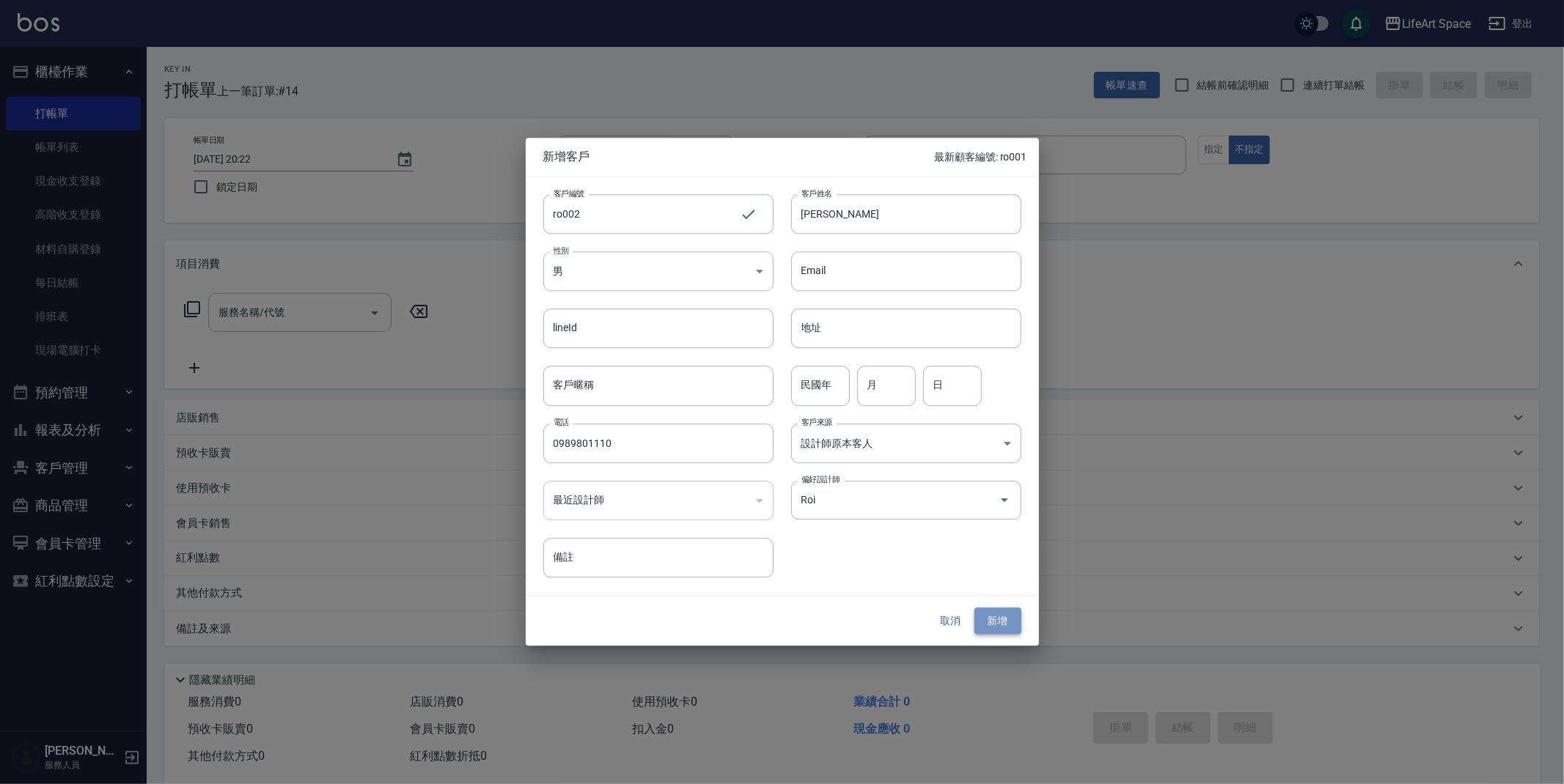
click at [999, 625] on button "新增" at bounding box center [997, 621] width 47 height 27
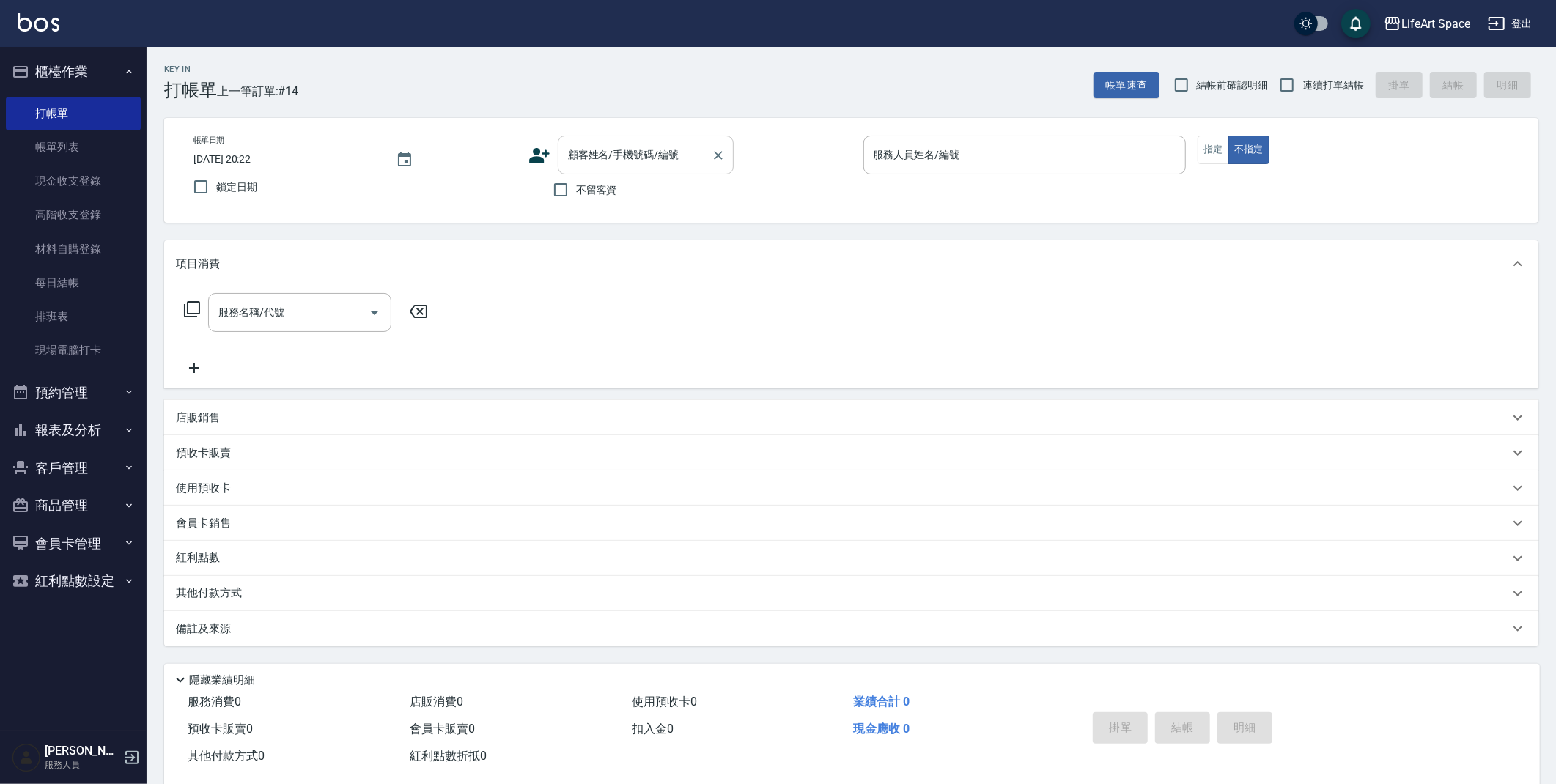
click at [603, 161] on input "顧客姓名/手機號碼/編號" at bounding box center [635, 155] width 141 height 26
click at [636, 195] on li "陳科斌/0989801110/ro002" at bounding box center [646, 192] width 176 height 24
type input "陳科斌/0989801110/ro002"
type input "Roi(無代號)"
click at [1213, 154] on button "指定" at bounding box center [1214, 150] width 31 height 29
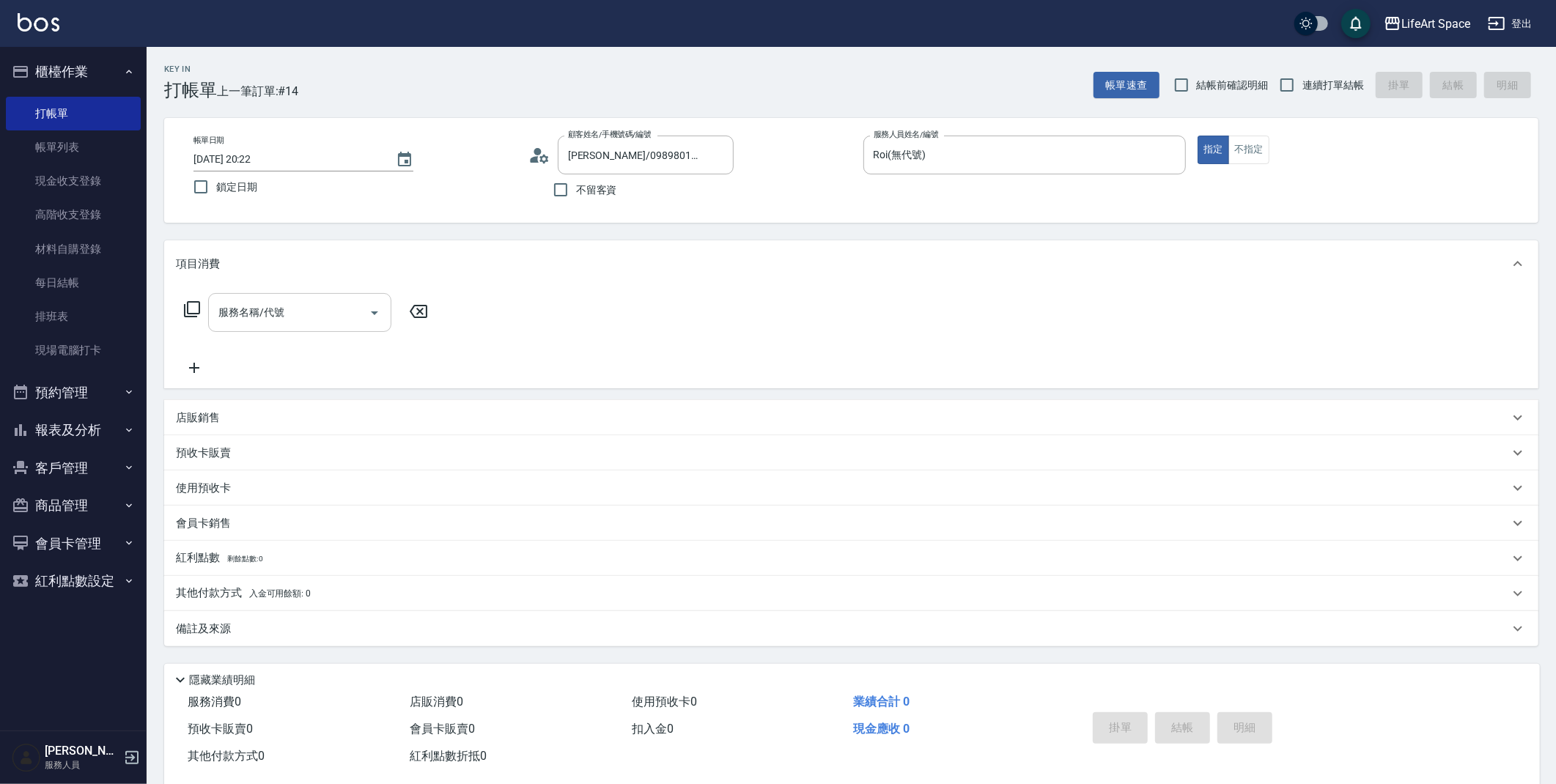
click at [351, 318] on input "服務名稱/代號" at bounding box center [288, 312] width 148 height 26
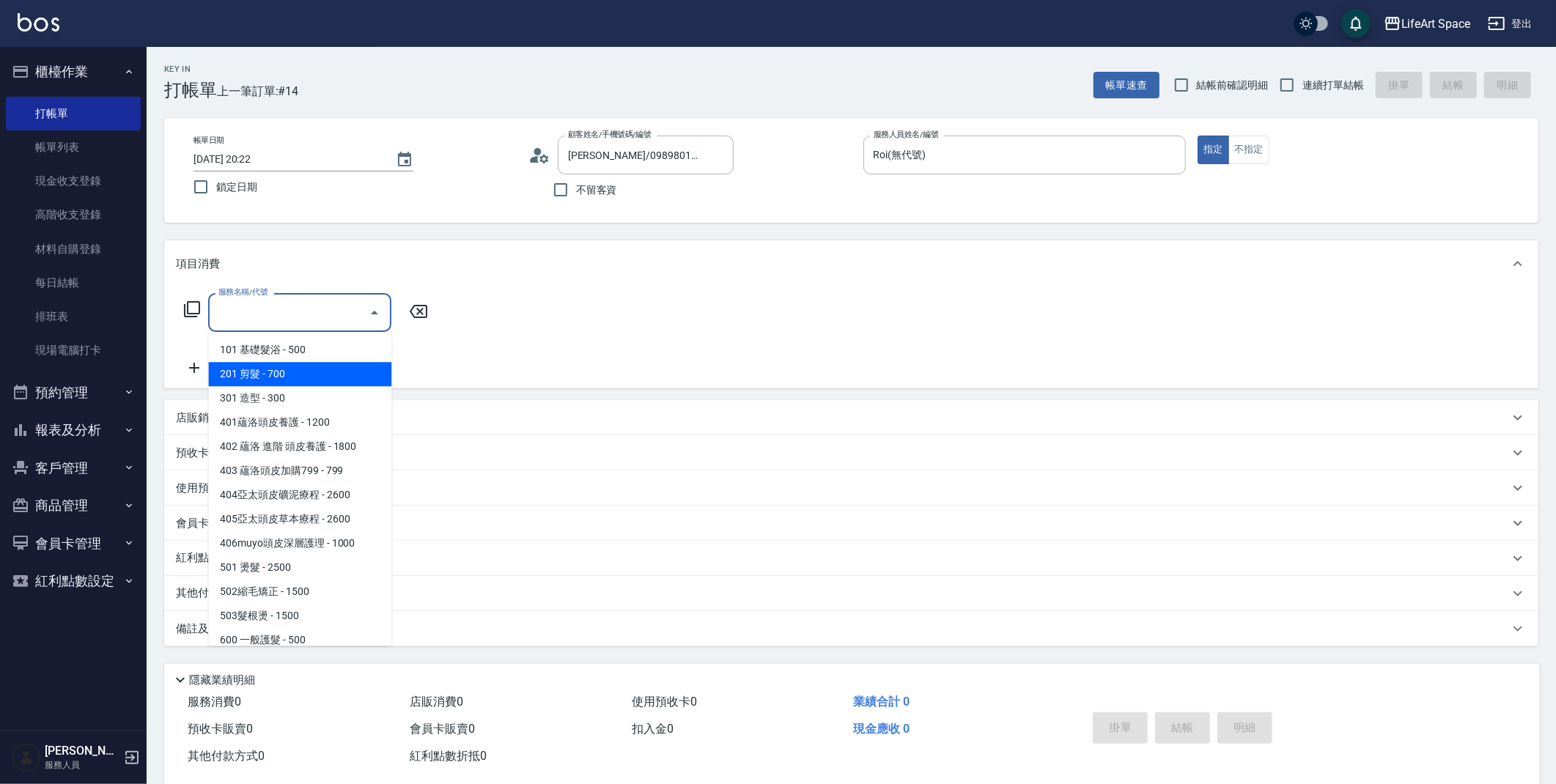
click at [315, 374] on span "201 剪髮 - 700" at bounding box center [300, 374] width 183 height 24
type input "201 剪髮(201)"
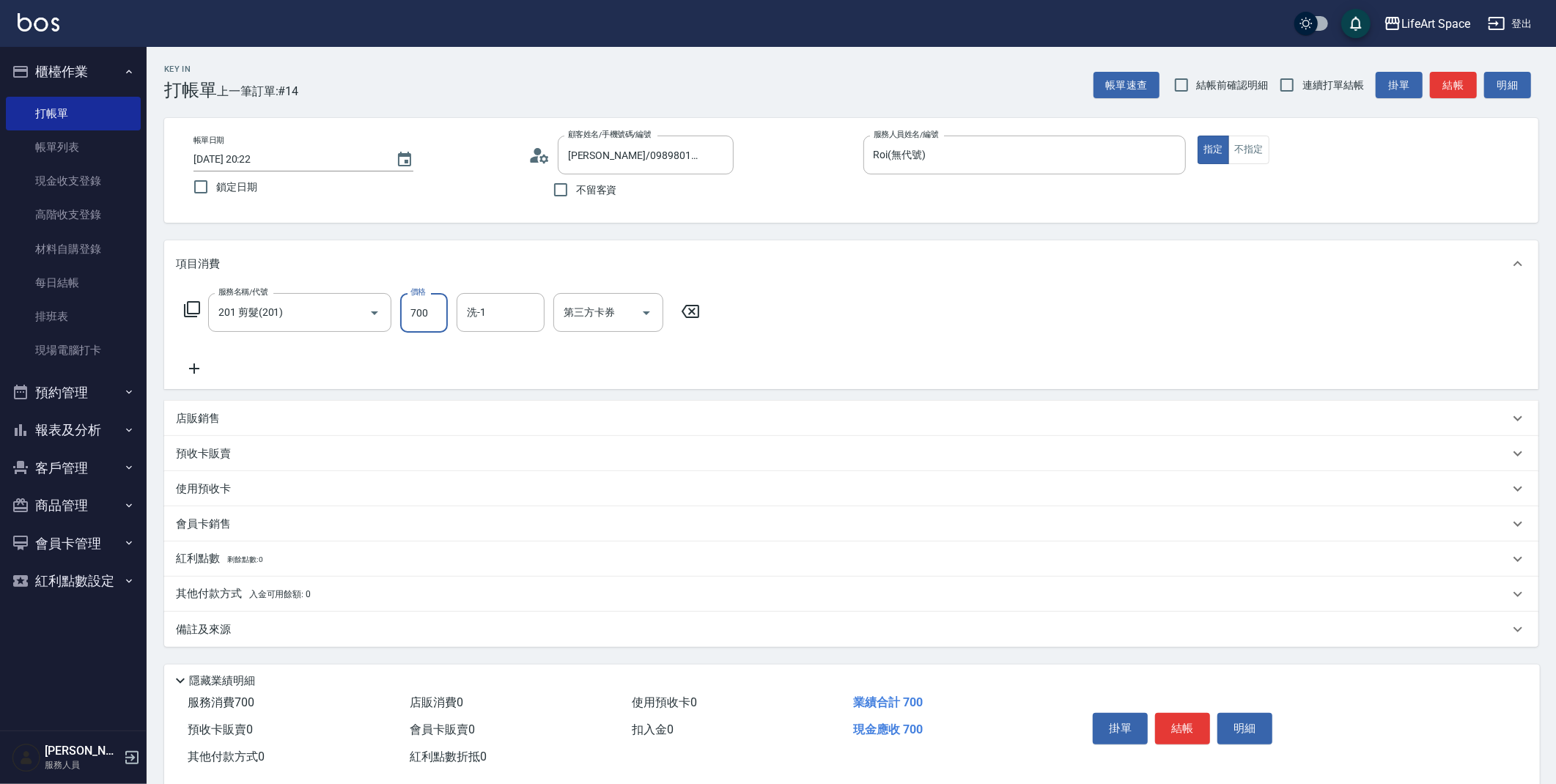
drag, startPoint x: 429, startPoint y: 320, endPoint x: 394, endPoint y: 325, distance: 35.4
click at [394, 325] on div "服務名稱/代號 201 剪髮(201) 服務名稱/代號 價格 700 價格 洗-1 洗-1 第三方卡券 第三方卡券" at bounding box center [442, 312] width 533 height 39
type input "800"
click at [509, 315] on input "洗-1" at bounding box center [501, 312] width 74 height 26
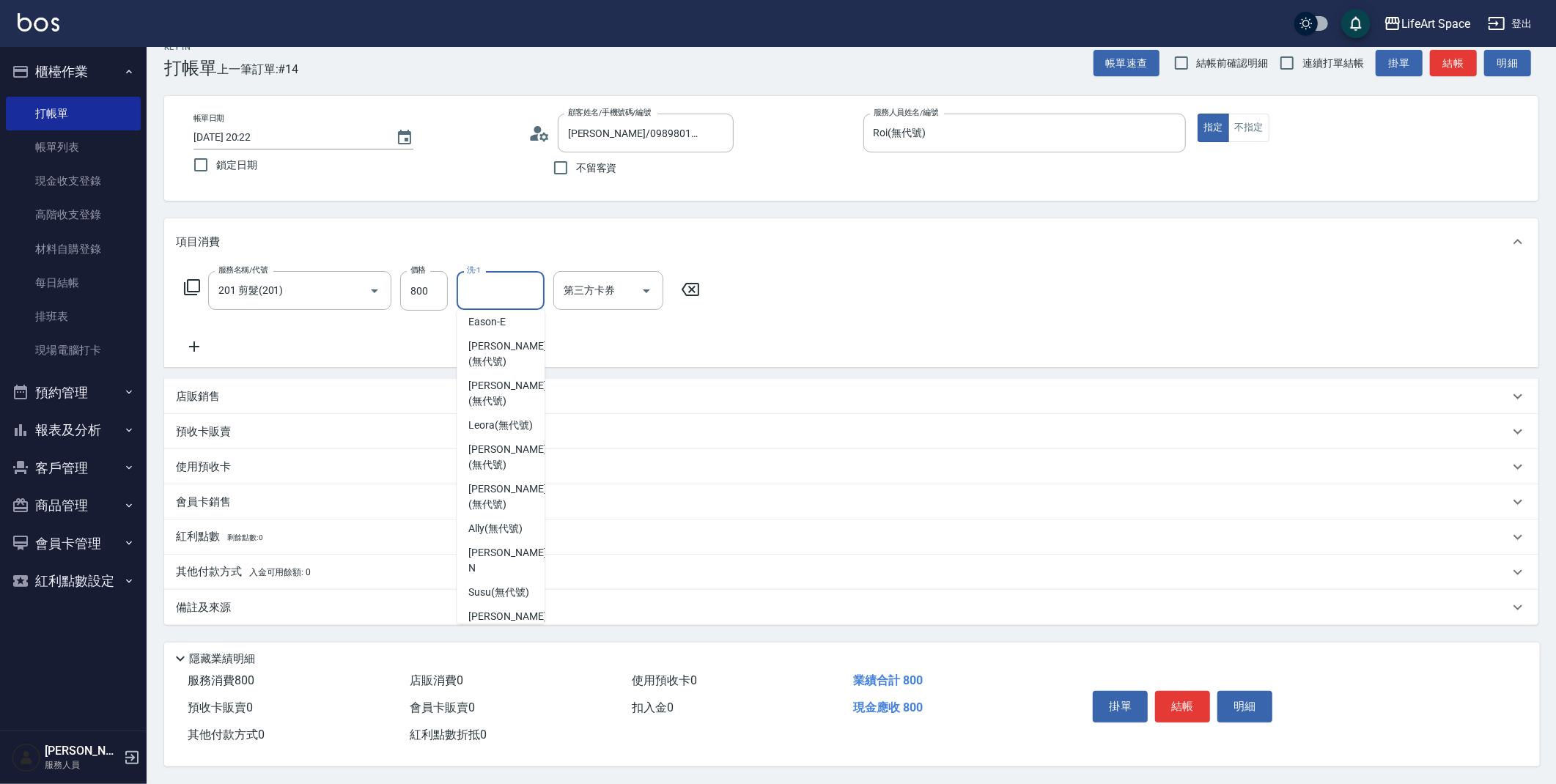
scroll to position [223, 0]
click at [494, 491] on span "Patty (無代號)" at bounding box center [507, 495] width 77 height 31
type input "Patty(無代號)"
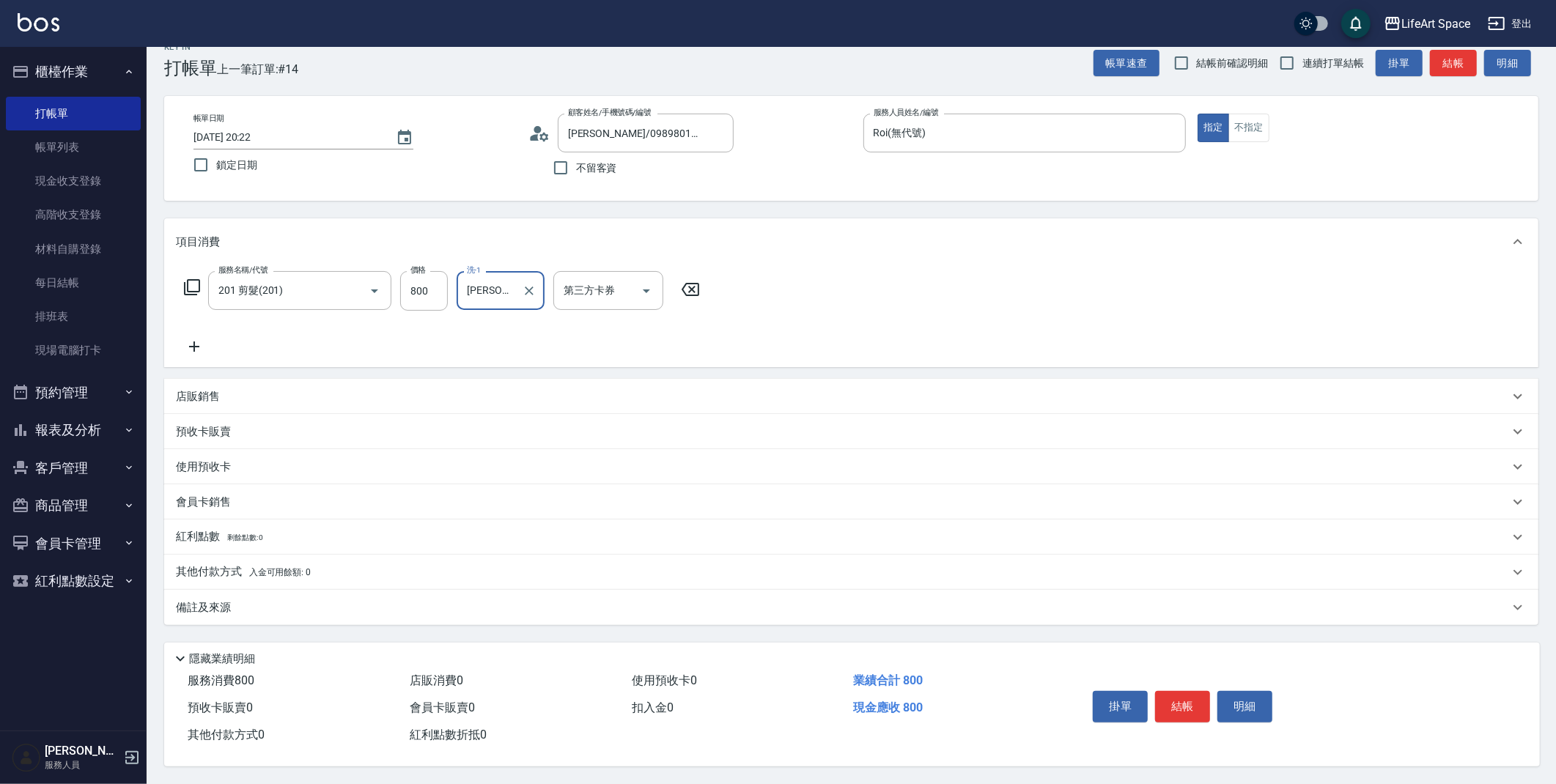
click at [193, 603] on p "備註及來源" at bounding box center [203, 608] width 55 height 15
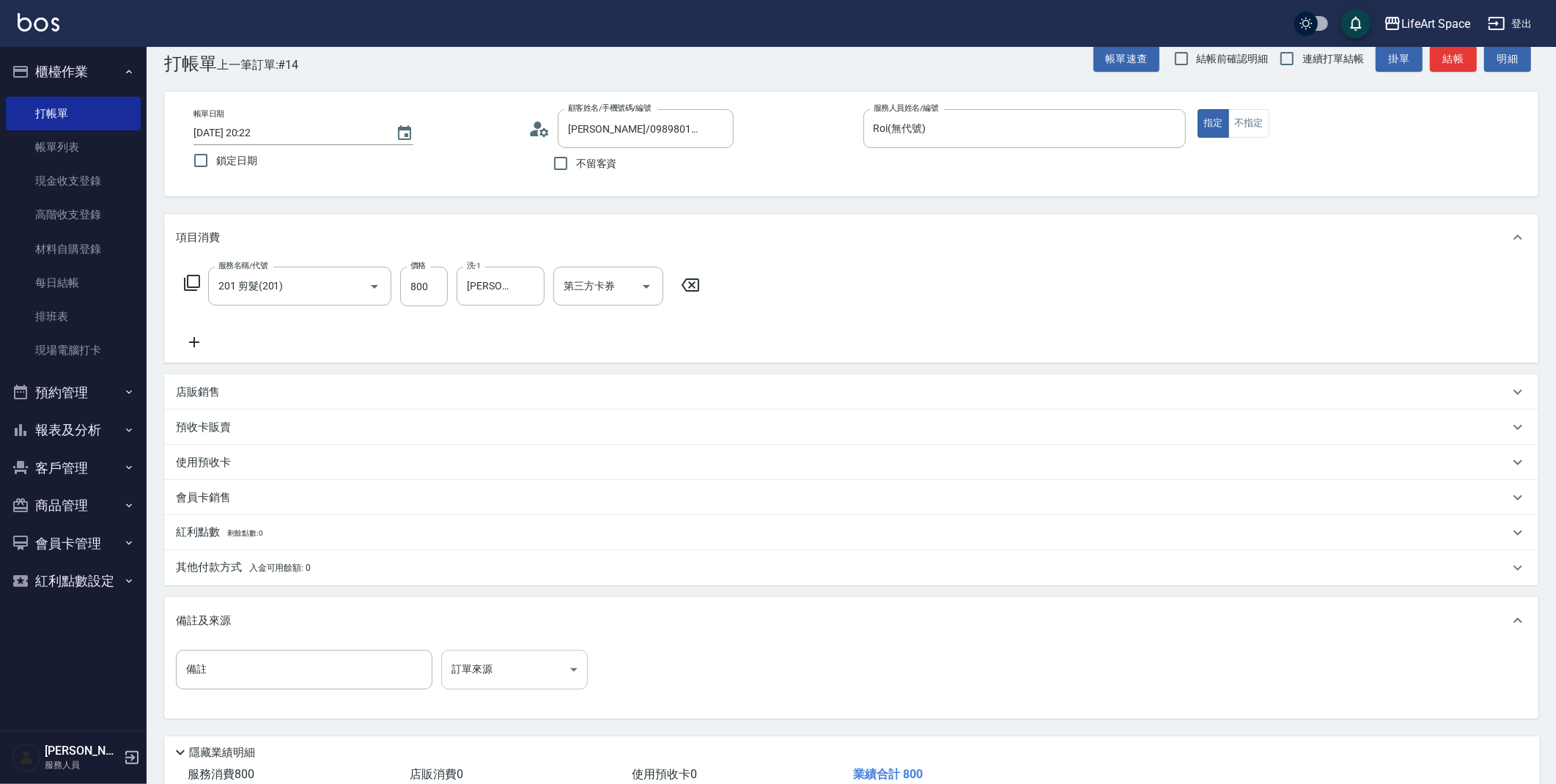
click at [575, 671] on body "LifeArt Space 登出 櫃檯作業 打帳單 帳單列表 現金收支登錄 高階收支登錄 材料自購登錄 每日結帳 排班表 現場電腦打卡 預約管理 預約管理 單…" at bounding box center [778, 425] width 1556 height 904
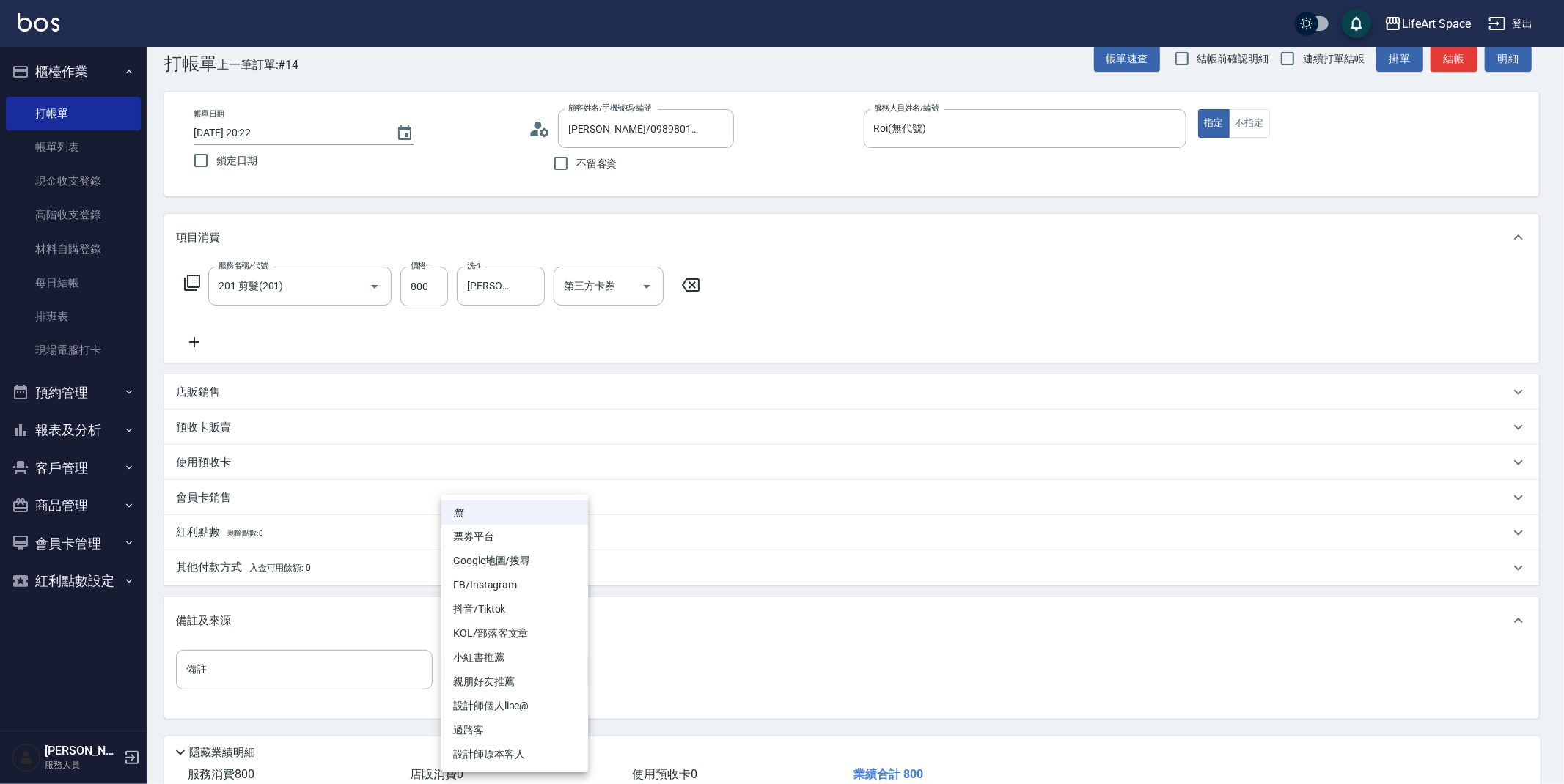
click at [511, 753] on li "設計師原本客人" at bounding box center [515, 753] width 147 height 24
type input "設計師原本客人"
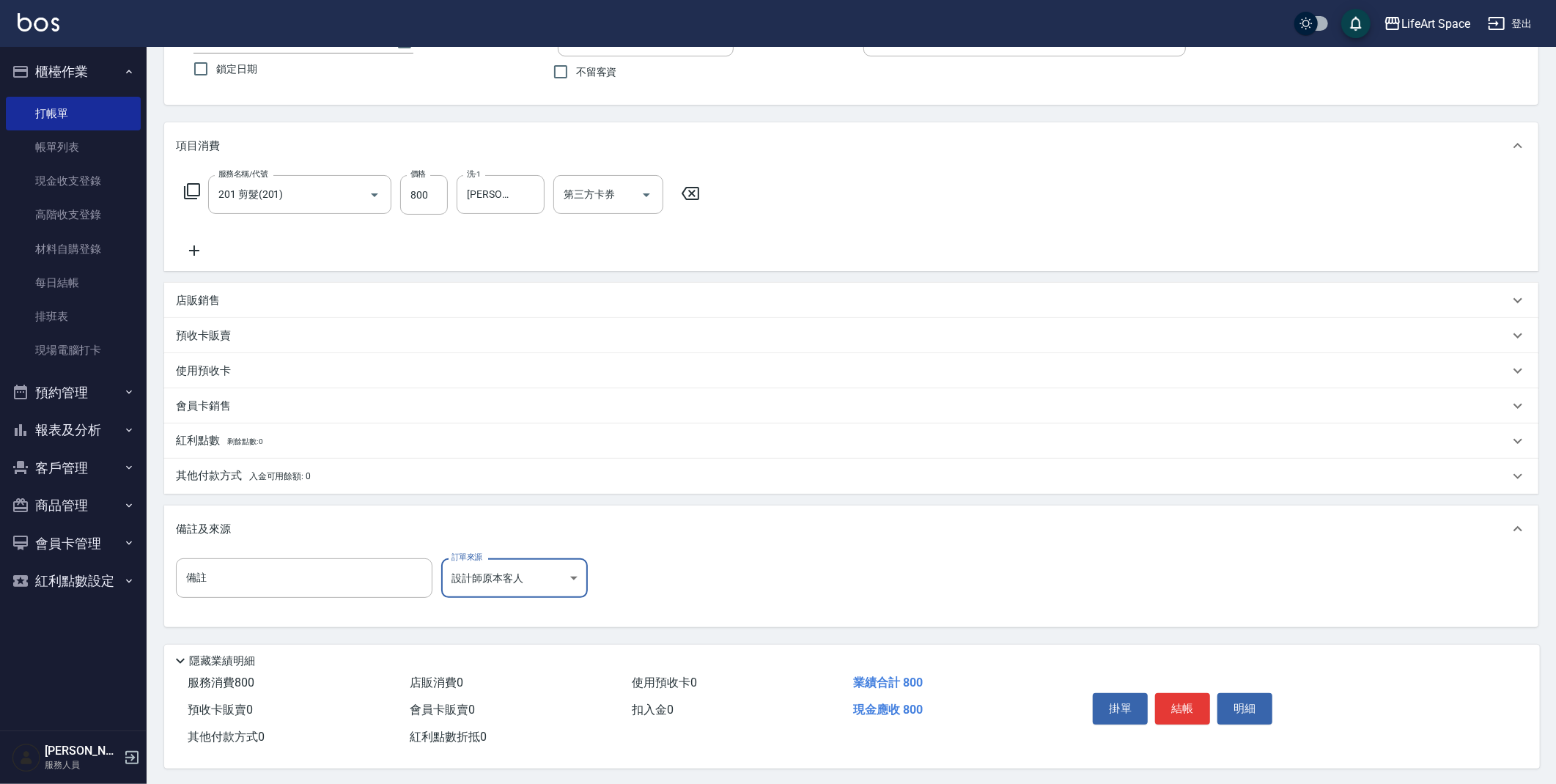
scroll to position [125, 0]
click at [1187, 704] on button "結帳" at bounding box center [1183, 707] width 55 height 31
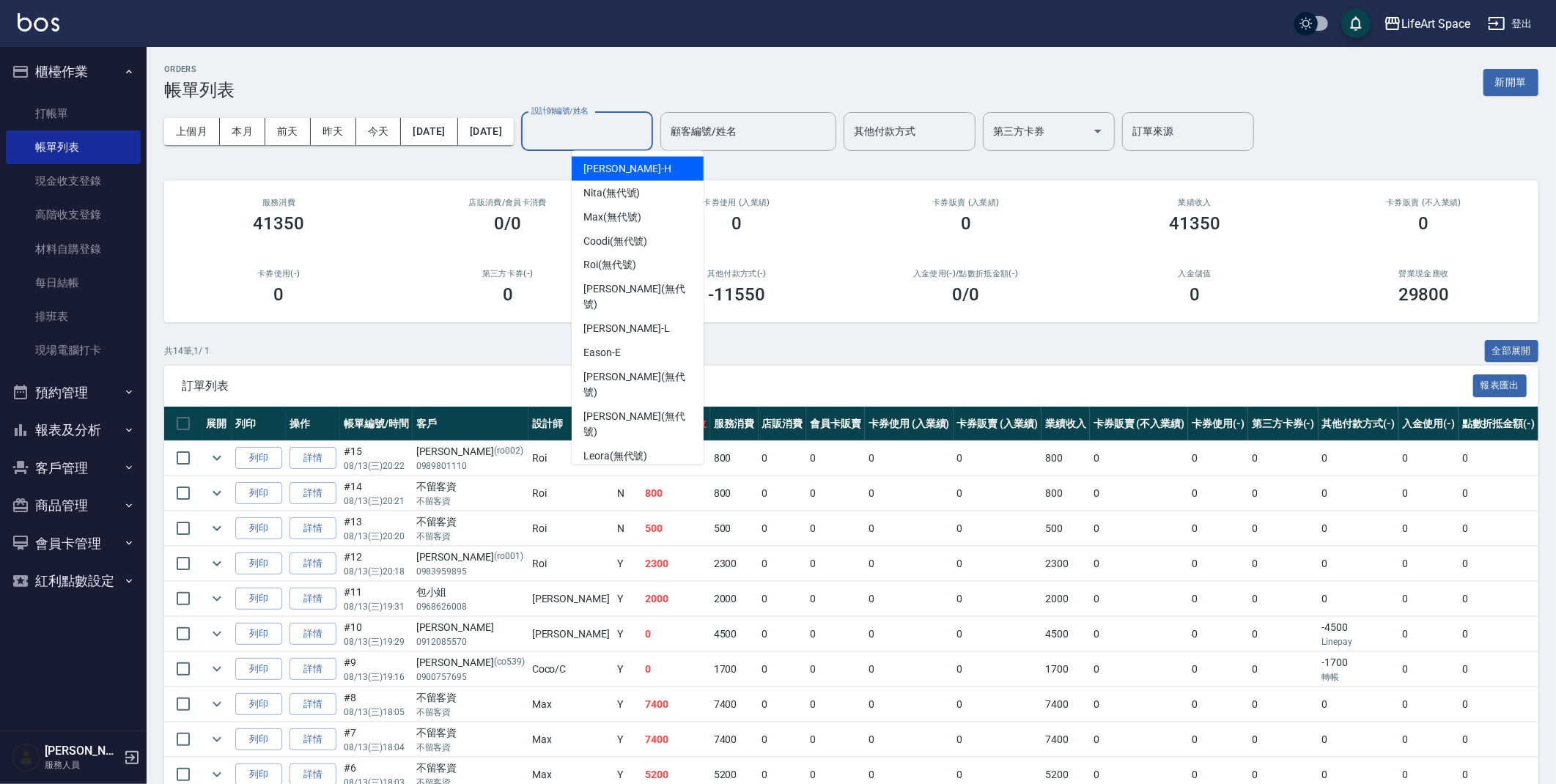
click at [609, 134] on input "設計師編號/姓名" at bounding box center [587, 131] width 118 height 26
click at [600, 267] on span "Roi (無代號)" at bounding box center [610, 265] width 52 height 15
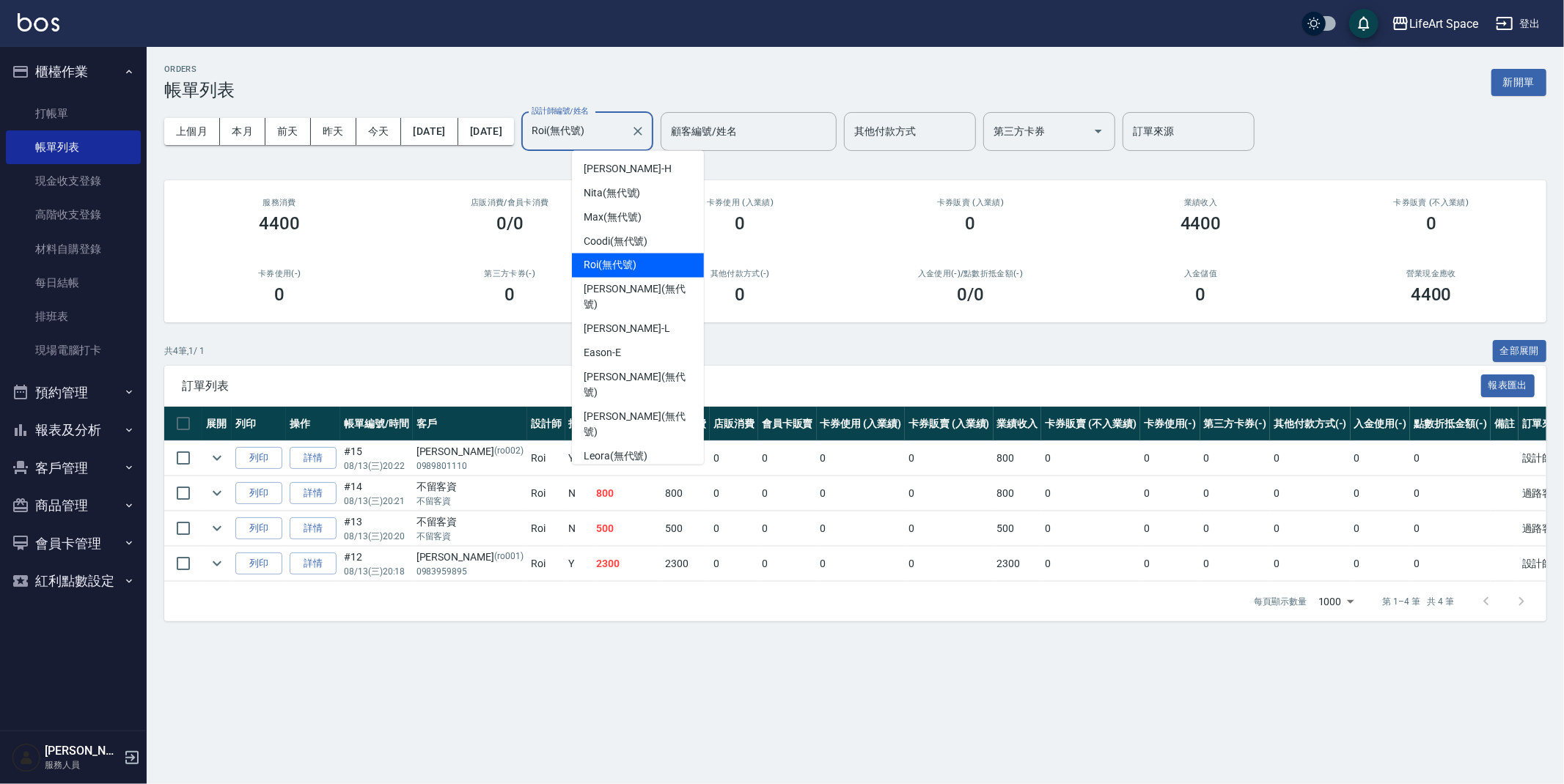
click at [625, 136] on input "Roi(無代號)" at bounding box center [575, 131] width 96 height 26
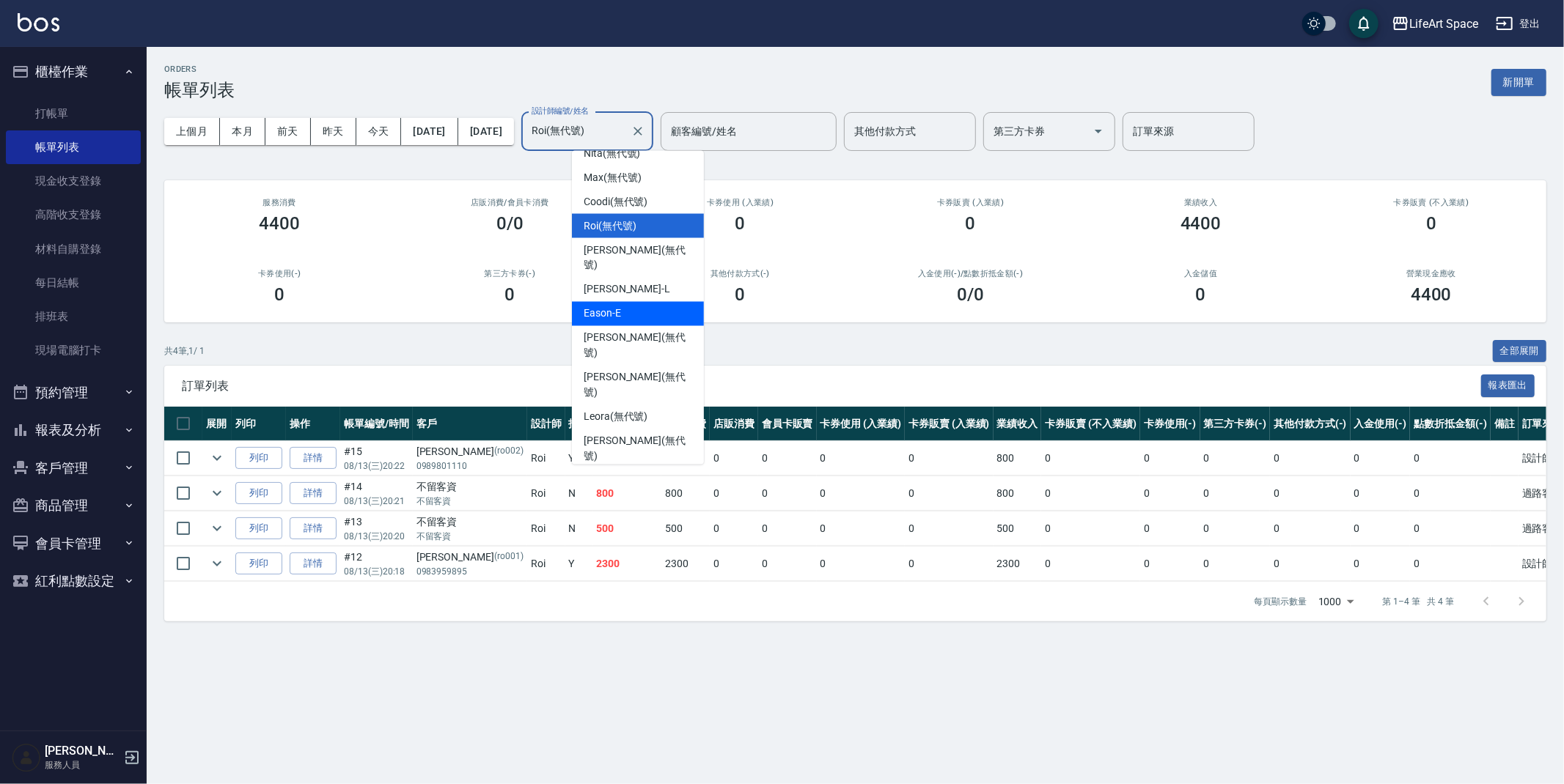
scroll to position [195, 0]
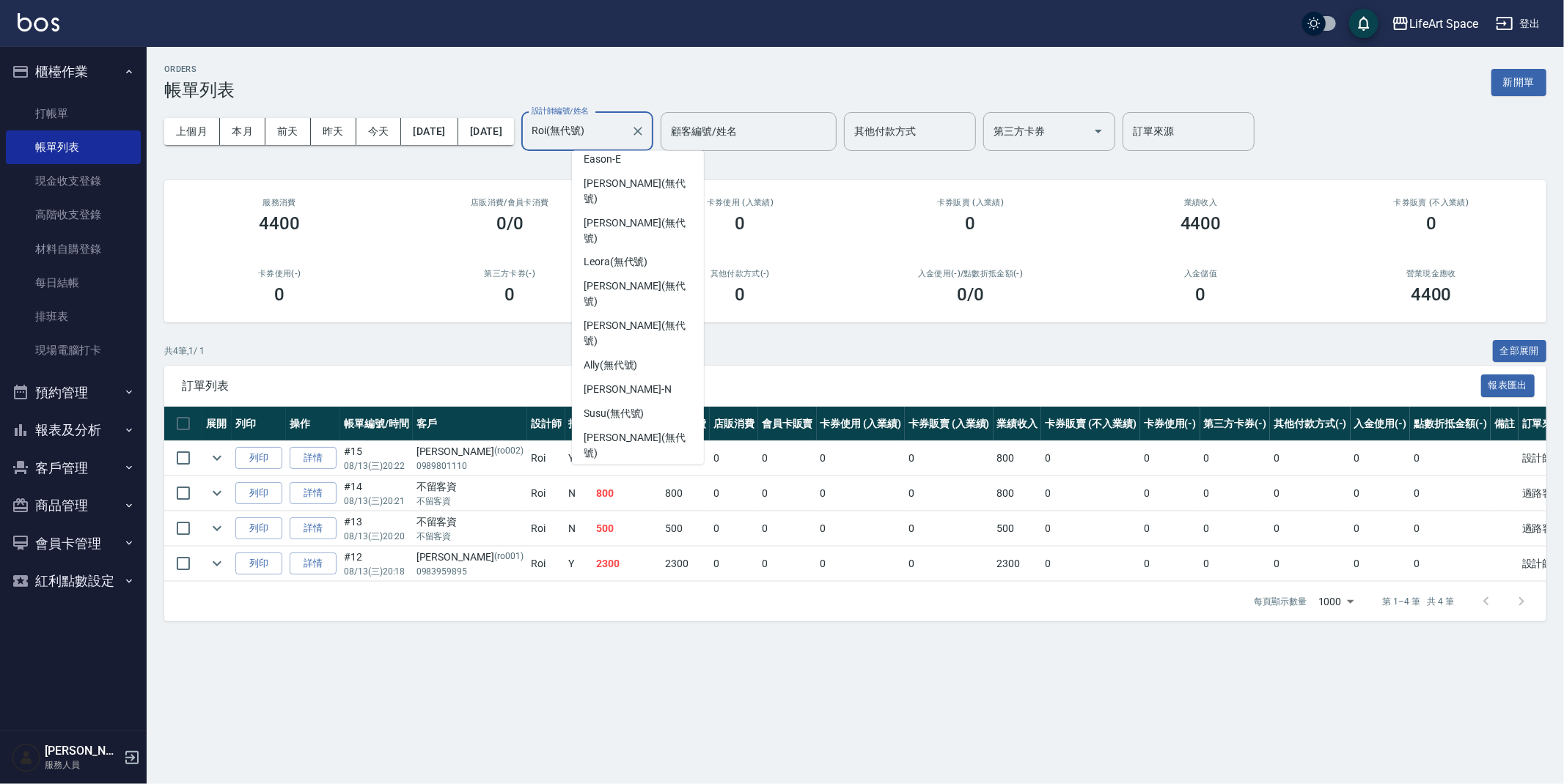
click at [612, 559] on span "Coco -C" at bounding box center [600, 567] width 33 height 15
type input "Coco-C"
